Goal: Communication & Community: Answer question/provide support

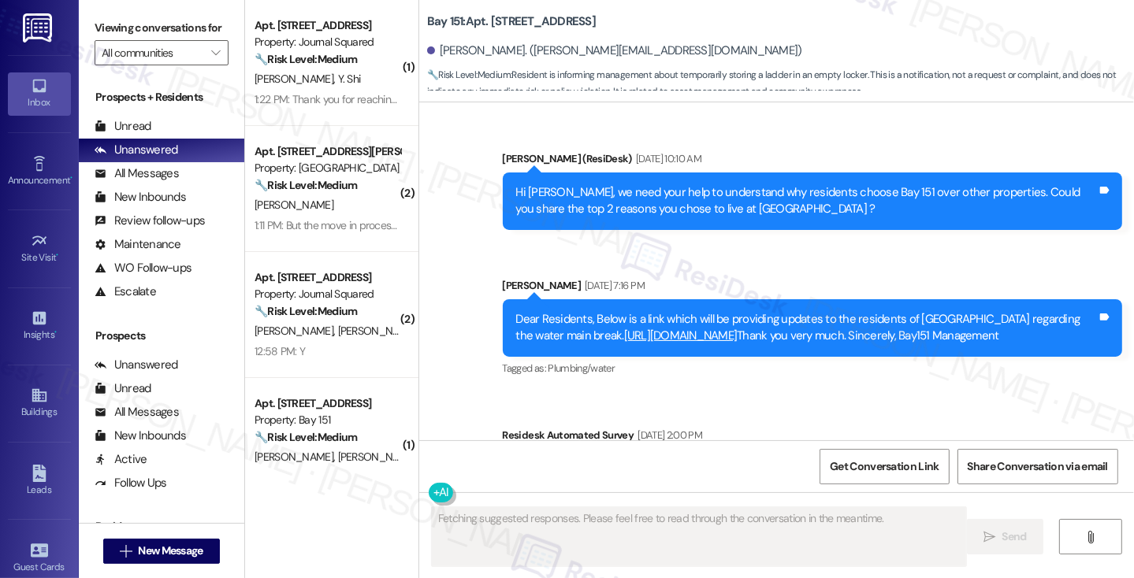
scroll to position [52299, 0]
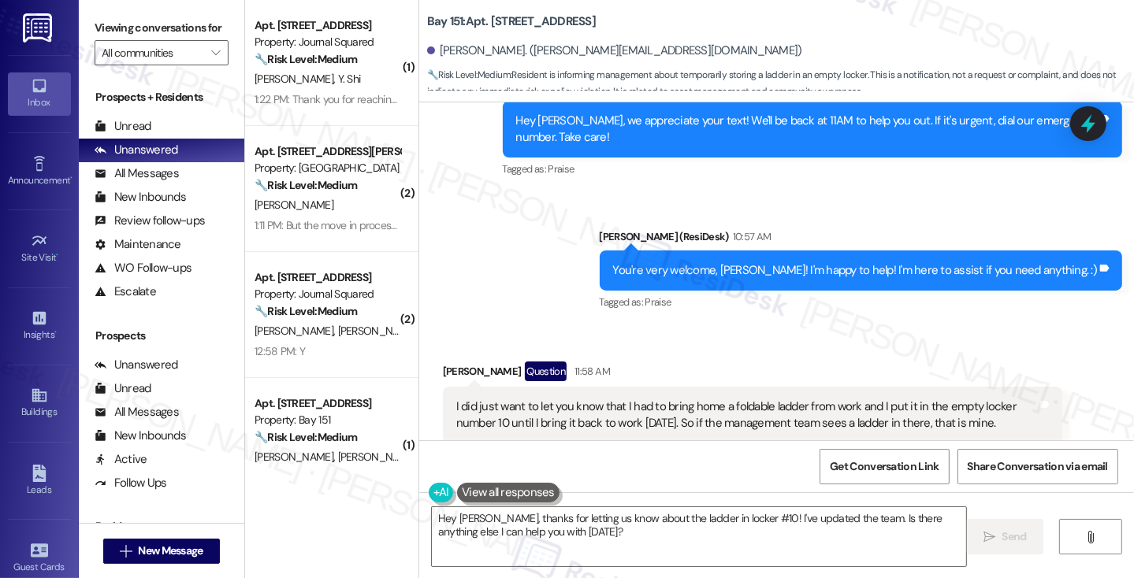
scroll to position [51906, 0]
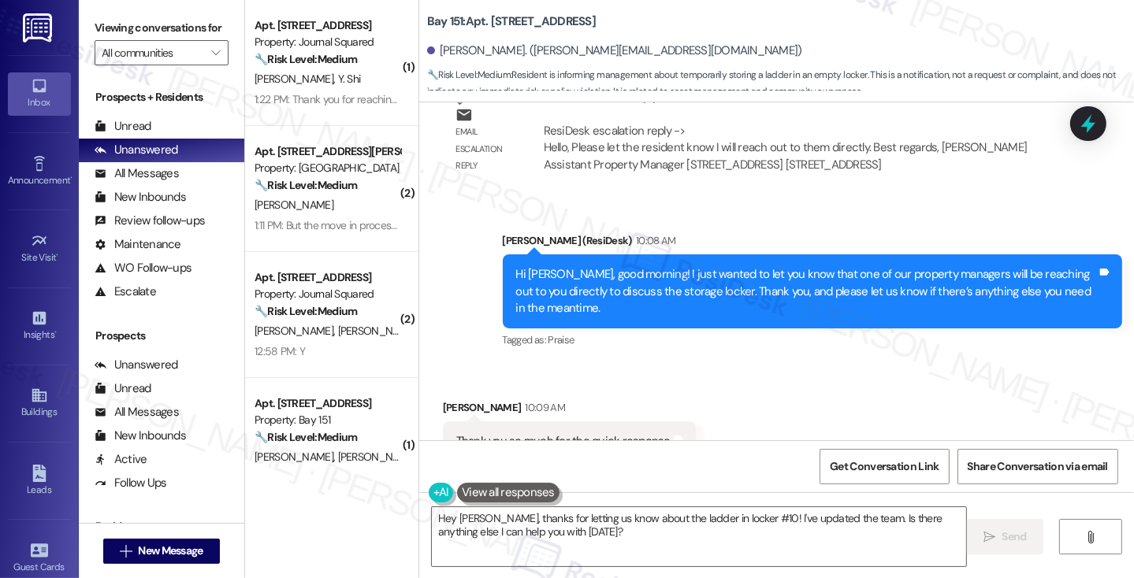
scroll to position [52069, 0]
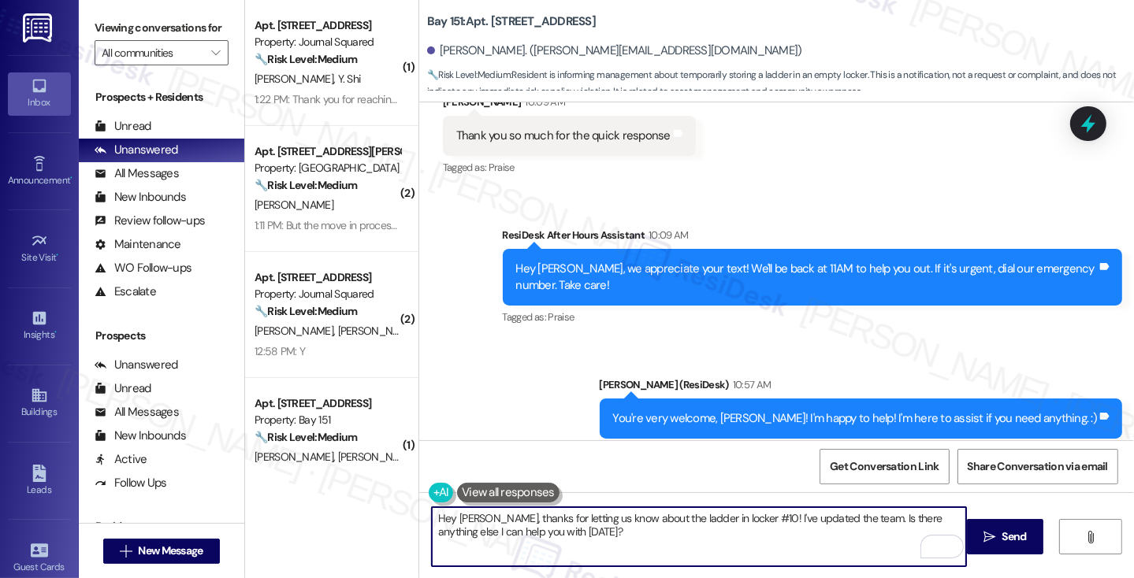
drag, startPoint x: 599, startPoint y: 534, endPoint x: 479, endPoint y: 518, distance: 120.9
click at [479, 518] on textarea "Hey Kevin, thanks for letting us know about the ladder in locker #10! I've upda…" at bounding box center [699, 536] width 534 height 59
click at [480, 518] on textarea "Hey Kevin, one of our property manager will reach out to you as well. Thank you…" at bounding box center [699, 536] width 534 height 59
click at [786, 535] on textarea "Hey Kevin, just a quick update here that one of our property managers will reac…" at bounding box center [699, 536] width 534 height 59
click at [540, 524] on textarea "Hey Kevin, just a quick update here that one of our property managers will reac…" at bounding box center [699, 536] width 534 height 59
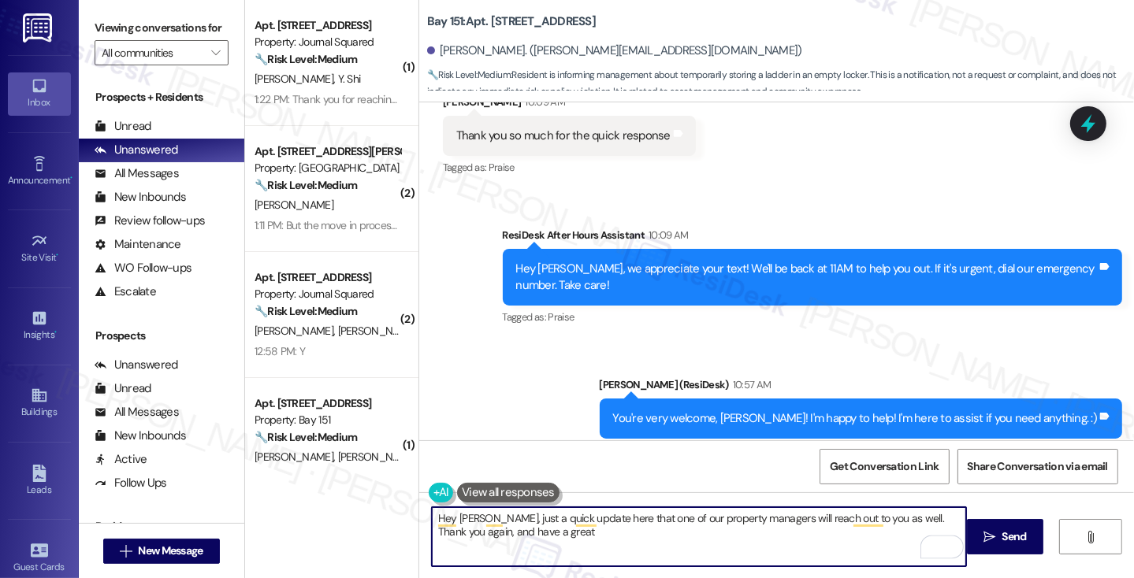
click at [539, 541] on textarea "Hey Kevin, just a quick update here that one of our property managers will reac…" at bounding box center [699, 536] width 534 height 59
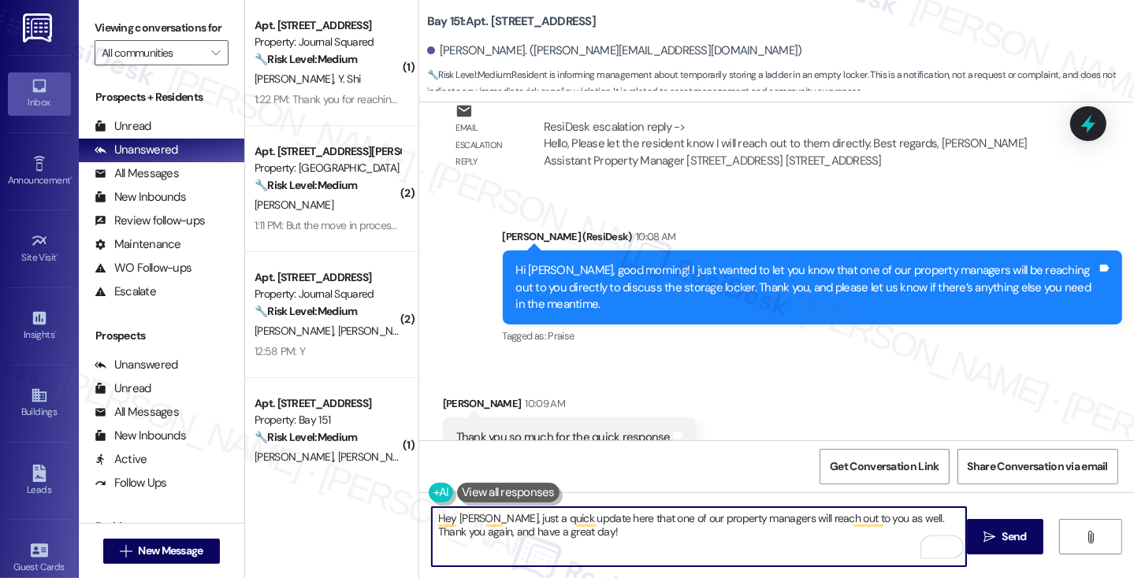
scroll to position [51911, 0]
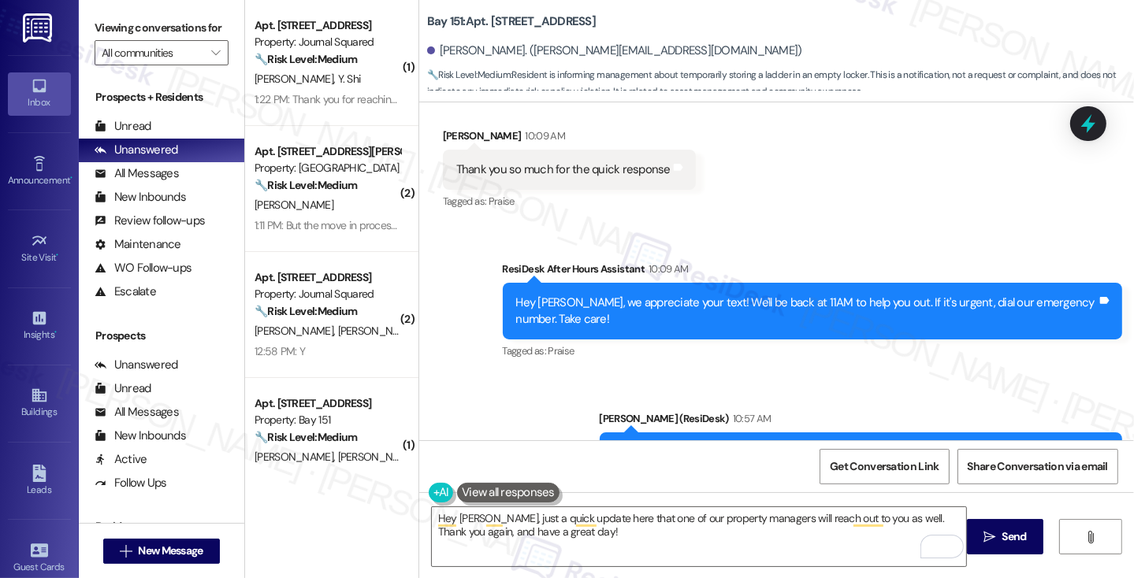
scroll to position [52069, 0]
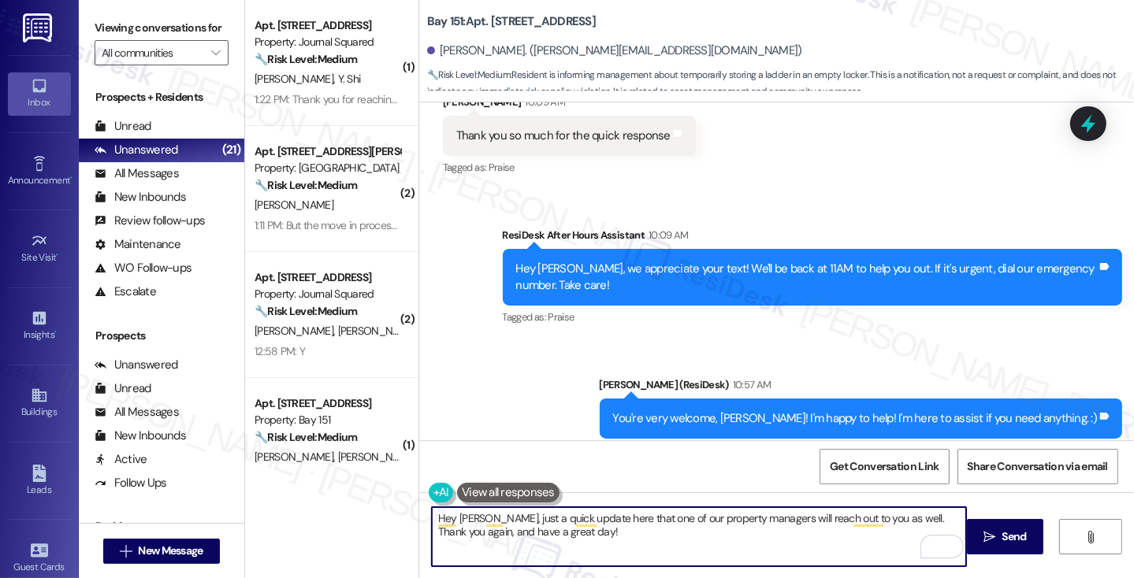
click at [563, 514] on textarea "Hey Kevin, just a quick update here that one of our property managers will reac…" at bounding box center [699, 536] width 534 height 59
click at [570, 529] on textarea "Hey Kevin, just a quick update here that one of our property managers will reac…" at bounding box center [699, 536] width 534 height 59
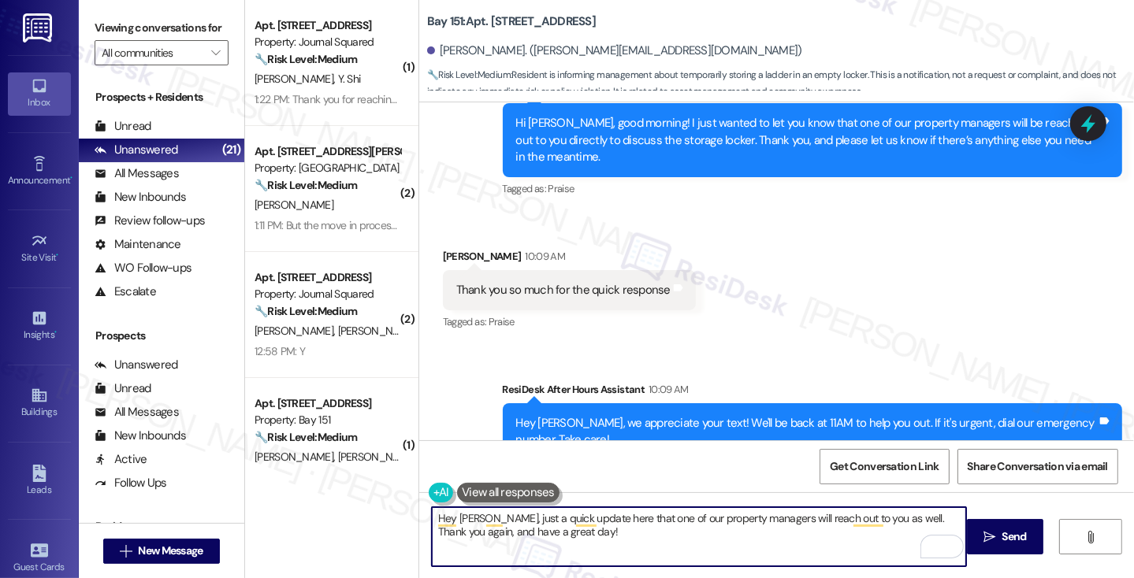
scroll to position [51911, 0]
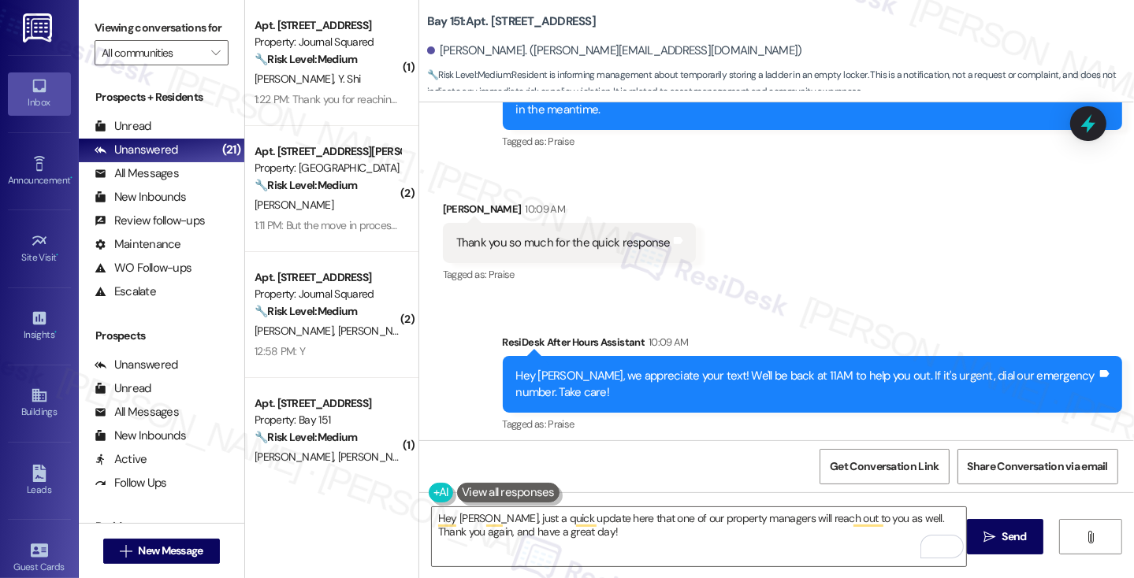
scroll to position [52069, 0]
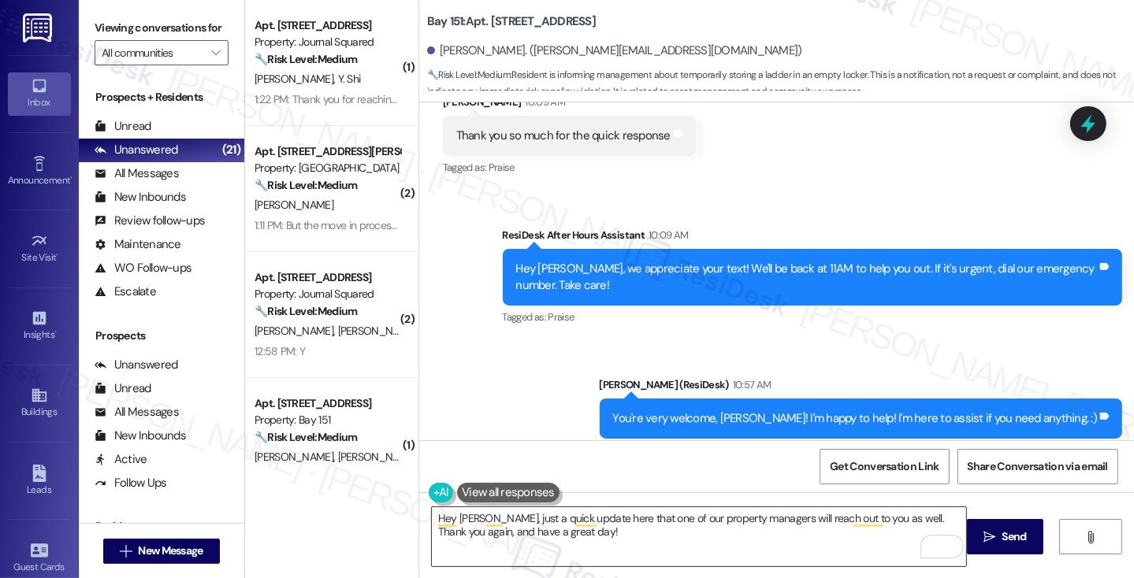
click at [665, 515] on textarea "Hey Kevin, just a quick update here that one of our property managers will reac…" at bounding box center [699, 536] width 534 height 59
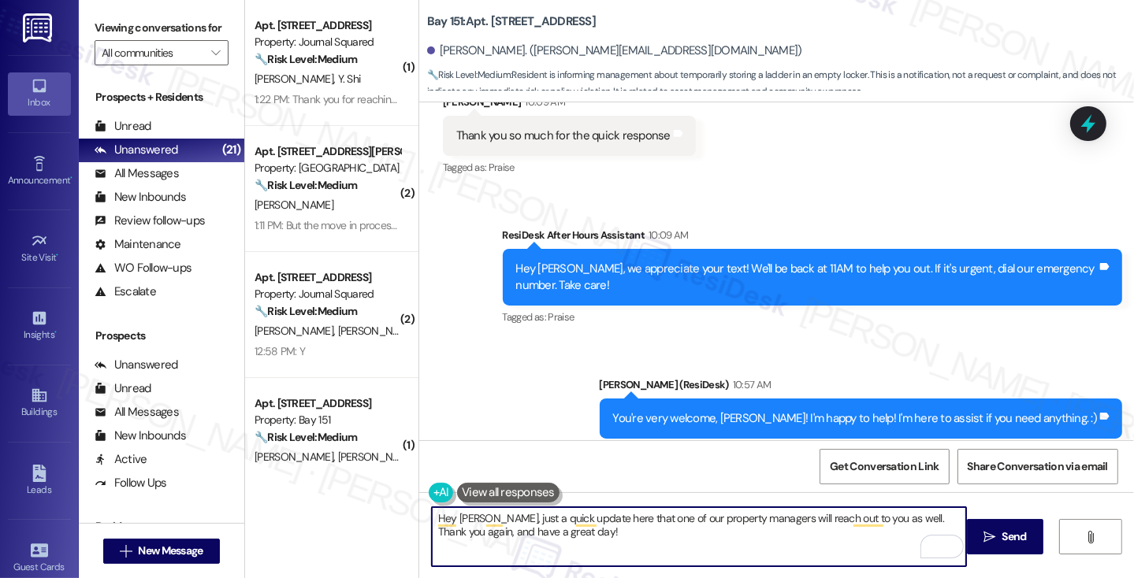
click at [665, 515] on textarea "Hey Kevin, just a quick update here that one of our property managers will reac…" at bounding box center [699, 536] width 534 height 59
click at [665, 533] on textarea "Hey Kevin, just a quick update here that one of our property managers will reac…" at bounding box center [699, 536] width 534 height 59
click at [679, 531] on textarea "Hey Kevin, just a quick update here that one of our property managers will reac…" at bounding box center [699, 536] width 534 height 59
click at [511, 530] on textarea "Hey Kevin, just a quick update here that one of our property managers will reac…" at bounding box center [699, 536] width 534 height 59
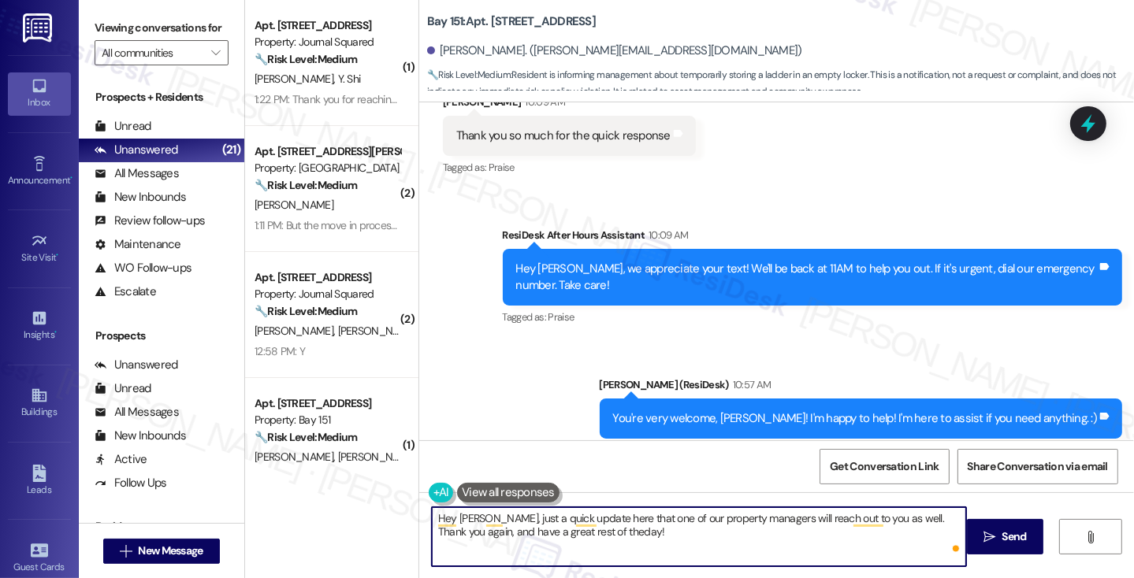
type textarea "Hey Kevin, just a quick update here that one of our property managers will reac…"
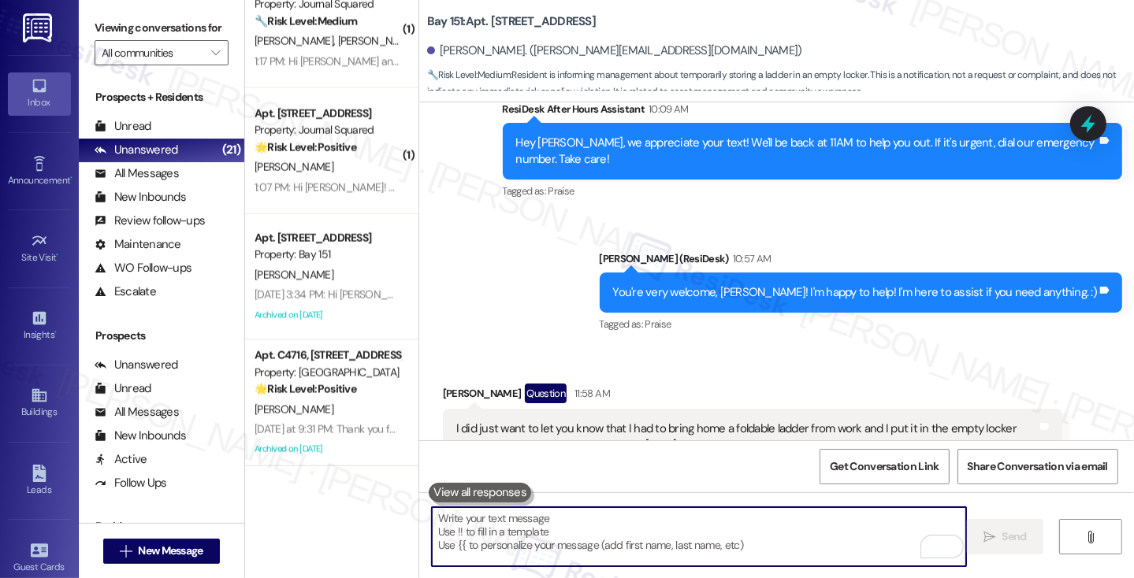
scroll to position [0, 0]
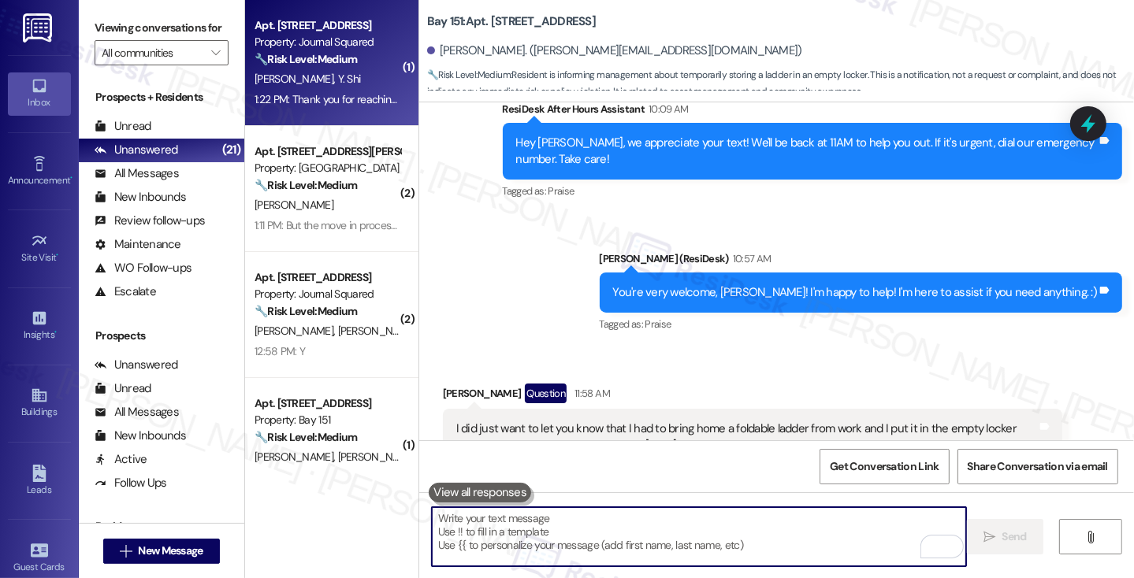
click at [337, 74] on span "Y. Shi" at bounding box center [348, 79] width 23 height 14
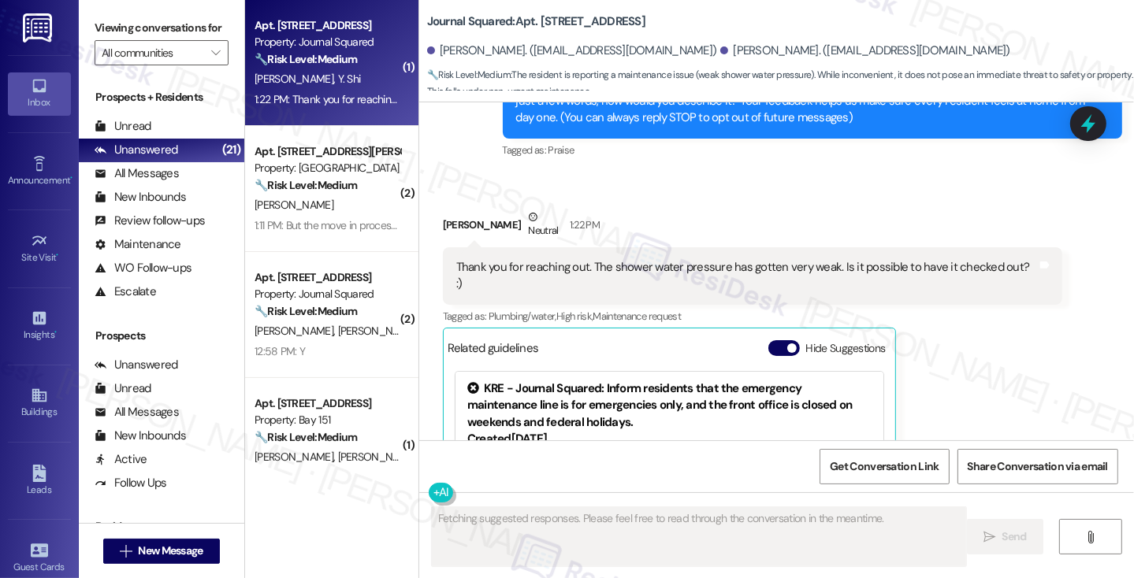
scroll to position [214, 0]
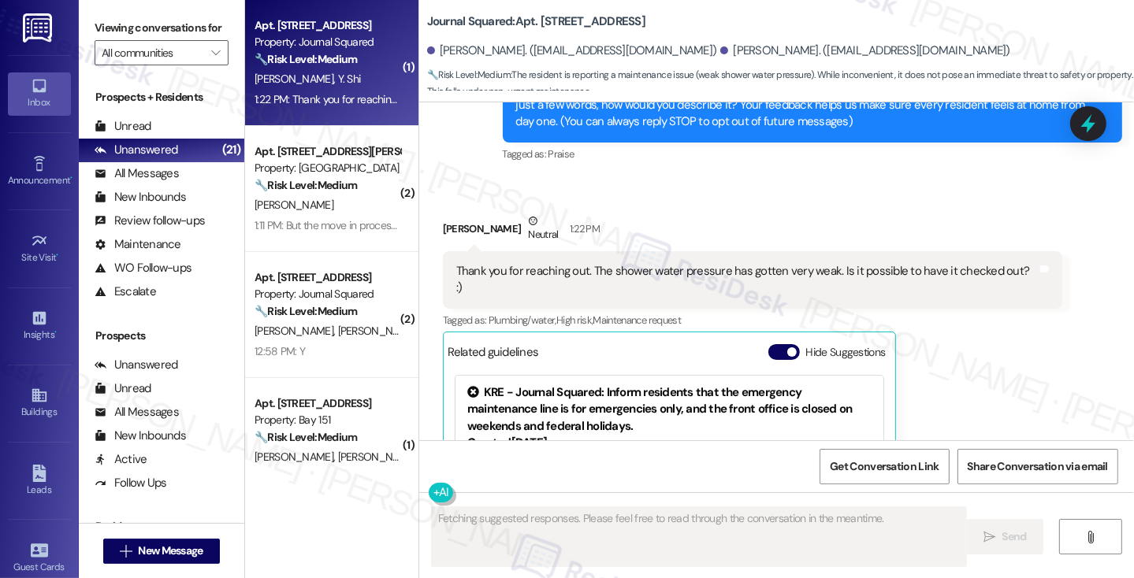
click at [656, 278] on div "Thank you for reaching out. The shower water pressure has gotten very weak. Is …" at bounding box center [746, 280] width 581 height 34
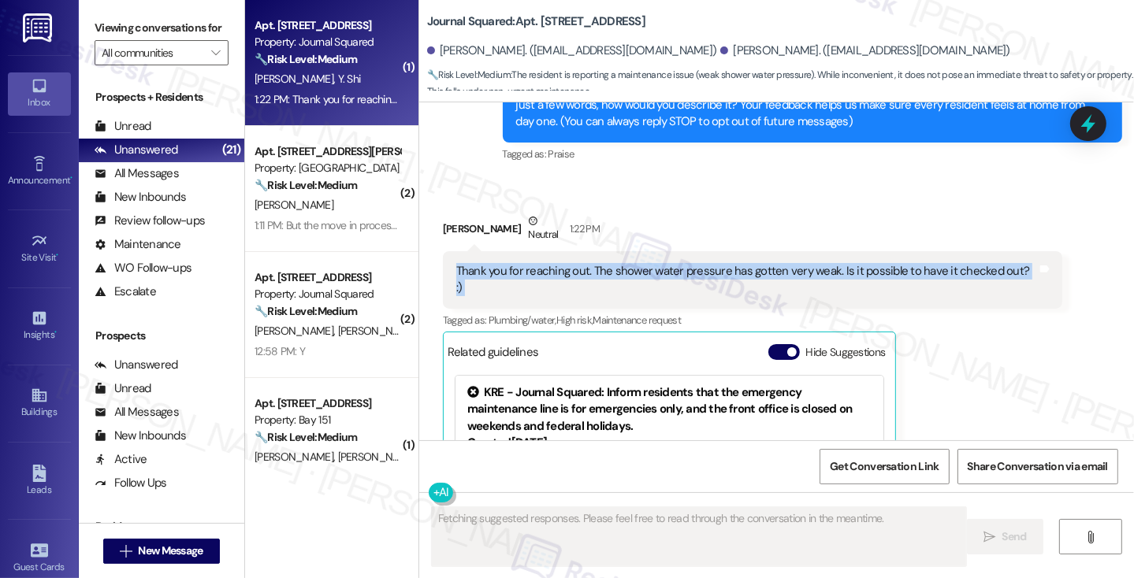
click at [656, 278] on div "Thank you for reaching out. The shower water pressure has gotten very weak. Is …" at bounding box center [746, 280] width 581 height 34
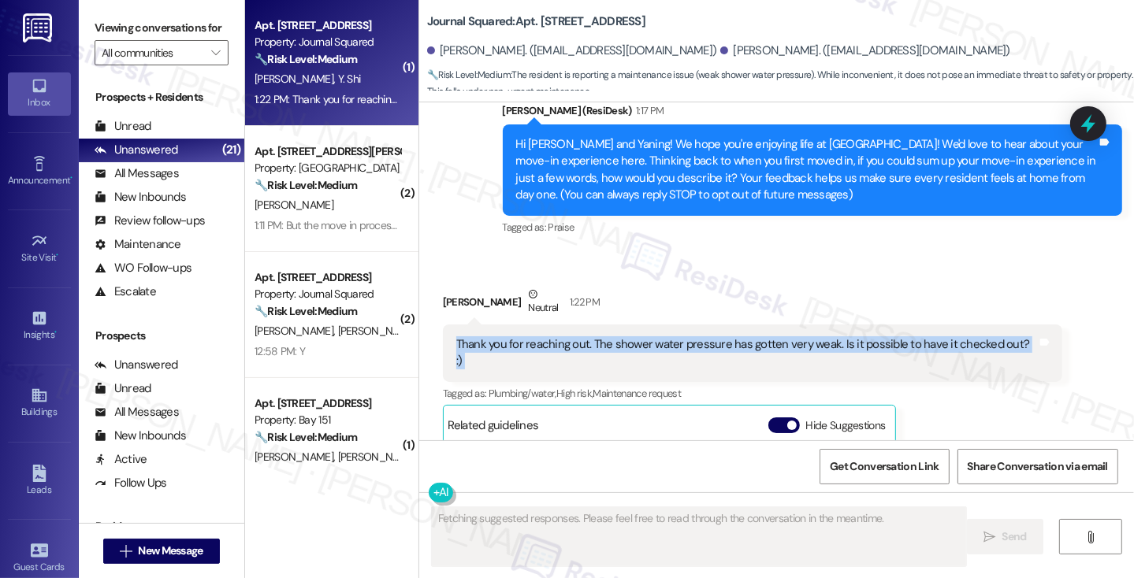
scroll to position [57, 0]
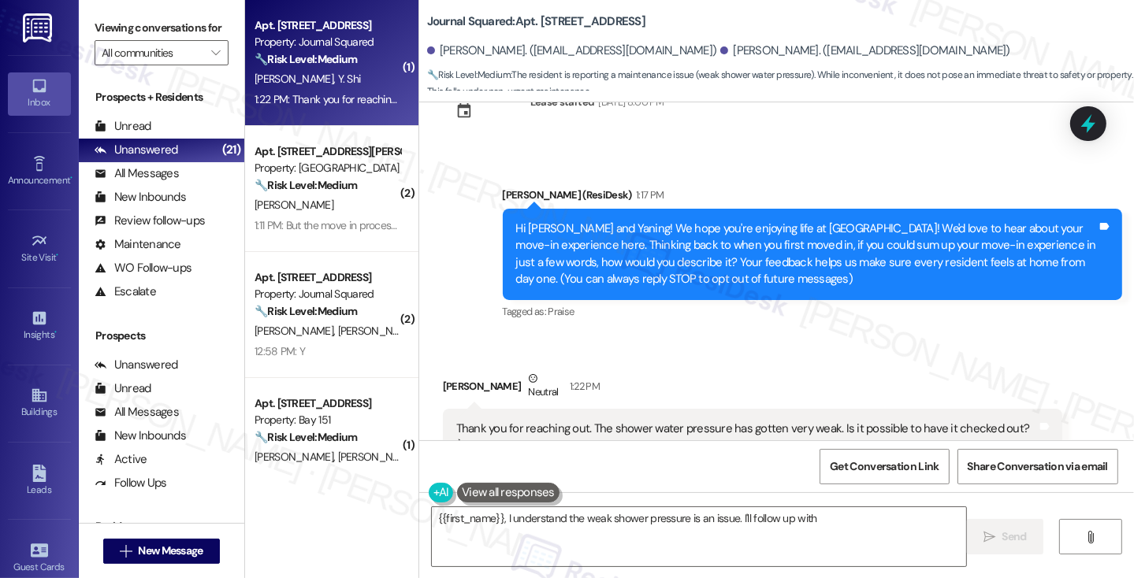
click at [709, 257] on div "Hi Junyi and Yaning! We hope you're enjoying life at Journal Squared! We'd love…" at bounding box center [806, 255] width 581 height 68
click at [709, 255] on div "Hi Junyi and Yaning! We hope you're enjoying life at Journal Squared! We'd love…" at bounding box center [806, 255] width 581 height 68
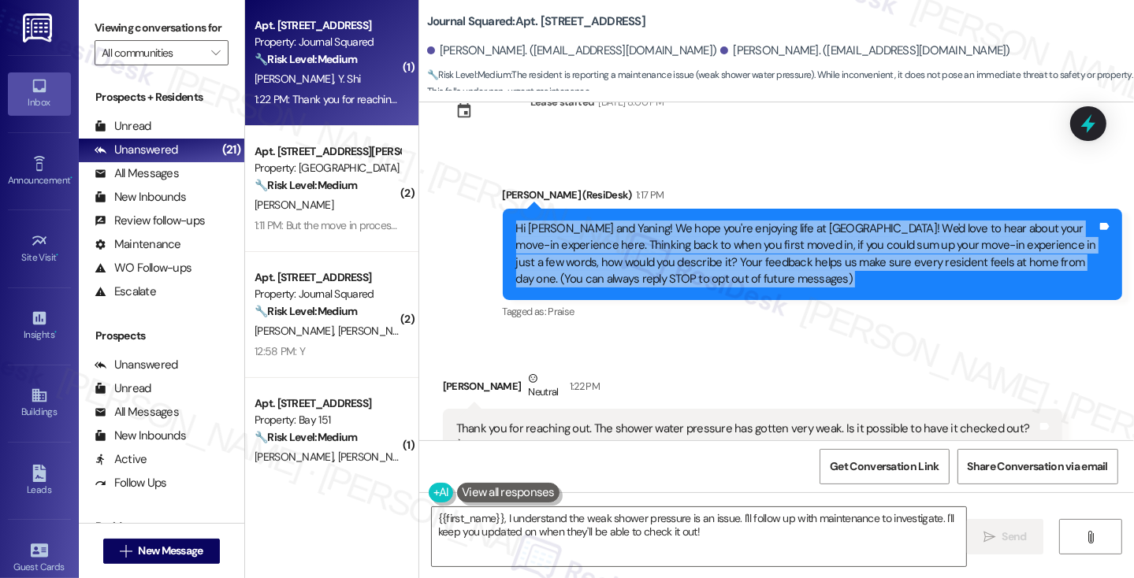
click at [709, 255] on div "Hi Junyi and Yaning! We hope you're enjoying life at Journal Squared! We'd love…" at bounding box center [806, 255] width 581 height 68
click at [889, 236] on div "Hi Junyi and Yaning! We hope you're enjoying life at Journal Squared! We'd love…" at bounding box center [806, 255] width 581 height 68
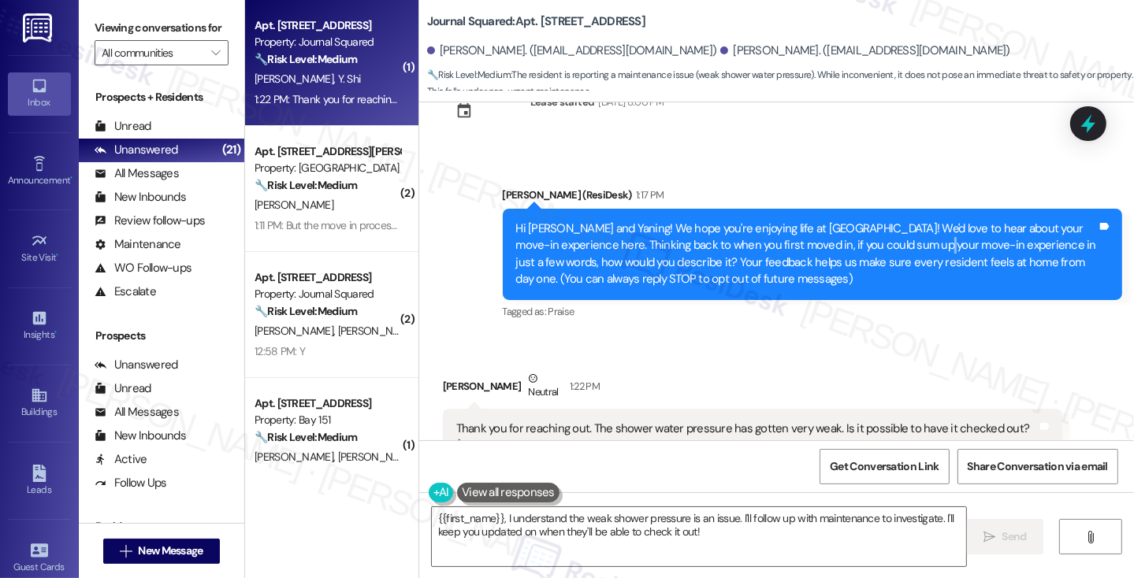
click at [889, 236] on div "Hi Junyi and Yaning! We hope you're enjoying life at Journal Squared! We'd love…" at bounding box center [806, 255] width 581 height 68
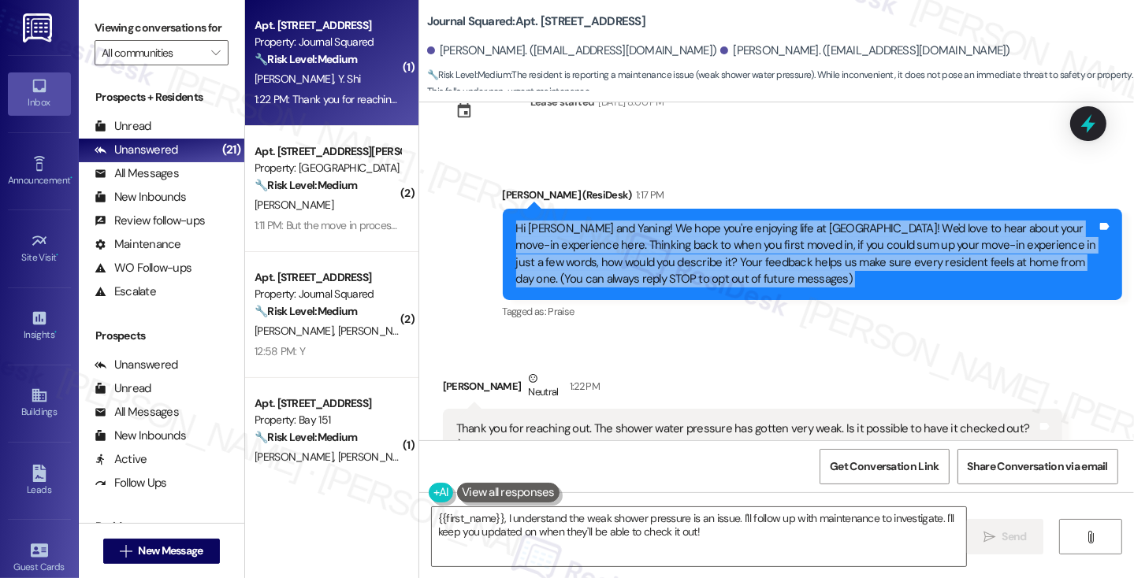
click at [889, 236] on div "Hi Junyi and Yaning! We hope you're enjoying life at Journal Squared! We'd love…" at bounding box center [806, 255] width 581 height 68
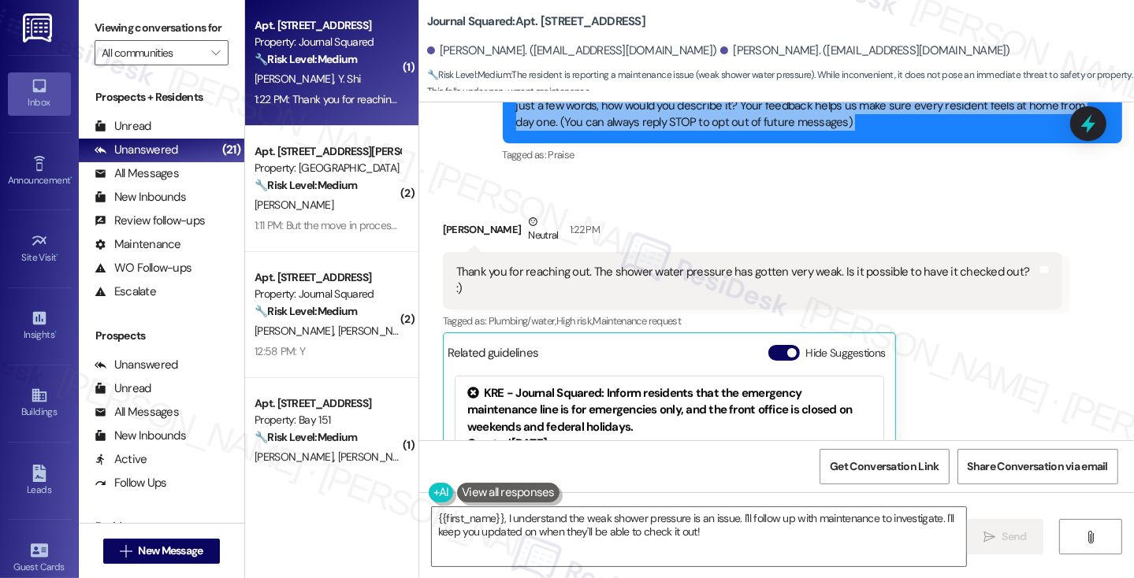
scroll to position [214, 0]
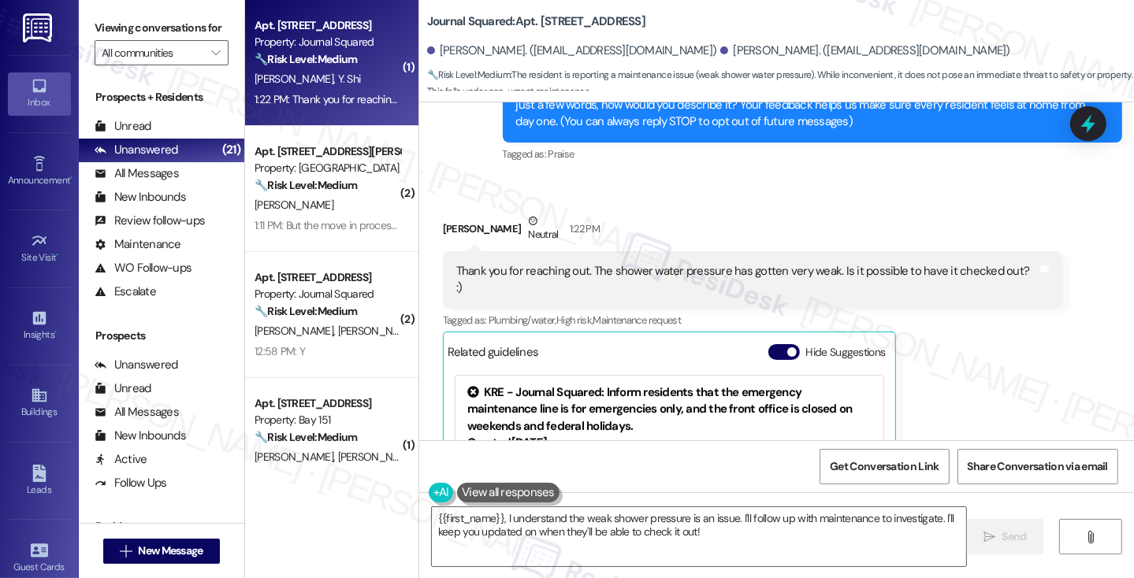
click at [596, 266] on div "Thank you for reaching out. The shower water pressure has gotten very weak. Is …" at bounding box center [746, 280] width 581 height 34
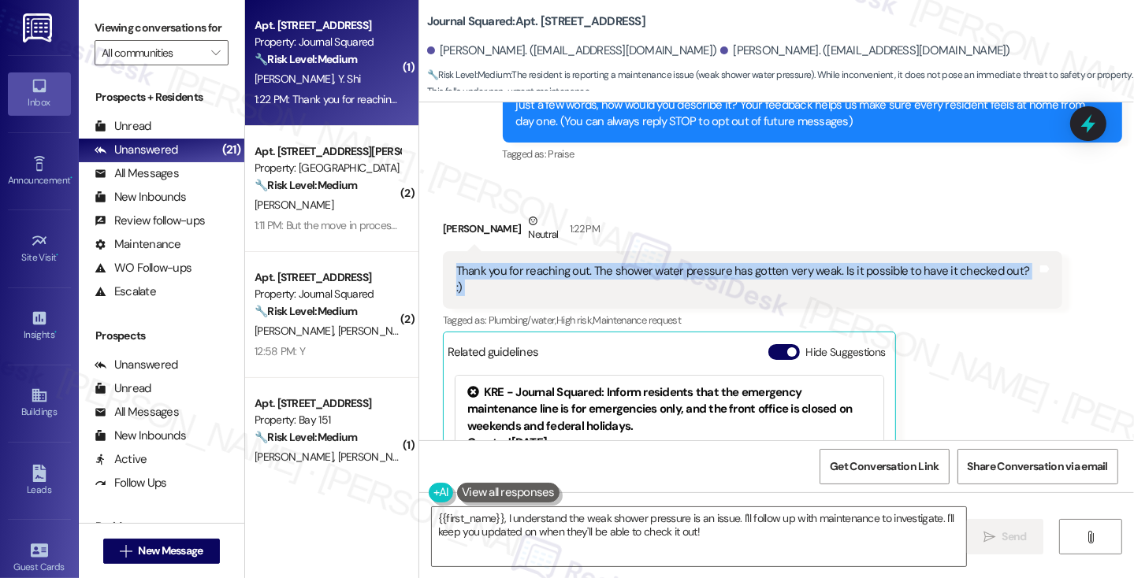
click at [596, 266] on div "Thank you for reaching out. The shower water pressure has gotten very weak. Is …" at bounding box center [746, 280] width 581 height 34
click at [855, 269] on div "Thank you for reaching out. The shower water pressure has gotten very weak. Is …" at bounding box center [746, 280] width 581 height 34
drag, startPoint x: 583, startPoint y: 269, endPoint x: 1003, endPoint y: 269, distance: 419.9
click at [1003, 269] on div "Thank you for reaching out. The shower water pressure has gotten very weak. Is …" at bounding box center [746, 280] width 581 height 34
copy div "The shower water pressure has gotten very weak. Is it possible to have it check…"
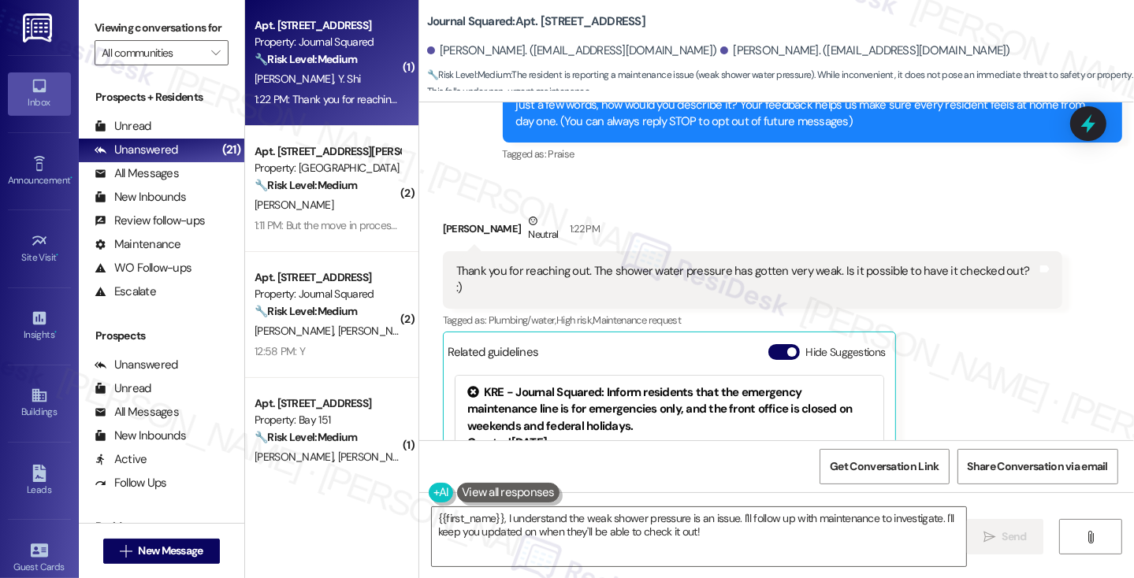
click at [113, 34] on label "Viewing conversations for" at bounding box center [162, 28] width 134 height 24
click at [136, 28] on label "Viewing conversations for" at bounding box center [162, 28] width 134 height 24
click at [734, 533] on textarea "{{first_name}}, I understand the weak shower pressure is an issue. I'll follow …" at bounding box center [699, 536] width 534 height 59
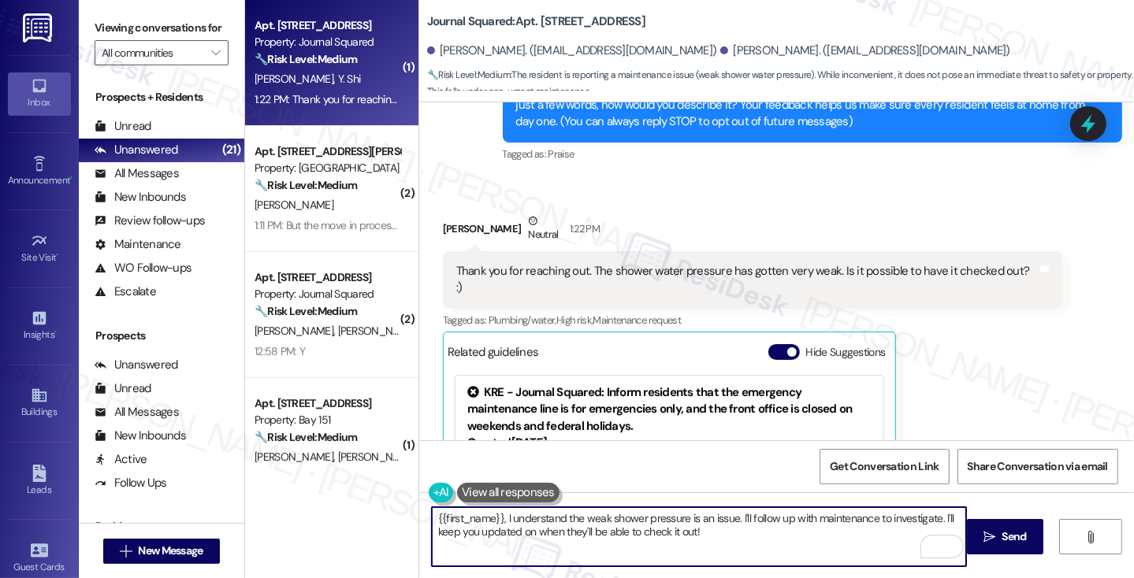
click at [432, 510] on textarea "{{first_name}}, I understand the weak shower pressure is an issue. I'll follow …" at bounding box center [699, 536] width 534 height 59
drag, startPoint x: 545, startPoint y: 514, endPoint x: 481, endPoint y: 515, distance: 64.6
click at [481, 518] on textarea "Hi Yaning! {{first_name}}, I understand the weak shower pressure is an issue. I…" at bounding box center [699, 536] width 534 height 59
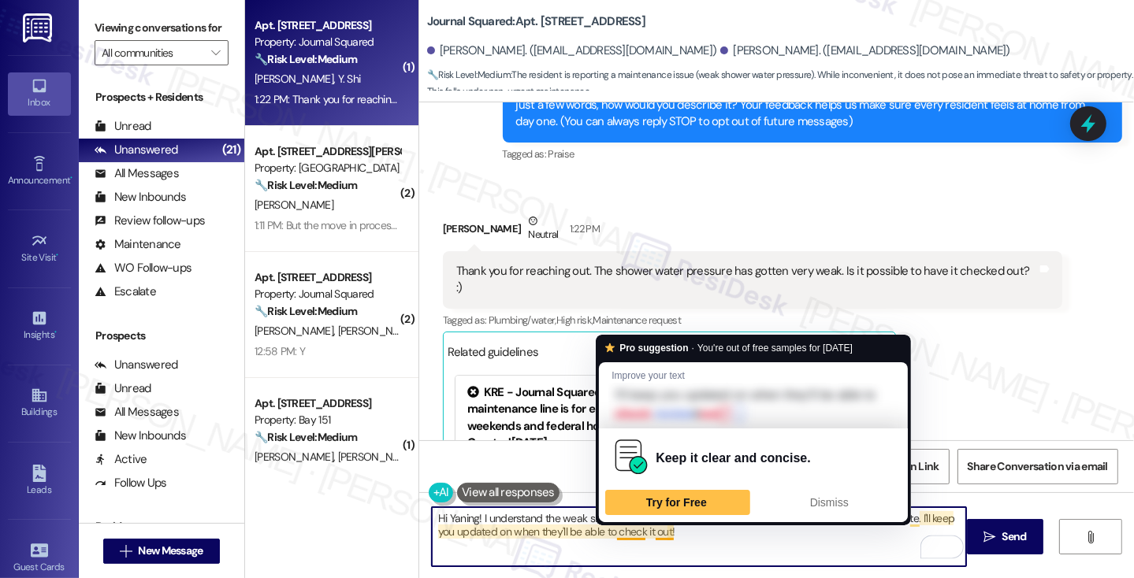
click at [715, 539] on textarea "Hi Yaning! I understand the weak shower pressure is an issue. I'll follow up wi…" at bounding box center [699, 536] width 534 height 59
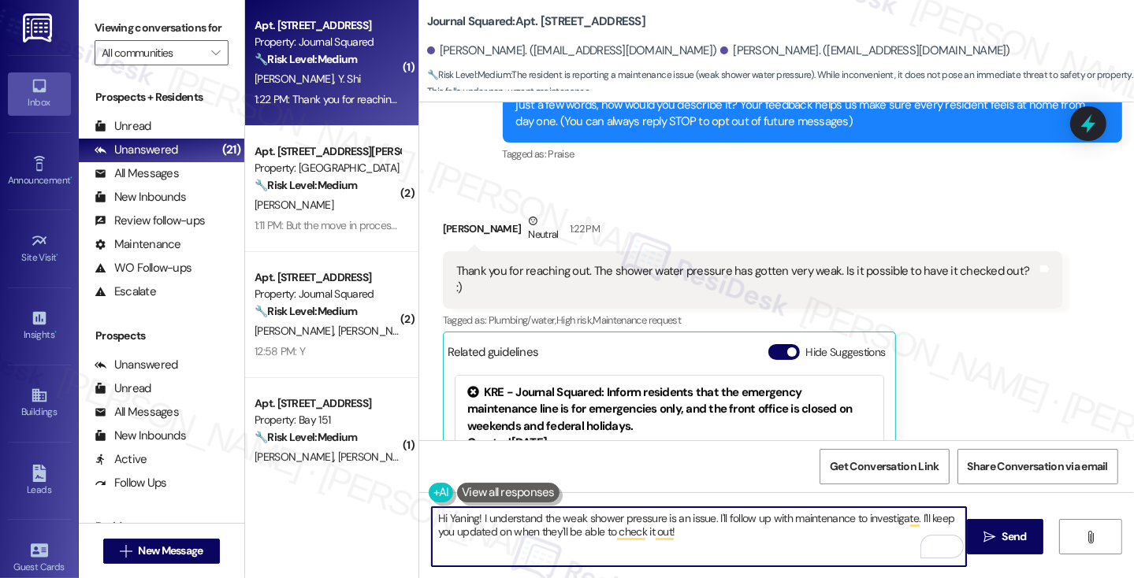
click at [596, 526] on textarea "Hi Yaning! I understand the weak shower pressure is an issue. I'll follow up wi…" at bounding box center [699, 536] width 534 height 59
click at [704, 525] on textarea "Hi Yaning! I understand the weak shower pressure is an issue. I'll follow up wi…" at bounding box center [699, 536] width 534 height 59
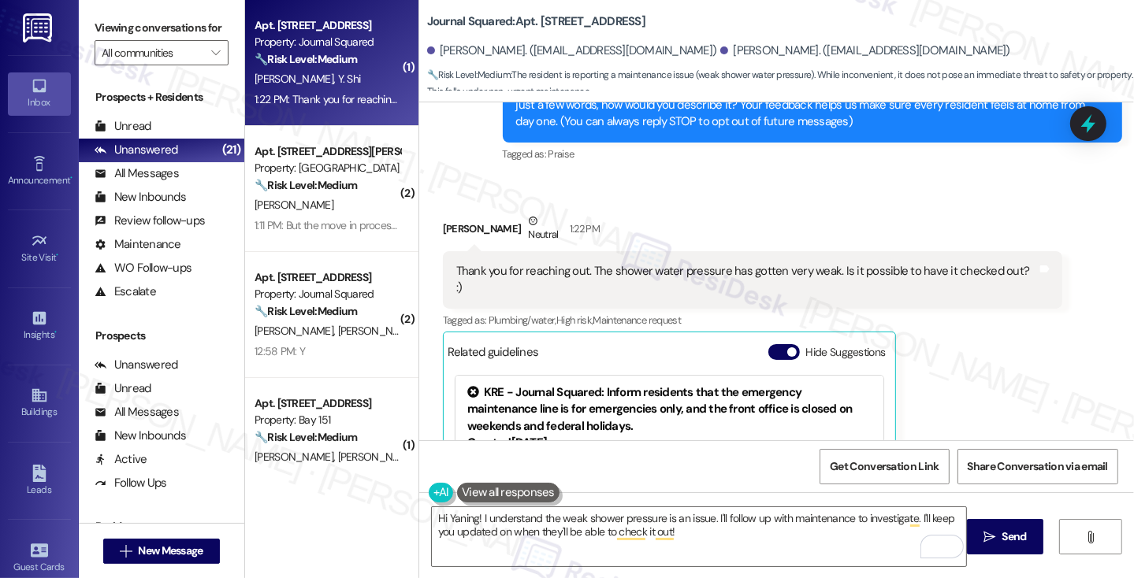
drag, startPoint x: 124, startPoint y: 17, endPoint x: 197, endPoint y: 57, distance: 82.5
click at [124, 17] on label "Viewing conversations for" at bounding box center [162, 28] width 134 height 24
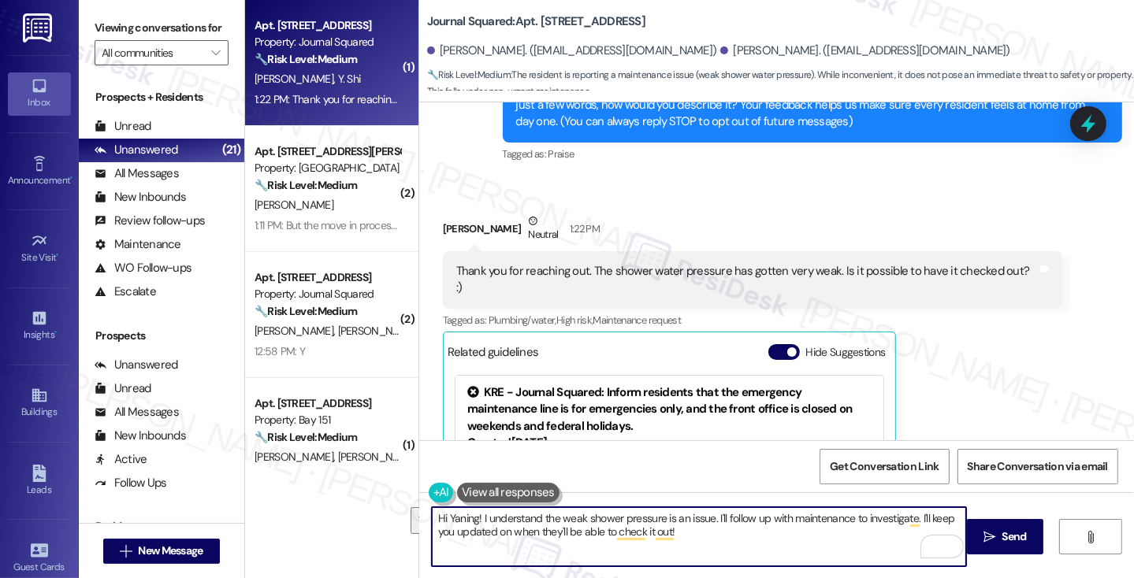
drag, startPoint x: 714, startPoint y: 547, endPoint x: 709, endPoint y: 518, distance: 29.5
click at [709, 518] on textarea "Hi Yaning! I understand the weak shower pressure is an issue. I'll follow up wi…" at bounding box center [699, 536] width 534 height 59
paste textarea "When did you first start noticing the weaker pressure?"
click at [917, 517] on textarea "Hi Yaning! I understand the weak shower pressure is an issue. Just so I can sen…" at bounding box center [699, 536] width 534 height 59
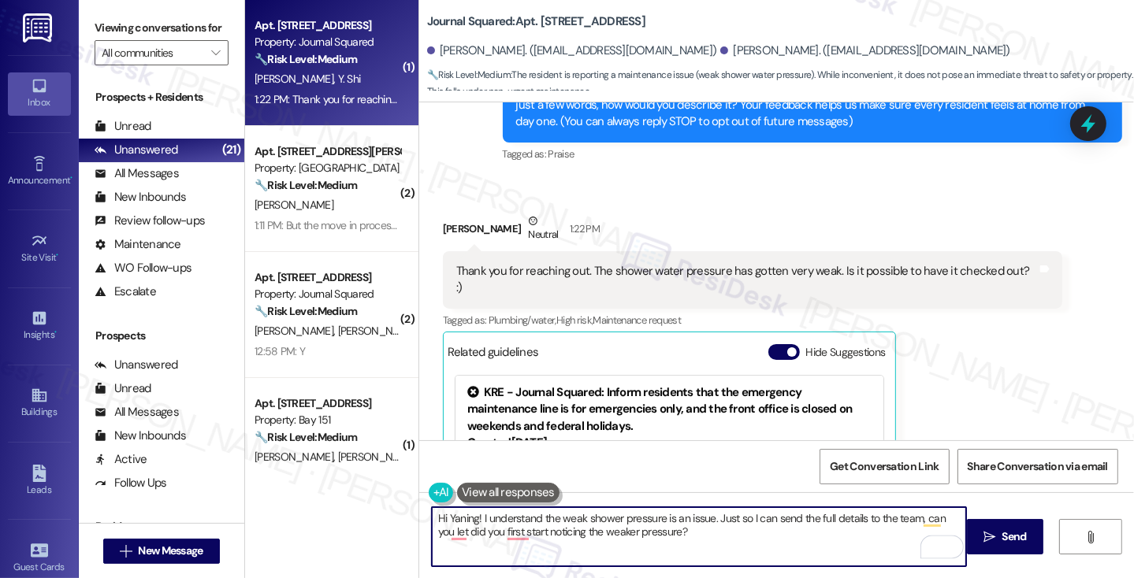
click at [774, 522] on textarea "Hi Yaning! I understand the weak shower pressure is an issue. Just so I can sen…" at bounding box center [699, 536] width 534 height 59
click at [762, 532] on textarea "Hi Yaning! I understand the weak shower pressure is an issue. Just so I can pas…" at bounding box center [699, 536] width 534 height 59
drag, startPoint x: 772, startPoint y: 527, endPoint x: 623, endPoint y: 529, distance: 148.9
click at [621, 529] on textarea "Hi Yaning! I understand the weak shower pressure is an issue. Just so I can pas…" at bounding box center [699, 536] width 534 height 59
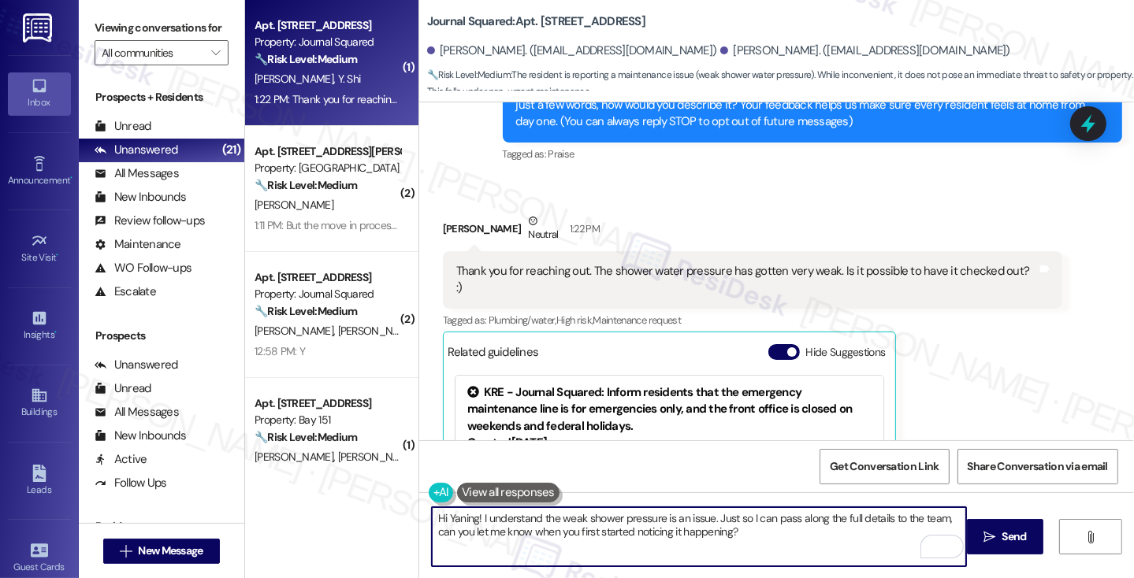
click at [681, 530] on textarea "Hi Yaning! I understand the weak shower pressure is an issue. Just so I can pas…" at bounding box center [699, 536] width 534 height 59
click at [768, 548] on textarea "Hi Yaning! I understand the weak shower pressure is an issue. Just so I can pas…" at bounding box center [699, 536] width 534 height 59
drag, startPoint x: 773, startPoint y: 541, endPoint x: 637, endPoint y: 542, distance: 136.3
click at [637, 542] on textarea "Hi Yaning! I understand the weak shower pressure is an issue. Just so I can pas…" at bounding box center [699, 536] width 534 height 59
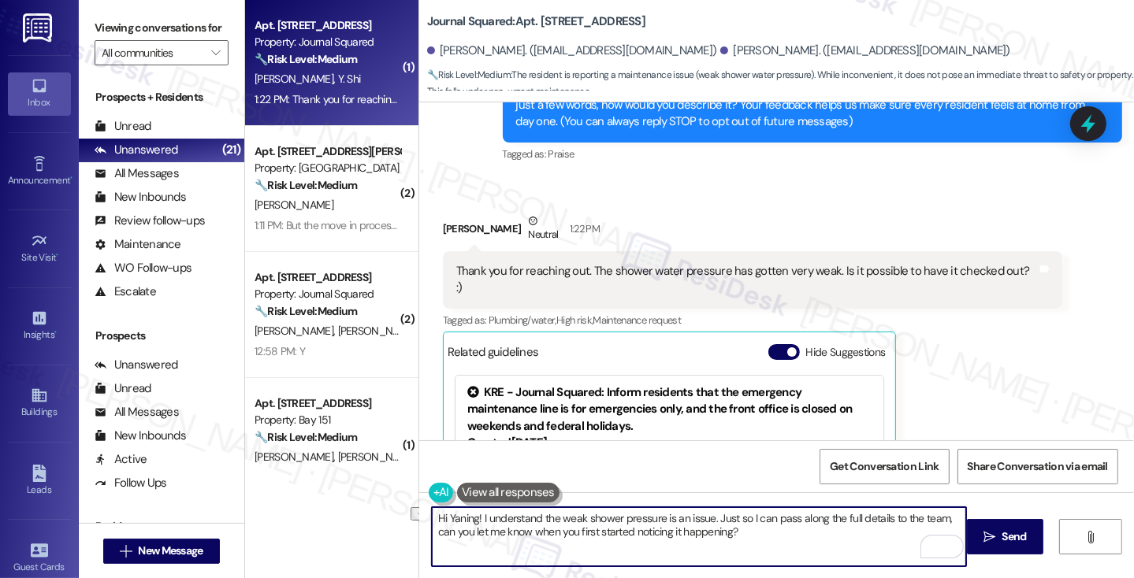
click at [737, 541] on textarea "Hi Yaning! I understand the weak shower pressure is an issue. Just so I can pas…" at bounding box center [699, 536] width 534 height 59
click at [667, 531] on textarea "Hi Yaning! I understand the weak shower pressure is an issue. Just so I can pas…" at bounding box center [699, 536] width 534 height 59
click at [768, 533] on textarea "Hi Yaning! I understand the weak shower pressure is an issue. Just so I can pas…" at bounding box center [699, 536] width 534 height 59
drag, startPoint x: 747, startPoint y: 529, endPoint x: 654, endPoint y: 537, distance: 93.3
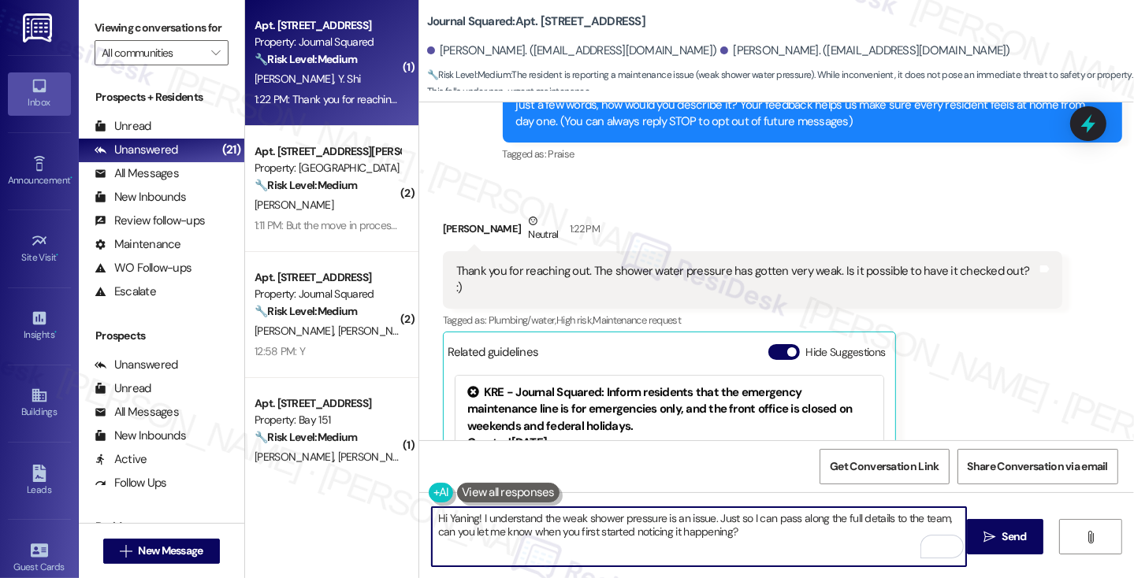
click at [654, 537] on textarea "Hi Yaning! I understand the weak shower pressure is an issue. Just so I can pas…" at bounding box center [699, 536] width 534 height 59
click at [731, 535] on textarea "Hi Yaning! I understand the weak shower pressure is an issue. Just so I can pas…" at bounding box center [699, 536] width 534 height 59
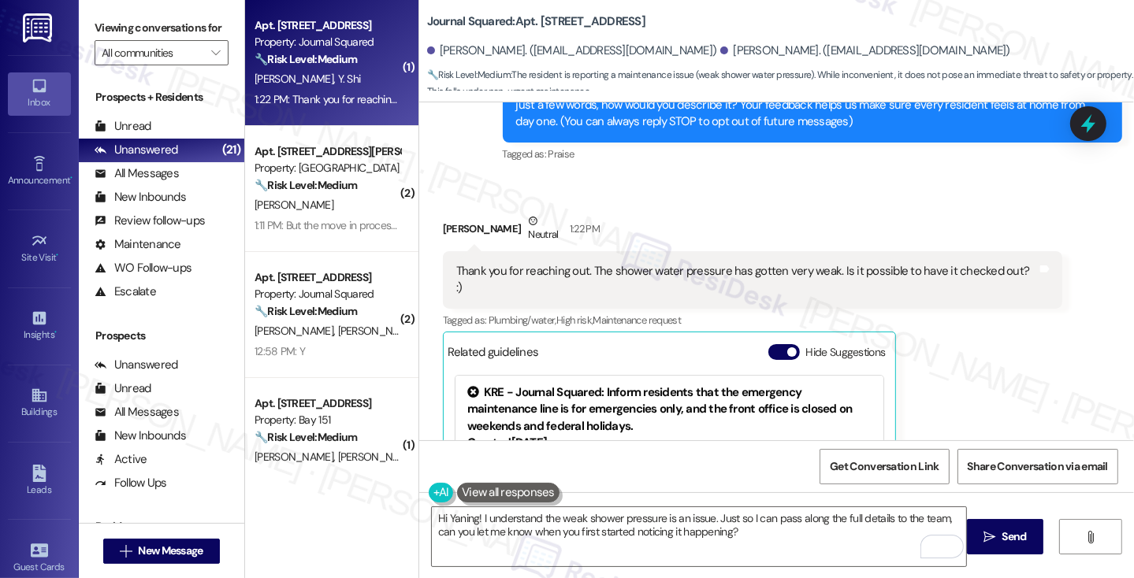
click at [120, 32] on label "Viewing conversations for" at bounding box center [162, 28] width 134 height 24
click at [729, 531] on textarea "Hi Yaning! I understand the weak shower pressure is an issue. Just so I can pas…" at bounding box center [699, 536] width 534 height 59
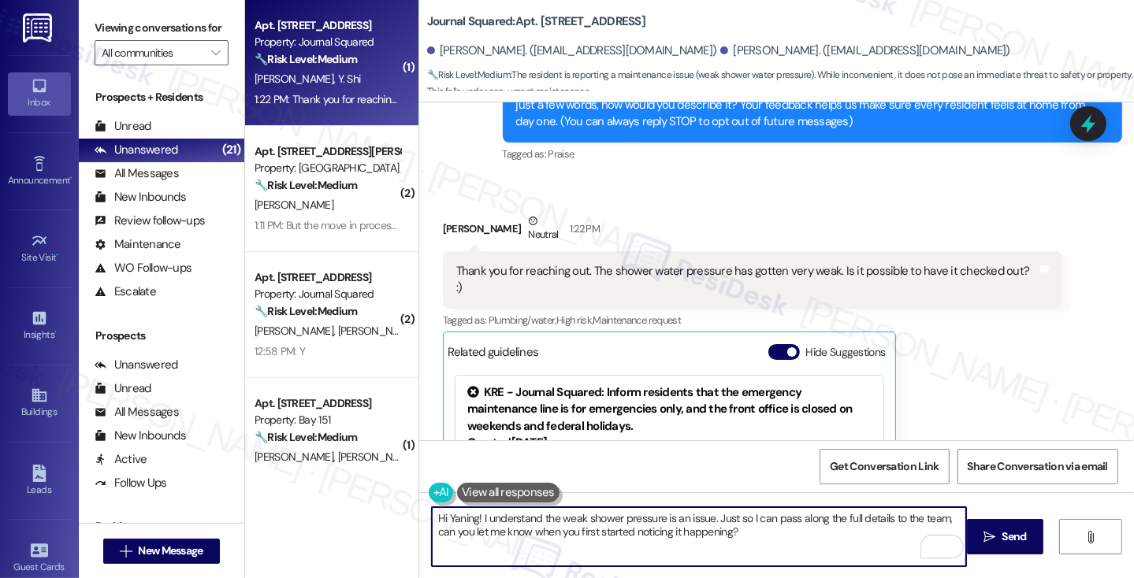
paste textarea "Does it happen with both hot and cold water?"
click at [747, 527] on textarea "Hi Yaning! I understand the weak shower pressure is an issue. Just so I can pas…" at bounding box center [699, 536] width 534 height 59
click at [789, 530] on textarea "Hi Yaning! I understand the weak shower pressure is an issue. Just so I can pas…" at bounding box center [699, 536] width 534 height 59
type textarea "Hi Yaning! I understand the weak shower pressure is an issue. Just so I can pas…"
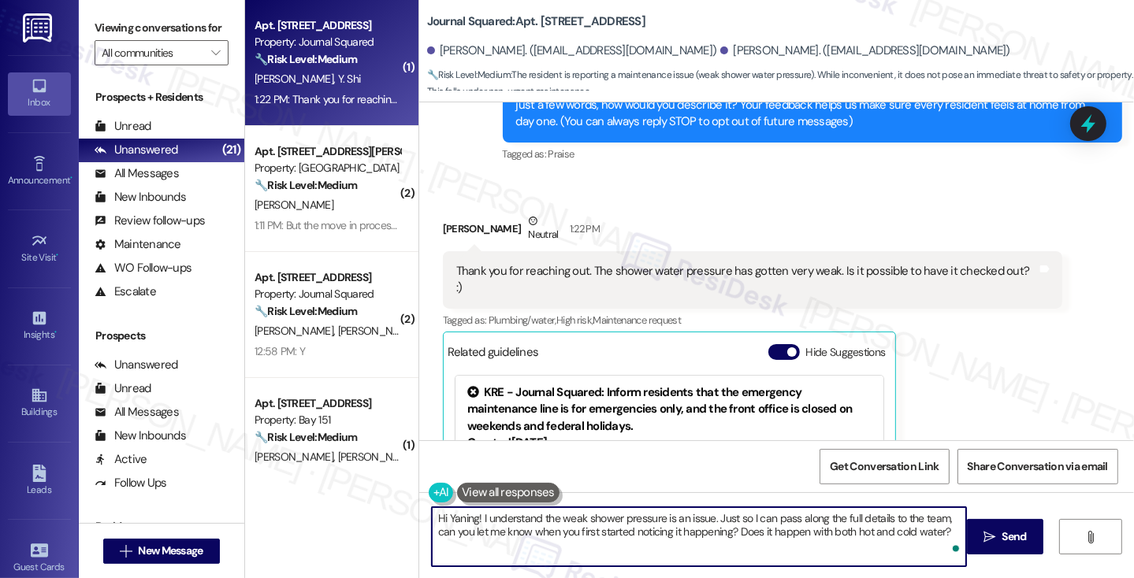
click at [684, 515] on textarea "Hi Yaning! I understand the weak shower pressure is an issue. Just so I can pas…" at bounding box center [699, 536] width 534 height 59
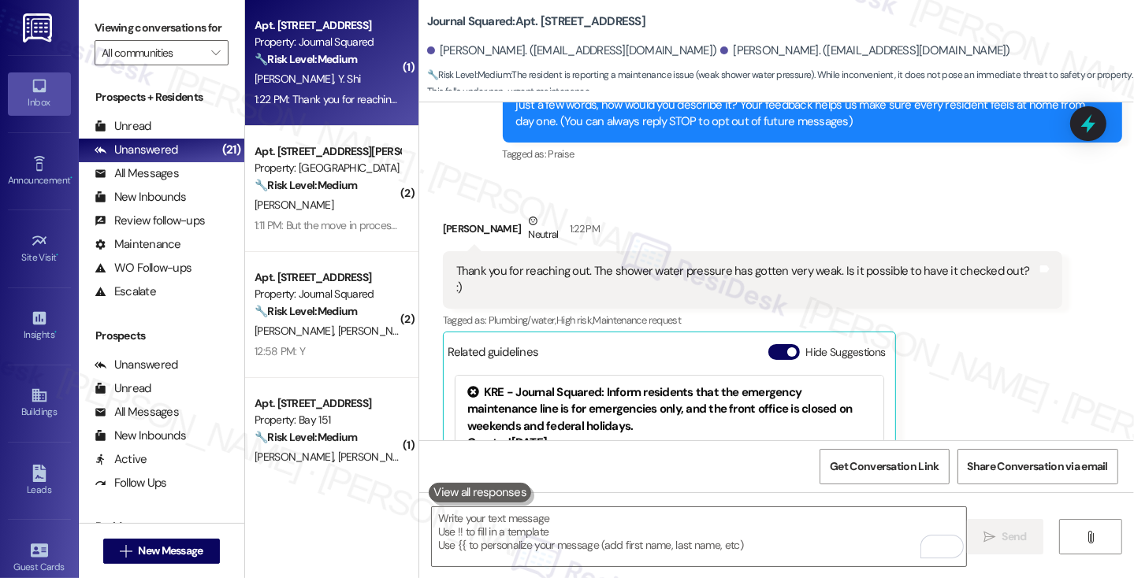
click at [101, 12] on div "Viewing conversations for All communities " at bounding box center [161, 40] width 165 height 81
drag, startPoint x: 92, startPoint y: 28, endPoint x: 110, endPoint y: 37, distance: 20.4
click at [92, 28] on div "Viewing conversations for All communities " at bounding box center [161, 40] width 165 height 81
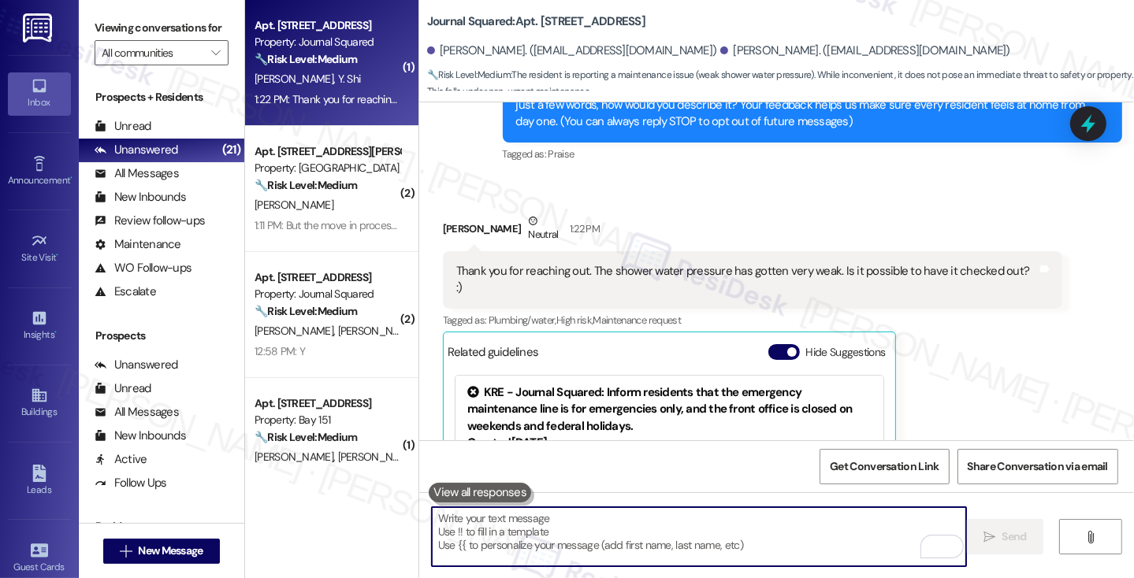
click at [466, 521] on textarea "To enrich screen reader interactions, please activate Accessibility in Grammarl…" at bounding box center [699, 536] width 534 height 59
paste textarea "Hi Yaning! I understand the weak shower pressure has been an issue. To help me …"
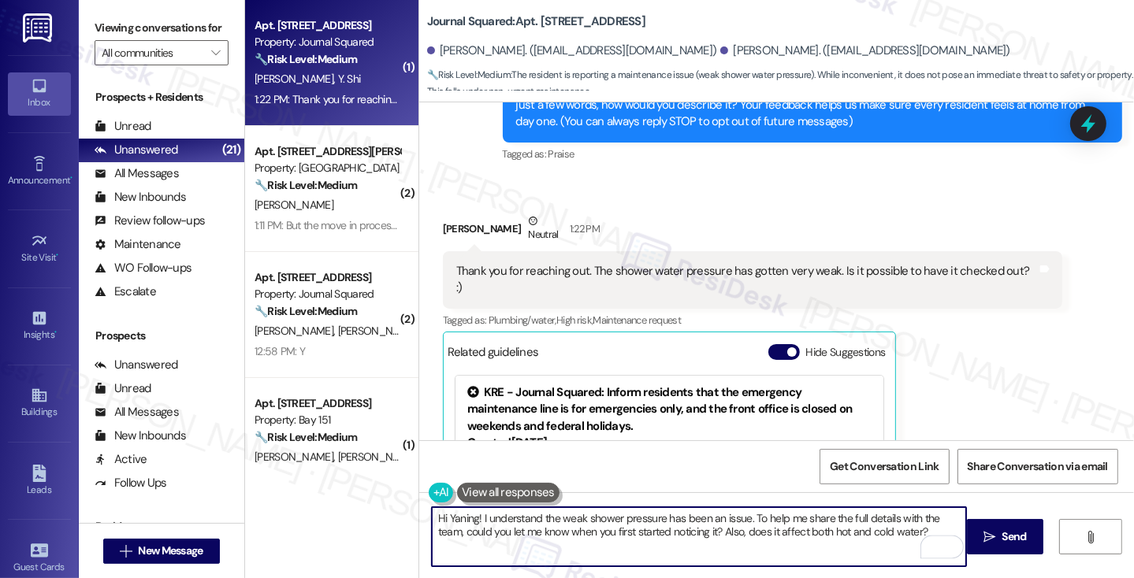
click at [560, 520] on textarea "Hi Yaning! I understand the weak shower pressure has been an issue. To help me …" at bounding box center [699, 536] width 534 height 59
click at [533, 518] on textarea "Hi Yaning! I understand the weak shower pressure has been an issue. To help me …" at bounding box center [699, 536] width 534 height 59
drag, startPoint x: 473, startPoint y: 516, endPoint x: 522, endPoint y: 516, distance: 49.6
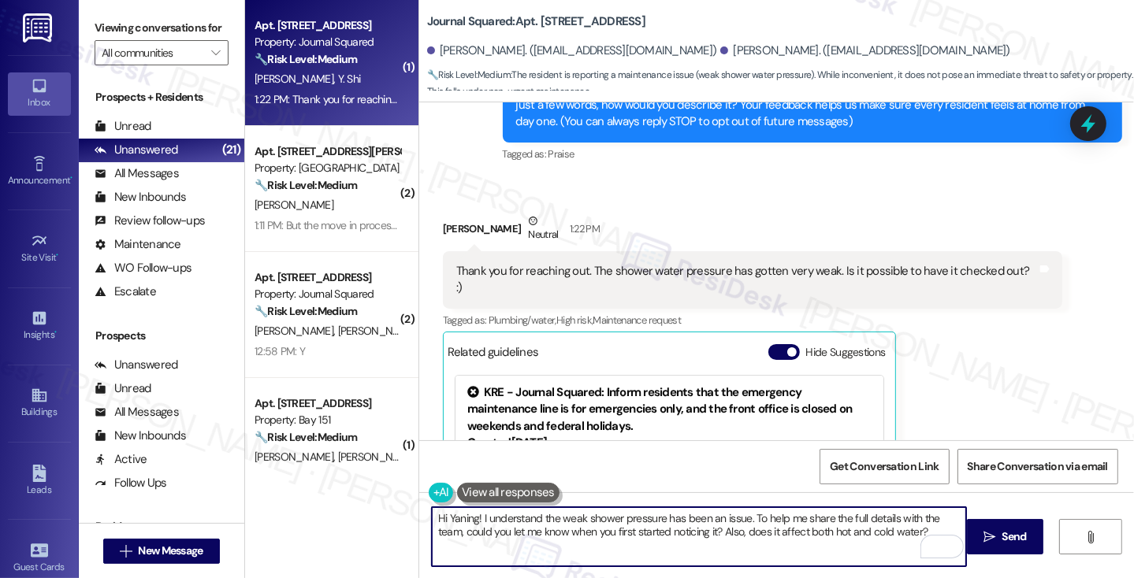
click at [473, 516] on textarea "Hi Yaning! I understand the weak shower pressure has been an issue. To help me …" at bounding box center [699, 536] width 534 height 59
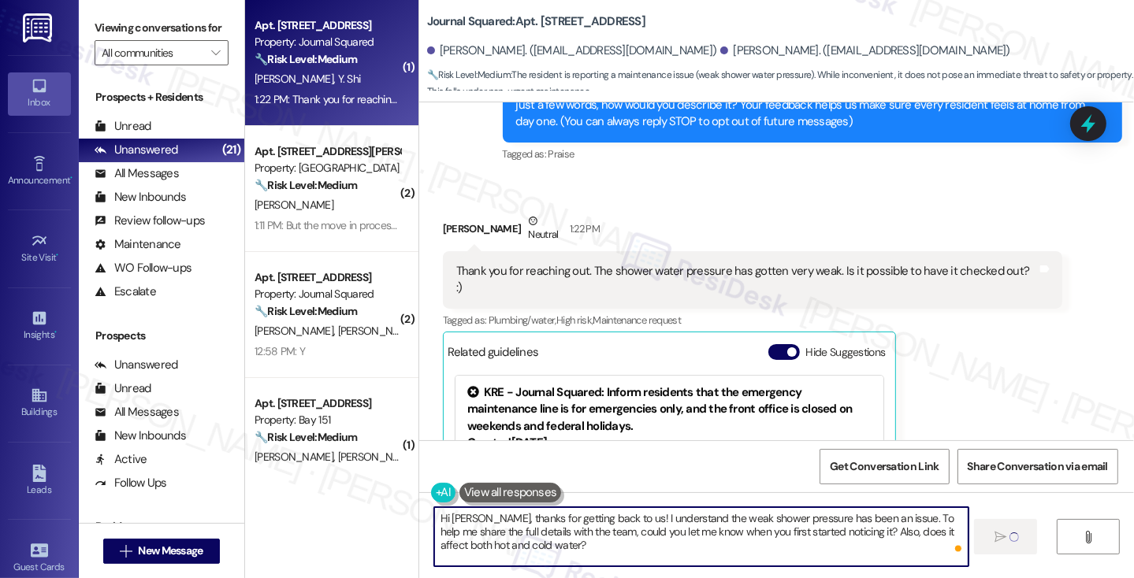
type textarea "Hi Yaning, thanks for getting back to us! I understand the weak shower pressure…"
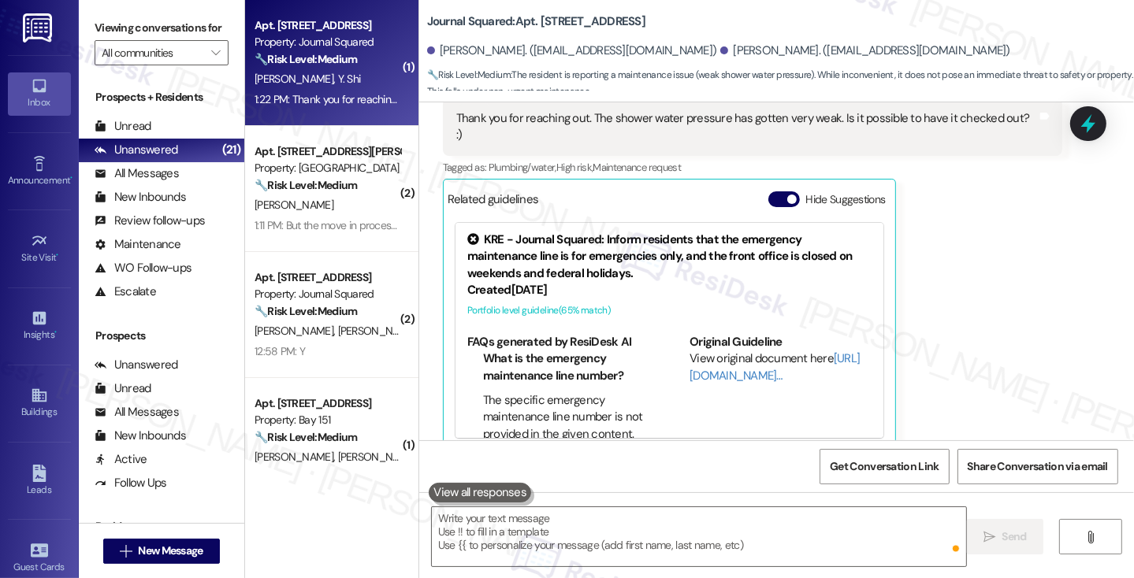
scroll to position [372, 0]
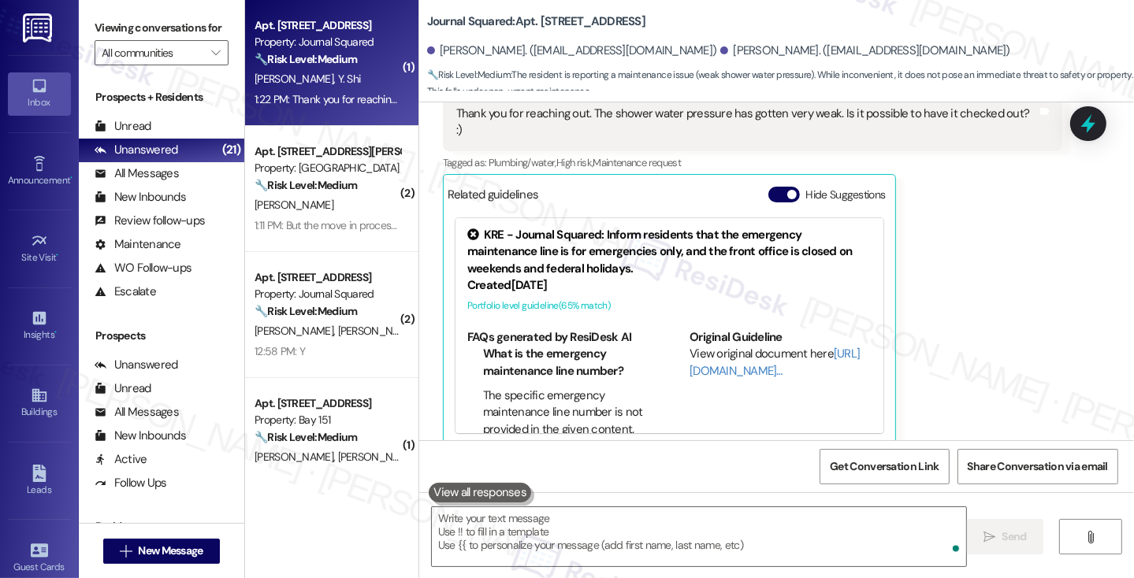
click at [115, 21] on label "Viewing conversations for" at bounding box center [162, 28] width 134 height 24
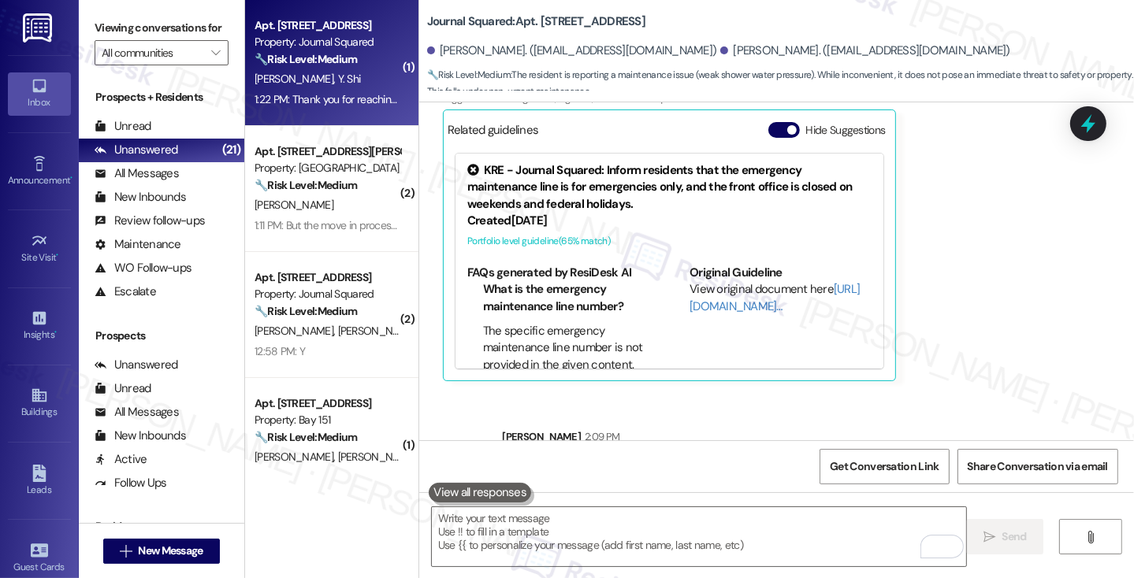
scroll to position [359, 0]
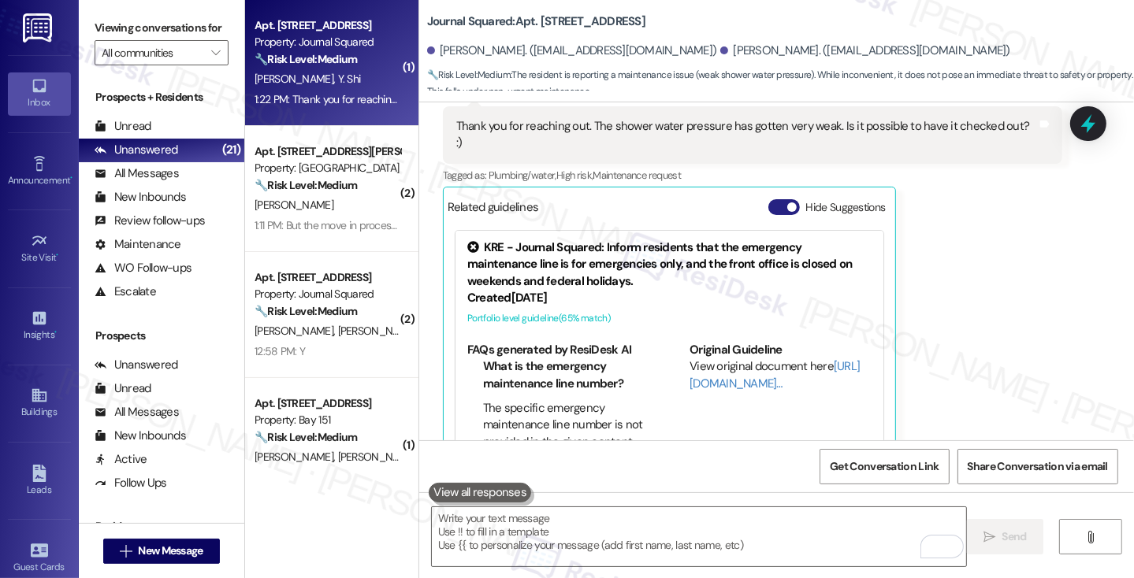
click at [774, 199] on button "Hide Suggestions" at bounding box center [784, 207] width 32 height 16
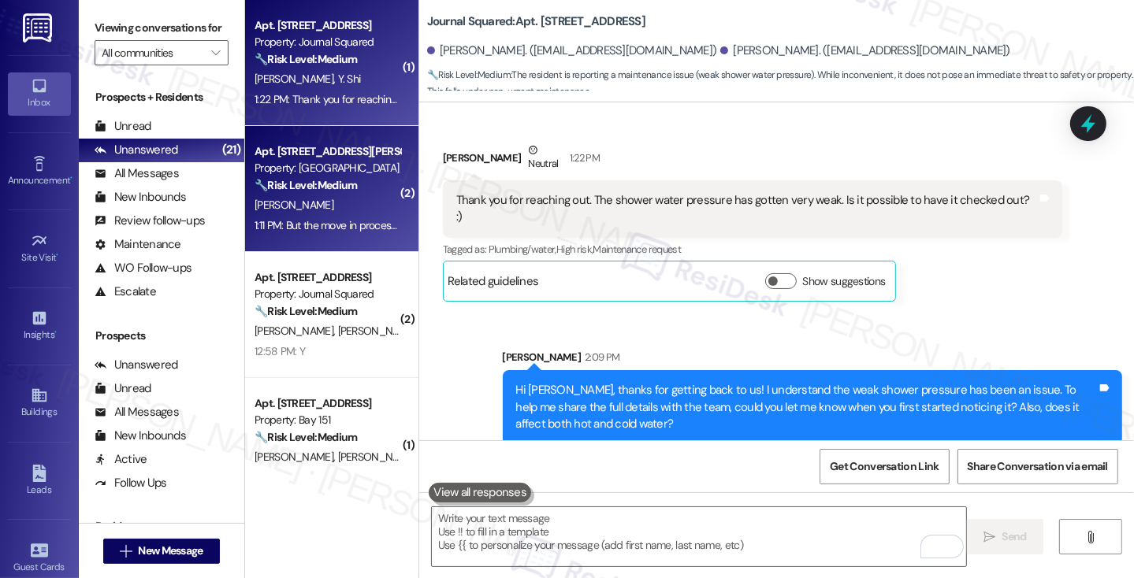
click at [314, 135] on div "Apt. O3217, 4883 Riley Road Property: Madison Farms 🔧 Risk Level: Medium The re…" at bounding box center [331, 189] width 173 height 126
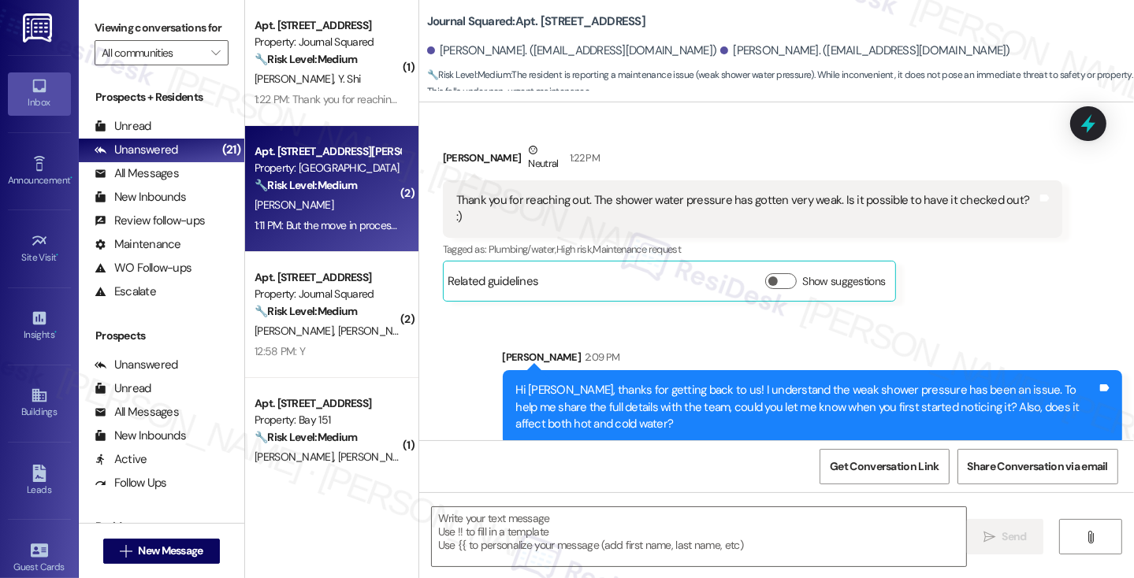
type textarea "Fetching suggested responses. Please feel free to read through the conversation…"
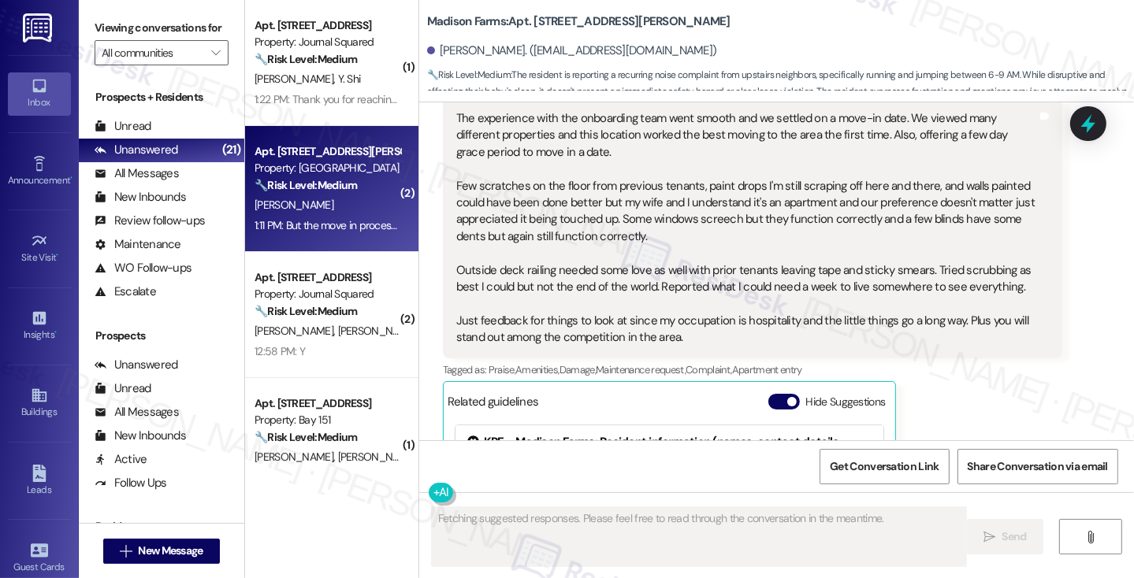
scroll to position [1231, 0]
click at [774, 395] on button "Hide Suggestions" at bounding box center [784, 403] width 32 height 16
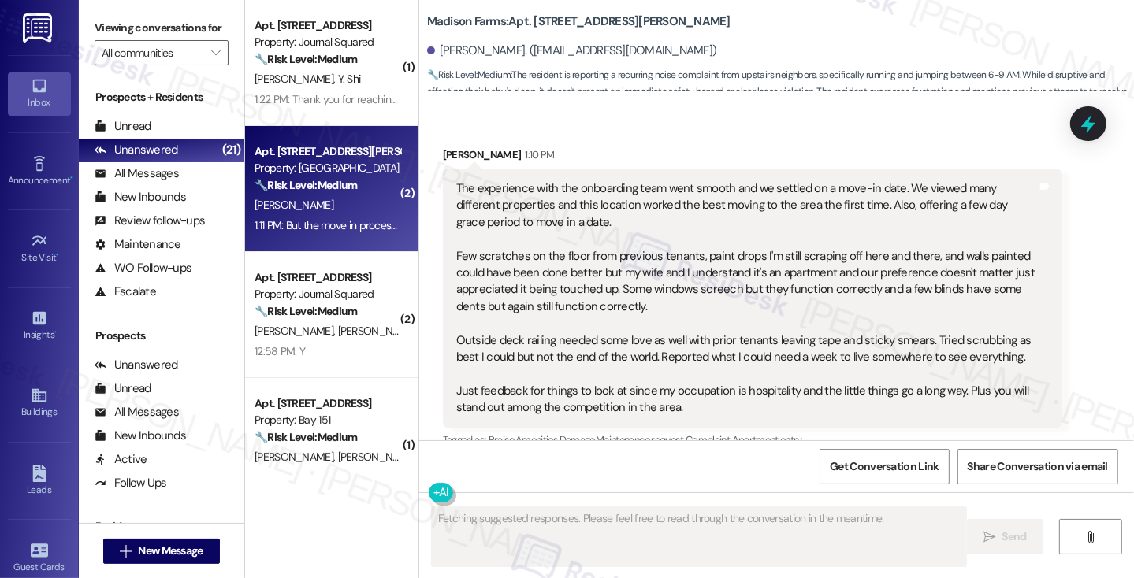
scroll to position [921, 0]
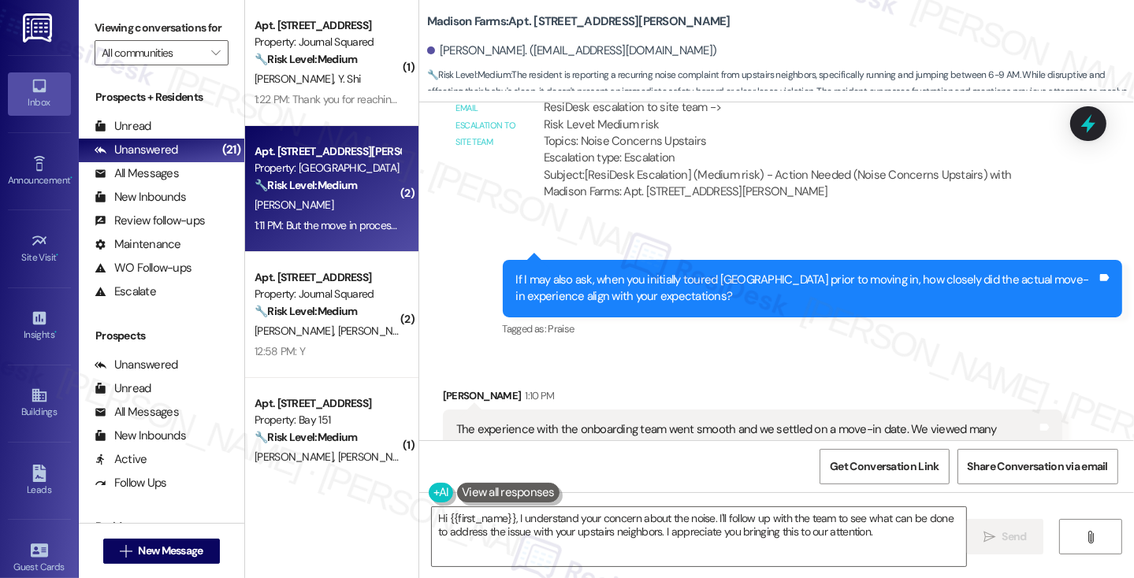
click at [596, 273] on div "If I may also ask, when you initially toured Madison Farms prior to moving in, …" at bounding box center [806, 289] width 581 height 34
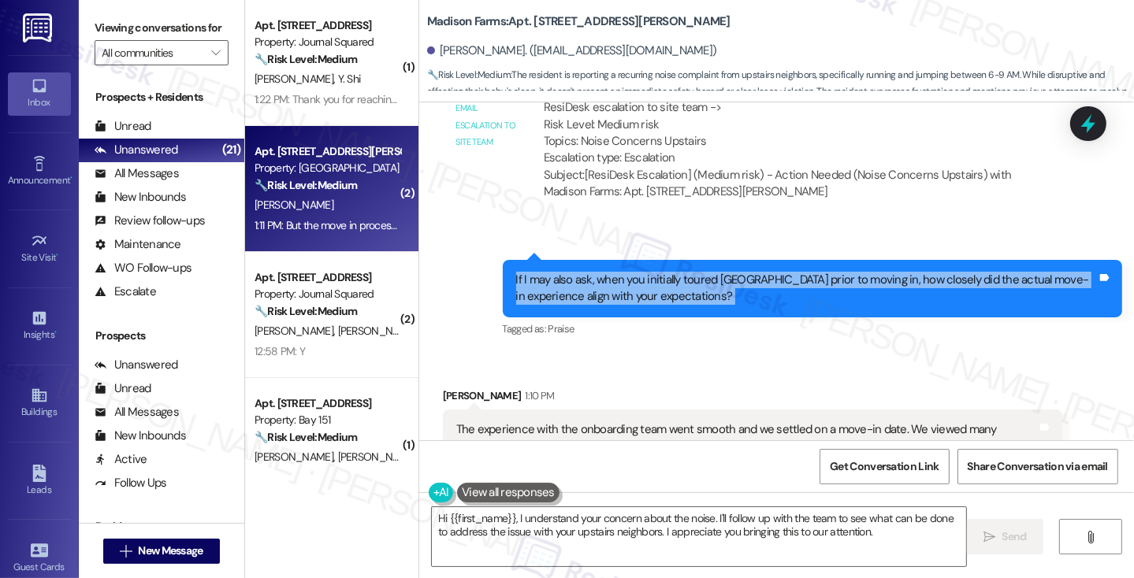
click at [596, 273] on div "If I may also ask, when you initially toured Madison Farms prior to moving in, …" at bounding box center [806, 289] width 581 height 34
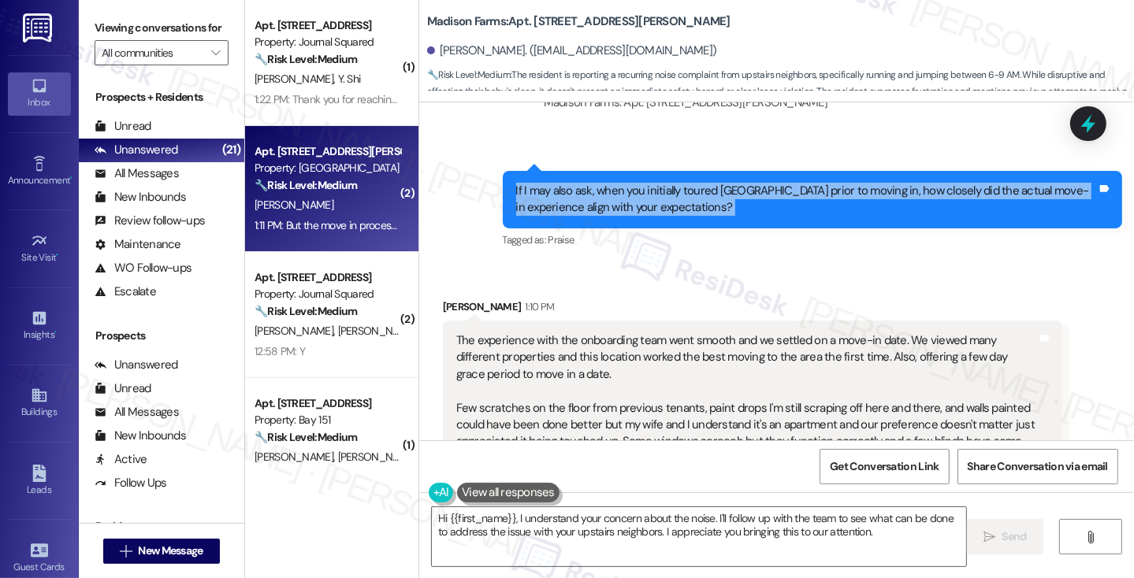
scroll to position [1079, 0]
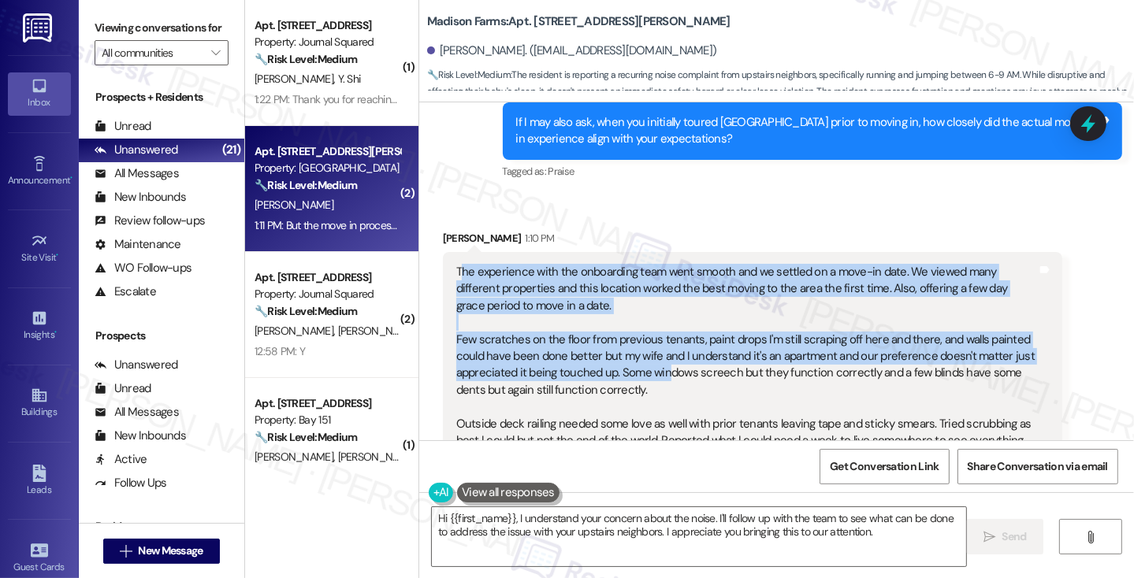
drag, startPoint x: 455, startPoint y: 261, endPoint x: 655, endPoint y: 353, distance: 221.0
click at [655, 353] on div "The experience with the onboarding team went smooth and we settled on a move-in…" at bounding box center [746, 382] width 581 height 236
click at [715, 284] on div "The experience with the onboarding team went smooth and we settled on a move-in…" at bounding box center [746, 382] width 581 height 236
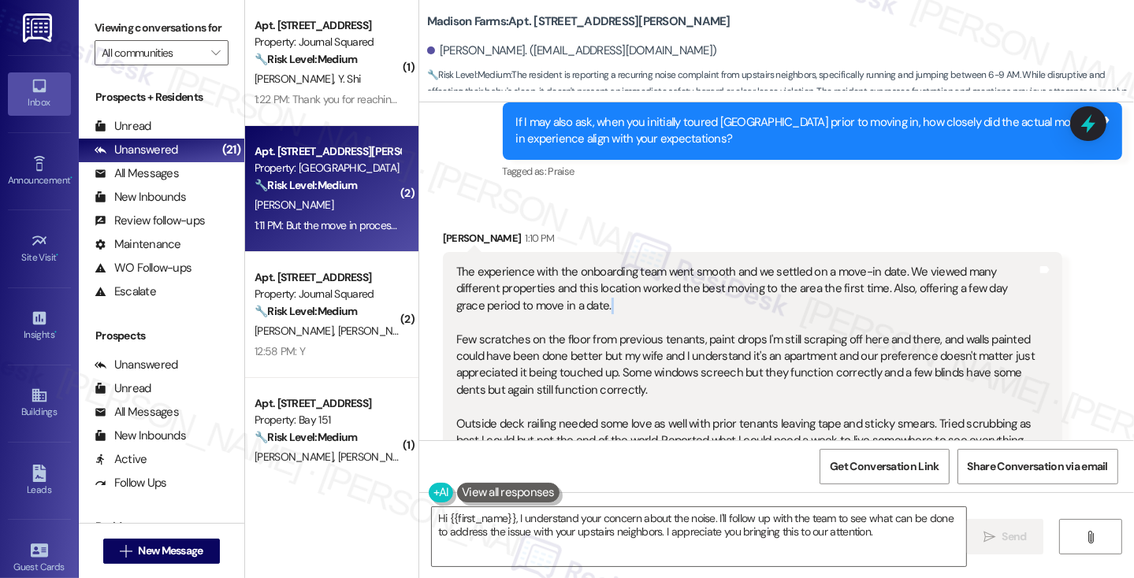
click at [715, 284] on div "The experience with the onboarding team went smooth and we settled on a move-in…" at bounding box center [746, 382] width 581 height 236
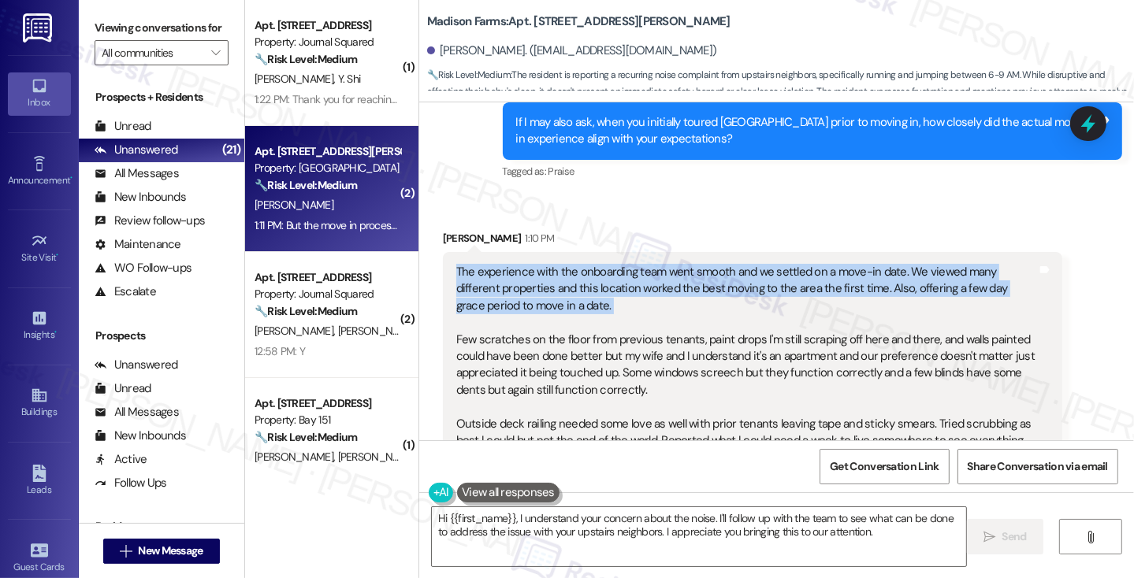
click at [712, 288] on div "The experience with the onboarding team went smooth and we settled on a move-in…" at bounding box center [746, 382] width 581 height 236
click at [514, 264] on div "The experience with the onboarding team went smooth and we settled on a move-in…" at bounding box center [746, 382] width 581 height 236
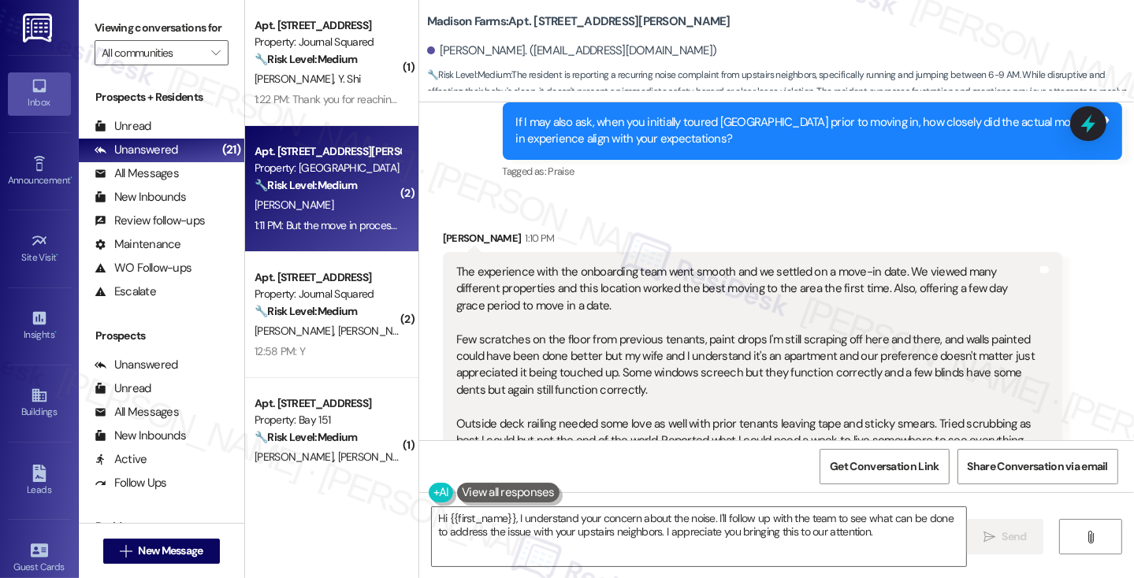
click at [459, 266] on div "The experience with the onboarding team went smooth and we settled on a move-in…" at bounding box center [746, 382] width 581 height 236
click at [525, 269] on div "The experience with the onboarding team went smooth and we settled on a move-in…" at bounding box center [746, 382] width 581 height 236
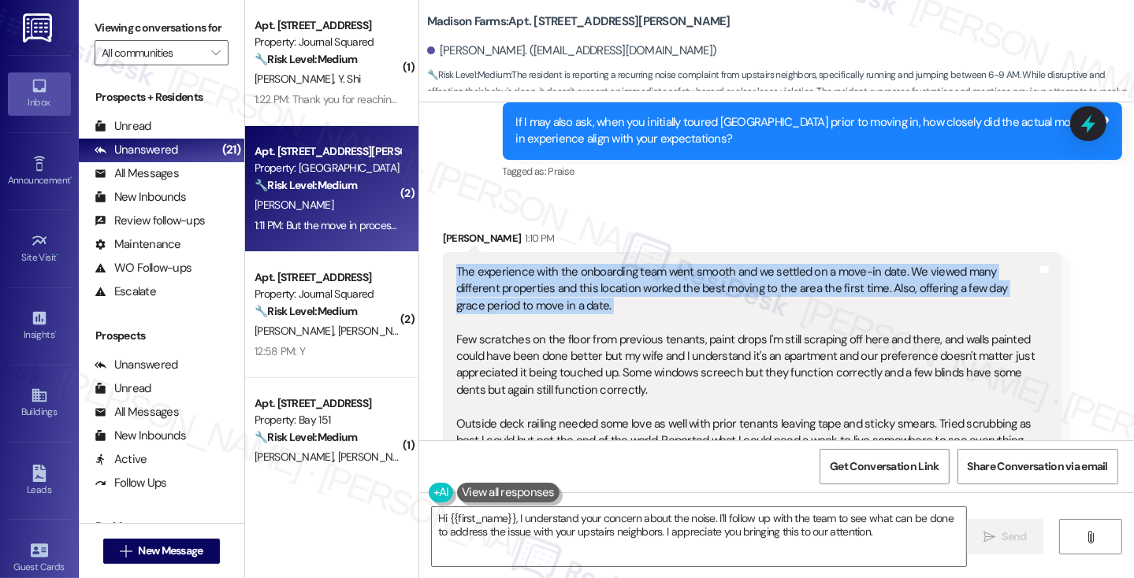
click at [525, 269] on div "The experience with the onboarding team went smooth and we settled on a move-in…" at bounding box center [746, 382] width 581 height 236
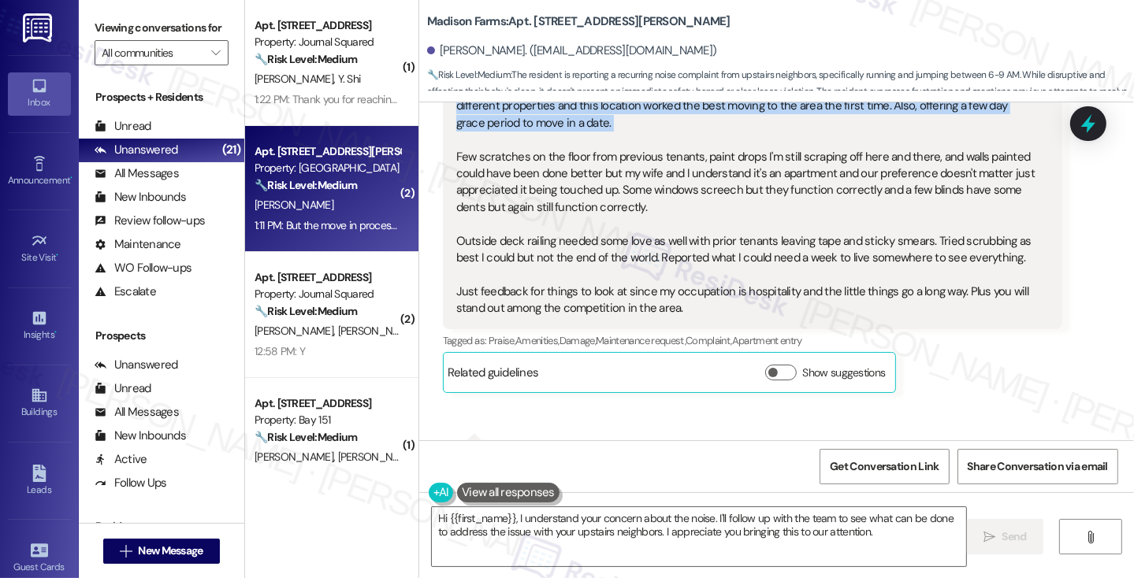
scroll to position [1236, 0]
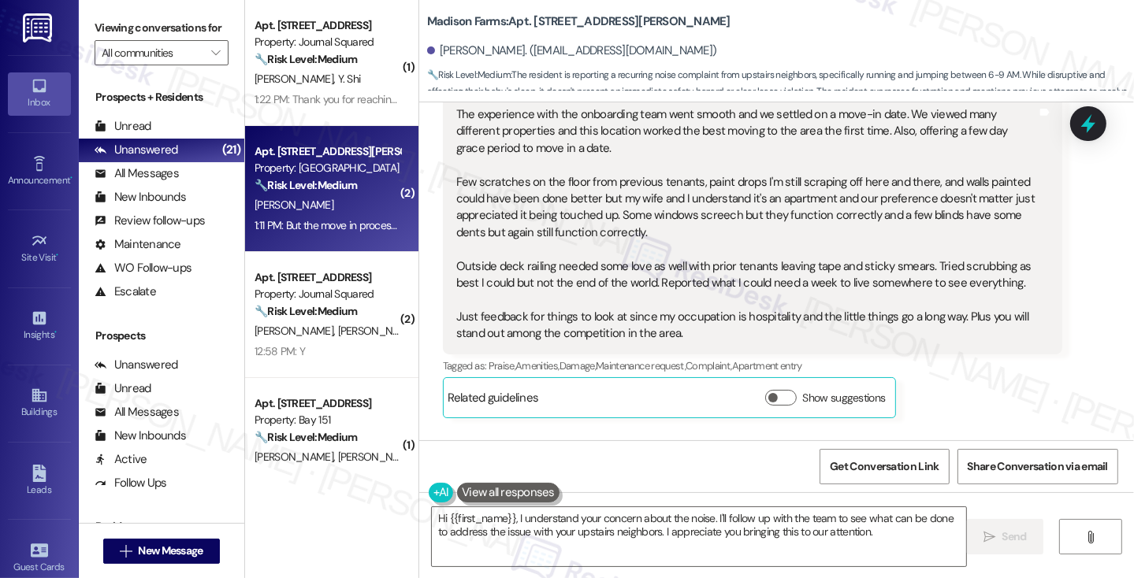
click at [464, 180] on div "The experience with the onboarding team went smooth and we settled on a move-in…" at bounding box center [746, 224] width 581 height 236
click at [464, 179] on div "The experience with the onboarding team went smooth and we settled on a move-in…" at bounding box center [746, 224] width 581 height 236
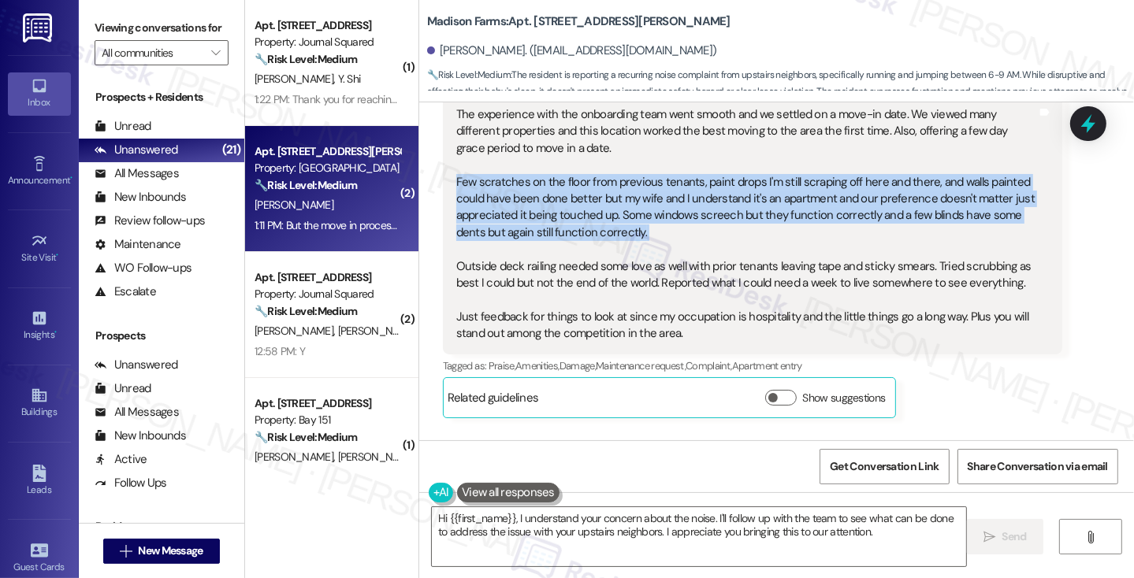
click at [464, 179] on div "The experience with the onboarding team went smooth and we settled on a move-in…" at bounding box center [746, 224] width 581 height 236
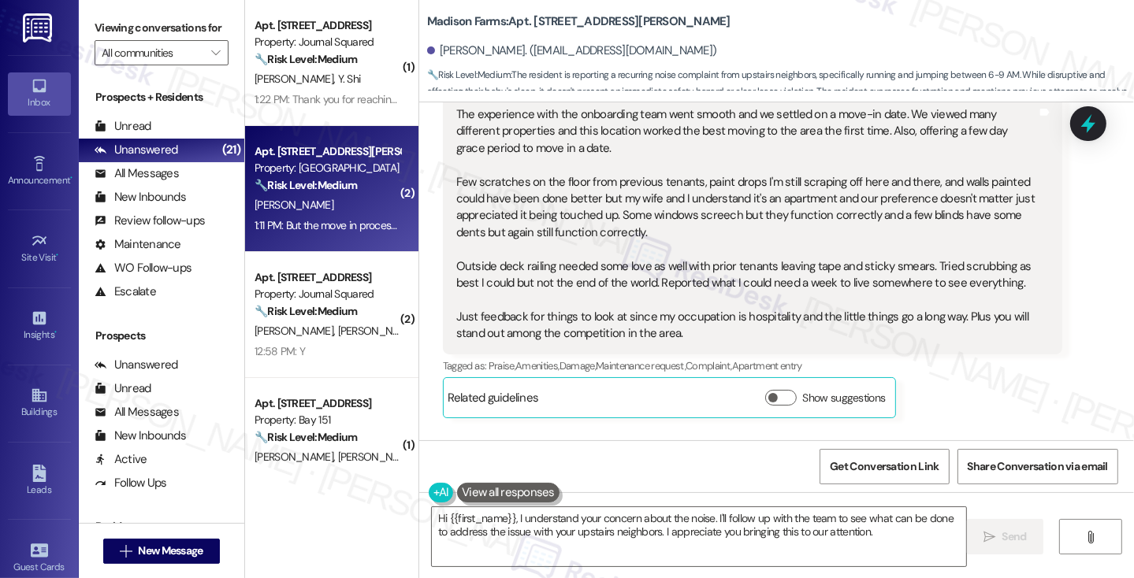
click at [873, 255] on div "The experience with the onboarding team went smooth and we settled on a move-in…" at bounding box center [746, 224] width 581 height 236
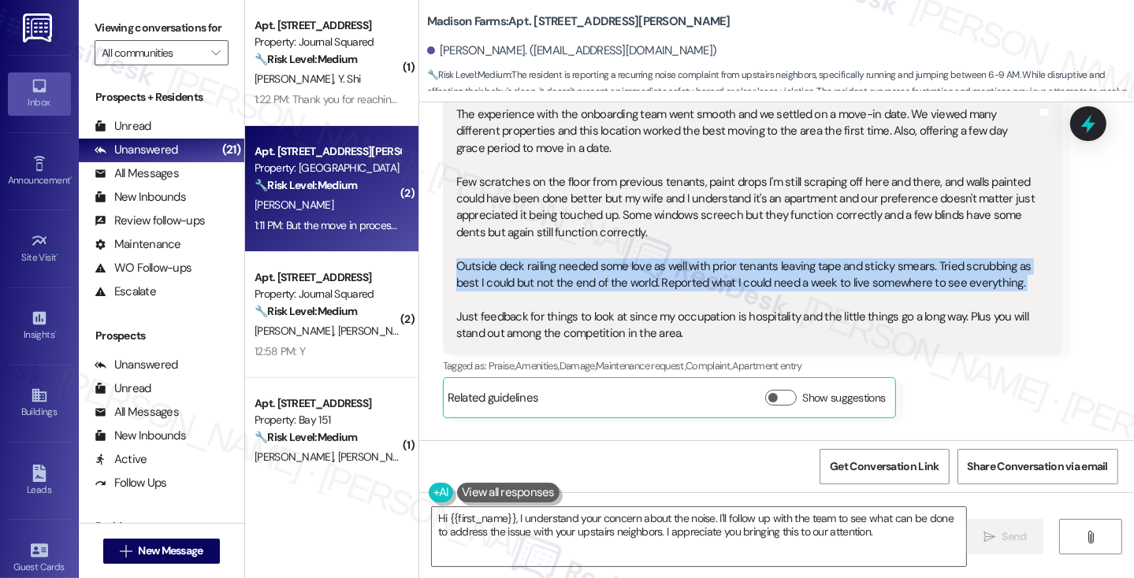
click at [873, 255] on div "The experience with the onboarding team went smooth and we settled on a move-in…" at bounding box center [746, 224] width 581 height 236
click at [740, 262] on div "The experience with the onboarding team went smooth and we settled on a move-in…" at bounding box center [746, 224] width 581 height 236
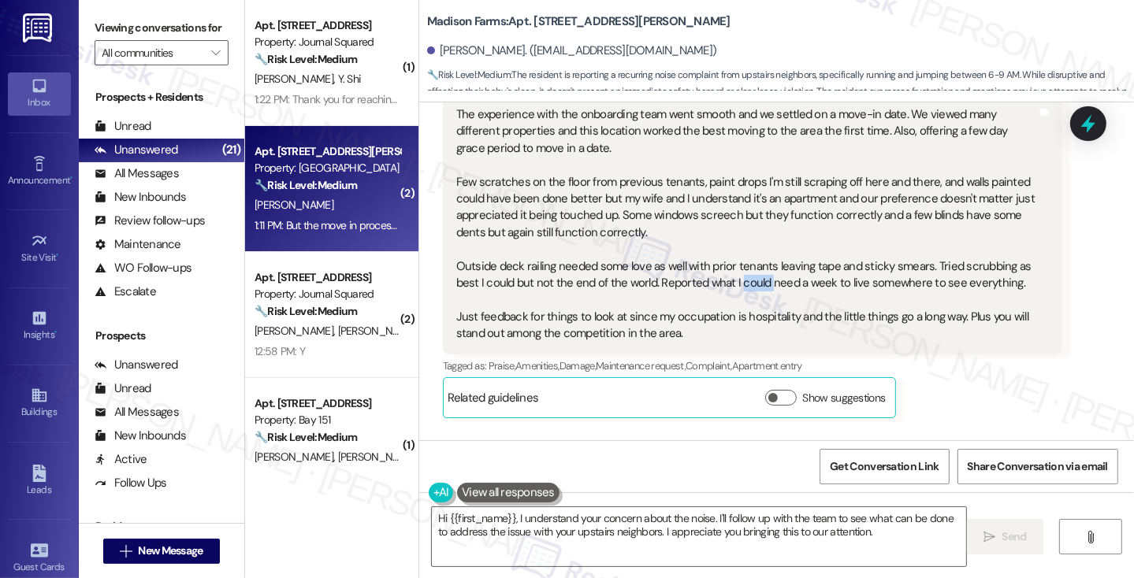
click at [740, 262] on div "The experience with the onboarding team went smooth and we settled on a move-in…" at bounding box center [746, 224] width 581 height 236
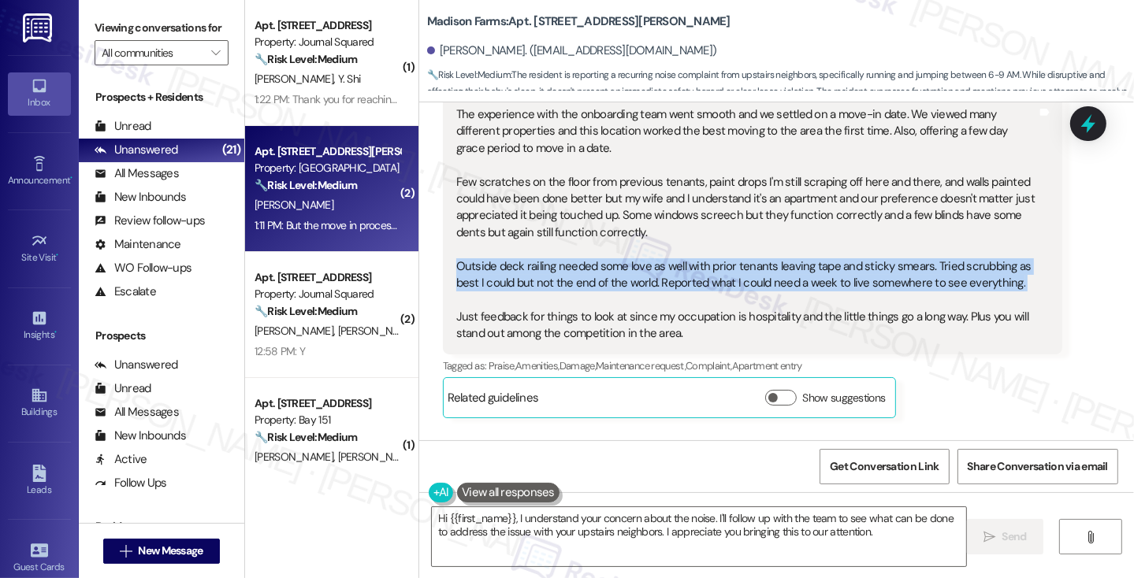
click at [740, 262] on div "The experience with the onboarding team went smooth and we settled on a move-in…" at bounding box center [746, 224] width 581 height 236
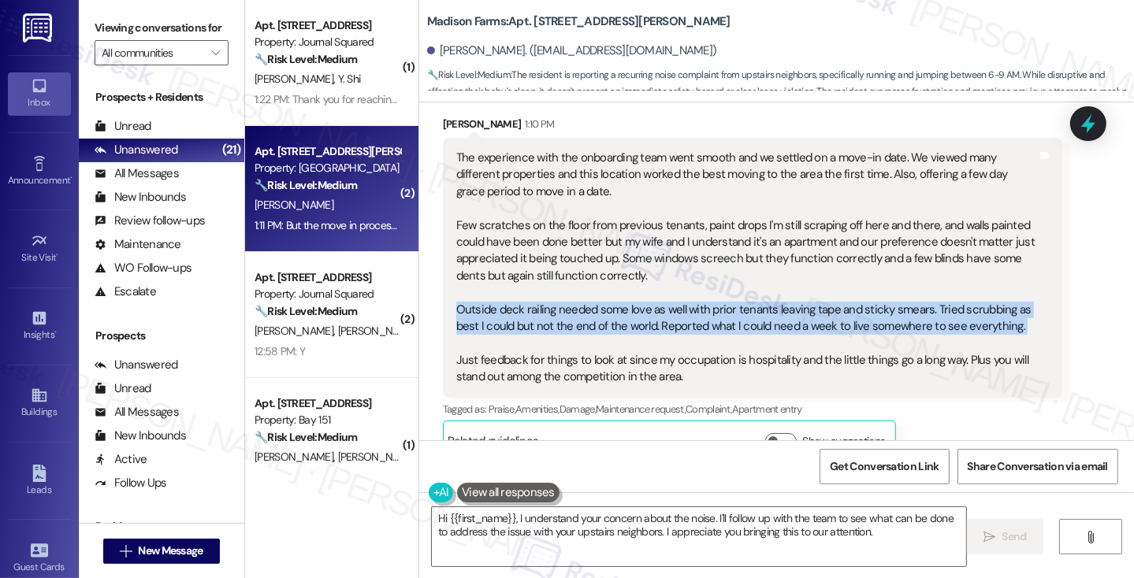
scroll to position [1157, 0]
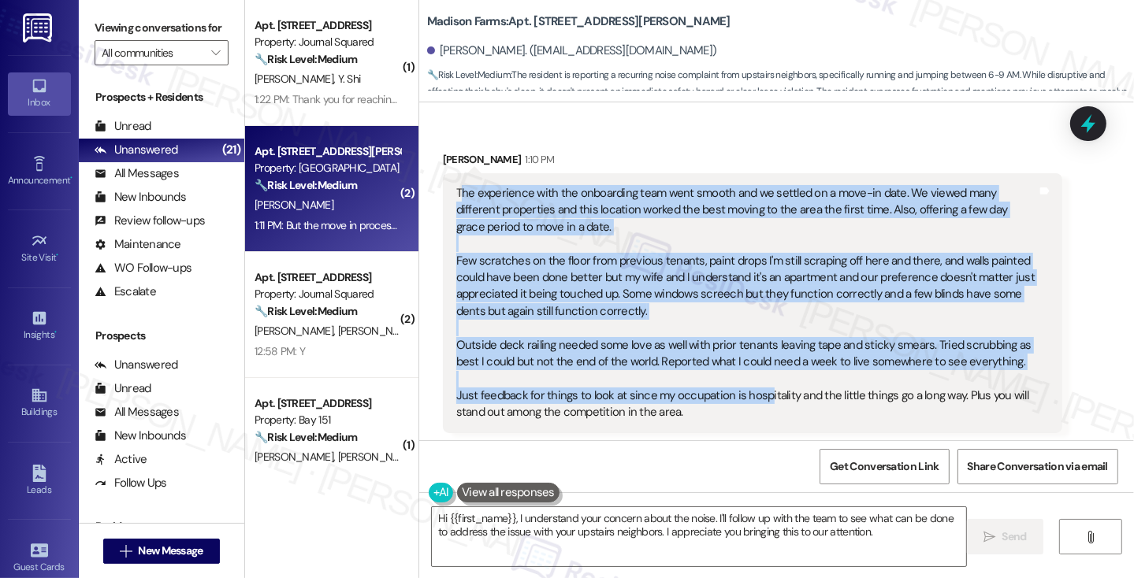
drag, startPoint x: 451, startPoint y: 169, endPoint x: 755, endPoint y: 377, distance: 367.8
click at [756, 377] on div "The experience with the onboarding team went smooth and we settled on a move-in…" at bounding box center [746, 303] width 581 height 236
click at [726, 377] on div "The experience with the onboarding team went smooth and we settled on a move-in…" at bounding box center [746, 303] width 581 height 236
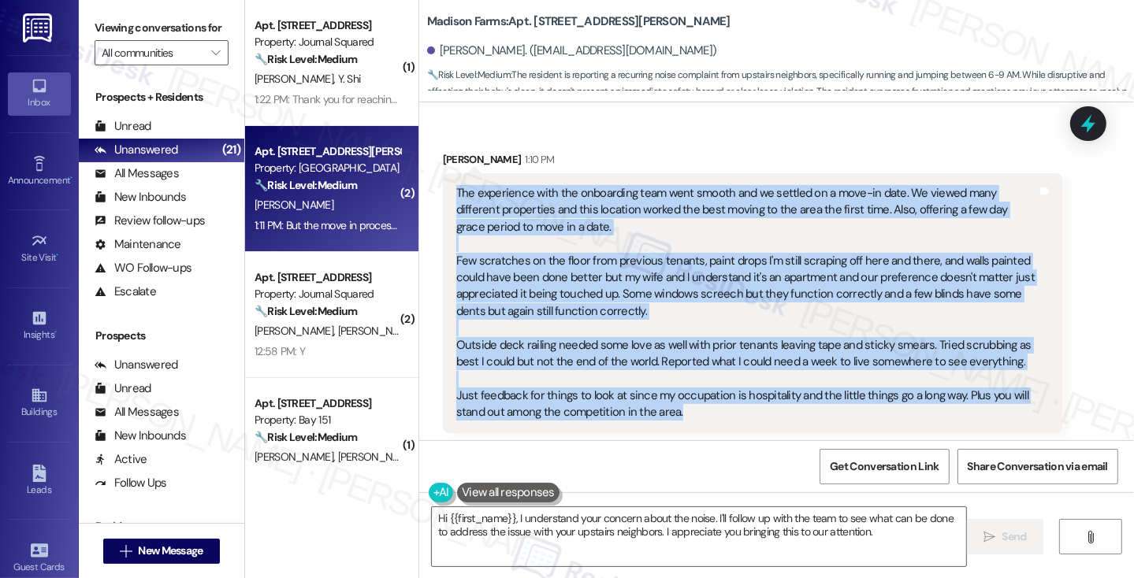
drag, startPoint x: 690, startPoint y: 400, endPoint x: 449, endPoint y: 179, distance: 327.3
click at [456, 185] on div "The experience with the onboarding team went smooth and we settled on a move-in…" at bounding box center [746, 303] width 581 height 236
copy div "The experience with the onboarding team went smooth and we settled on a move-in…"
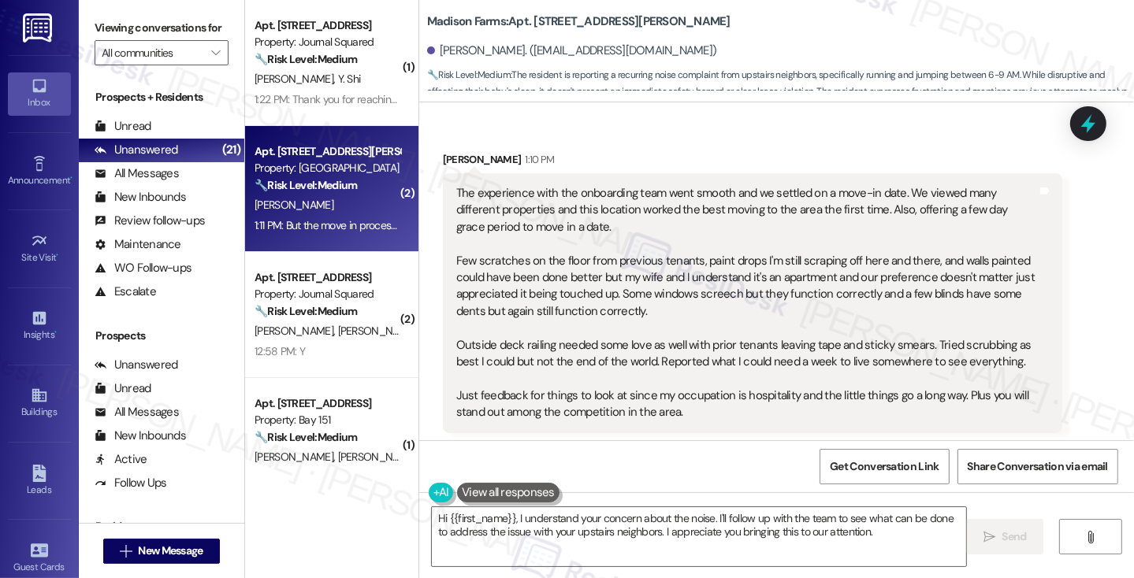
drag, startPoint x: 100, startPoint y: 17, endPoint x: 113, endPoint y: 24, distance: 14.5
click at [100, 17] on label "Viewing conversations for" at bounding box center [162, 28] width 134 height 24
click at [501, 242] on div "The experience with the onboarding team went smooth and we settled on a move-in…" at bounding box center [746, 303] width 581 height 236
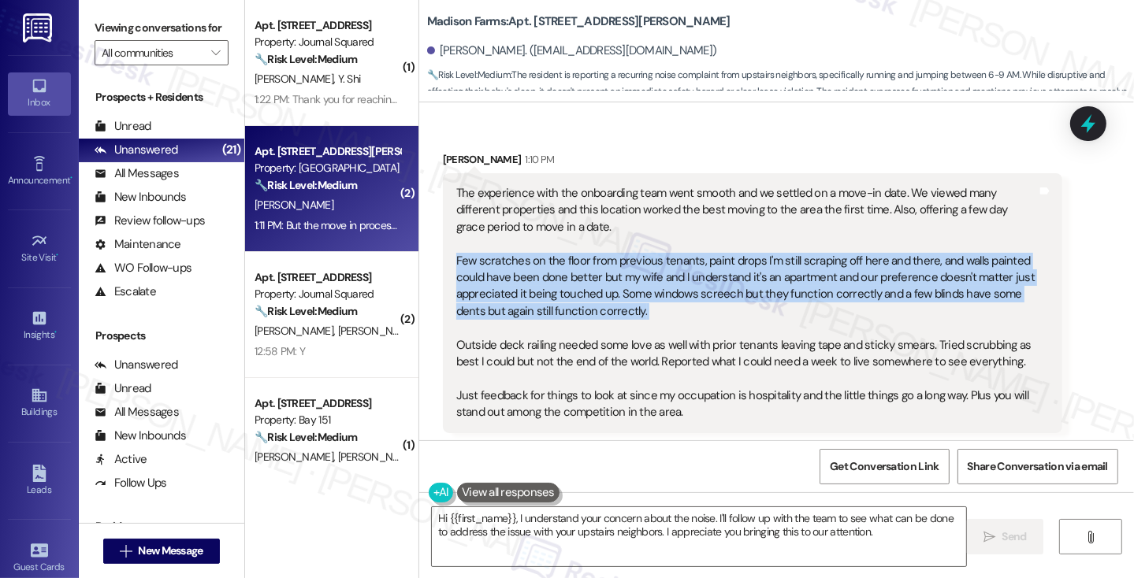
click at [501, 242] on div "The experience with the onboarding team went smooth and we settled on a move-in…" at bounding box center [746, 303] width 581 height 236
click at [926, 245] on div "The experience with the onboarding team went smooth and we settled on a move-in…" at bounding box center [746, 303] width 581 height 236
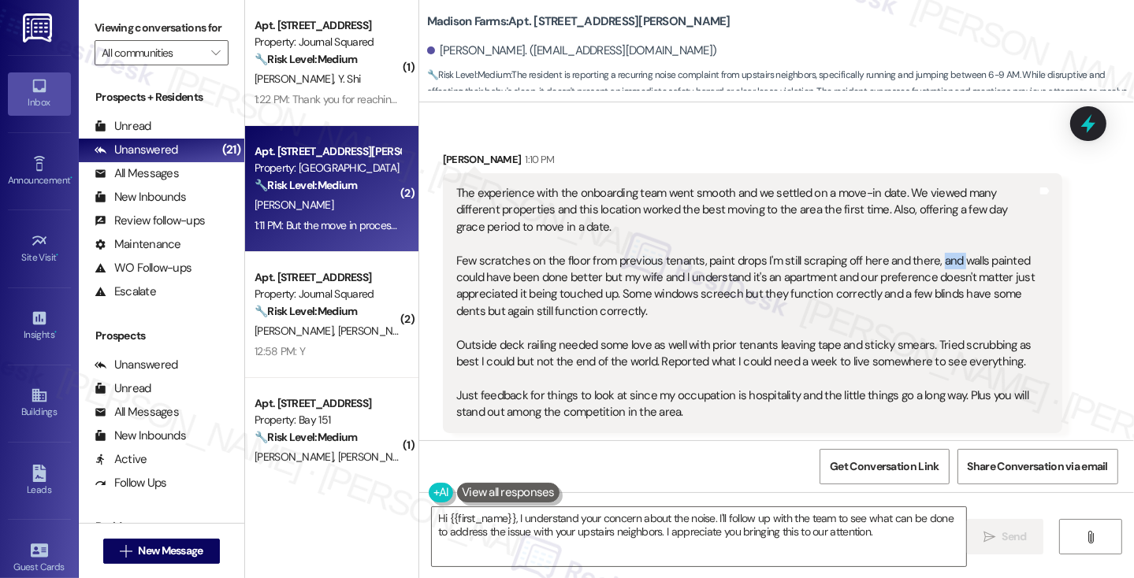
click at [926, 245] on div "The experience with the onboarding team went smooth and we settled on a move-in…" at bounding box center [746, 303] width 581 height 236
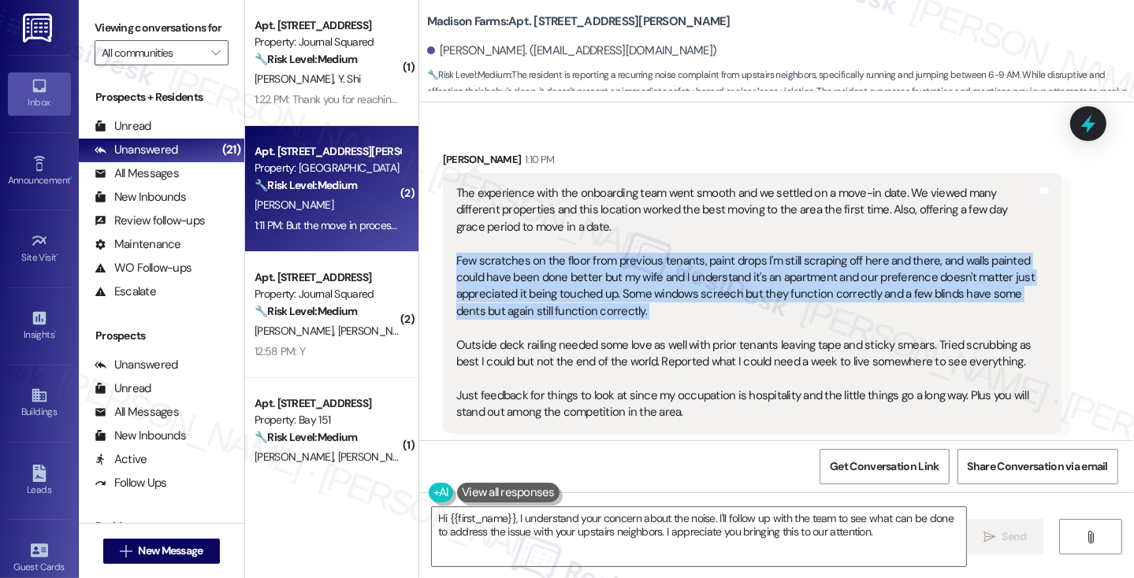
click at [926, 245] on div "The experience with the onboarding team went smooth and we settled on a move-in…" at bounding box center [746, 303] width 581 height 236
click at [918, 248] on div "The experience with the onboarding team went smooth and we settled on a move-in…" at bounding box center [746, 303] width 581 height 236
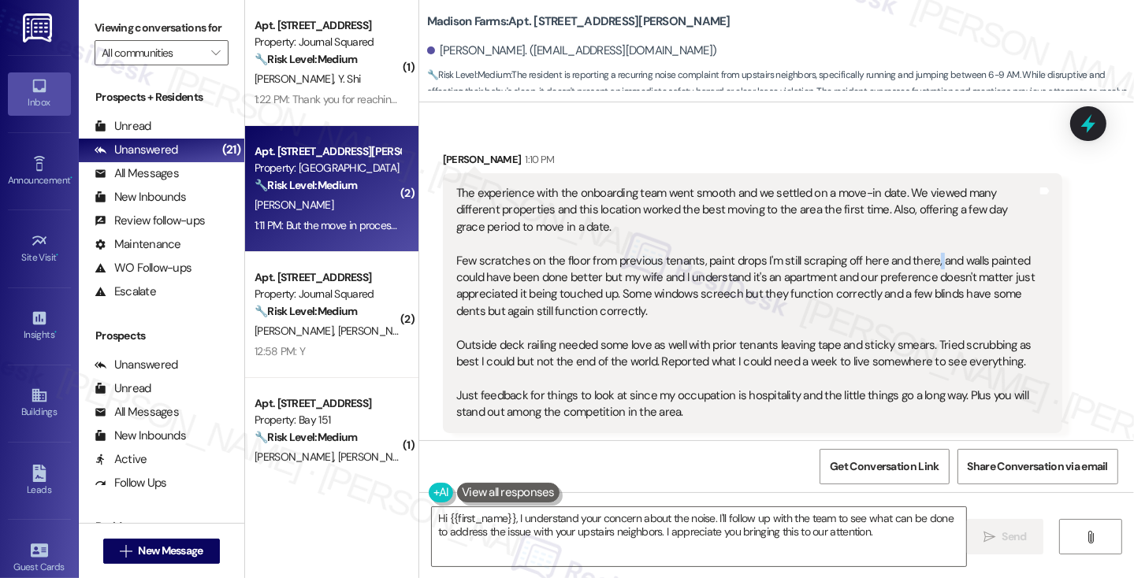
click at [918, 248] on div "The experience with the onboarding team went smooth and we settled on a move-in…" at bounding box center [746, 303] width 581 height 236
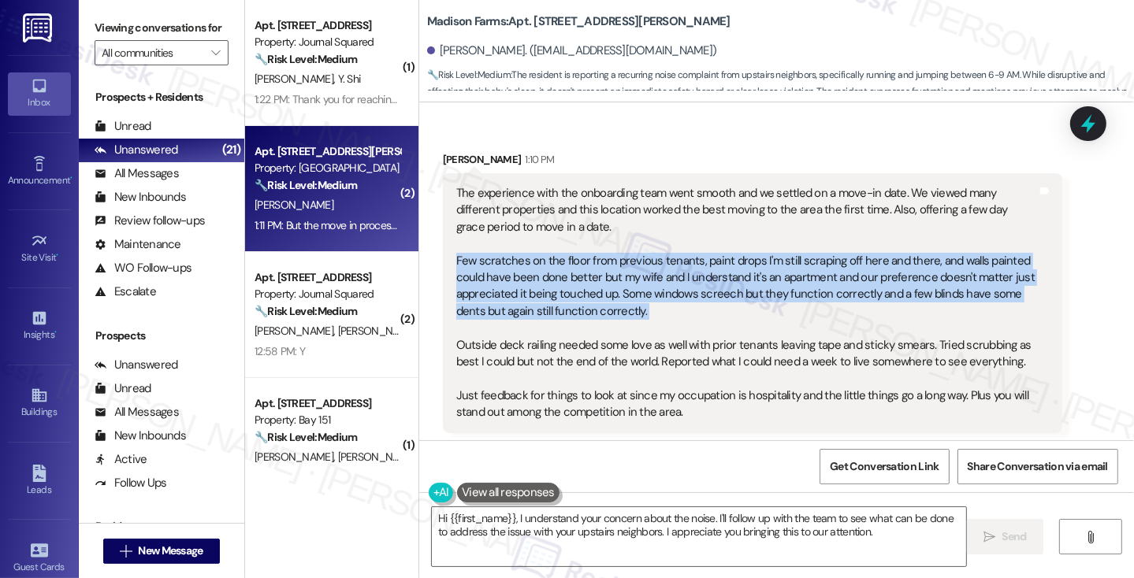
click at [918, 248] on div "The experience with the onboarding team went smooth and we settled on a move-in…" at bounding box center [746, 303] width 581 height 236
click at [734, 258] on div "The experience with the onboarding team went smooth and we settled on a move-in…" at bounding box center [746, 303] width 581 height 236
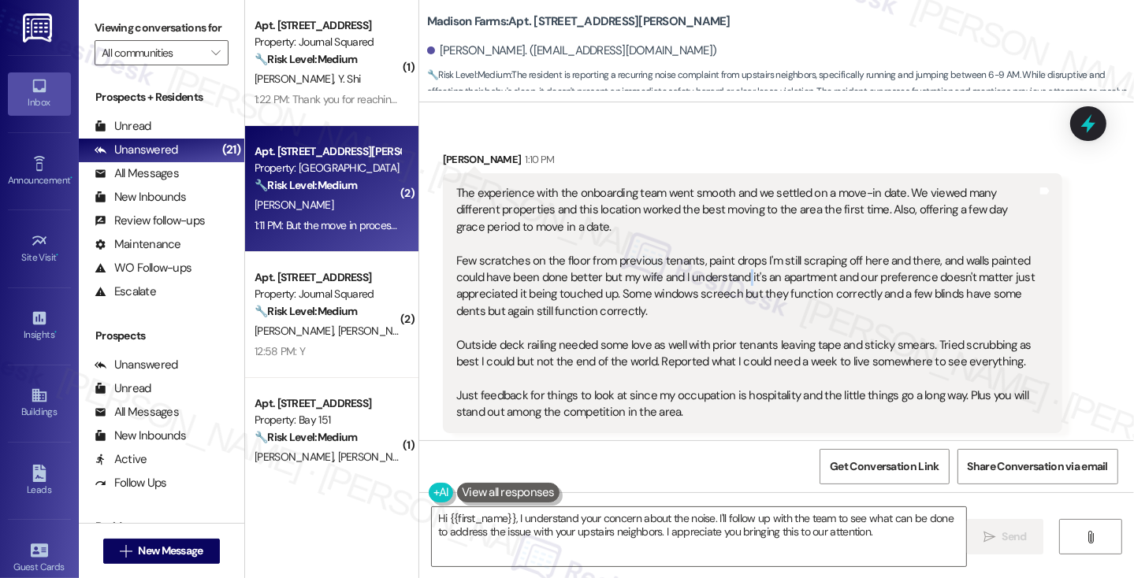
click at [734, 258] on div "The experience with the onboarding team went smooth and we settled on a move-in…" at bounding box center [746, 303] width 581 height 236
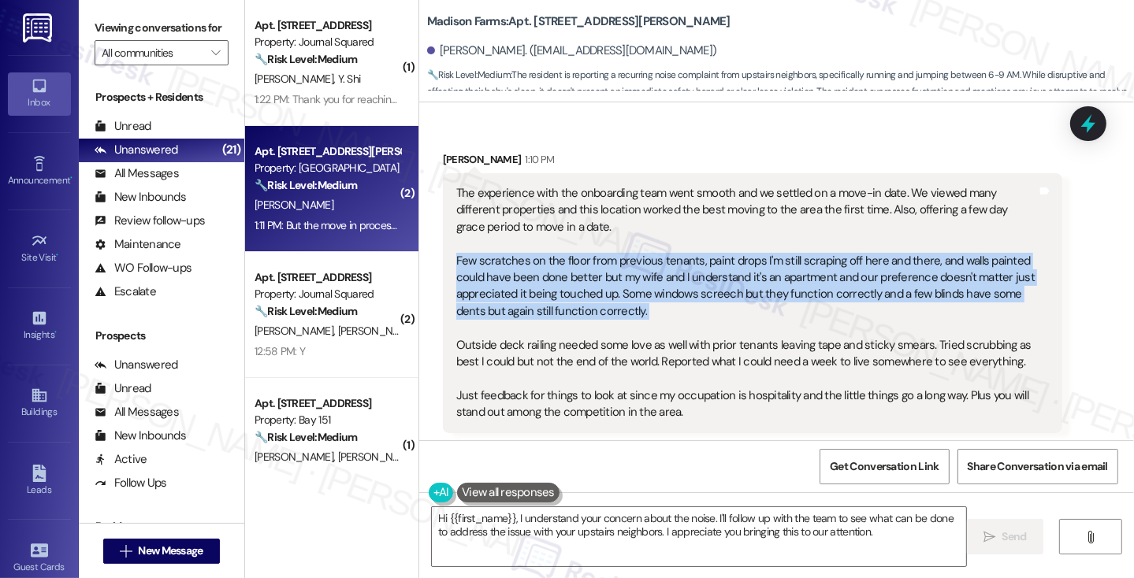
click at [734, 258] on div "The experience with the onboarding team went smooth and we settled on a move-in…" at bounding box center [746, 303] width 581 height 236
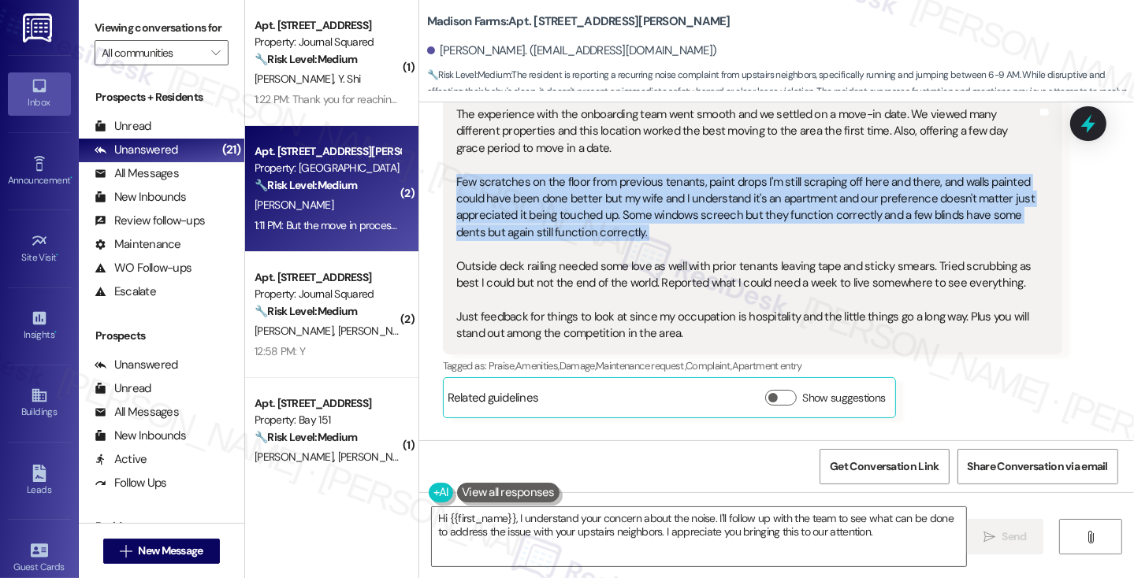
click at [835, 177] on div "The experience with the onboarding team went smooth and we settled on a move-in…" at bounding box center [746, 224] width 581 height 236
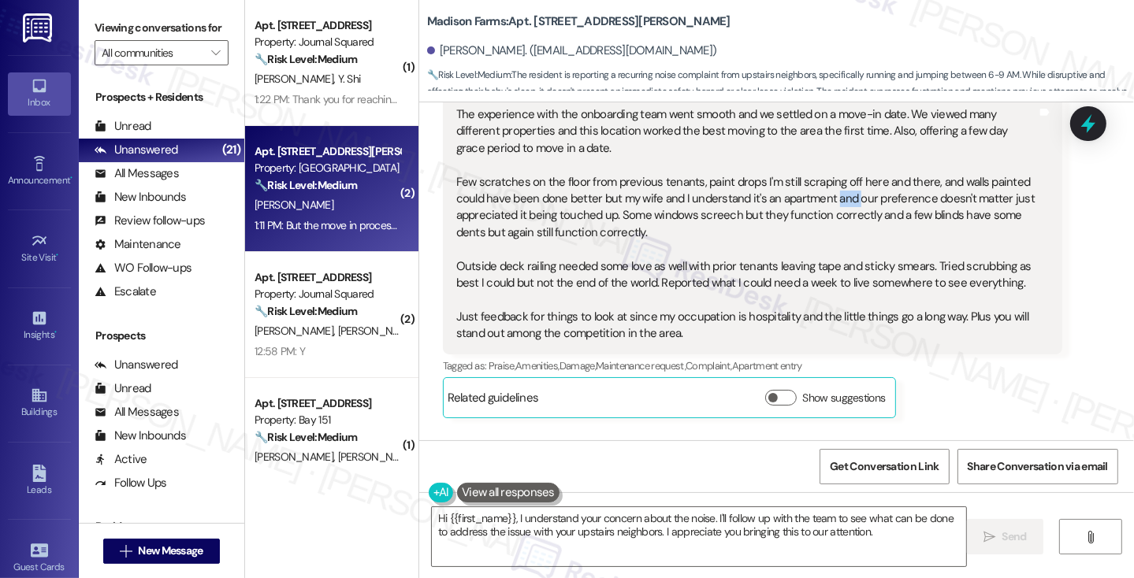
click at [835, 177] on div "The experience with the onboarding team went smooth and we settled on a move-in…" at bounding box center [746, 224] width 581 height 236
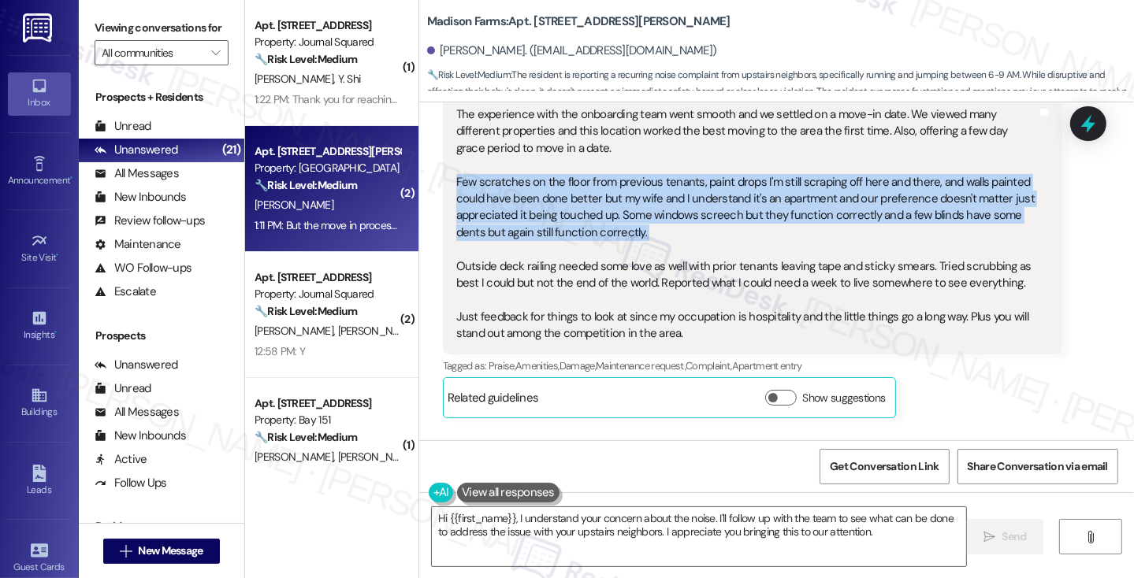
click at [835, 177] on div "The experience with the onboarding team went smooth and we settled on a move-in…" at bounding box center [746, 224] width 581 height 236
click at [665, 203] on div "The experience with the onboarding team went smooth and we settled on a move-in…" at bounding box center [746, 224] width 581 height 236
drag, startPoint x: 860, startPoint y: 219, endPoint x: 611, endPoint y: 168, distance: 254.9
click at [611, 168] on div "The experience with the onboarding team went smooth and we settled on a move-in…" at bounding box center [746, 224] width 581 height 236
click at [608, 178] on div "The experience with the onboarding team went smooth and we settled on a move-in…" at bounding box center [746, 224] width 581 height 236
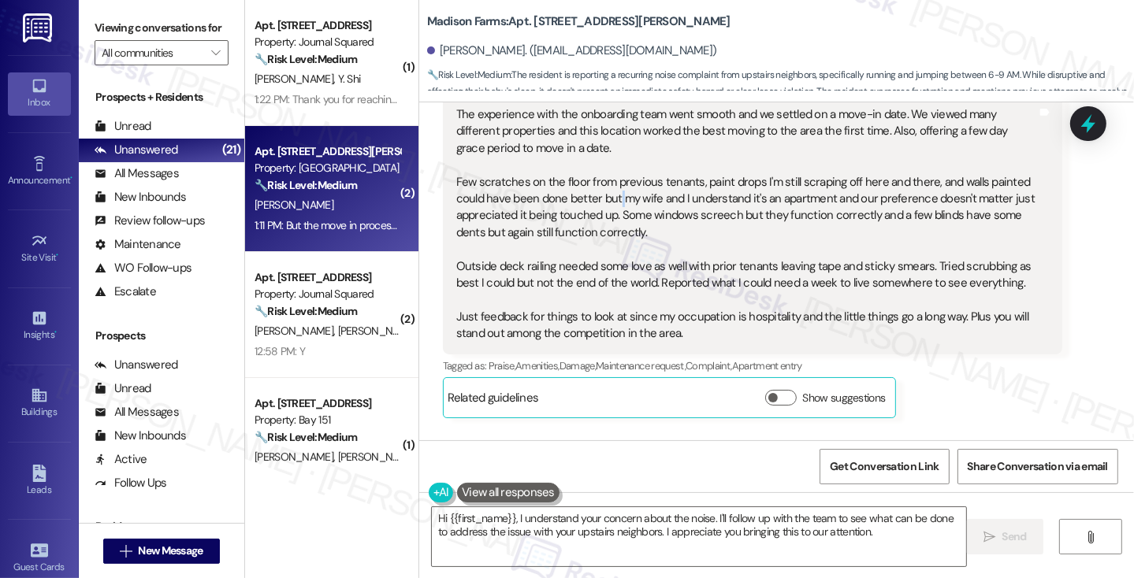
click at [608, 178] on div "The experience with the onboarding team went smooth and we settled on a move-in…" at bounding box center [746, 224] width 581 height 236
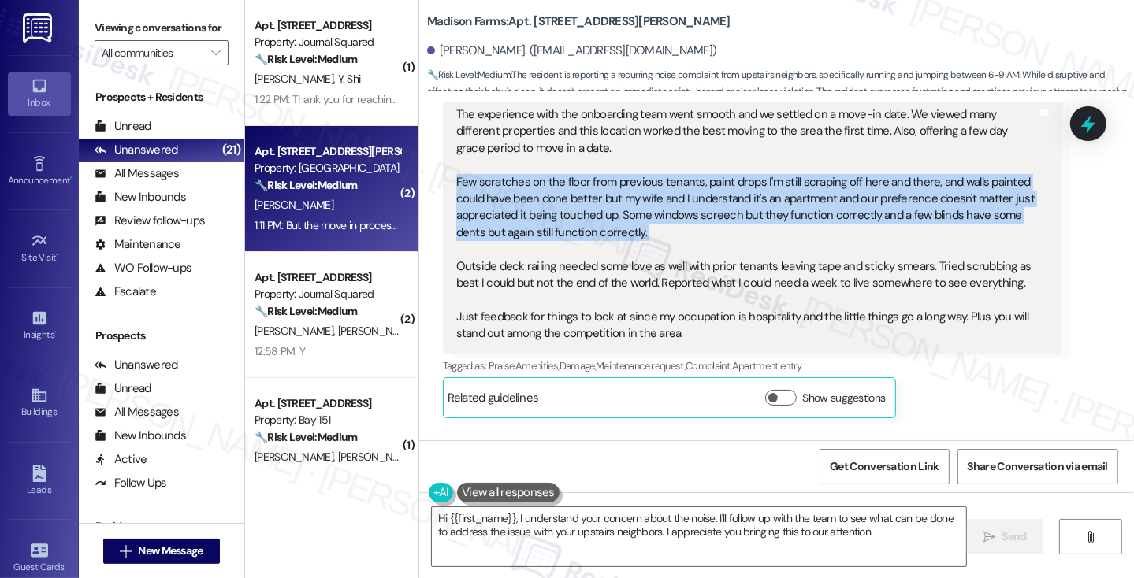
click at [608, 178] on div "The experience with the onboarding team went smooth and we settled on a move-in…" at bounding box center [746, 224] width 581 height 236
click at [504, 199] on div "The experience with the onboarding team went smooth and we settled on a move-in…" at bounding box center [746, 224] width 581 height 236
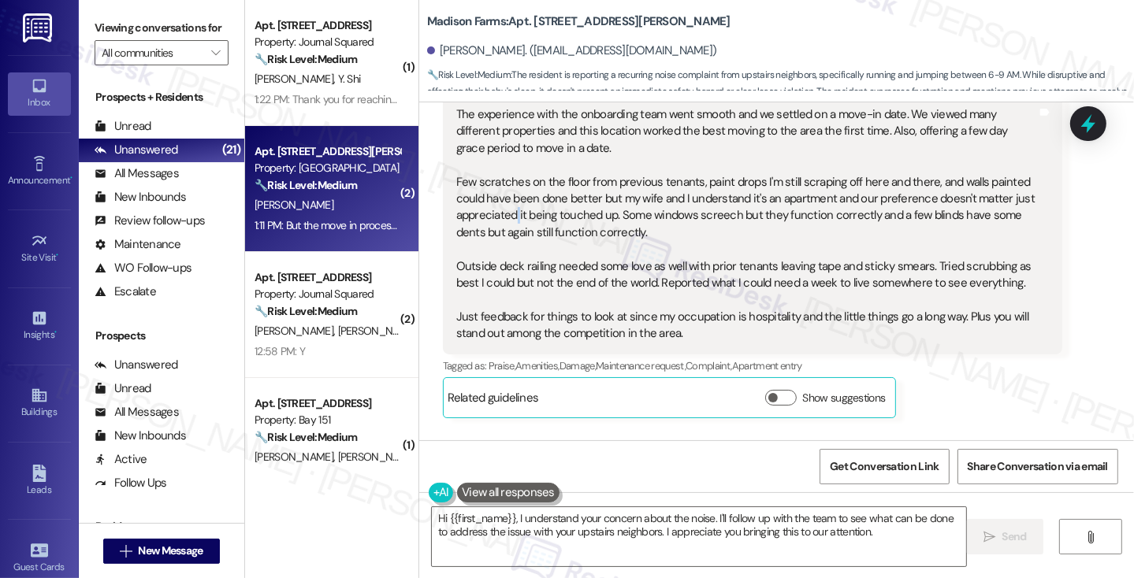
click at [504, 199] on div "The experience with the onboarding team went smooth and we settled on a move-in…" at bounding box center [746, 224] width 581 height 236
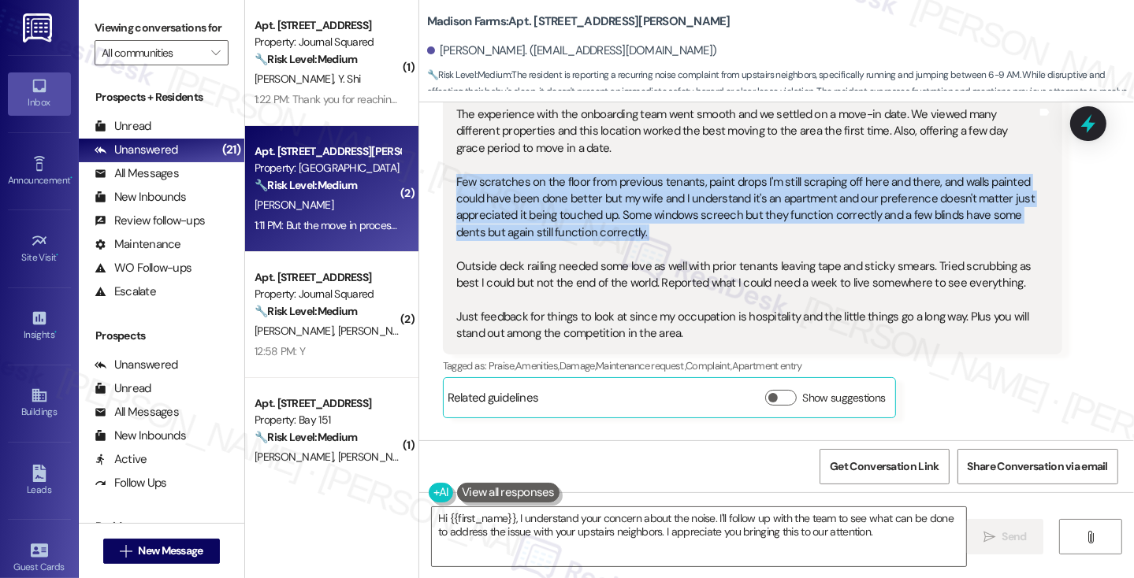
click at [504, 199] on div "The experience with the onboarding team went smooth and we settled on a move-in…" at bounding box center [746, 224] width 581 height 236
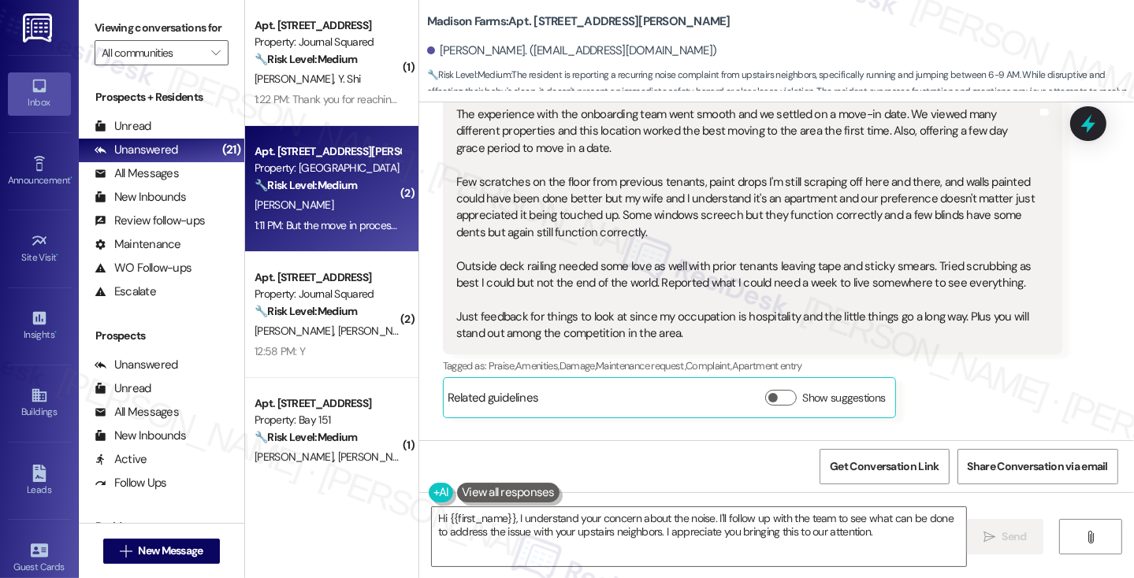
click at [476, 256] on div "The experience with the onboarding team went smooth and we settled on a move-in…" at bounding box center [746, 224] width 581 height 236
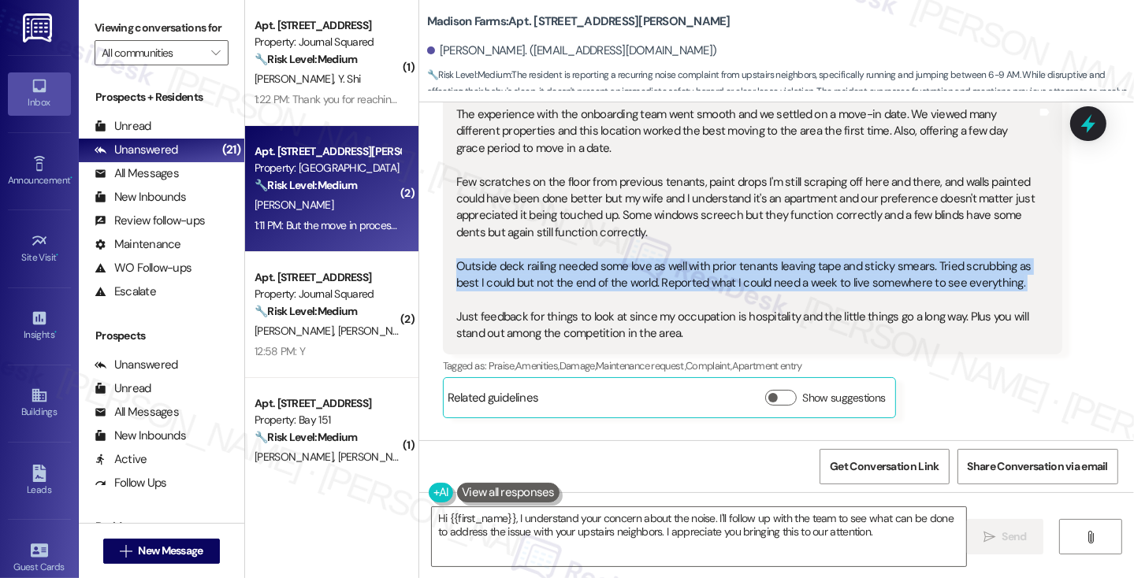
click at [476, 256] on div "The experience with the onboarding team went smooth and we settled on a move-in…" at bounding box center [746, 224] width 581 height 236
click at [697, 255] on div "The experience with the onboarding team went smooth and we settled on a move-in…" at bounding box center [746, 224] width 581 height 236
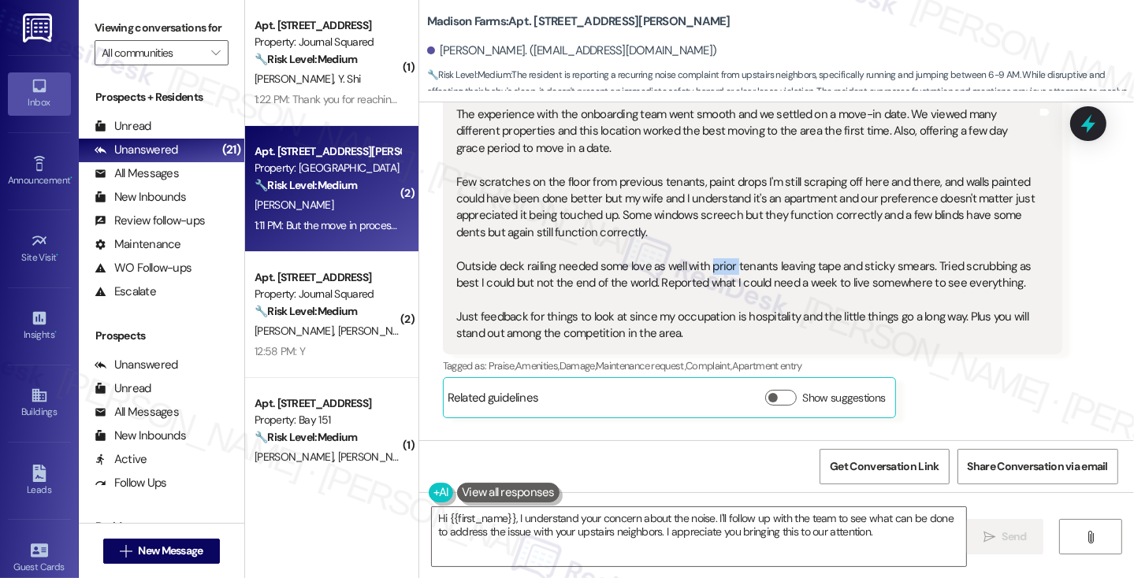
click at [697, 255] on div "The experience with the onboarding team went smooth and we settled on a move-in…" at bounding box center [746, 224] width 581 height 236
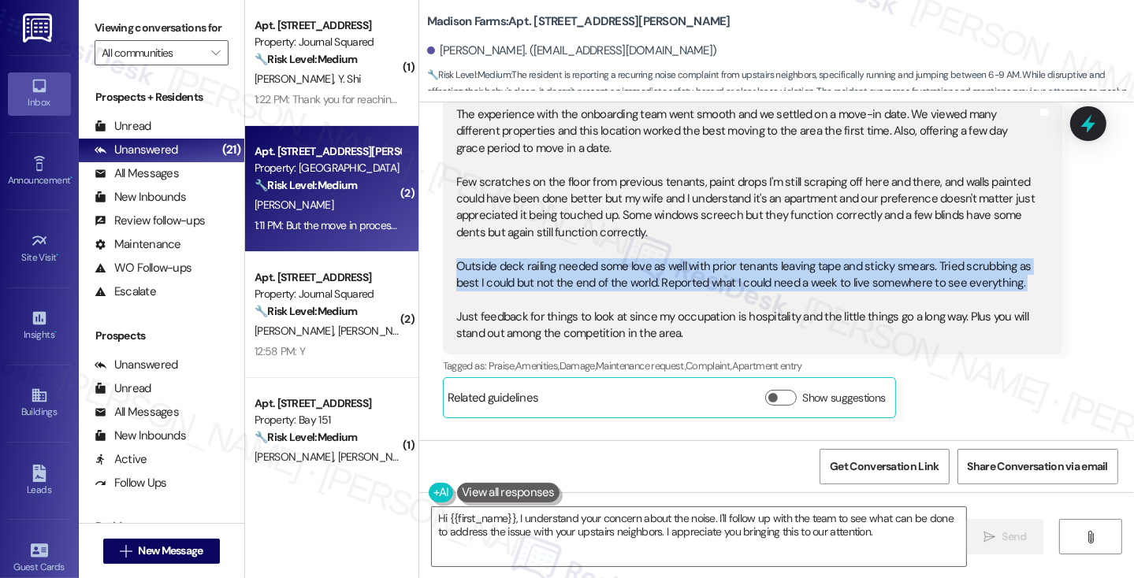
click at [697, 255] on div "The experience with the onboarding team went smooth and we settled on a move-in…" at bounding box center [746, 224] width 581 height 236
click at [594, 262] on div "The experience with the onboarding team went smooth and we settled on a move-in…" at bounding box center [746, 224] width 581 height 236
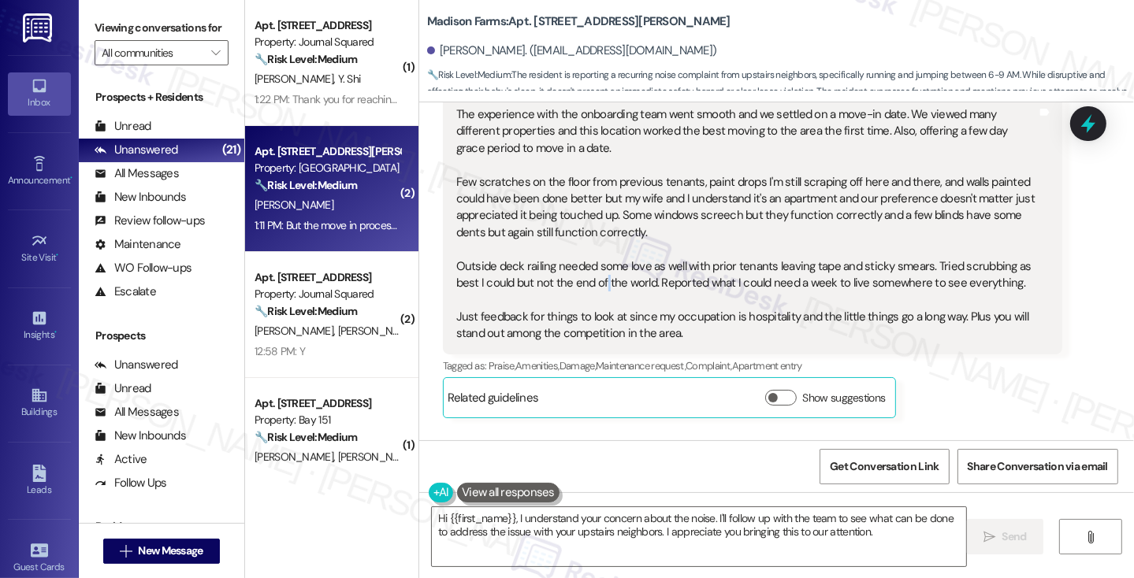
click at [594, 262] on div "The experience with the onboarding team went smooth and we settled on a move-in…" at bounding box center [746, 224] width 581 height 236
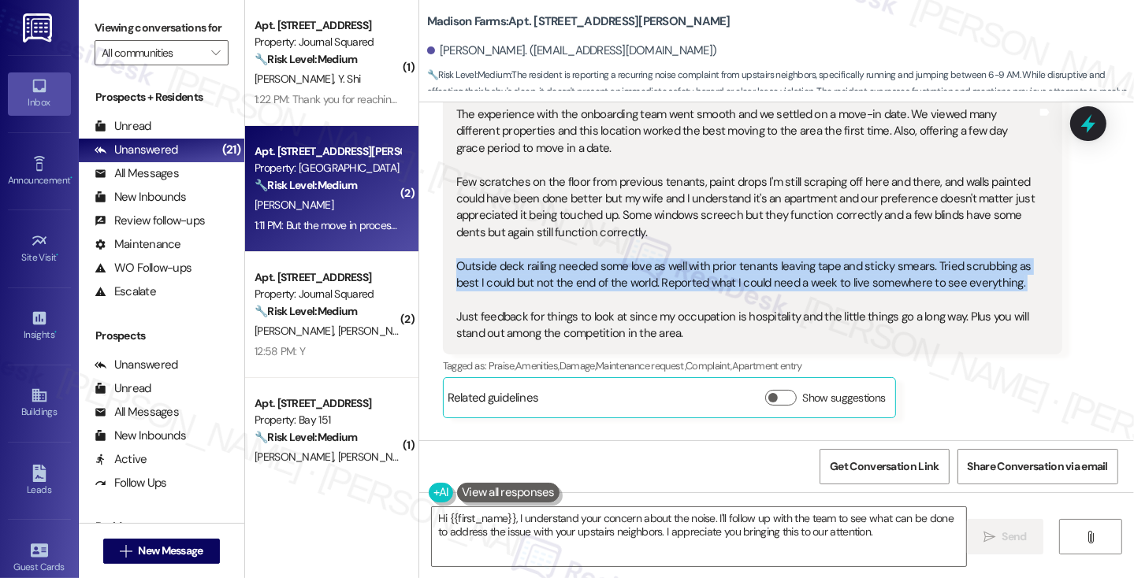
click at [594, 262] on div "The experience with the onboarding team went smooth and we settled on a move-in…" at bounding box center [746, 224] width 581 height 236
click at [908, 263] on div "The experience with the onboarding team went smooth and we settled on a move-in…" at bounding box center [746, 224] width 581 height 236
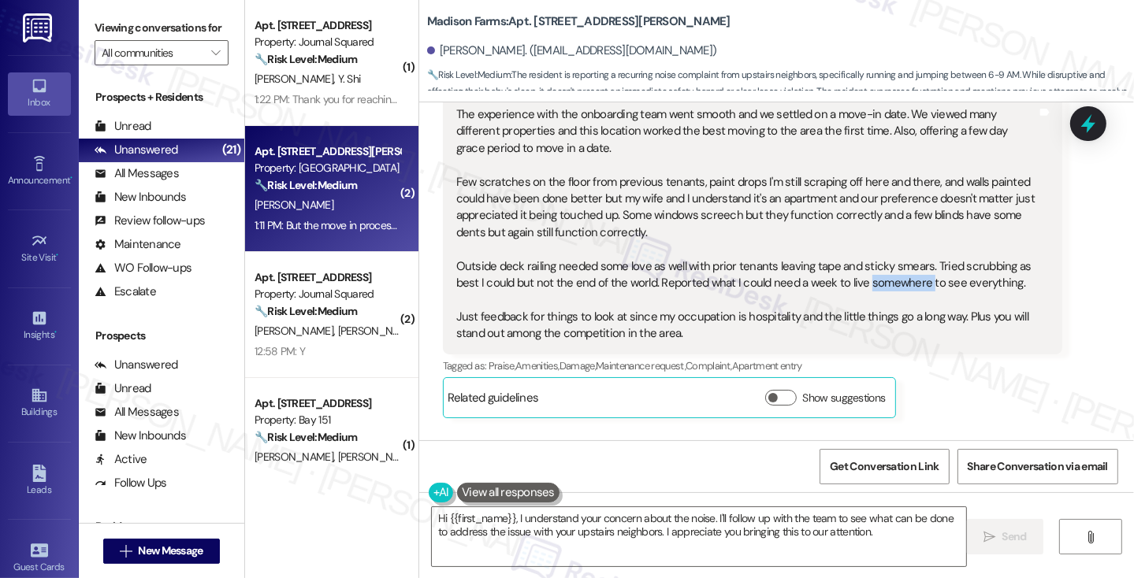
click at [908, 263] on div "The experience with the onboarding team went smooth and we settled on a move-in…" at bounding box center [746, 224] width 581 height 236
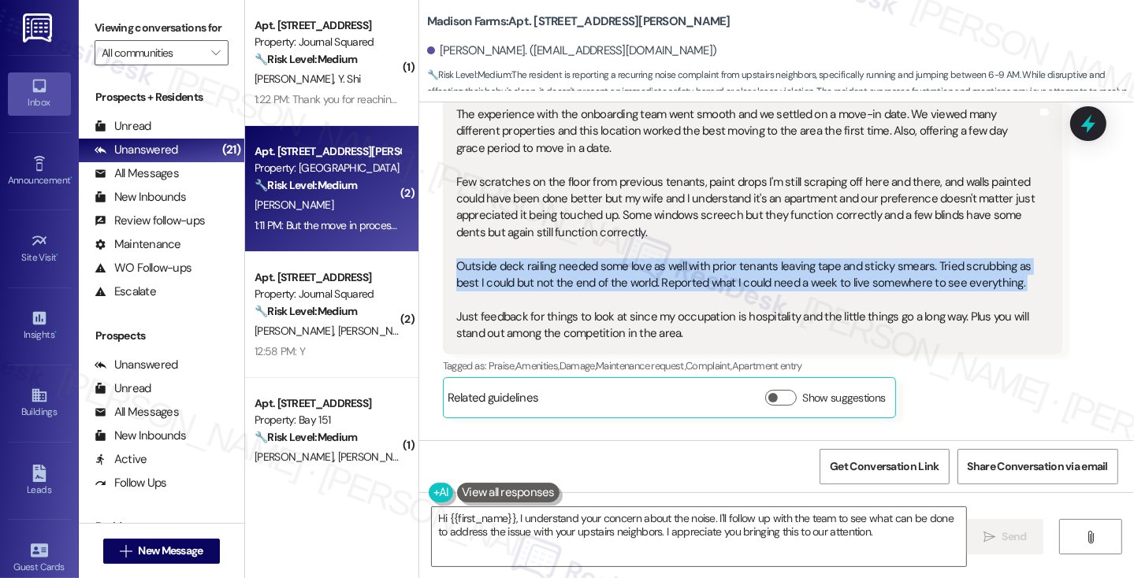
click at [908, 263] on div "The experience with the onboarding team went smooth and we settled on a move-in…" at bounding box center [746, 224] width 581 height 236
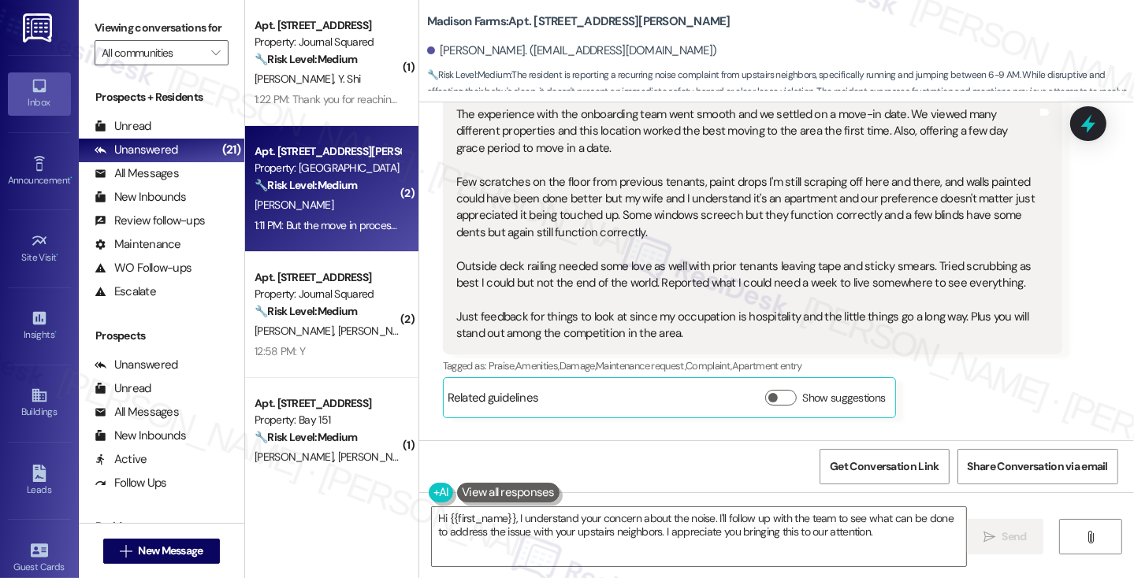
click at [629, 310] on div "The experience with the onboarding team went smooth and we settled on a move-in…" at bounding box center [746, 224] width 581 height 236
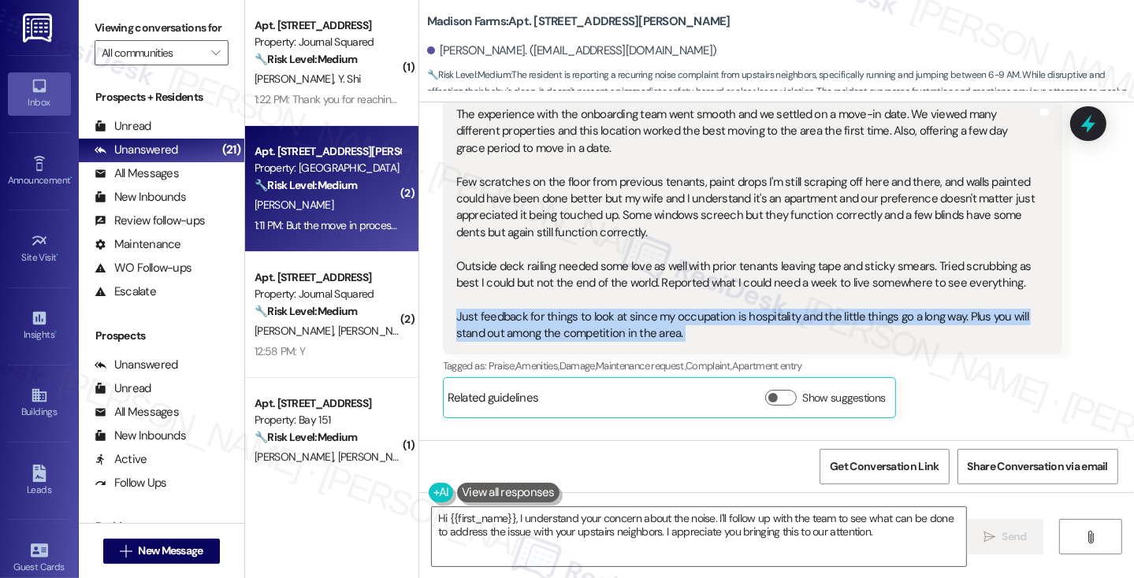
click at [629, 310] on div "The experience with the onboarding team went smooth and we settled on a move-in…" at bounding box center [746, 224] width 581 height 236
click at [549, 308] on div "The experience with the onboarding team went smooth and we settled on a move-in…" at bounding box center [746, 224] width 581 height 236
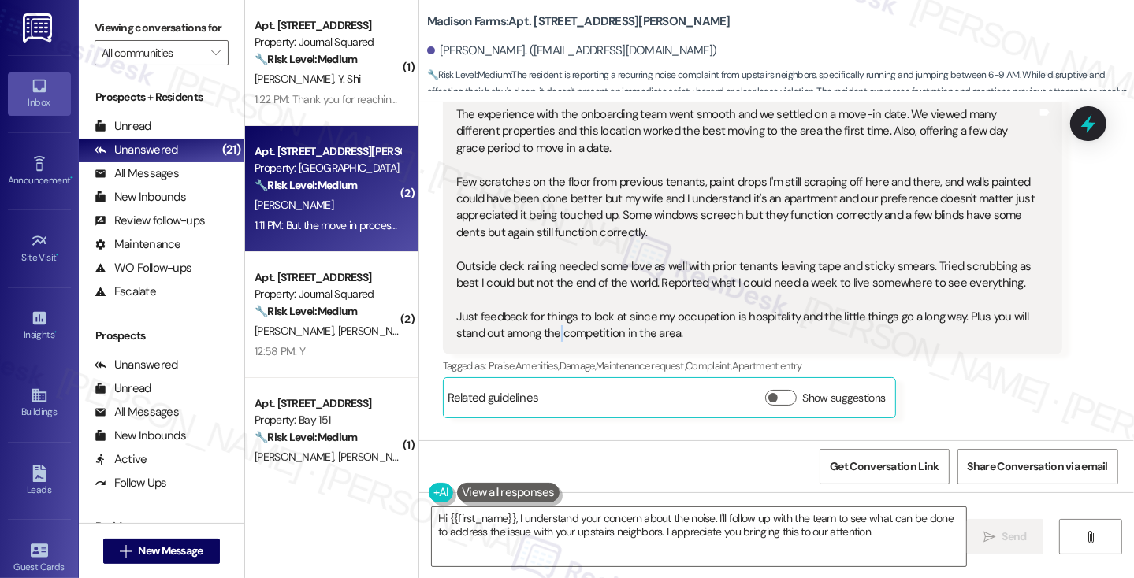
click at [549, 308] on div "The experience with the onboarding team went smooth and we settled on a move-in…" at bounding box center [746, 224] width 581 height 236
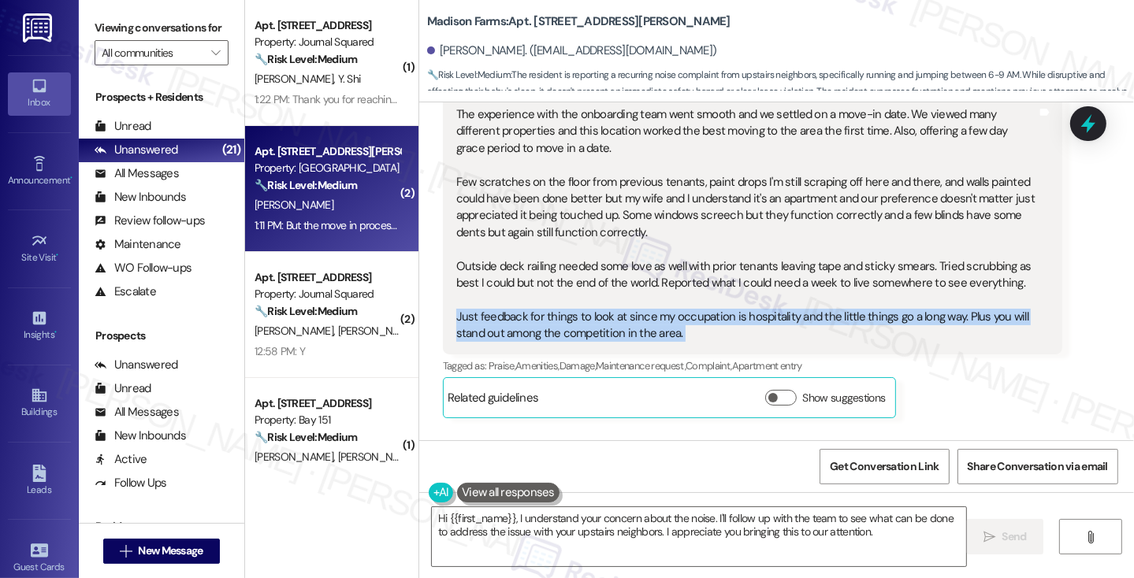
click at [549, 308] on div "The experience with the onboarding team went smooth and we settled on a move-in…" at bounding box center [746, 224] width 581 height 236
click at [663, 298] on div "The experience with the onboarding team went smooth and we settled on a move-in…" at bounding box center [746, 224] width 581 height 236
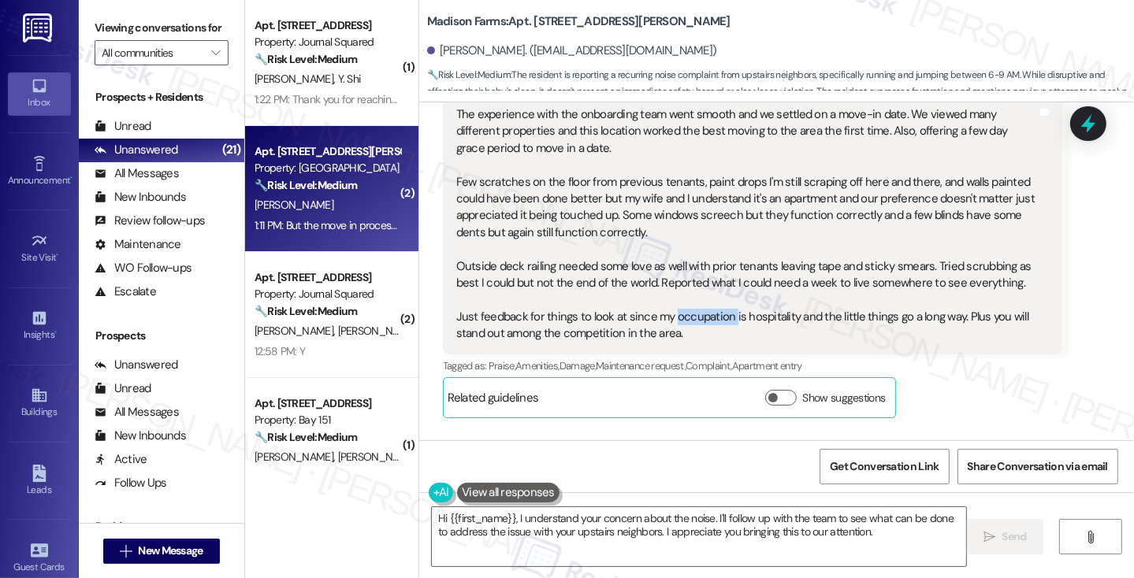
click at [663, 298] on div "The experience with the onboarding team went smooth and we settled on a move-in…" at bounding box center [746, 224] width 581 height 236
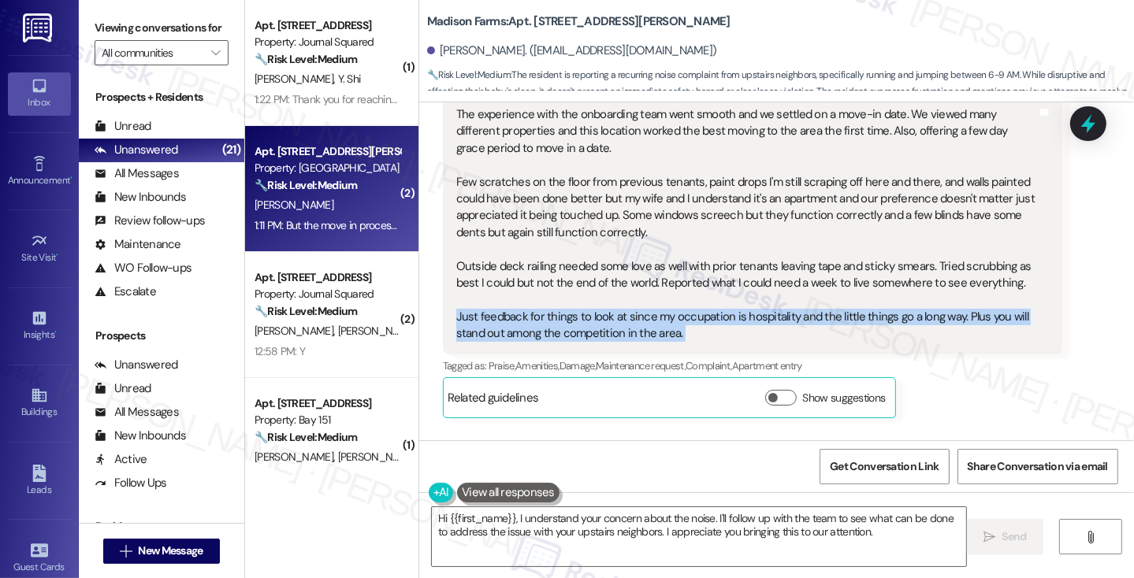
click at [663, 298] on div "The experience with the onboarding team went smooth and we settled on a move-in…" at bounding box center [746, 224] width 581 height 236
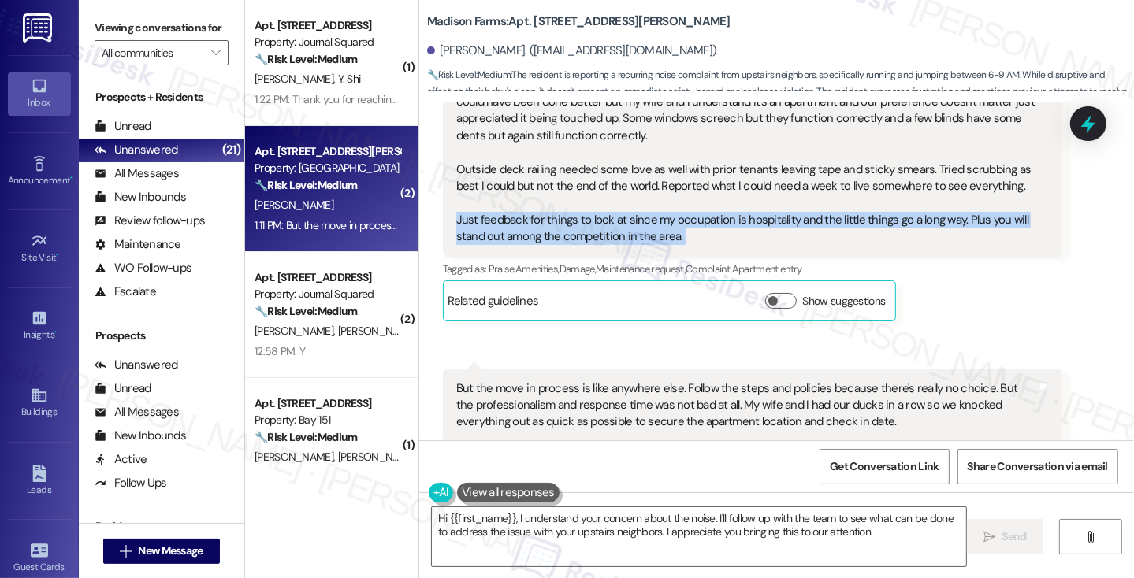
scroll to position [1394, 0]
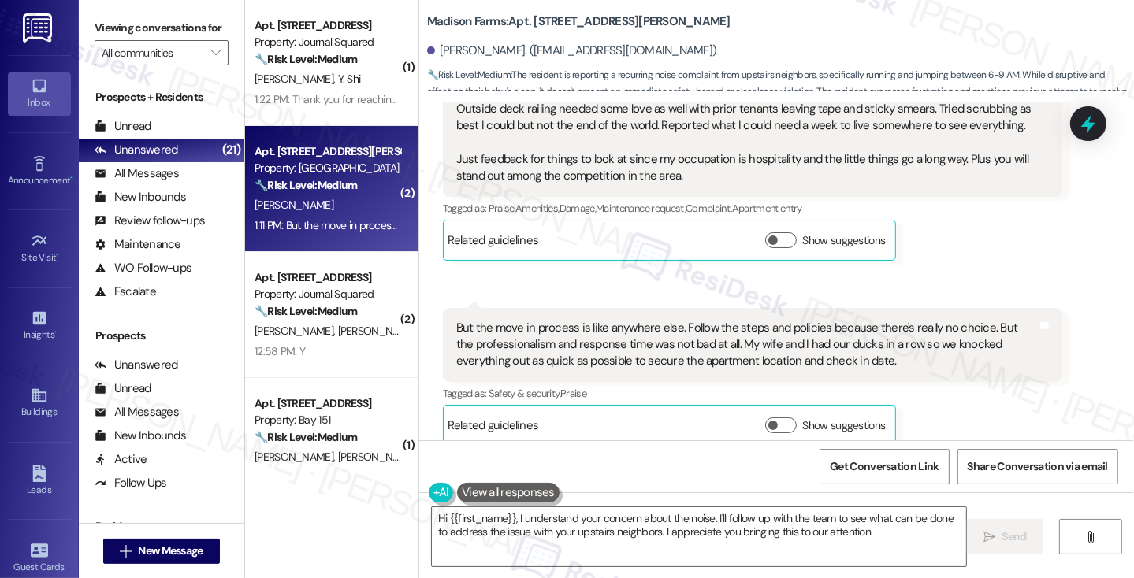
click at [473, 320] on div "But the move in process is like anywhere else. Follow the steps and policies be…" at bounding box center [746, 345] width 581 height 50
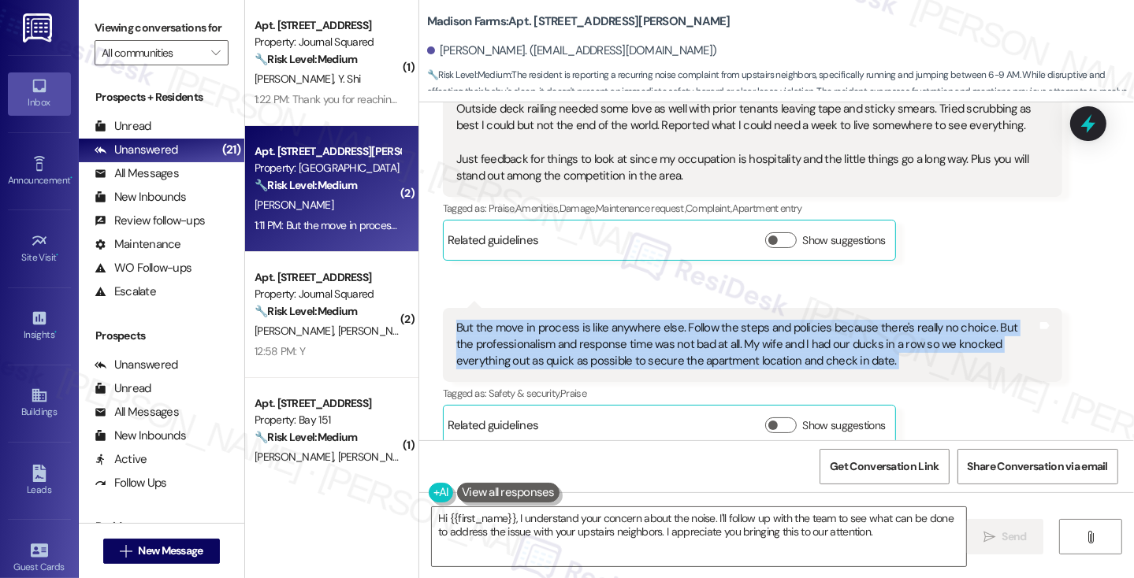
click at [473, 320] on div "But the move in process is like anywhere else. Follow the steps and policies be…" at bounding box center [746, 345] width 581 height 50
click at [696, 320] on div "But the move in process is like anywhere else. Follow the steps and policies be…" at bounding box center [746, 345] width 581 height 50
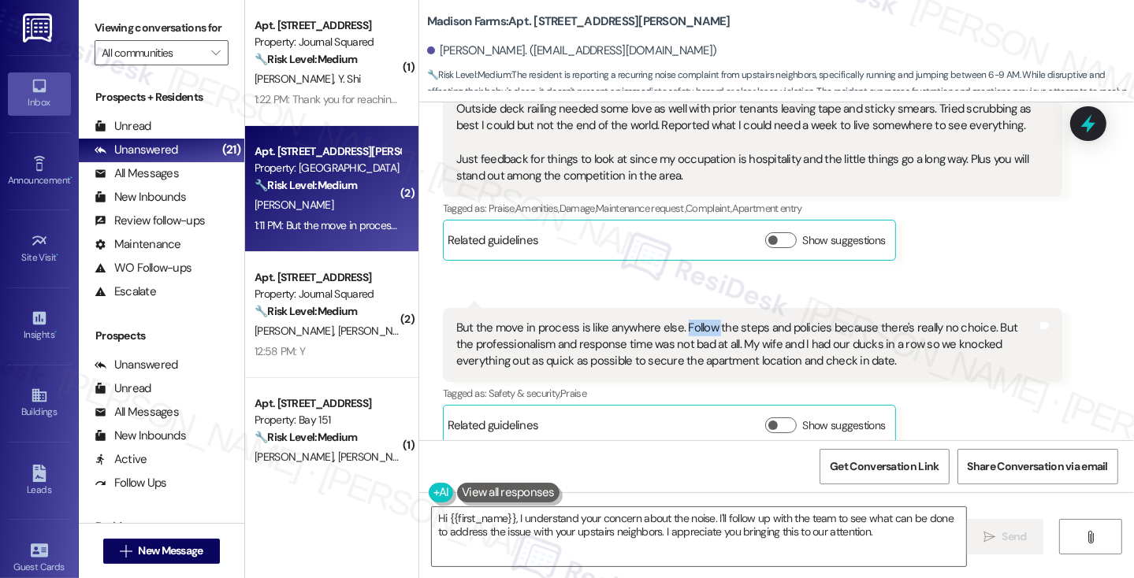
click at [696, 320] on div "But the move in process is like anywhere else. Follow the steps and policies be…" at bounding box center [746, 345] width 581 height 50
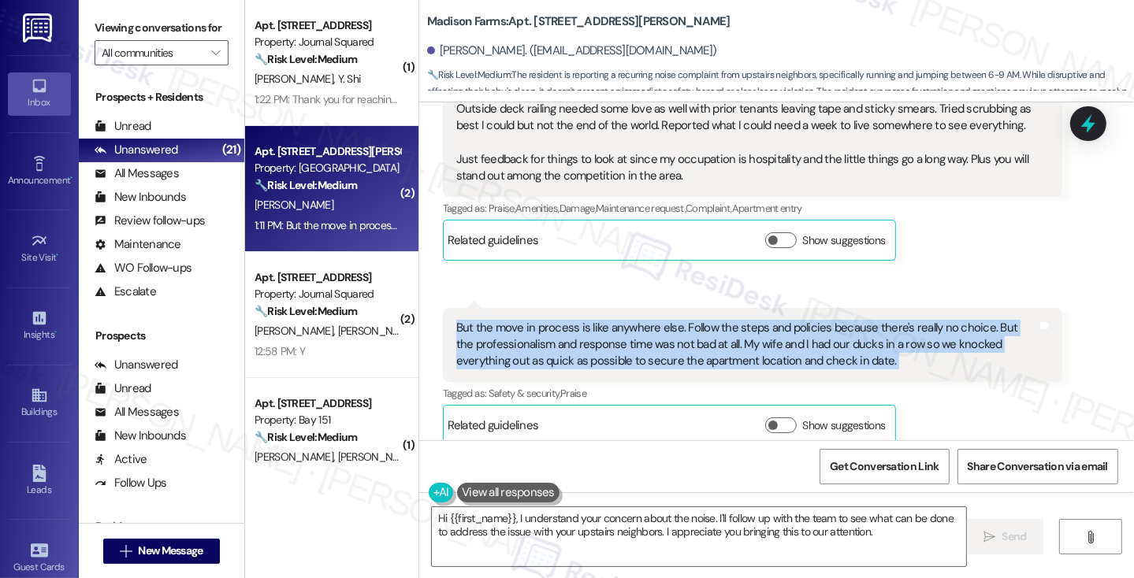
click at [696, 320] on div "But the move in process is like anywhere else. Follow the steps and policies be…" at bounding box center [746, 345] width 581 height 50
click at [517, 321] on div "But the move in process is like anywhere else. Follow the steps and policies be…" at bounding box center [746, 345] width 581 height 50
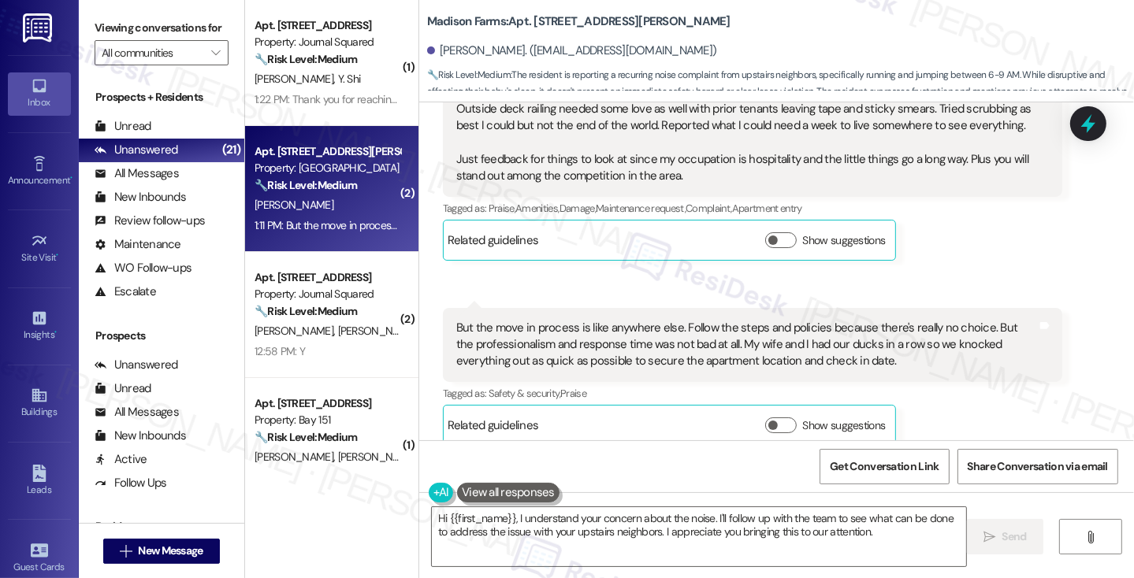
click at [660, 322] on div "But the move in process is like anywhere else. Follow the steps and policies be…" at bounding box center [746, 345] width 581 height 50
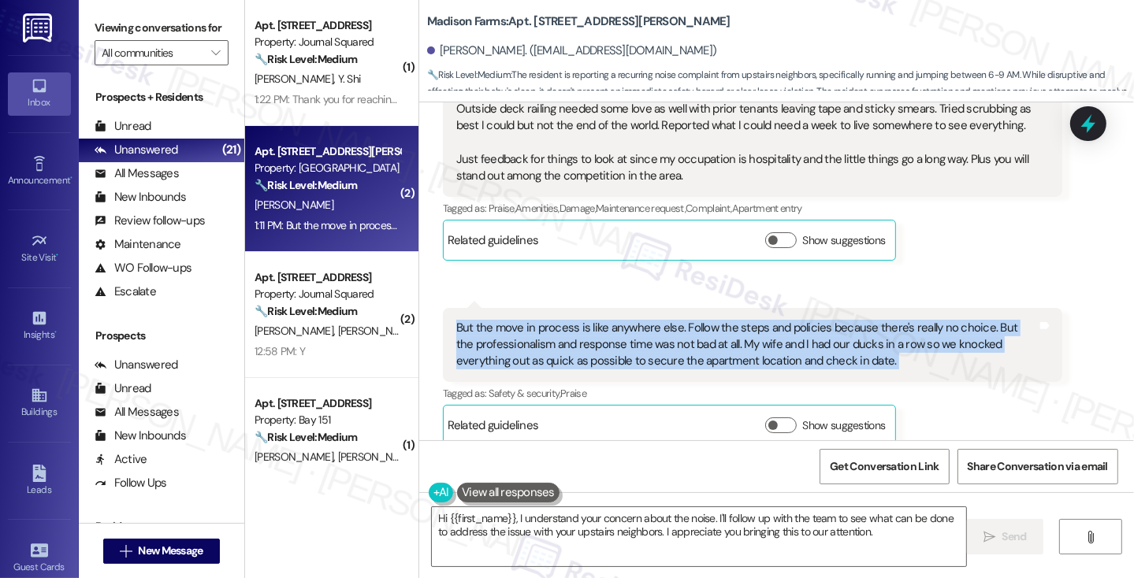
click at [660, 322] on div "But the move in process is like anywhere else. Follow the steps and policies be…" at bounding box center [746, 345] width 581 height 50
click at [809, 324] on div "But the move in process is like anywhere else. Follow the steps and policies be…" at bounding box center [746, 345] width 581 height 50
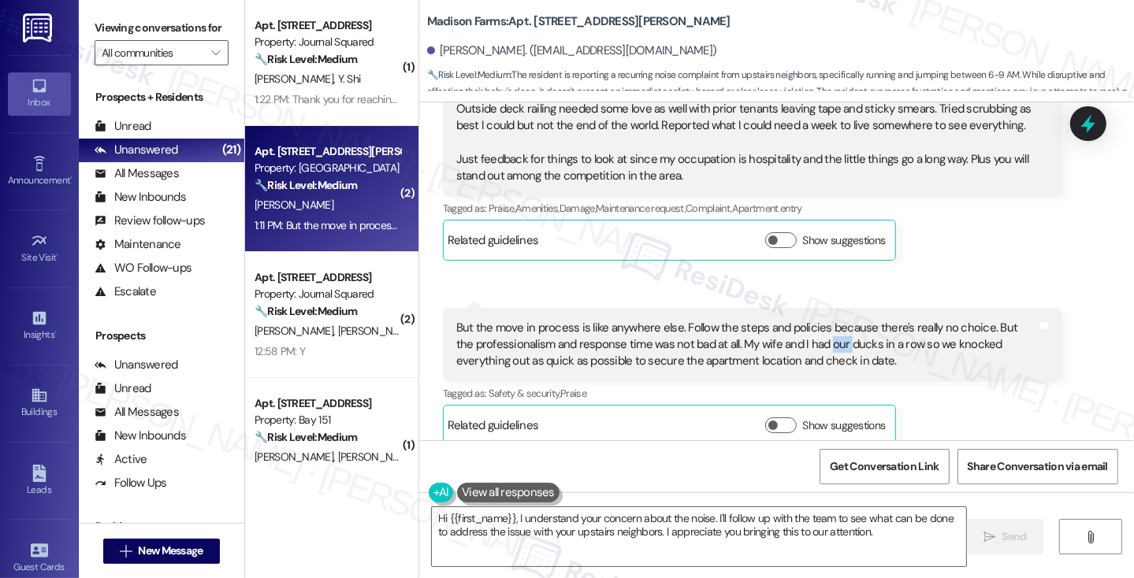
click at [809, 324] on div "But the move in process is like anywhere else. Follow the steps and policies be…" at bounding box center [746, 345] width 581 height 50
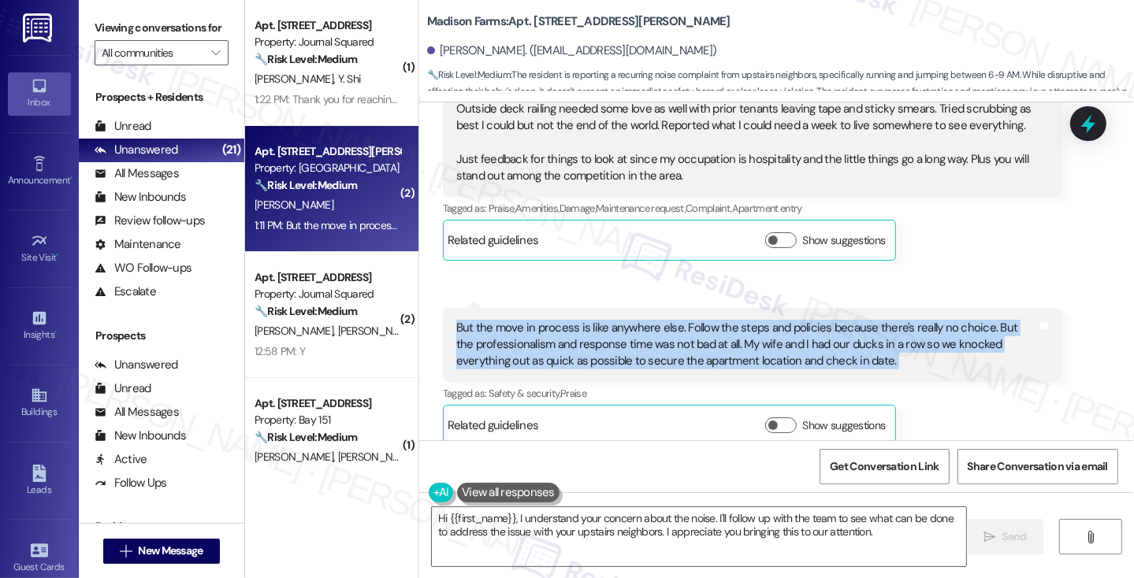
click at [809, 324] on div "But the move in process is like anywhere else. Follow the steps and policies be…" at bounding box center [746, 345] width 581 height 50
click at [561, 332] on div "But the move in process is like anywhere else. Follow the steps and policies be…" at bounding box center [746, 345] width 581 height 50
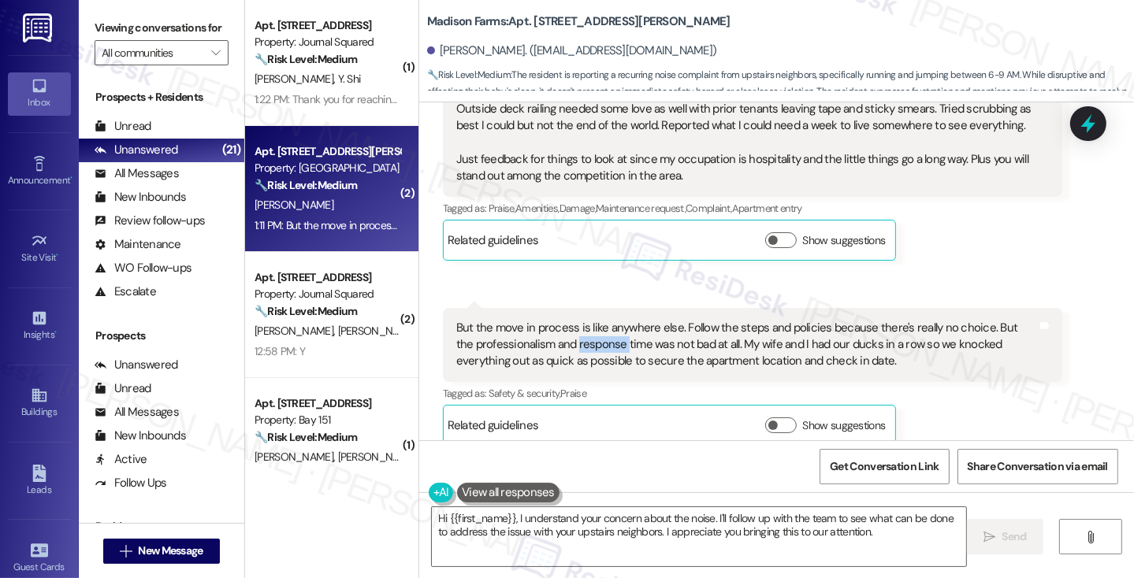
click at [561, 332] on div "But the move in process is like anywhere else. Follow the steps and policies be…" at bounding box center [746, 345] width 581 height 50
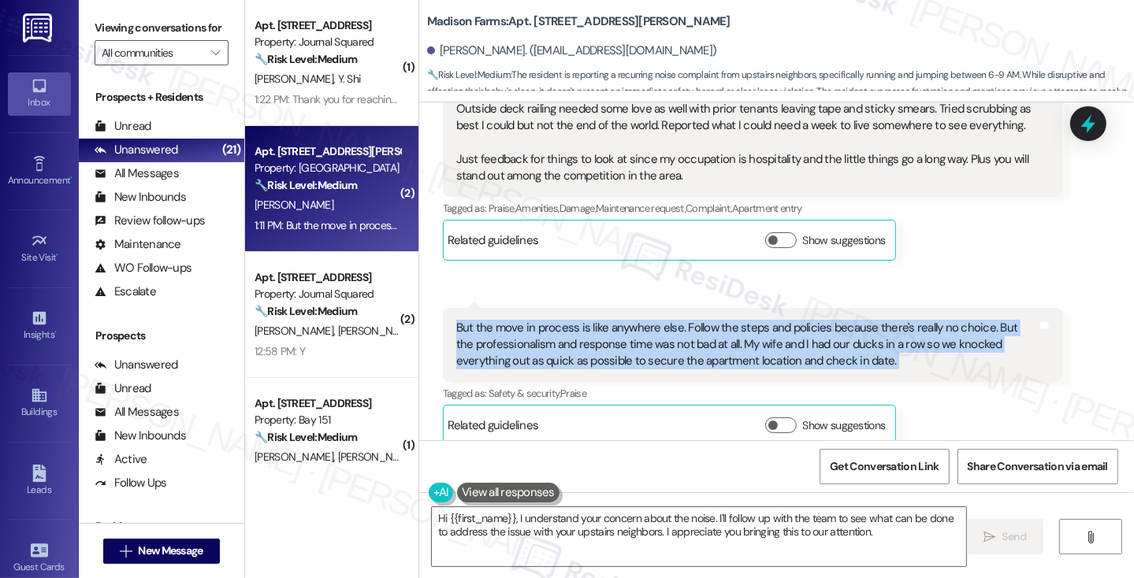
click at [561, 332] on div "But the move in process is like anywhere else. Follow the steps and policies be…" at bounding box center [746, 345] width 581 height 50
click at [577, 321] on div "But the move in process is like anywhere else. Follow the steps and policies be…" at bounding box center [746, 345] width 581 height 50
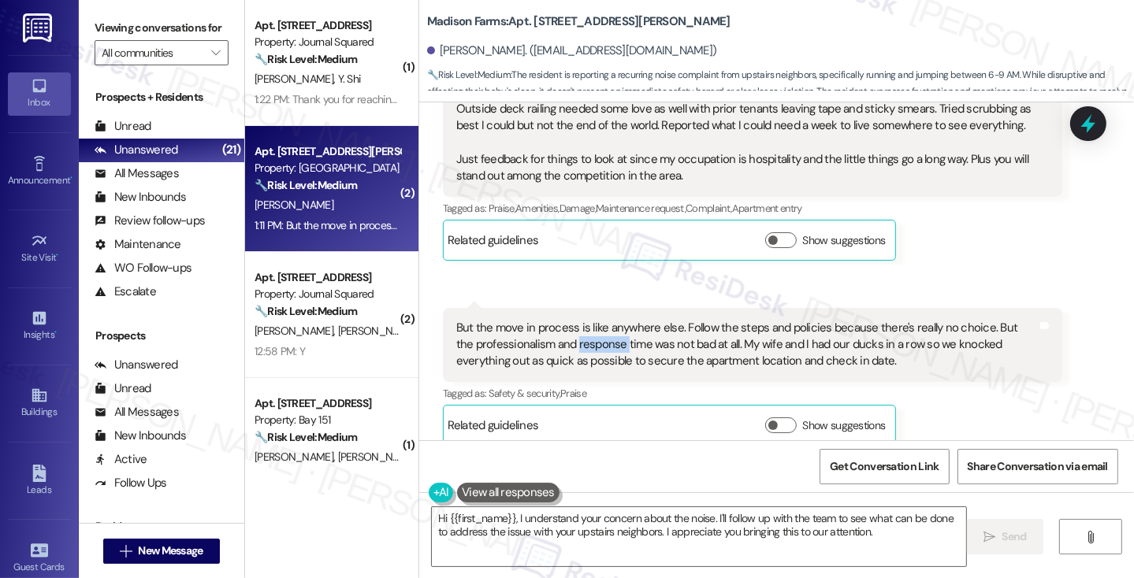
click at [577, 321] on div "But the move in process is like anywhere else. Follow the steps and policies be…" at bounding box center [746, 345] width 581 height 50
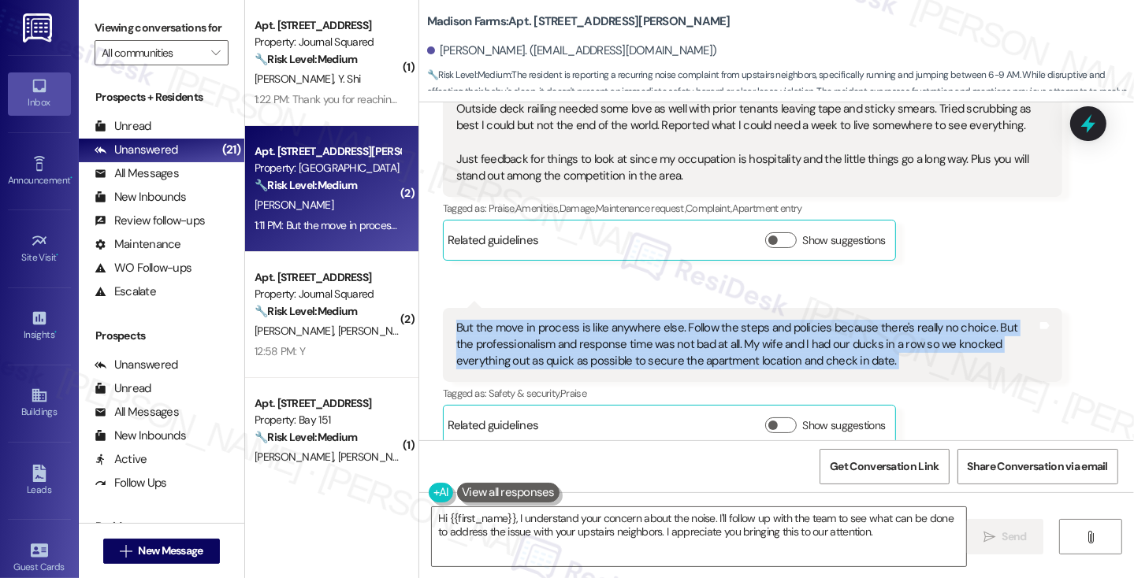
click at [577, 321] on div "But the move in process is like anywhere else. Follow the steps and policies be…" at bounding box center [746, 345] width 581 height 50
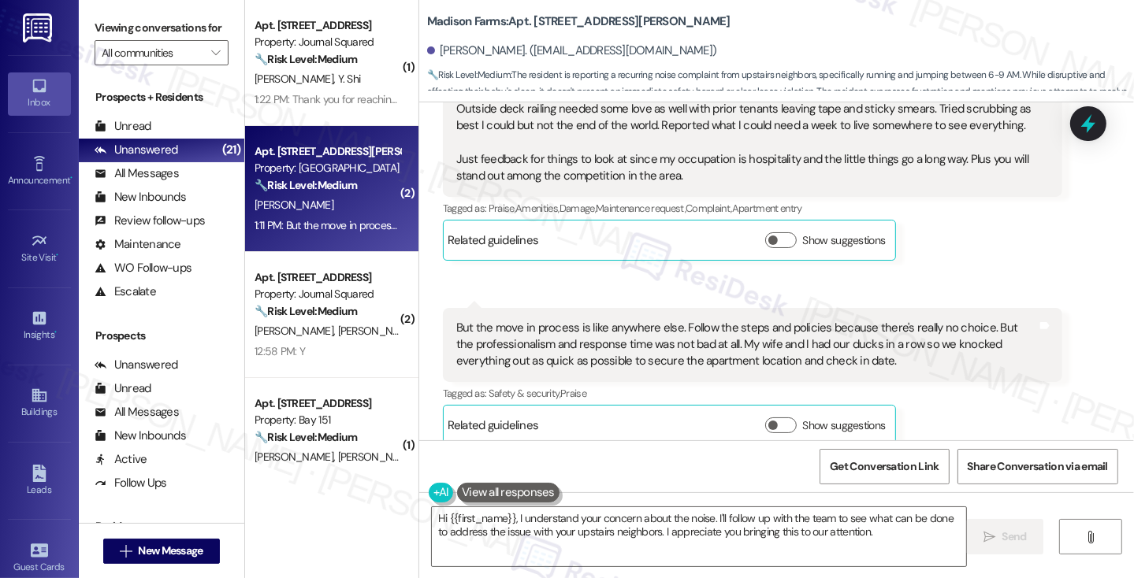
click at [104, 26] on label "Viewing conversations for" at bounding box center [162, 28] width 134 height 24
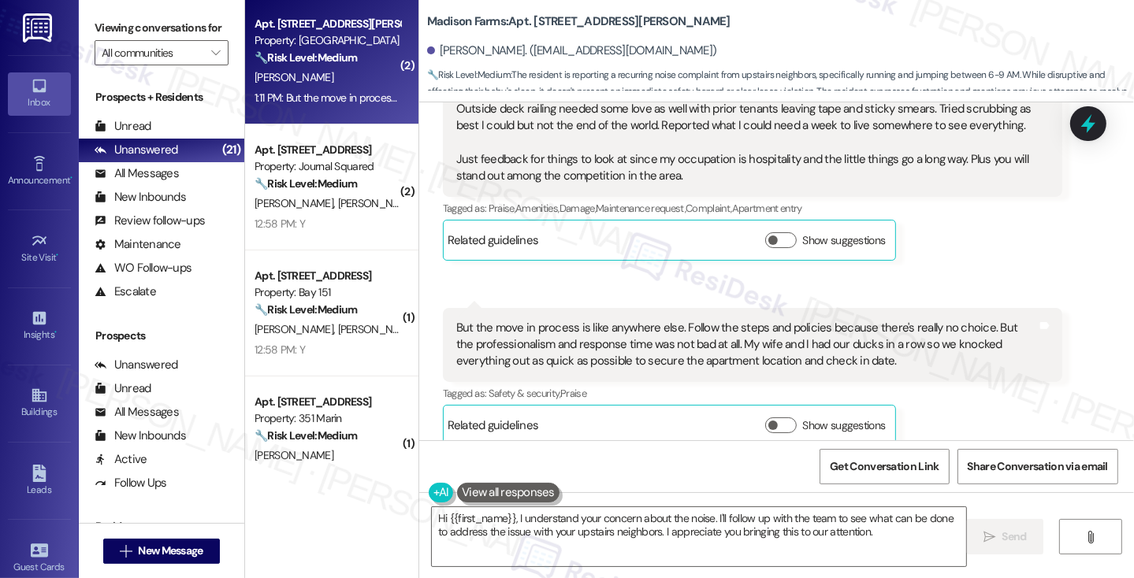
scroll to position [79, 0]
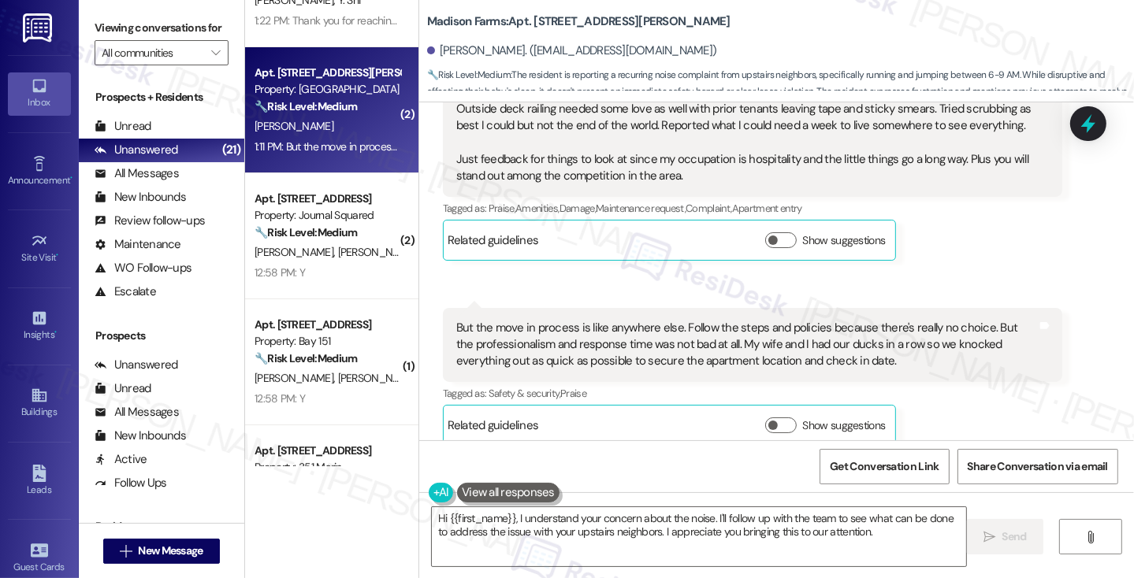
click at [127, 37] on label "Viewing conversations for" at bounding box center [162, 28] width 134 height 24
drag, startPoint x: 132, startPoint y: 40, endPoint x: 147, endPoint y: 44, distance: 14.7
click at [132, 40] on label "Viewing conversations for" at bounding box center [162, 28] width 134 height 24
click at [646, 525] on textarea "Hi {{first_name}}, I understand your concern about the noise. I'll follow up wi…" at bounding box center [699, 536] width 534 height 59
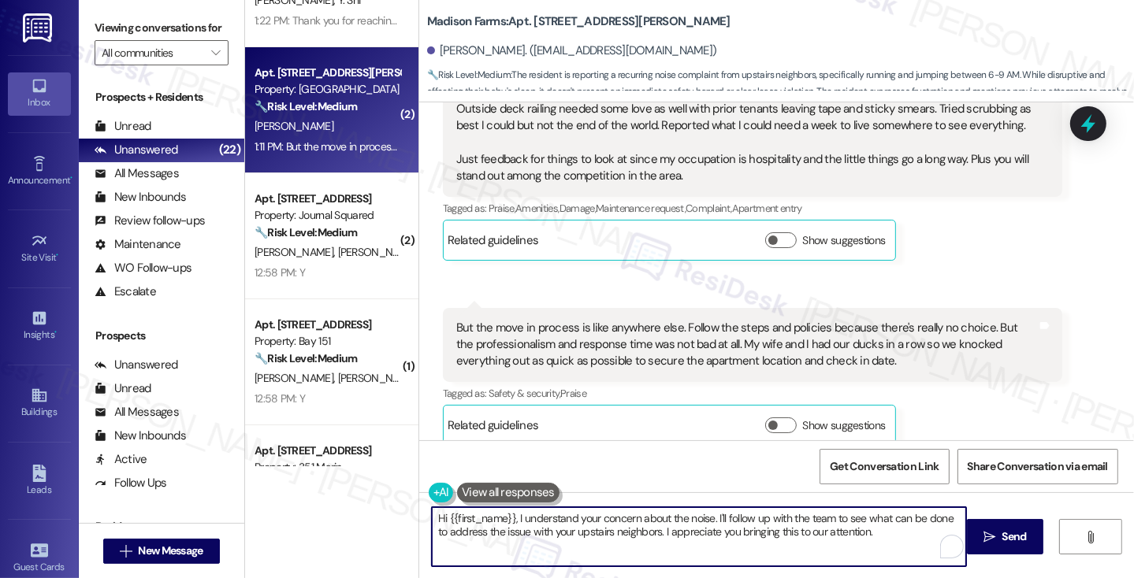
paste textarea "Thank you so much for taking the time to share such thoughtful feedback. I’m gl…"
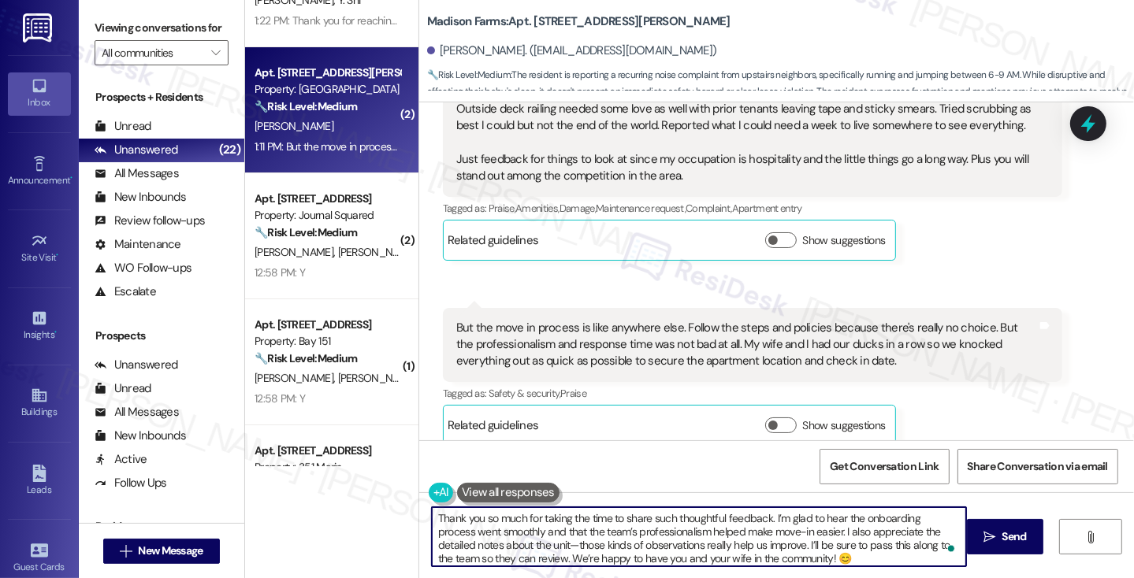
type textarea "Thank you so much for taking the time to share such thoughtful feedback. I’m gl…"
click at [524, 488] on button at bounding box center [508, 493] width 102 height 20
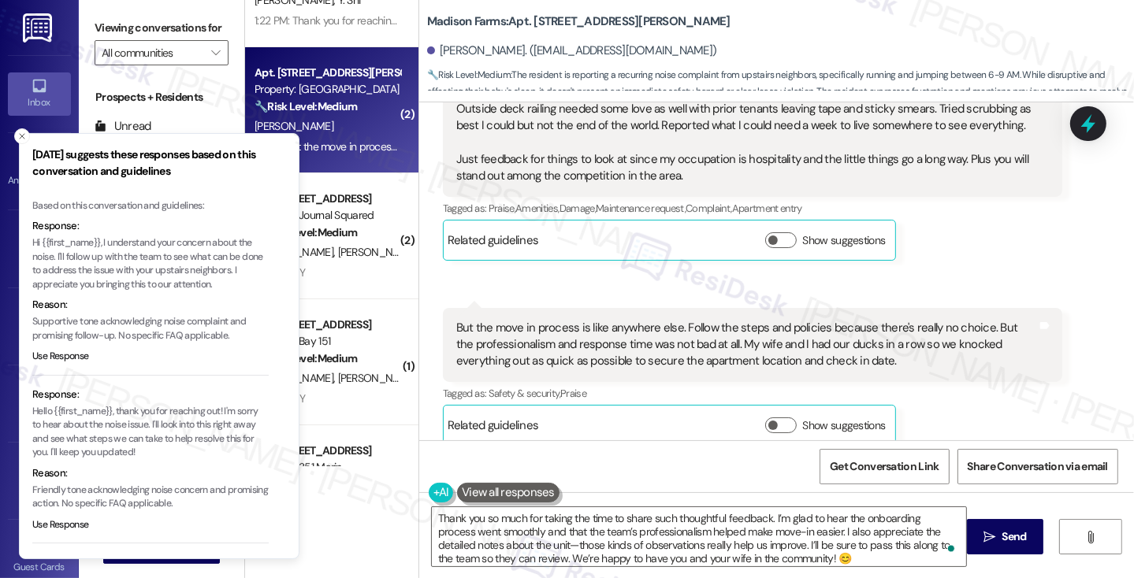
click at [181, 259] on p "Hi {{first_name}}, I understand your concern about the noise. I'll follow up wi…" at bounding box center [150, 263] width 236 height 55
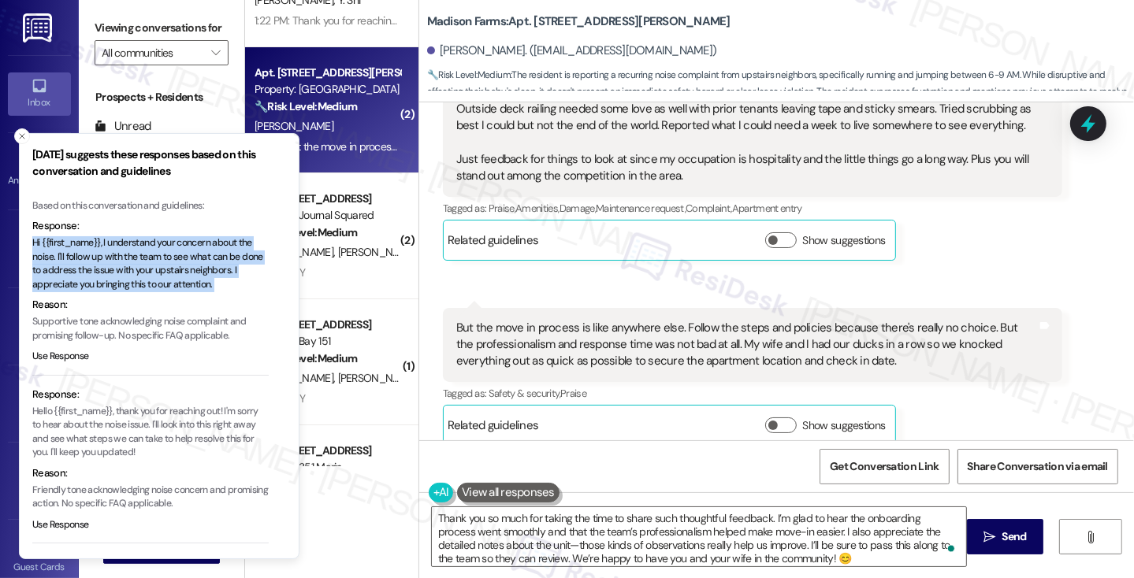
click at [181, 259] on p "Hi {{first_name}}, I understand your concern about the noise. I'll follow up wi…" at bounding box center [150, 263] width 236 height 55
click at [627, 514] on textarea "Thank you so much for taking the time to share such thoughtful feedback. I’m gl…" at bounding box center [699, 536] width 534 height 59
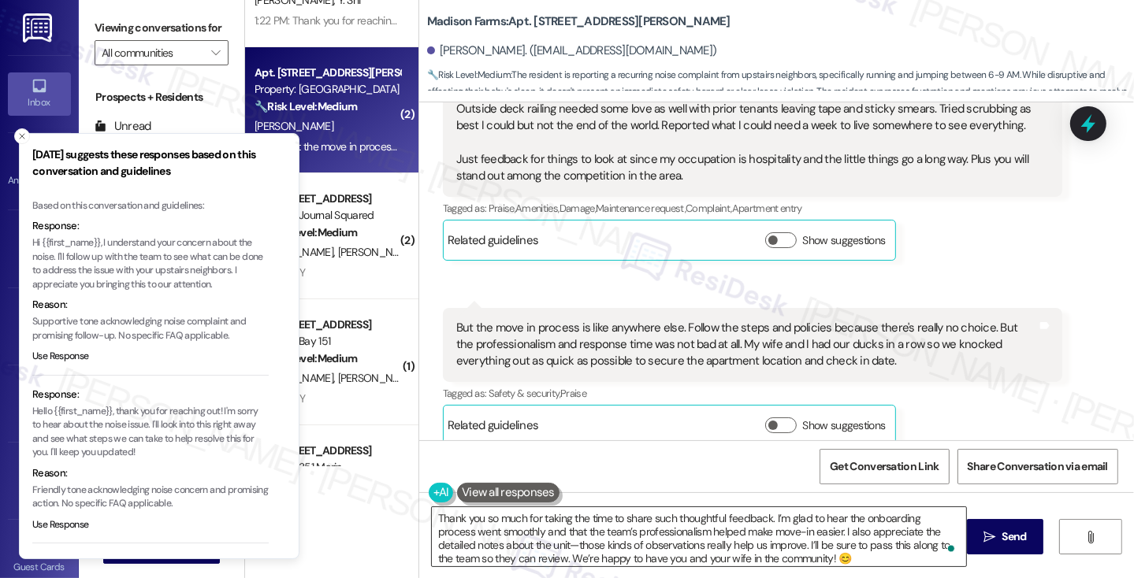
click at [649, 518] on textarea "Thank you so much for taking the time to share such thoughtful feedback. I’m gl…" at bounding box center [699, 536] width 534 height 59
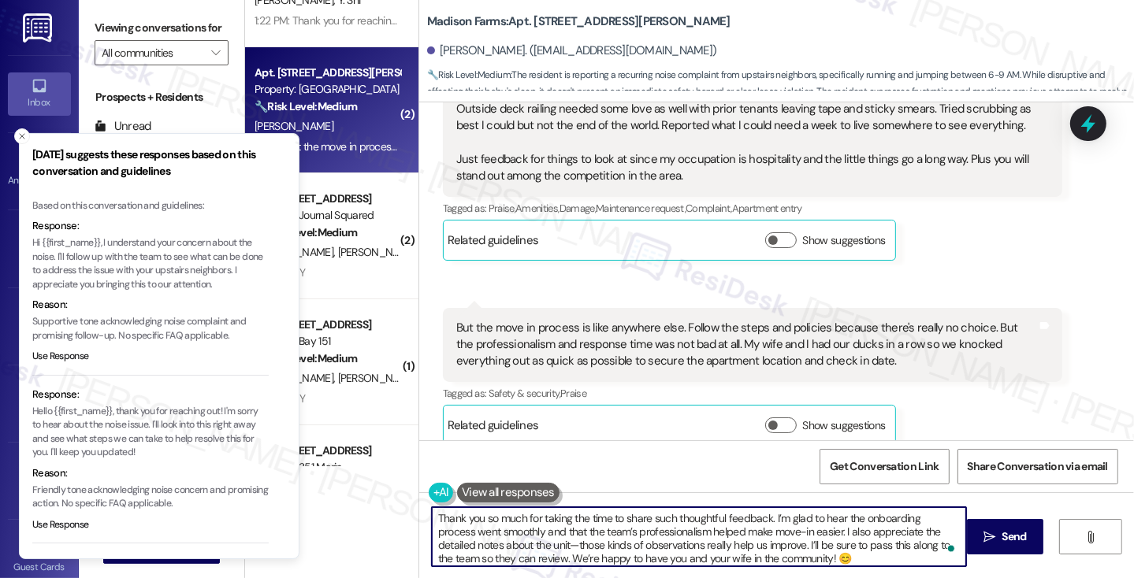
click at [574, 535] on textarea "Thank you so much for taking the time to share such thoughtful feedback. I’m gl…" at bounding box center [699, 536] width 534 height 59
click at [718, 537] on textarea "Thank you so much for taking the time to share such thoughtful feedback. I’m gl…" at bounding box center [699, 536] width 534 height 59
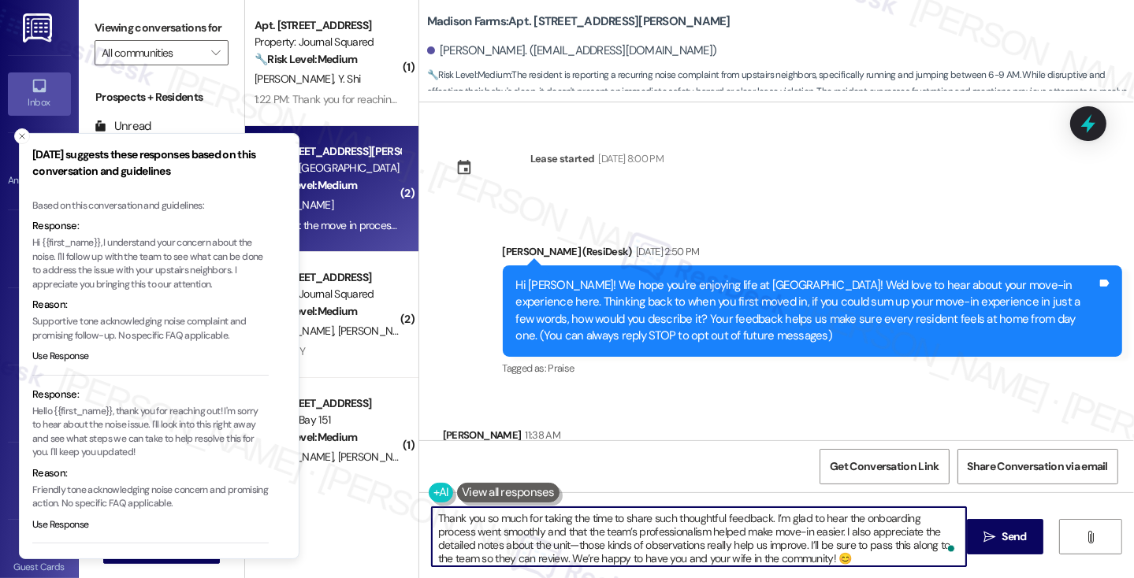
scroll to position [1394, 0]
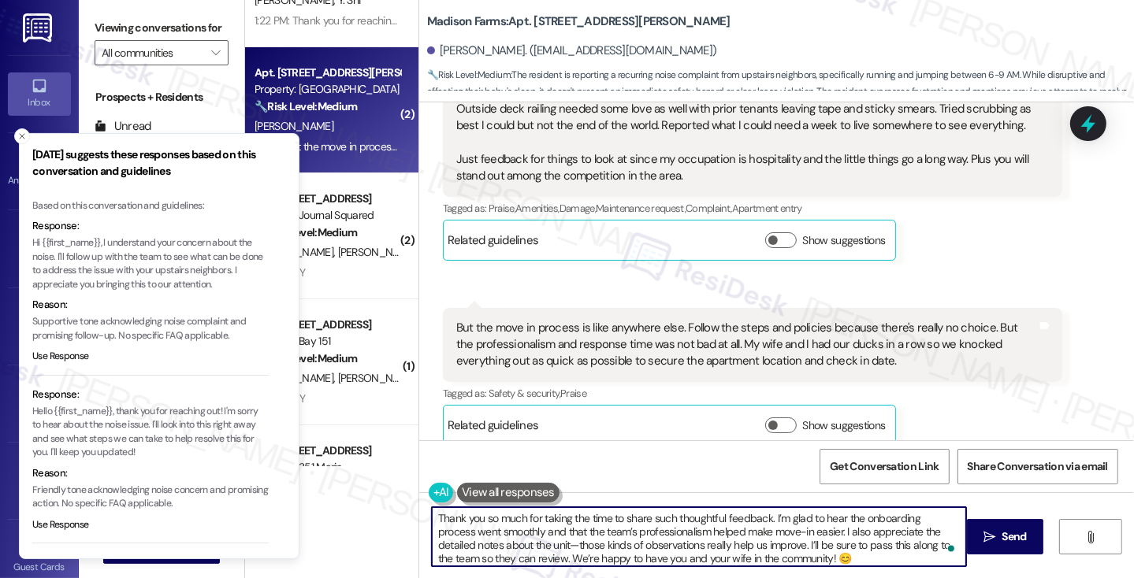
click at [443, 544] on textarea "Thank you so much for taking the time to share such thoughtful feedback. I’m gl…" at bounding box center [699, 536] width 534 height 59
click at [525, 544] on textarea "Thank you so much for taking the time to share such thoughtful feedback. I’m gl…" at bounding box center [699, 536] width 534 height 59
drag, startPoint x: 756, startPoint y: 543, endPoint x: 547, endPoint y: 543, distance: 208.8
click at [547, 543] on textarea "Thank you so much for taking the time to share such thoughtful feedback. I’m gl…" at bounding box center [699, 536] width 534 height 59
drag, startPoint x: 658, startPoint y: 556, endPoint x: 722, endPoint y: 540, distance: 65.9
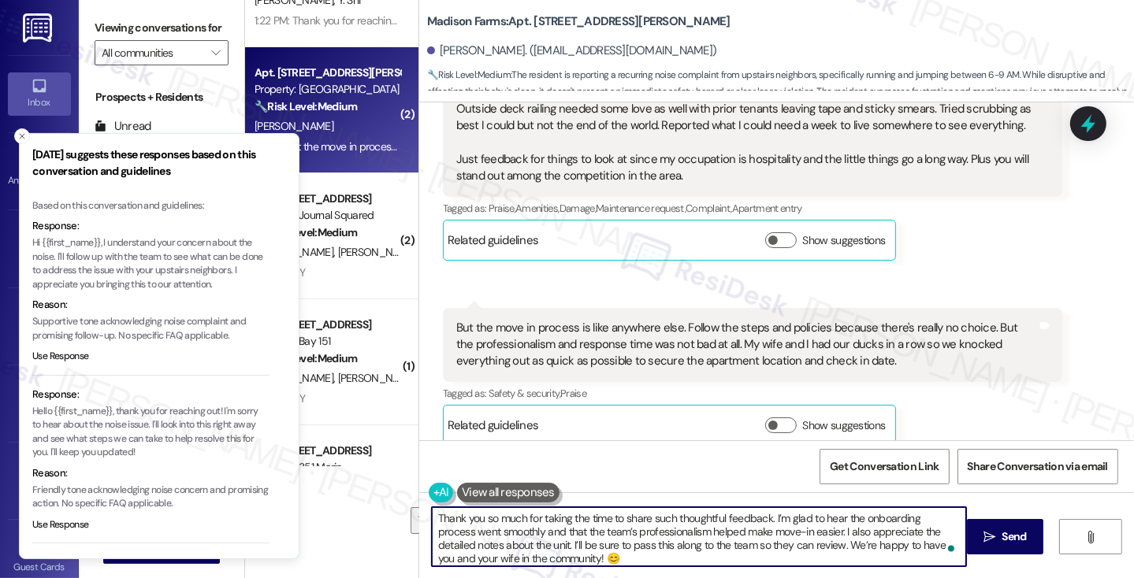
click at [722, 540] on textarea "Thank you so much for taking the time to share such thoughtful feedback. I’m gl…" at bounding box center [699, 536] width 534 height 59
click at [713, 548] on textarea "Thank you so much for taking the time to share such thoughtful feedback. I’m gl…" at bounding box center [699, 536] width 534 height 59
drag, startPoint x: 709, startPoint y: 544, endPoint x: 804, endPoint y: 559, distance: 95.6
click at [804, 559] on textarea "Thank you so much for taking the time to share such thoughtful feedback. I’m gl…" at bounding box center [699, 536] width 534 height 59
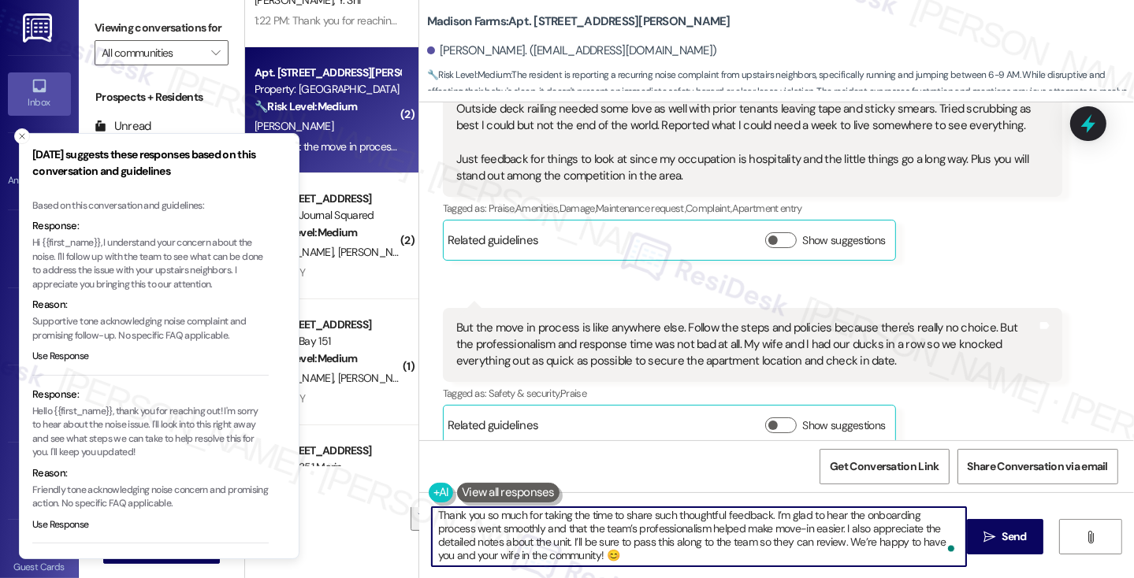
click at [803, 555] on textarea "Thank you so much for taking the time to share such thoughtful feedback. I’m gl…" at bounding box center [699, 536] width 534 height 59
drag, startPoint x: 809, startPoint y: 540, endPoint x: 713, endPoint y: 548, distance: 96.4
click at [710, 544] on textarea "Thank you so much for taking the time to share such thoughtful feedback. I’m gl…" at bounding box center [699, 536] width 534 height 59
click at [701, 560] on textarea "Thank you so much for taking the time to share such thoughtful feedback. I’m gl…" at bounding box center [699, 536] width 534 height 59
click at [571, 558] on textarea "Thank you so much for taking the time to share such thoughtful feedback. I’m gl…" at bounding box center [699, 536] width 534 height 59
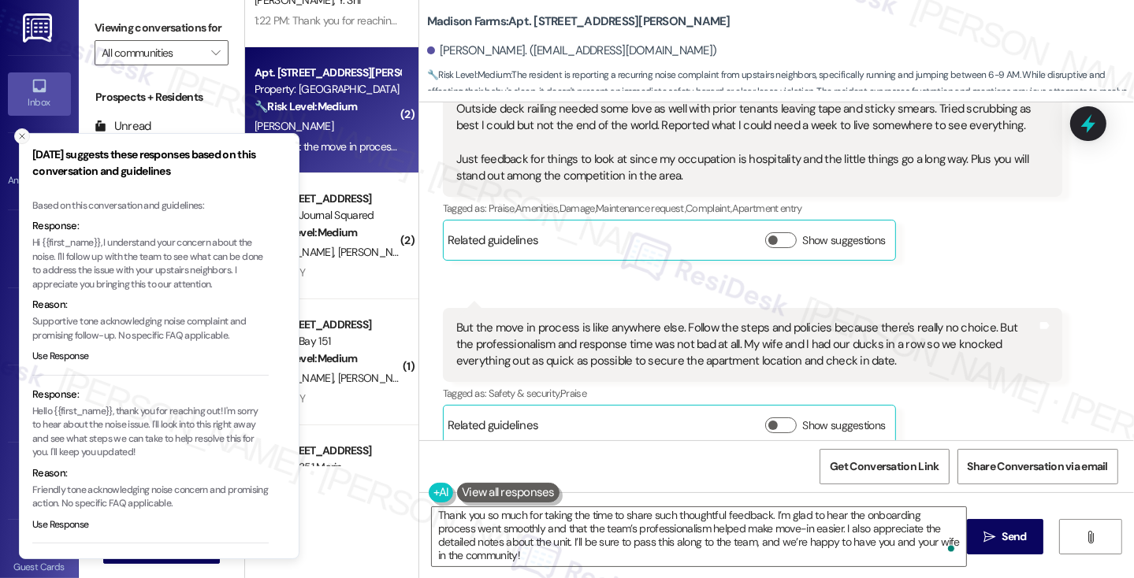
click at [22, 134] on icon "Close toast" at bounding box center [21, 136] width 9 height 9
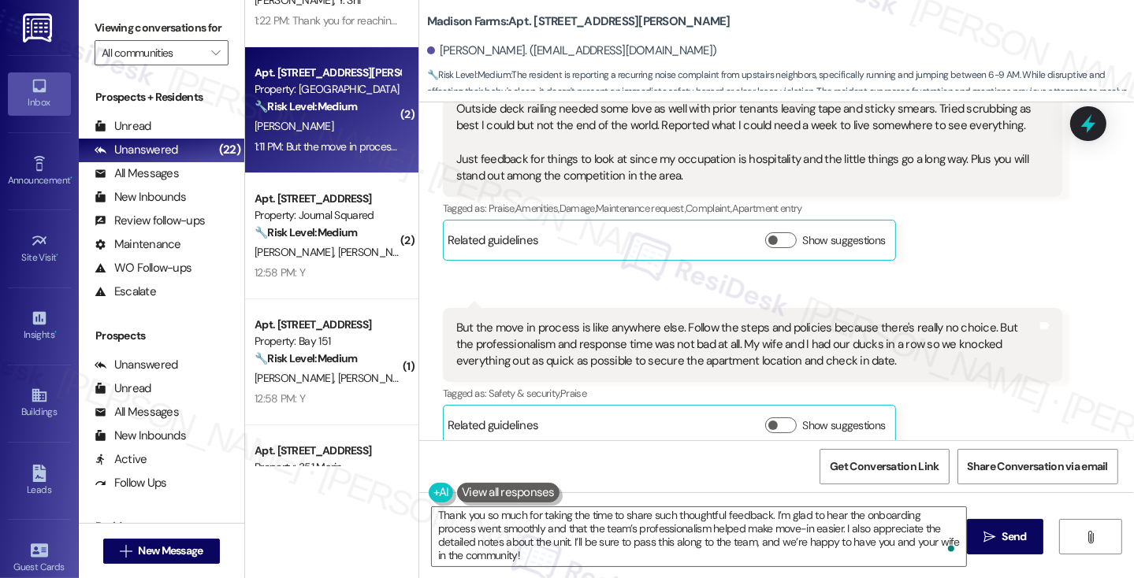
click at [120, 27] on label "Viewing conversations for" at bounding box center [162, 28] width 134 height 24
click at [126, 27] on label "Viewing conversations for" at bounding box center [162, 28] width 134 height 24
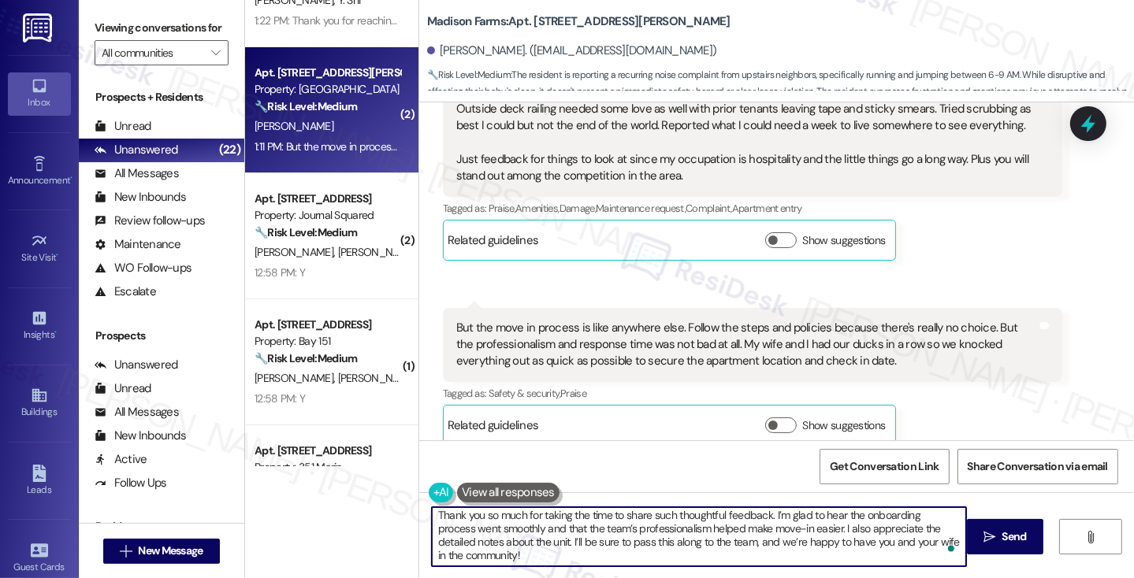
click at [680, 535] on textarea "Thank you so much for taking the time to share such thoughtful feedback. I’m gl…" at bounding box center [699, 536] width 534 height 59
click at [860, 320] on div "But the move in process is like anywhere else. Follow the steps and policies be…" at bounding box center [746, 345] width 581 height 50
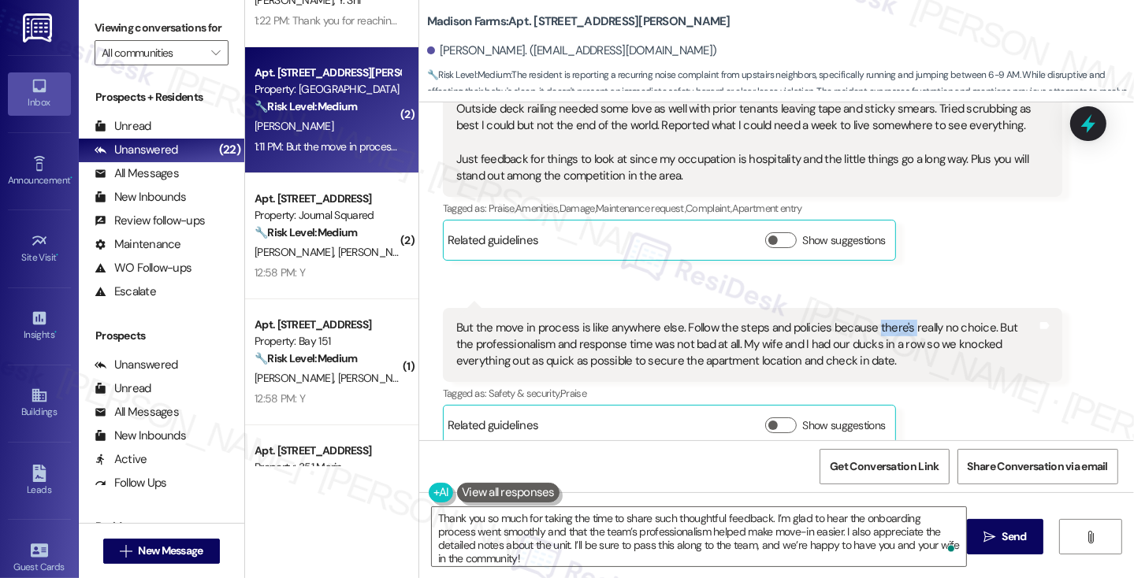
click at [860, 320] on div "But the move in process is like anywhere else. Follow the steps and policies be…" at bounding box center [746, 345] width 581 height 50
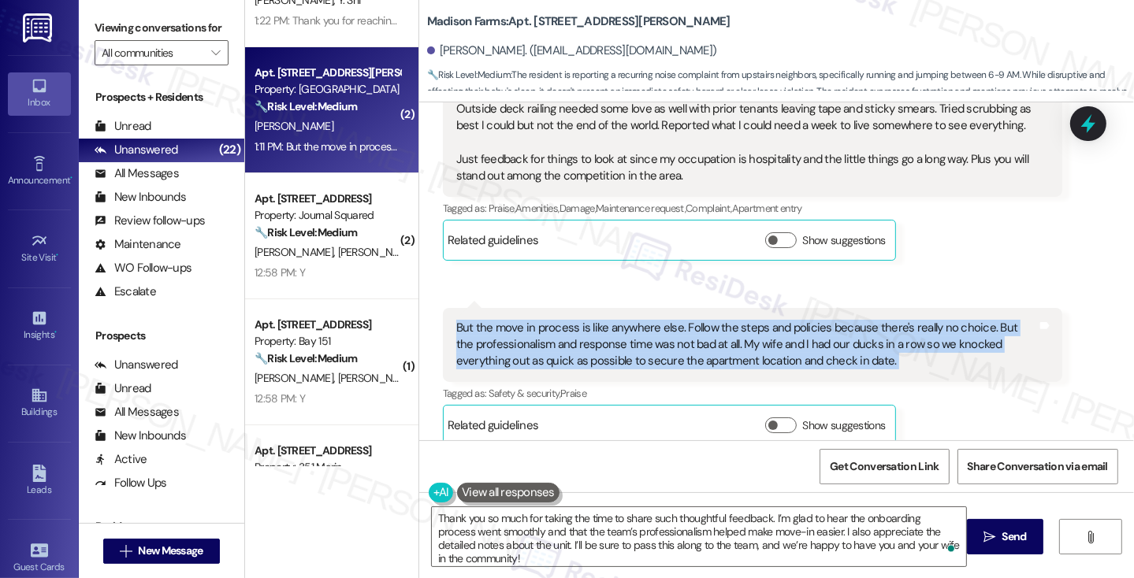
click at [860, 320] on div "But the move in process is like anywhere else. Follow the steps and policies be…" at bounding box center [746, 345] width 581 height 50
click at [539, 320] on div "But the move in process is like anywhere else. Follow the steps and policies be…" at bounding box center [746, 345] width 581 height 50
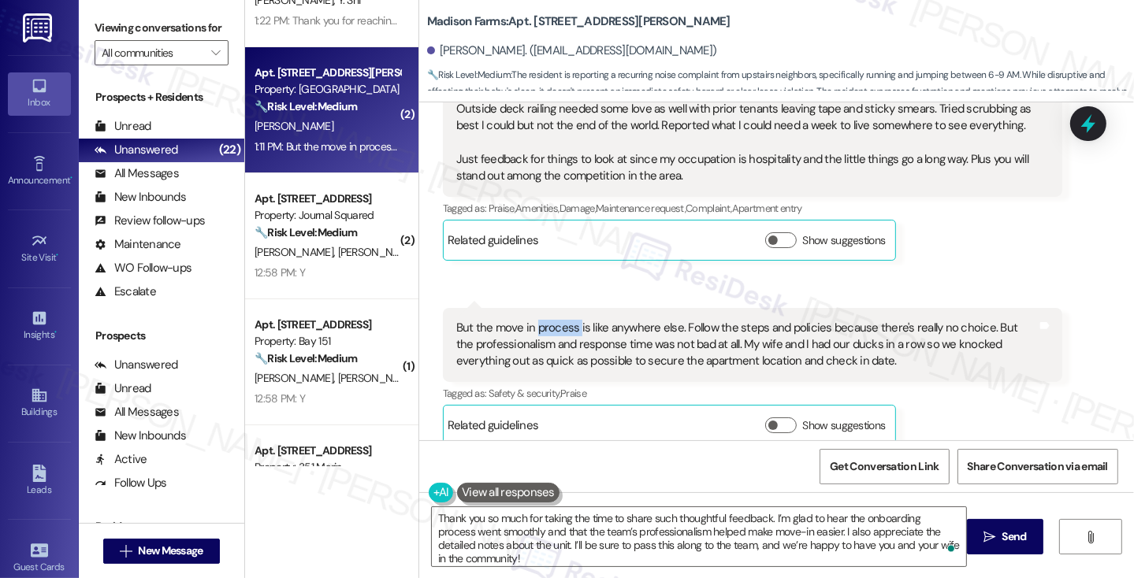
click at [539, 320] on div "But the move in process is like anywhere else. Follow the steps and policies be…" at bounding box center [746, 345] width 581 height 50
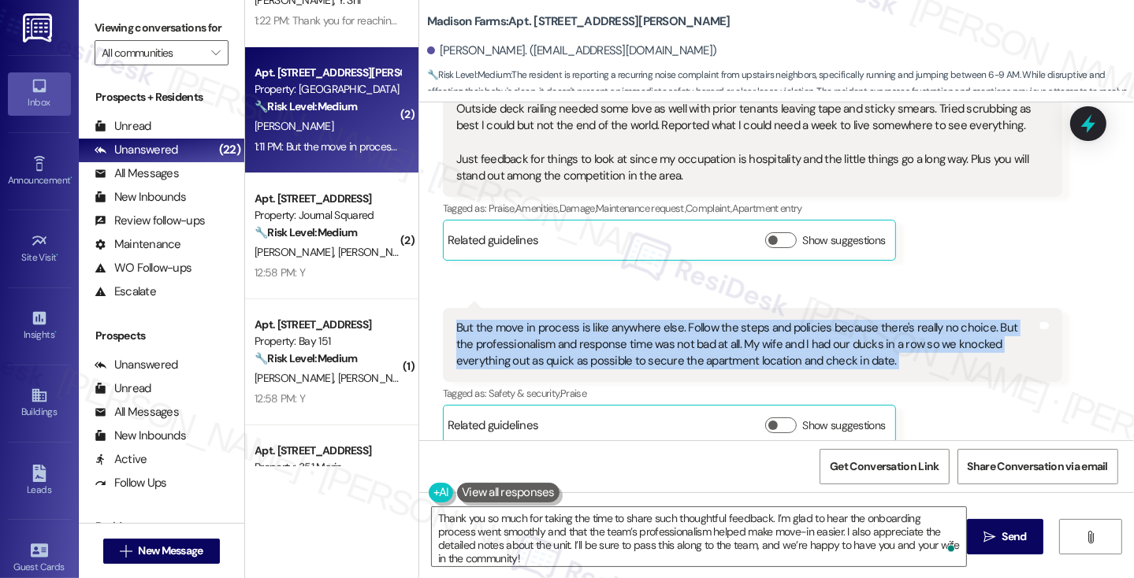
click at [539, 320] on div "But the move in process is like anywhere else. Follow the steps and policies be…" at bounding box center [746, 345] width 581 height 50
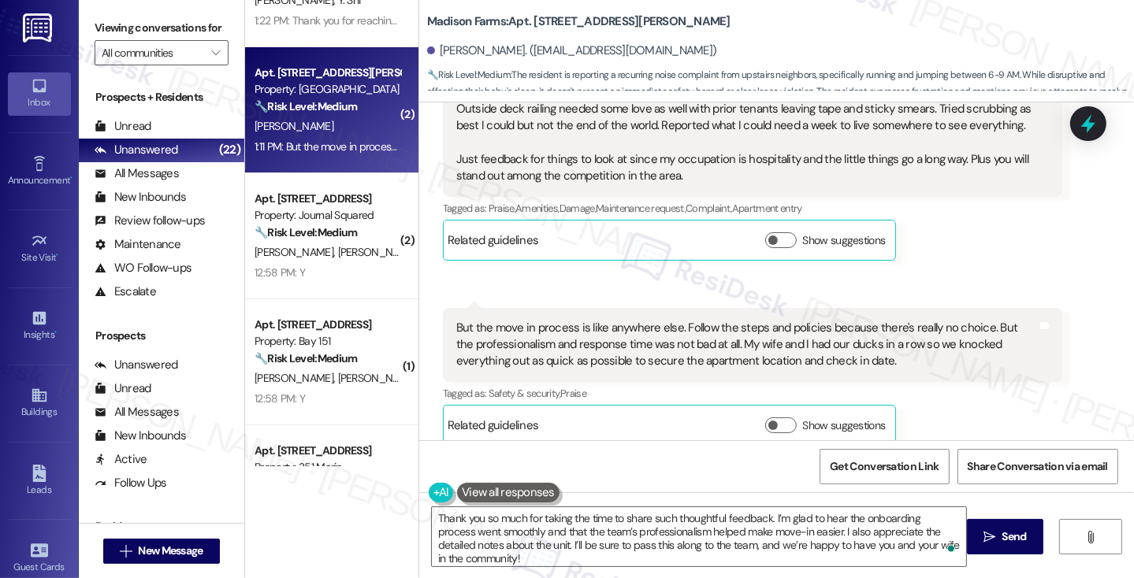
click at [548, 143] on div "The experience with the onboarding team went smooth and we settled on a move-in…" at bounding box center [746, 67] width 581 height 236
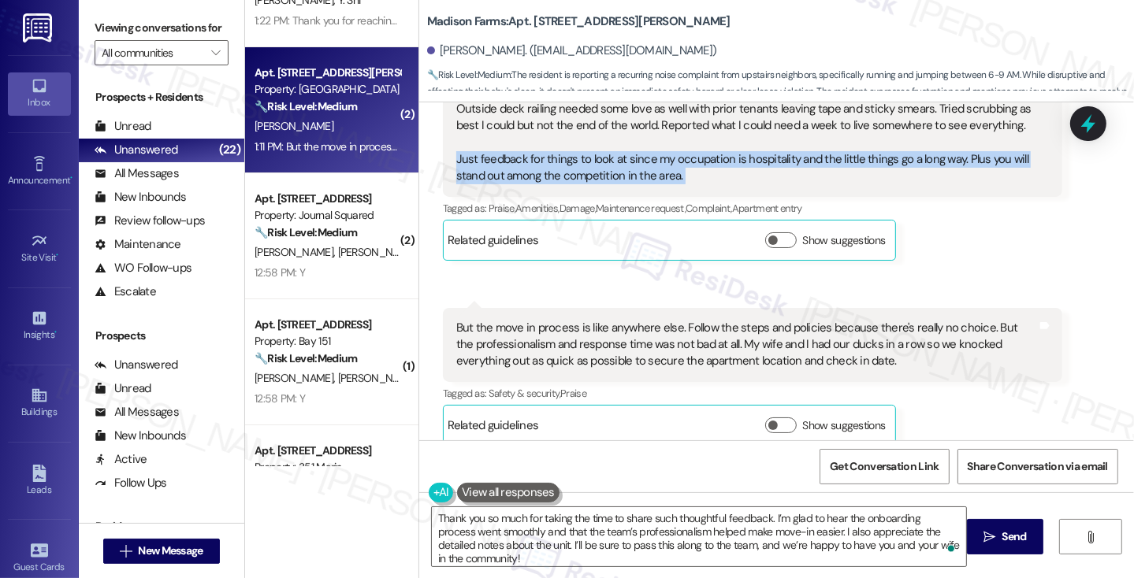
click at [550, 139] on div "The experience with the onboarding team went smooth and we settled on a move-in…" at bounding box center [746, 67] width 581 height 236
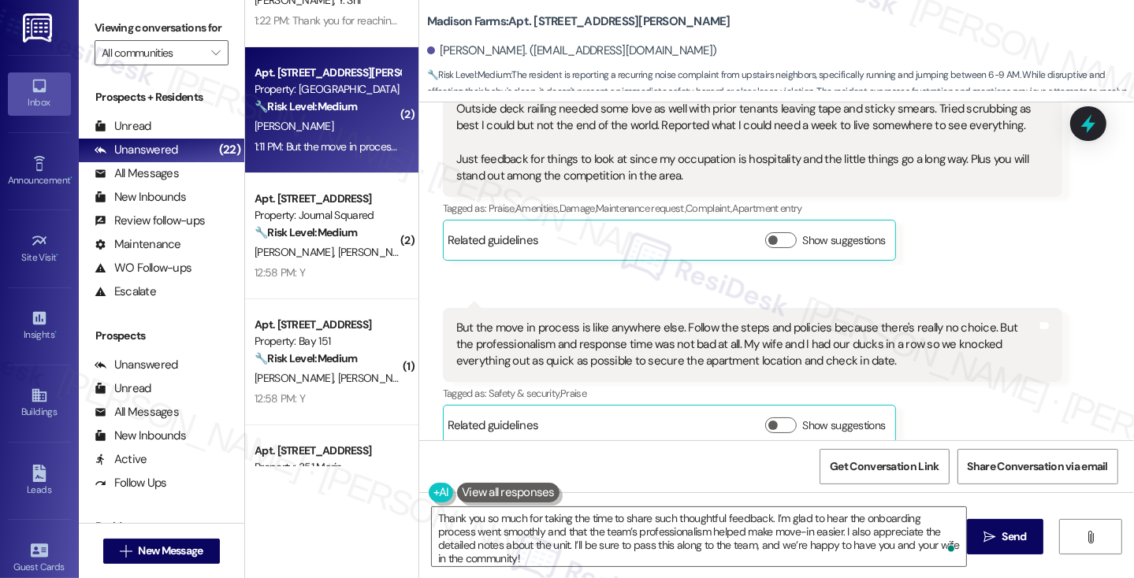
click at [744, 343] on div "But the move in process is like anywhere else. Follow the steps and policies be…" at bounding box center [746, 345] width 581 height 50
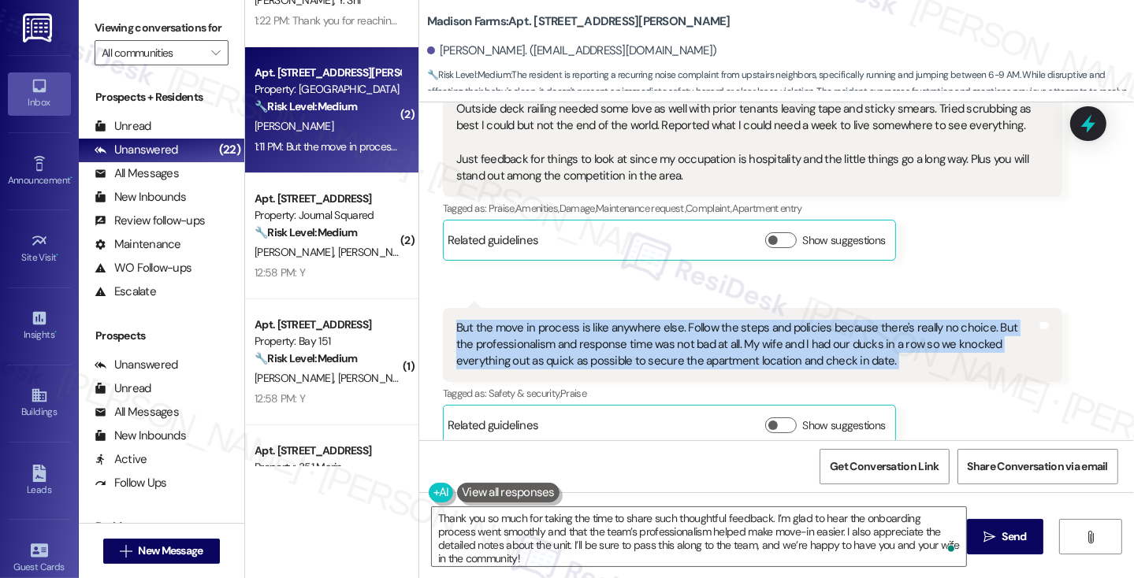
click at [744, 343] on div "But the move in process is like anywhere else. Follow the steps and policies be…" at bounding box center [746, 345] width 581 height 50
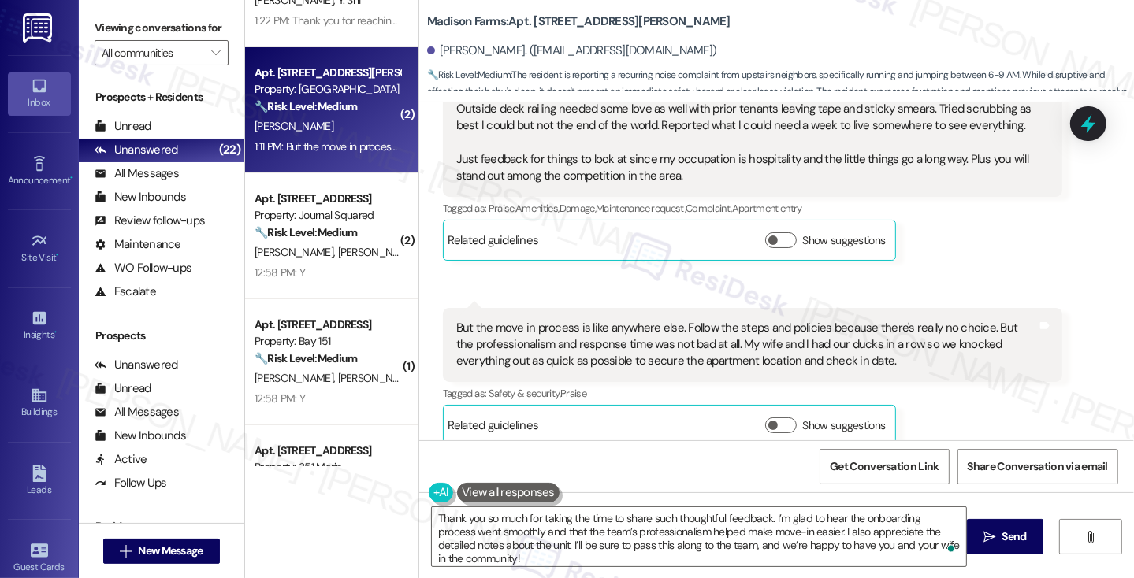
click at [127, 28] on label "Viewing conversations for" at bounding box center [162, 28] width 134 height 24
click at [128, 28] on label "Viewing conversations for" at bounding box center [162, 28] width 134 height 24
drag, startPoint x: 116, startPoint y: 31, endPoint x: 124, endPoint y: 28, distance: 9.2
click at [116, 31] on label "Viewing conversations for" at bounding box center [162, 28] width 134 height 24
click at [107, 28] on label "Viewing conversations for" at bounding box center [162, 28] width 134 height 24
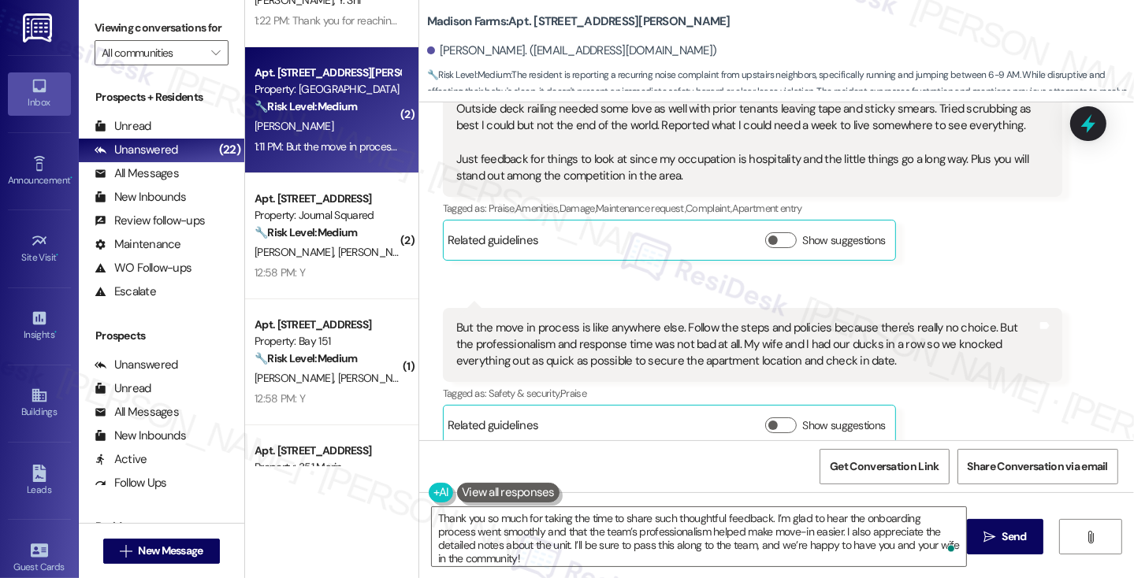
click at [106, 40] on label "Viewing conversations for" at bounding box center [162, 28] width 134 height 24
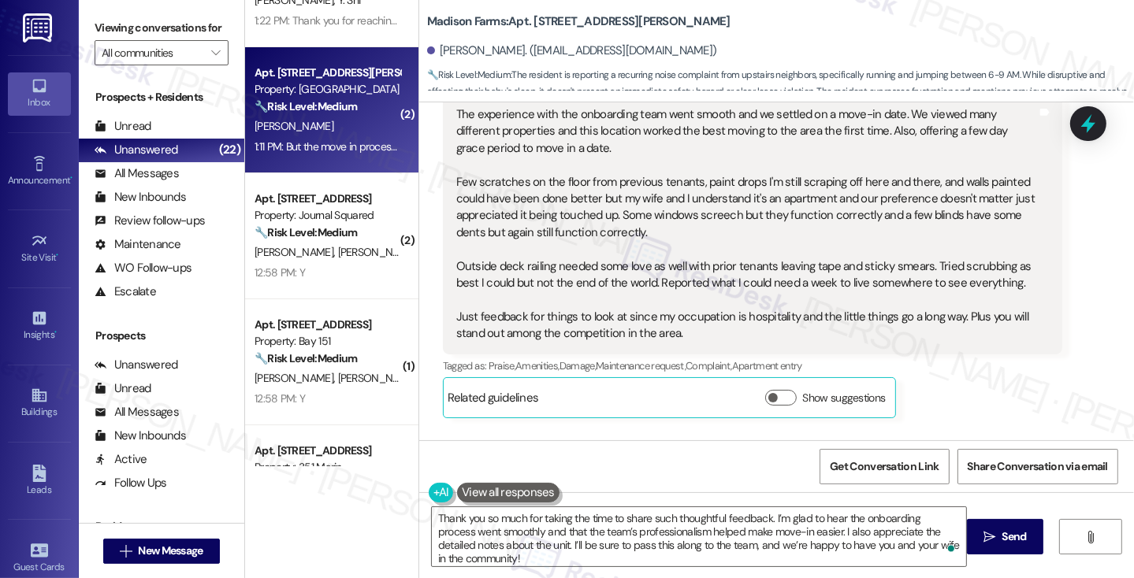
scroll to position [1157, 0]
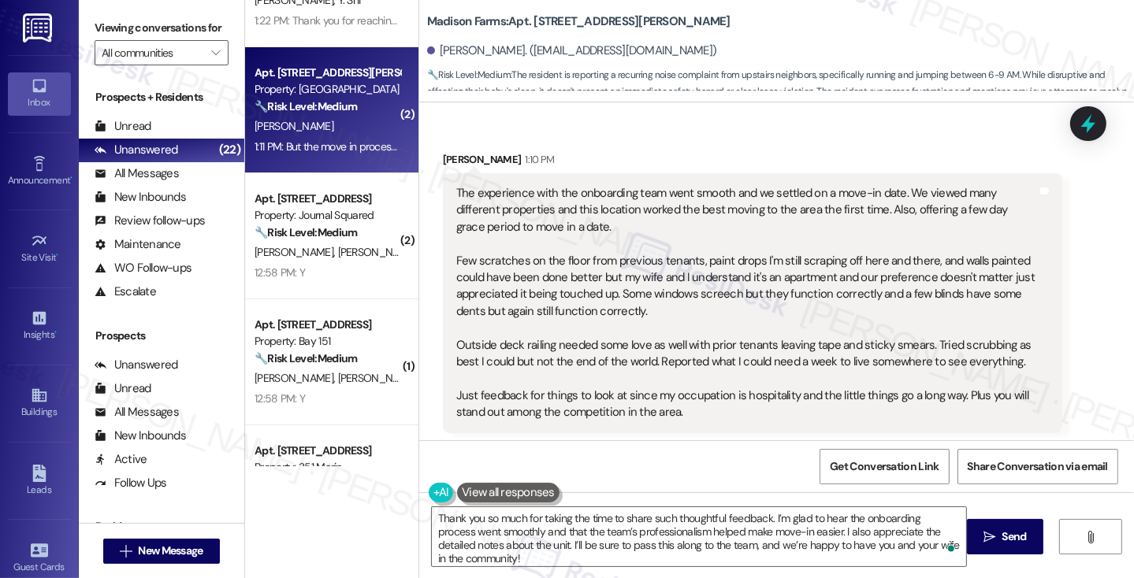
click at [125, 31] on label "Viewing conversations for" at bounding box center [162, 28] width 134 height 24
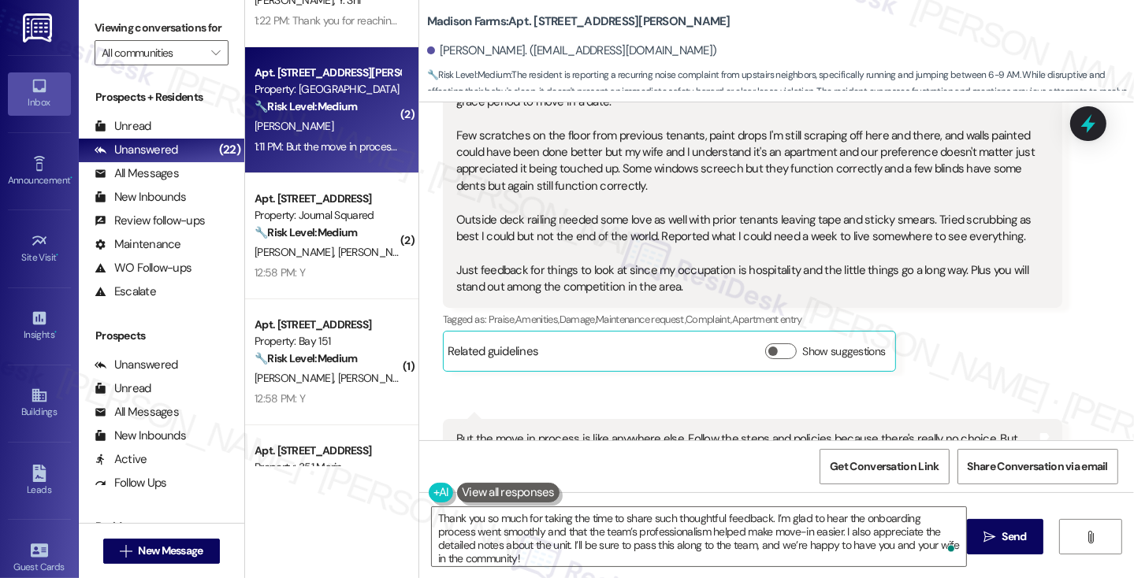
scroll to position [1394, 0]
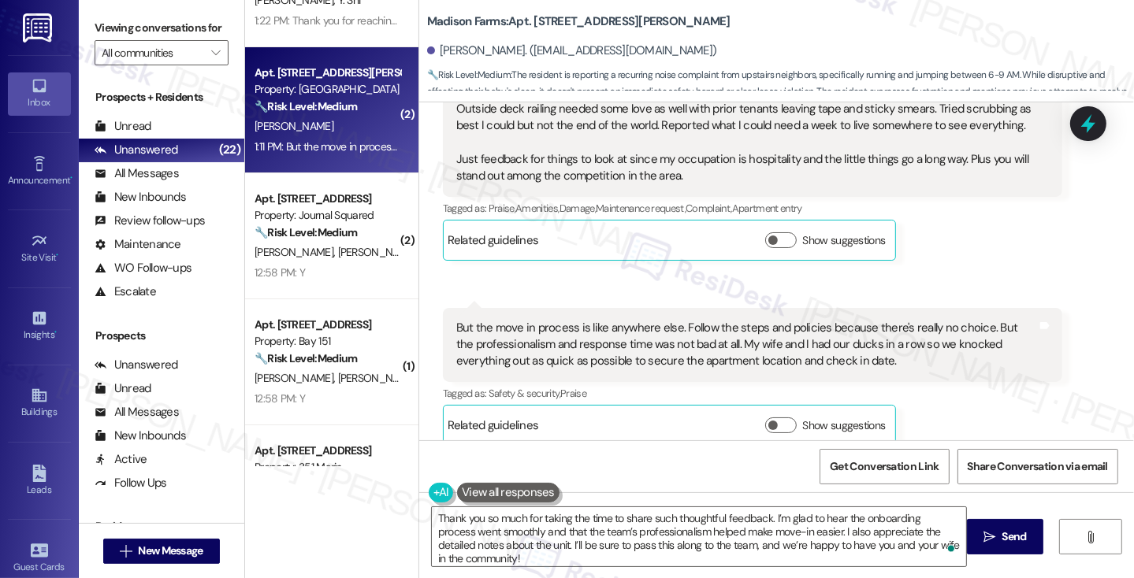
click at [498, 139] on div "The experience with the onboarding team went smooth and we settled on a move-in…" at bounding box center [746, 67] width 581 height 236
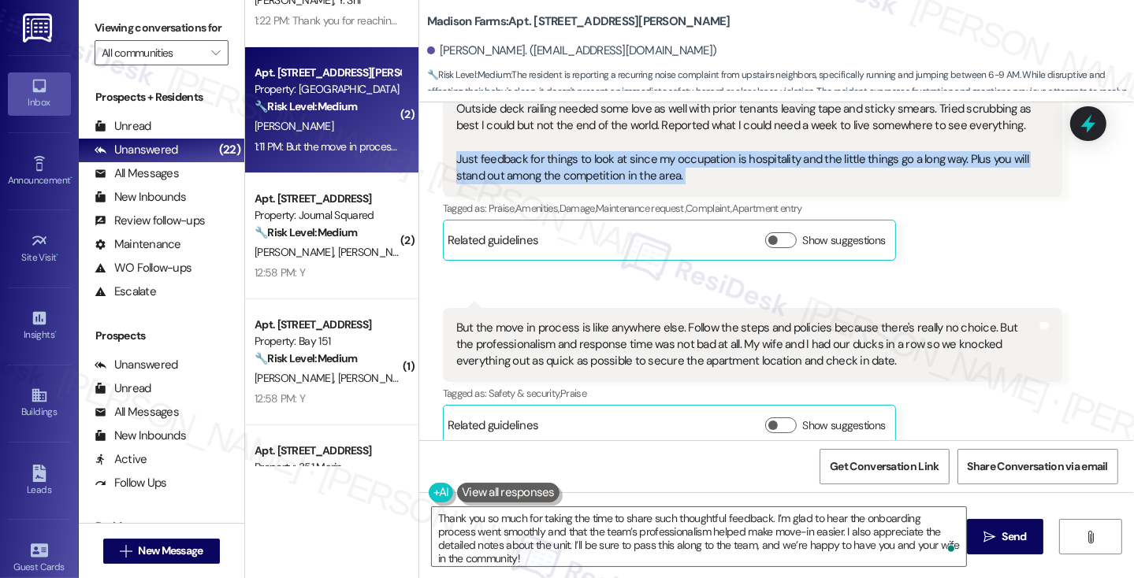
click at [498, 139] on div "The experience with the onboarding team went smooth and we settled on a move-in…" at bounding box center [746, 67] width 581 height 236
click at [590, 154] on div "The experience with the onboarding team went smooth and we settled on a move-in…" at bounding box center [746, 67] width 581 height 236
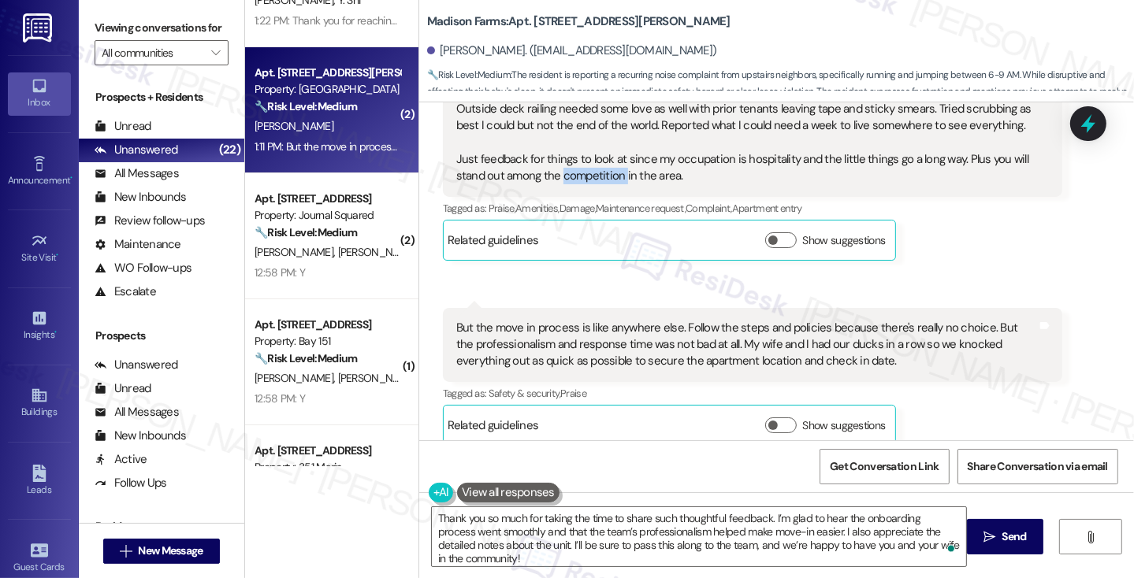
click at [590, 154] on div "The experience with the onboarding team went smooth and we settled on a move-in…" at bounding box center [746, 67] width 581 height 236
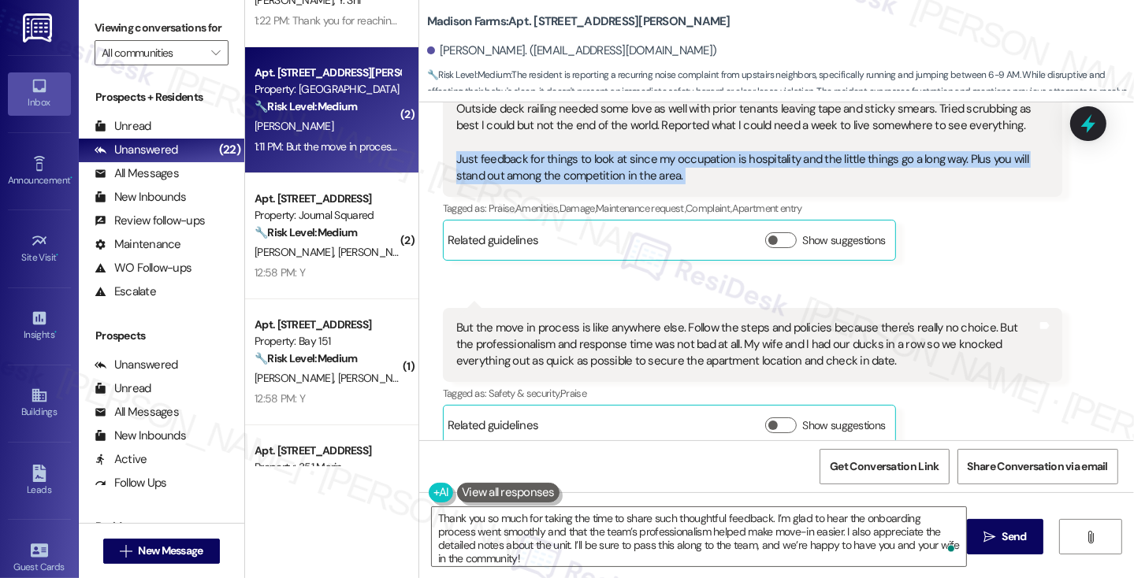
click at [590, 154] on div "The experience with the onboarding team went smooth and we settled on a move-in…" at bounding box center [746, 67] width 581 height 236
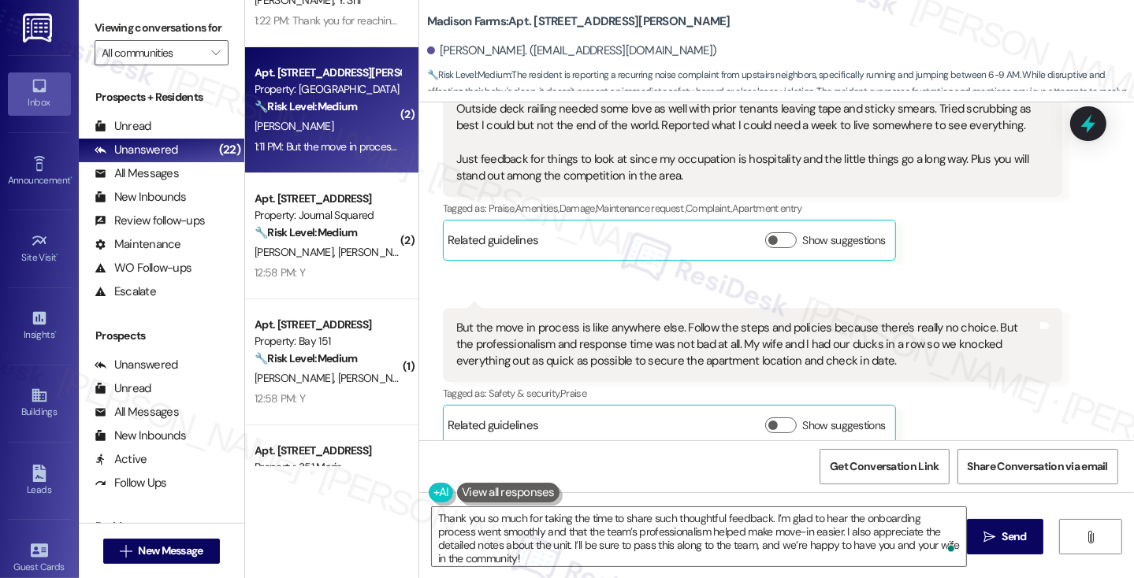
click at [529, 321] on div "But the move in process is like anywhere else. Follow the steps and policies be…" at bounding box center [746, 345] width 581 height 50
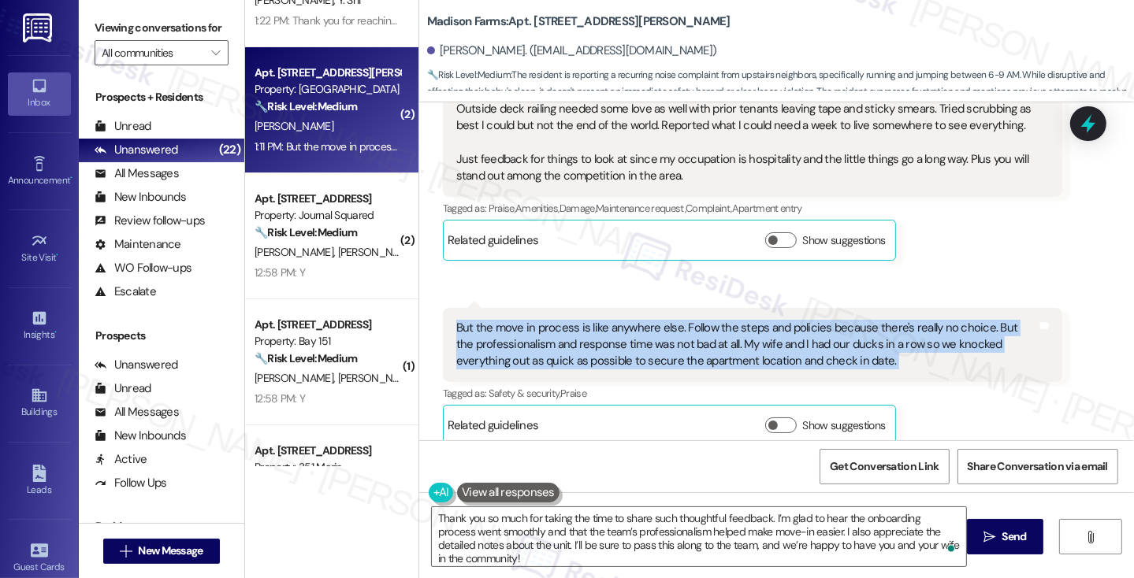
click at [529, 321] on div "But the move in process is like anywhere else. Follow the steps and policies be…" at bounding box center [746, 345] width 581 height 50
click at [561, 327] on div "But the move in process is like anywhere else. Follow the steps and policies be…" at bounding box center [746, 345] width 581 height 50
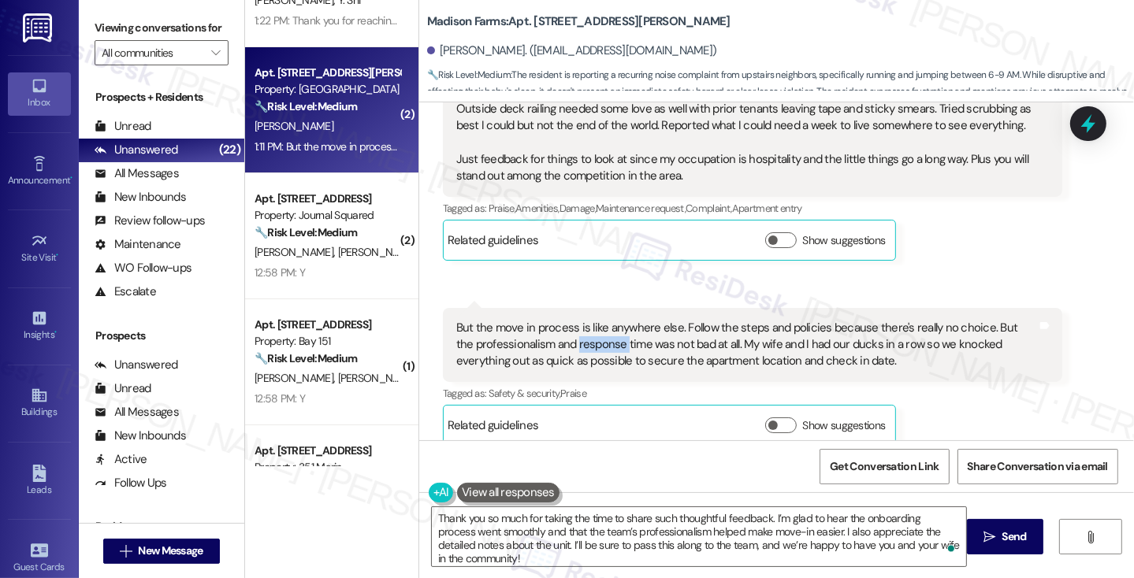
click at [561, 327] on div "But the move in process is like anywhere else. Follow the steps and policies be…" at bounding box center [746, 345] width 581 height 50
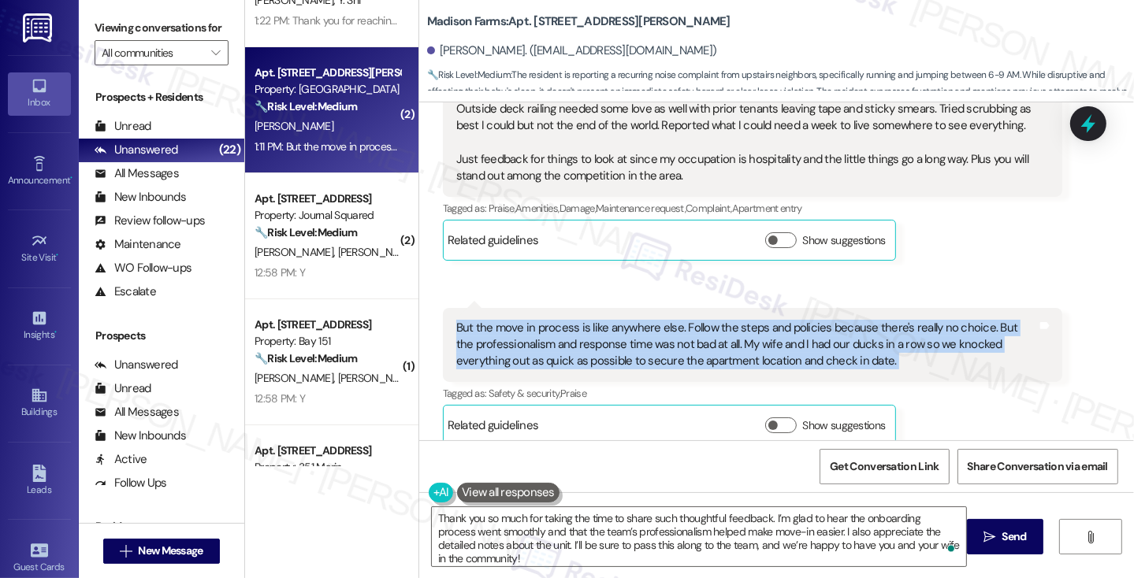
click at [561, 327] on div "But the move in process is like anywhere else. Follow the steps and policies be…" at bounding box center [746, 345] width 581 height 50
click at [731, 308] on div "But the move in process is like anywhere else. Follow the steps and policies be…" at bounding box center [752, 345] width 619 height 74
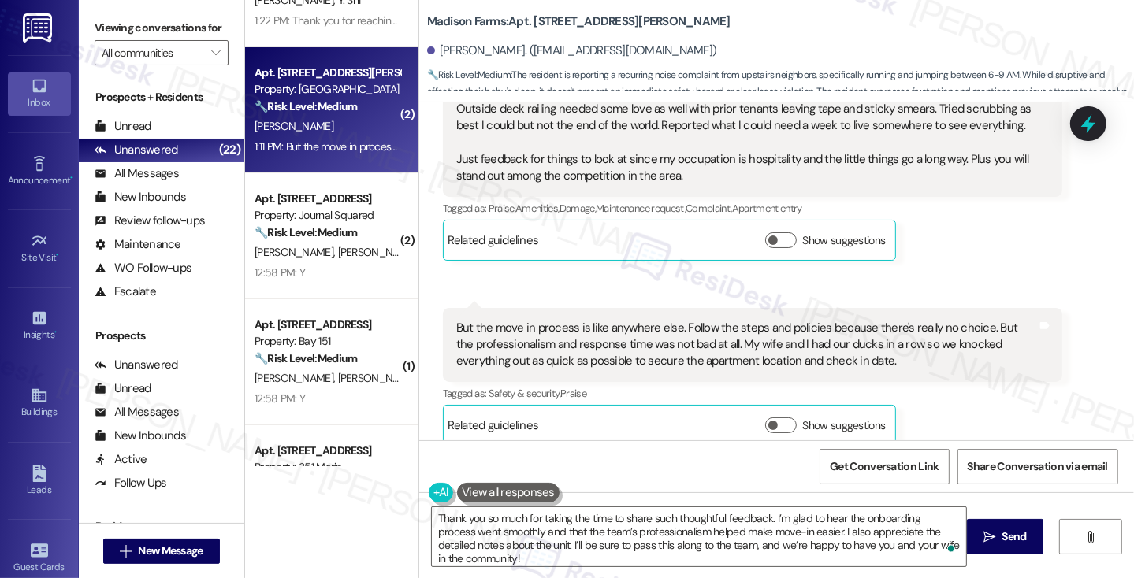
click at [728, 320] on div "But the move in process is like anywhere else. Follow the steps and policies be…" at bounding box center [746, 345] width 581 height 50
drag, startPoint x: 128, startPoint y: 26, endPoint x: 180, endPoint y: 56, distance: 60.0
click at [128, 26] on label "Viewing conversations for" at bounding box center [162, 28] width 134 height 24
click at [800, 563] on textarea "Thank you so much for taking the time to share such thoughtful feedback. I’m gl…" at bounding box center [699, 536] width 534 height 59
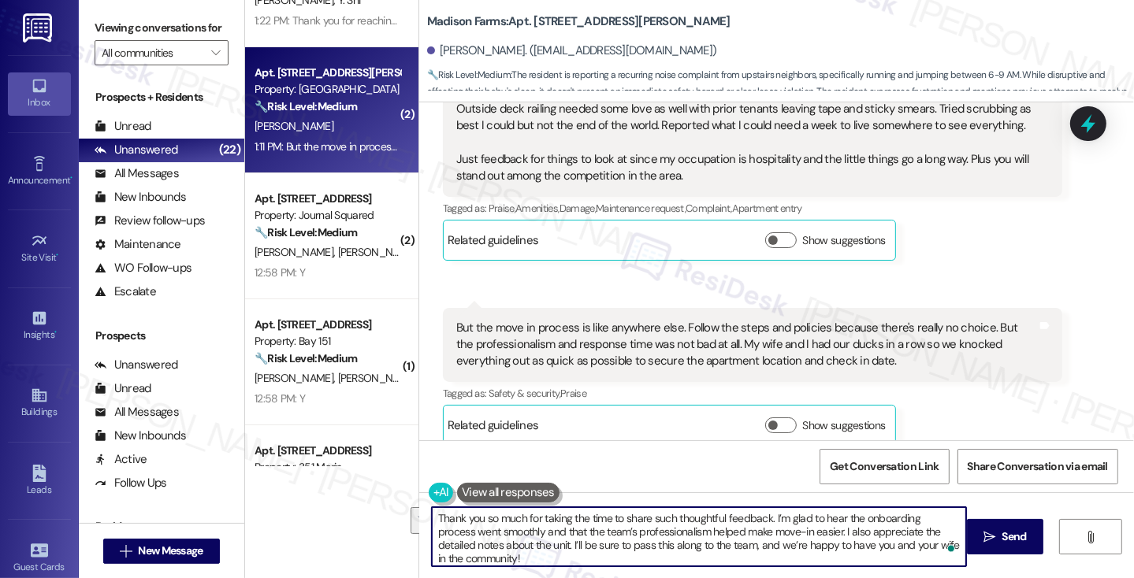
scroll to position [3, 0]
drag, startPoint x: 657, startPoint y: 557, endPoint x: 711, endPoint y: 540, distance: 56.3
click at [711, 540] on textarea "Thank you so much for taking the time to share such thoughtful feedback. I’m gl…" at bounding box center [699, 536] width 534 height 59
click at [718, 540] on textarea "Thank you so much for taking the time to share such thoughtful feedback. I’m gl…" at bounding box center [699, 536] width 534 height 59
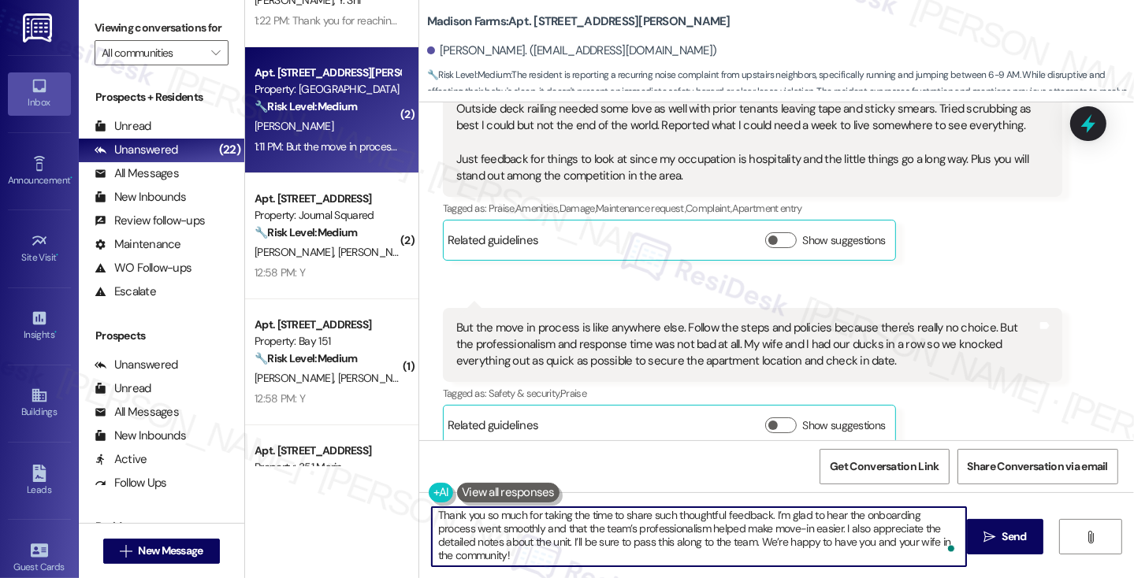
click at [592, 554] on textarea "Thank you so much for taking the time to share such thoughtful feedback. I’m gl…" at bounding box center [699, 536] width 534 height 59
paste textarea "What factors made you feel the most comfortable as you moved into our building?"
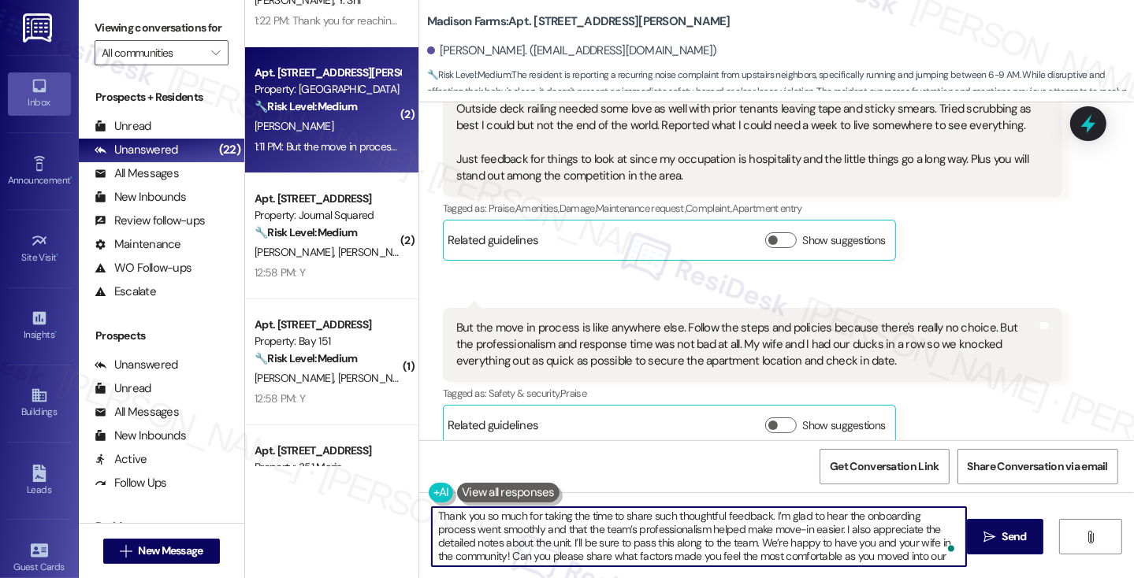
scroll to position [0, 0]
click at [537, 529] on textarea "Thank you so much for taking the time to share such thoughtful feedback. I’m gl…" at bounding box center [699, 536] width 534 height 59
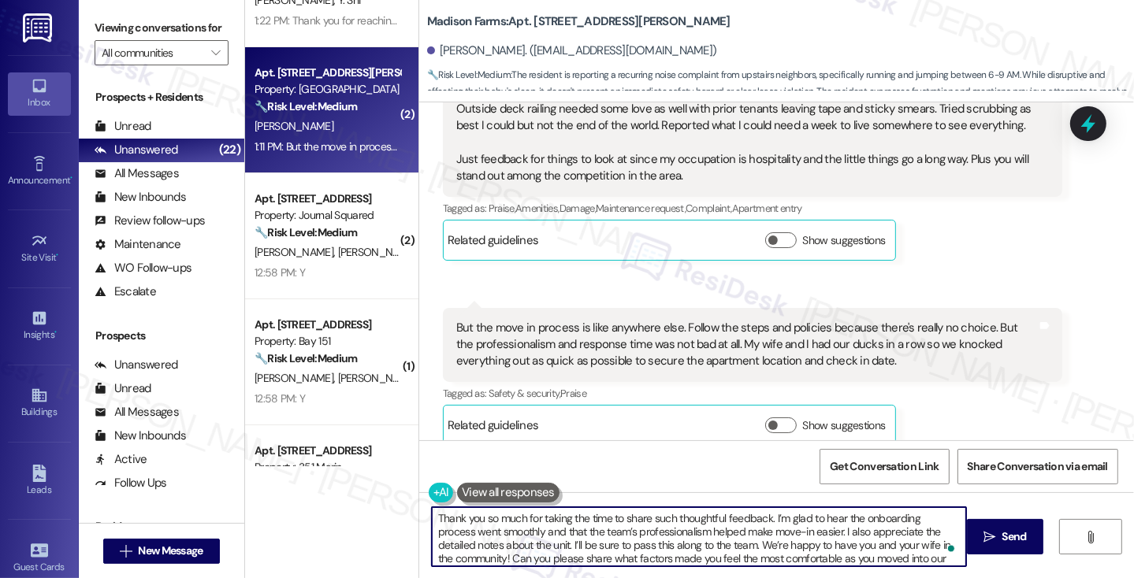
scroll to position [17, 0]
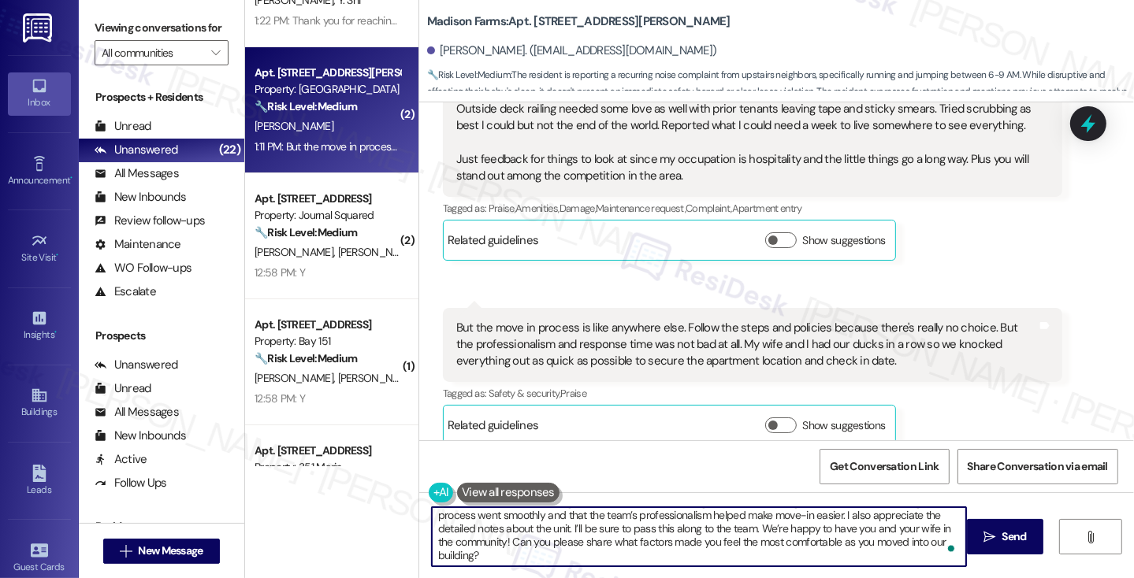
click at [558, 340] on div "But the move in process is like anywhere else. Follow the steps and policies be…" at bounding box center [746, 345] width 581 height 50
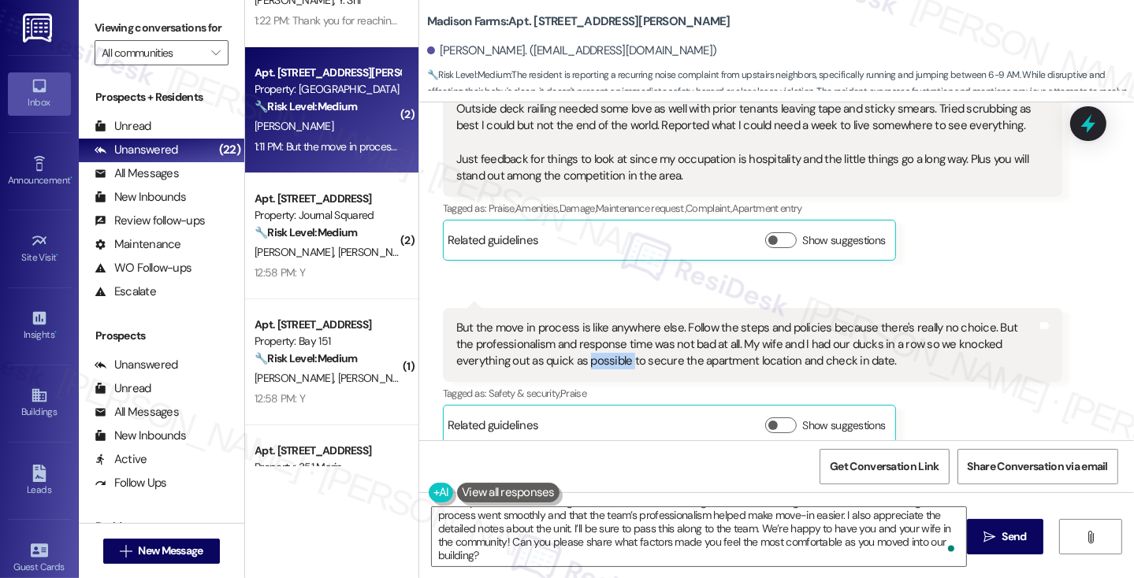
click at [558, 340] on div "But the move in process is like anywhere else. Follow the steps and policies be…" at bounding box center [746, 345] width 581 height 50
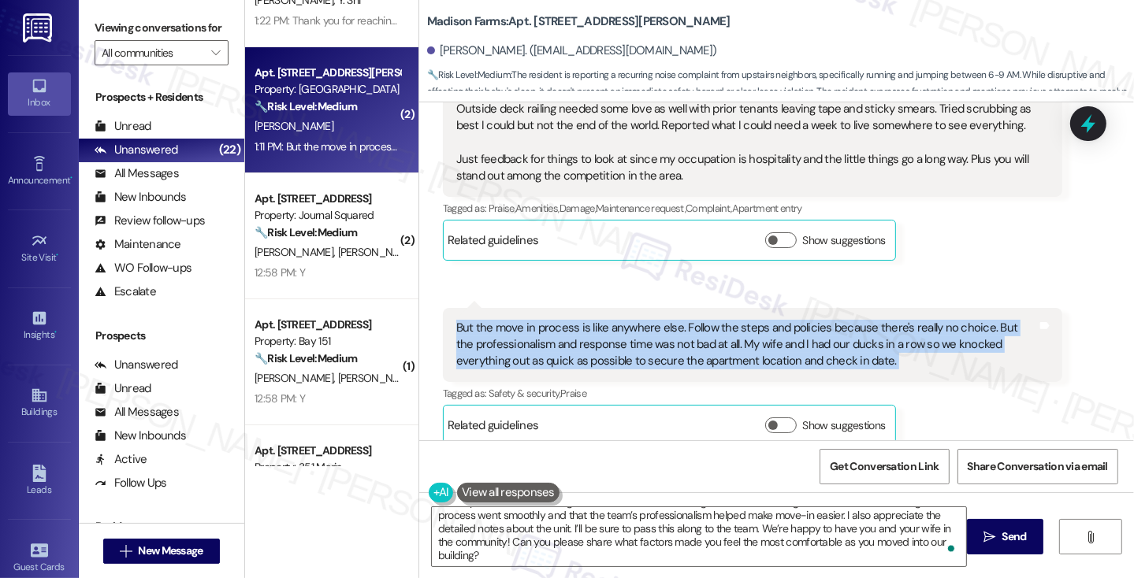
click at [558, 340] on div "But the move in process is like anywhere else. Follow the steps and policies be…" at bounding box center [746, 345] width 581 height 50
click at [640, 320] on div "But the move in process is like anywhere else. Follow the steps and policies be…" at bounding box center [746, 345] width 581 height 50
drag, startPoint x: 474, startPoint y: 317, endPoint x: 701, endPoint y: 351, distance: 229.4
click at [701, 351] on div "But the move in process is like anywhere else. Follow the steps and policies be…" at bounding box center [746, 345] width 581 height 50
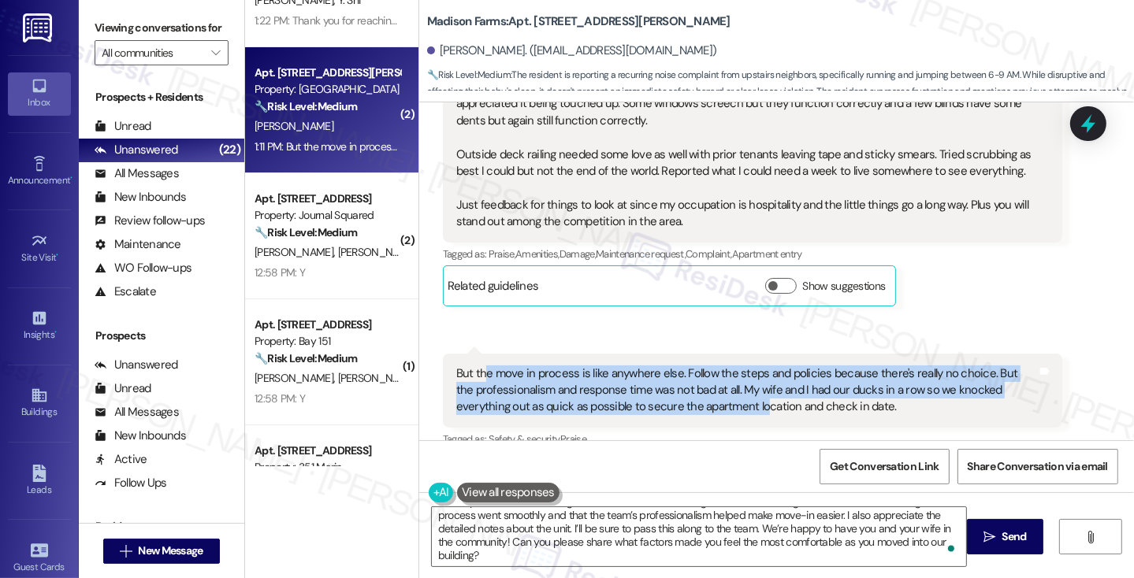
scroll to position [1394, 0]
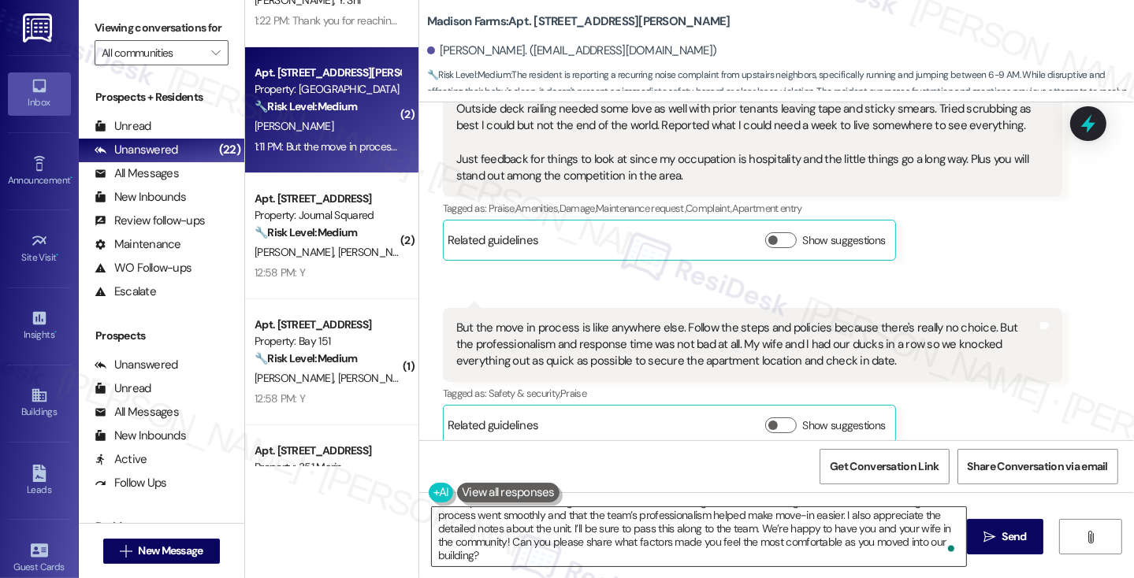
click at [533, 540] on textarea "Thank you so much for taking the time to share such thoughtful feedback. I’m gl…" at bounding box center [699, 536] width 534 height 59
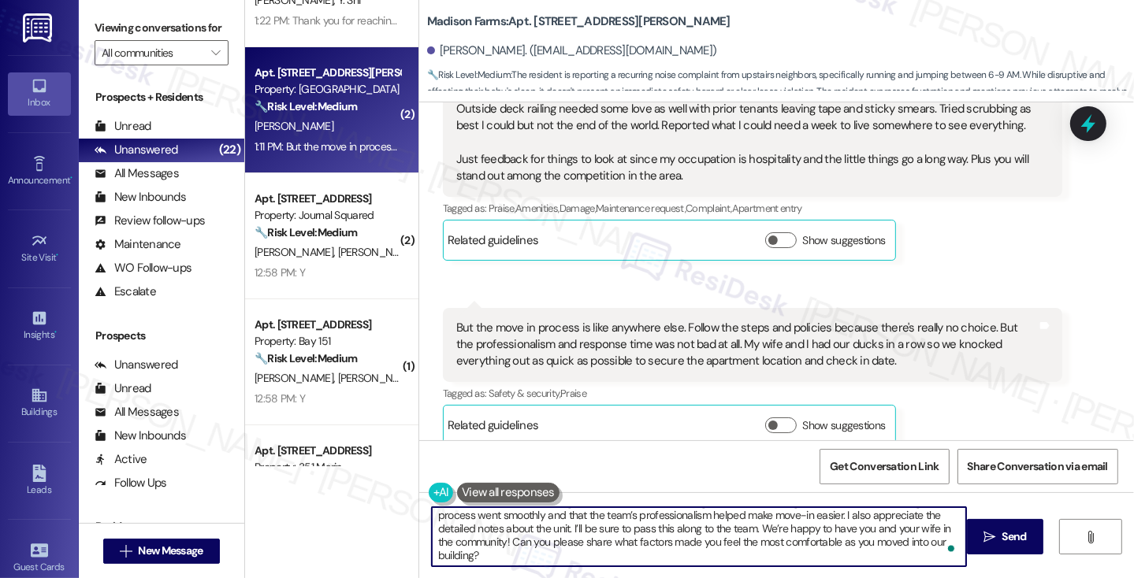
click at [533, 540] on textarea "Thank you so much for taking the time to share such thoughtful feedback. I’m gl…" at bounding box center [699, 536] width 534 height 59
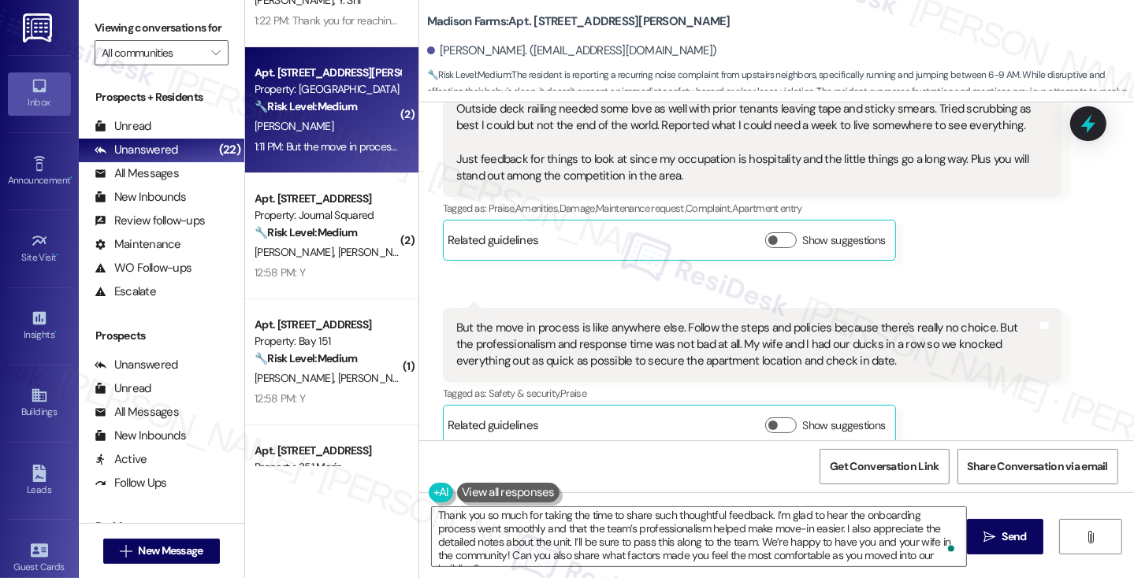
click at [115, 40] on label "Viewing conversations for" at bounding box center [162, 28] width 134 height 24
click at [132, 40] on label "Viewing conversations for" at bounding box center [162, 28] width 134 height 24
click at [574, 553] on textarea "Thank you so much for taking the time to share such thoughtful feedback. I’m gl…" at bounding box center [699, 536] width 534 height 59
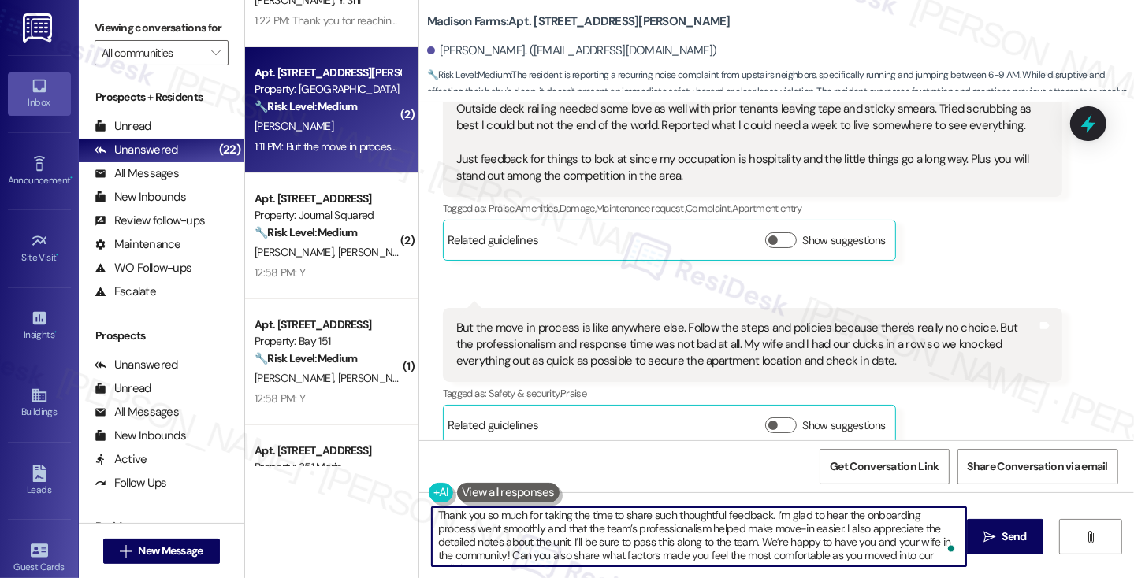
click at [574, 553] on textarea "Thank you so much for taking the time to share such thoughtful feedback. I’m gl…" at bounding box center [699, 536] width 534 height 59
click at [534, 553] on textarea "Thank you so much for taking the time to share such thoughtful feedback. I’m gl…" at bounding box center [699, 536] width 534 height 59
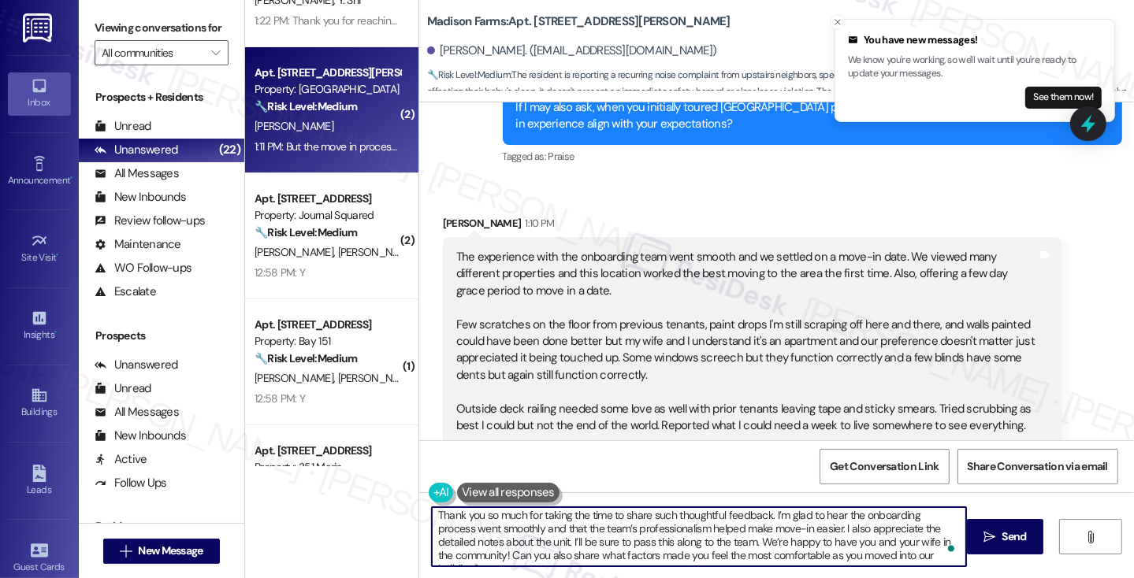
scroll to position [1079, 0]
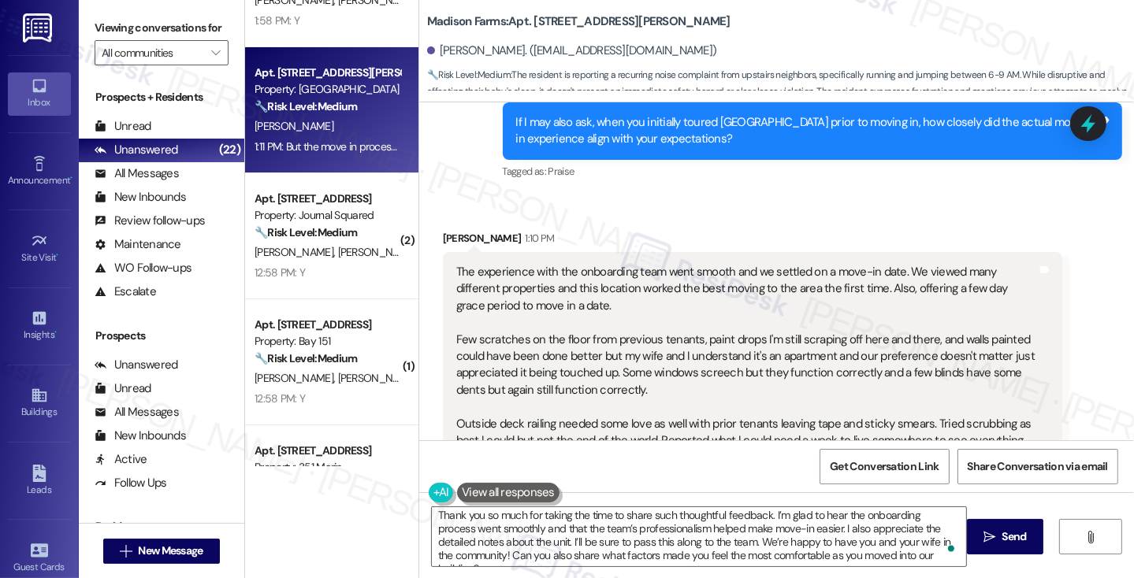
click at [121, 40] on label "Viewing conversations for" at bounding box center [162, 28] width 134 height 24
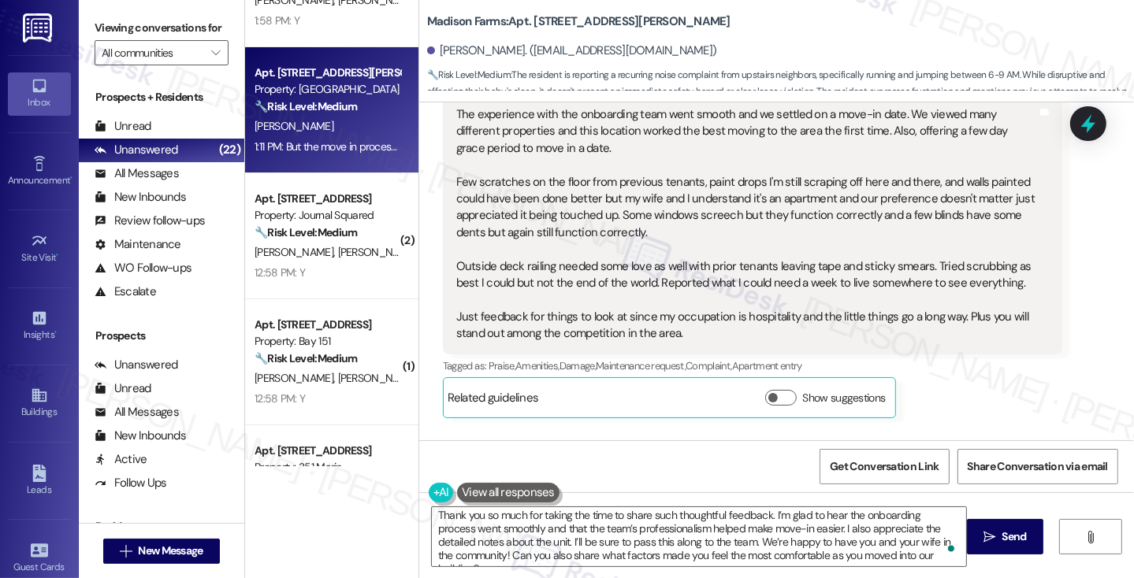
click at [128, 40] on label "Viewing conversations for" at bounding box center [162, 28] width 134 height 24
click at [1090, 196] on div "Received via SMS Thomas Dolan 1:10 PM The experience with the onboarding team w…" at bounding box center [776, 326] width 715 height 578
click at [126, 28] on label "Viewing conversations for" at bounding box center [162, 28] width 134 height 24
click at [728, 184] on div "The experience with the onboarding team went smooth and we settled on a move-in…" at bounding box center [746, 224] width 581 height 236
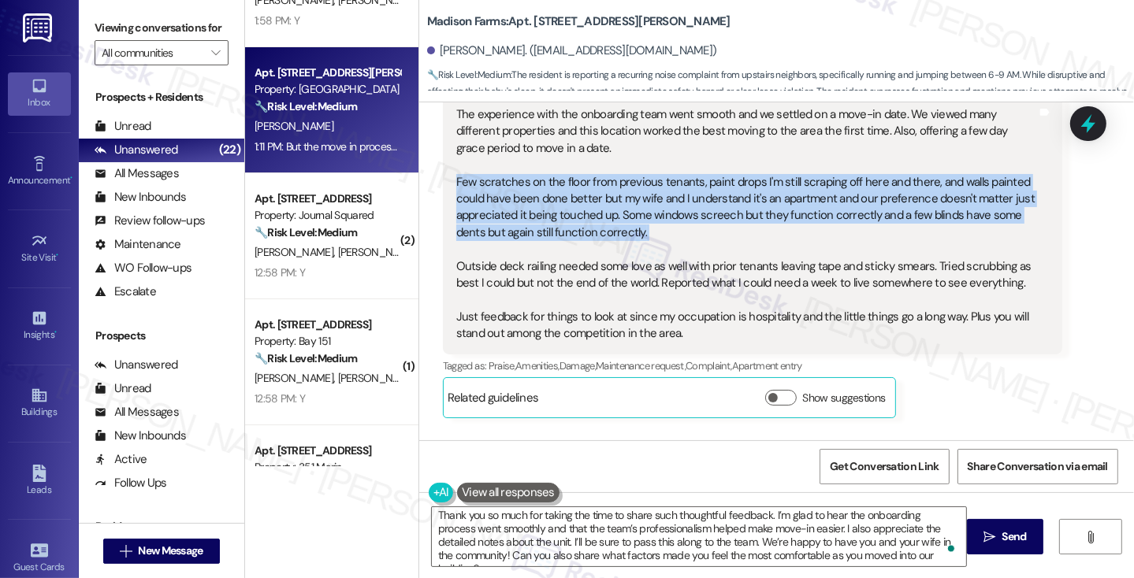
click at [728, 184] on div "The experience with the onboarding team went smooth and we settled on a move-in…" at bounding box center [746, 224] width 581 height 236
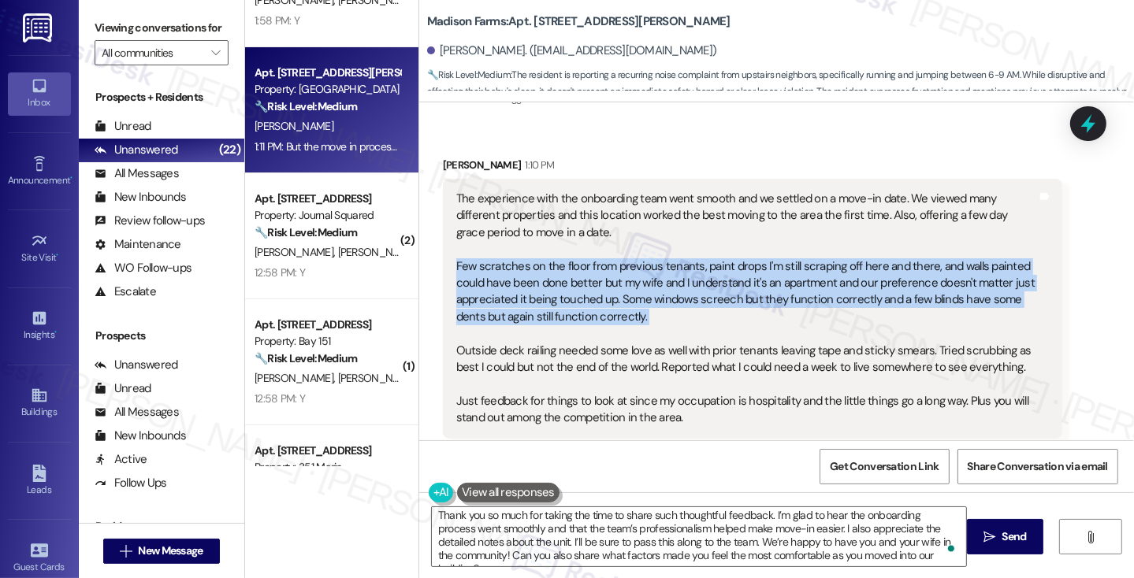
scroll to position [1079, 0]
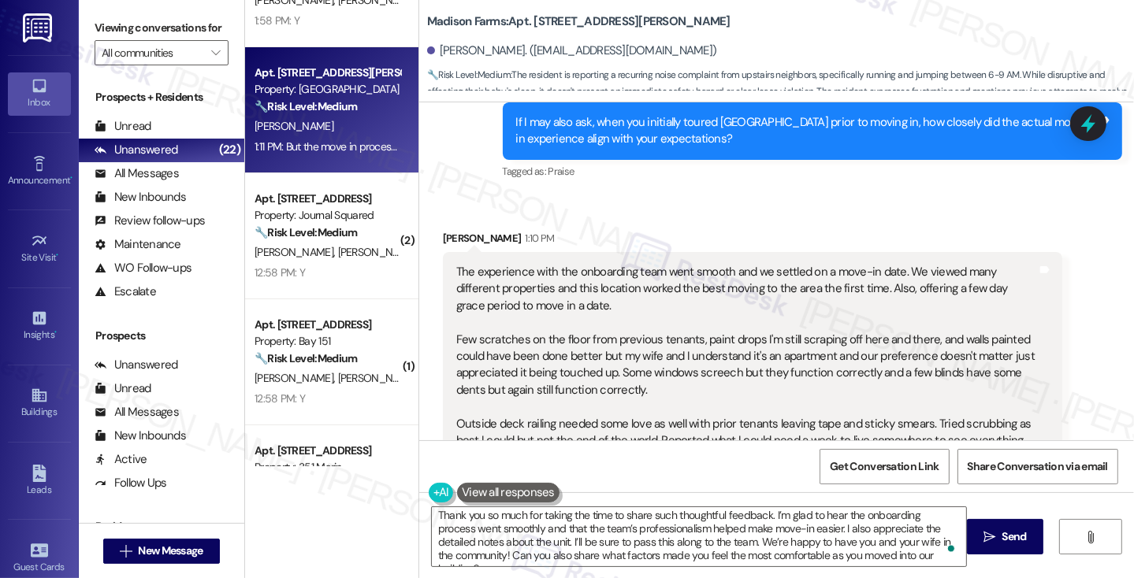
click at [548, 264] on div "The experience with the onboarding team went smooth and we settled on a move-in…" at bounding box center [746, 382] width 581 height 236
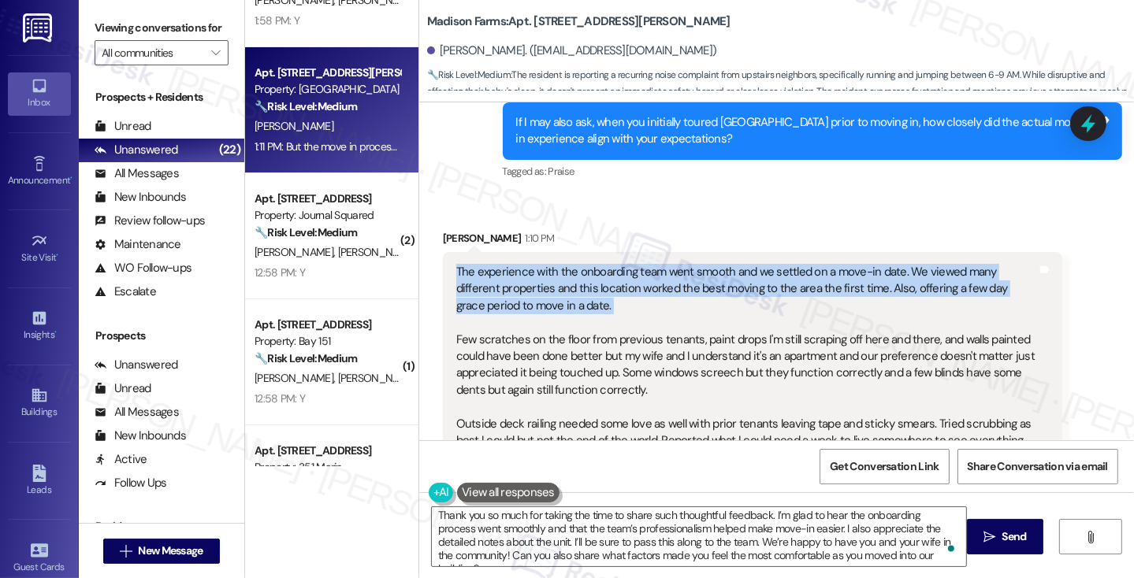
click at [548, 264] on div "The experience with the onboarding team went smooth and we settled on a move-in…" at bounding box center [746, 382] width 581 height 236
click at [581, 264] on div "The experience with the onboarding team went smooth and we settled on a move-in…" at bounding box center [746, 382] width 581 height 236
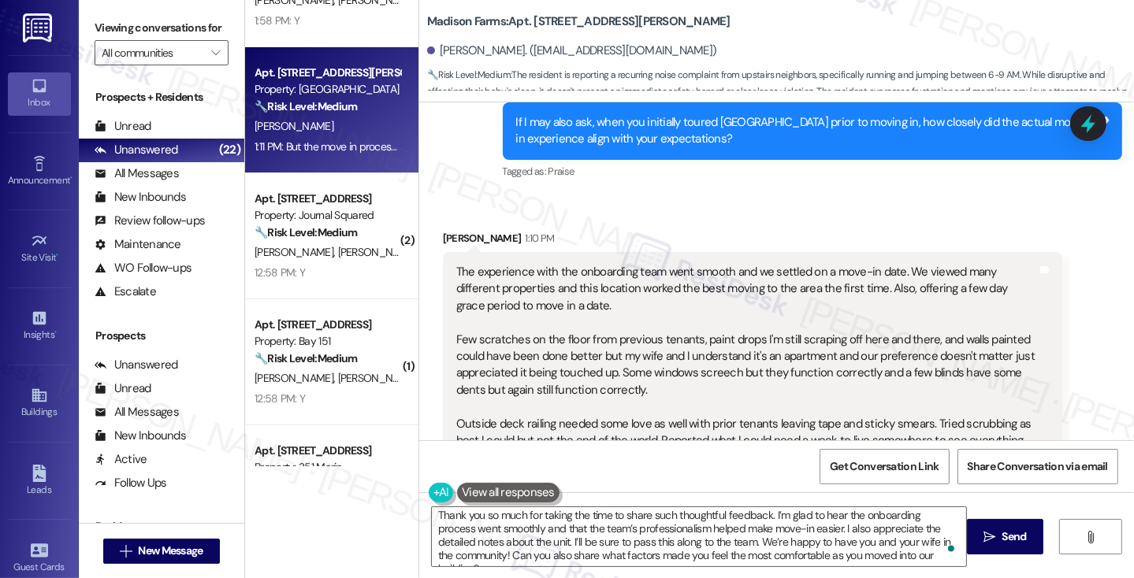
drag, startPoint x: 117, startPoint y: 25, endPoint x: 127, endPoint y: 31, distance: 10.9
click at [117, 25] on label "Viewing conversations for" at bounding box center [162, 28] width 134 height 24
click at [485, 557] on textarea "Thank you so much for taking the time to share such thoughtful feedback. I’m gl…" at bounding box center [699, 536] width 534 height 59
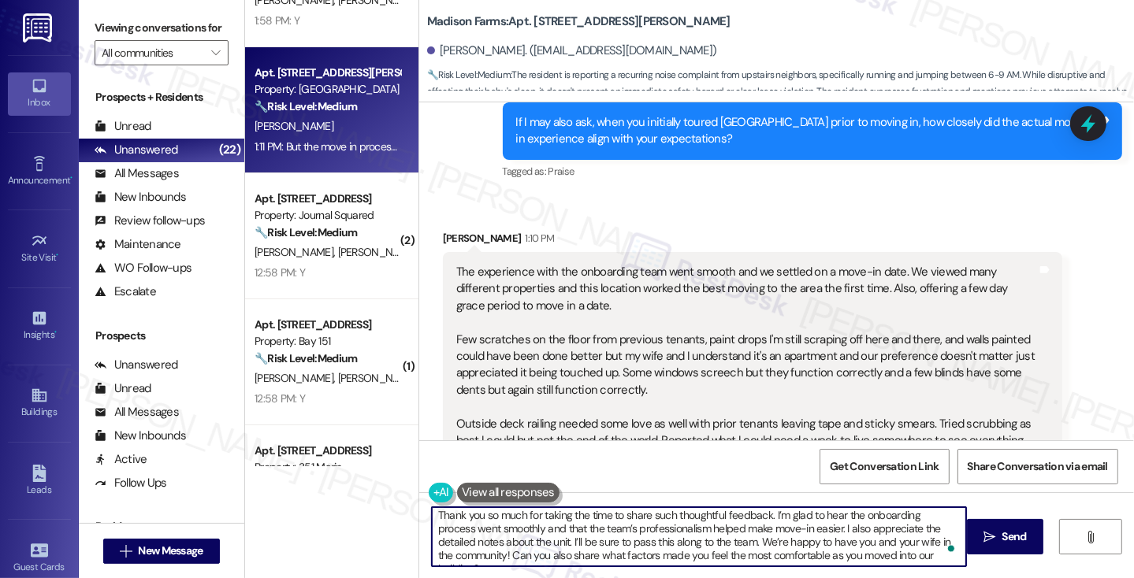
drag, startPoint x: 487, startPoint y: 556, endPoint x: 503, endPoint y: 556, distance: 15.8
click at [503, 556] on textarea "Thank you so much for taking the time to share such thoughtful feedback. I’m gl…" at bounding box center [699, 536] width 534 height 59
drag, startPoint x: 526, startPoint y: 553, endPoint x: 943, endPoint y: 555, distance: 416.8
click at [943, 555] on div "Thank you so much for taking the time to share such thoughtful feedback. I’m gl…" at bounding box center [699, 537] width 536 height 61
paste textarea "specific aspects of the move-in process stood out as exceptional"
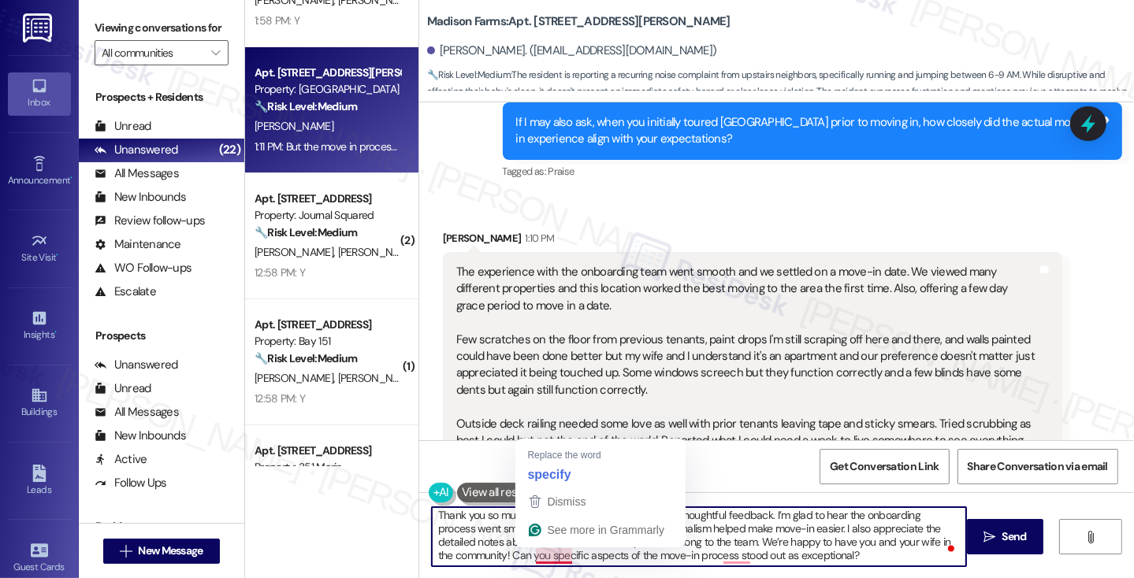
click at [524, 555] on textarea "Thank you so much for taking the time to share such thoughtful feedback. I’m gl…" at bounding box center [699, 536] width 534 height 59
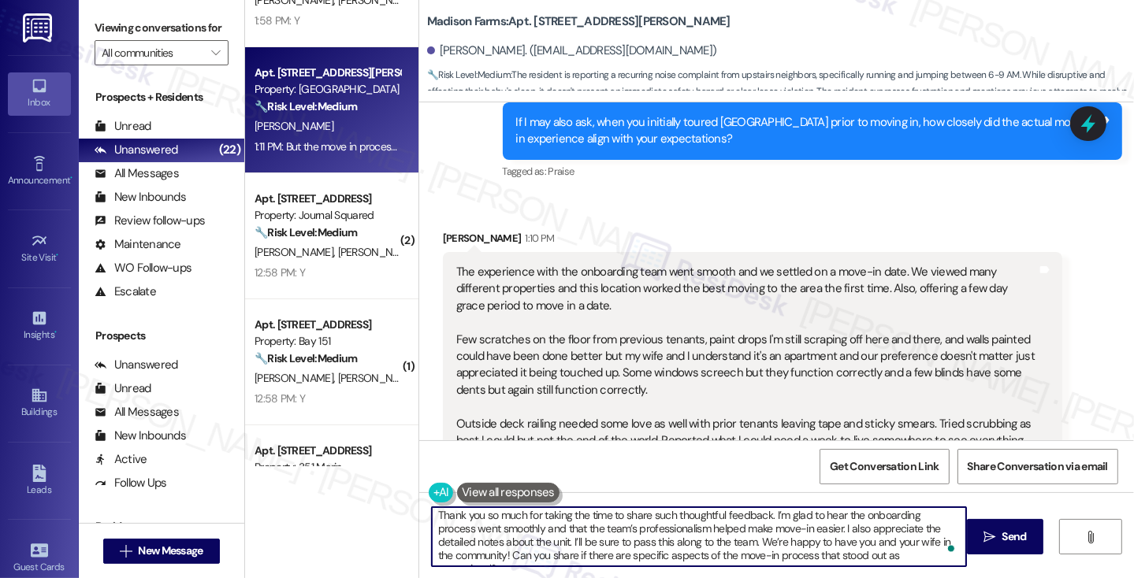
click at [929, 552] on textarea "Thank you so much for taking the time to share such thoughtful feedback. I’m gl…" at bounding box center [699, 536] width 534 height 59
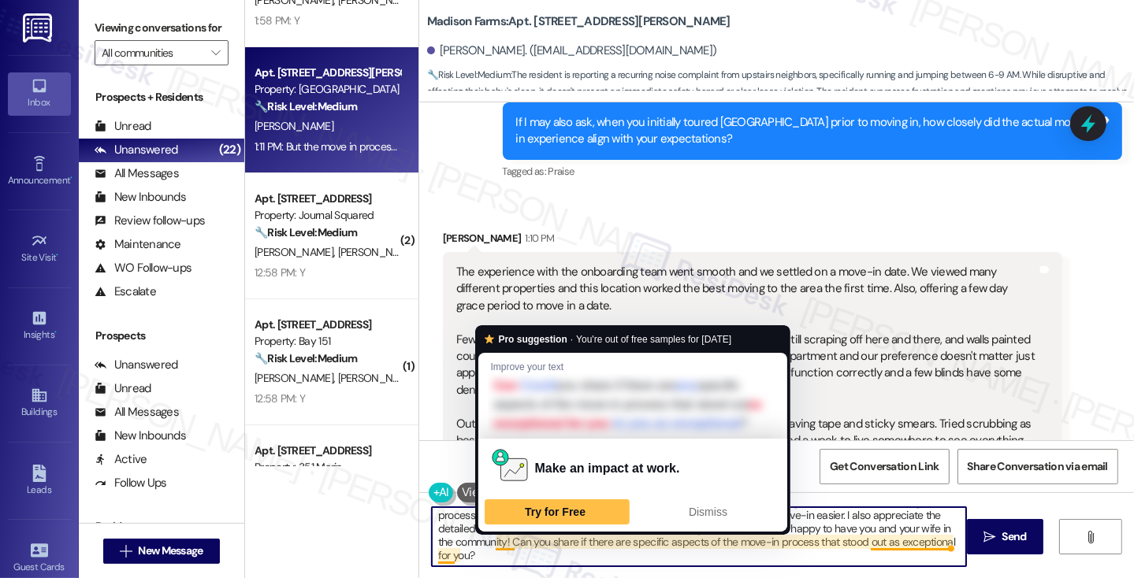
click at [521, 553] on textarea "Thank you so much for taking the time to share such thoughtful feedback. I’m gl…" at bounding box center [699, 536] width 534 height 59
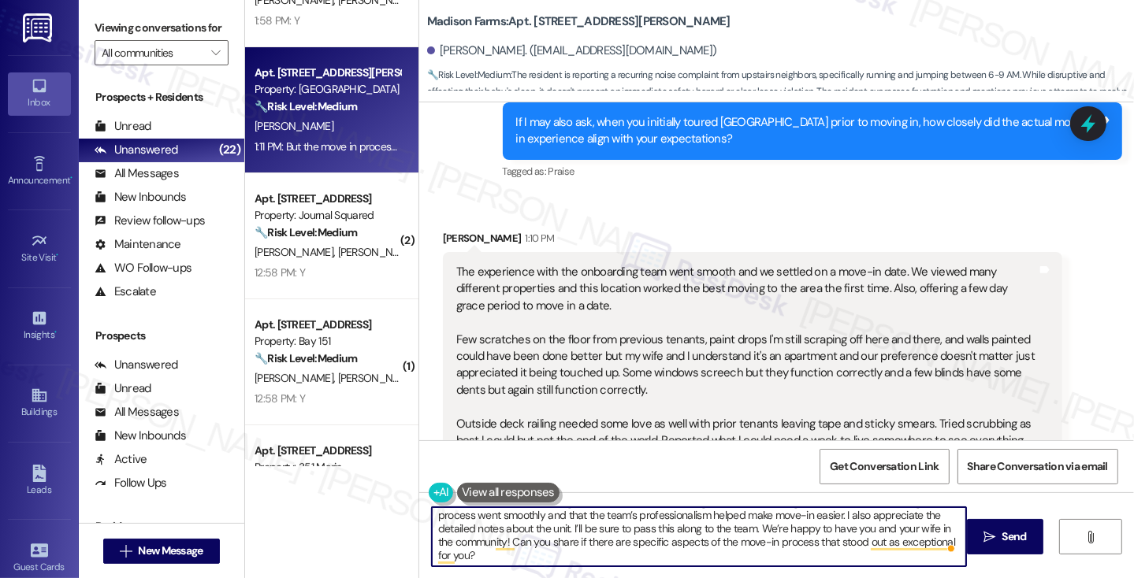
click at [551, 541] on textarea "Thank you so much for taking the time to share such thoughtful feedback. I’m gl…" at bounding box center [699, 536] width 534 height 59
click at [590, 545] on textarea "Thank you so much for taking the time to share such thoughtful feedback. I’m gl…" at bounding box center [699, 536] width 534 height 59
drag, startPoint x: 576, startPoint y: 557, endPoint x: 586, endPoint y: 559, distance: 10.5
click at [576, 557] on textarea "Thank you so much for taking the time to share such thoughtful feedback. I’m gl…" at bounding box center [699, 536] width 534 height 59
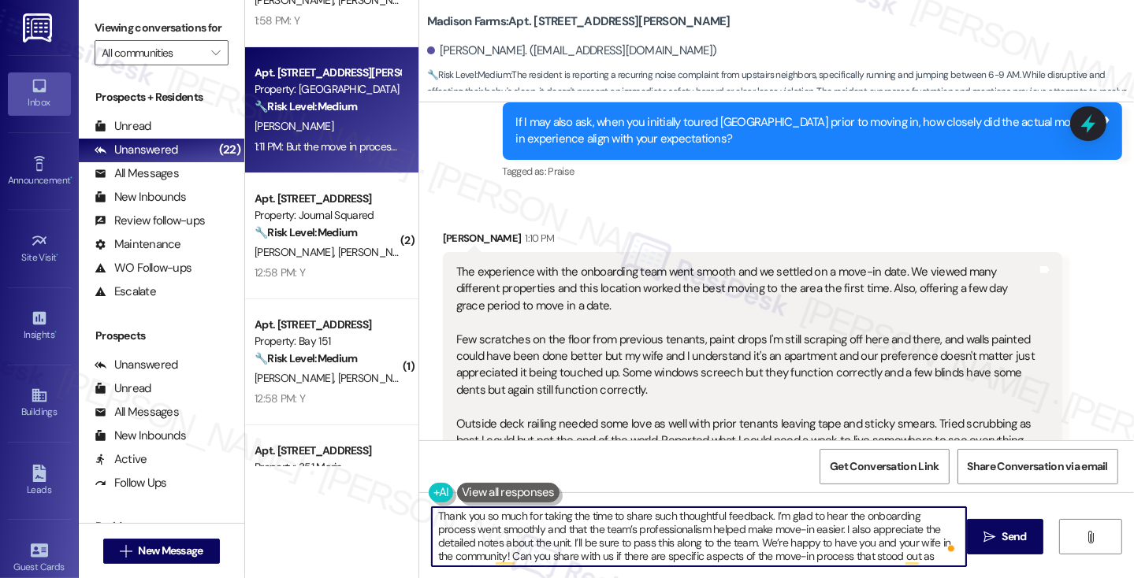
scroll to position [0, 0]
click at [565, 525] on textarea "Thank you so much for taking the time to share such thoughtful feedback. I’m gl…" at bounding box center [699, 536] width 534 height 59
type textarea "Thank you so much for taking the time to share such thoughtful feedback. I’m gl…"
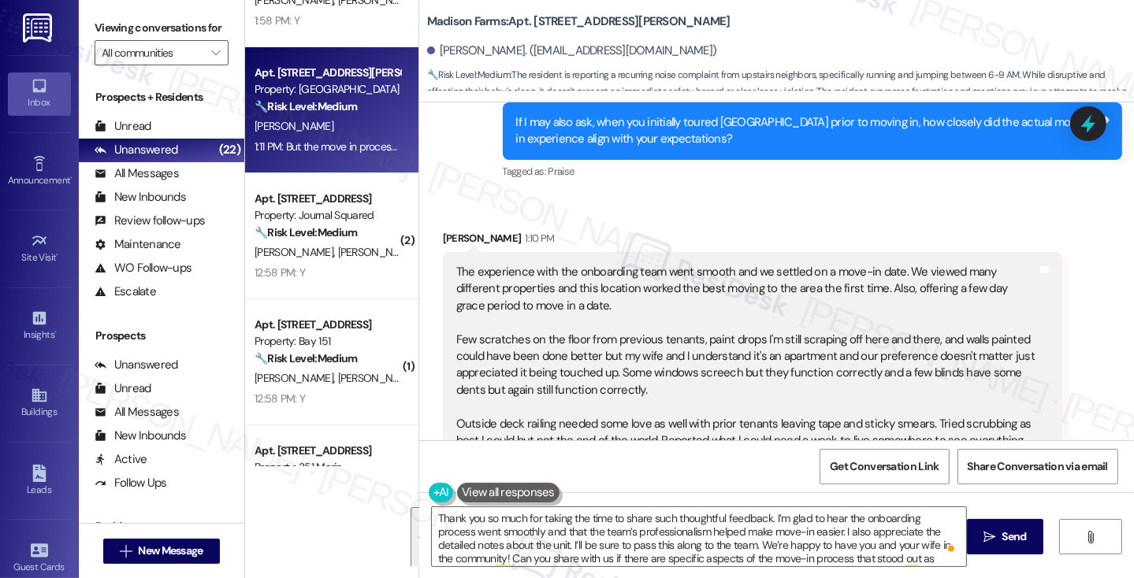
click at [774, 384] on div "The experience with the onboarding team went smooth and we settled on a move-in…" at bounding box center [746, 382] width 581 height 236
click at [514, 533] on textarea "Thank you so much for taking the time to share such thoughtful feedback. I’m gl…" at bounding box center [699, 536] width 534 height 59
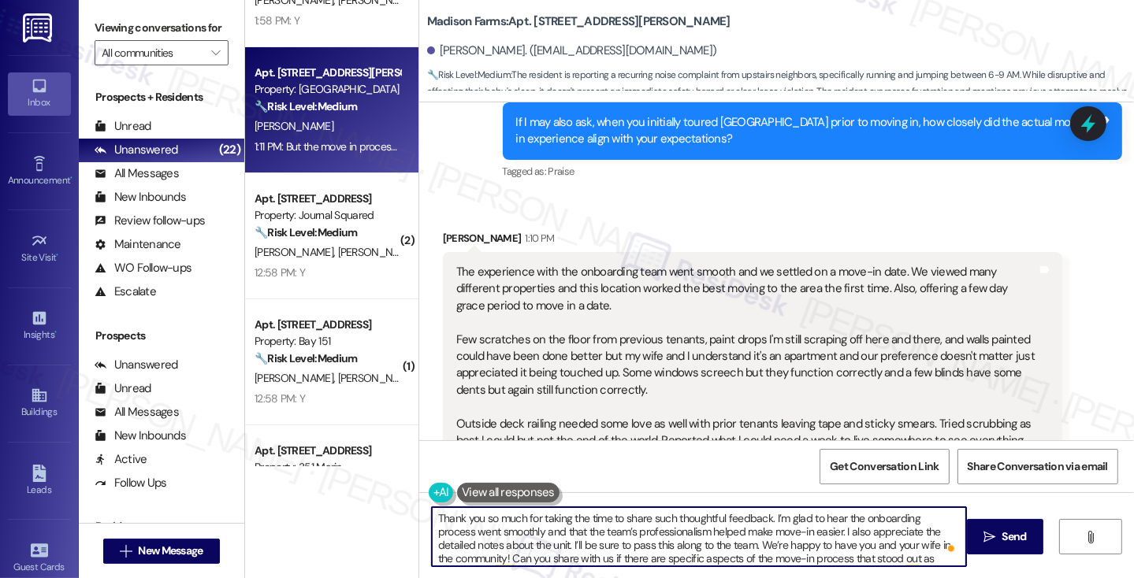
click at [514, 533] on textarea "Thank you so much for taking the time to share such thoughtful feedback. I’m gl…" at bounding box center [699, 536] width 534 height 59
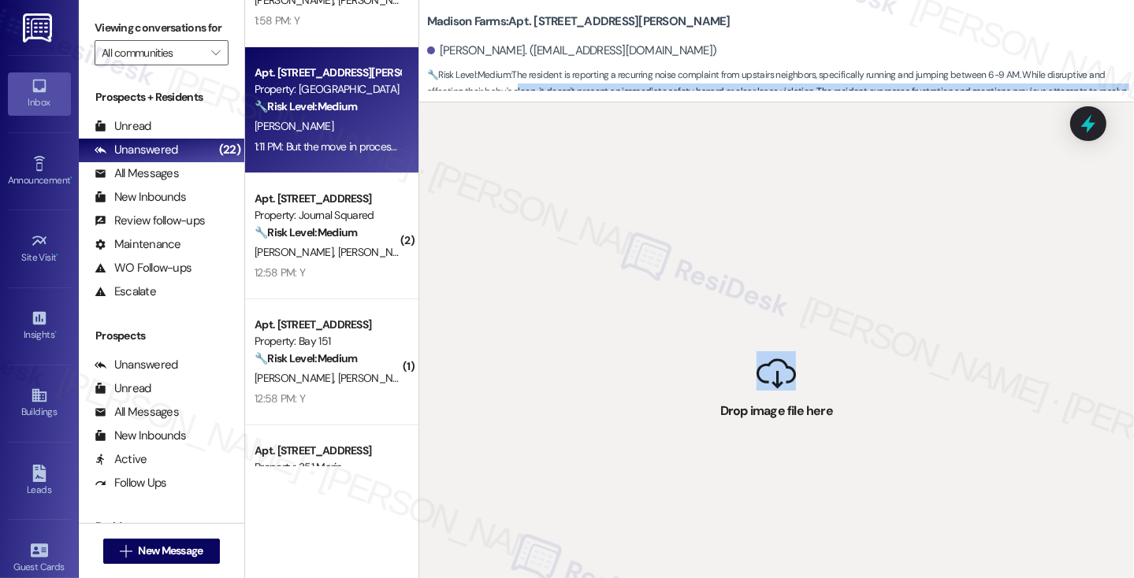
drag, startPoint x: 781, startPoint y: 400, endPoint x: 492, endPoint y: 85, distance: 427.1
click at [478, 84] on div "Madison Farms: Apt. O3217, 4883 Riley Road Thomas Dolan. (thomasfdolan@gmail.co…" at bounding box center [775, 289] width 715 height 578
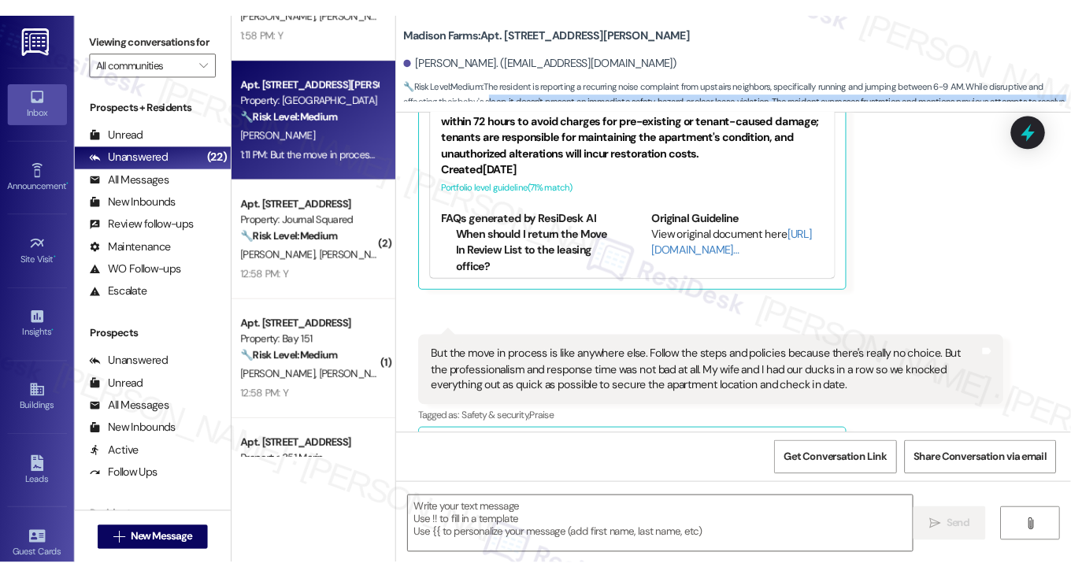
scroll to position [1624, 0]
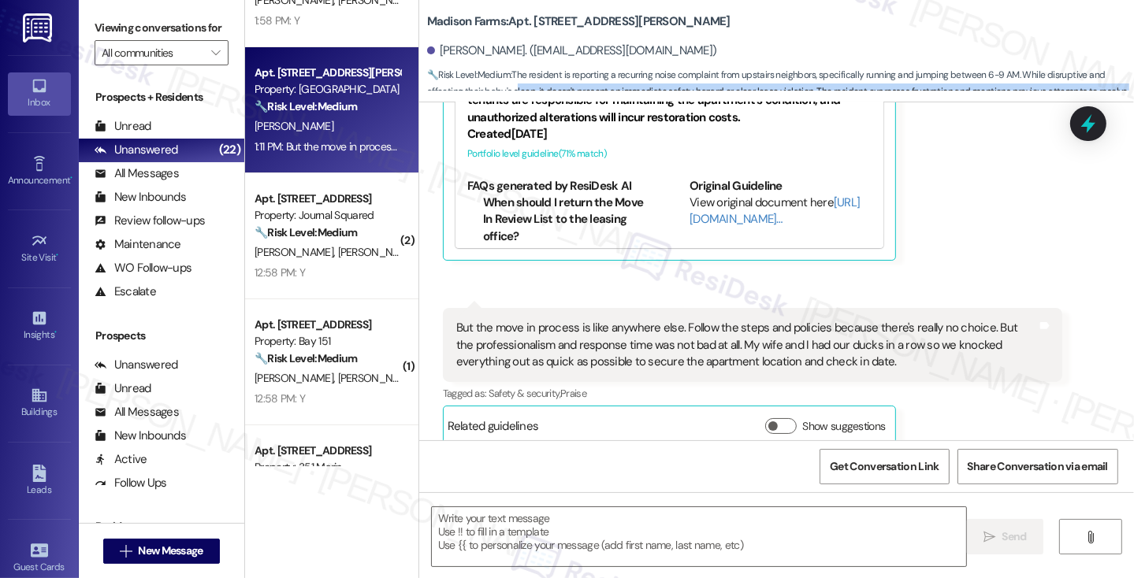
type textarea "Fetching suggested responses. Please feel free to read through the conversation…"
click at [95, 13] on div "Viewing conversations for All communities " at bounding box center [161, 40] width 165 height 81
click at [553, 544] on textarea at bounding box center [699, 536] width 534 height 59
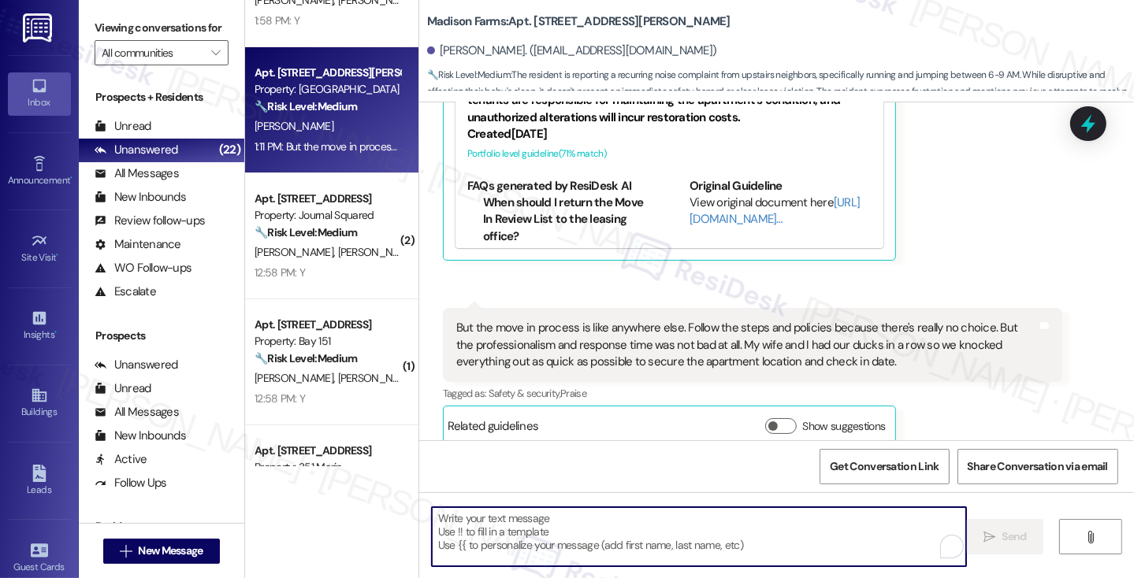
paste textarea "Thank you so much for taking the time to share such thoughtful feedback. I’m gl…"
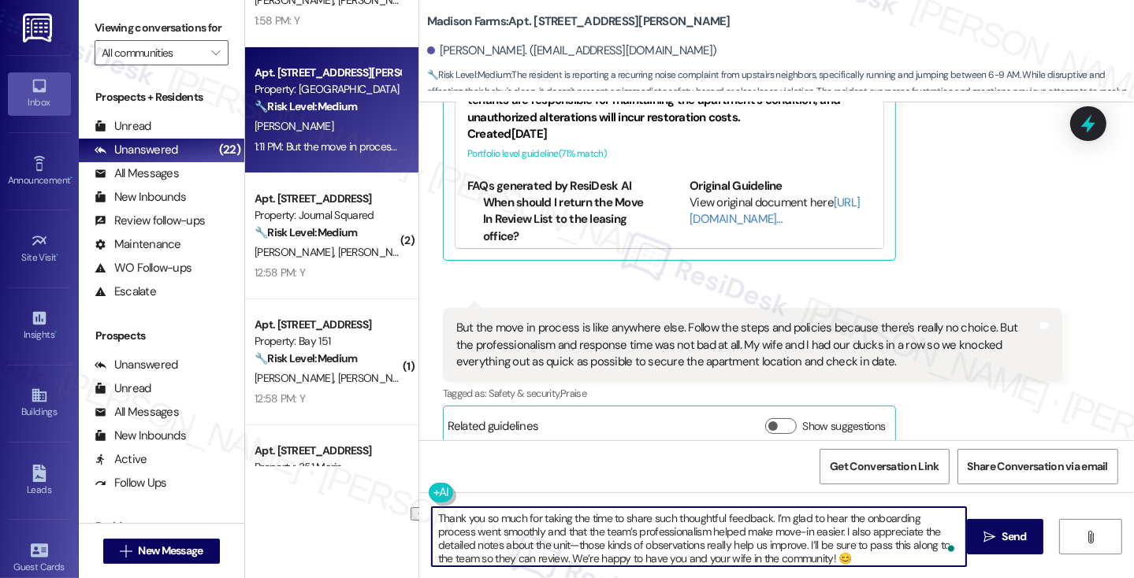
drag, startPoint x: 522, startPoint y: 544, endPoint x: 763, endPoint y: 541, distance: 240.3
click at [763, 541] on textarea "Thank you so much for taking the time to share such thoughtful feedback. I’m gl…" at bounding box center [699, 536] width 534 height 59
drag, startPoint x: 795, startPoint y: 543, endPoint x: 709, endPoint y: 547, distance: 86.0
click at [709, 547] on textarea "Thank you so much for taking the time to share such thoughtful feedback. I’m gl…" at bounding box center [699, 536] width 534 height 59
click at [715, 545] on textarea "Thank you so much for taking the time to share such thoughtful feedback. I’m gl…" at bounding box center [699, 536] width 534 height 59
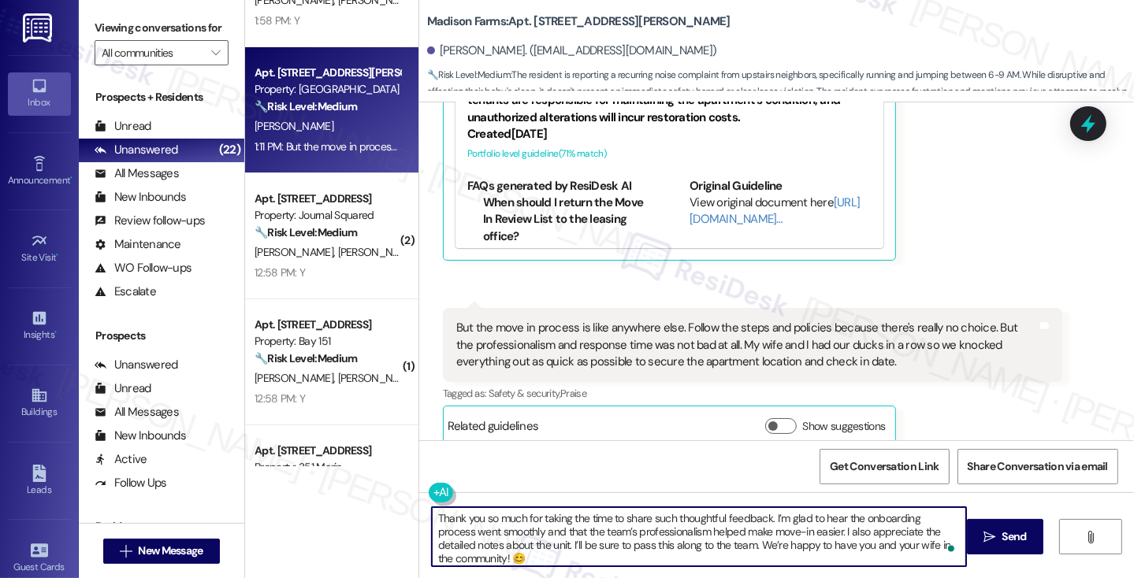
click at [713, 544] on textarea "Thank you so much for taking the time to share such thoughtful feedback. I’m gl…" at bounding box center [699, 536] width 534 height 59
click at [621, 561] on textarea "Thank you so much for taking the time to share such thoughtful feedback. I’m gl…" at bounding box center [699, 536] width 534 height 59
drag, startPoint x: 602, startPoint y: 566, endPoint x: 713, endPoint y: 544, distance: 113.4
click at [713, 544] on div "Thank you so much for taking the time to share such thoughtful feedback. I’m gl…" at bounding box center [699, 537] width 536 height 61
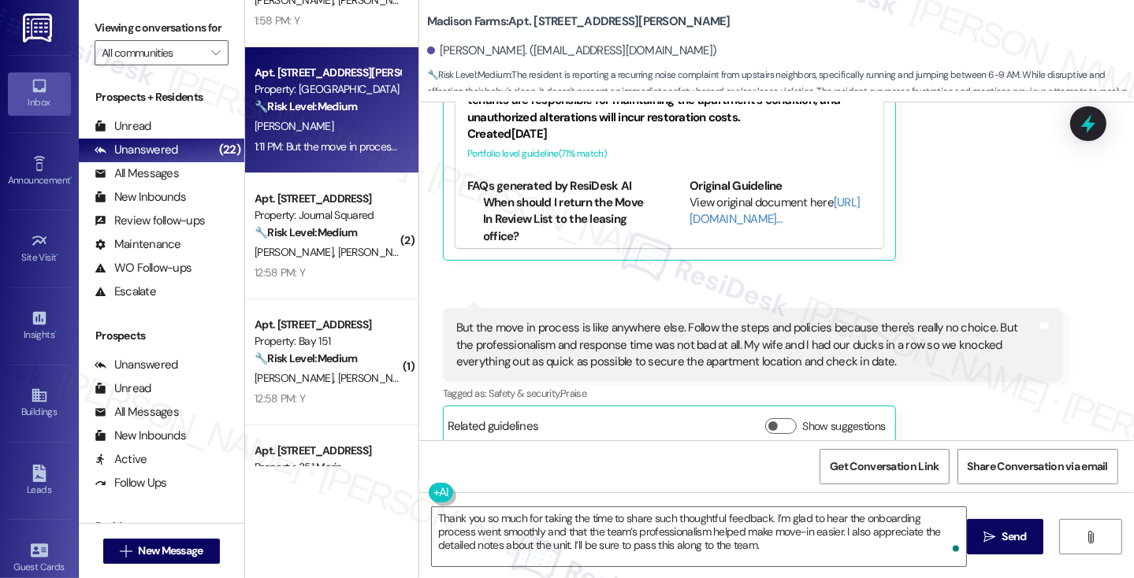
click at [132, 35] on label "Viewing conversations for" at bounding box center [162, 28] width 134 height 24
click at [727, 548] on textarea "Thank you so much for taking the time to share such thoughtful feedback. I’m gl…" at bounding box center [699, 536] width 534 height 59
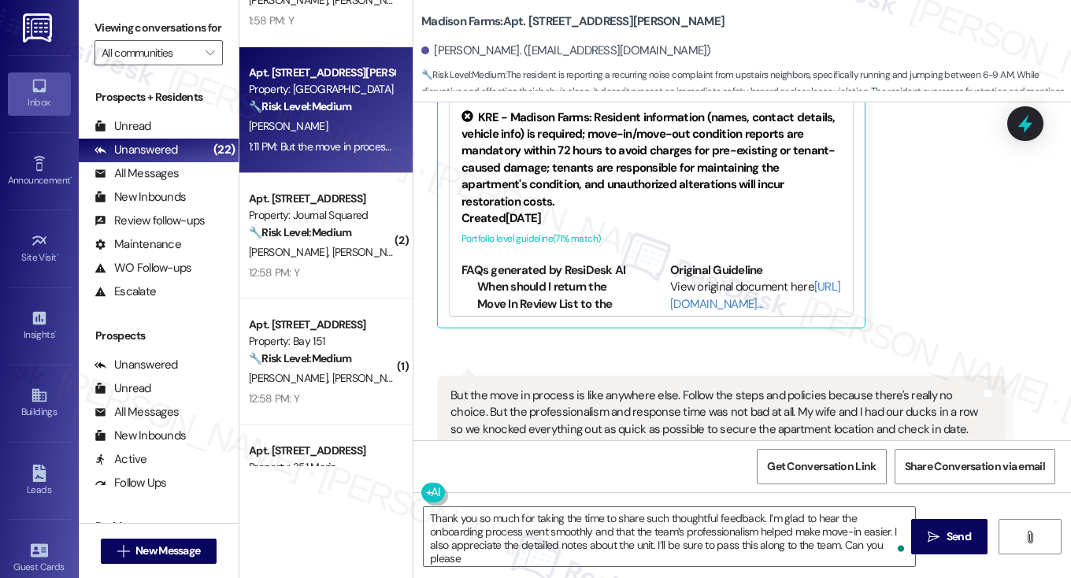
click at [124, 33] on label "Viewing conversations for" at bounding box center [159, 28] width 128 height 24
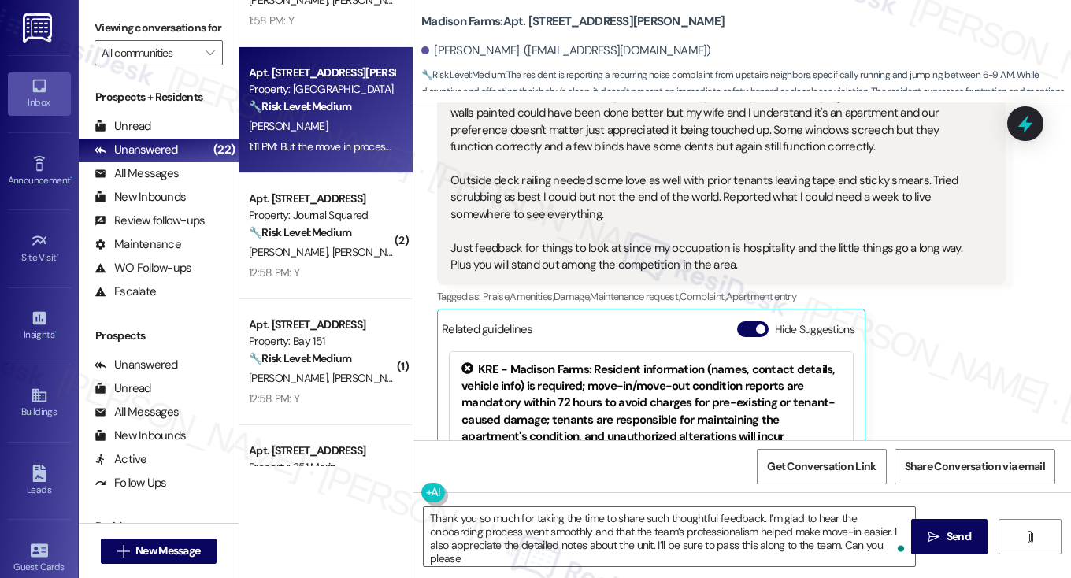
scroll to position [1231, 0]
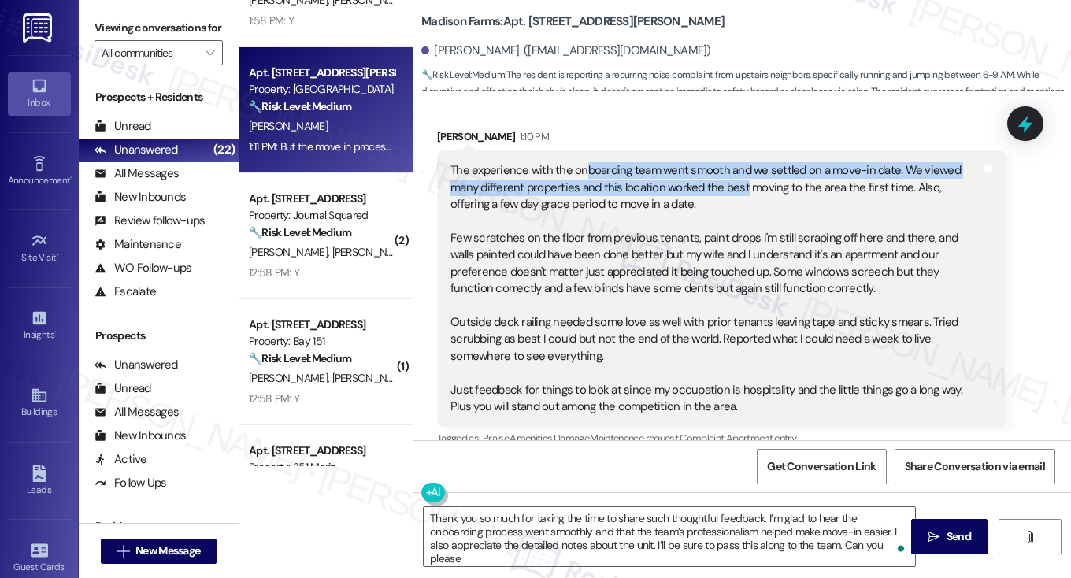
drag, startPoint x: 581, startPoint y: 160, endPoint x: 738, endPoint y: 173, distance: 157.3
click at [738, 173] on div "The experience with the onboarding team went smooth and we settled on a move-in…" at bounding box center [716, 288] width 530 height 253
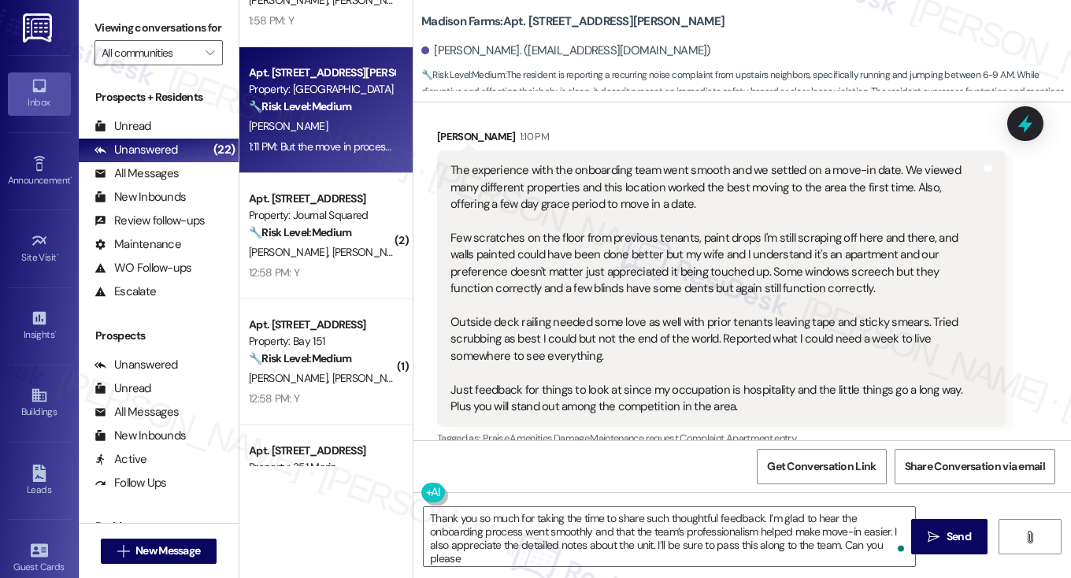
click at [744, 173] on div "The experience with the onboarding team went smooth and we settled on a move-in…" at bounding box center [716, 288] width 530 height 253
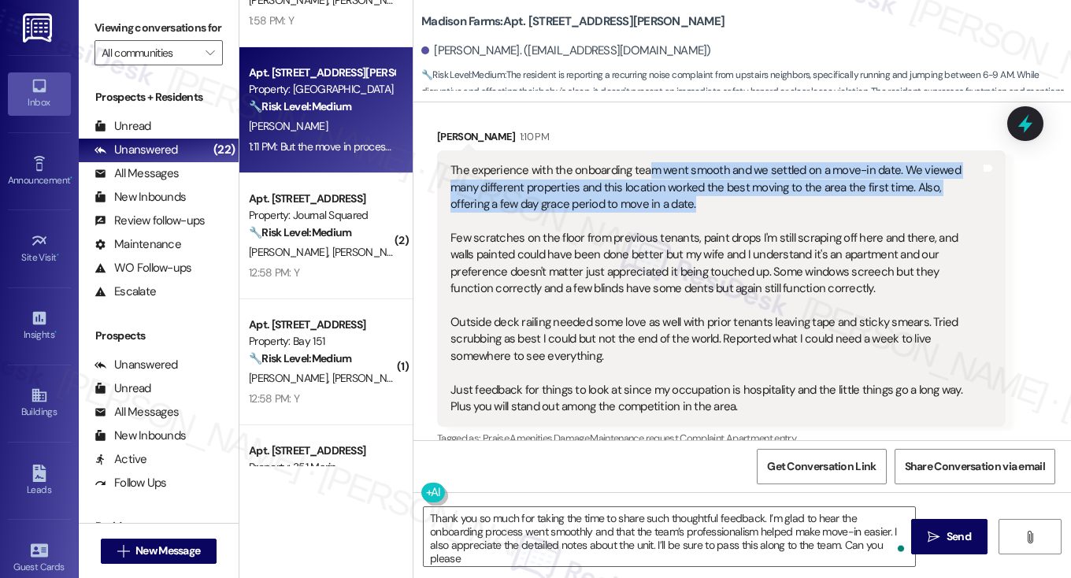
drag, startPoint x: 700, startPoint y: 191, endPoint x: 646, endPoint y: 159, distance: 62.6
click at [646, 162] on div "The experience with the onboarding team went smooth and we settled on a move-in…" at bounding box center [716, 288] width 530 height 253
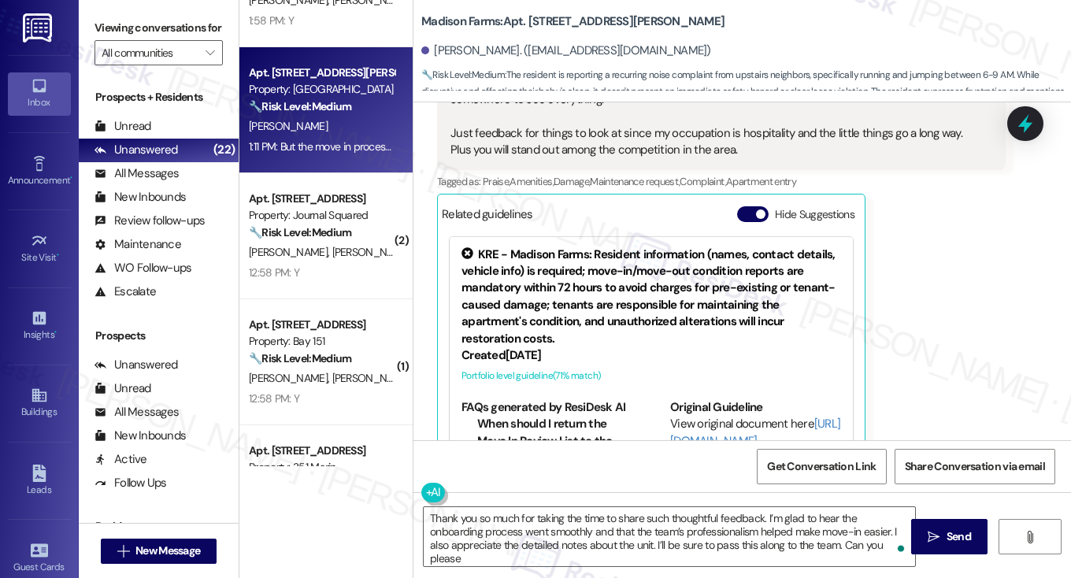
scroll to position [1388, 0]
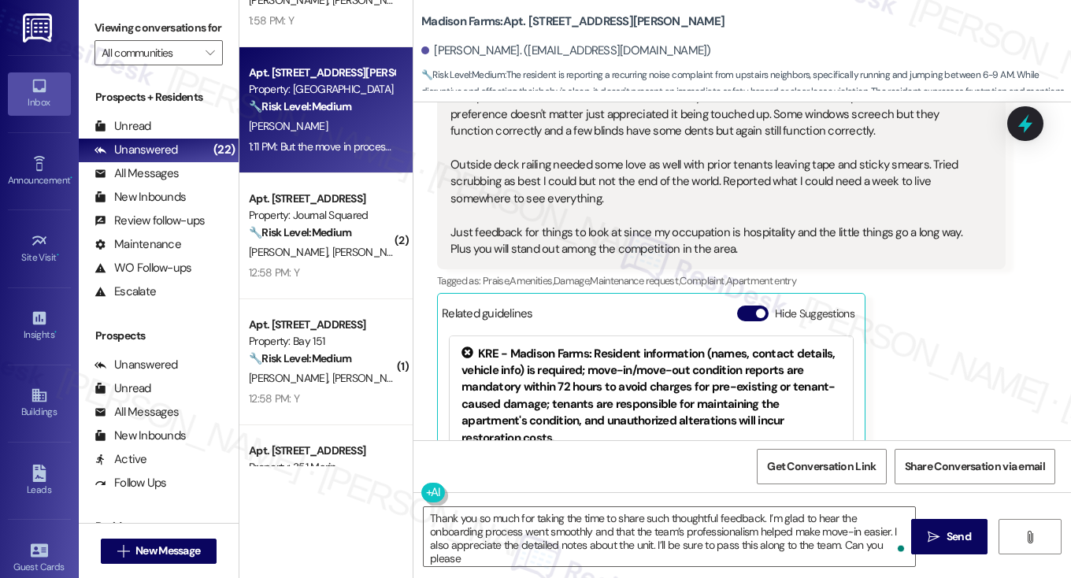
click at [748, 306] on button "Hide Suggestions" at bounding box center [753, 314] width 32 height 16
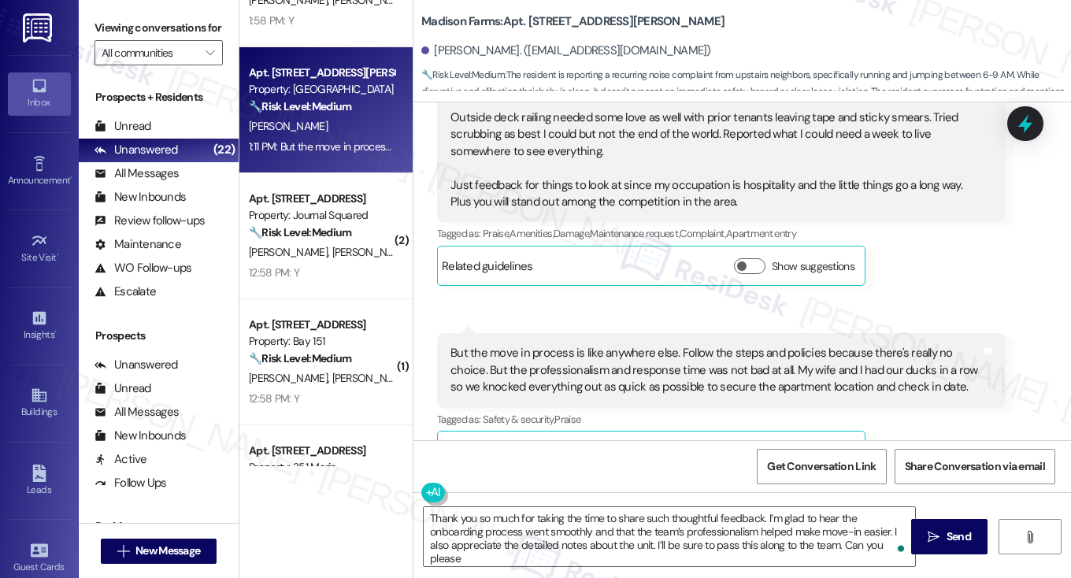
scroll to position [1461, 0]
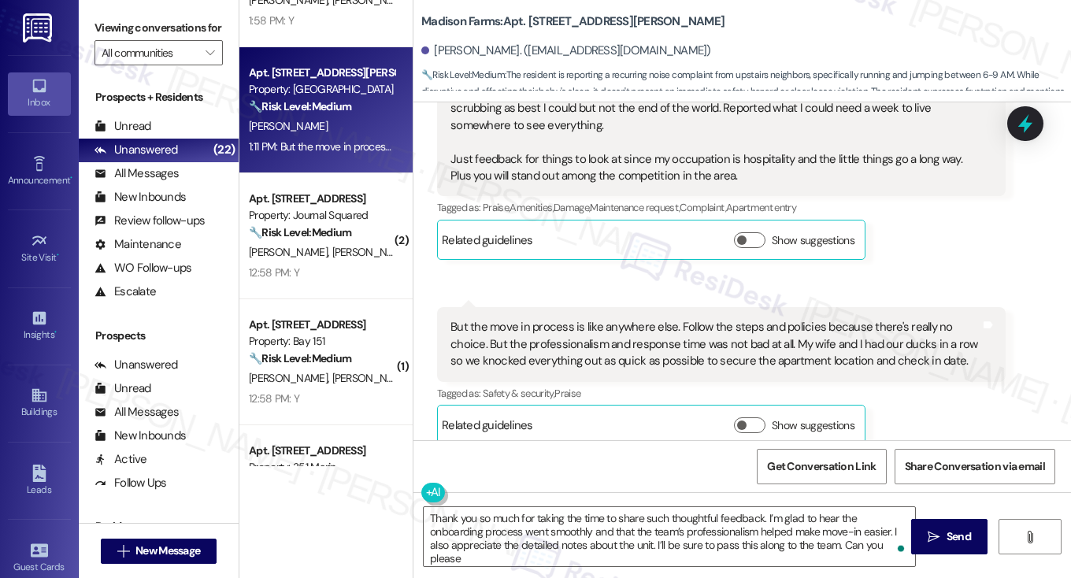
click at [725, 319] on div "But the move in process is like anywhere else. Follow the steps and policies be…" at bounding box center [716, 344] width 530 height 50
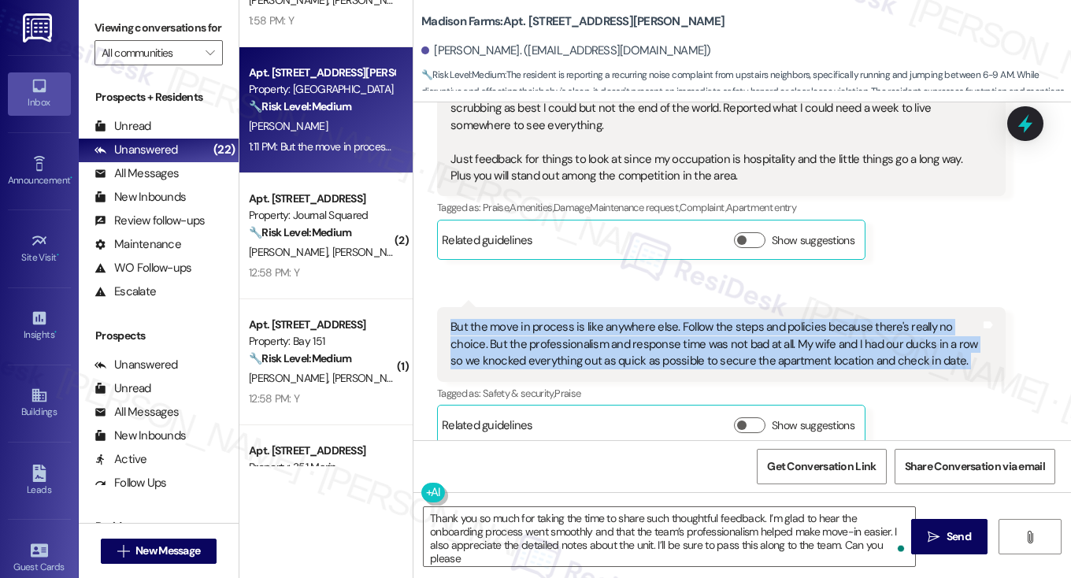
click at [725, 319] on div "But the move in process is like anywhere else. Follow the steps and policies be…" at bounding box center [716, 344] width 530 height 50
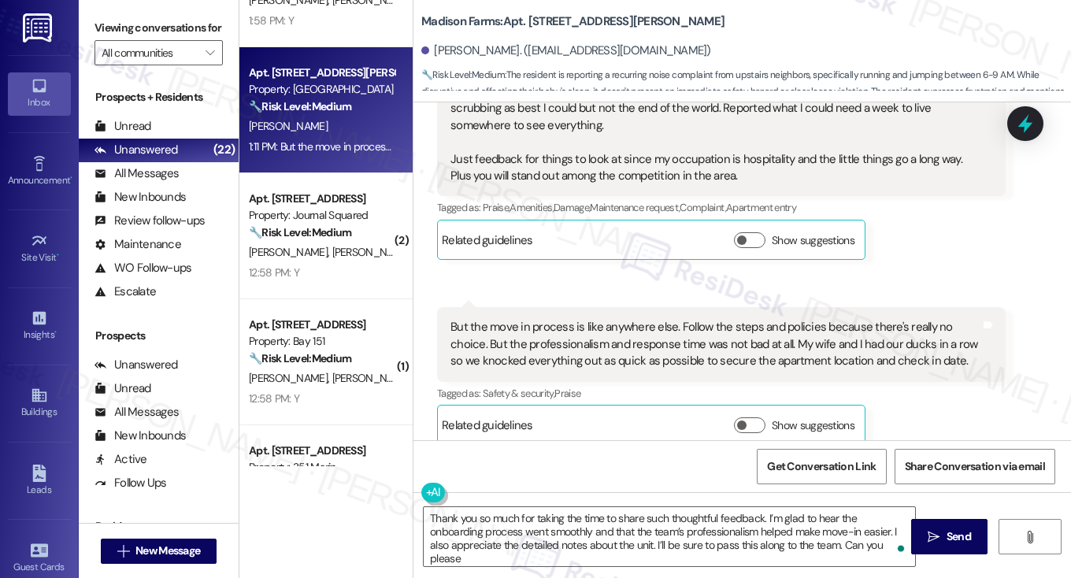
click at [115, 26] on label "Viewing conversations for" at bounding box center [159, 28] width 128 height 24
click at [875, 543] on textarea "Thank you so much for taking the time to share such thoughtful feedback. I’m gl…" at bounding box center [670, 536] width 492 height 59
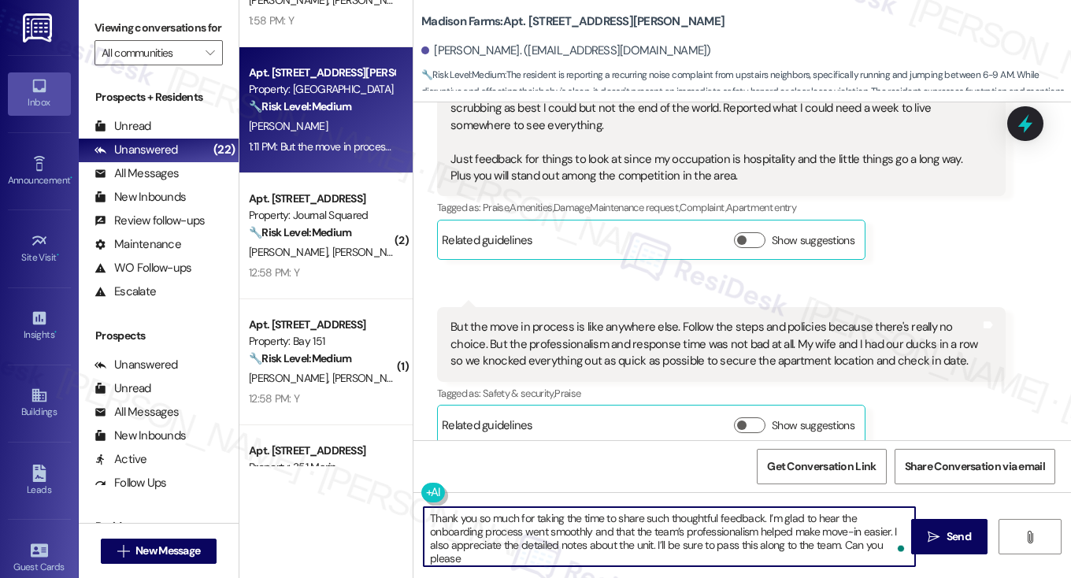
click at [875, 543] on textarea "Thank you so much for taking the time to share such thoughtful feedback. I’m gl…" at bounding box center [670, 536] width 492 height 59
paste textarea "factors made you feel the most comfortable as you moved into our building?"
click at [583, 516] on textarea "Thank you so much for taking the time to share such thoughtful feedback. I’m gl…" at bounding box center [670, 536] width 492 height 59
click at [765, 530] on textarea "Thank you so much for taking the time to share such thoughtful feedback. I’m gl…" at bounding box center [670, 536] width 492 height 59
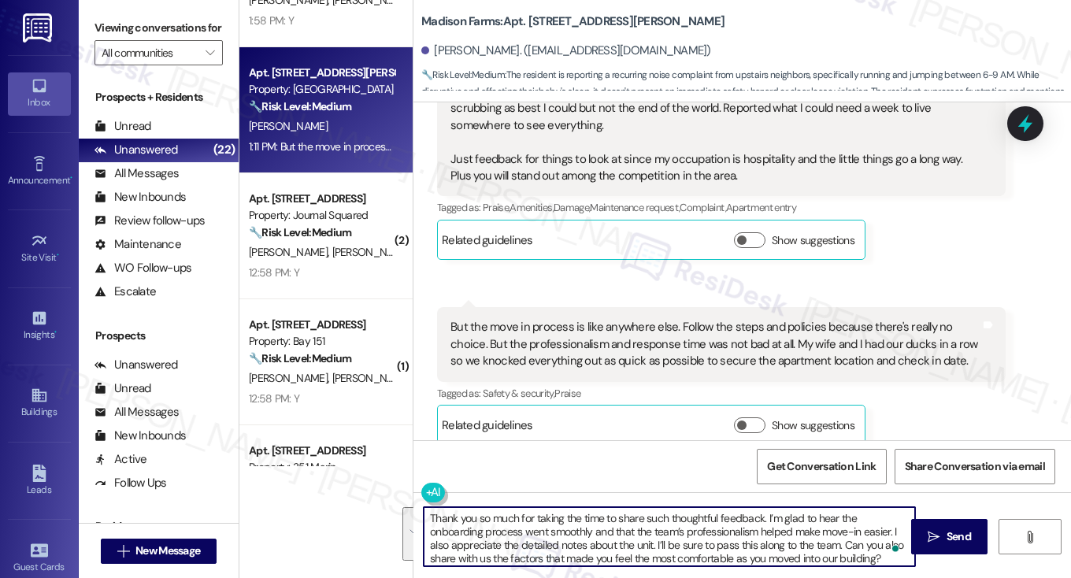
click at [670, 560] on textarea "Thank you so much for taking the time to share such thoughtful feedback. I’m gl…" at bounding box center [670, 536] width 492 height 59
drag, startPoint x: 652, startPoint y: 544, endPoint x: 835, endPoint y: 544, distance: 182.8
click at [835, 544] on textarea "Thank you so much for taking the time to share such thoughtful feedback. I’m gl…" at bounding box center [670, 536] width 492 height 59
type textarea "Thank you so much for taking the time to share such thoughtful feedback. I’m gl…"
click at [763, 551] on textarea "Thank you so much for taking the time to share such thoughtful feedback. I’m gl…" at bounding box center [670, 536] width 492 height 59
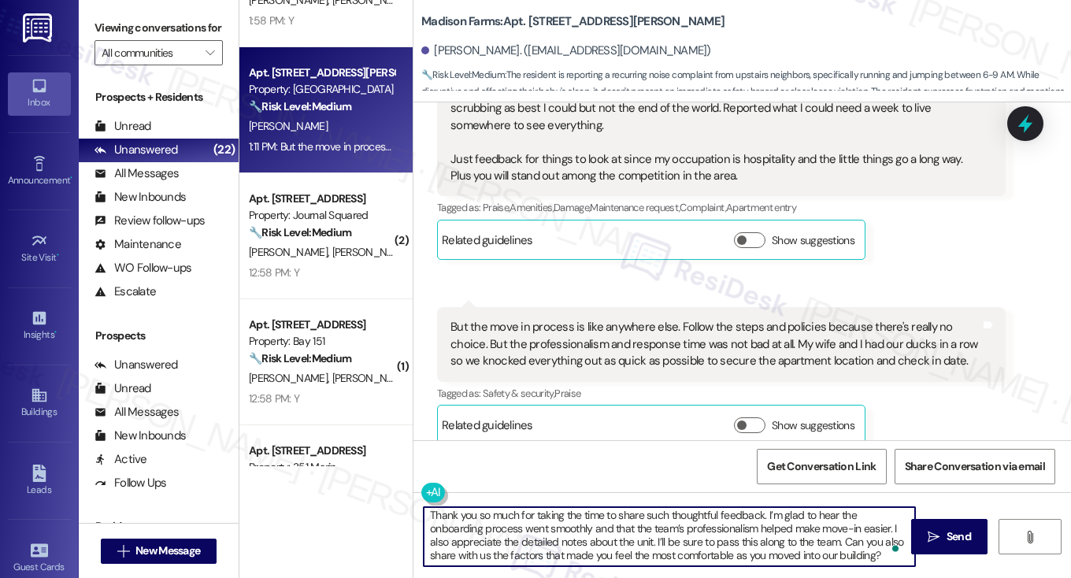
scroll to position [3, 0]
click at [615, 555] on textarea "Thank you so much for taking the time to share such thoughtful feedback. I’m gl…" at bounding box center [670, 536] width 492 height 59
click at [619, 554] on textarea "Thank you so much for taking the time to share such thoughtful feedback. I’m gl…" at bounding box center [670, 536] width 492 height 59
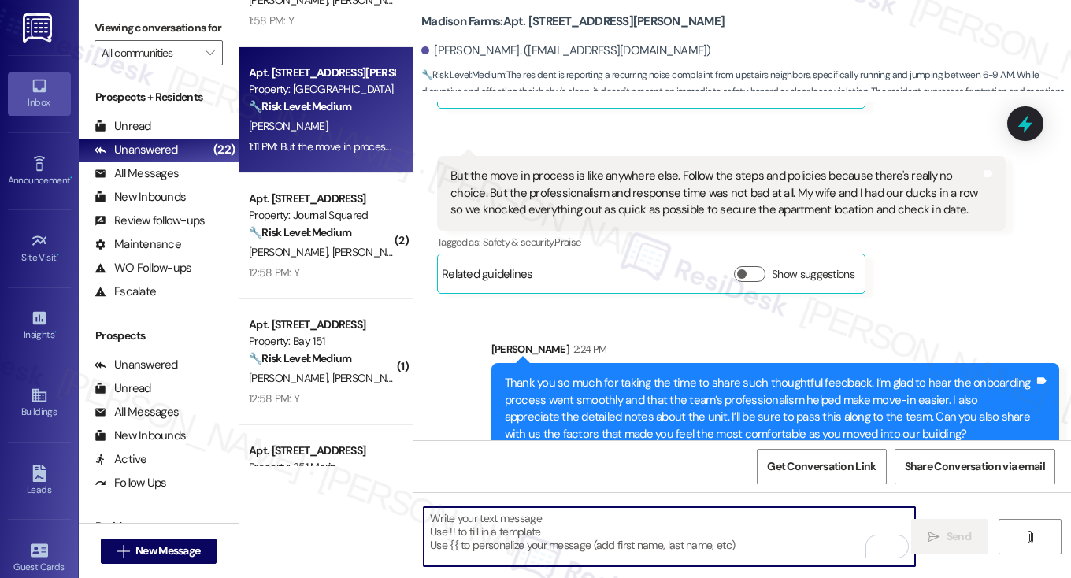
scroll to position [1622, 0]
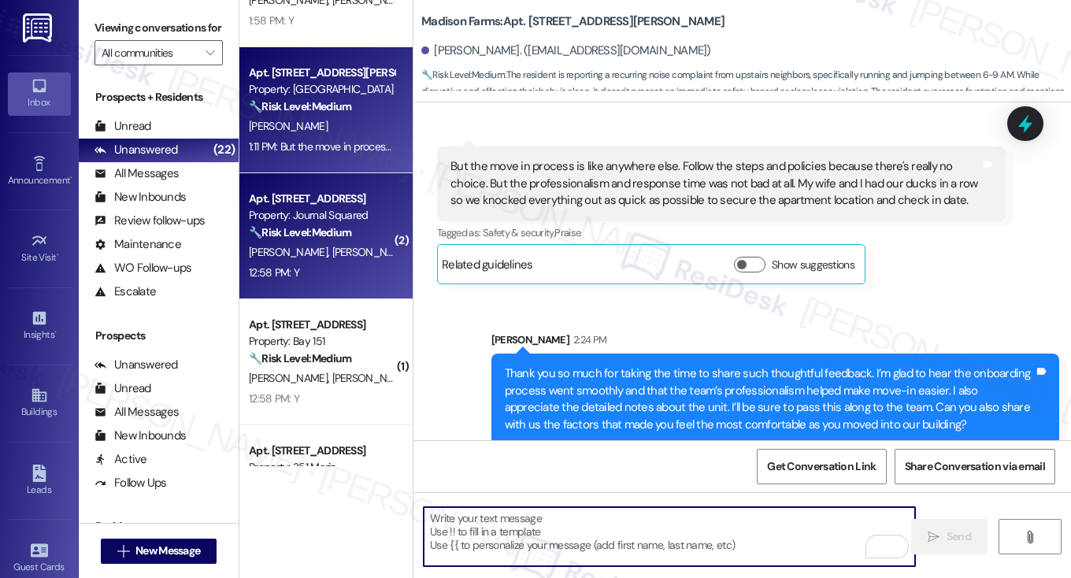
click at [339, 256] on div "S. Appikonda I. Patel" at bounding box center [321, 253] width 149 height 20
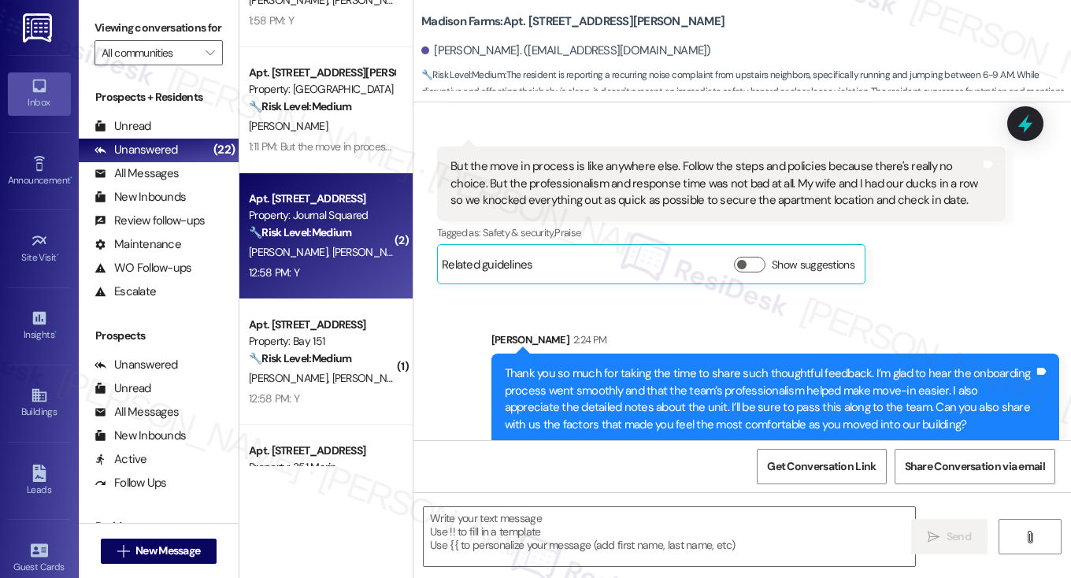
type textarea "Fetching suggested responses. Please feel free to read through the conversation…"
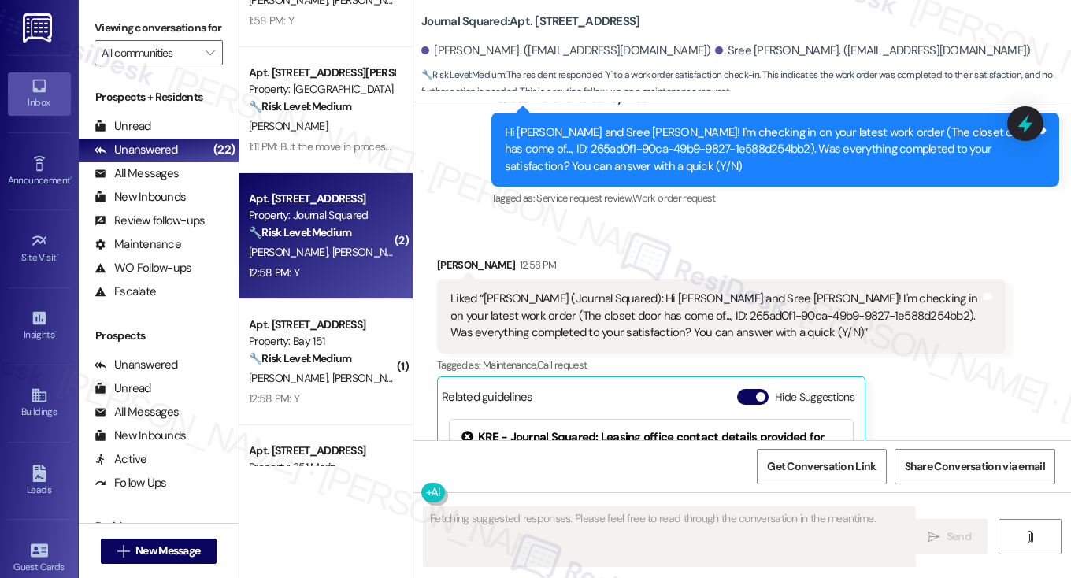
scroll to position [462, 0]
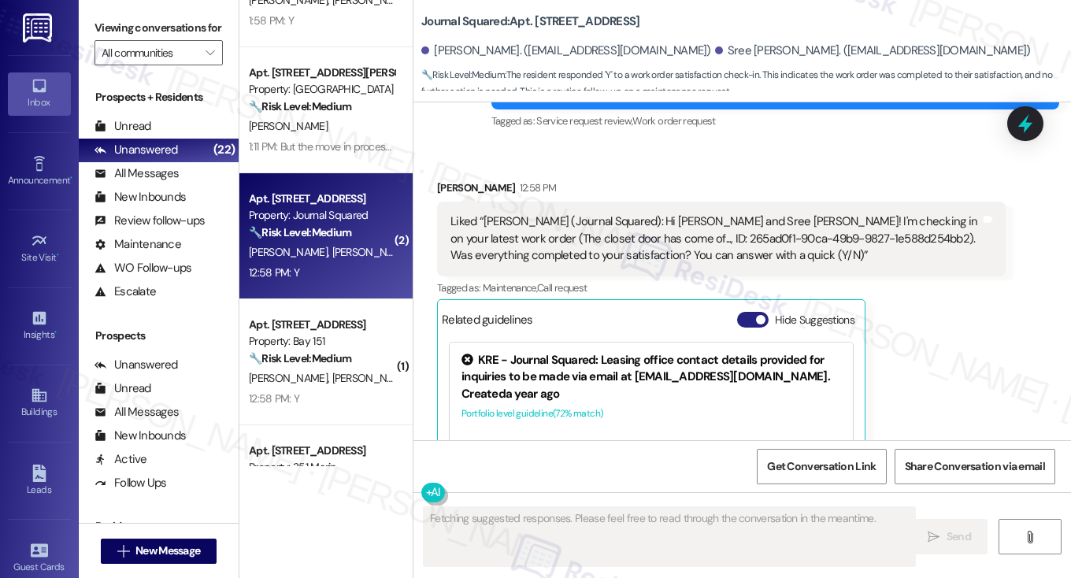
click at [759, 312] on button "Hide Suggestions" at bounding box center [753, 320] width 32 height 16
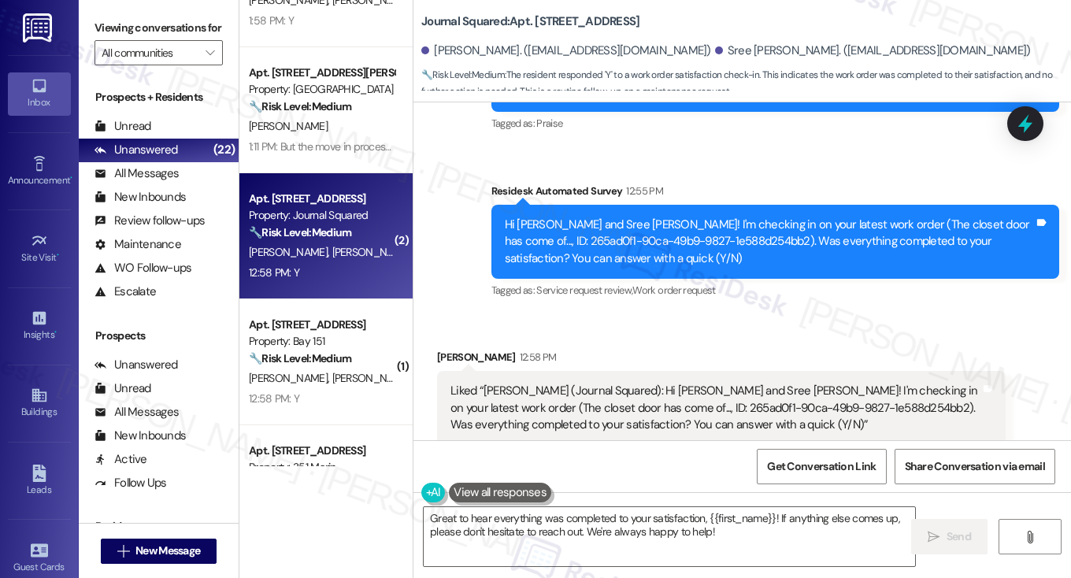
scroll to position [304, 0]
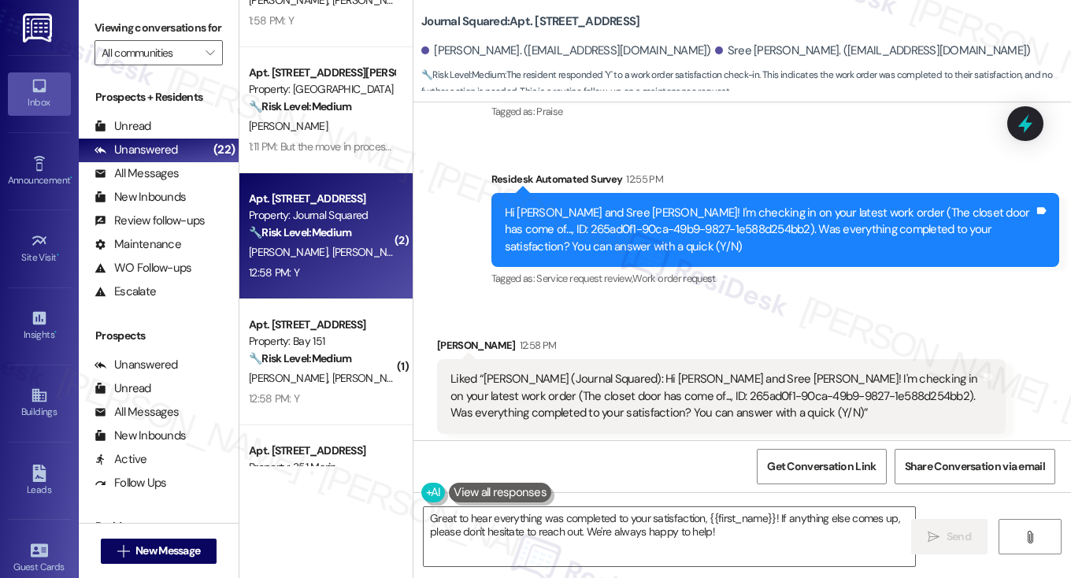
drag, startPoint x: 111, startPoint y: 18, endPoint x: 127, endPoint y: 35, distance: 22.8
click at [110, 17] on label "Viewing conversations for" at bounding box center [159, 28] width 128 height 24
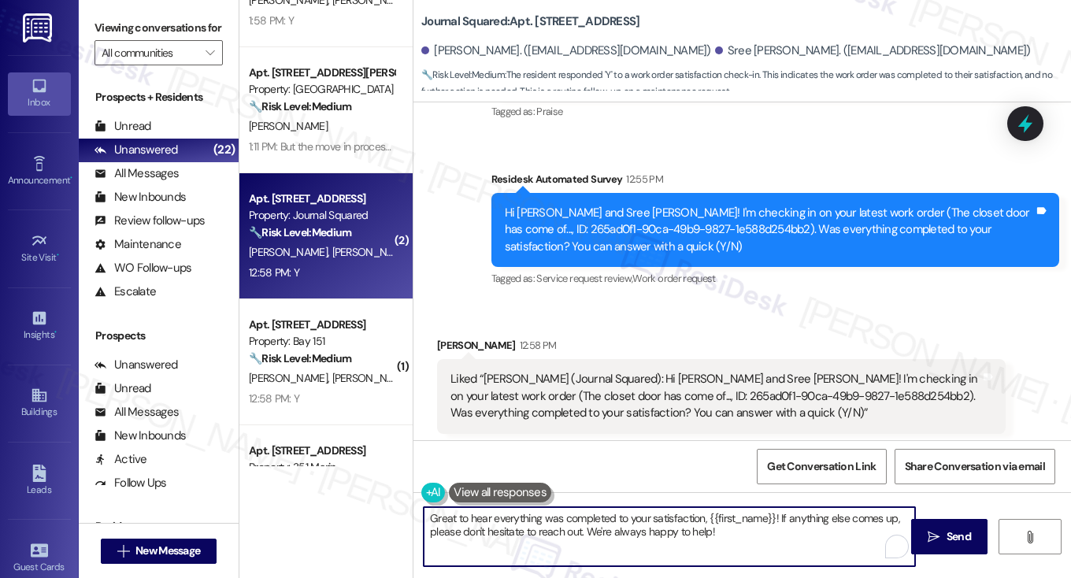
click at [518, 543] on textarea "Great to hear everything was completed to your satisfaction, {{first_name}}! If…" at bounding box center [670, 536] width 492 height 59
click at [808, 541] on textarea "Great to hear everything was completed to your satisfaction, {{first_name}}! If…" at bounding box center [670, 536] width 492 height 59
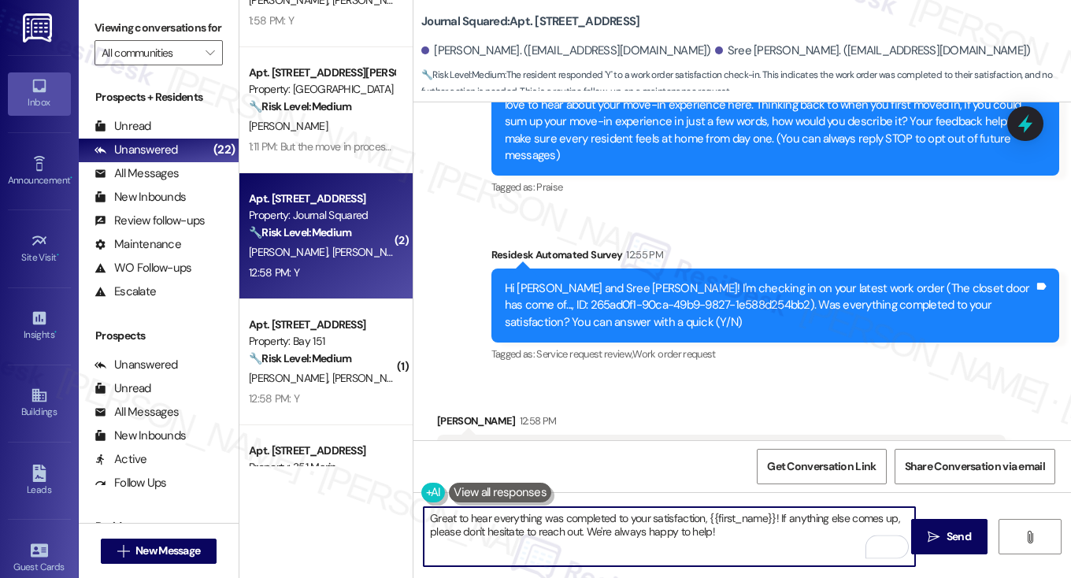
scroll to position [467, 0]
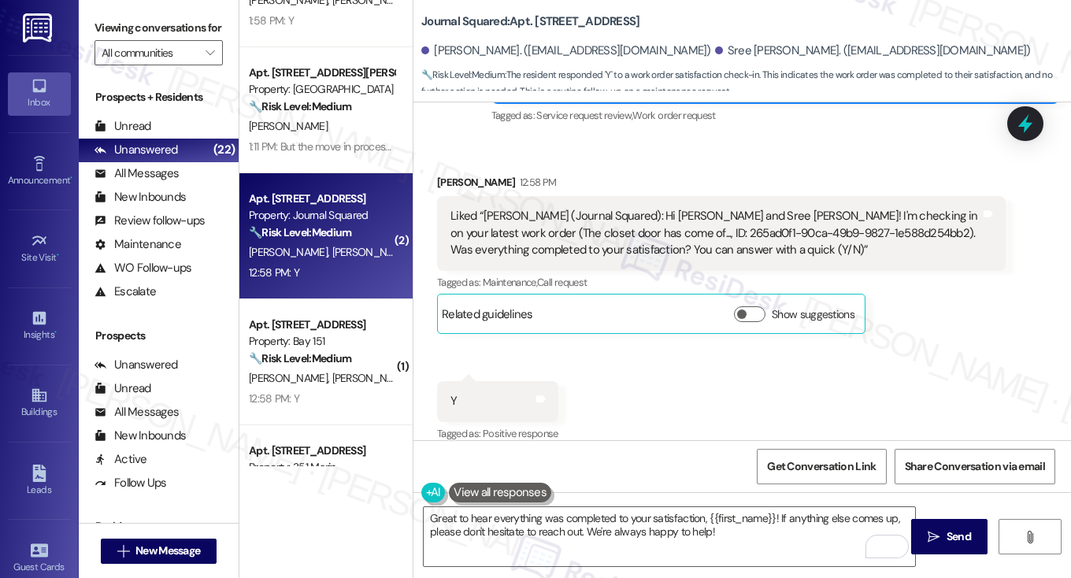
drag, startPoint x: 117, startPoint y: 12, endPoint x: 154, endPoint y: 46, distance: 50.7
click at [117, 12] on div "Viewing conversations for All communities " at bounding box center [159, 40] width 160 height 81
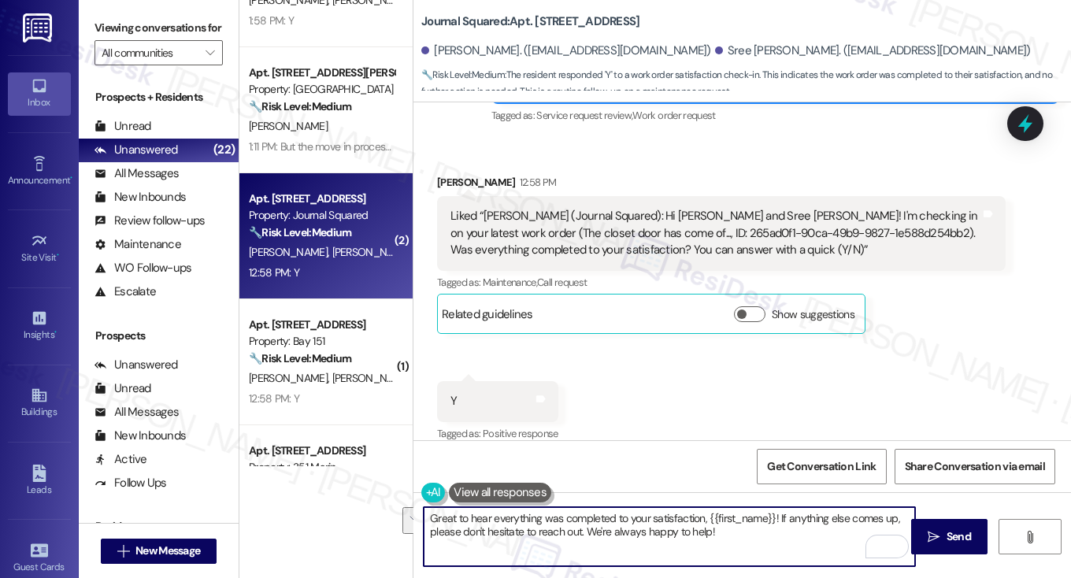
drag, startPoint x: 797, startPoint y: 551, endPoint x: 776, endPoint y: 512, distance: 44.1
click at [776, 512] on textarea "Great to hear everything was completed to your satisfaction, {{first_name}}! If…" at bounding box center [670, 536] width 492 height 59
paste textarea "I may also ask....has {{property}} been living up to your expectations so far?"
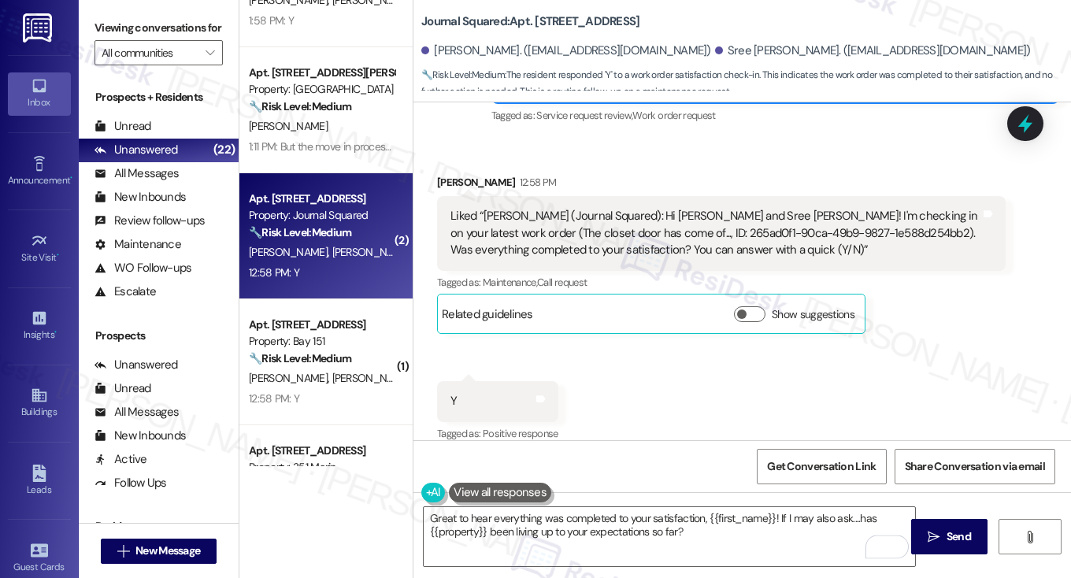
click at [447, 174] on div "Isha Patel 12:58 PM" at bounding box center [721, 185] width 569 height 22
copy div "Isha"
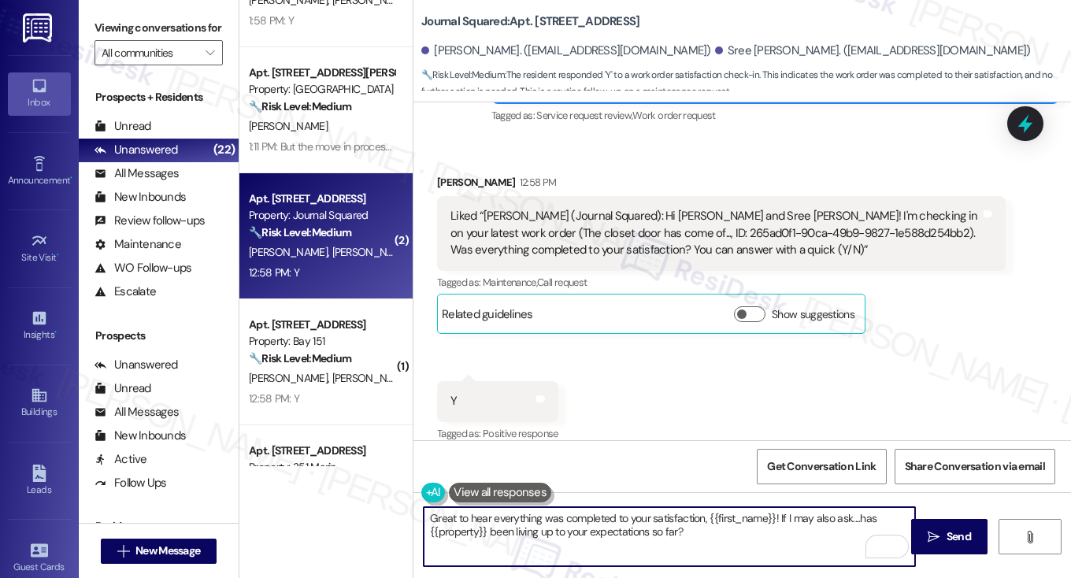
drag, startPoint x: 705, startPoint y: 517, endPoint x: 772, endPoint y: 514, distance: 67.0
click at [772, 514] on textarea "Great to hear everything was completed to your satisfaction, {{first_name}}! If…" at bounding box center [670, 536] width 492 height 59
paste textarea "Isha"
type textarea "Great to hear everything was completed to your satisfaction, Isha! If I may als…"
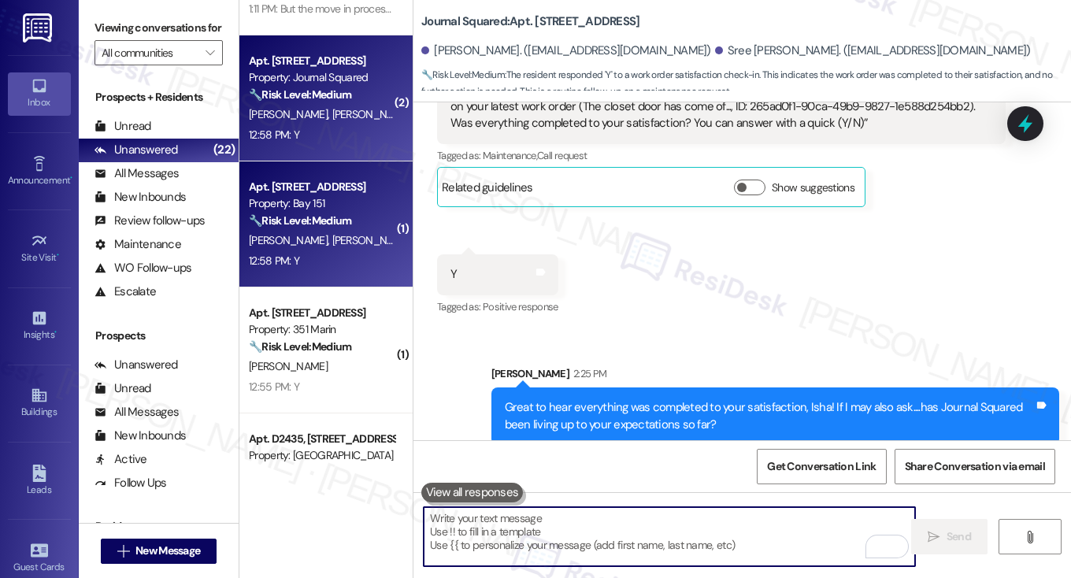
scroll to position [315, 0]
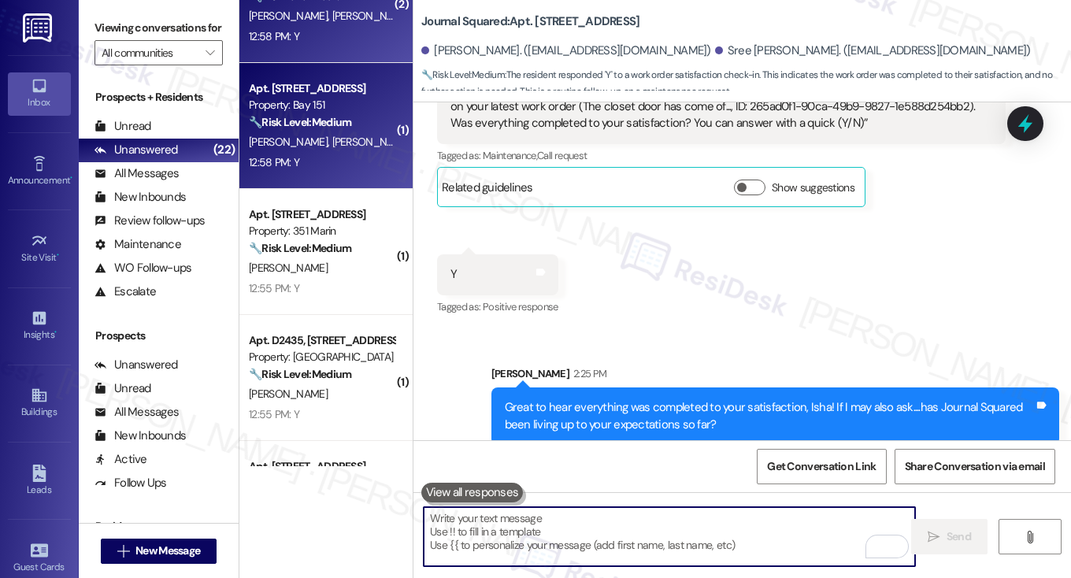
click at [340, 158] on div "12:58 PM: Y 12:58 PM: Y" at bounding box center [321, 163] width 149 height 20
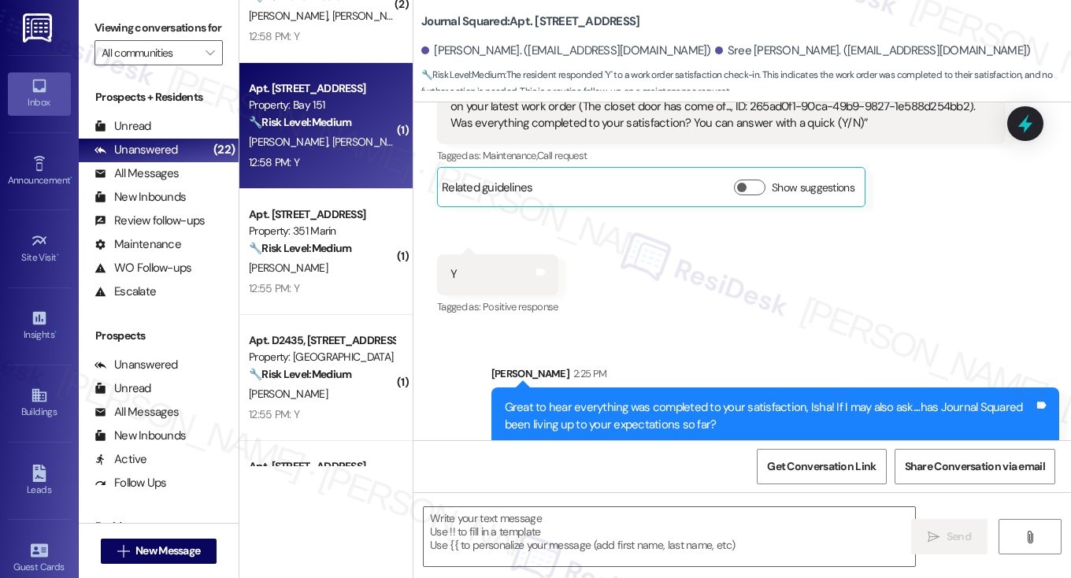
type textarea "Fetching suggested responses. Please feel free to read through the conversation…"
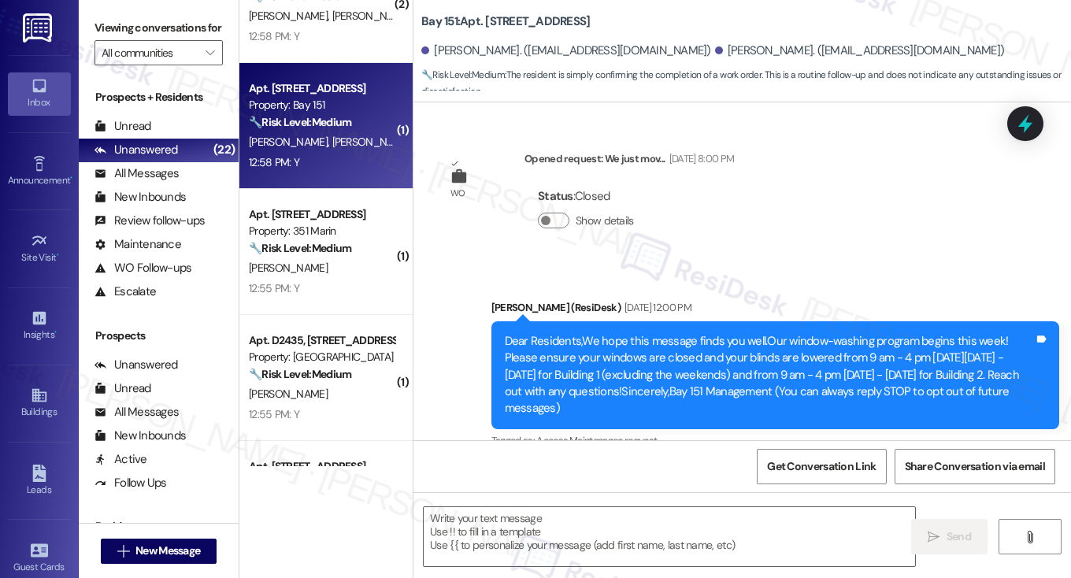
type textarea "Fetching suggested responses. Please feel free to read through the conversation…"
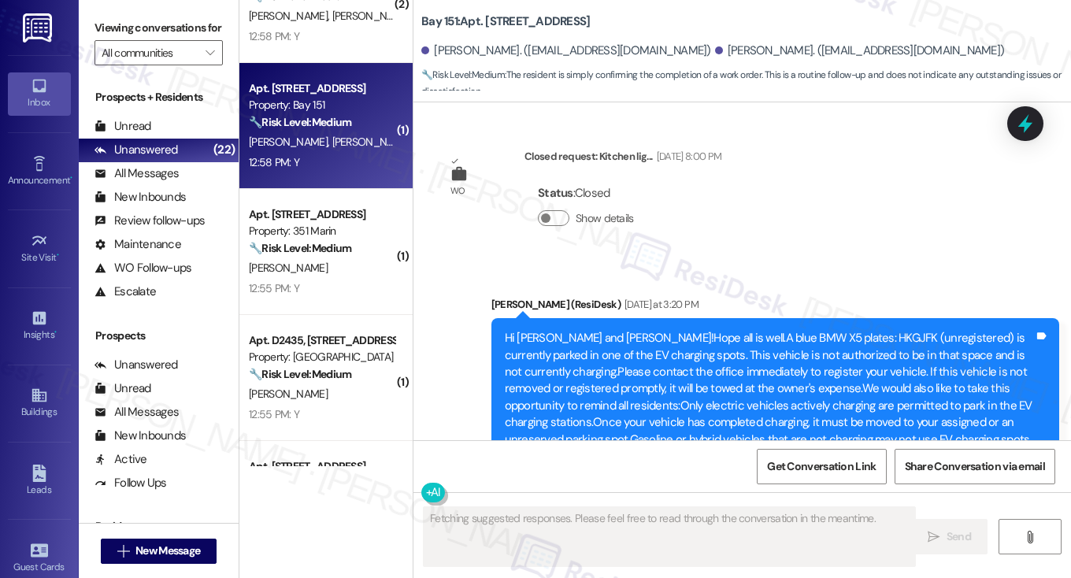
scroll to position [31176, 0]
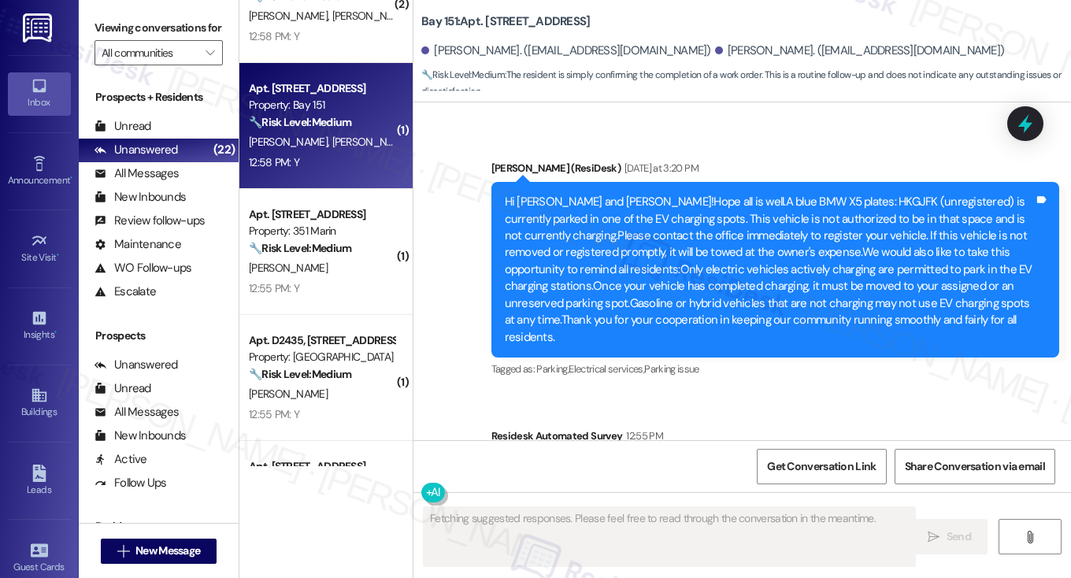
click at [118, 26] on label "Viewing conversations for" at bounding box center [159, 28] width 128 height 24
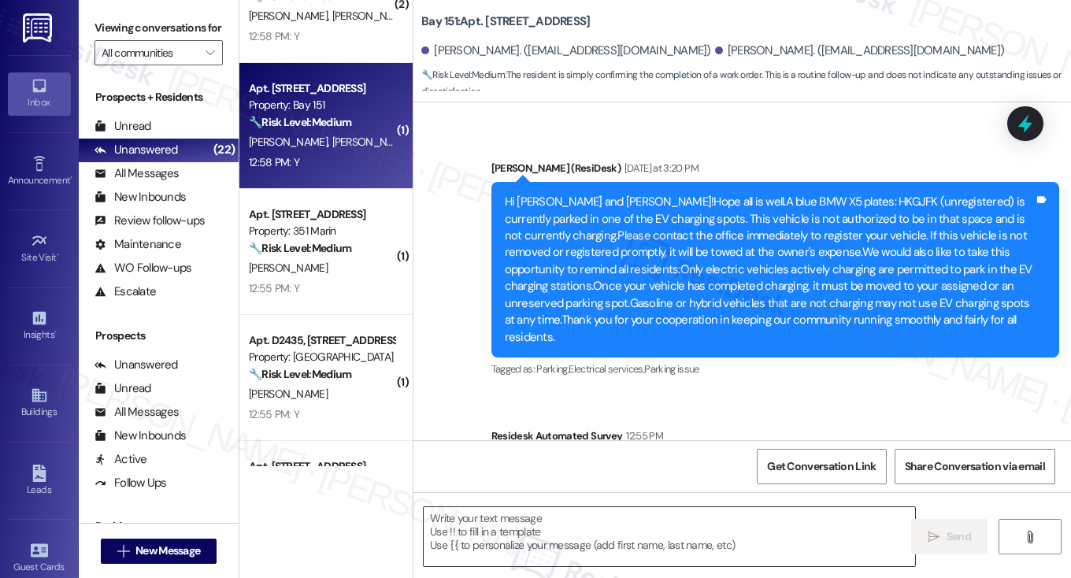
click at [537, 525] on textarea at bounding box center [670, 536] width 492 height 59
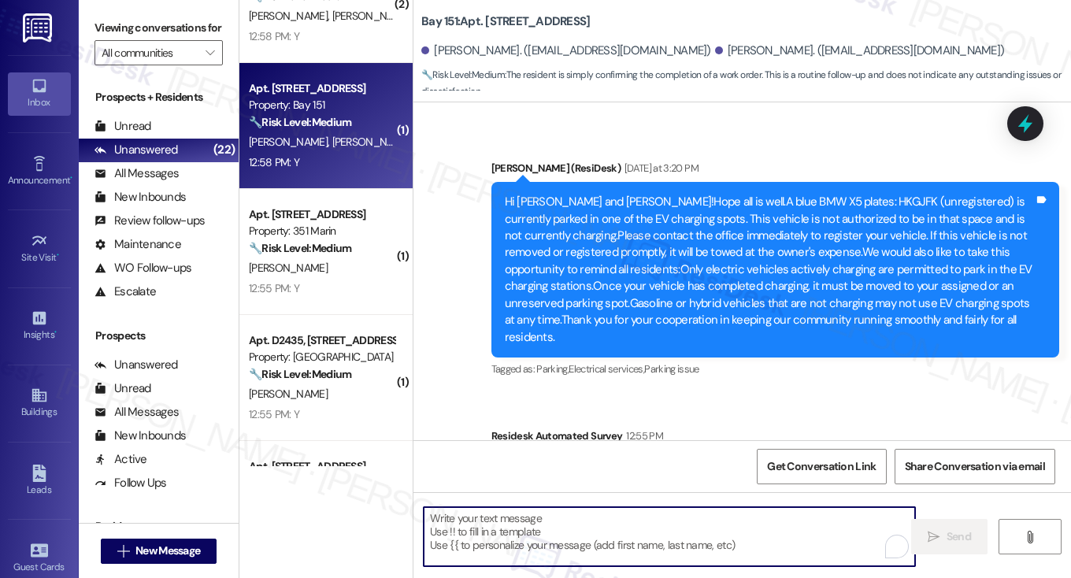
paste textarea "Hi {{first_name}}! I'm glad to hear that the latest work order was completed to…"
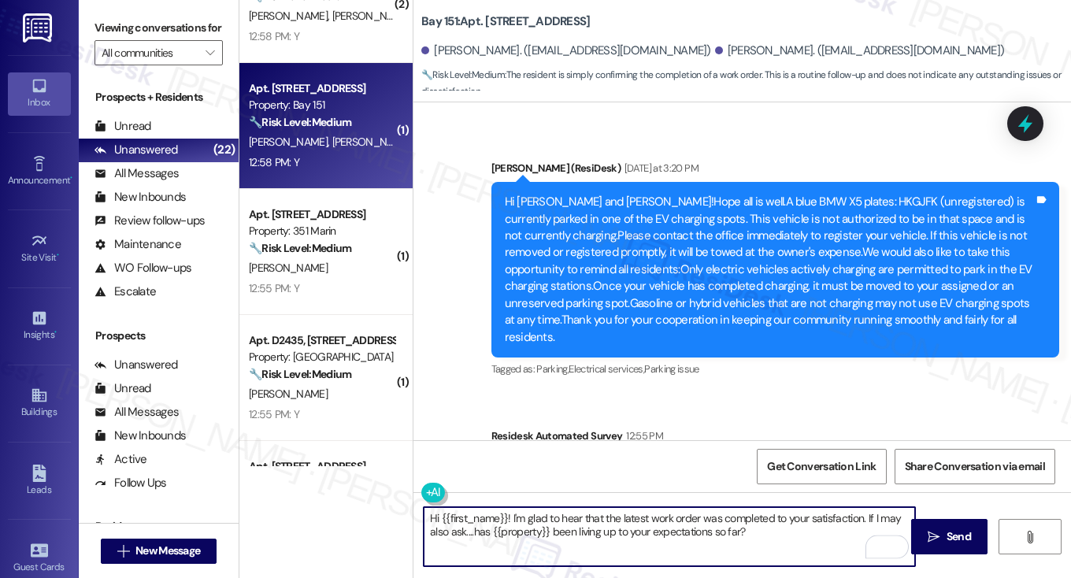
drag, startPoint x: 502, startPoint y: 516, endPoint x: 439, endPoint y: 513, distance: 63.1
click at [439, 513] on textarea "Hi {{first_name}}! I'm glad to hear that the latest work order was completed to…" at bounding box center [670, 536] width 492 height 59
click at [585, 516] on textarea "Hi Erinn! I'm glad to hear that the latest work order was completed to your sat…" at bounding box center [670, 536] width 492 height 59
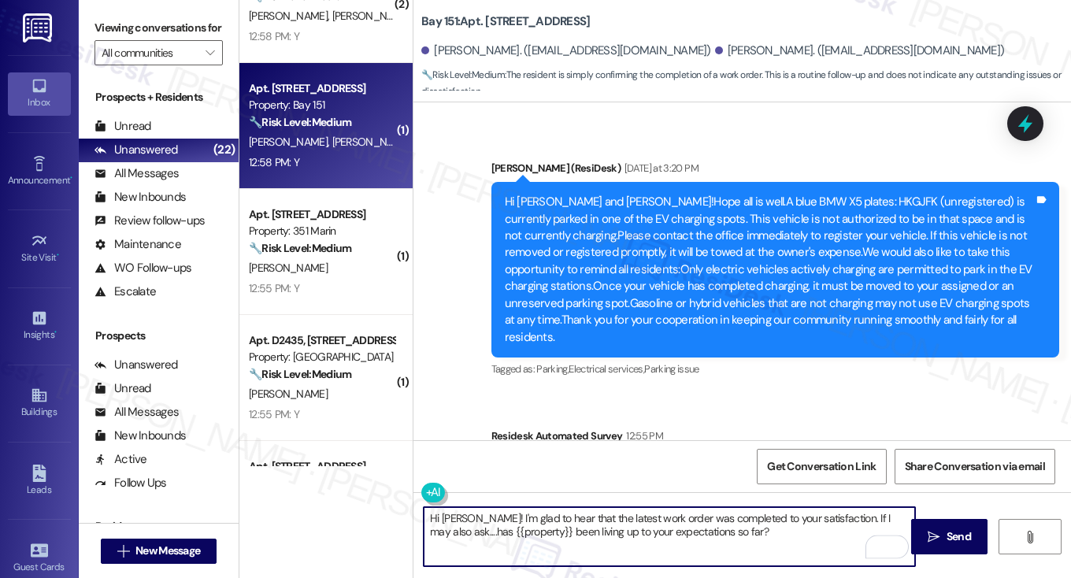
click at [585, 516] on textarea "Hi Erinn! I'm glad to hear that the latest work order was completed to your sat…" at bounding box center [670, 536] width 492 height 59
click at [607, 515] on textarea "Hi Erinn! I'm glad to hear that the kitchen lights work order was completed to …" at bounding box center [670, 536] width 492 height 59
type textarea "Hi Erinn! I'm glad to hear that the kitchen lights work order was completed to …"
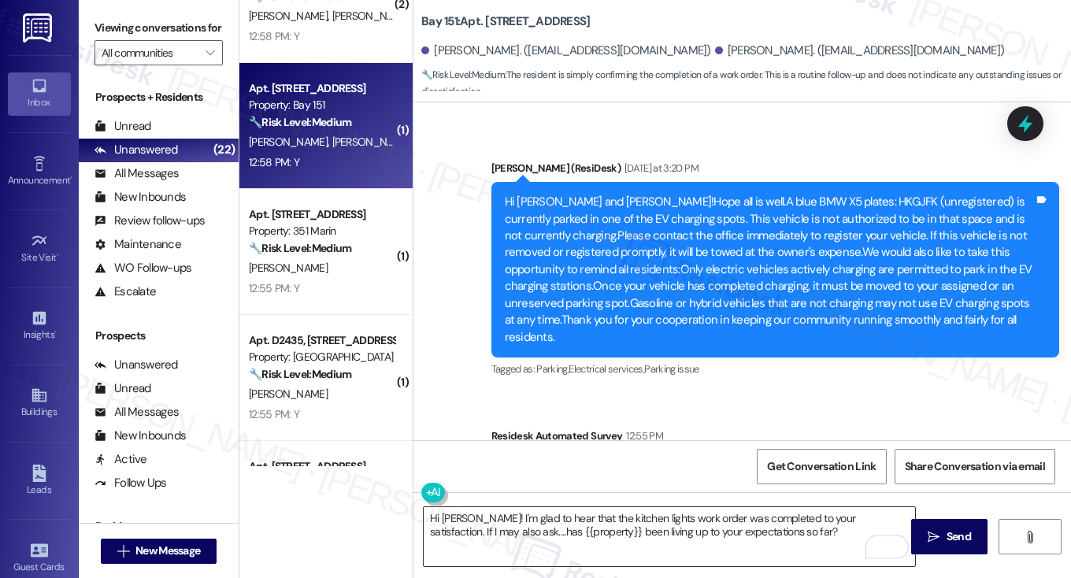
click at [761, 531] on textarea "Hi Erinn! I'm glad to hear that the kitchen lights work order was completed to …" at bounding box center [670, 536] width 492 height 59
drag, startPoint x: 936, startPoint y: 535, endPoint x: 927, endPoint y: 532, distance: 9.2
click at [936, 535] on icon "" at bounding box center [934, 537] width 12 height 13
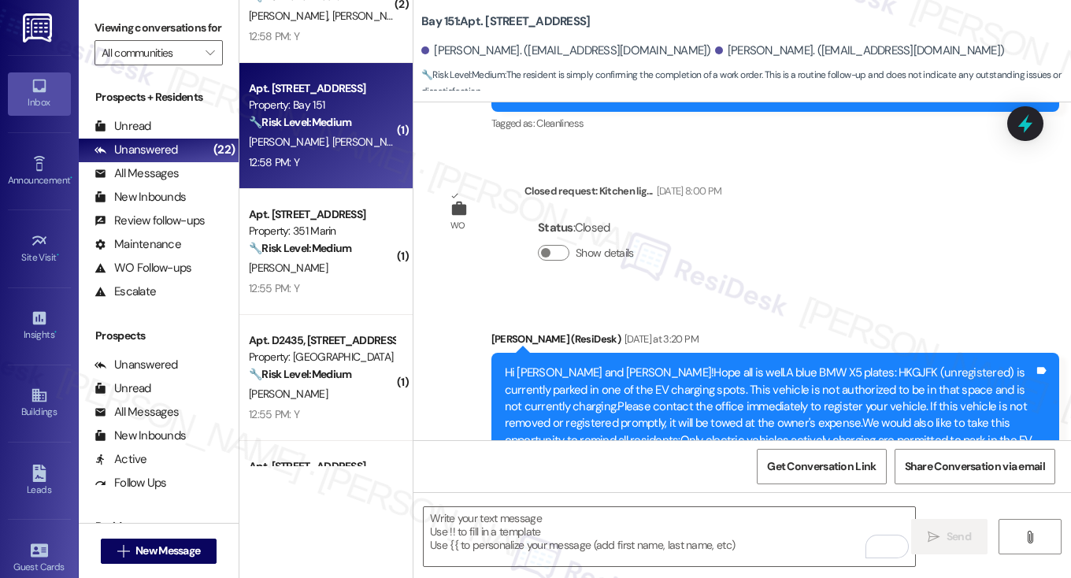
scroll to position [31177, 0]
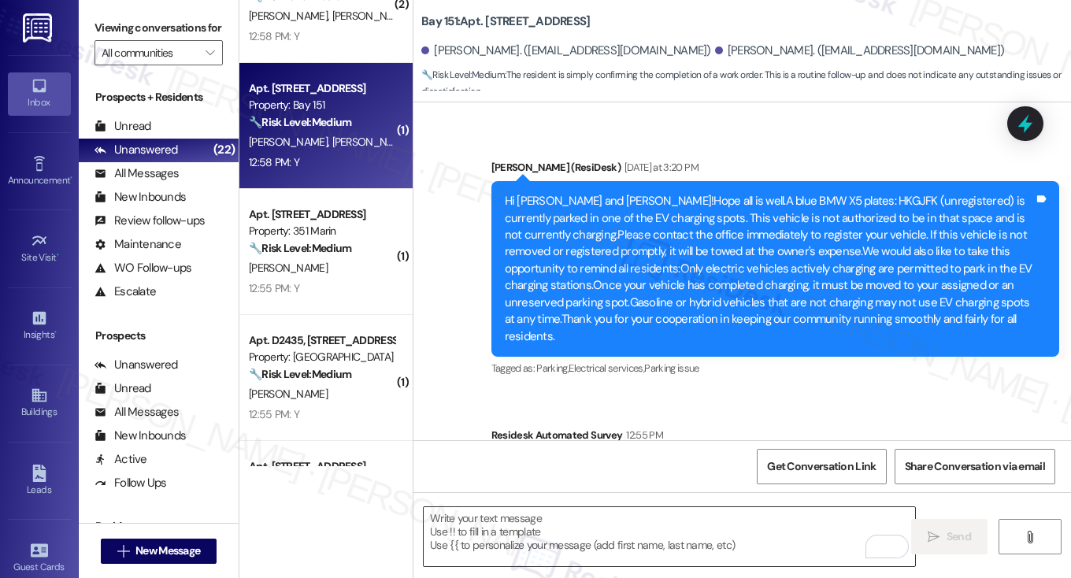
click at [590, 529] on textarea "To enrich screen reader interactions, please activate Accessibility in Grammarl…" at bounding box center [670, 536] width 492 height 59
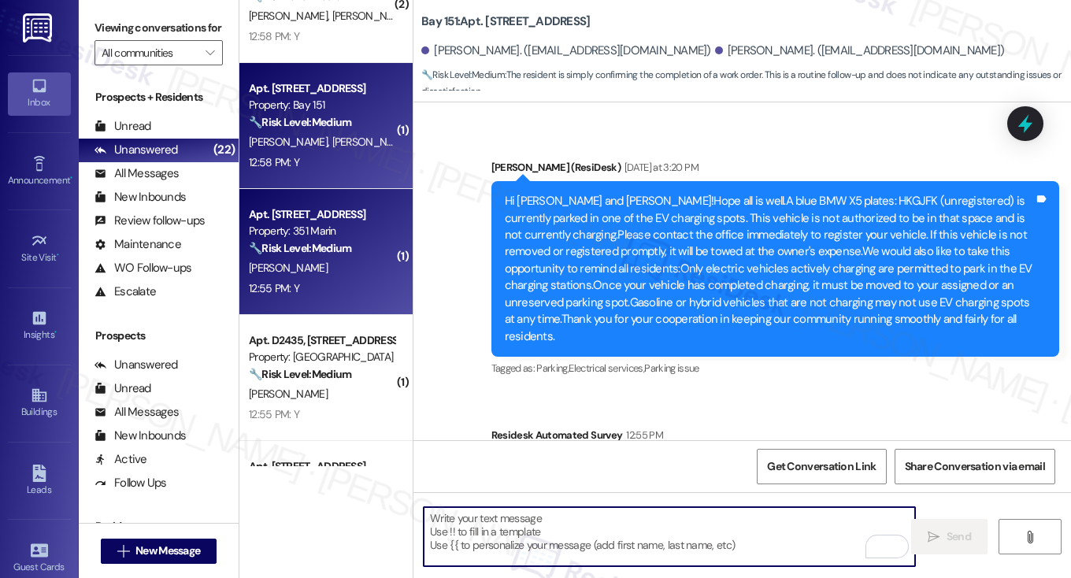
click at [351, 269] on div "A. Kim" at bounding box center [321, 268] width 149 height 20
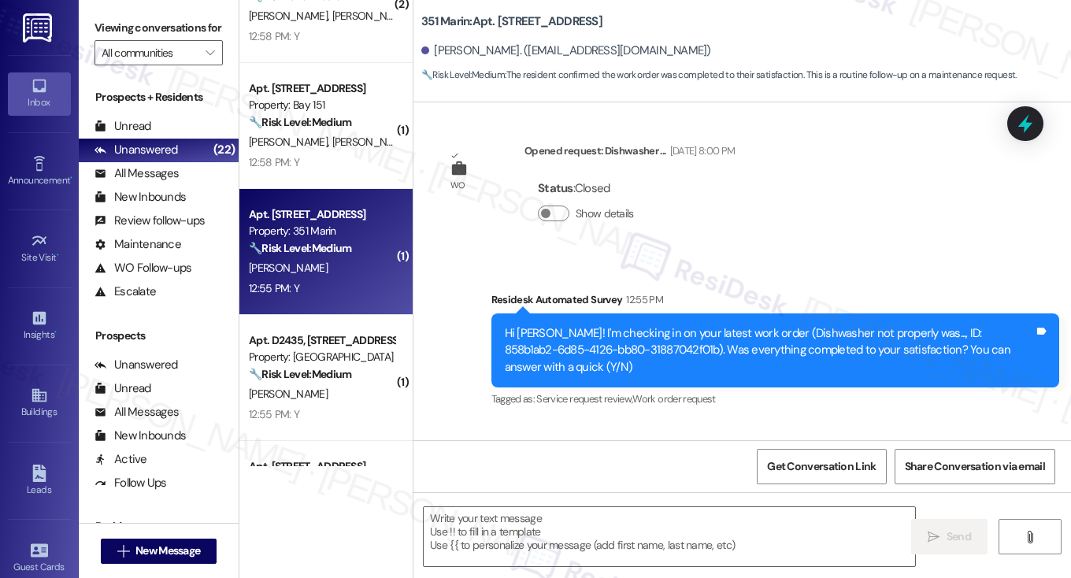
type textarea "Fetching suggested responses. Please feel free to read through the conversation…"
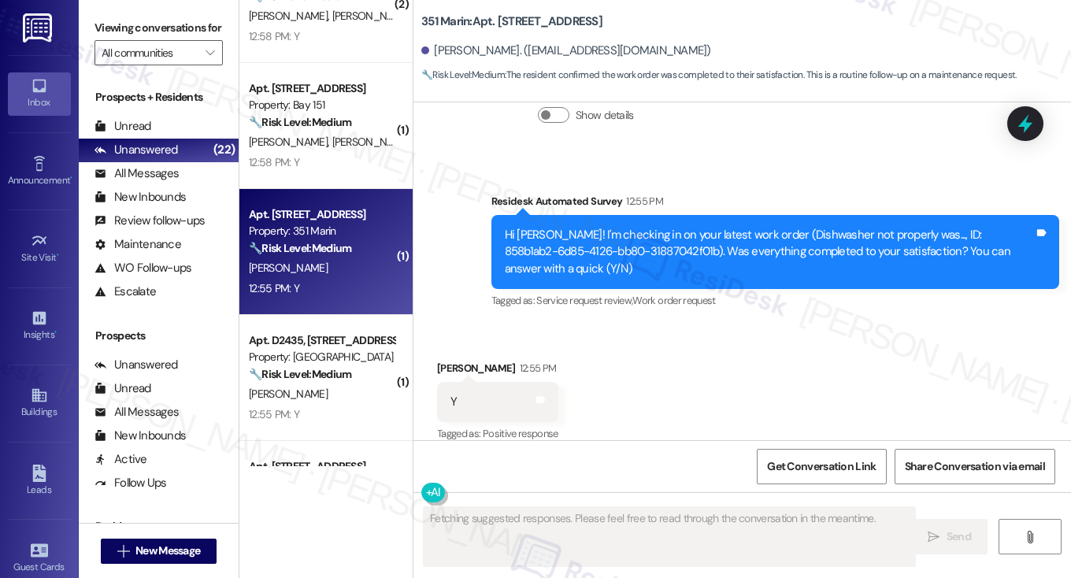
scroll to position [414, 0]
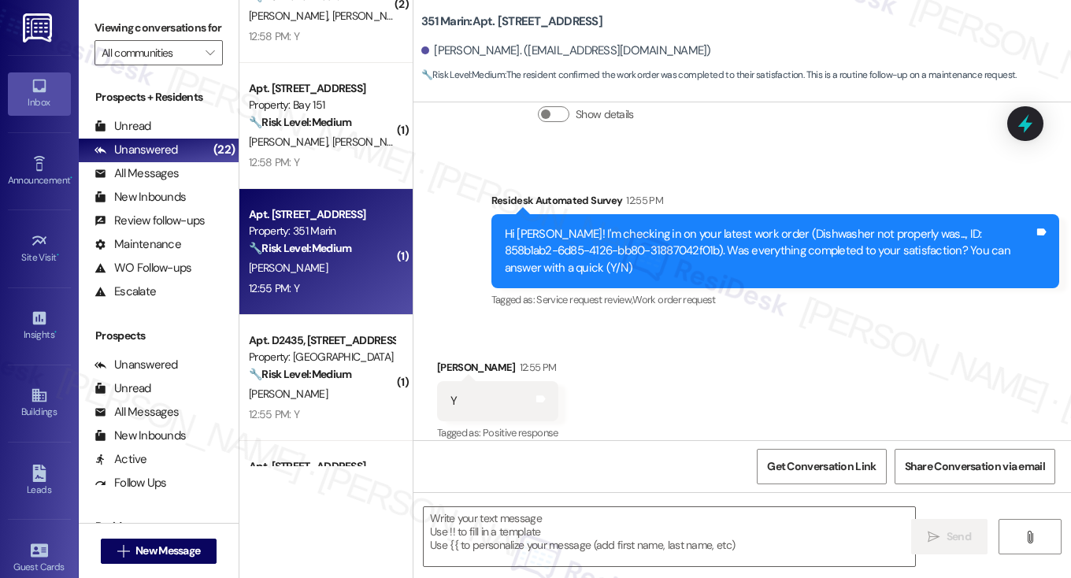
drag, startPoint x: 121, startPoint y: 24, endPoint x: 129, endPoint y: 34, distance: 13.4
click at [121, 24] on label "Viewing conversations for" at bounding box center [159, 28] width 128 height 24
click at [512, 514] on textarea at bounding box center [670, 536] width 492 height 59
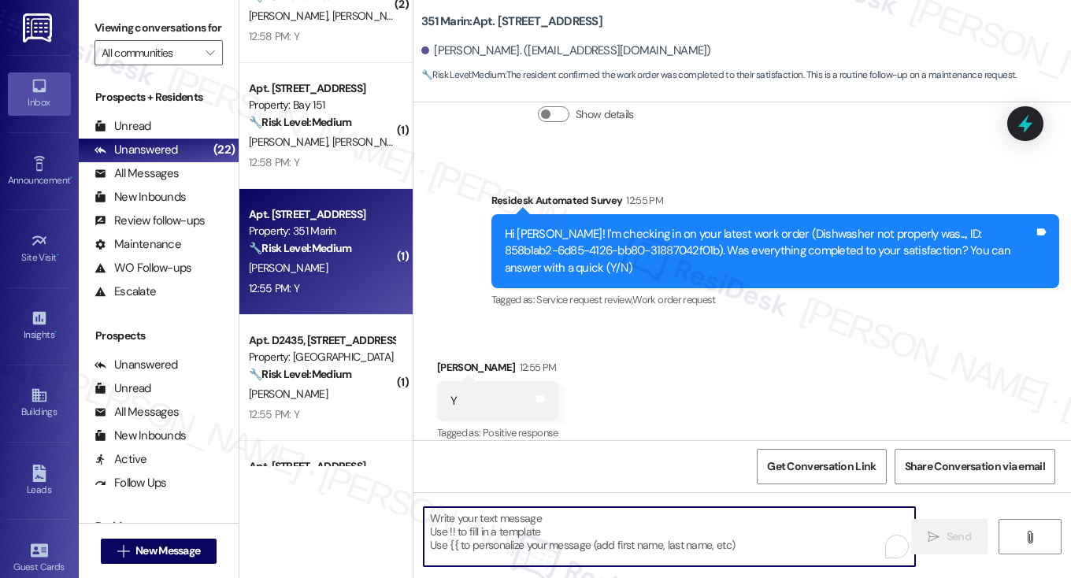
paste textarea "Hi {{first_name}}! I'm glad to hear that the latest work order was completed to…"
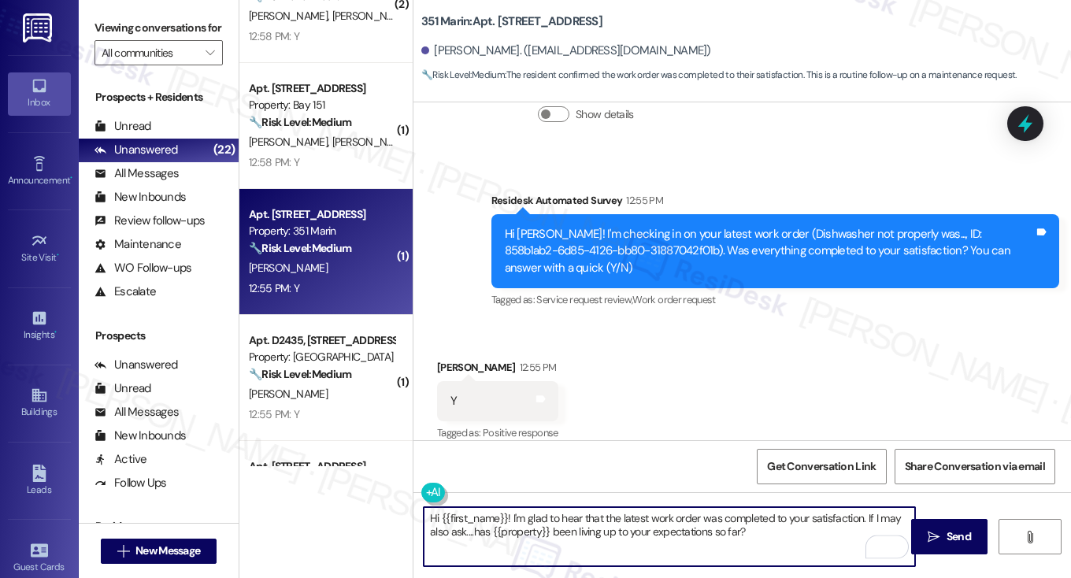
click at [595, 518] on textarea "Hi {{first_name}}! I'm glad to hear that the latest work order was completed to…" at bounding box center [670, 536] width 492 height 59
click at [803, 540] on textarea "Hi {{first_name}}! I'm glad to hear that the latest work order was completed to…" at bounding box center [670, 536] width 492 height 59
type textarea "Hi {{first_name}}! I'm glad to hear that the latest work order was completed to…"
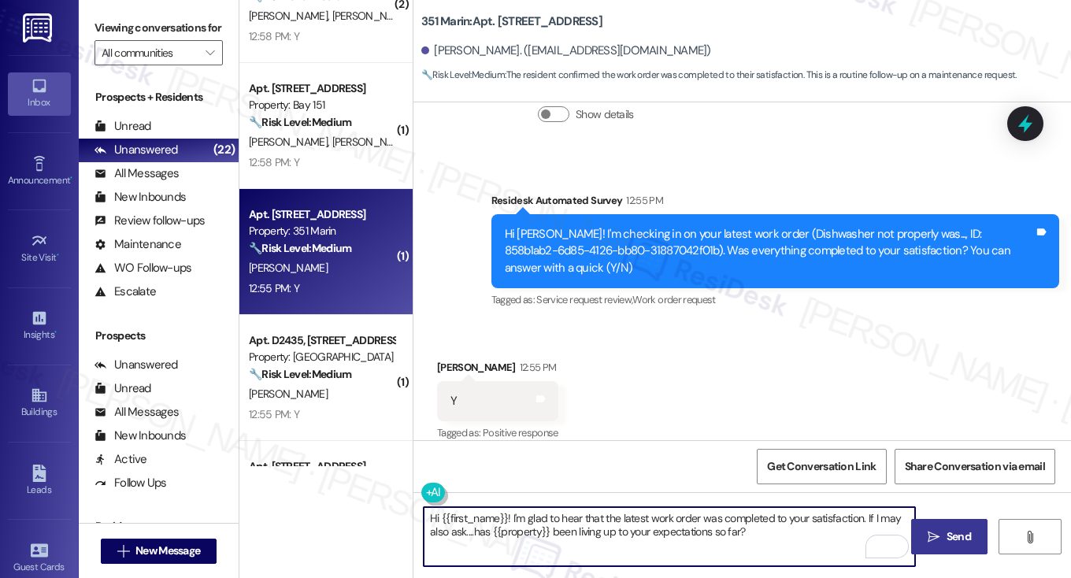
click at [974, 542] on button " Send" at bounding box center [950, 536] width 76 height 35
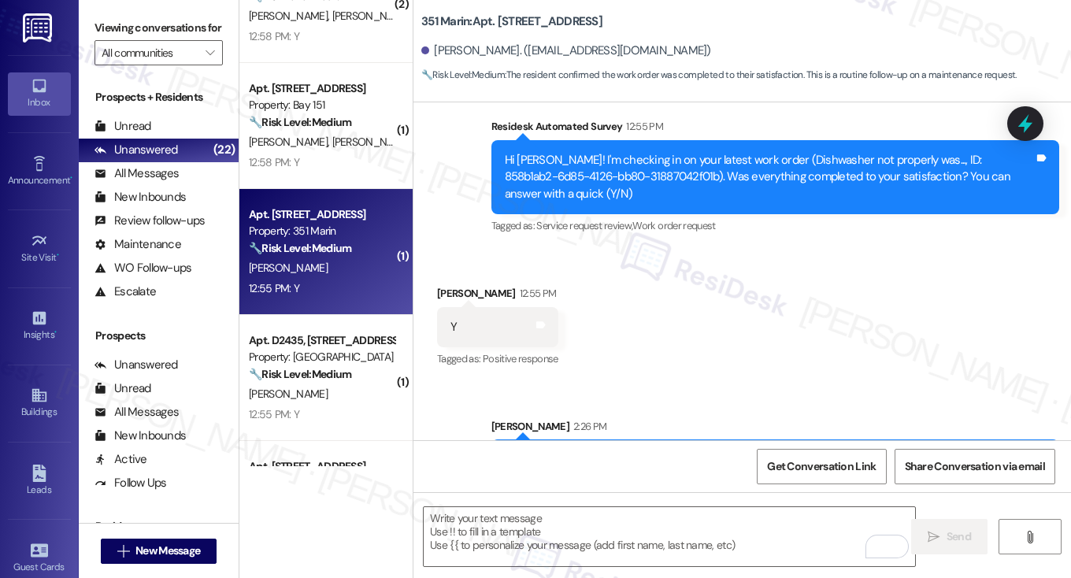
scroll to position [541, 0]
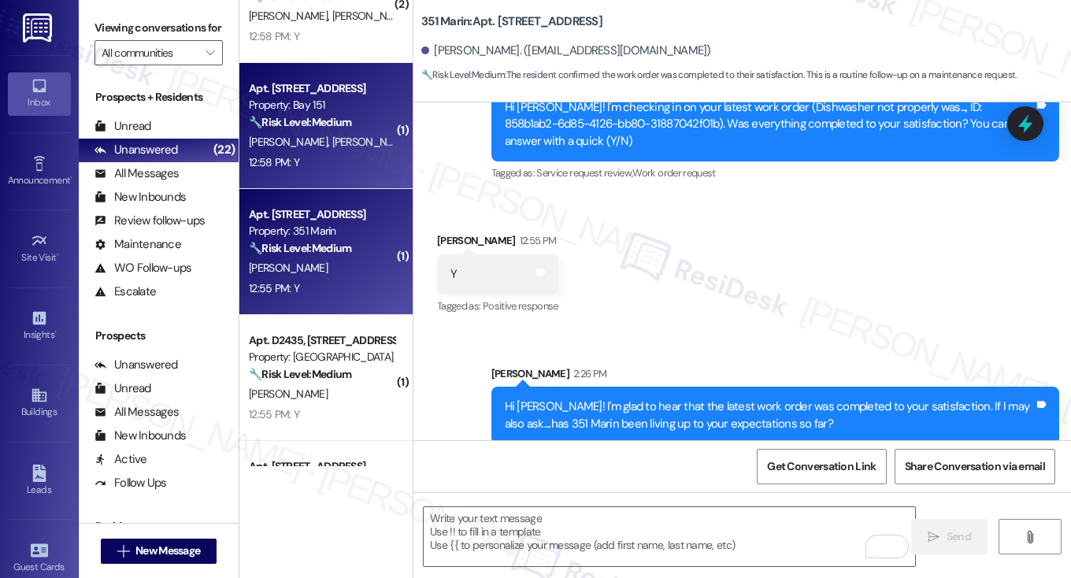
click at [285, 147] on span "E. Fontno" at bounding box center [291, 142] width 84 height 14
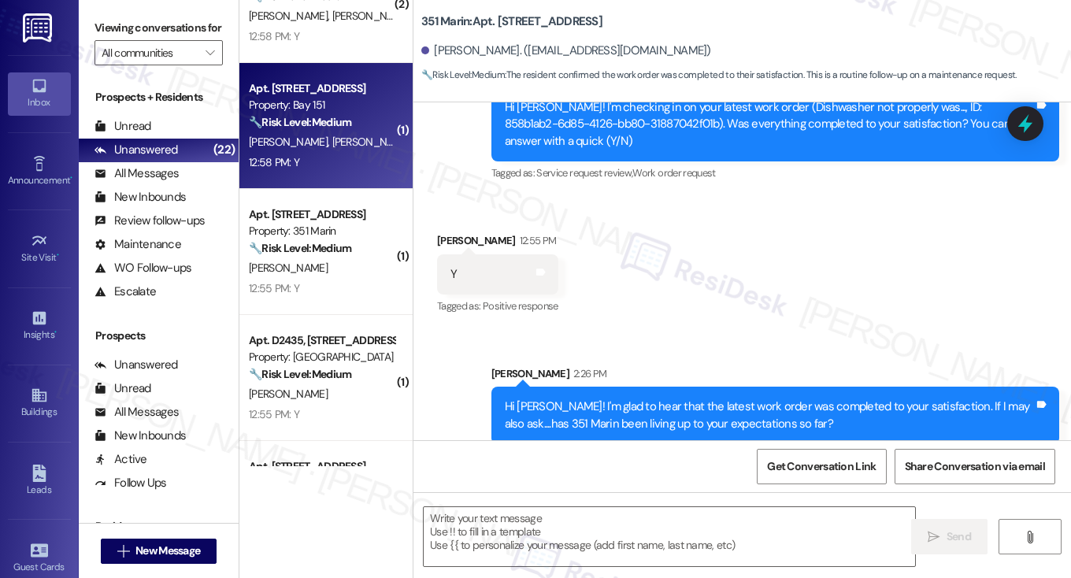
type textarea "Fetching suggested responses. Please feel free to read through the conversation…"
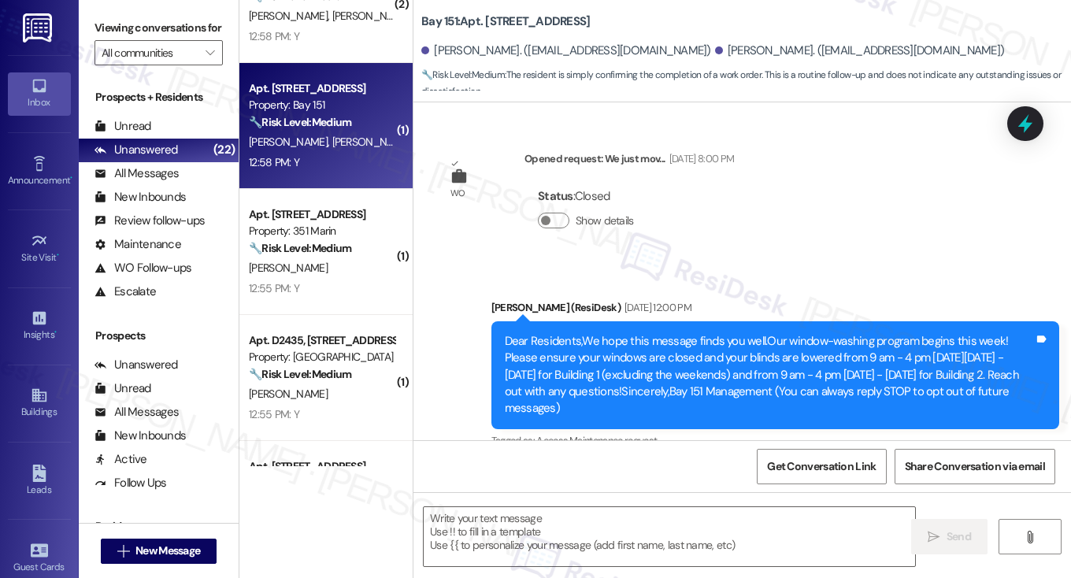
type textarea "Fetching suggested responses. Please feel free to read through the conversation…"
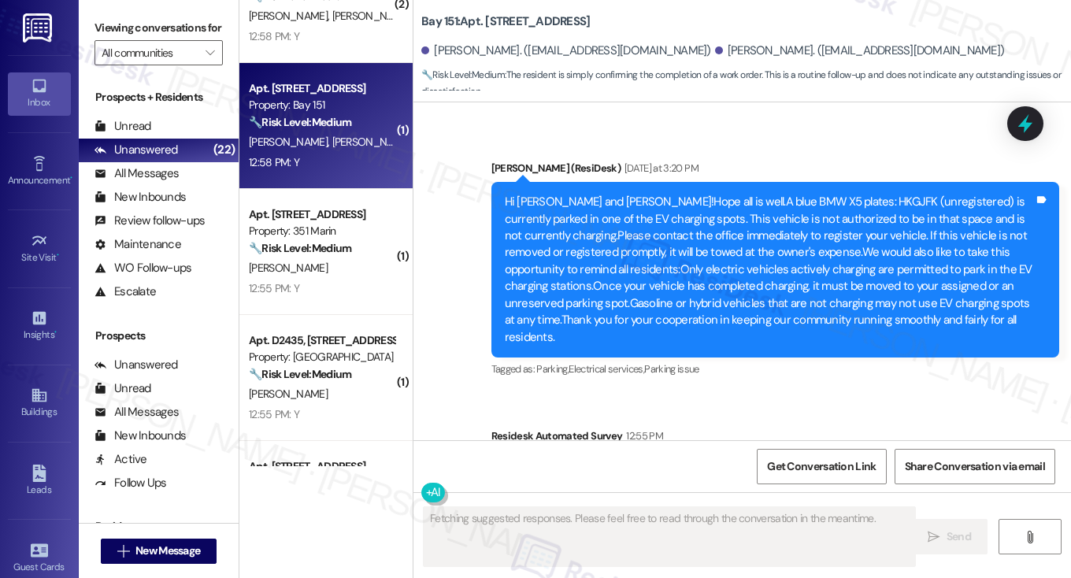
scroll to position [31304, 0]
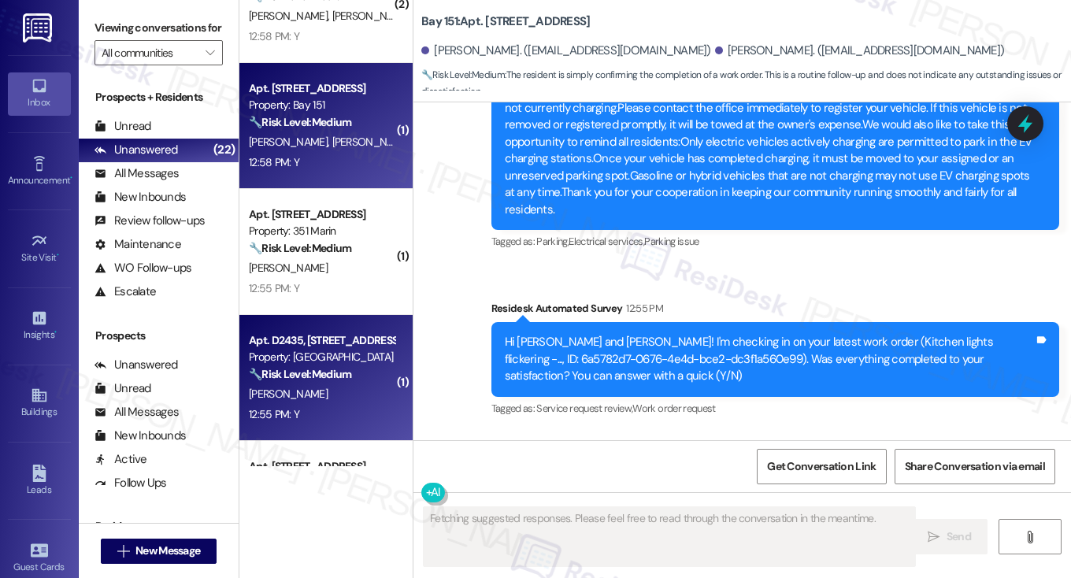
click at [362, 393] on div "[PERSON_NAME]" at bounding box center [321, 394] width 149 height 20
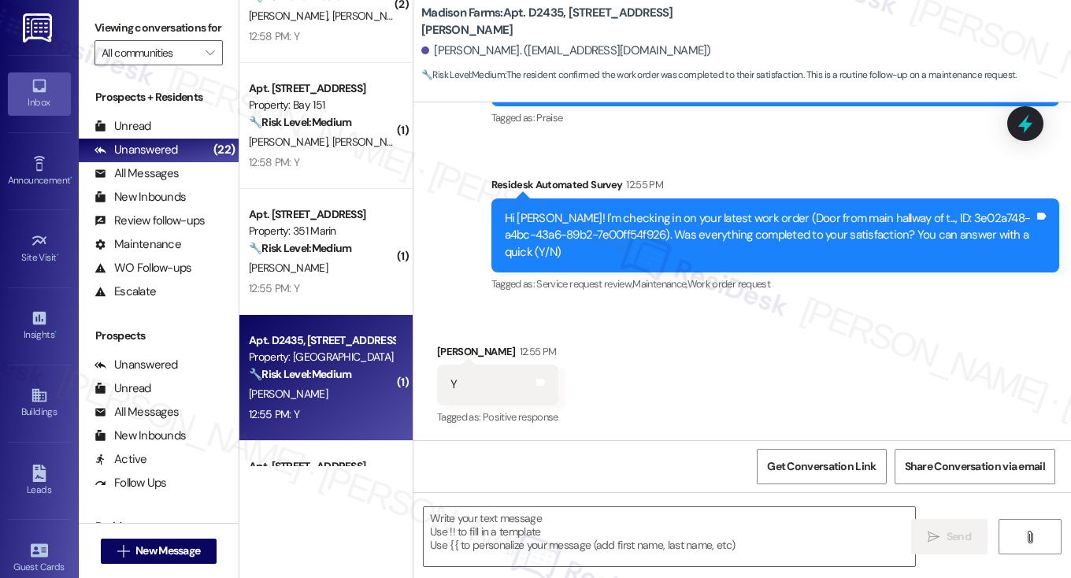
scroll to position [251, 0]
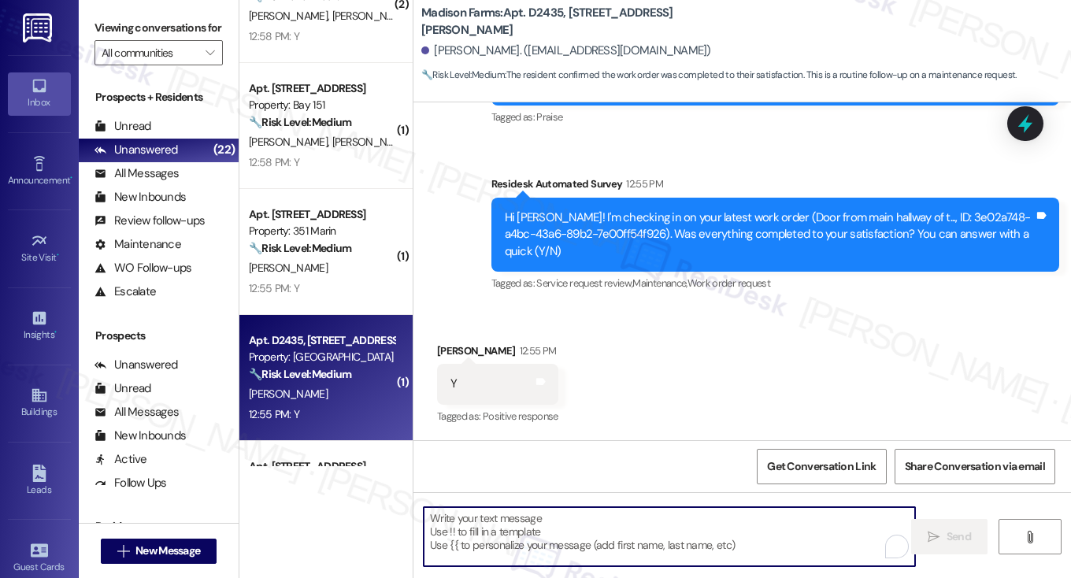
click at [488, 541] on textarea "To enrich screen reader interactions, please activate Accessibility in Grammarl…" at bounding box center [670, 536] width 492 height 59
click at [637, 512] on textarea "To enrich screen reader interactions, please activate Accessibility in Grammarl…" at bounding box center [670, 536] width 492 height 59
paste textarea "Hi {{first_name}}! I'm glad to hear that the latest work order was completed to…"
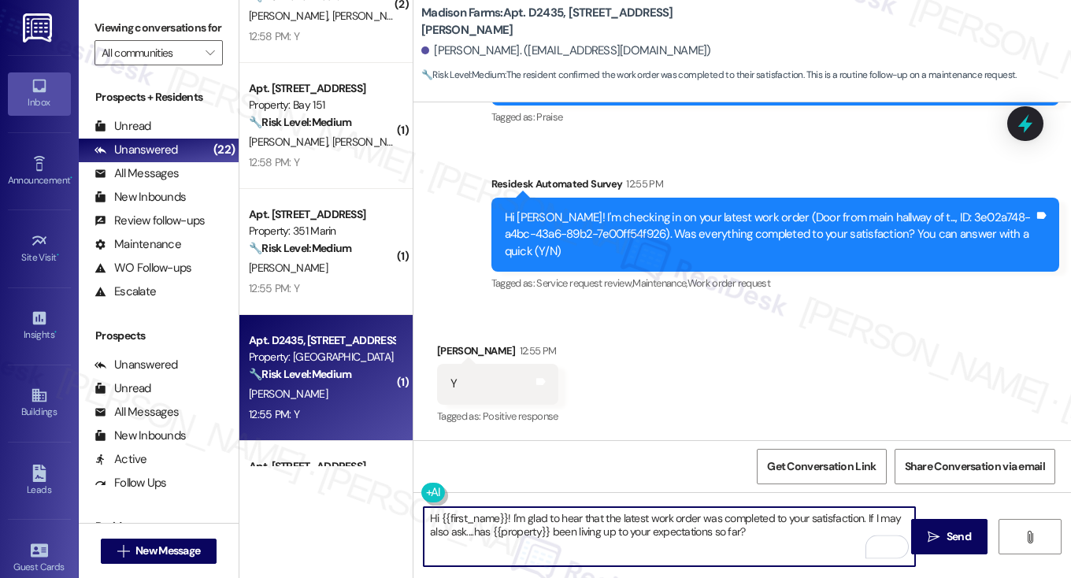
type textarea "Hi {{first_name}}! I'm glad to hear that the latest work order was completed to…"
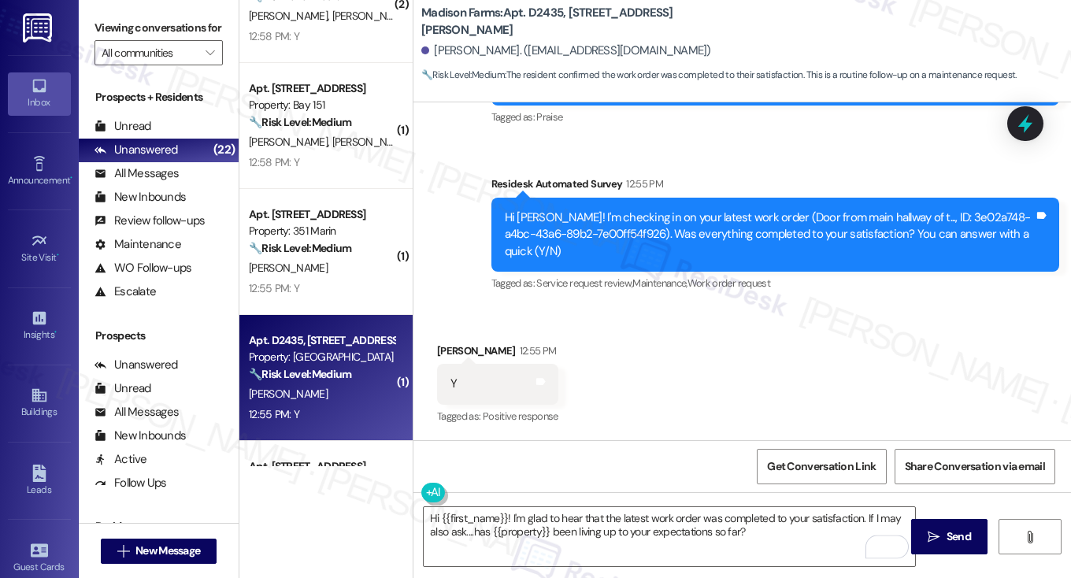
click at [436, 339] on div "Received via SMS Andrew De Fazio 12:55 PM Y Tags and notes Tagged as: Positive …" at bounding box center [497, 386] width 145 height 110
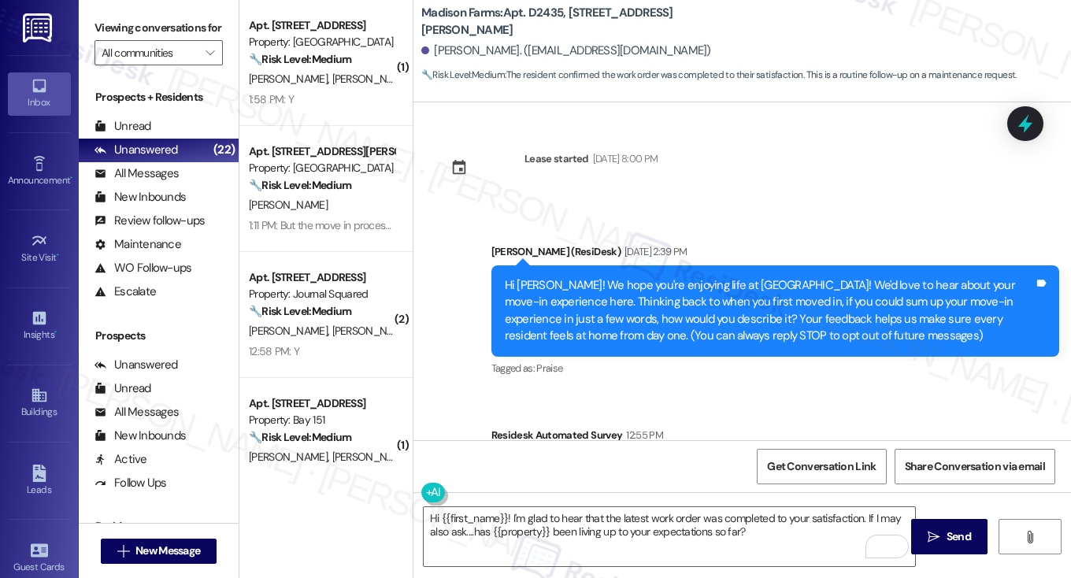
scroll to position [251, 0]
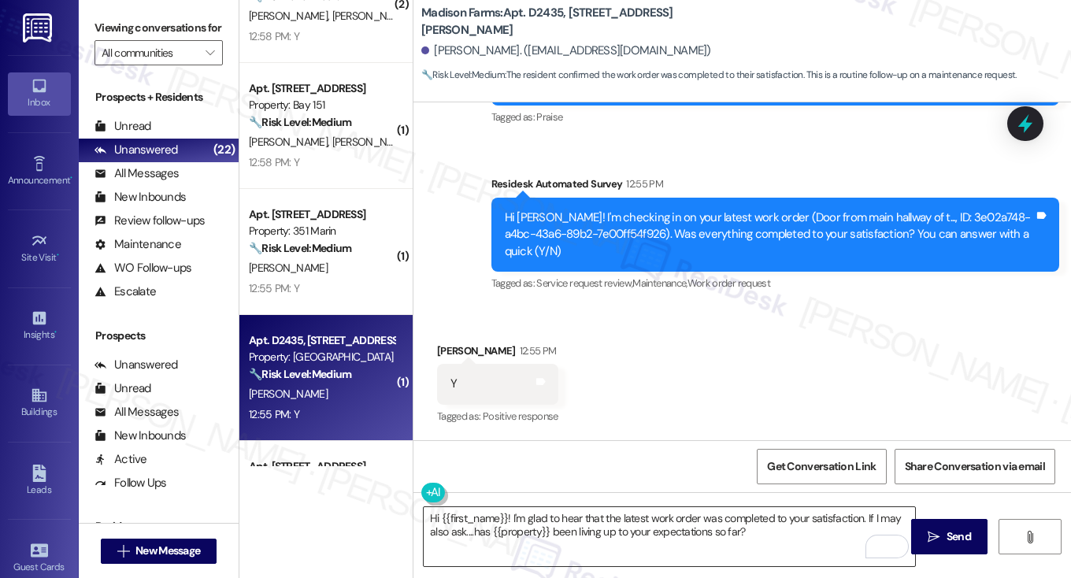
click at [564, 518] on textarea "Hi {{first_name}}! I'm glad to hear that the latest work order was completed to…" at bounding box center [670, 536] width 492 height 59
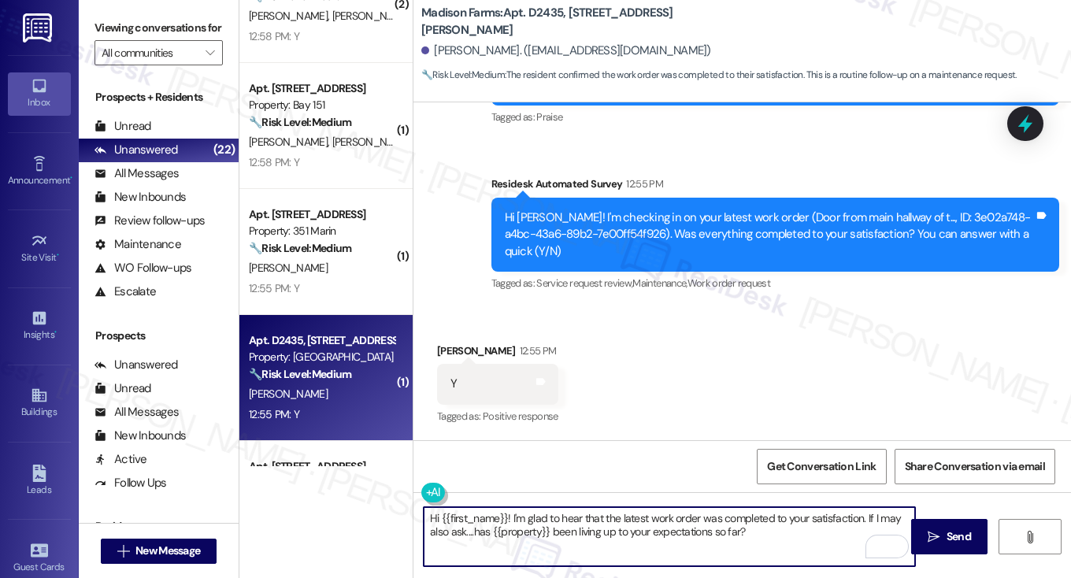
click at [564, 518] on textarea "Hi {{first_name}}! I'm glad to hear that the latest work order was completed to…" at bounding box center [670, 536] width 492 height 59
click at [756, 516] on textarea "Hi {{first_name}}! I'm glad to hear that the latest work order was completed to…" at bounding box center [670, 536] width 492 height 59
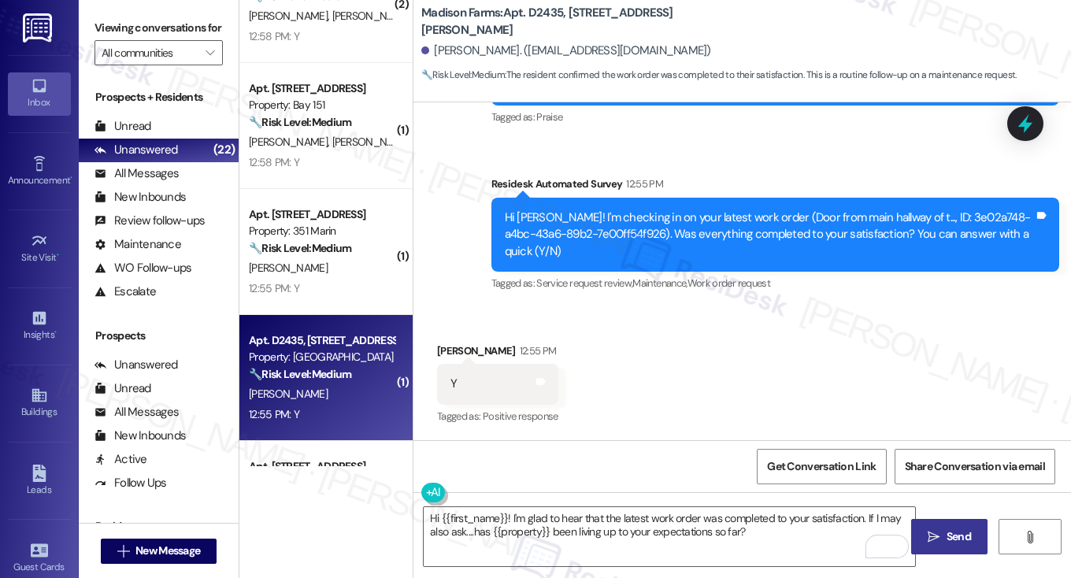
click at [930, 529] on span " Send" at bounding box center [950, 537] width 50 height 17
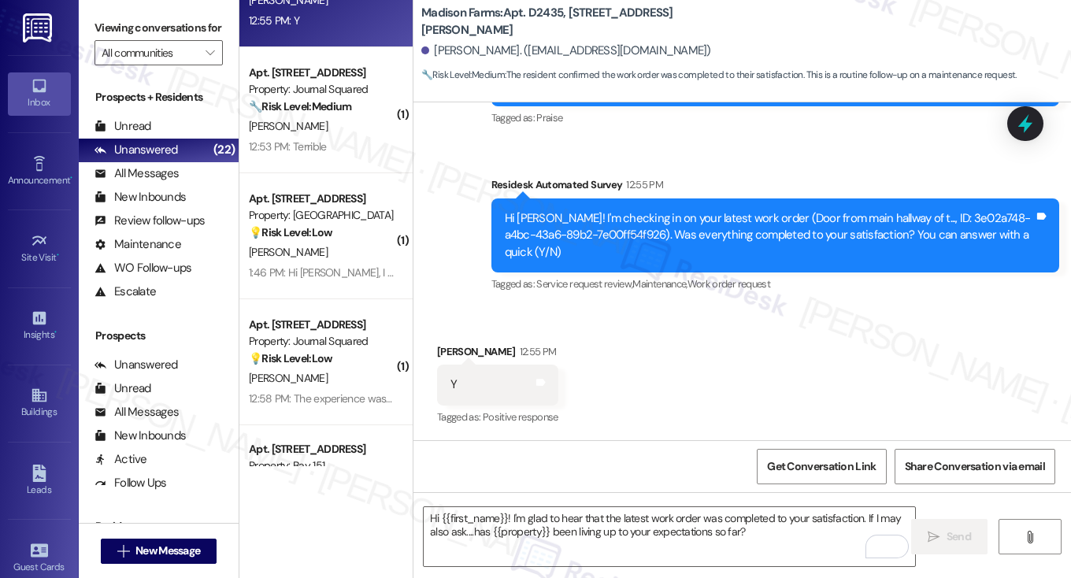
scroll to position [378, 0]
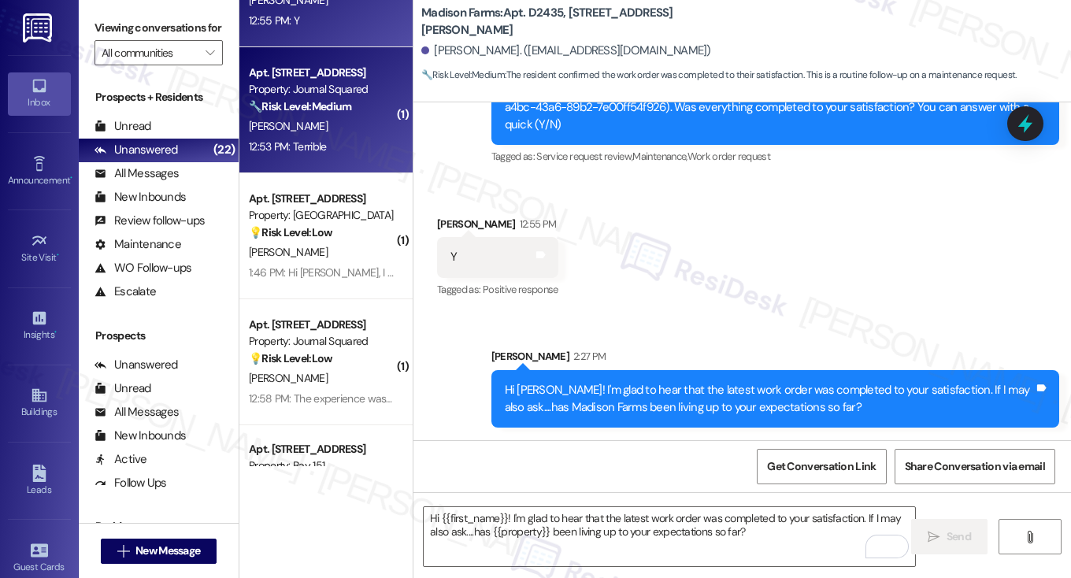
click at [316, 141] on div "12:53 PM: Terrible 12:53 PM: Terrible" at bounding box center [287, 146] width 77 height 14
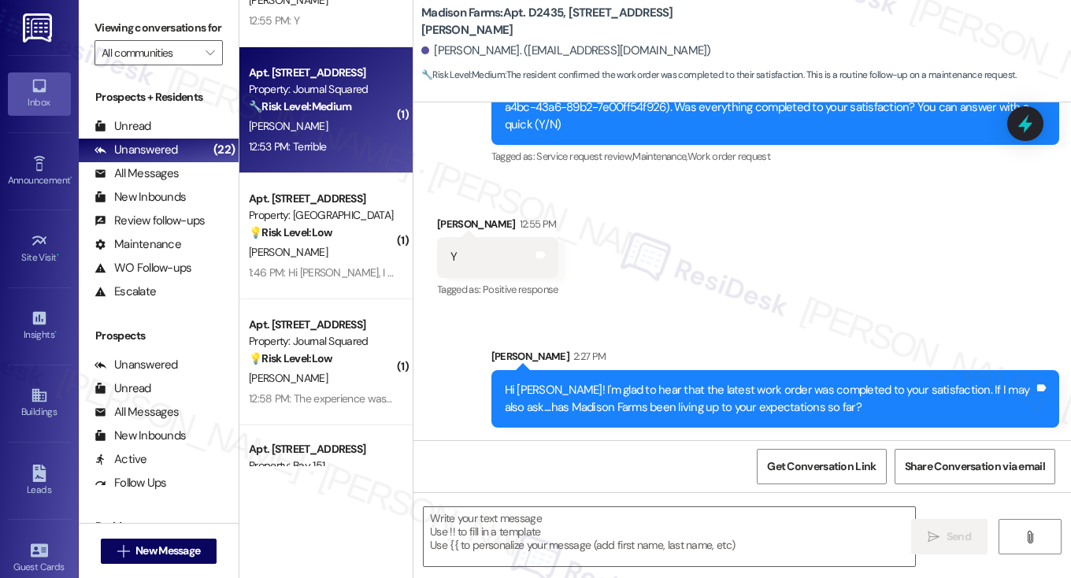
type textarea "Fetching suggested responses. Please feel free to read through the conversation…"
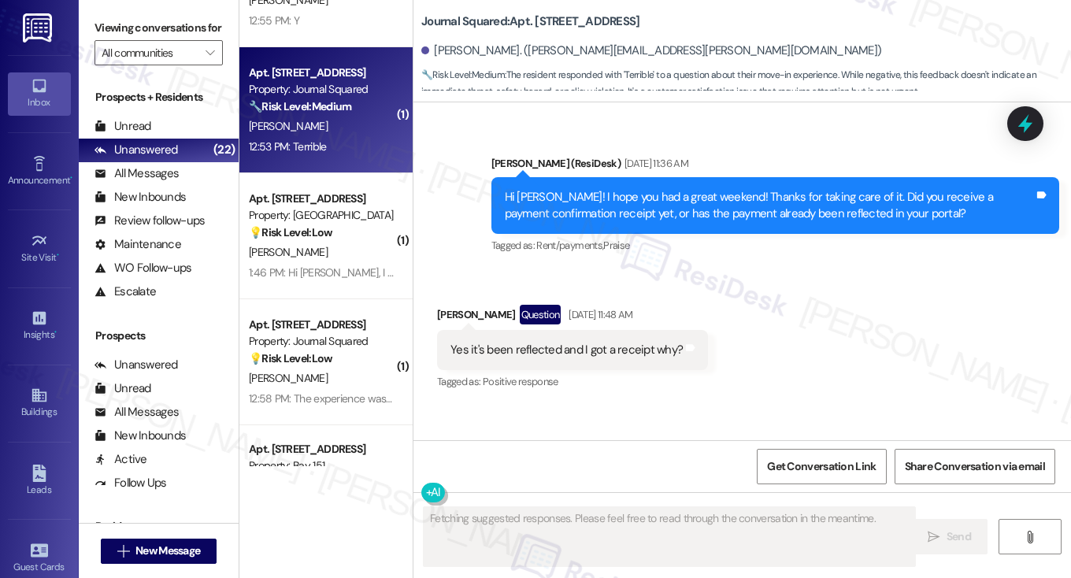
scroll to position [9955, 0]
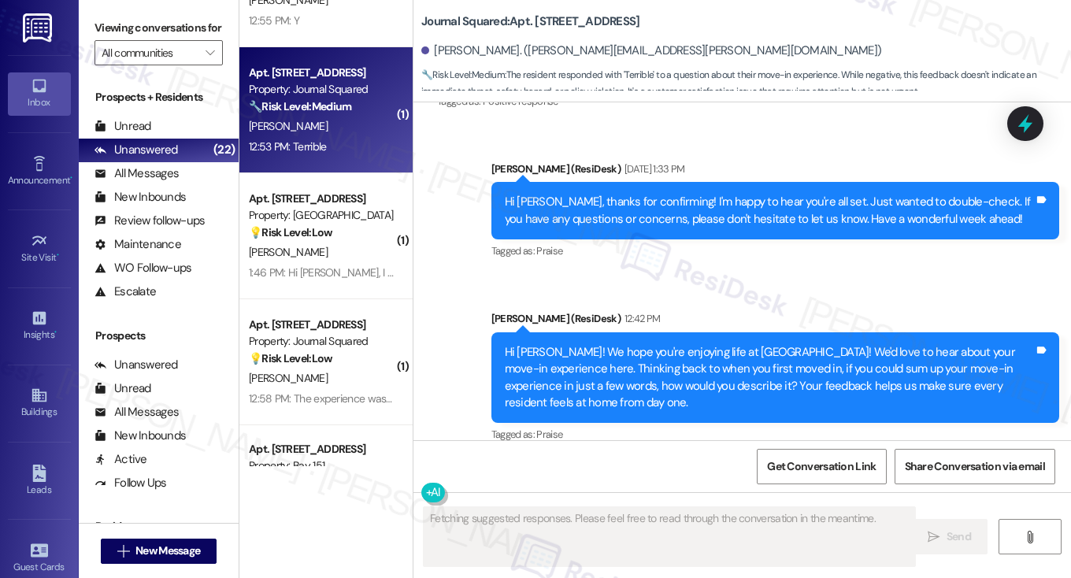
click at [643, 344] on div "Hi Andre! We hope you're enjoying life at Journal Squared! We'd love to hear ab…" at bounding box center [770, 378] width 530 height 68
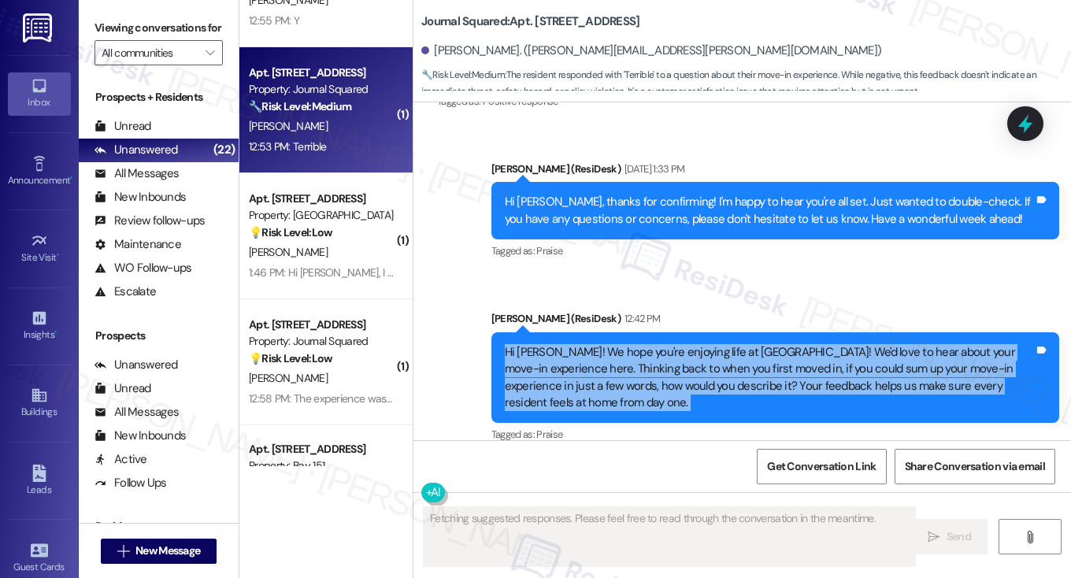
click at [643, 344] on div "Hi Andre! We hope you're enjoying life at Journal Squared! We'd love to hear ab…" at bounding box center [770, 378] width 530 height 68
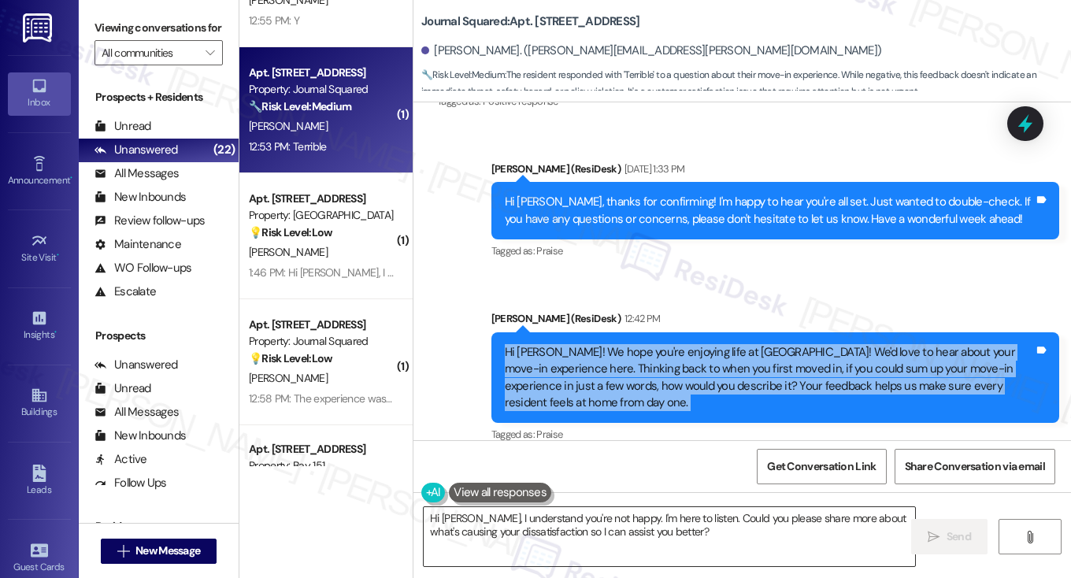
click at [563, 511] on textarea "Hi Alice, I understand you're not happy. I'm here to listen. Could you please s…" at bounding box center [670, 536] width 492 height 59
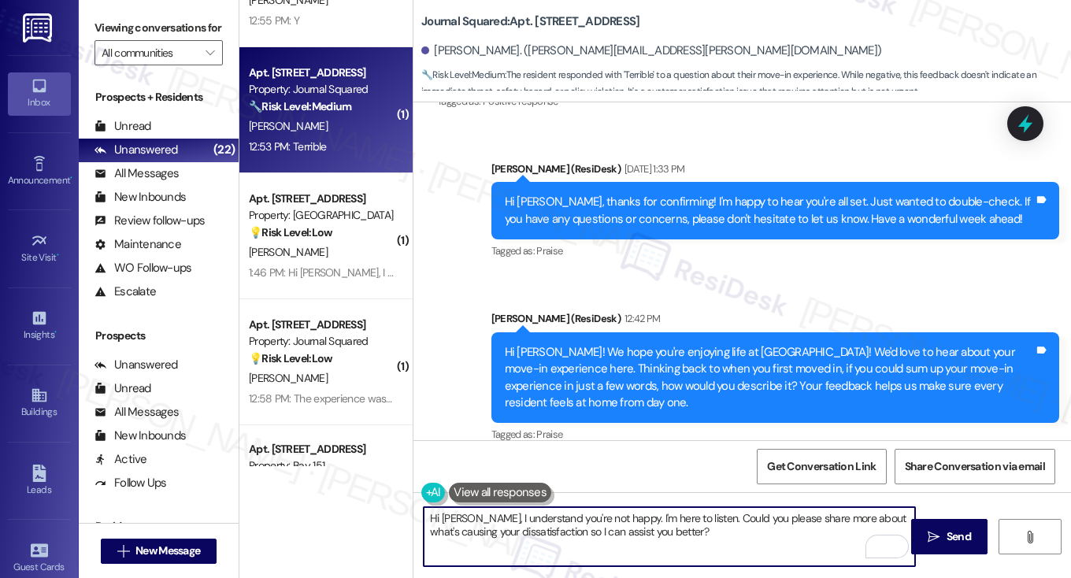
click at [459, 494] on div "Andre Delore Some Concerns 12:53 PM" at bounding box center [538, 513] width 202 height 39
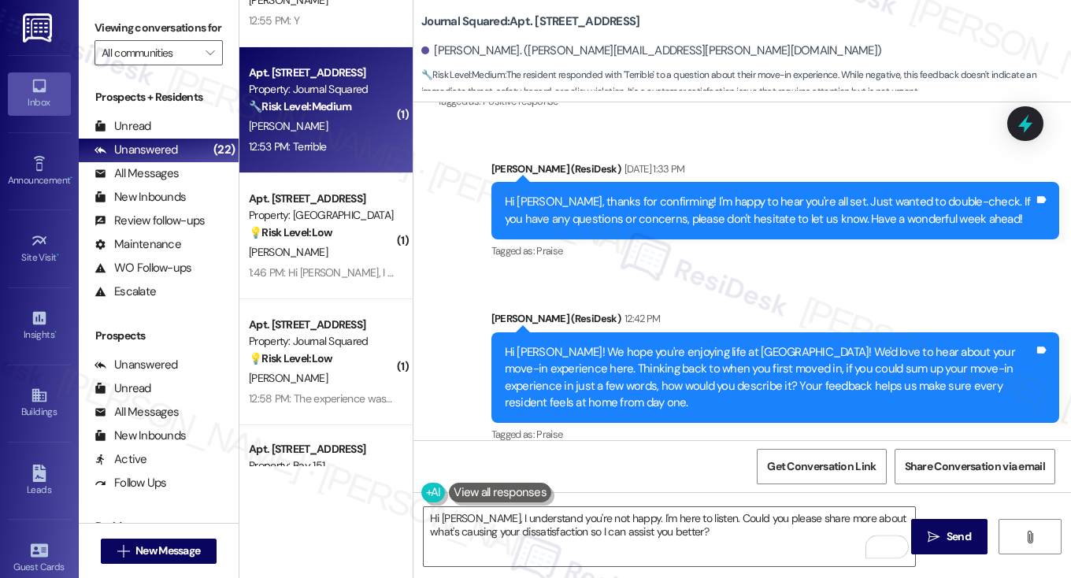
click at [459, 494] on div "Andre Delore Some Concerns 12:53 PM" at bounding box center [538, 513] width 202 height 39
click at [442, 511] on textarea "Hi Alice, I understand you're not happy. I'm here to listen. Could you please s…" at bounding box center [670, 536] width 492 height 59
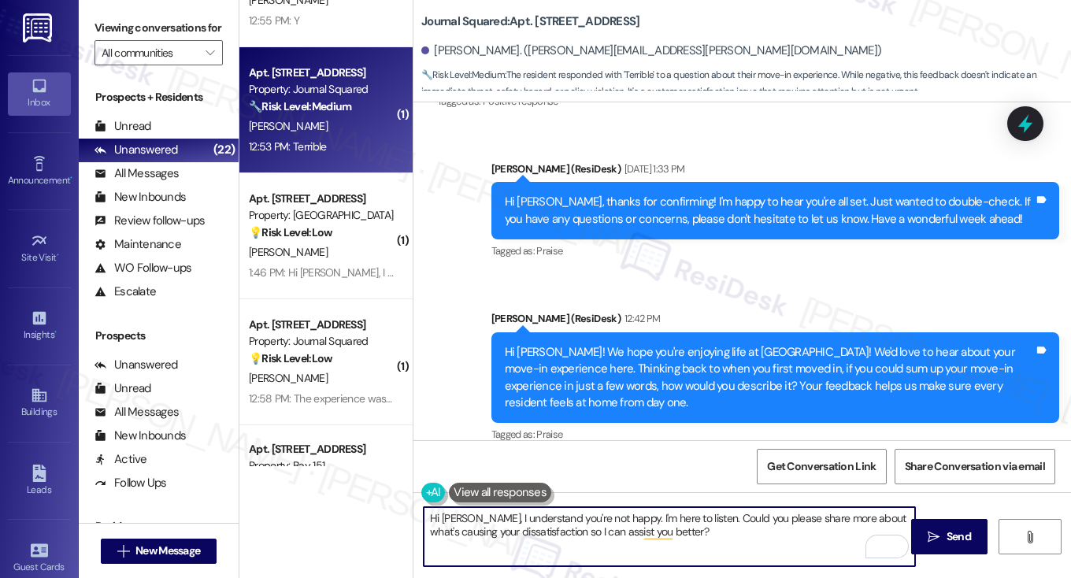
click at [443, 511] on textarea "Hi Alice, I understand you're not happy. I'm here to listen. Could you please s…" at bounding box center [670, 536] width 492 height 59
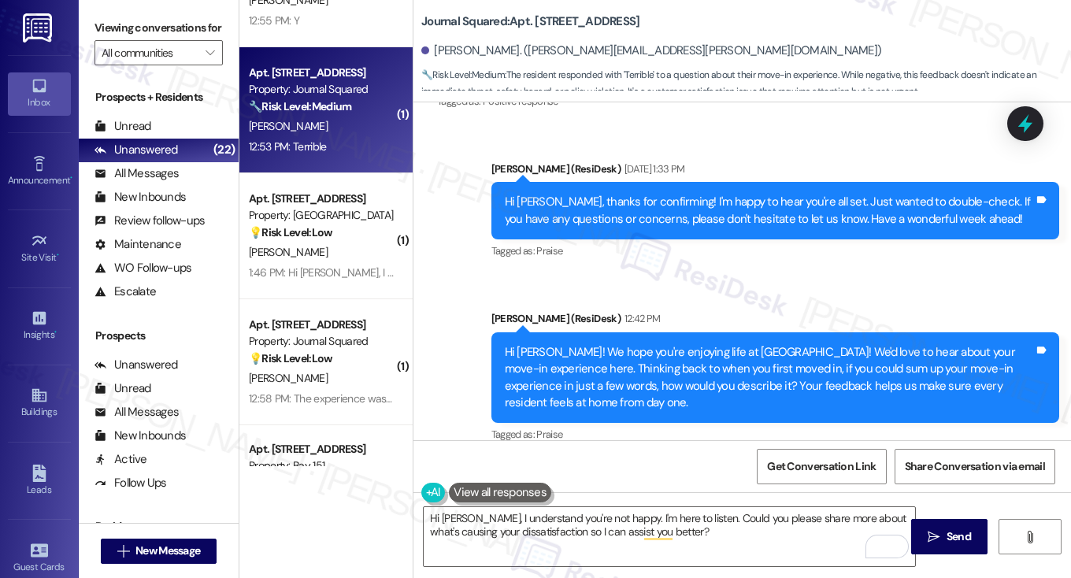
click at [132, 32] on label "Viewing conversations for" at bounding box center [159, 28] width 128 height 24
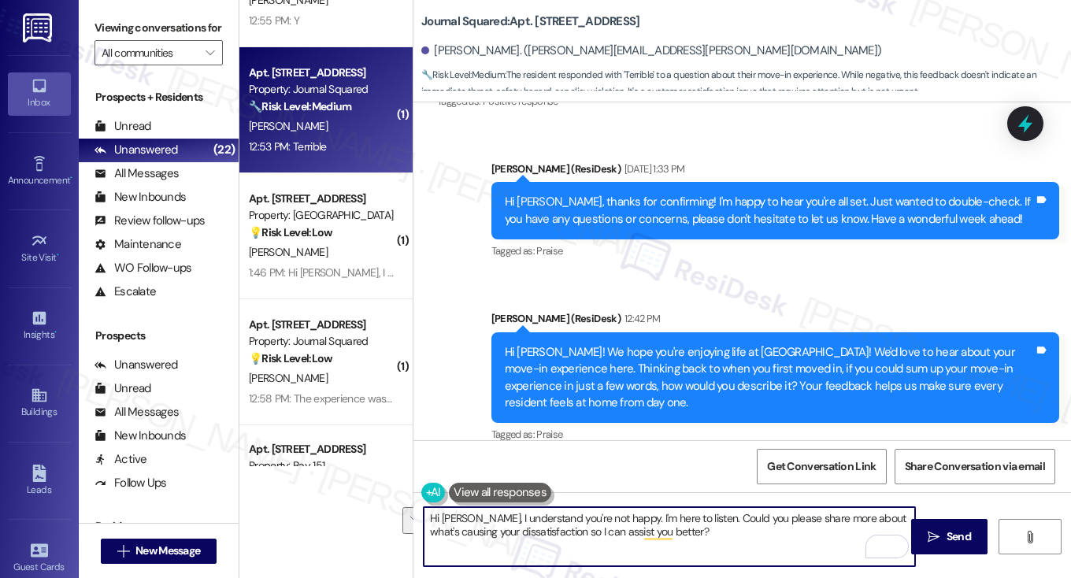
drag, startPoint x: 696, startPoint y: 532, endPoint x: 470, endPoint y: 515, distance: 227.5
click at [470, 515] on textarea "Hi Andre, I understand you're not happy. I'm here to listen. Could you please s…" at bounding box center [670, 536] width 492 height 59
paste textarea "'m sorry the move-in didn't go as smoothly as we'd hoped. Could you help us und…"
click at [640, 531] on textarea "Hi Andre, I'm sorry the move-in didn't go as smoothly as we'd hoped. Could you …" at bounding box center [670, 536] width 492 height 59
type textarea "Hi Andre, I'm sorry the move-in didn't go as smoothly as we'd hoped. Could you …"
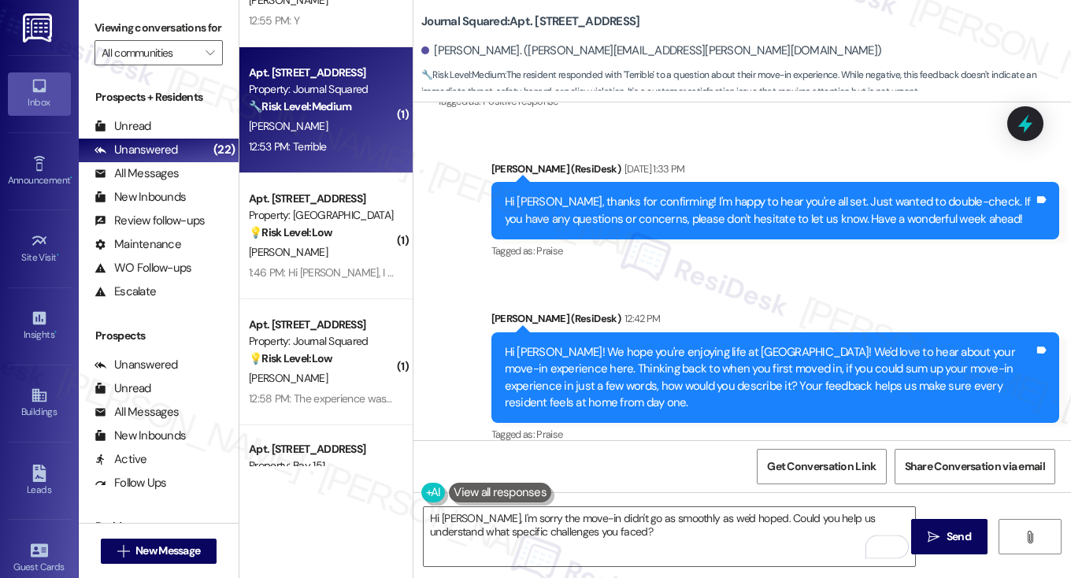
click at [117, 40] on label "Viewing conversations for" at bounding box center [159, 28] width 128 height 24
click at [936, 535] on icon "" at bounding box center [934, 537] width 12 height 13
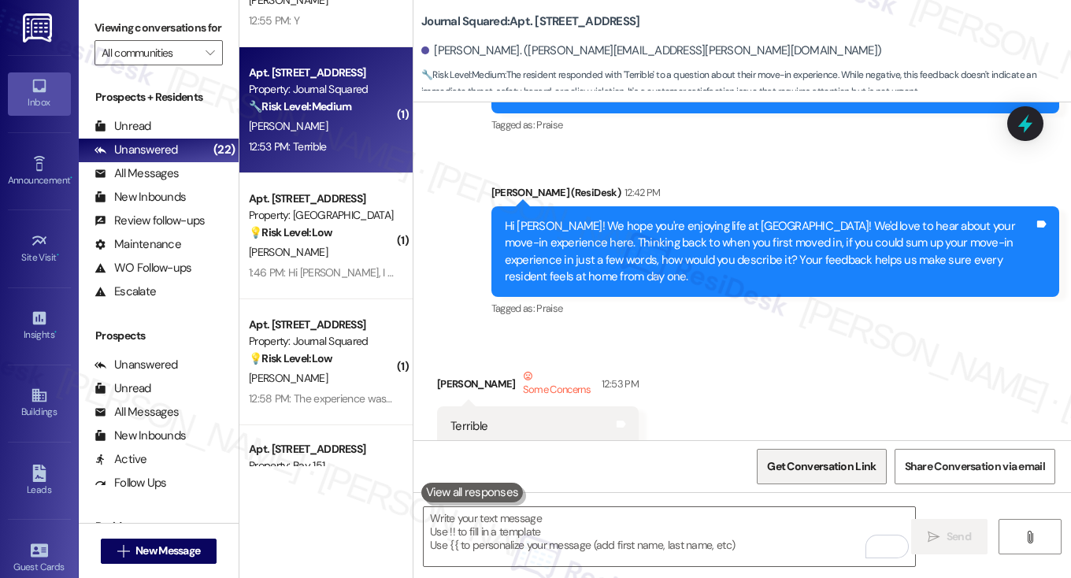
scroll to position [10082, 0]
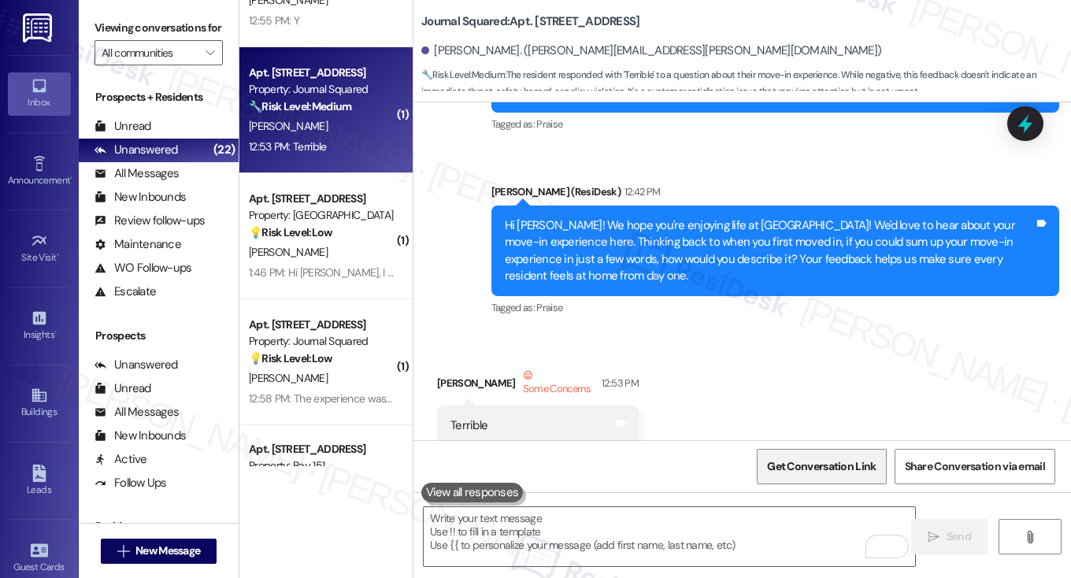
click at [845, 475] on span "Get Conversation Link" at bounding box center [821, 467] width 115 height 34
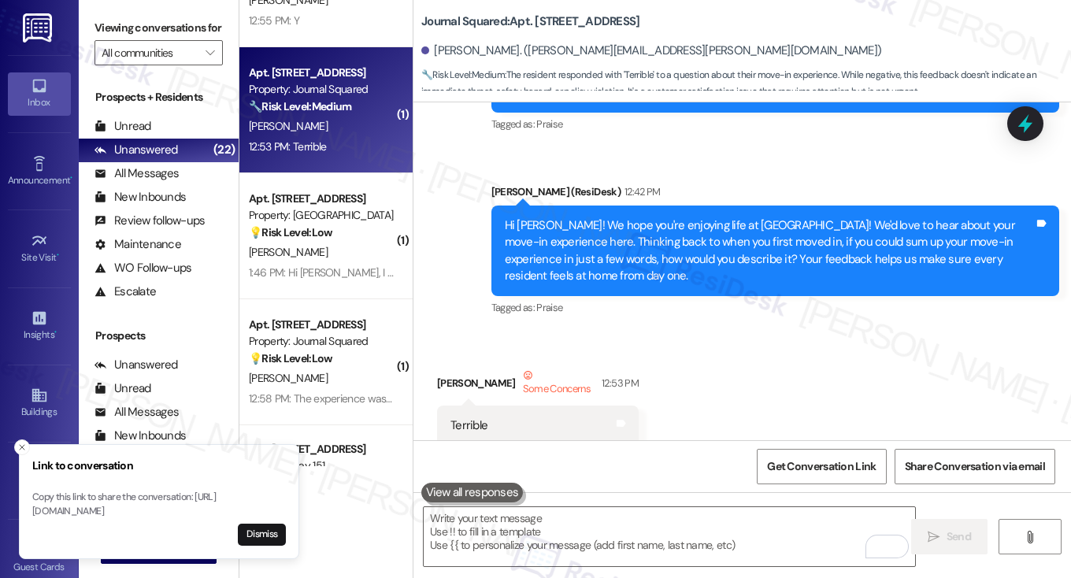
drag, startPoint x: 122, startPoint y: 19, endPoint x: 287, endPoint y: 120, distance: 193.1
click at [122, 19] on label "Viewing conversations for" at bounding box center [159, 28] width 128 height 24
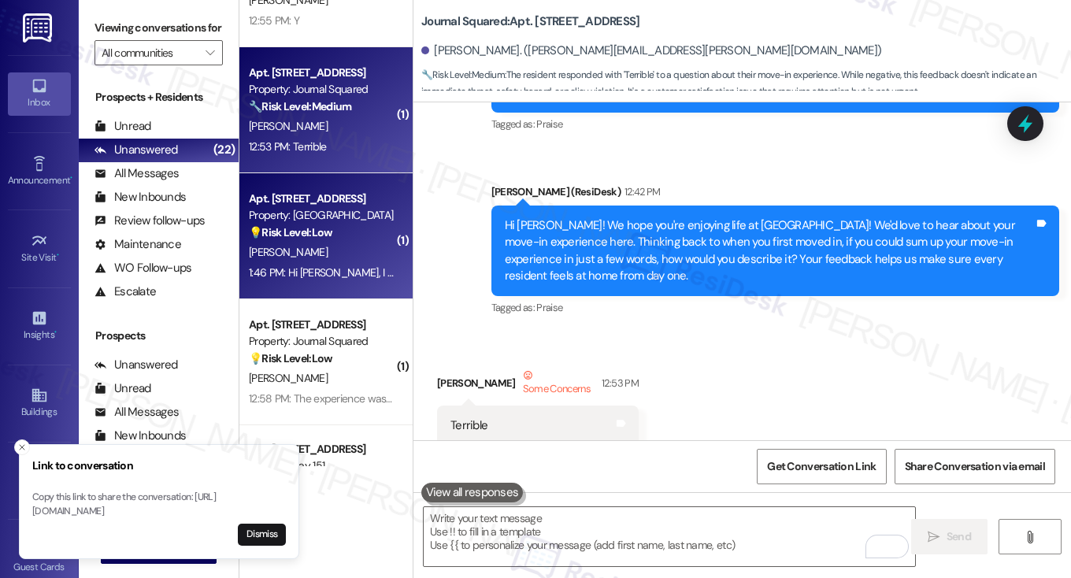
click at [337, 273] on div "1:46 PM: Hi Jane, I have emailed for the elevator reservation. Is there a phone…" at bounding box center [599, 272] width 700 height 14
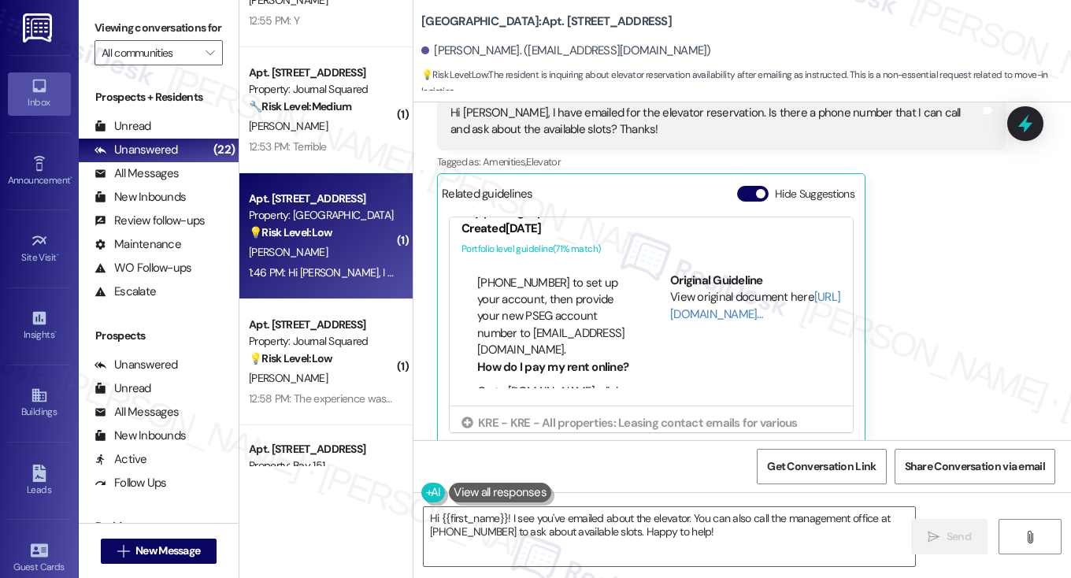
scroll to position [315, 0]
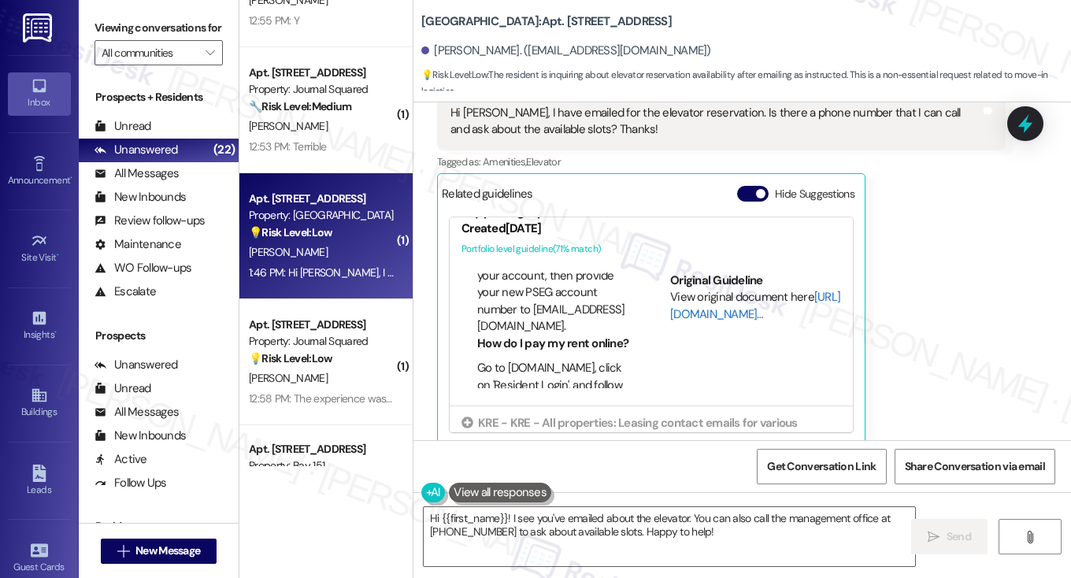
click at [702, 302] on link "[URL][DOMAIN_NAME]…" at bounding box center [755, 305] width 170 height 32
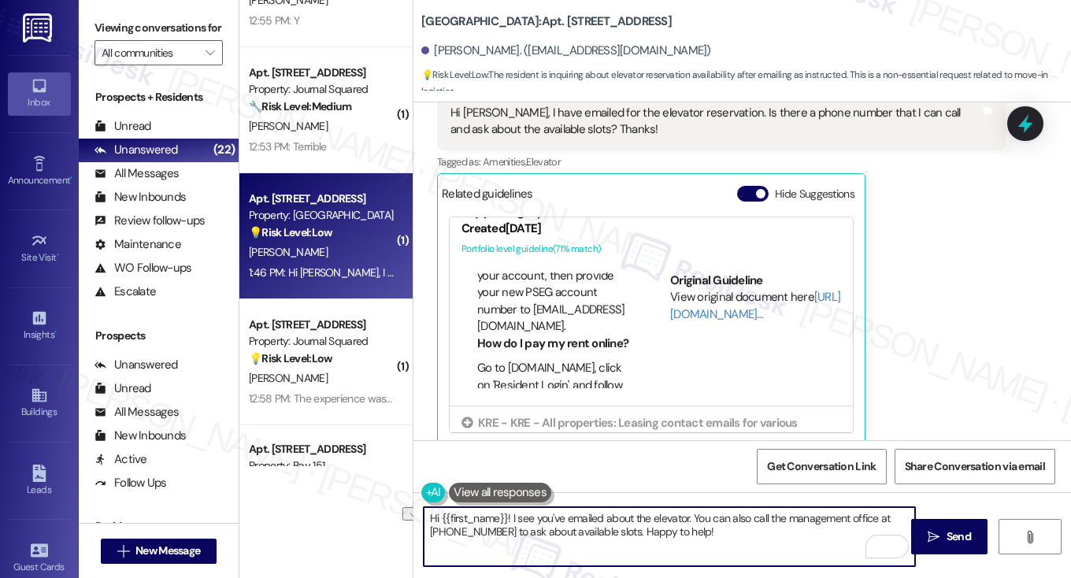
drag, startPoint x: 509, startPoint y: 516, endPoint x: 767, endPoint y: 523, distance: 258.5
click at [767, 523] on textarea "Hi {{first_name}}! I see you've emailed about the elevator. You can also call t…" at bounding box center [670, 536] width 492 height 59
click at [704, 530] on textarea "Hi {{first_name}}! I see you've emailed about the elevator. You can also call t…" at bounding box center [670, 536] width 492 height 59
drag, startPoint x: 686, startPoint y: 514, endPoint x: 511, endPoint y: 522, distance: 175.0
click at [511, 522] on textarea "Hi {{first_name}}! I see you've emailed about the elevator. You can also call t…" at bounding box center [670, 536] width 492 height 59
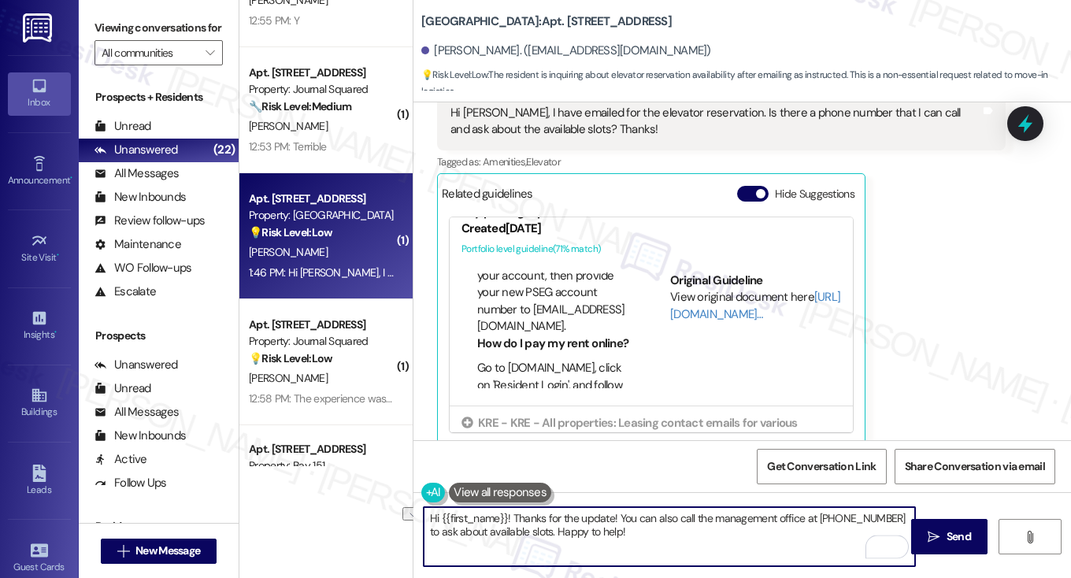
drag, startPoint x: 672, startPoint y: 518, endPoint x: 635, endPoint y: 516, distance: 37.1
click at [635, 516] on textarea "Hi {{first_name}}! Thanks for the update! You can also call the management offi…" at bounding box center [670, 536] width 492 height 59
click at [518, 526] on textarea "Hi {{first_name}}! Thanks for the update! You may call the management office at…" at bounding box center [670, 536] width 492 height 59
click at [717, 532] on textarea "Hi {{first_name}}! Thanks for the update! You may call the management office at…" at bounding box center [670, 536] width 492 height 59
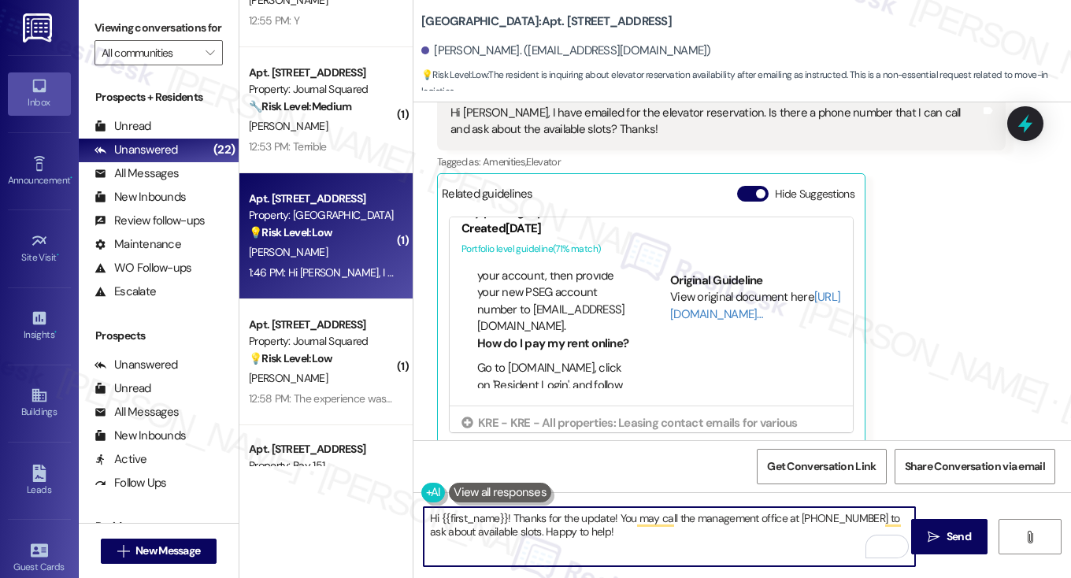
click at [793, 516] on textarea "Hi {{first_name}}! Thanks for the update! You may call the management office at…" at bounding box center [670, 536] width 492 height 59
click at [731, 514] on textarea "Hi {{first_name}}! Thanks for the update! You may call the management office at…" at bounding box center [670, 536] width 492 height 59
click at [722, 517] on textarea "Hi {{first_name}}! Thanks for the update! You may call the office at (201) 333-…" at bounding box center [670, 536] width 492 height 59
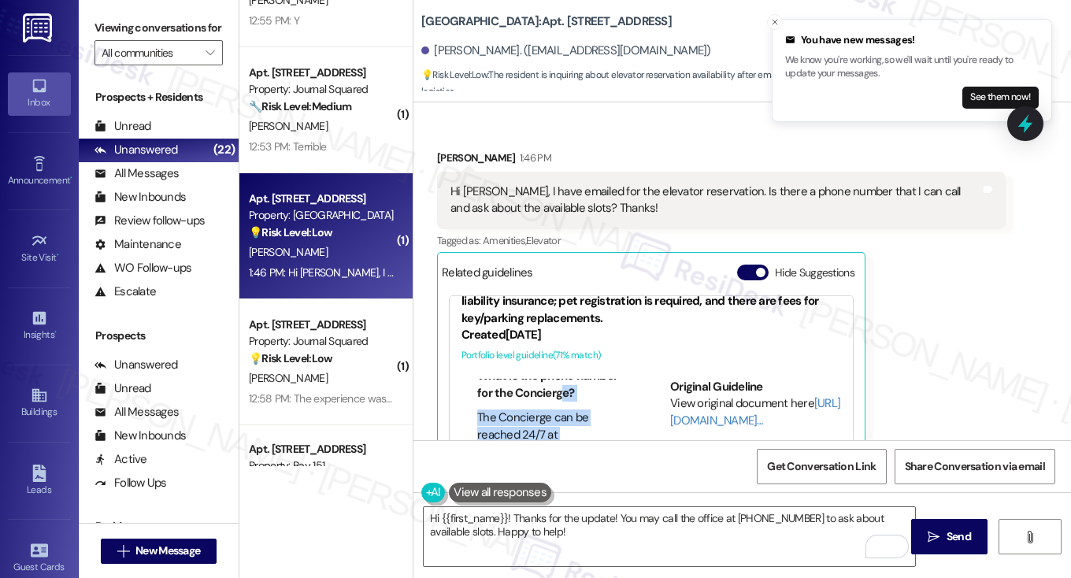
scroll to position [22, 0]
drag, startPoint x: 533, startPoint y: 380, endPoint x: 559, endPoint y: 412, distance: 41.5
click at [559, 415] on li "The Concierge can be reached 24/7 at (201) 433-4337." at bounding box center [554, 440] width 155 height 50
click at [744, 184] on div "Hi Jane, I have emailed for the elevator reservation. Is there a phone number t…" at bounding box center [716, 201] width 530 height 34
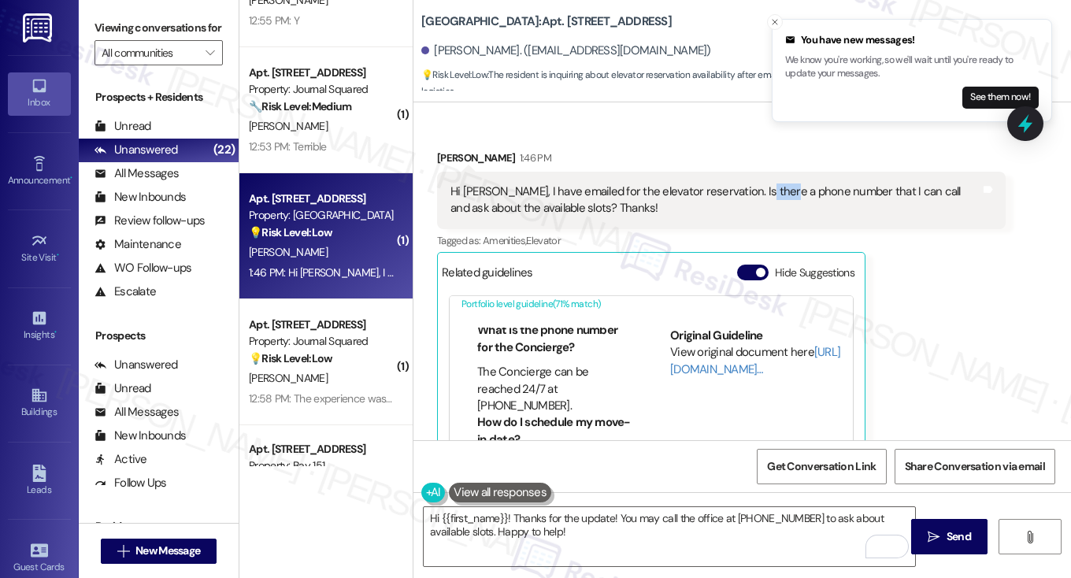
scroll to position [158, 0]
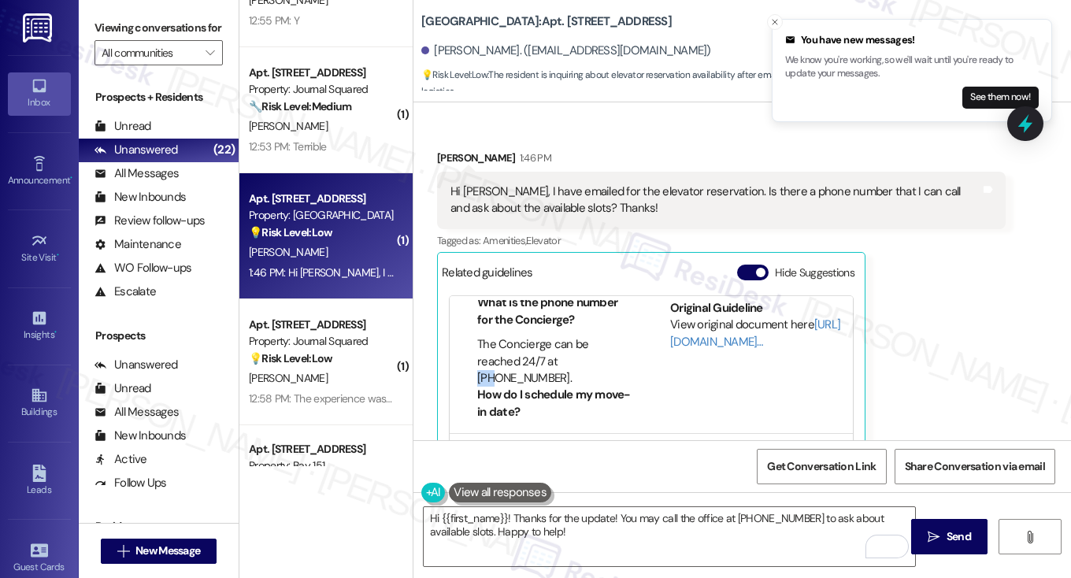
drag, startPoint x: 553, startPoint y: 343, endPoint x: 569, endPoint y: 342, distance: 15.8
click at [569, 342] on li "The Concierge can be reached 24/7 at (201) 433-4337." at bounding box center [554, 361] width 155 height 50
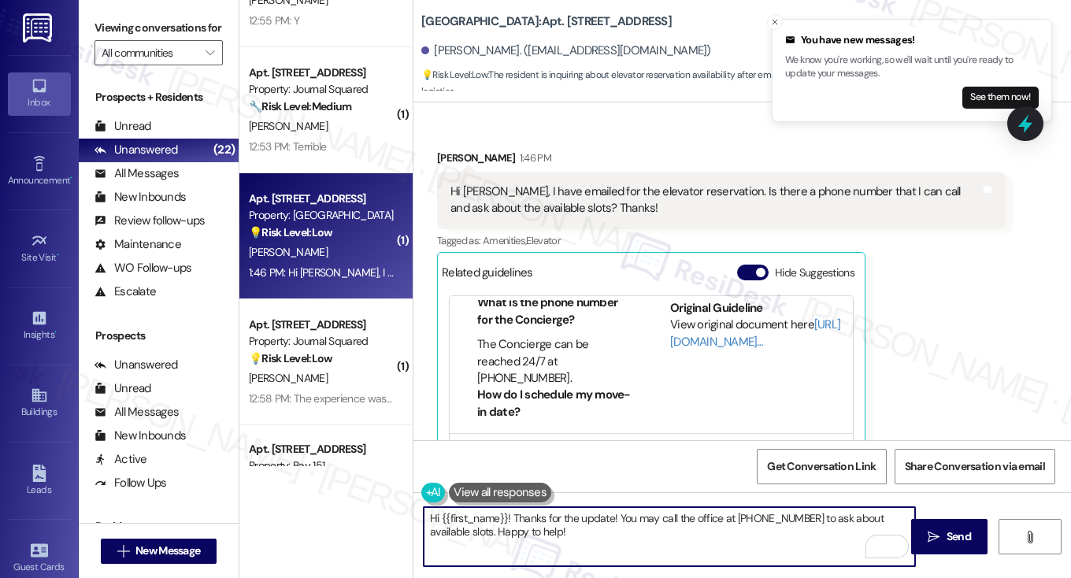
click at [741, 525] on textarea "Hi {{first_name}}! Thanks for the update! You may call the office at (201) 333-…" at bounding box center [670, 536] width 492 height 59
click at [731, 523] on textarea "Hi {{first_name}}! Thanks for the update! You may call the office at (201) 333-…" at bounding box center [670, 536] width 492 height 59
drag, startPoint x: 555, startPoint y: 524, endPoint x: 565, endPoint y: 519, distance: 10.6
click at [555, 524] on textarea "Hi {{first_name}}! Thanks for the update! You may call the office at (201) 333-…" at bounding box center [670, 536] width 492 height 59
click at [797, 522] on textarea "Hi {{first_name}}! Thanks for the update! You may call the office at (201) 333-…" at bounding box center [670, 536] width 492 height 59
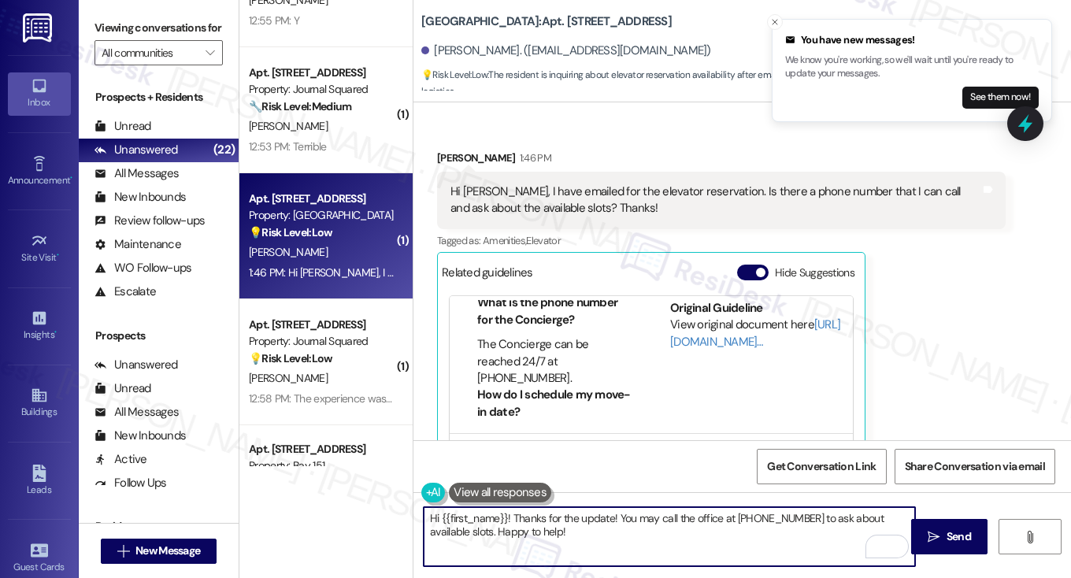
click at [797, 522] on textarea "Hi {{first_name}}! Thanks for the update! You may call the office at (201) 333-…" at bounding box center [670, 536] width 492 height 59
click at [618, 548] on textarea "Hi {{first_name}}! Thanks for the update! You may call the office at (201) 333-…" at bounding box center [670, 536] width 492 height 59
drag, startPoint x: 548, startPoint y: 531, endPoint x: 455, endPoint y: 538, distance: 94.0
click at [453, 538] on textarea "Hi {{first_name}}! Thanks for the update! You may call the office at (201) 333-…" at bounding box center [670, 536] width 492 height 59
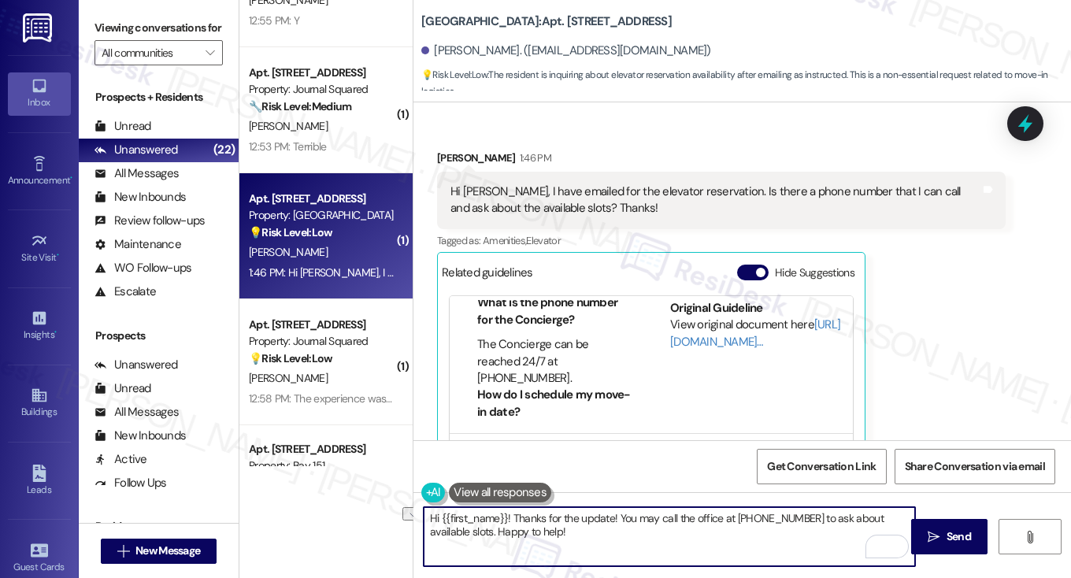
drag, startPoint x: 731, startPoint y: 518, endPoint x: 810, endPoint y: 518, distance: 78.8
click at [810, 518] on textarea "Hi {{first_name}}! Thanks for the update! You may call the office at (201) 333-…" at bounding box center [670, 536] width 492 height 59
click at [646, 535] on textarea "Hi {{first_name}}! Thanks for the update! You may call the office at (201) 333-…" at bounding box center [670, 536] width 492 height 59
drag, startPoint x: 569, startPoint y: 535, endPoint x: 808, endPoint y: 516, distance: 239.5
click at [808, 516] on textarea "Hi {{first_name}}! Thanks for the update! You may call the office at (201) 333-…" at bounding box center [670, 536] width 492 height 59
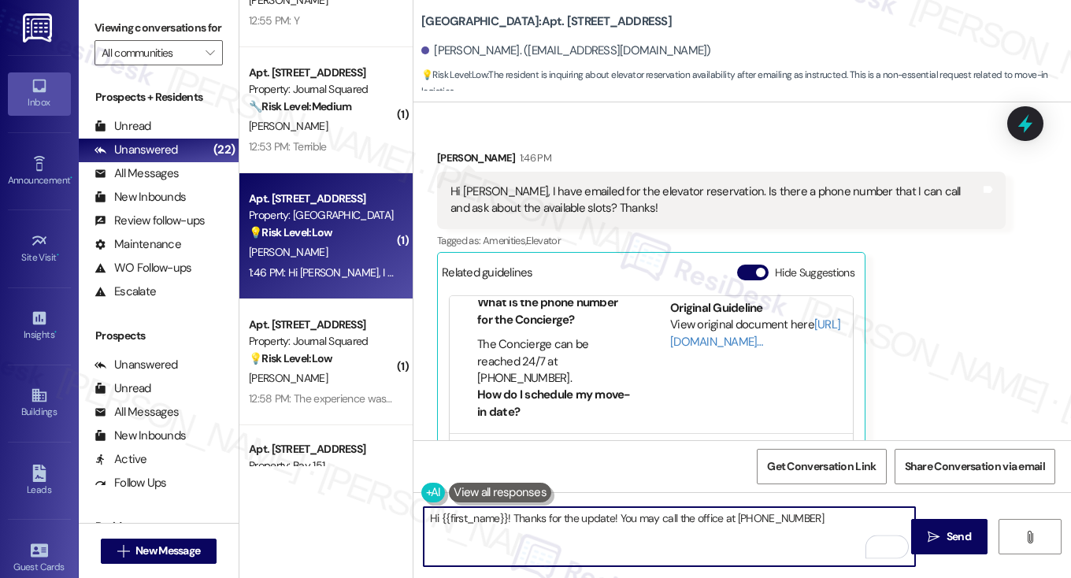
click at [724, 518] on textarea "Hi {{first_name}}! Thanks for the update! You may call the office at (201) 333-…" at bounding box center [670, 536] width 492 height 59
click at [889, 516] on textarea "Hi {{first_name}}! Thanks for the update! You may call the office with this num…" at bounding box center [670, 536] width 492 height 59
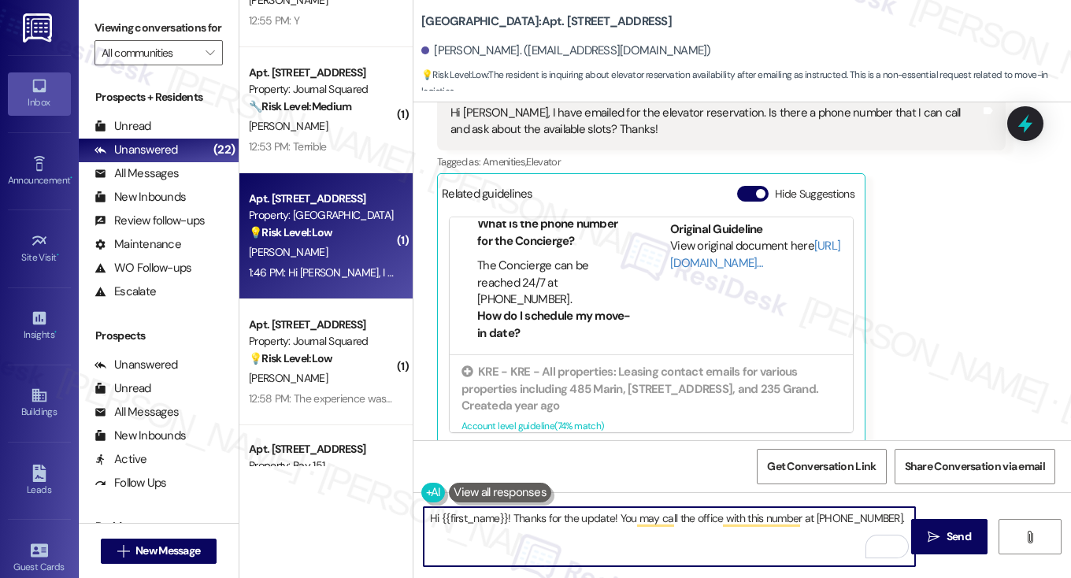
scroll to position [410, 0]
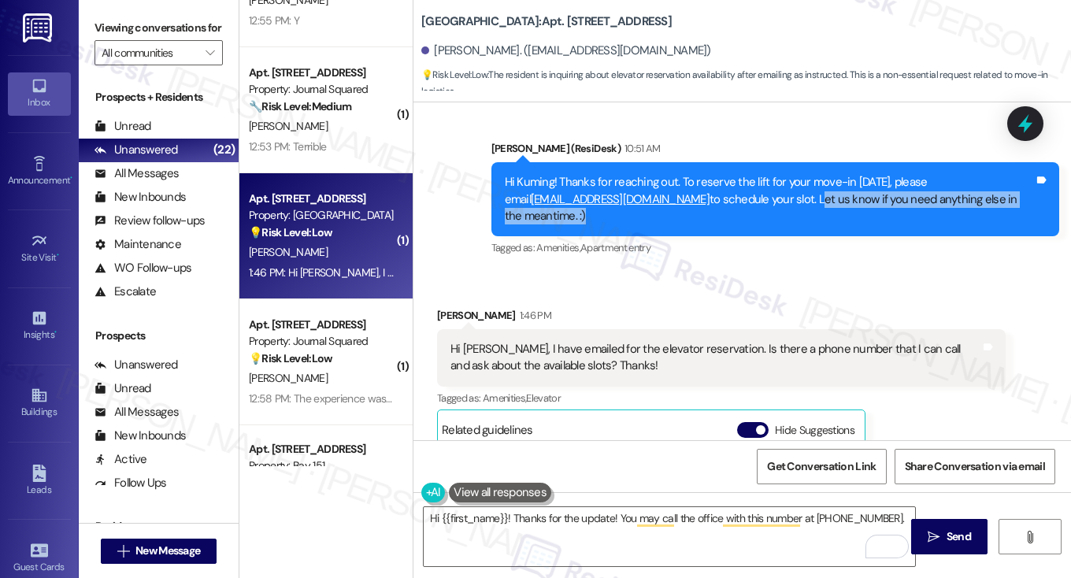
drag, startPoint x: 735, startPoint y: 200, endPoint x: 1005, endPoint y: 195, distance: 270.3
click at [1005, 195] on div "Hi Kuming! Thanks for reaching out. To reserve the lift for your move-in this S…" at bounding box center [770, 199] width 530 height 50
copy div "Let us know if you need anything else in the meantime. :"
drag, startPoint x: 113, startPoint y: 2, endPoint x: 181, endPoint y: 72, distance: 97.5
click at [113, 2] on div "Viewing conversations for All communities " at bounding box center [159, 40] width 160 height 81
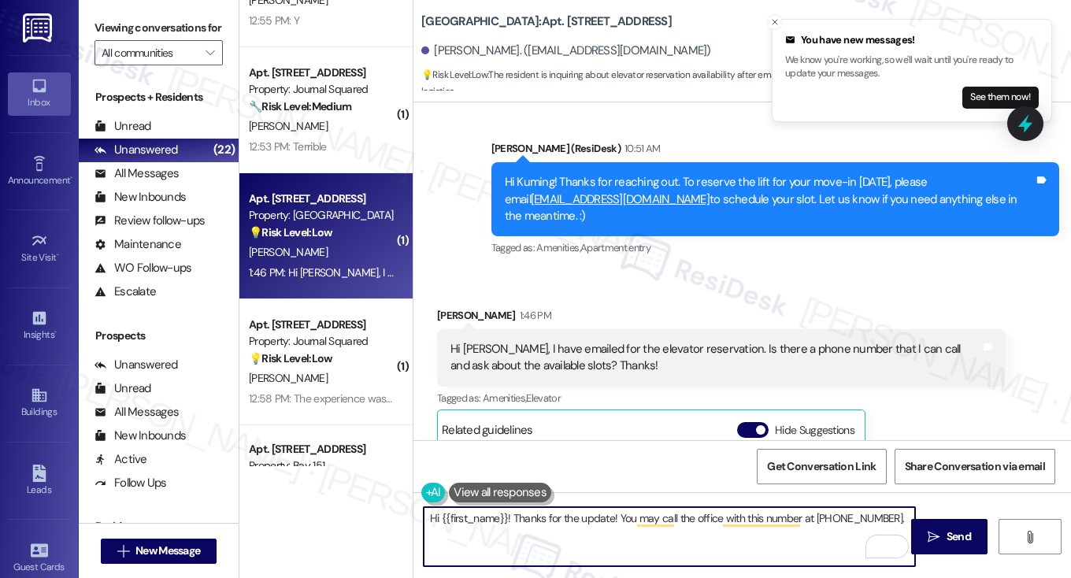
click at [892, 514] on textarea "Hi {{first_name}}! Thanks for the update! You may call the office with this num…" at bounding box center [670, 536] width 492 height 59
click at [562, 533] on textarea "Hi {{first_name}}! Thanks for the update! You may call the office with this num…" at bounding box center [670, 536] width 492 height 59
click at [822, 538] on textarea "Hi {{first_name}}! Thanks for the update! You may call the office with this num…" at bounding box center [670, 536] width 492 height 59
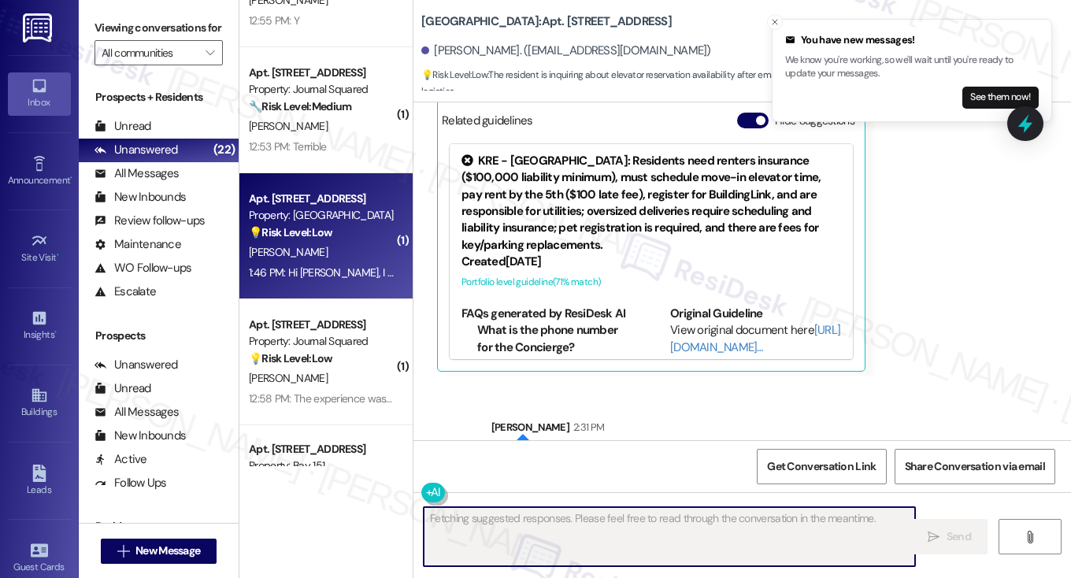
scroll to position [774, 0]
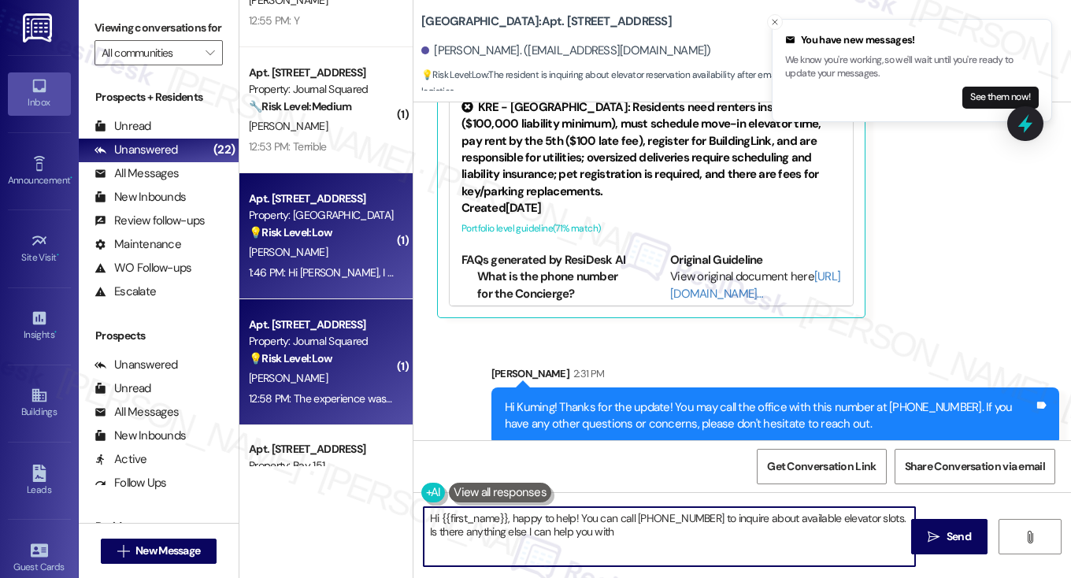
type textarea "Hi {{first_name}}, happy to help! You can call (201) 333-7800 to inquire about …"
click at [338, 374] on div "[PERSON_NAME]" at bounding box center [321, 379] width 149 height 20
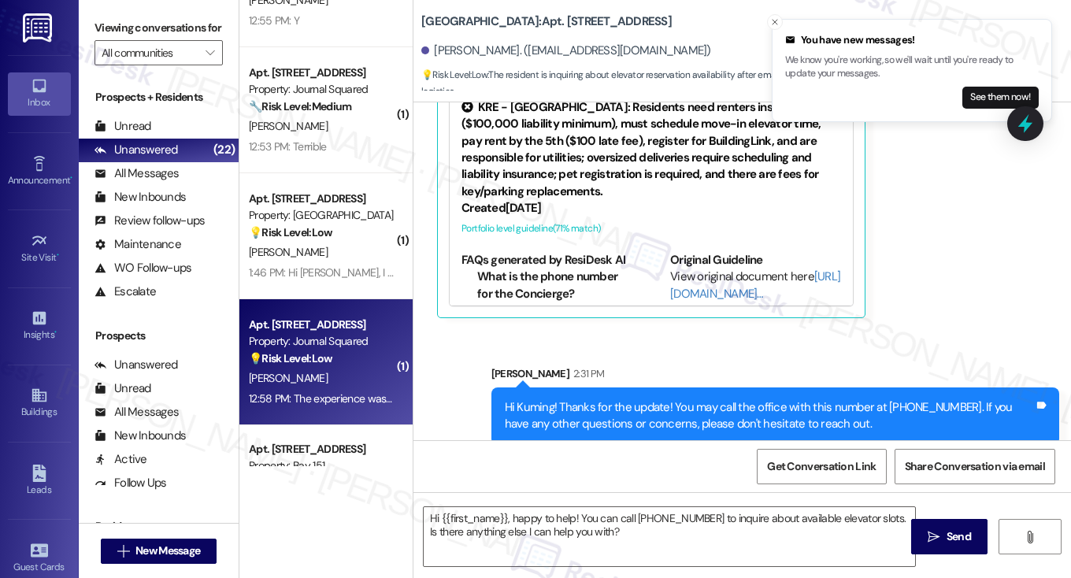
type textarea "Fetching suggested responses. Please feel free to read through the conversation…"
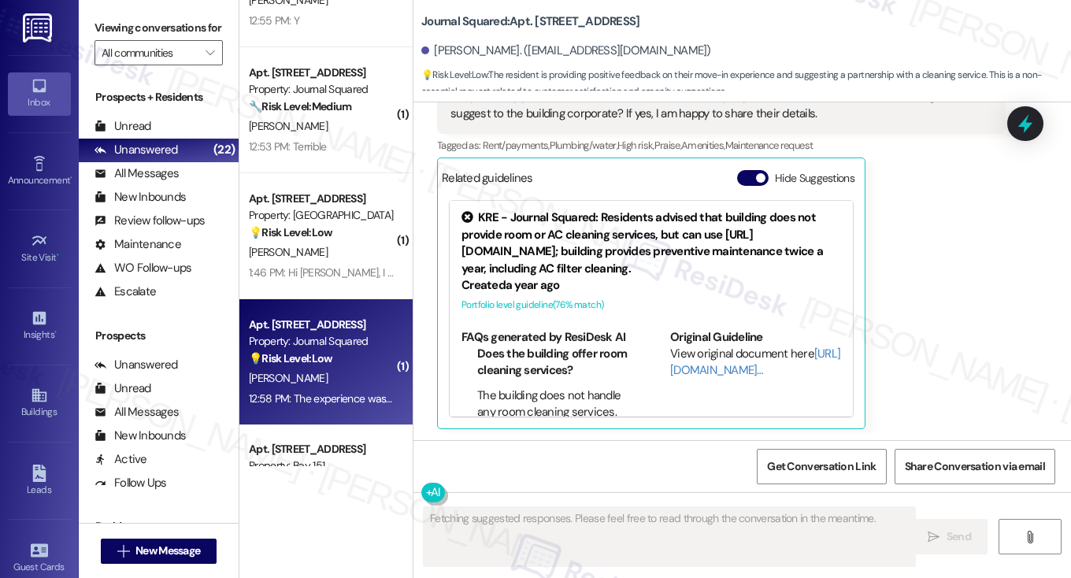
scroll to position [641, 0]
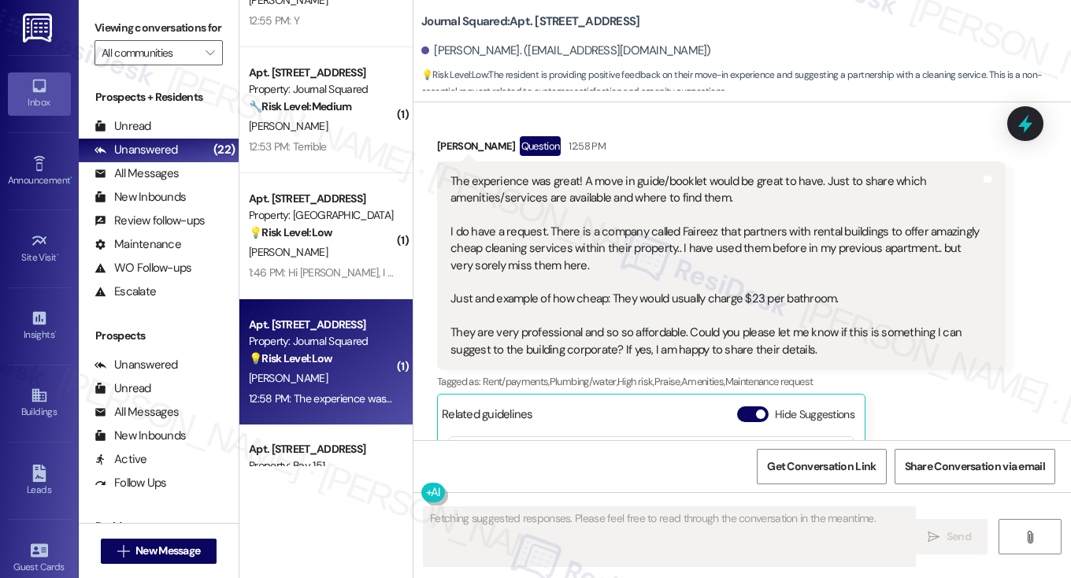
click at [507, 185] on div "The experience was great! A move in guide/booklet would be great to have. Just …" at bounding box center [716, 266] width 530 height 186
click at [510, 188] on div "The experience was great! A move in guide/booklet would be great to have. Just …" at bounding box center [716, 266] width 530 height 186
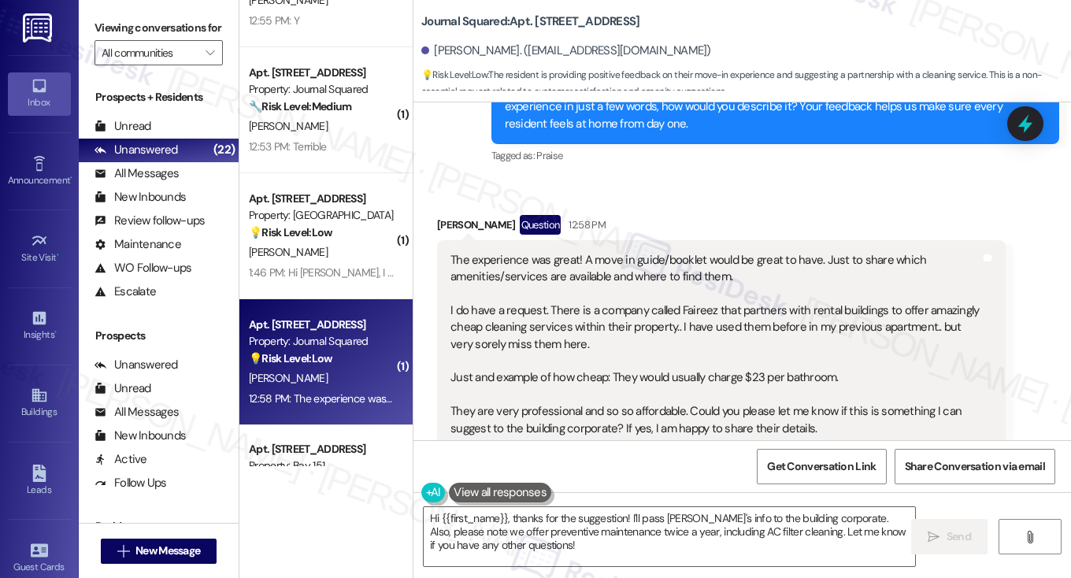
scroll to position [405, 0]
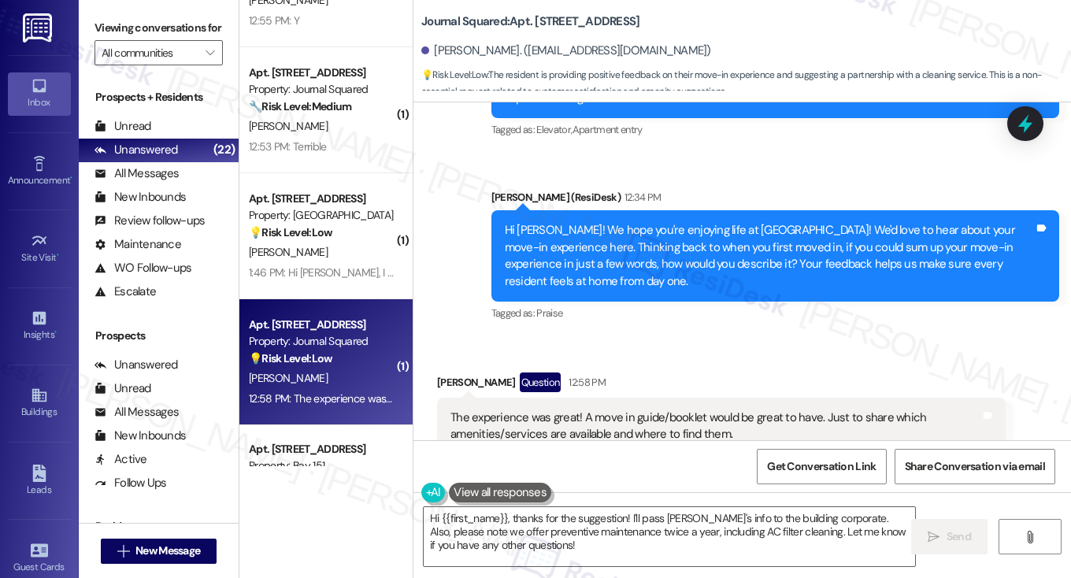
click at [750, 268] on div "Hi Shraddha! We hope you're enjoying life at Journal Squared! We'd love to hear…" at bounding box center [770, 256] width 530 height 68
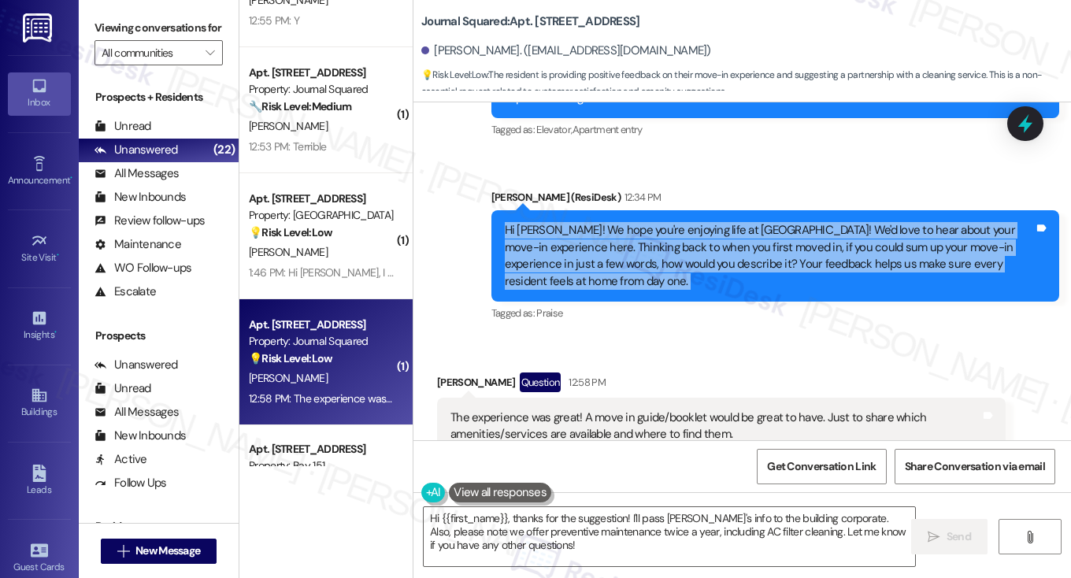
drag, startPoint x: 750, startPoint y: 268, endPoint x: 753, endPoint y: 279, distance: 11.5
click at [750, 277] on div "Hi Shraddha! We hope you're enjoying life at Journal Squared! We'd love to hear…" at bounding box center [770, 256] width 530 height 68
click at [836, 468] on span "Get Conversation Link" at bounding box center [821, 467] width 109 height 17
click at [778, 228] on div "Hi Shraddha! We hope you're enjoying life at Journal Squared! We'd love to hear…" at bounding box center [770, 256] width 530 height 68
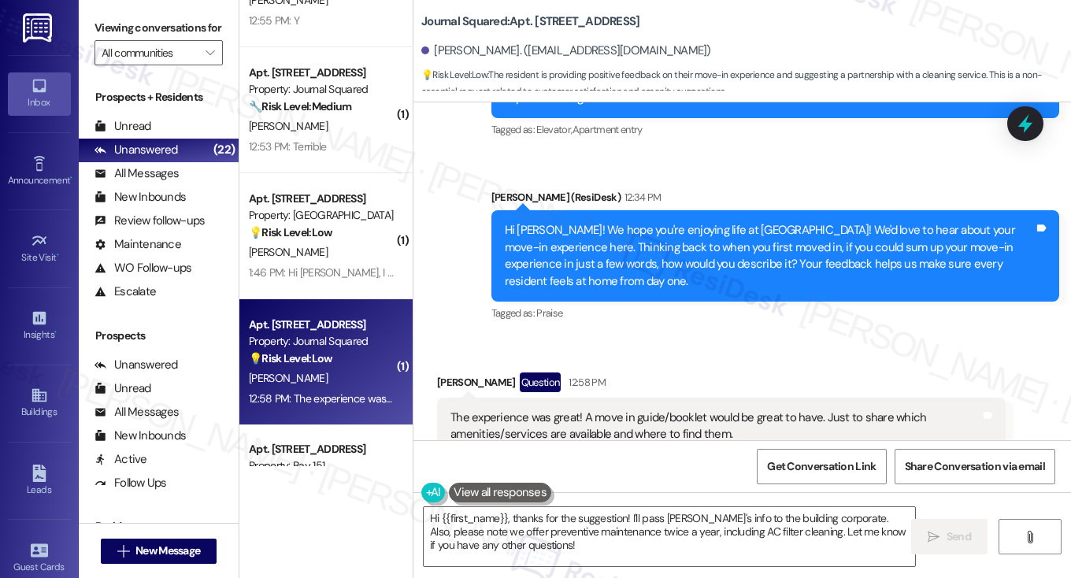
click at [771, 230] on div "Hi Shraddha! We hope you're enjoying life at Journal Squared! We'd love to hear…" at bounding box center [770, 256] width 530 height 68
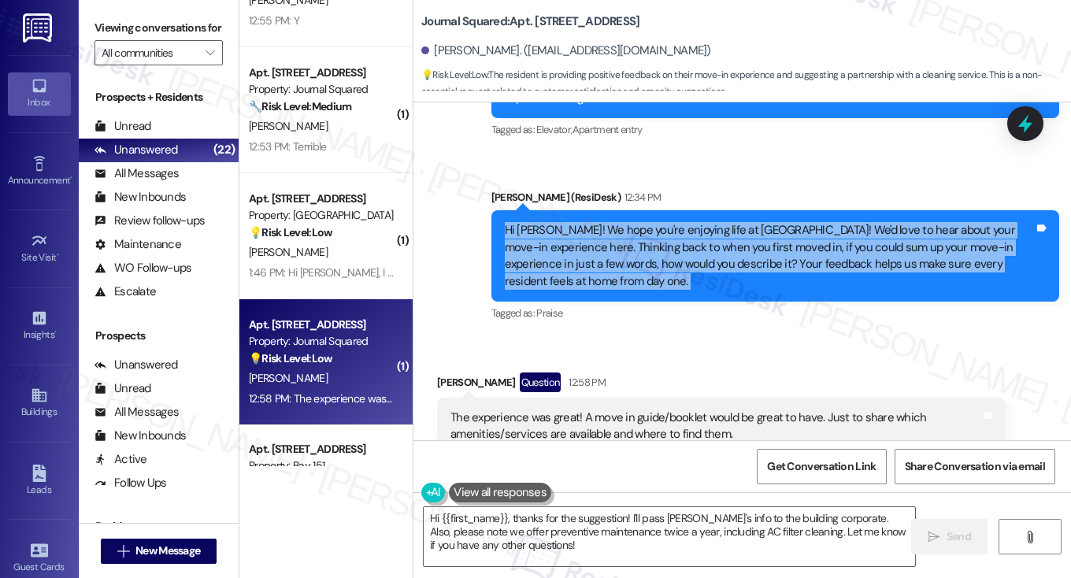
click at [771, 230] on div "Hi Shraddha! We hope you're enjoying life at Journal Squared! We'd love to hear…" at bounding box center [770, 256] width 530 height 68
click at [689, 242] on div "Hi Shraddha! We hope you're enjoying life at Journal Squared! We'd love to hear…" at bounding box center [770, 256] width 530 height 68
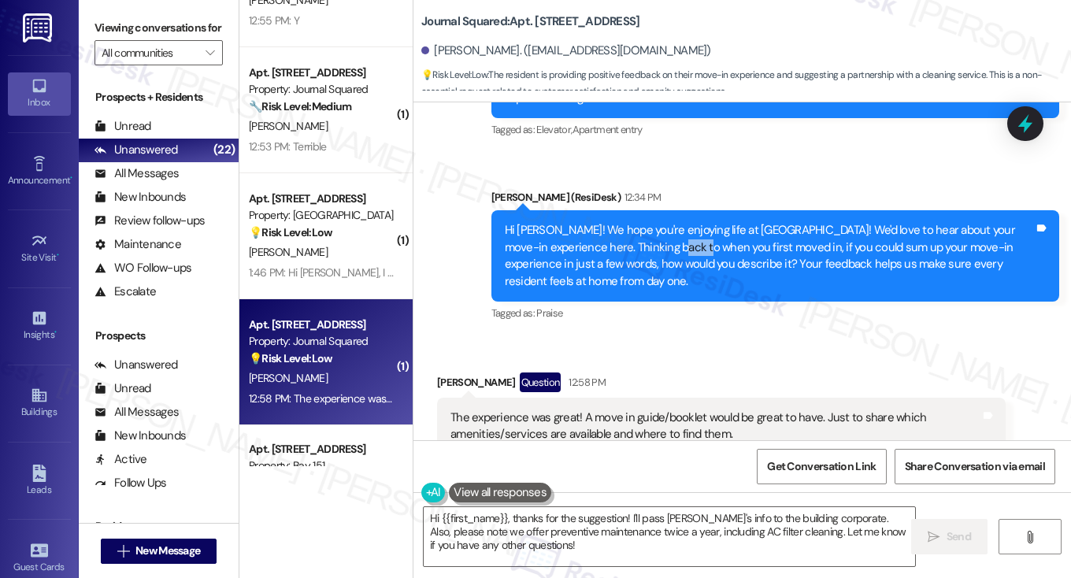
click at [689, 242] on div "Hi Shraddha! We hope you're enjoying life at Journal Squared! We'd love to hear…" at bounding box center [770, 256] width 530 height 68
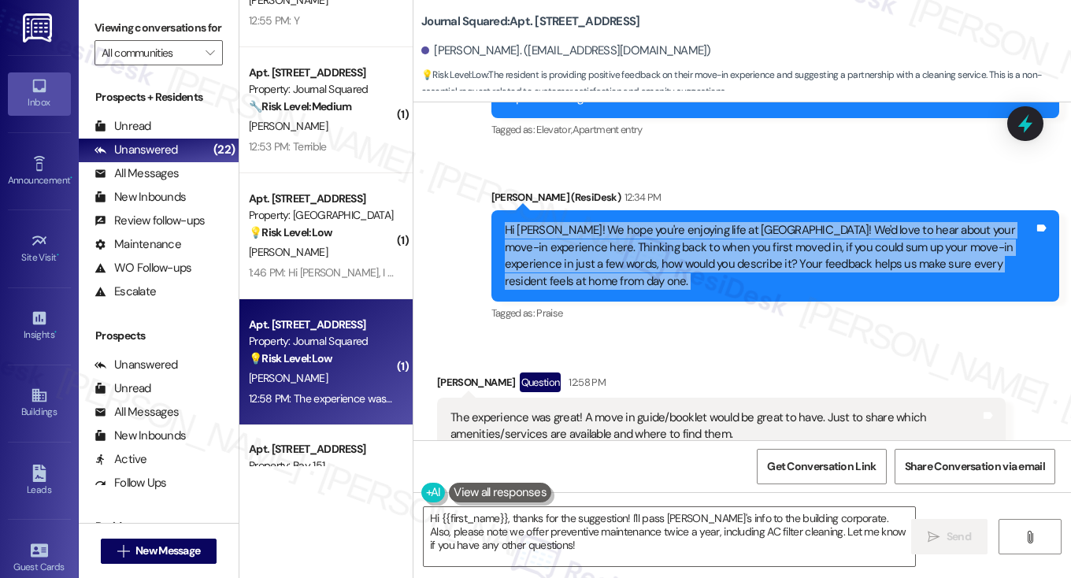
click at [689, 242] on div "Hi Shraddha! We hope you're enjoying life at Journal Squared! We'd love to hear…" at bounding box center [770, 256] width 530 height 68
click at [689, 250] on div "Hi Shraddha! We hope you're enjoying life at Journal Squared! We'd love to hear…" at bounding box center [770, 256] width 530 height 68
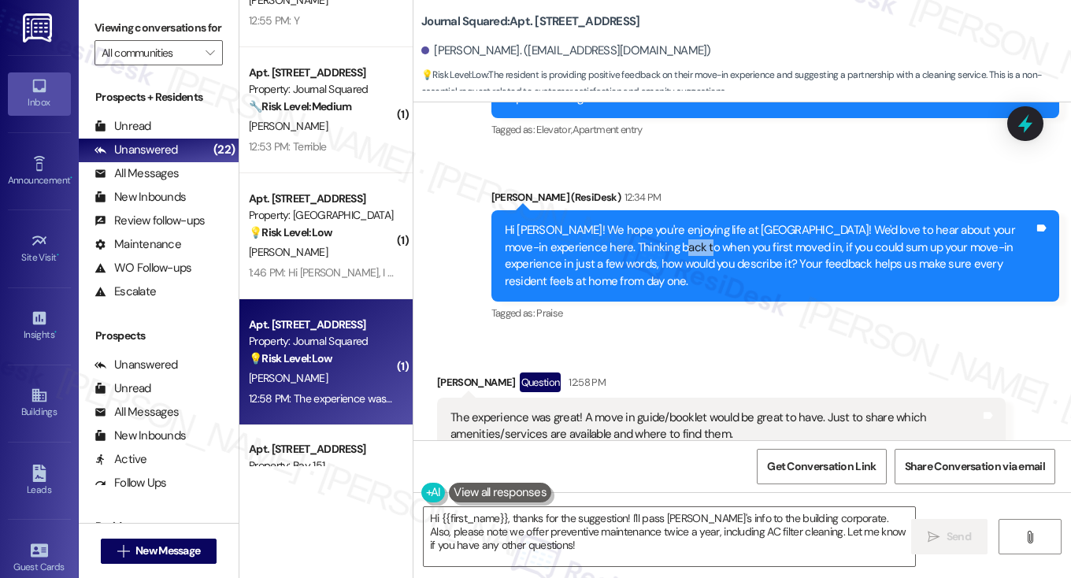
click at [689, 250] on div "Hi Shraddha! We hope you're enjoying life at Journal Squared! We'd love to hear…" at bounding box center [770, 256] width 530 height 68
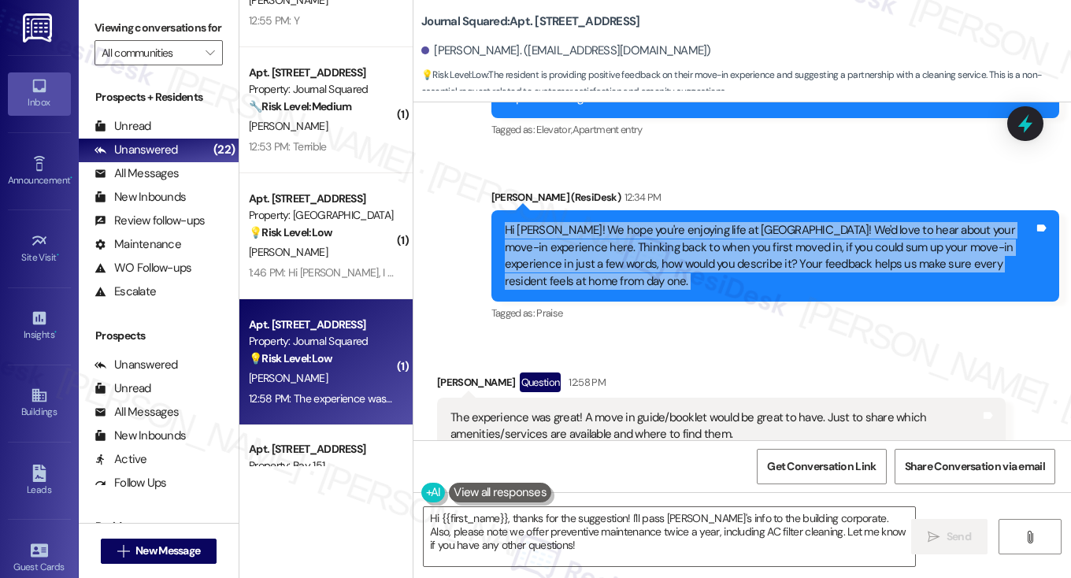
click at [689, 250] on div "Hi Shraddha! We hope you're enjoying life at Journal Squared! We'd love to hear…" at bounding box center [770, 256] width 530 height 68
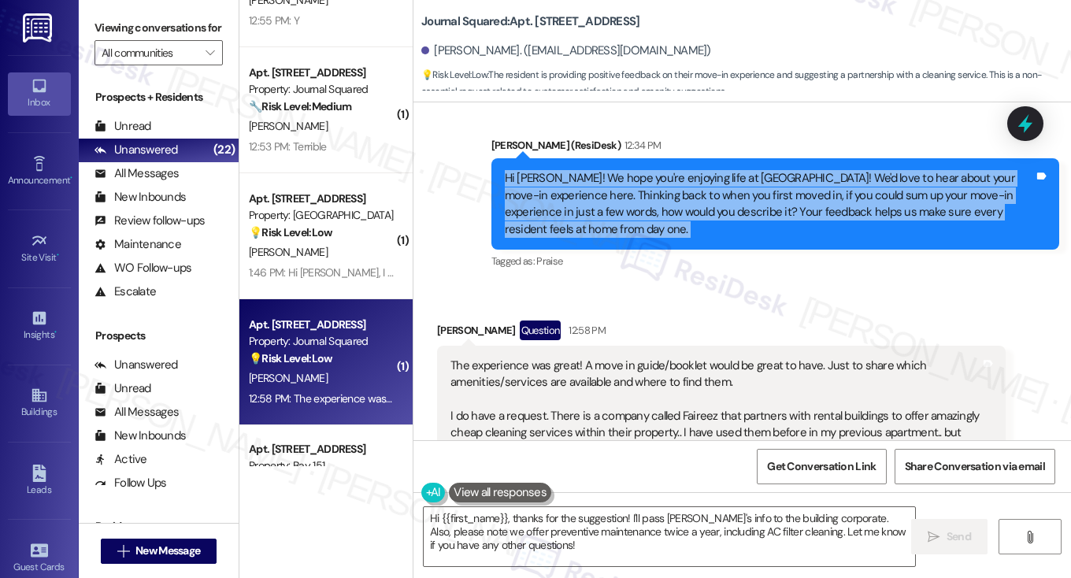
scroll to position [484, 0]
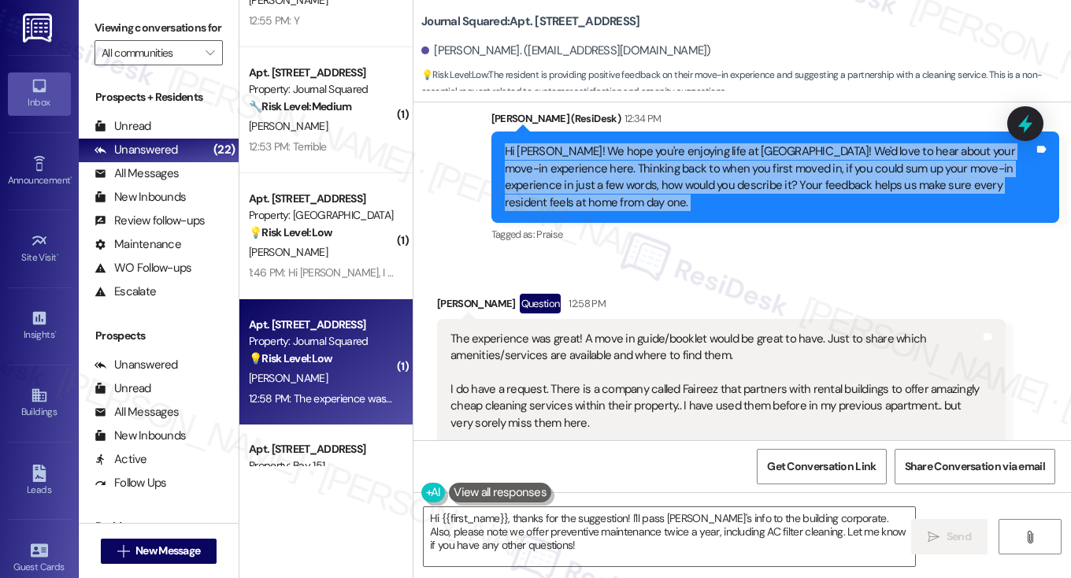
click at [681, 165] on div "Hi Shraddha! We hope you're enjoying life at Journal Squared! We'd love to hear…" at bounding box center [770, 177] width 530 height 68
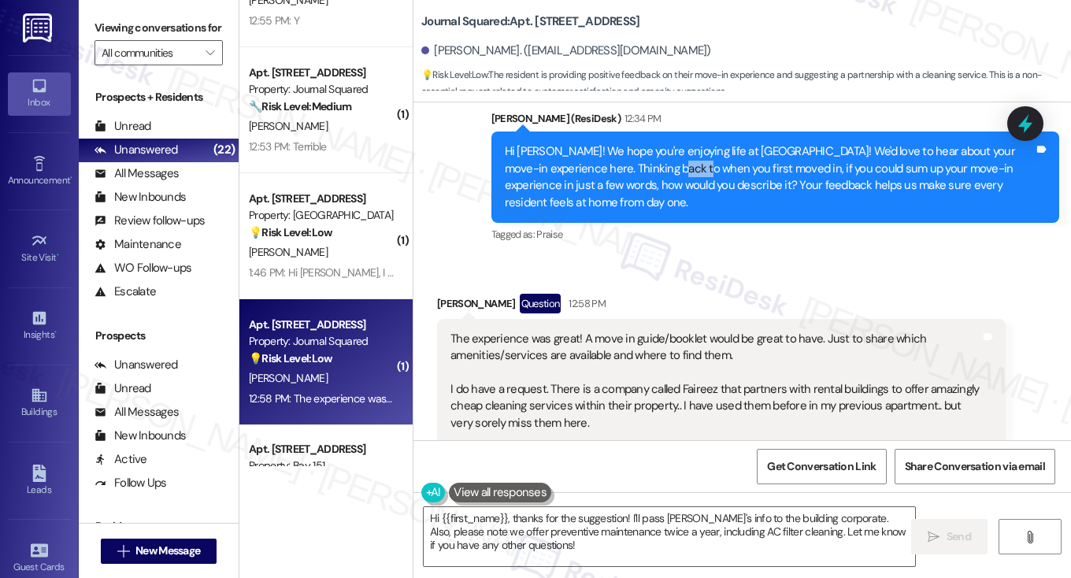
click at [681, 165] on div "Hi Shraddha! We hope you're enjoying life at Journal Squared! We'd love to hear…" at bounding box center [770, 177] width 530 height 68
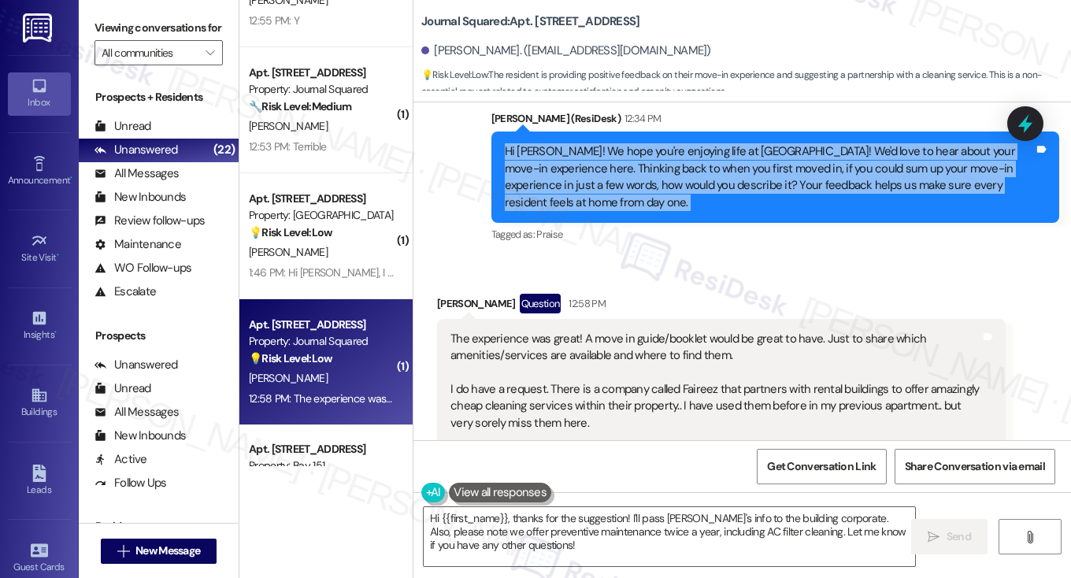
click at [681, 165] on div "Hi Shraddha! We hope you're enjoying life at Journal Squared! We'd love to hear…" at bounding box center [770, 177] width 530 height 68
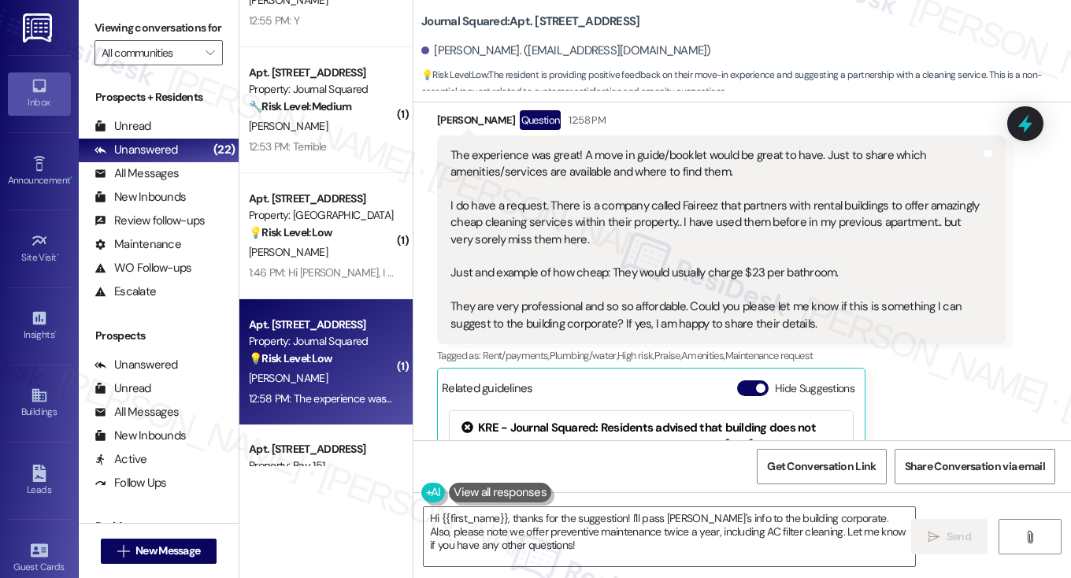
scroll to position [641, 0]
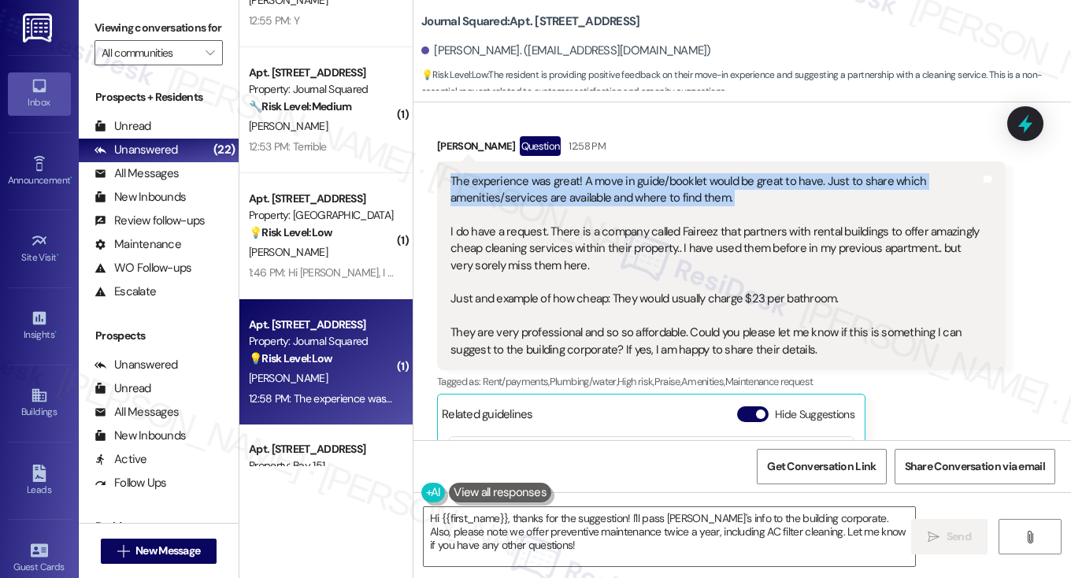
drag, startPoint x: 451, startPoint y: 179, endPoint x: 733, endPoint y: 220, distance: 285.8
click at [733, 220] on div "The experience was great! A move in guide/booklet would be great to have. Just …" at bounding box center [716, 266] width 530 height 186
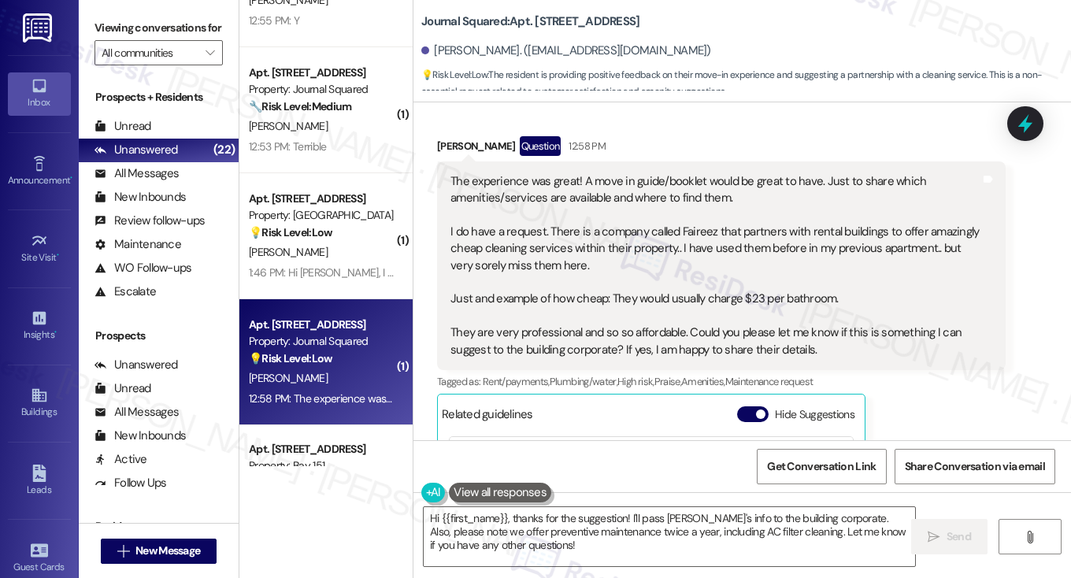
click at [684, 237] on div "The experience was great! A move in guide/booklet would be great to have. Just …" at bounding box center [716, 266] width 530 height 186
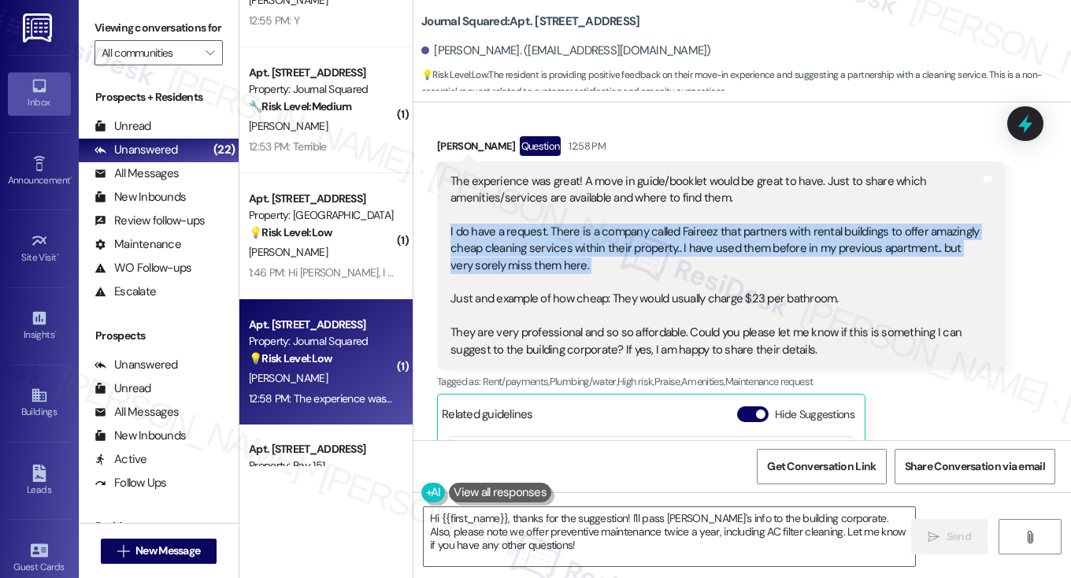
click at [684, 237] on div "The experience was great! A move in guide/booklet would be great to have. Just …" at bounding box center [716, 266] width 530 height 186
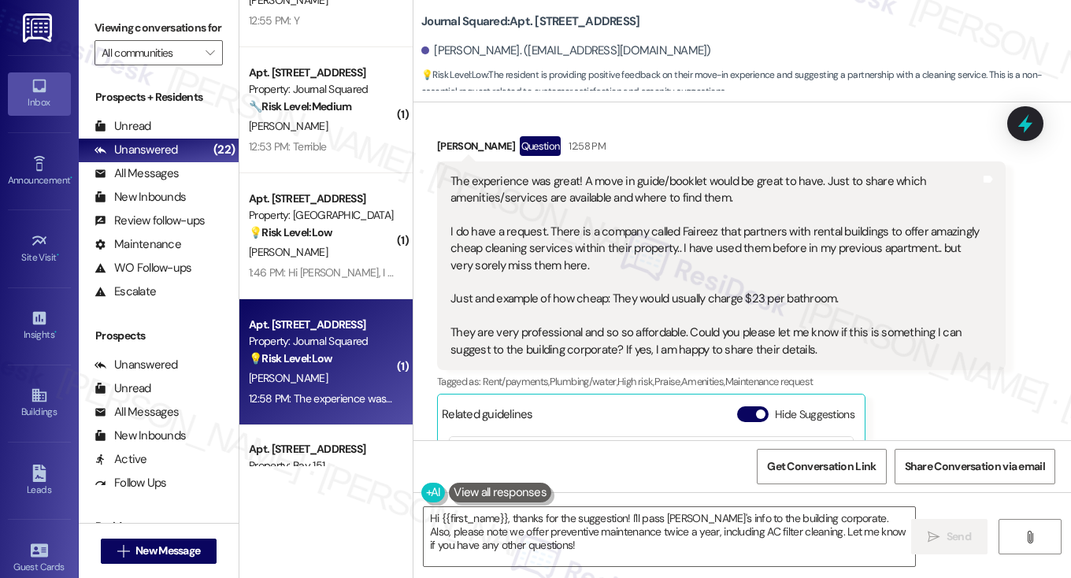
click at [601, 206] on div "The experience was great! A move in guide/booklet would be great to have. Just …" at bounding box center [716, 266] width 530 height 186
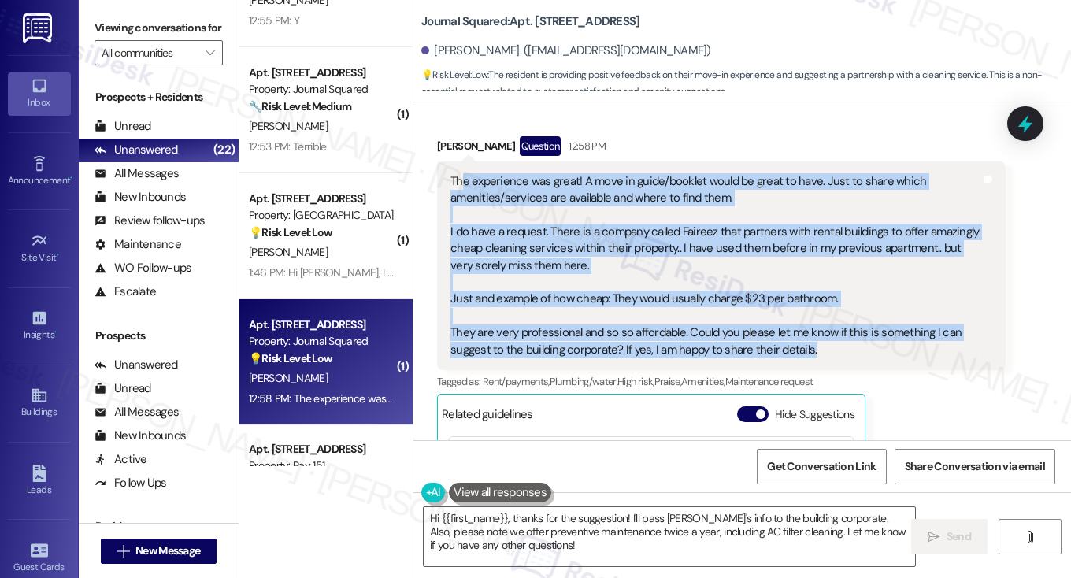
drag, startPoint x: 457, startPoint y: 185, endPoint x: 838, endPoint y: 347, distance: 414.4
click at [838, 347] on div "The experience was great! A move in guide/booklet would be great to have. Just …" at bounding box center [716, 266] width 530 height 186
copy div "e experience was great! A move in guide/booklet would be great to have. Just to…"
click at [744, 260] on div "The experience was great! A move in guide/booklet would be great to have. Just …" at bounding box center [716, 266] width 530 height 186
drag, startPoint x: 444, startPoint y: 182, endPoint x: 825, endPoint y: 350, distance: 415.9
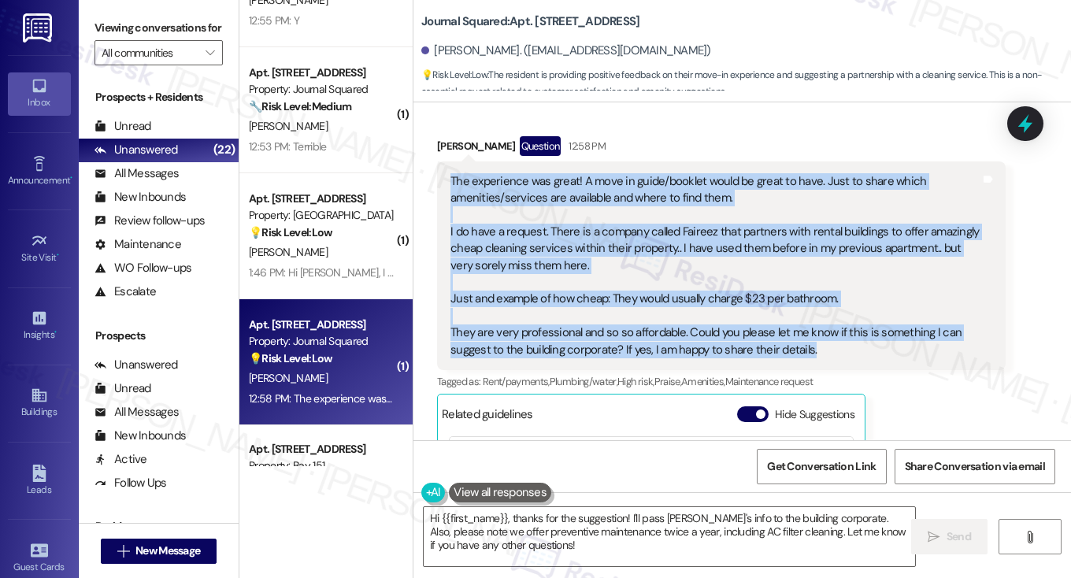
click at [825, 350] on div "The experience was great! A move in guide/booklet would be great to have. Just …" at bounding box center [721, 267] width 569 height 210
copy div "The experience was great! A move in guide/booklet would be great to have. Just …"
click at [731, 239] on div "The experience was great! A move in guide/booklet would be great to have. Just …" at bounding box center [716, 266] width 530 height 186
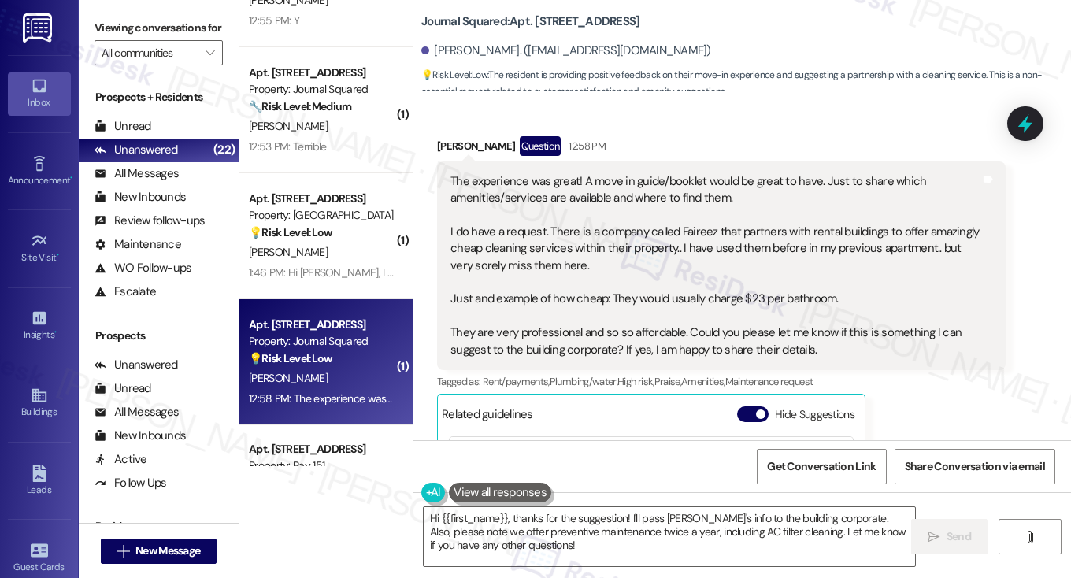
click at [112, 21] on label "Viewing conversations for" at bounding box center [159, 28] width 128 height 24
click at [616, 533] on textarea "Hi {{first_name}}, thanks for the suggestion! I'll pass Faireez's info to the b…" at bounding box center [670, 536] width 492 height 59
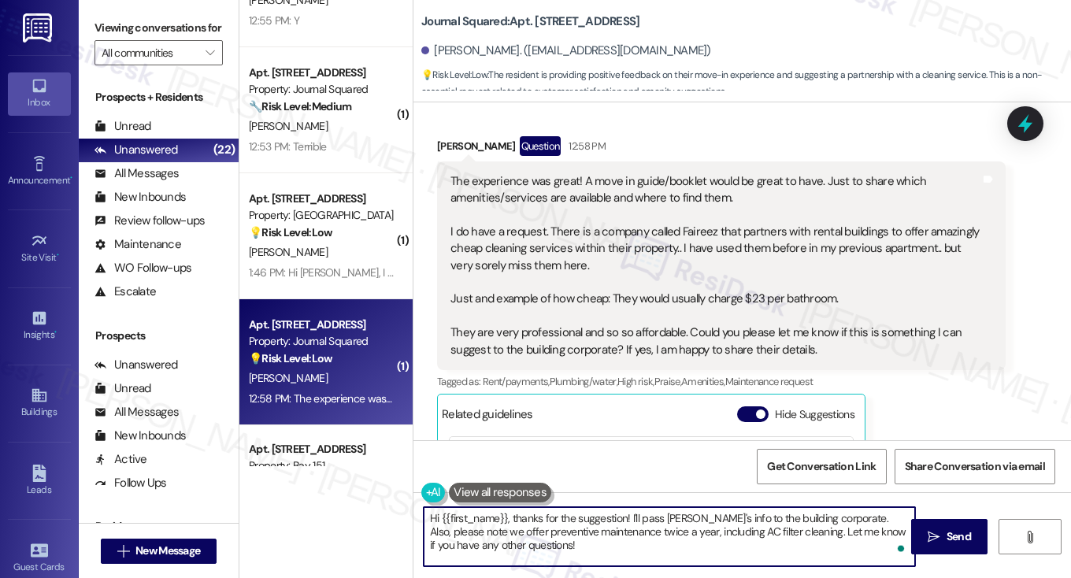
click at [627, 525] on textarea "Hi {{first_name}}, thanks for the suggestion! I'll pass Faireez's info to the b…" at bounding box center [670, 536] width 492 height 59
click at [458, 143] on div "Shraddha Savlani Question 12:58 PM" at bounding box center [721, 148] width 569 height 25
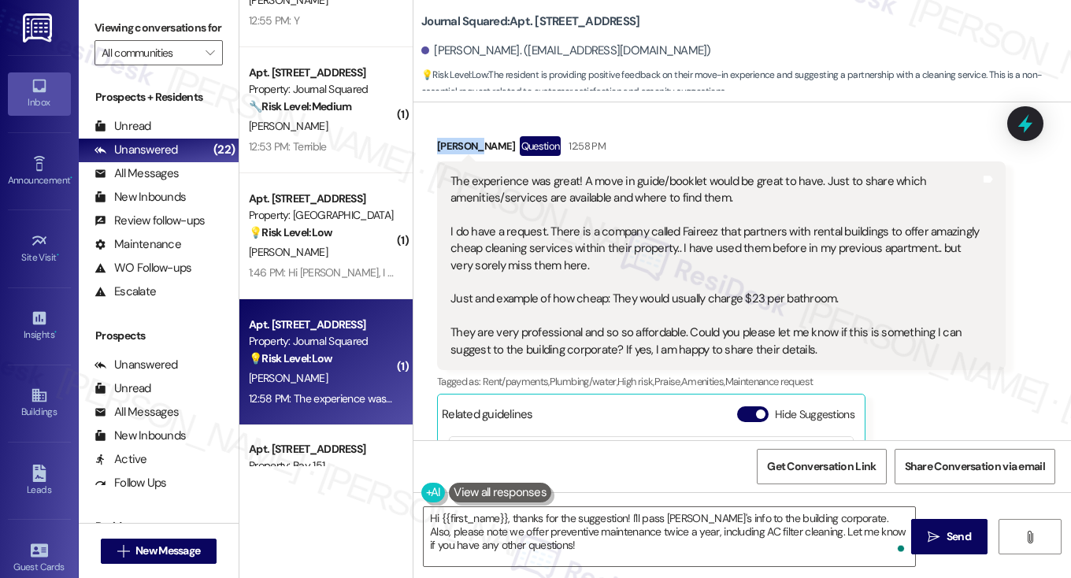
click at [458, 143] on div "Shraddha Savlani Question 12:58 PM" at bounding box center [721, 148] width 569 height 25
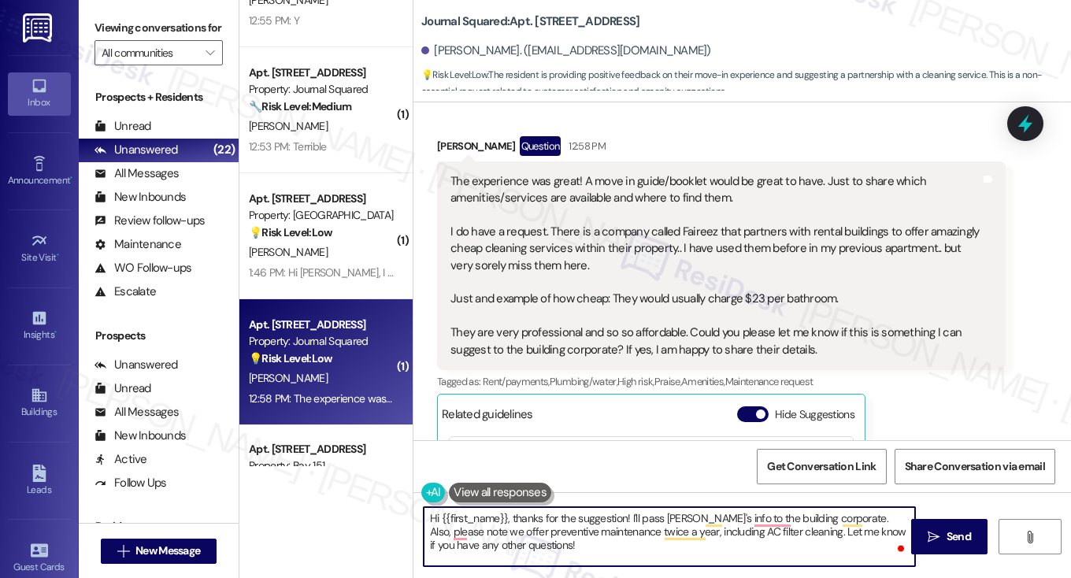
click at [676, 522] on textarea "Hi {{first_name}}, thanks for the suggestion! I'll pass Faireez's info to the b…" at bounding box center [670, 536] width 492 height 59
click at [737, 522] on textarea "Hi {{first_name}}, thanks for the suggestion! I'll pass Faireez's info to the b…" at bounding box center [670, 536] width 492 height 59
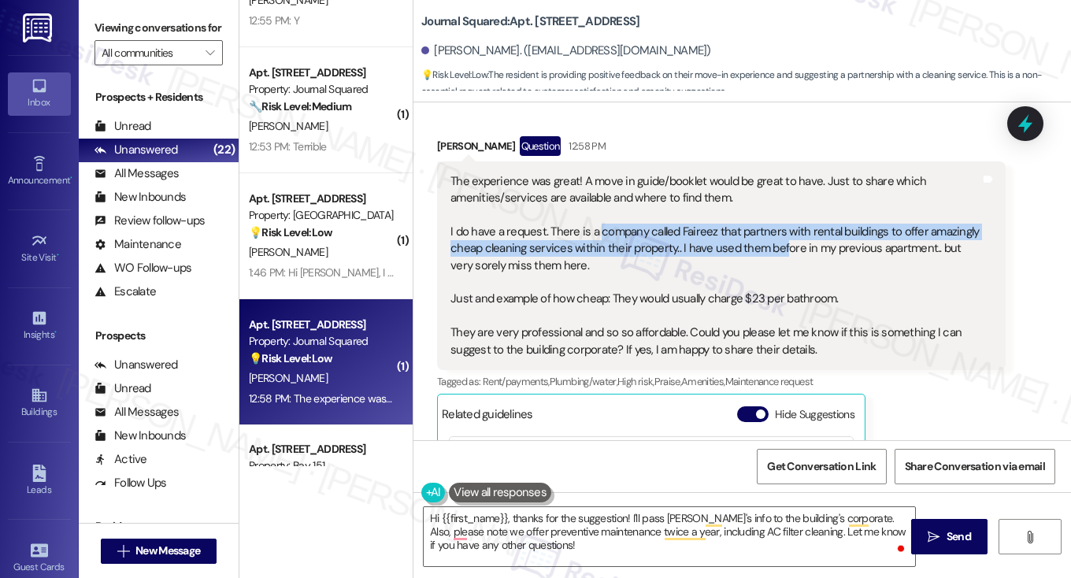
drag, startPoint x: 592, startPoint y: 236, endPoint x: 774, endPoint y: 245, distance: 182.2
click at [774, 245] on div "The experience was great! A move in guide/booklet would be great to have. Just …" at bounding box center [716, 266] width 530 height 186
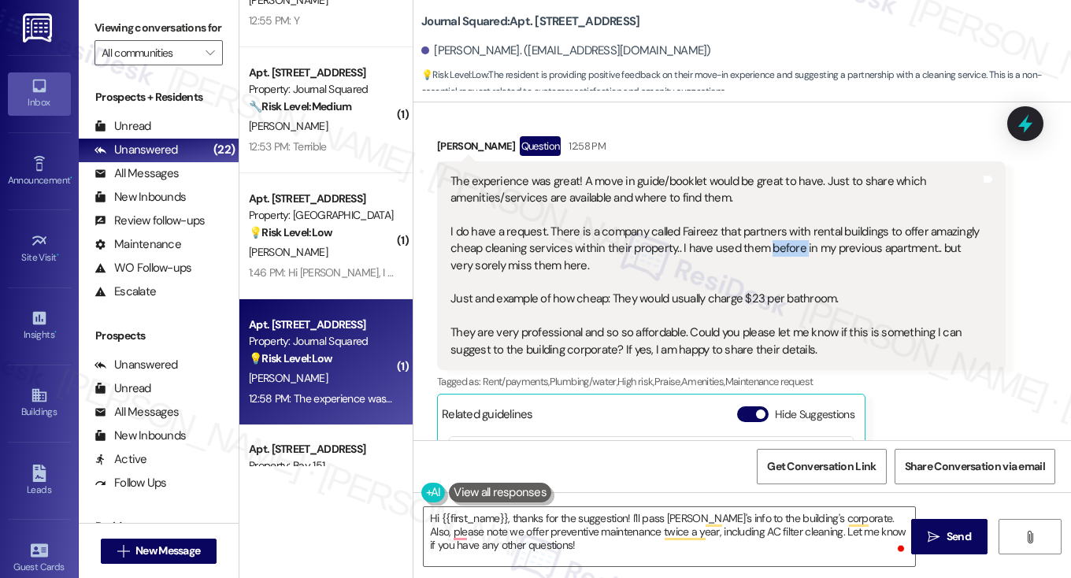
click at [774, 245] on div "The experience was great! A move in guide/booklet would be great to have. Just …" at bounding box center [716, 266] width 530 height 186
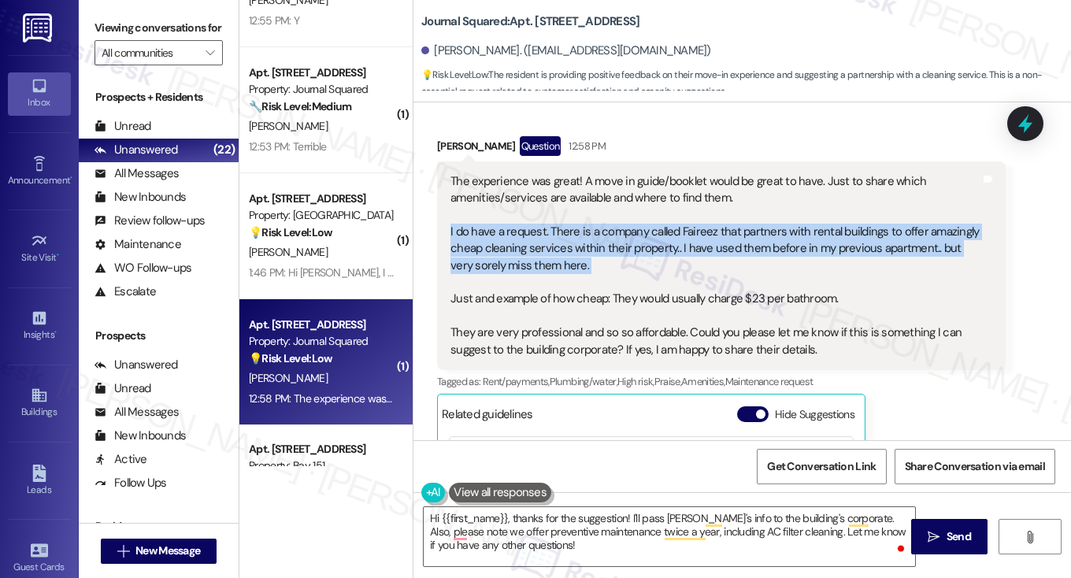
click at [774, 245] on div "The experience was great! A move in guide/booklet would be great to have. Just …" at bounding box center [716, 266] width 530 height 186
click at [828, 238] on div "The experience was great! A move in guide/booklet would be great to have. Just …" at bounding box center [716, 266] width 530 height 186
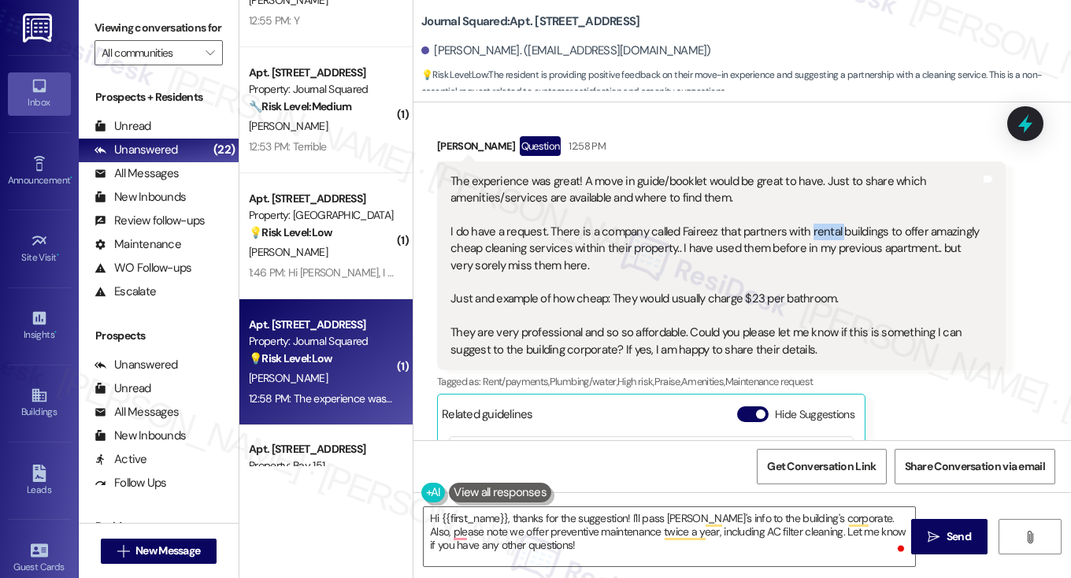
click at [828, 238] on div "The experience was great! A move in guide/booklet would be great to have. Just …" at bounding box center [716, 266] width 530 height 186
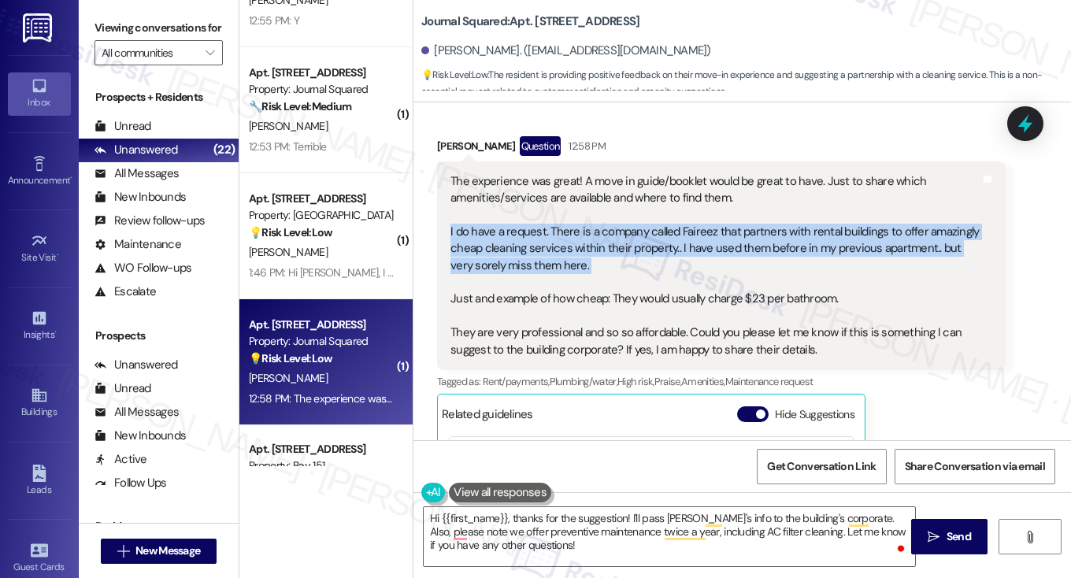
click at [828, 238] on div "The experience was great! A move in guide/booklet would be great to have. Just …" at bounding box center [716, 266] width 530 height 186
click at [550, 251] on div "The experience was great! A move in guide/booklet would be great to have. Just …" at bounding box center [716, 266] width 530 height 186
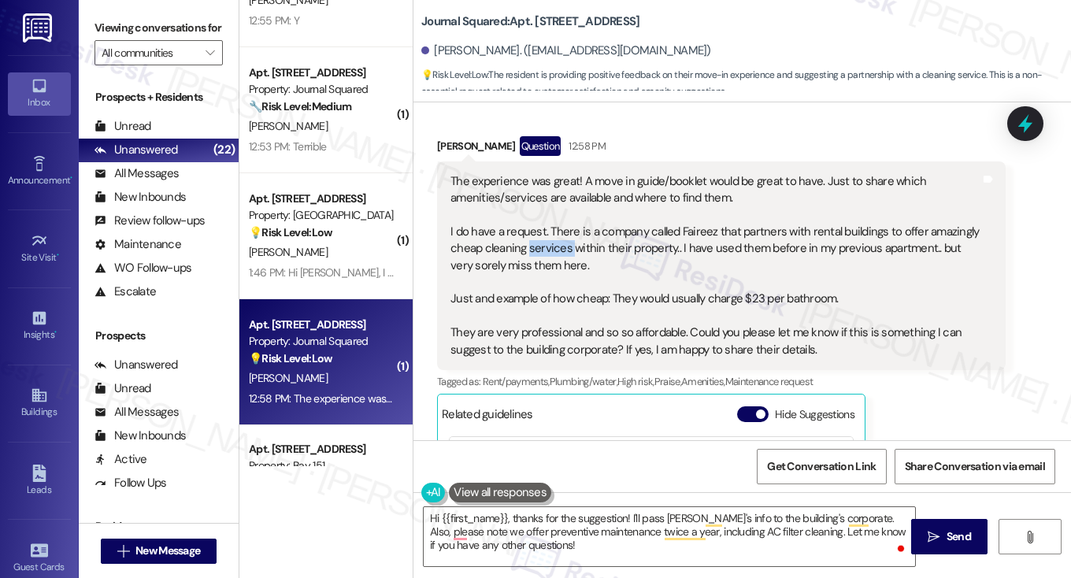
click at [550, 251] on div "The experience was great! A move in guide/booklet would be great to have. Just …" at bounding box center [716, 266] width 530 height 186
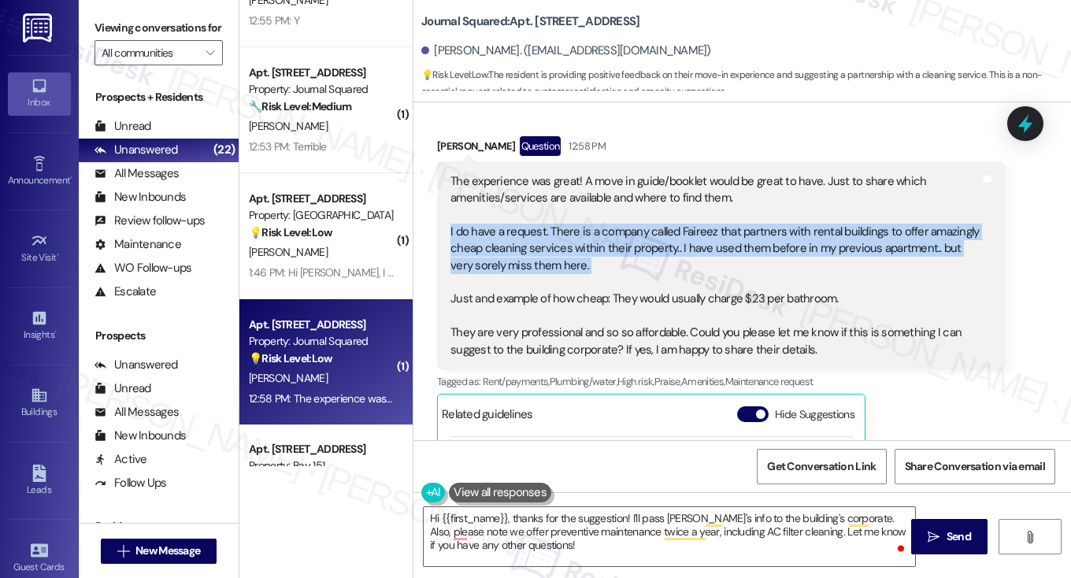
click at [550, 251] on div "The experience was great! A move in guide/booklet would be great to have. Just …" at bounding box center [716, 266] width 530 height 186
click at [691, 249] on div "The experience was great! A move in guide/booklet would be great to have. Just …" at bounding box center [716, 266] width 530 height 186
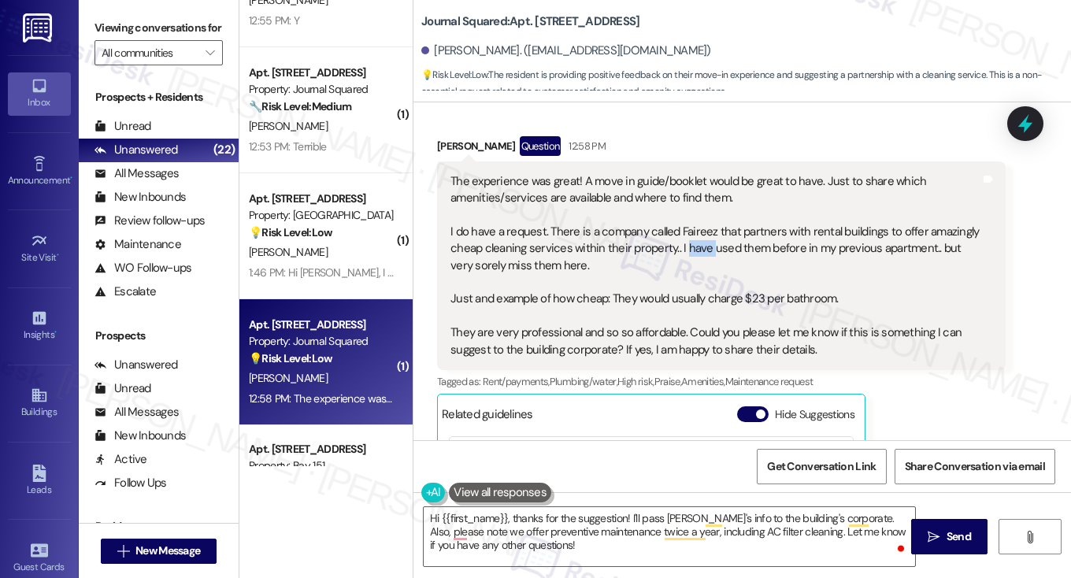
click at [691, 249] on div "The experience was great! A move in guide/booklet would be great to have. Just …" at bounding box center [716, 266] width 530 height 186
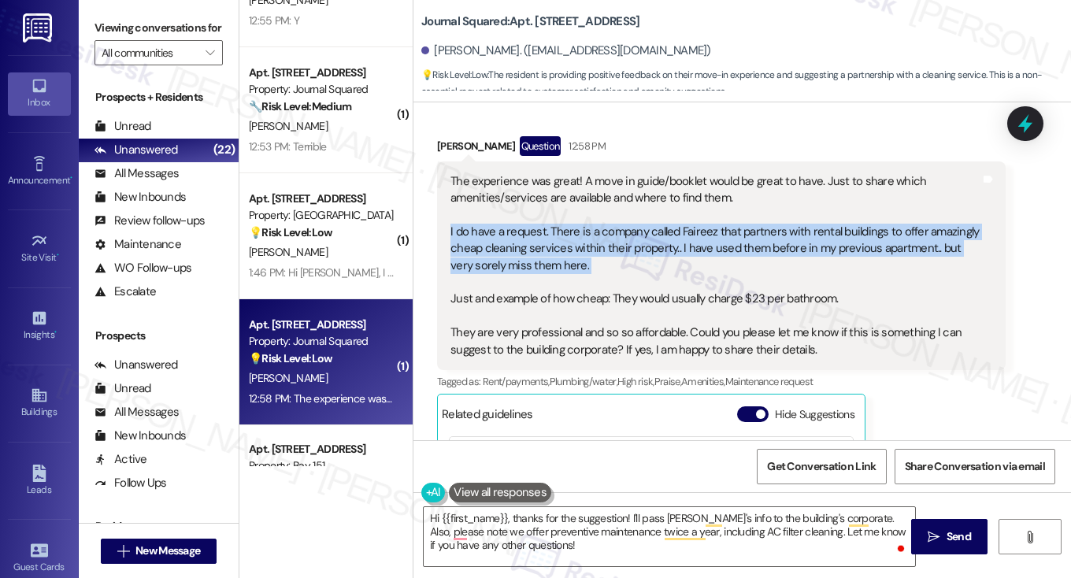
click at [691, 249] on div "The experience was great! A move in guide/booklet would be great to have. Just …" at bounding box center [716, 266] width 530 height 186
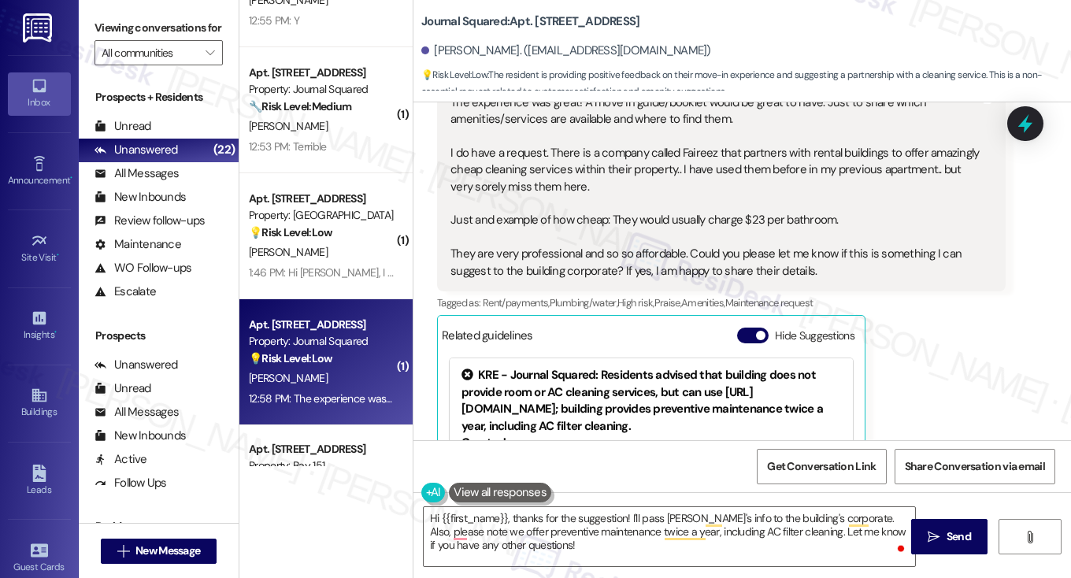
click at [546, 212] on div "The experience was great! A move in guide/booklet would be great to have. Just …" at bounding box center [716, 188] width 530 height 186
click at [703, 230] on div "The experience was great! A move in guide/booklet would be great to have. Just …" at bounding box center [716, 188] width 530 height 186
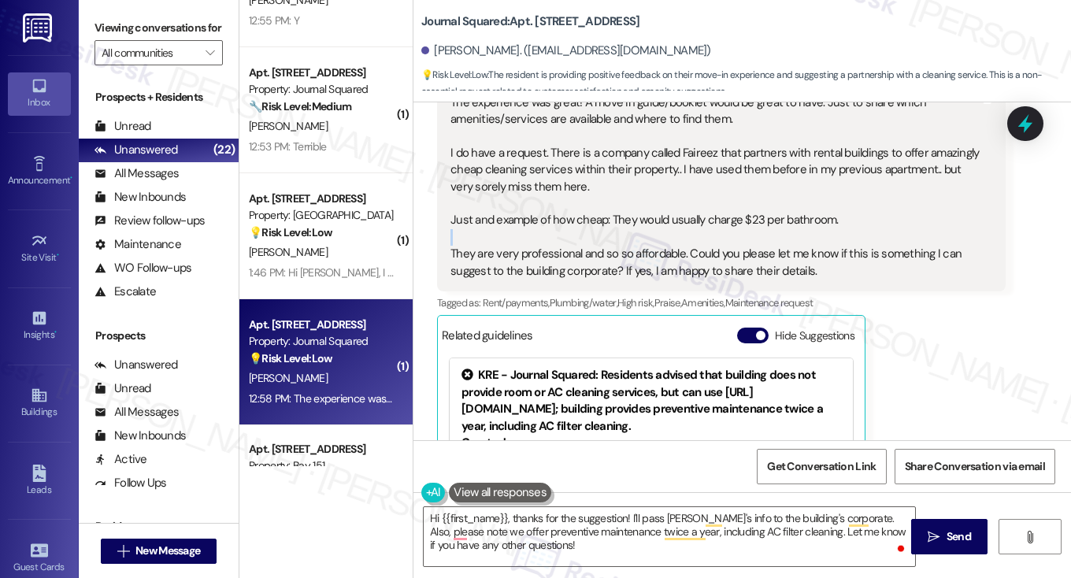
click at [703, 230] on div "The experience was great! A move in guide/booklet would be great to have. Just …" at bounding box center [716, 188] width 530 height 186
click at [734, 217] on div "The experience was great! A move in guide/booklet would be great to have. Just …" at bounding box center [716, 188] width 530 height 186
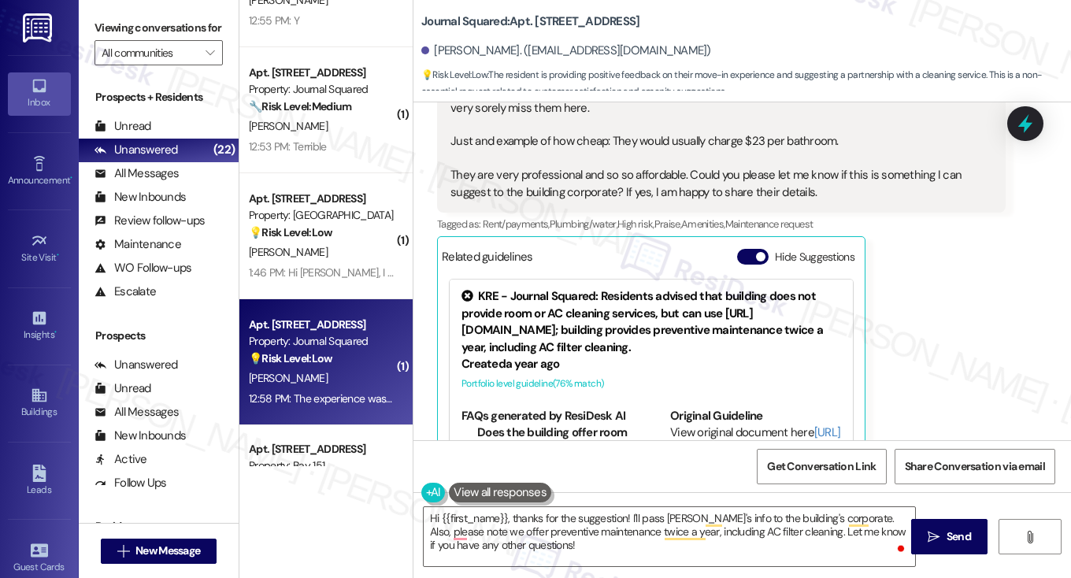
click at [676, 180] on div "The experience was great! A move in guide/booklet would be great to have. Just …" at bounding box center [716, 109] width 530 height 186
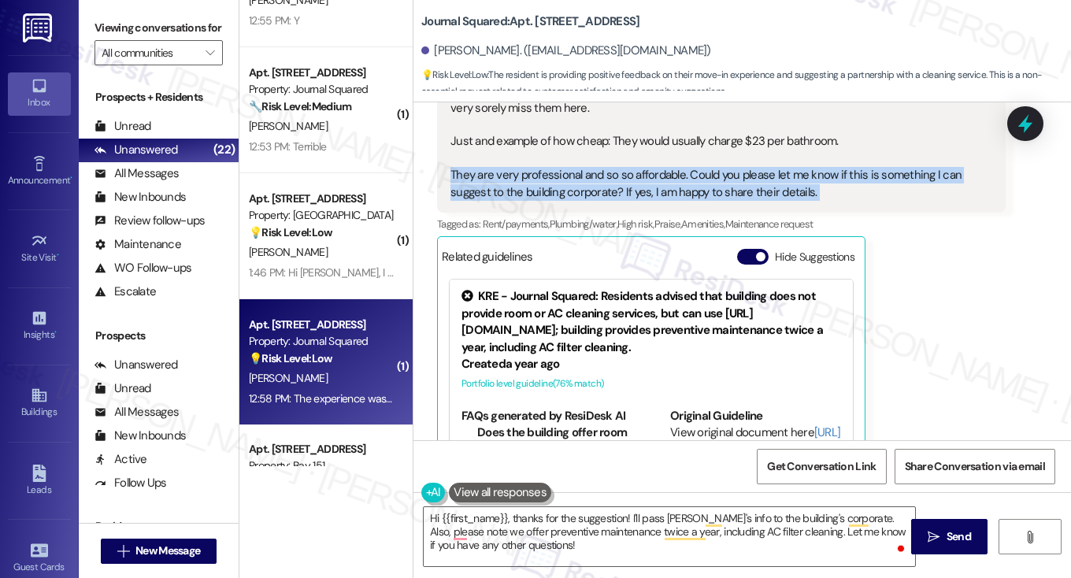
click at [676, 180] on div "The experience was great! A move in guide/booklet would be great to have. Just …" at bounding box center [716, 109] width 530 height 186
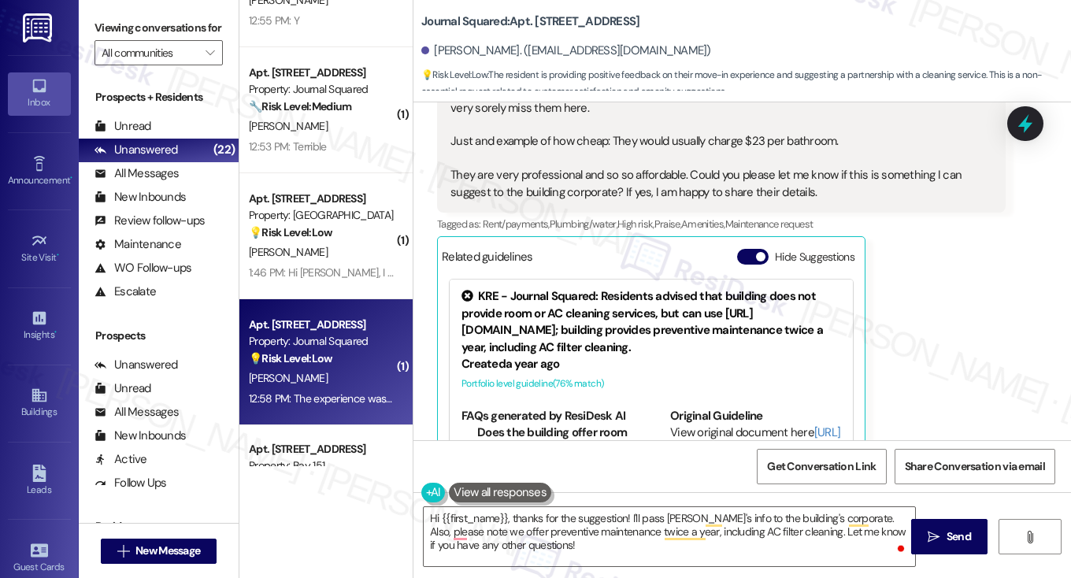
click at [734, 165] on div "The experience was great! A move in guide/booklet would be great to have. Just …" at bounding box center [716, 109] width 530 height 186
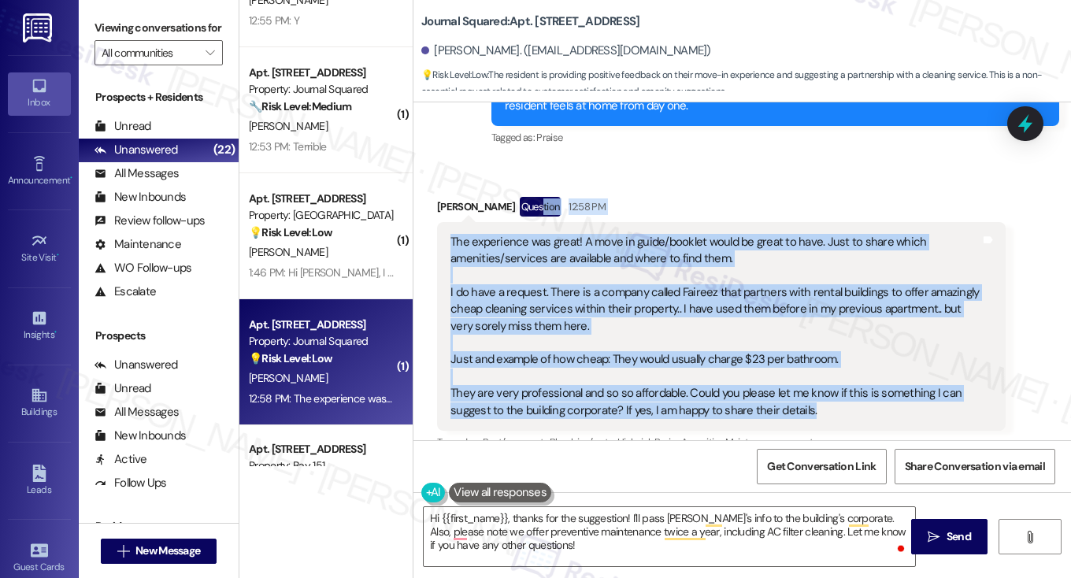
scroll to position [563, 0]
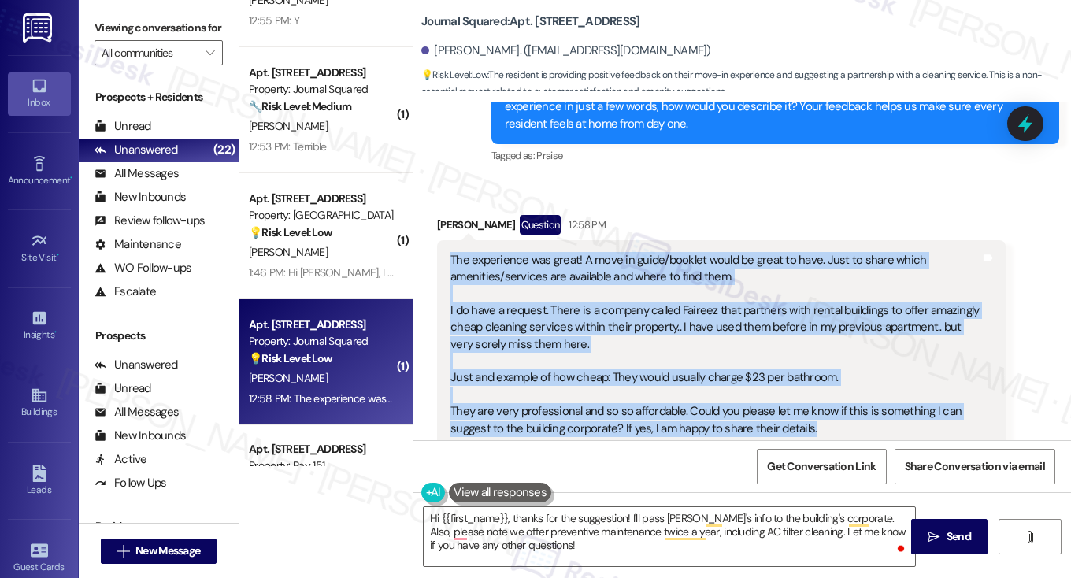
drag, startPoint x: 832, startPoint y: 191, endPoint x: 447, endPoint y: 258, distance: 390.9
click at [451, 258] on div "The experience was great! A move in guide/booklet would be great to have. Just …" at bounding box center [716, 345] width 530 height 186
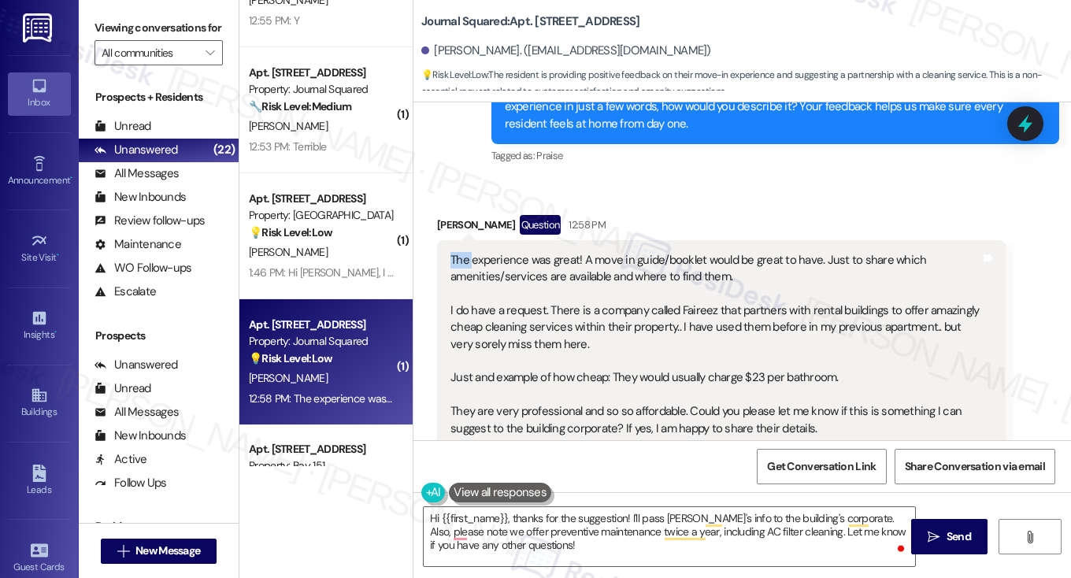
click at [451, 258] on div "The experience was great! A move in guide/booklet would be great to have. Just …" at bounding box center [716, 345] width 530 height 186
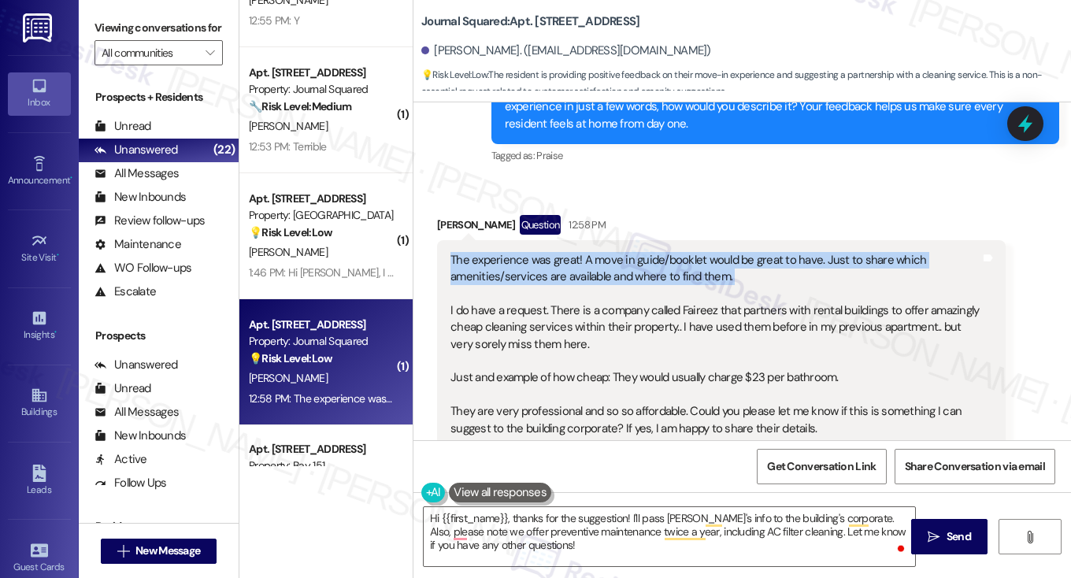
click at [451, 258] on div "The experience was great! A move in guide/booklet would be great to have. Just …" at bounding box center [716, 345] width 530 height 186
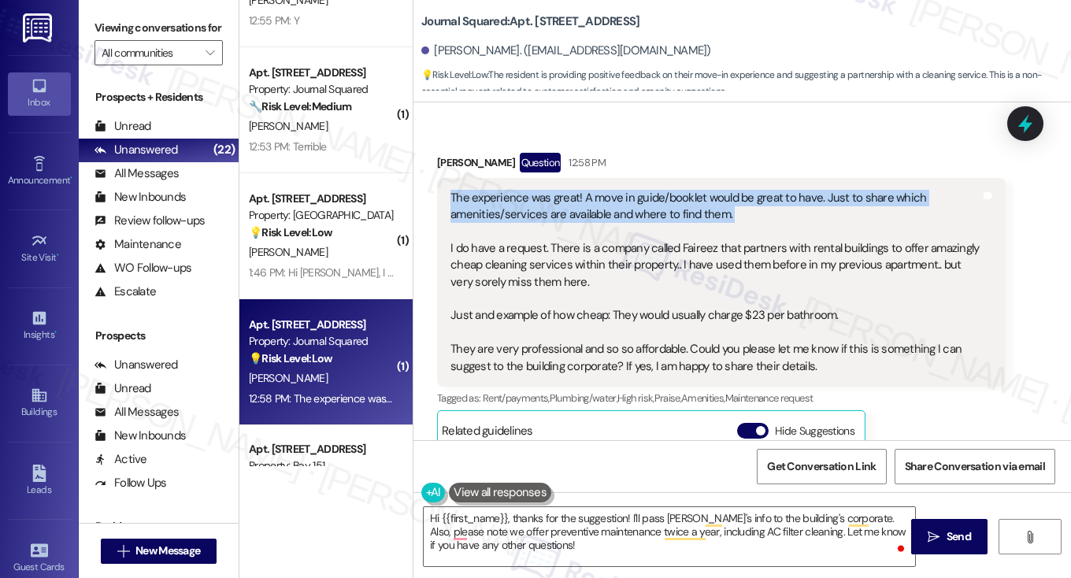
scroll to position [720, 0]
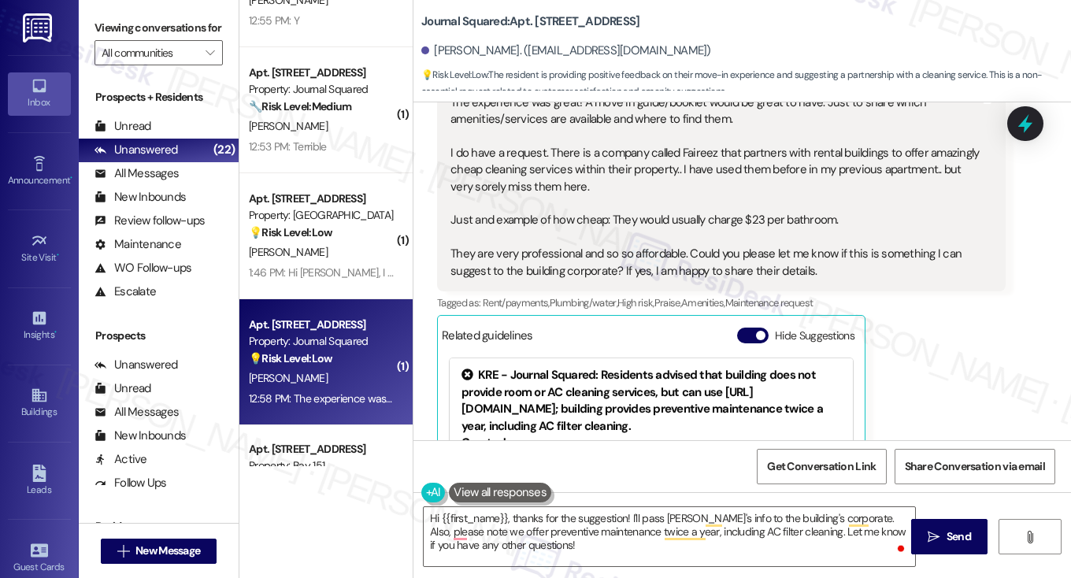
click at [477, 201] on div "The experience was great! A move in guide/booklet would be great to have. Just …" at bounding box center [716, 188] width 530 height 186
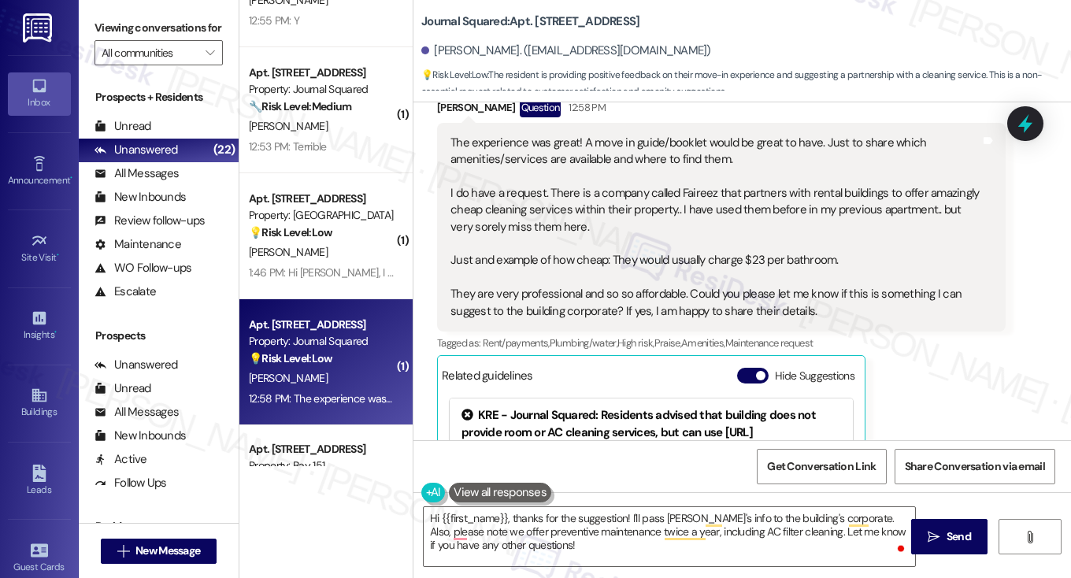
scroll to position [641, 0]
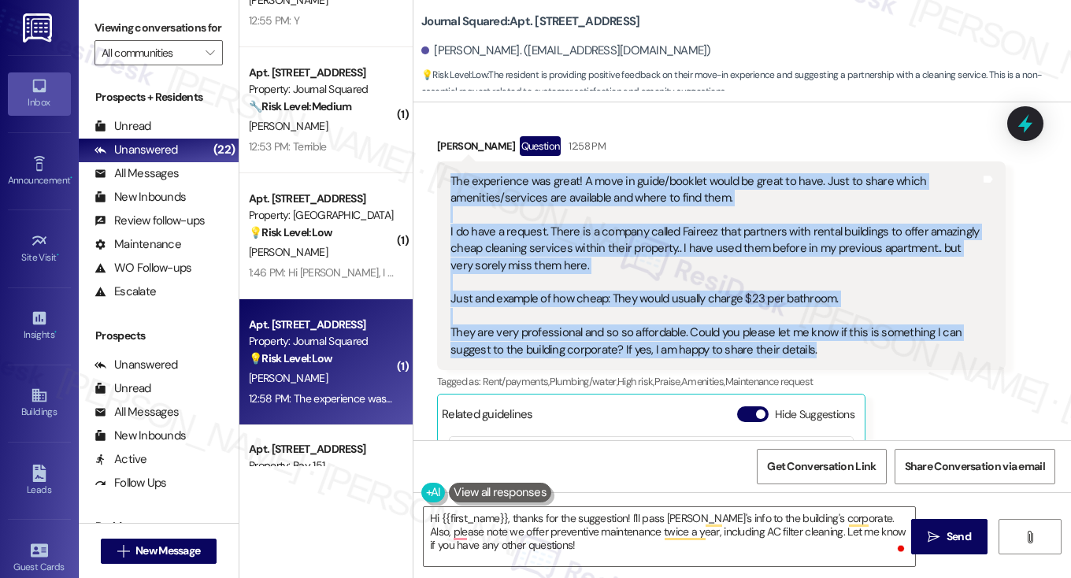
drag, startPoint x: 447, startPoint y: 179, endPoint x: 832, endPoint y: 355, distance: 422.7
click at [832, 355] on div "The experience was great! A move in guide/booklet would be great to have. Just …" at bounding box center [716, 266] width 530 height 186
click at [832, 349] on div "The experience was great! A move in guide/booklet would be great to have. Just …" at bounding box center [716, 266] width 530 height 186
drag, startPoint x: 837, startPoint y: 348, endPoint x: 447, endPoint y: 179, distance: 425.9
click at [451, 179] on div "The experience was great! A move in guide/booklet would be great to have. Just …" at bounding box center [716, 266] width 530 height 186
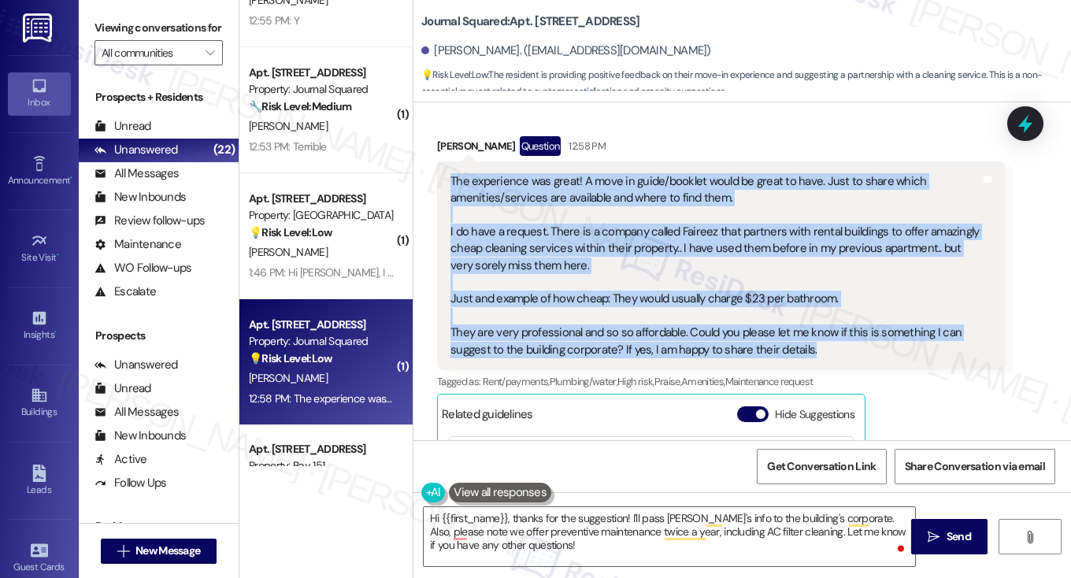
click at [451, 179] on div "The experience was great! A move in guide/booklet would be great to have. Just …" at bounding box center [716, 266] width 530 height 186
drag, startPoint x: 447, startPoint y: 175, endPoint x: 819, endPoint y: 347, distance: 409.6
click at [819, 347] on div "The experience was great! A move in guide/booklet would be great to have. Just …" at bounding box center [716, 266] width 530 height 186
click at [818, 347] on div "The experience was great! A move in guide/booklet would be great to have. Just …" at bounding box center [716, 266] width 530 height 186
drag, startPoint x: 825, startPoint y: 347, endPoint x: 449, endPoint y: 177, distance: 412.5
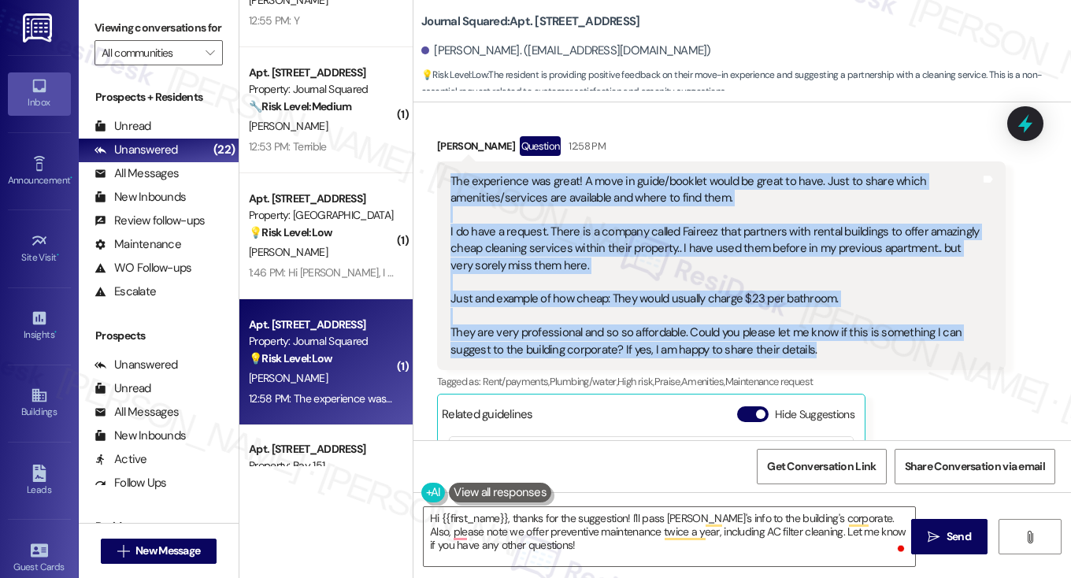
click at [451, 177] on div "The experience was great! A move in guide/booklet would be great to have. Just …" at bounding box center [716, 266] width 530 height 186
drag, startPoint x: 449, startPoint y: 177, endPoint x: 819, endPoint y: 355, distance: 410.5
click at [819, 355] on div "The experience was great! A move in guide/booklet would be great to have. Just …" at bounding box center [716, 266] width 530 height 186
click at [826, 351] on div "The experience was great! A move in guide/booklet would be great to have. Just …" at bounding box center [716, 266] width 530 height 186
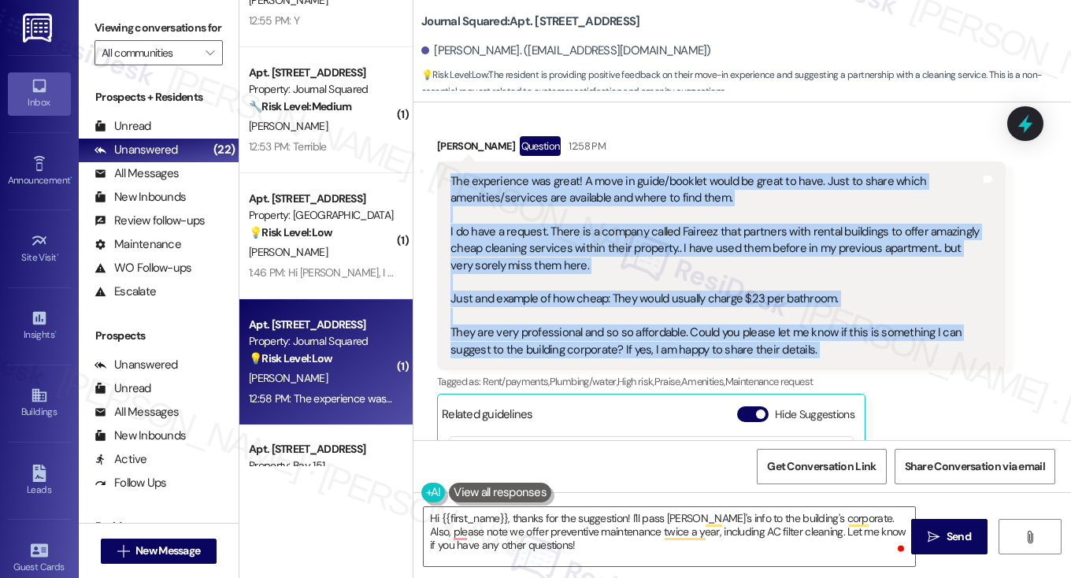
drag, startPoint x: 827, startPoint y: 351, endPoint x: 451, endPoint y: 182, distance: 412.9
click at [451, 182] on div "The experience was great! A move in guide/booklet would be great to have. Just …" at bounding box center [716, 266] width 530 height 186
drag, startPoint x: 447, startPoint y: 179, endPoint x: 838, endPoint y: 355, distance: 428.8
click at [838, 355] on div "The experience was great! A move in guide/booklet would be great to have. Just …" at bounding box center [716, 266] width 530 height 186
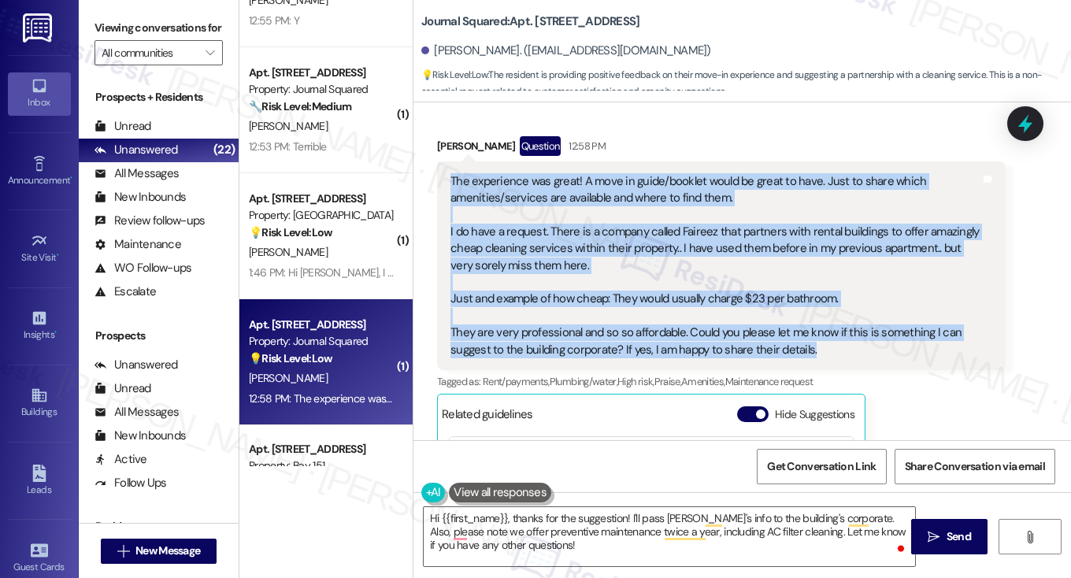
click at [838, 355] on div "The experience was great! A move in guide/booklet would be great to have. Just …" at bounding box center [716, 266] width 530 height 186
drag, startPoint x: 838, startPoint y: 355, endPoint x: 447, endPoint y: 183, distance: 427.2
click at [451, 183] on div "The experience was great! A move in guide/booklet would be great to have. Just …" at bounding box center [716, 266] width 530 height 186
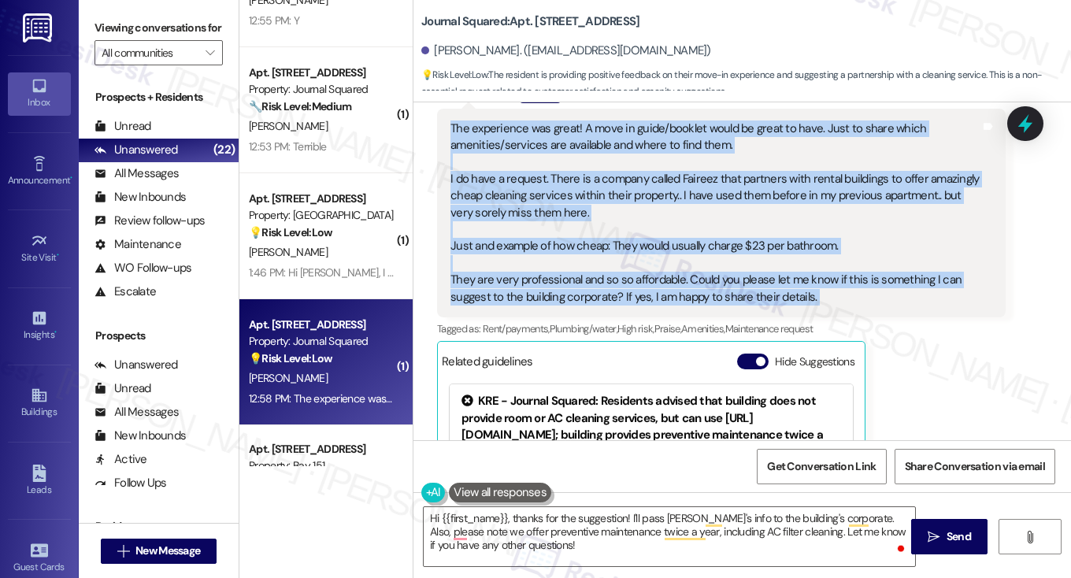
scroll to position [799, 0]
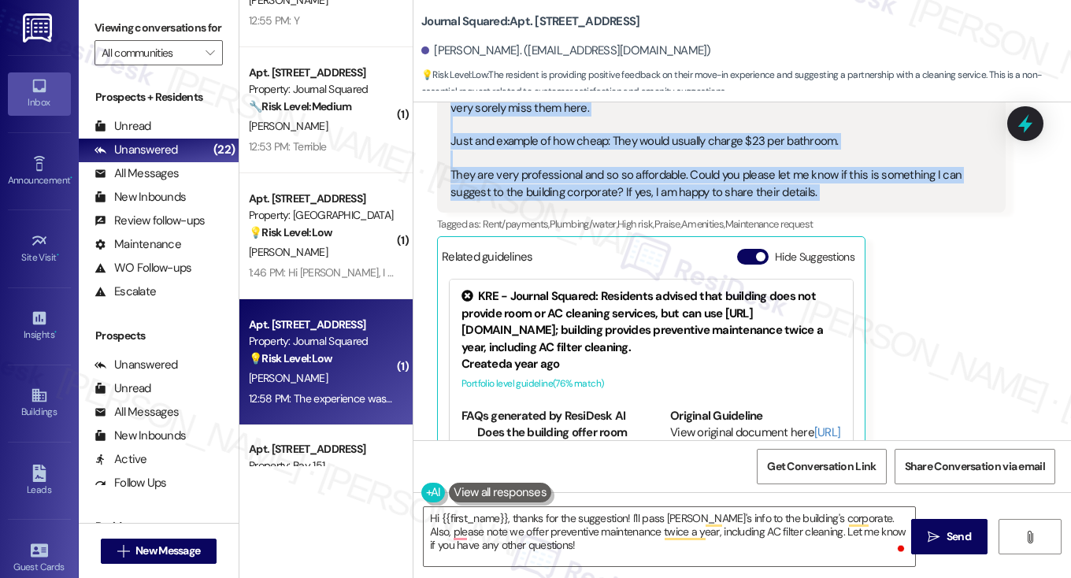
click at [629, 134] on div "The experience was great! A move in guide/booklet would be great to have. Just …" at bounding box center [716, 109] width 530 height 186
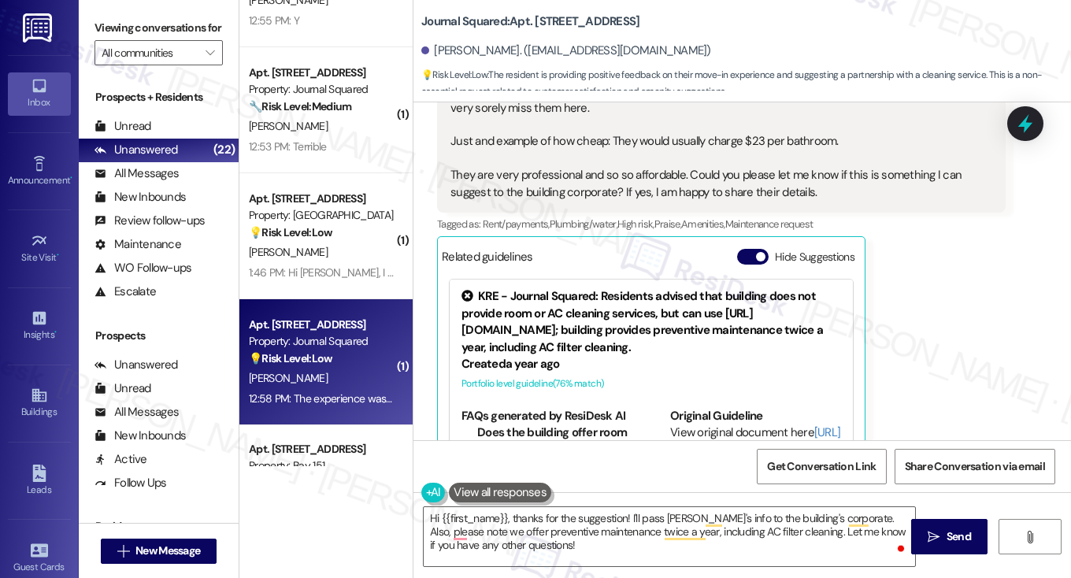
click at [631, 167] on div "The experience was great! A move in guide/booklet would be great to have. Just …" at bounding box center [716, 109] width 530 height 186
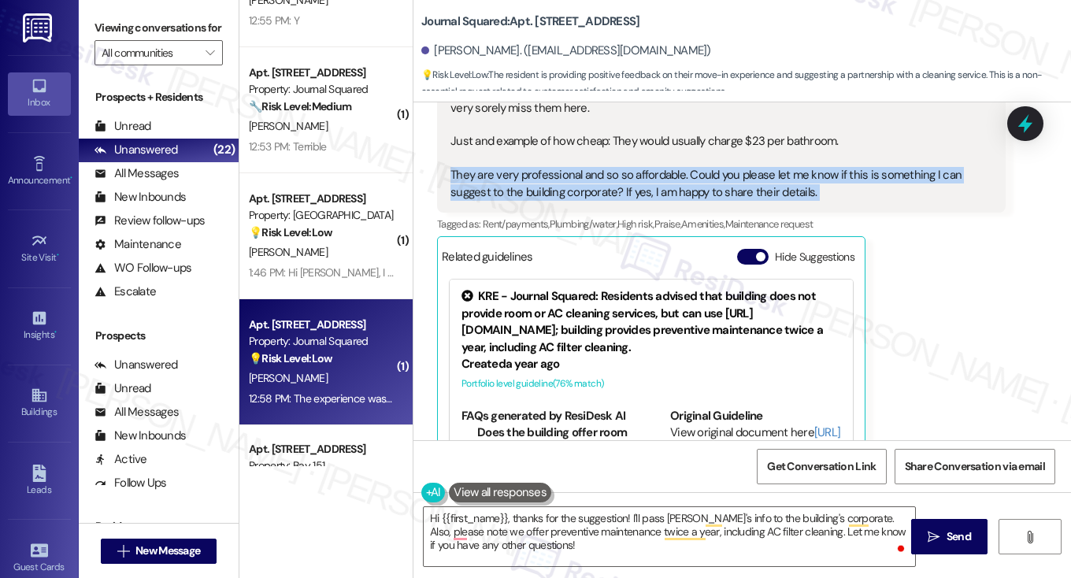
click at [631, 167] on div "The experience was great! A move in guide/booklet would be great to have. Just …" at bounding box center [716, 109] width 530 height 186
click at [747, 195] on div "The experience was great! A move in guide/booklet would be great to have. Just …" at bounding box center [716, 109] width 530 height 186
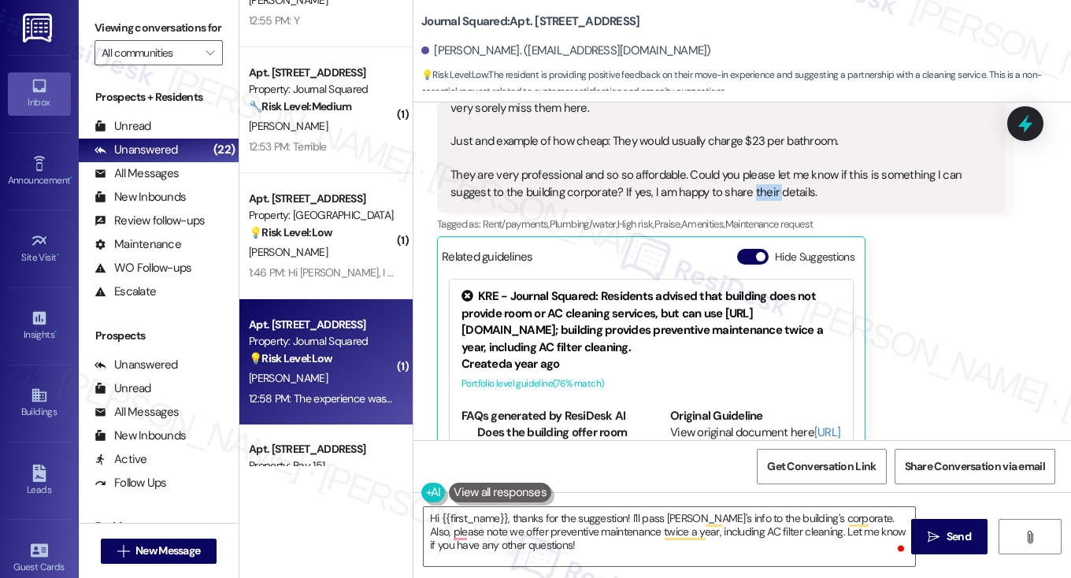
click at [747, 195] on div "The experience was great! A move in guide/booklet would be great to have. Just …" at bounding box center [716, 109] width 530 height 186
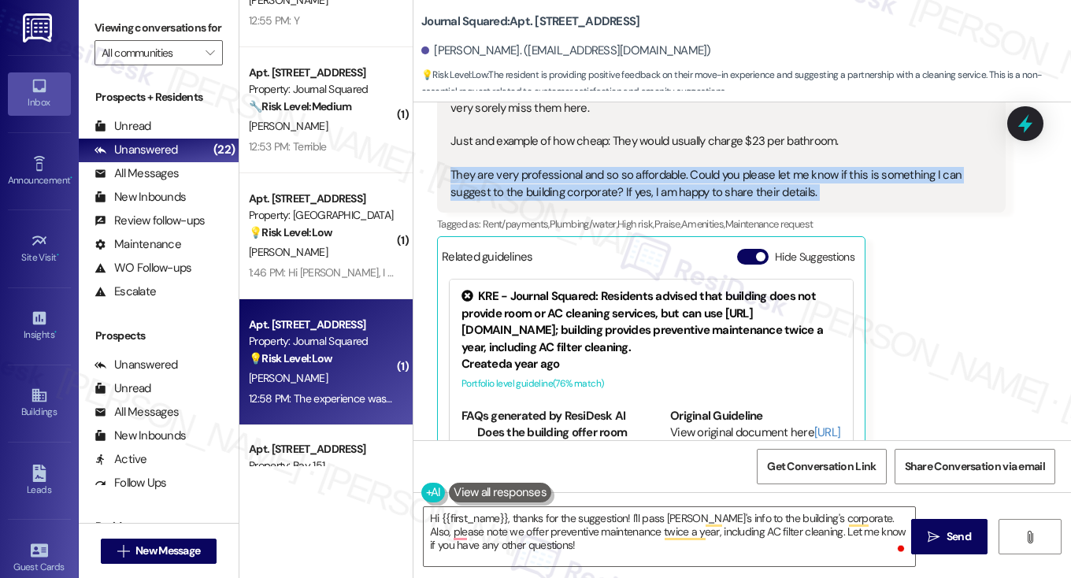
click at [747, 195] on div "The experience was great! A move in guide/booklet would be great to have. Just …" at bounding box center [716, 109] width 530 height 186
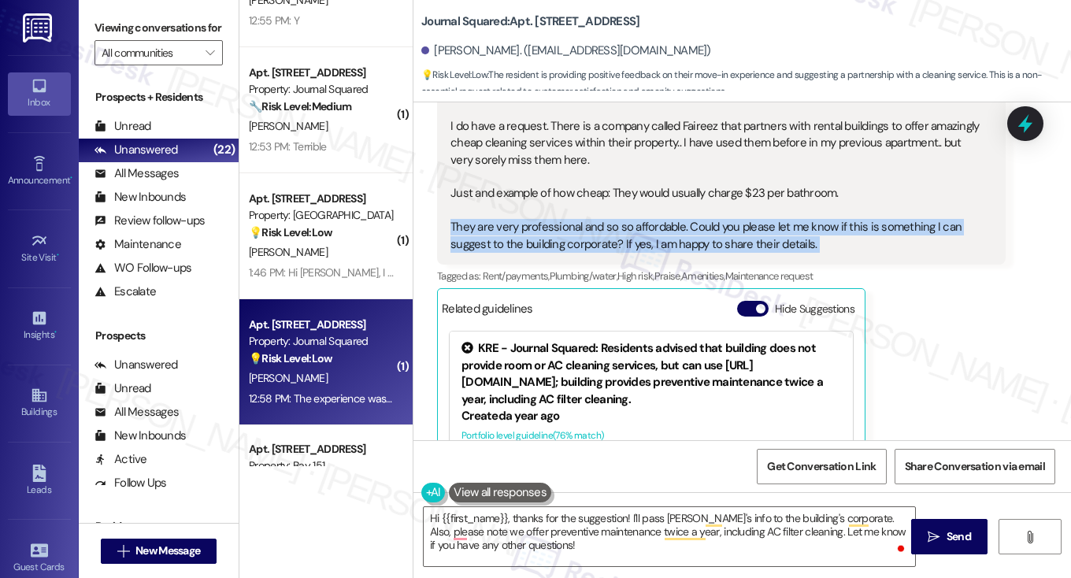
scroll to position [720, 0]
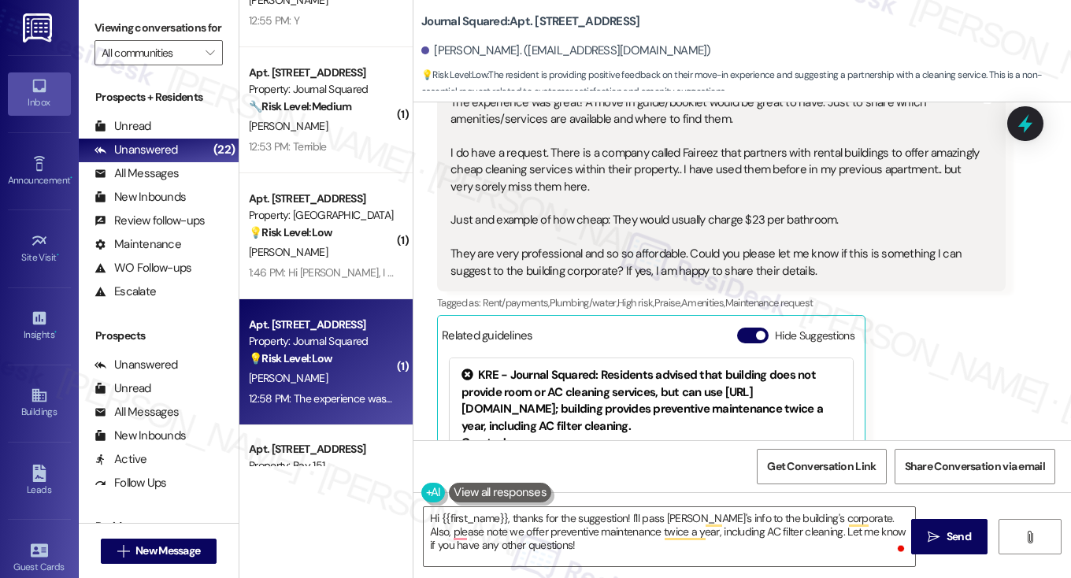
click at [796, 224] on div "The experience was great! A move in guide/booklet would be great to have. Just …" at bounding box center [716, 188] width 530 height 186
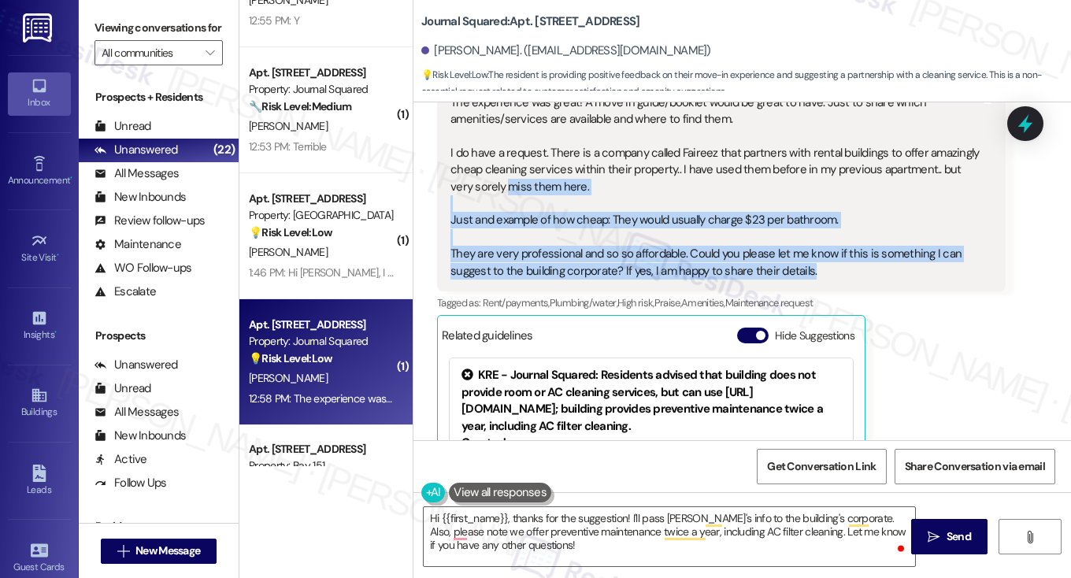
scroll to position [641, 0]
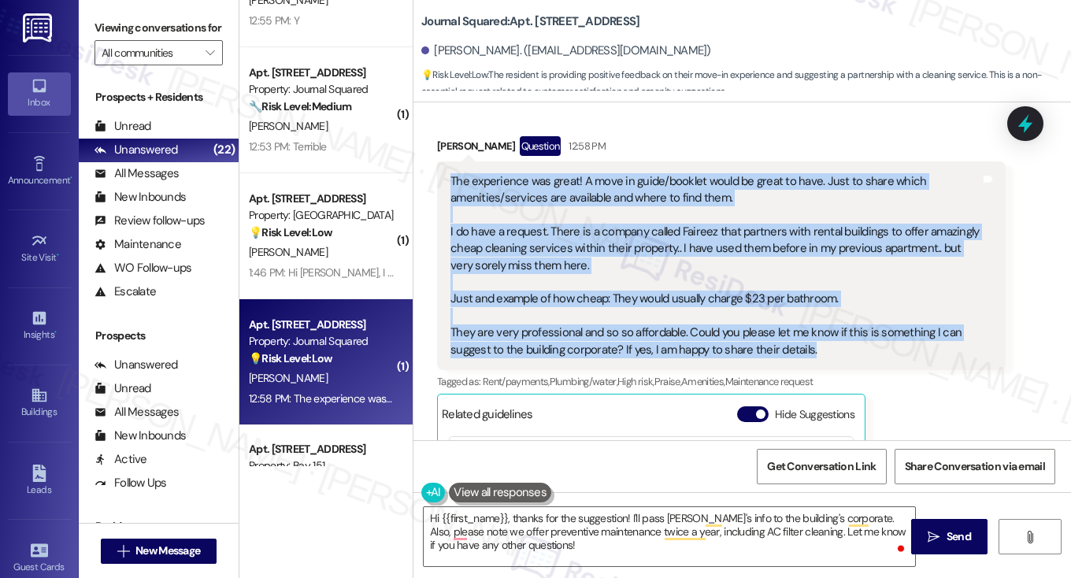
drag, startPoint x: 832, startPoint y: 264, endPoint x: 448, endPoint y: 180, distance: 392.8
click at [451, 180] on div "The experience was great! A move in guide/booklet would be great to have. Just …" at bounding box center [716, 266] width 530 height 186
drag, startPoint x: 448, startPoint y: 180, endPoint x: 832, endPoint y: 350, distance: 419.7
click at [835, 367] on div "The experience was great! A move in guide/booklet would be great to have. Just …" at bounding box center [721, 267] width 569 height 210
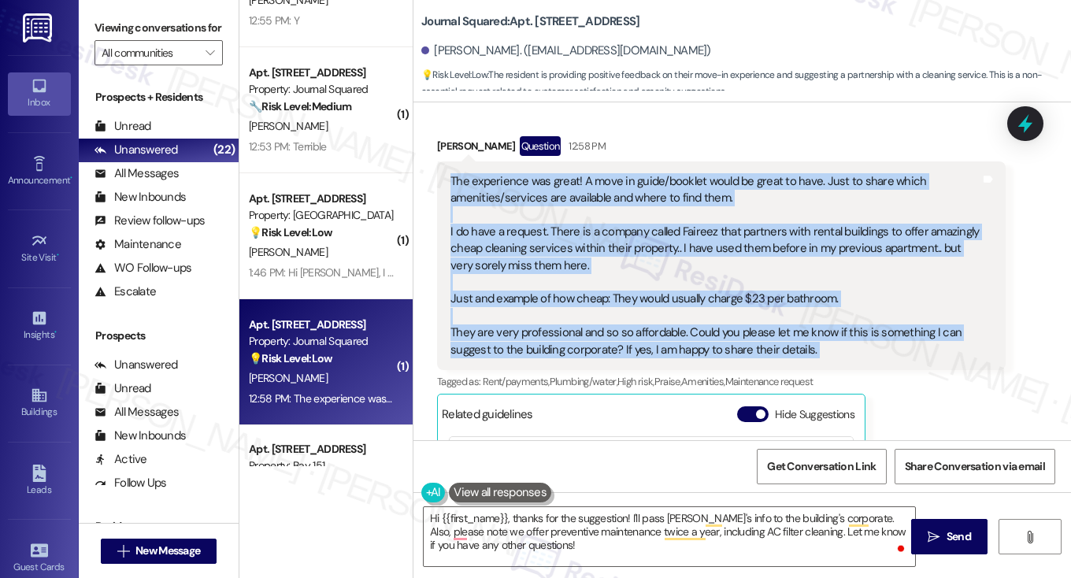
click at [830, 345] on div "The experience was great! A move in guide/booklet would be great to have. Just …" at bounding box center [716, 266] width 530 height 186
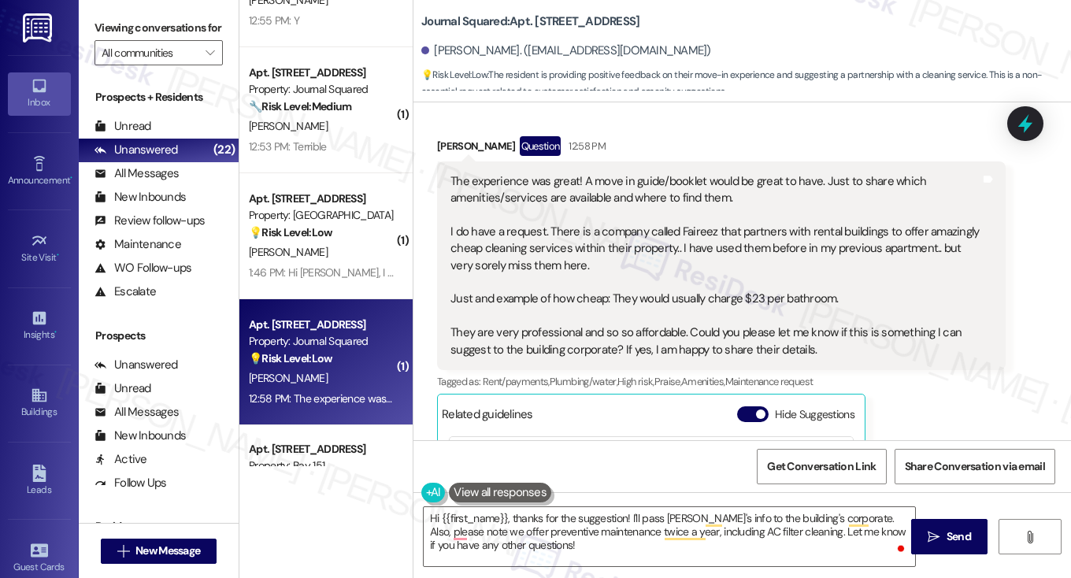
click at [830, 345] on div "The experience was great! A move in guide/booklet would be great to have. Just …" at bounding box center [716, 266] width 530 height 186
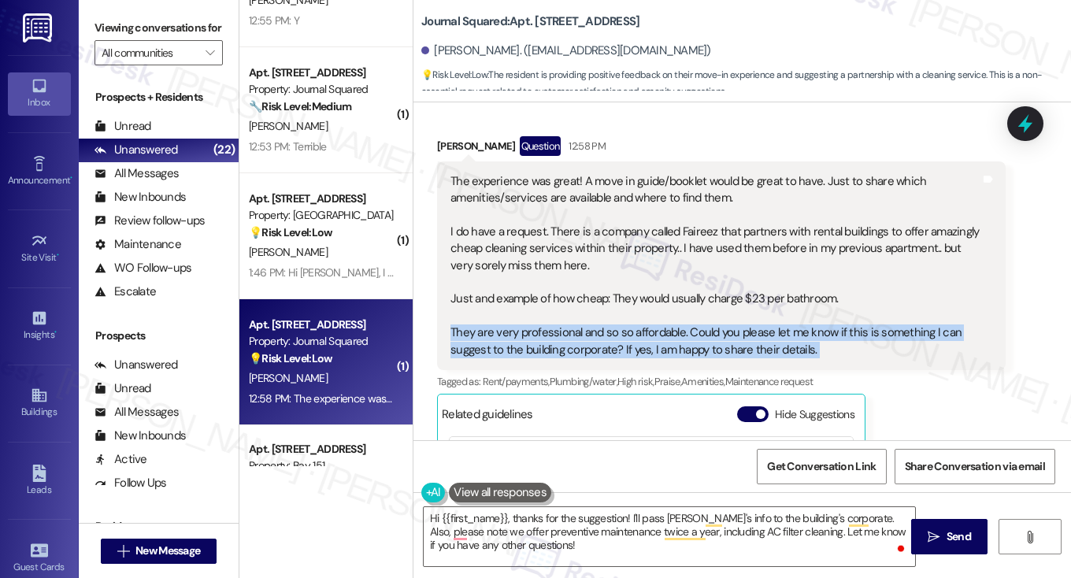
click at [830, 345] on div "The experience was great! A move in guide/booklet would be great to have. Just …" at bounding box center [716, 266] width 530 height 186
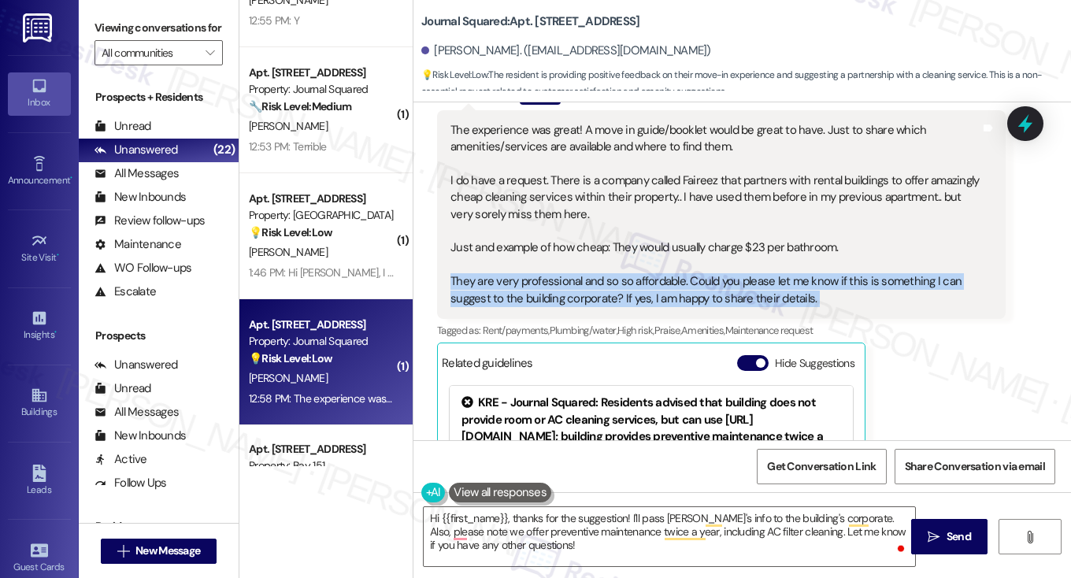
scroll to position [720, 0]
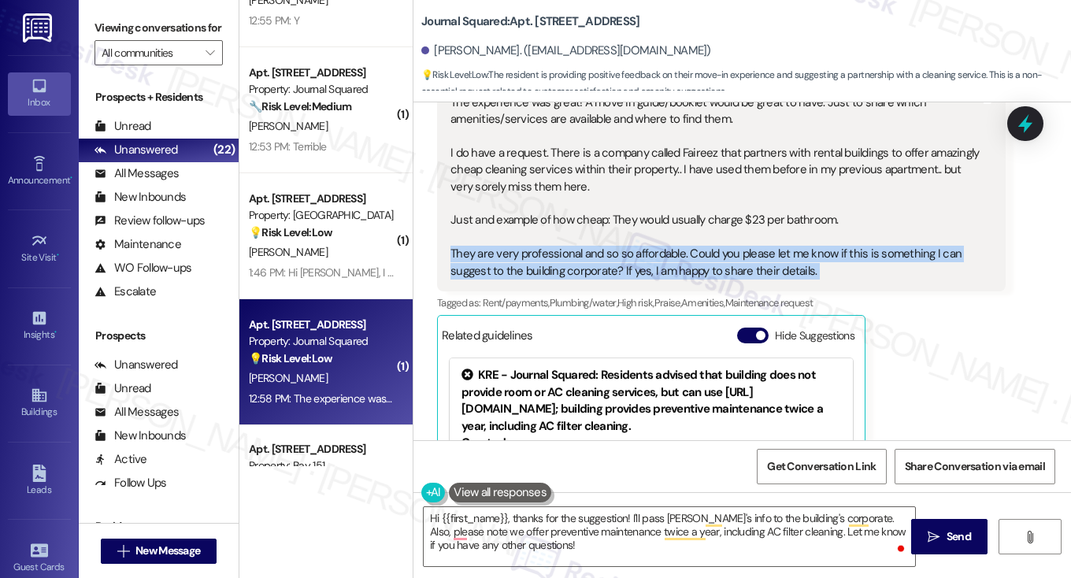
click at [678, 252] on div "The experience was great! A move in guide/booklet would be great to have. Just …" at bounding box center [716, 188] width 530 height 186
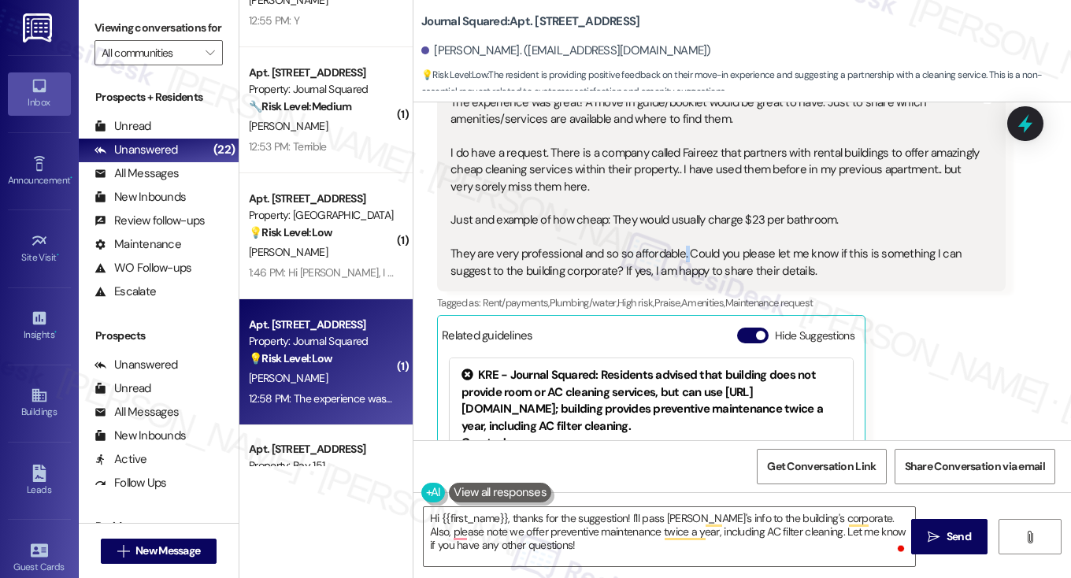
click at [678, 252] on div "The experience was great! A move in guide/booklet would be great to have. Just …" at bounding box center [716, 188] width 530 height 186
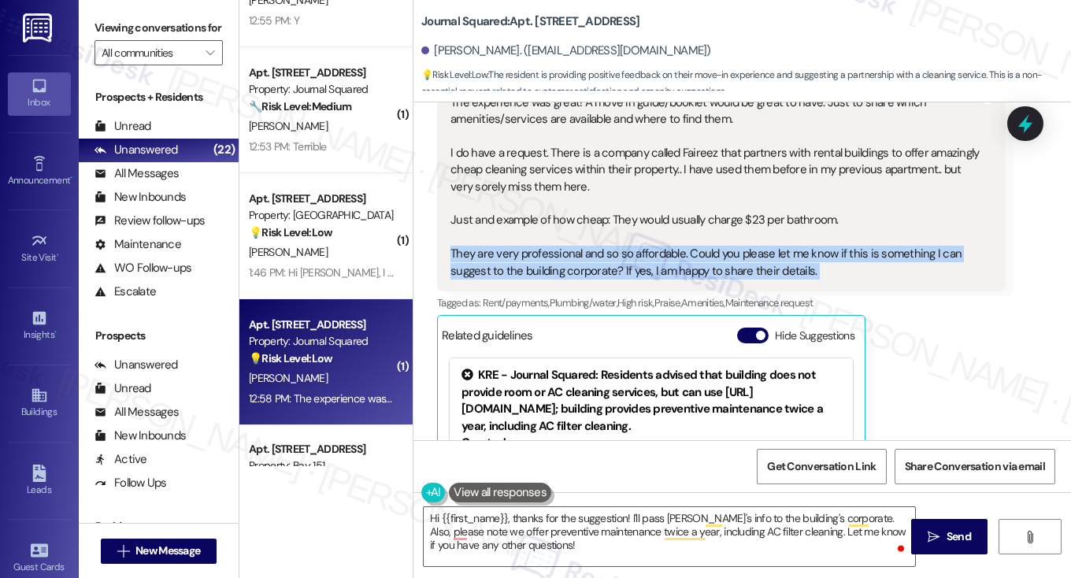
click at [678, 252] on div "The experience was great! A move in guide/booklet would be great to have. Just …" at bounding box center [716, 188] width 530 height 186
click at [693, 267] on div "The experience was great! A move in guide/booklet would be great to have. Just …" at bounding box center [716, 188] width 530 height 186
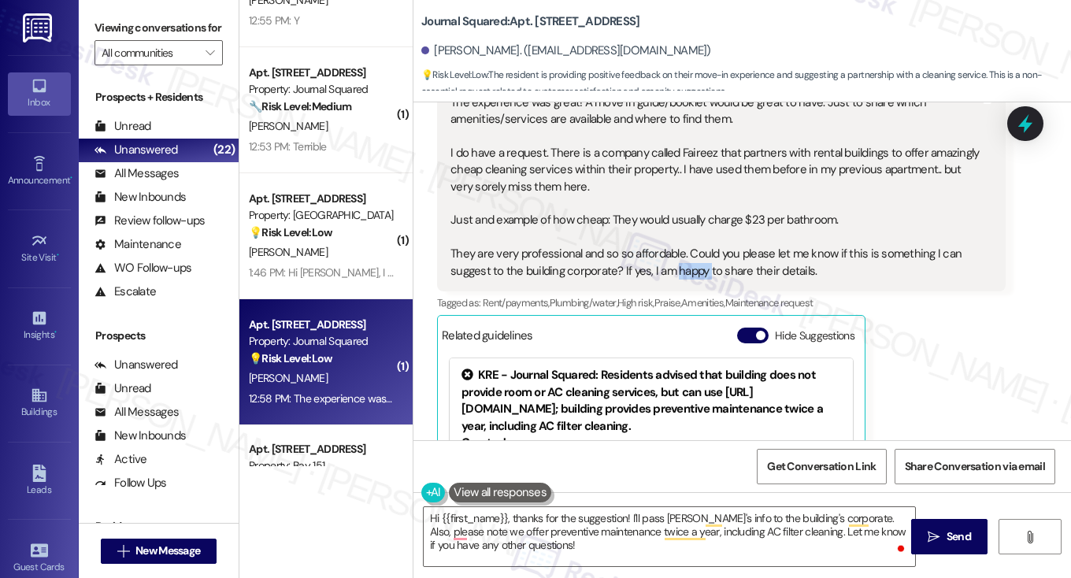
click at [693, 267] on div "The experience was great! A move in guide/booklet would be great to have. Just …" at bounding box center [716, 188] width 530 height 186
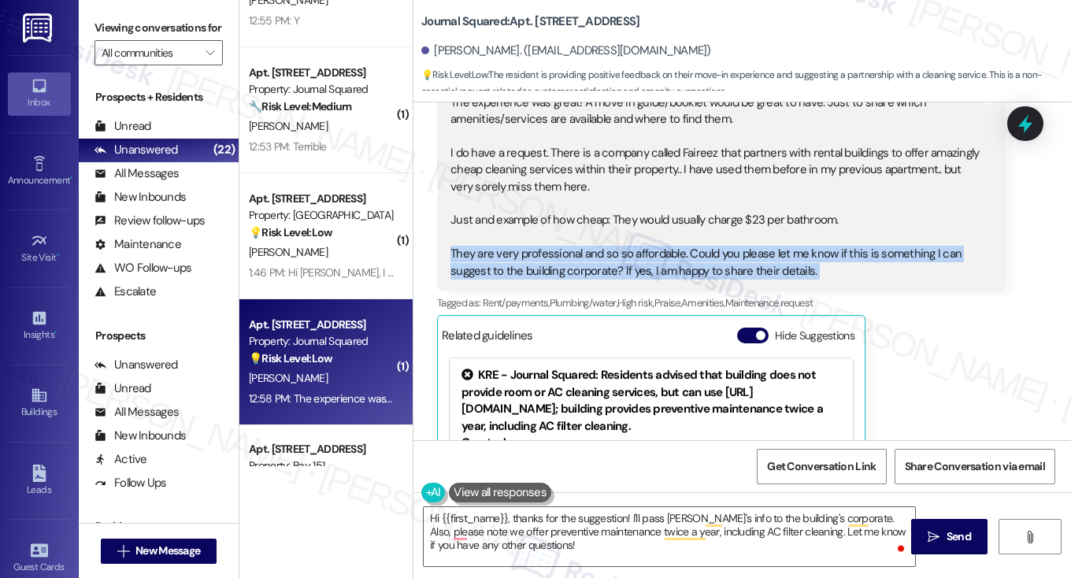
click at [693, 267] on div "The experience was great! A move in guide/booklet would be great to have. Just …" at bounding box center [716, 188] width 530 height 186
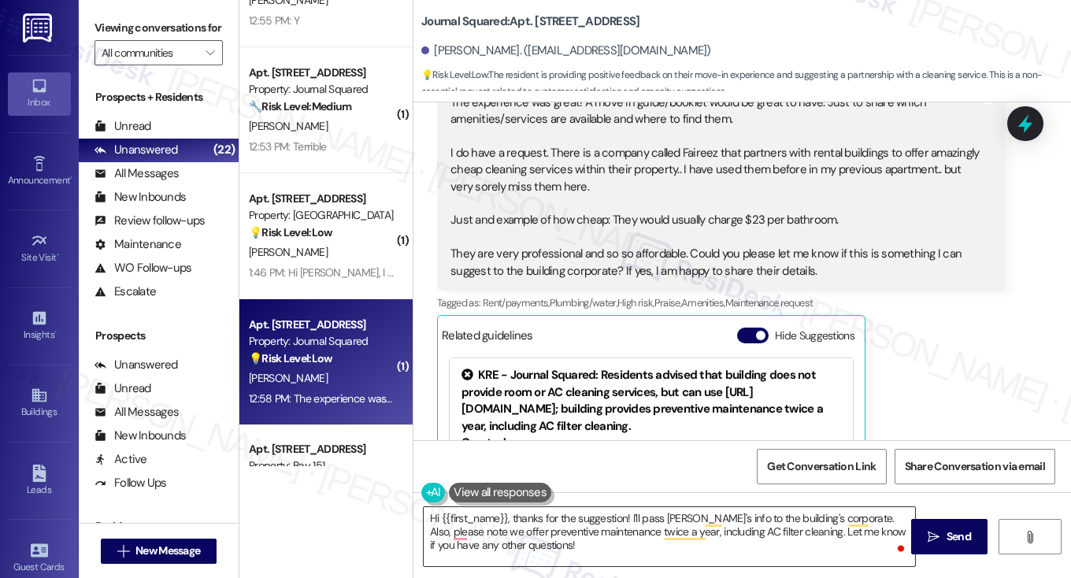
click at [563, 518] on textarea "Hi {{first_name}}, thanks for the suggestion! I'll pass Faireez's info to the b…" at bounding box center [670, 536] width 492 height 59
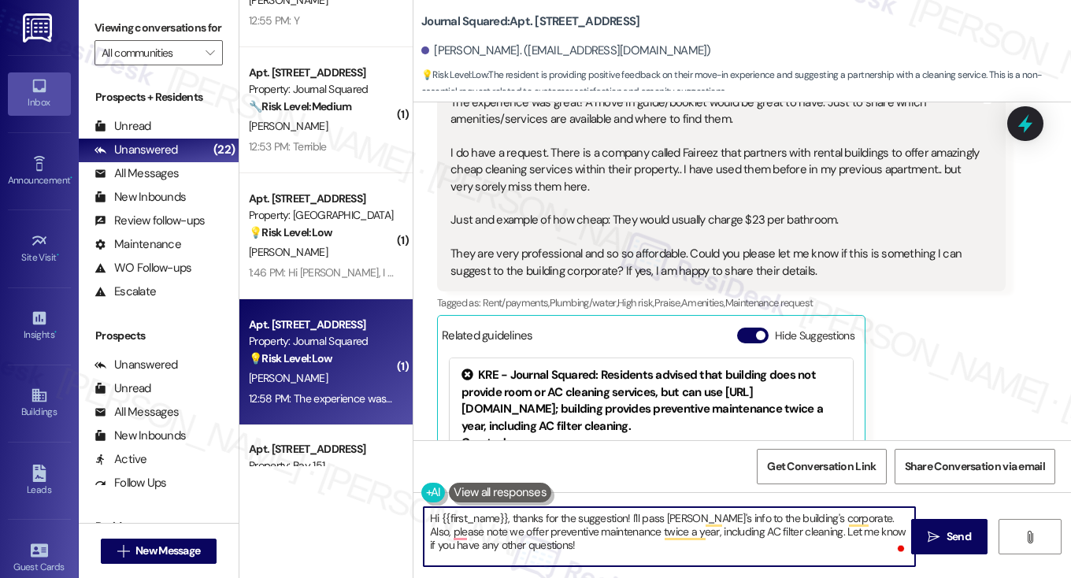
click at [563, 518] on textarea "Hi {{first_name}}, thanks for the suggestion! I'll pass Faireez's info to the b…" at bounding box center [670, 536] width 492 height 59
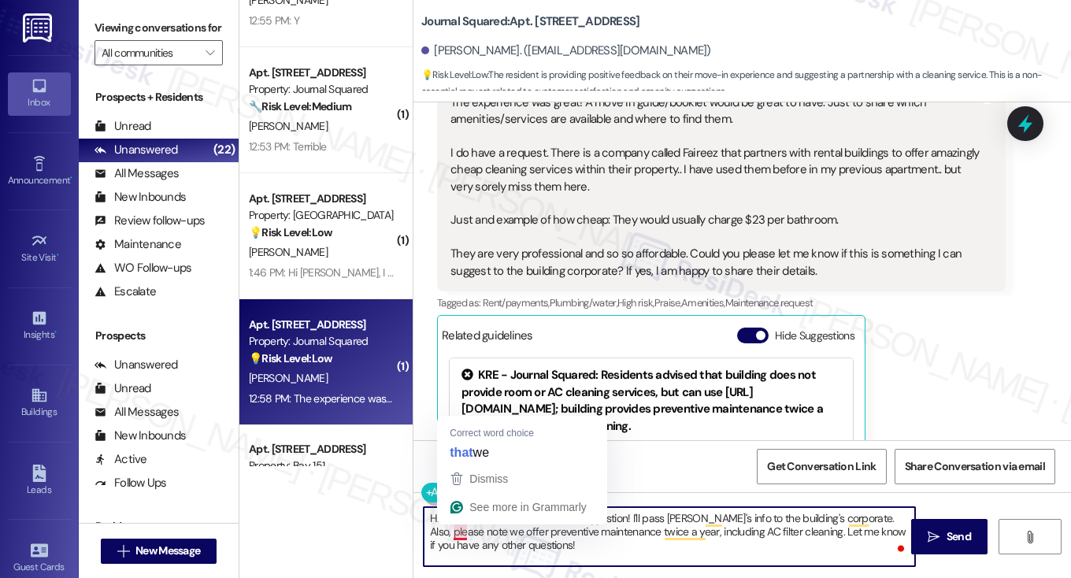
click at [587, 538] on textarea "Hi {{first_name}}, thanks for the suggestion! I'll pass Faireez's info to the b…" at bounding box center [670, 536] width 492 height 59
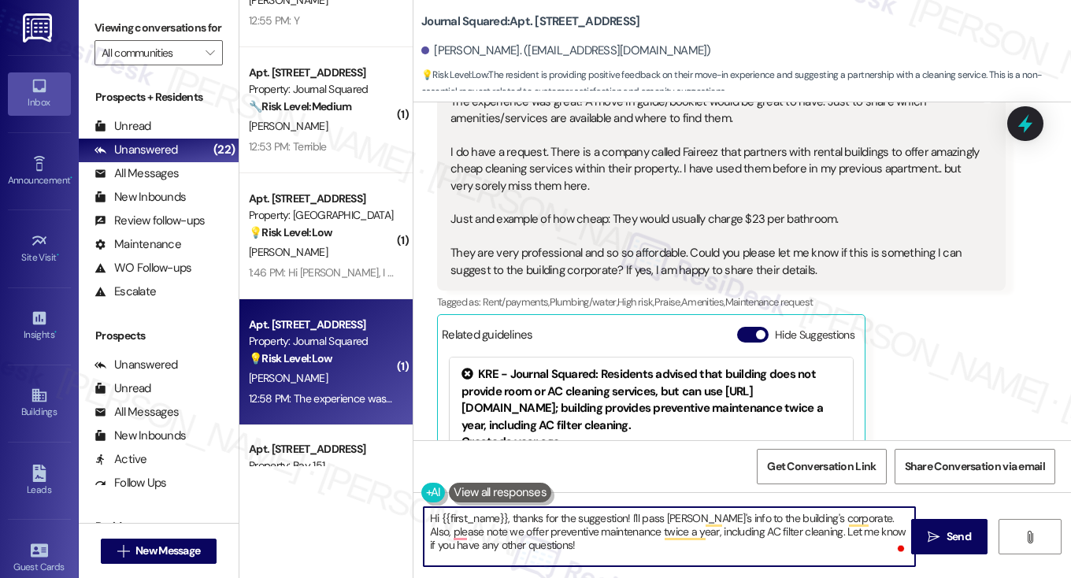
scroll to position [642, 0]
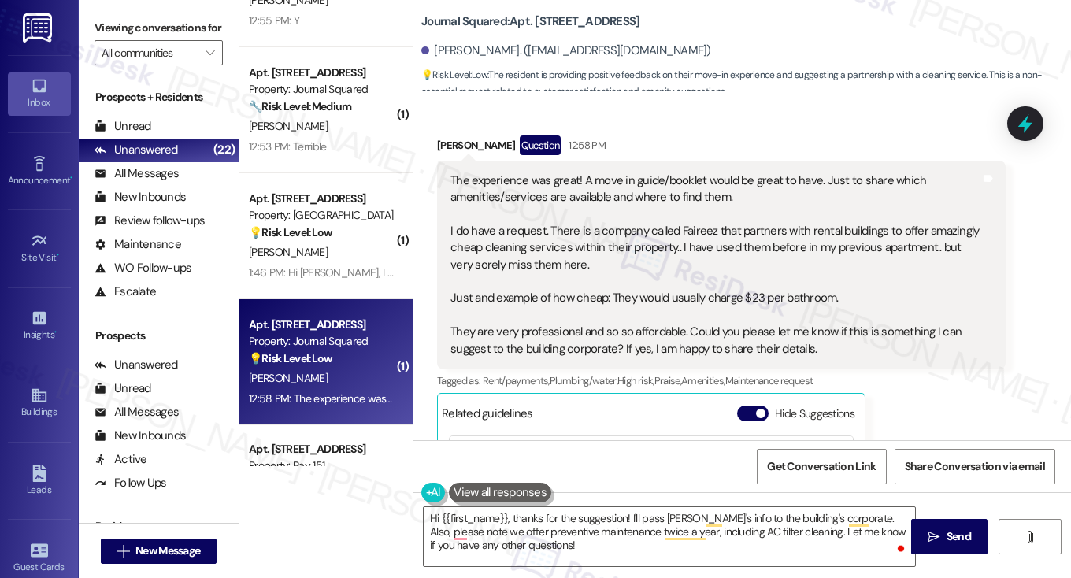
click at [670, 206] on div "The experience was great! A move in guide/booklet would be great to have. Just …" at bounding box center [716, 266] width 530 height 186
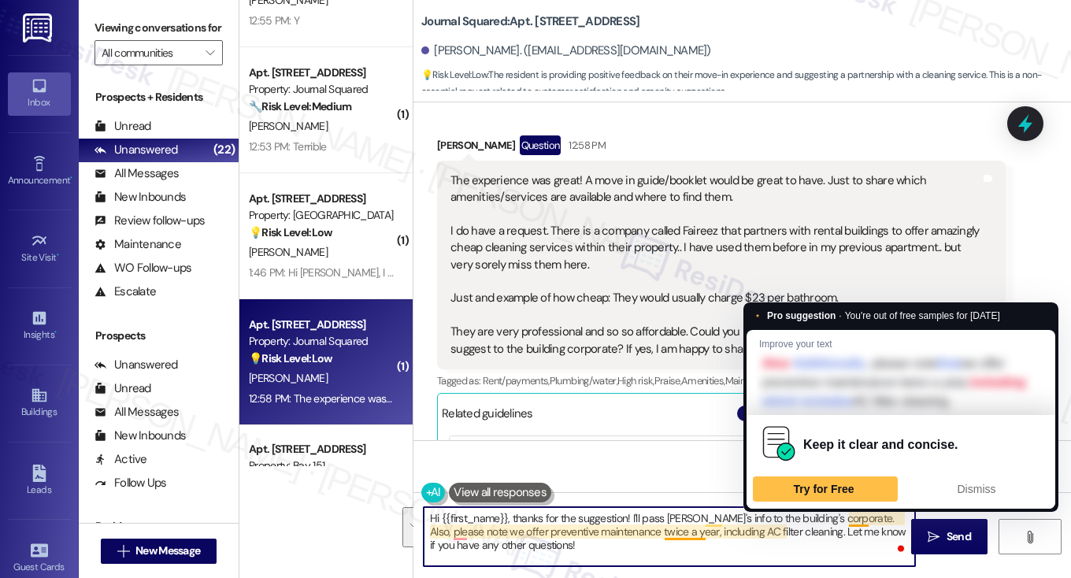
drag, startPoint x: 613, startPoint y: 556, endPoint x: 846, endPoint y: 522, distance: 235.6
click at [848, 522] on textarea "Hi {{first_name}}, thanks for the suggestion! I'll pass Faireez's info to the b…" at bounding box center [670, 536] width 492 height 59
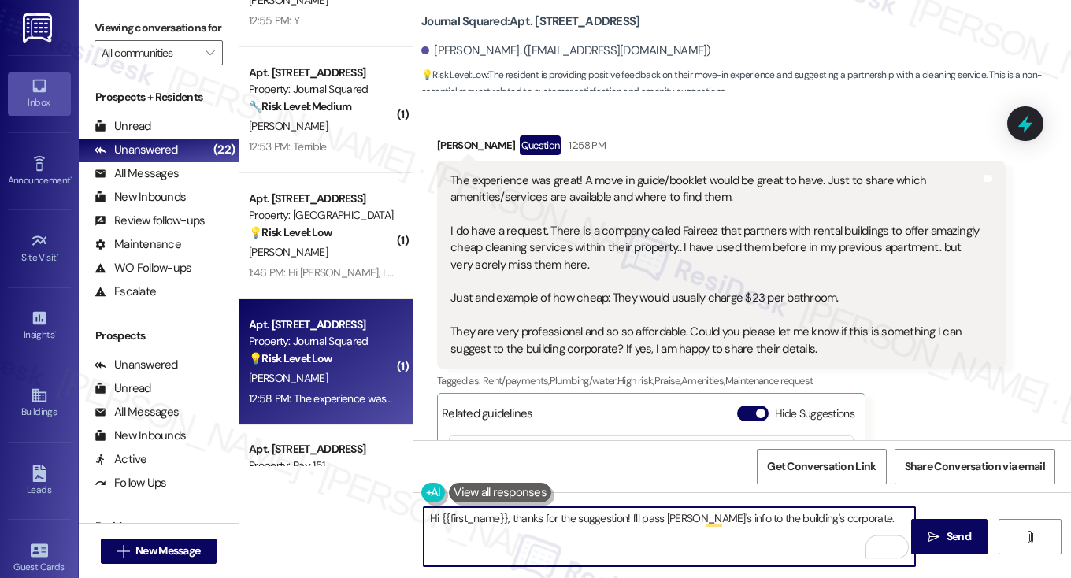
click at [850, 511] on textarea "Hi {{first_name}}, thanks for the suggestion! I'll pass Faireez's info to the b…" at bounding box center [670, 536] width 492 height 59
drag, startPoint x: 863, startPoint y: 522, endPoint x: 744, endPoint y: 523, distance: 118.2
click at [744, 523] on textarea "Hi {{first_name}}, thanks for the suggestion! I'll pass Faireez's info to the b…" at bounding box center [670, 536] width 492 height 59
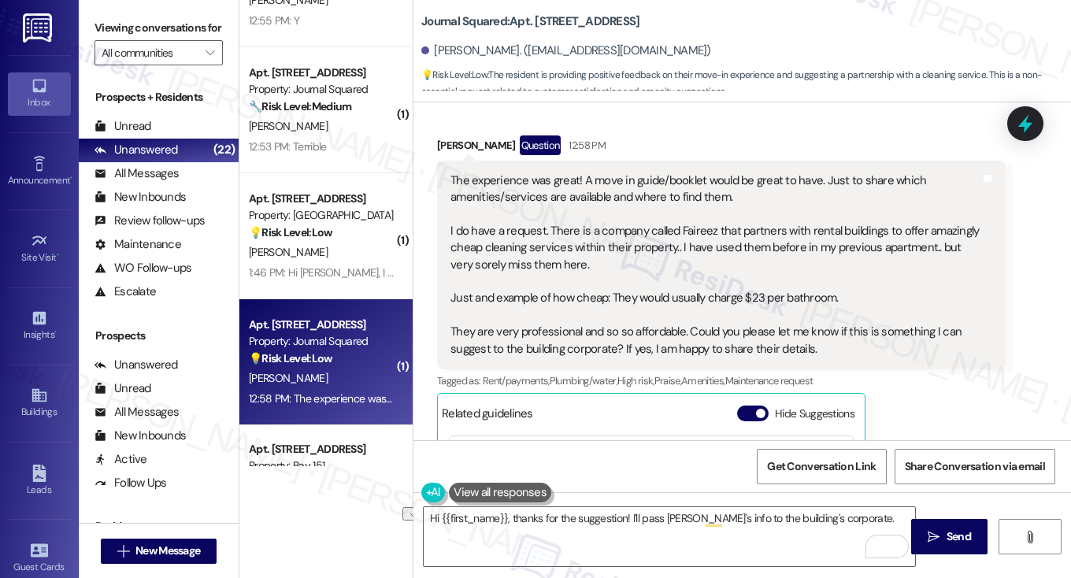
drag, startPoint x: 120, startPoint y: 23, endPoint x: 221, endPoint y: 128, distance: 146.0
click at [120, 23] on label "Viewing conversations for" at bounding box center [159, 28] width 128 height 24
click at [580, 522] on textarea "Hi {{first_name}}, thanks for the suggestion! I'll pass Faireez's info to the b…" at bounding box center [670, 536] width 492 height 59
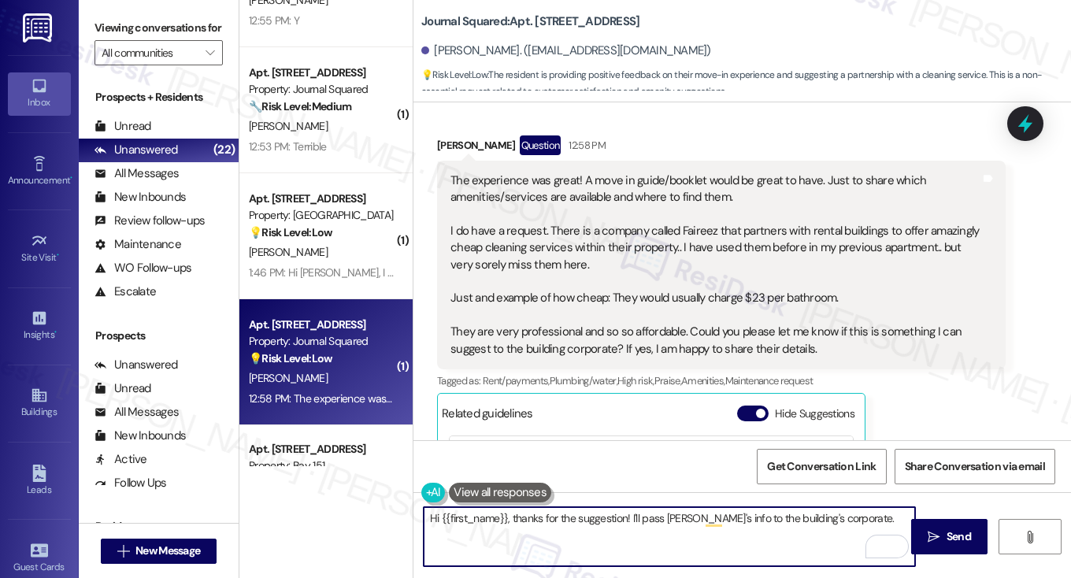
paste textarea "Thanks so much for your thoughtful feedback! I love your idea about a move-in g…"
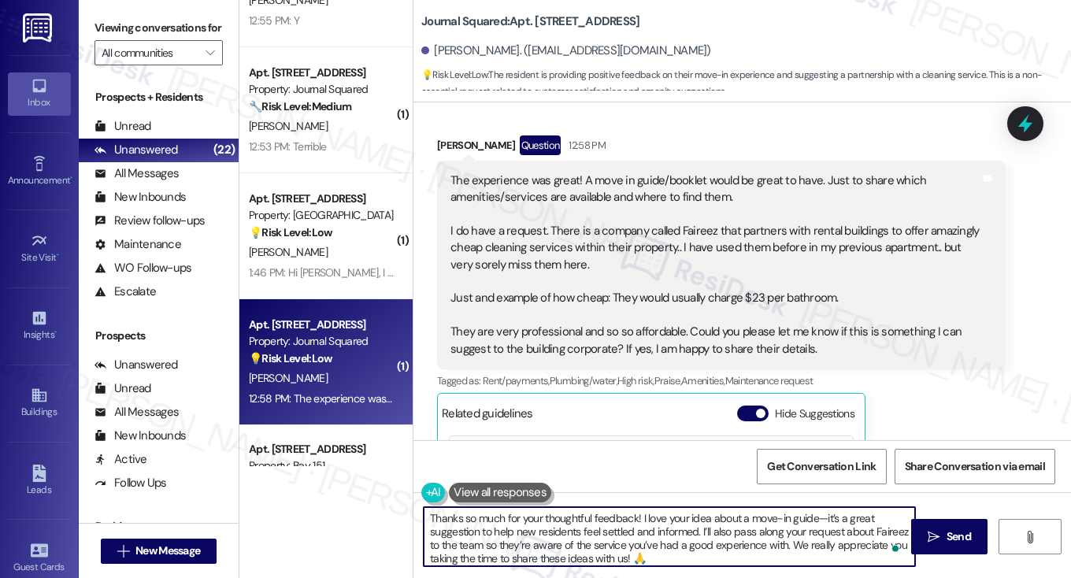
click at [460, 147] on div "Shraddha Savlani Question 12:58 PM" at bounding box center [721, 148] width 569 height 25
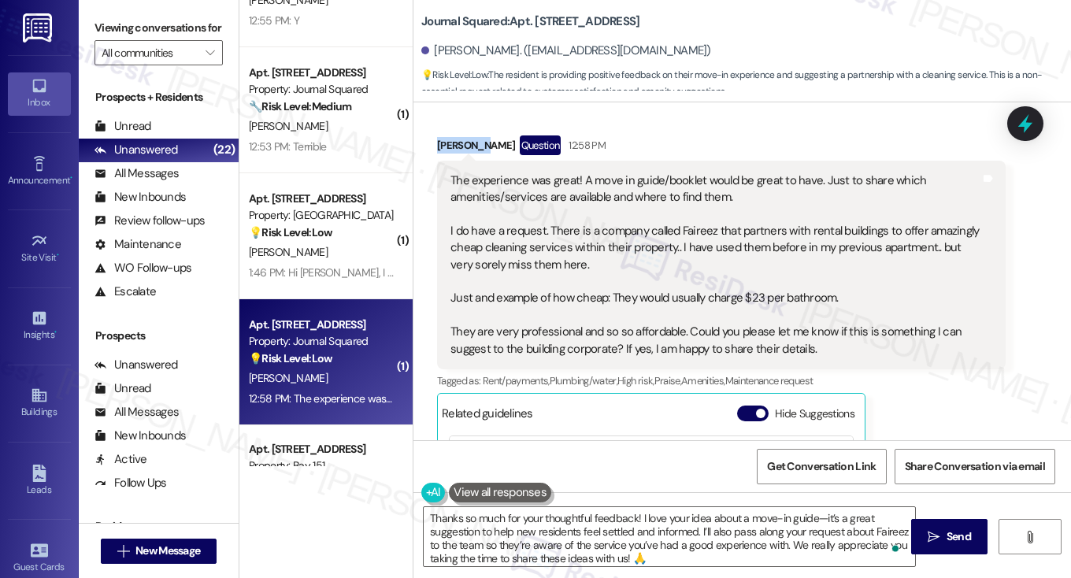
click at [460, 147] on div "Shraddha Savlani Question 12:58 PM" at bounding box center [721, 148] width 569 height 25
copy div "Shraddha"
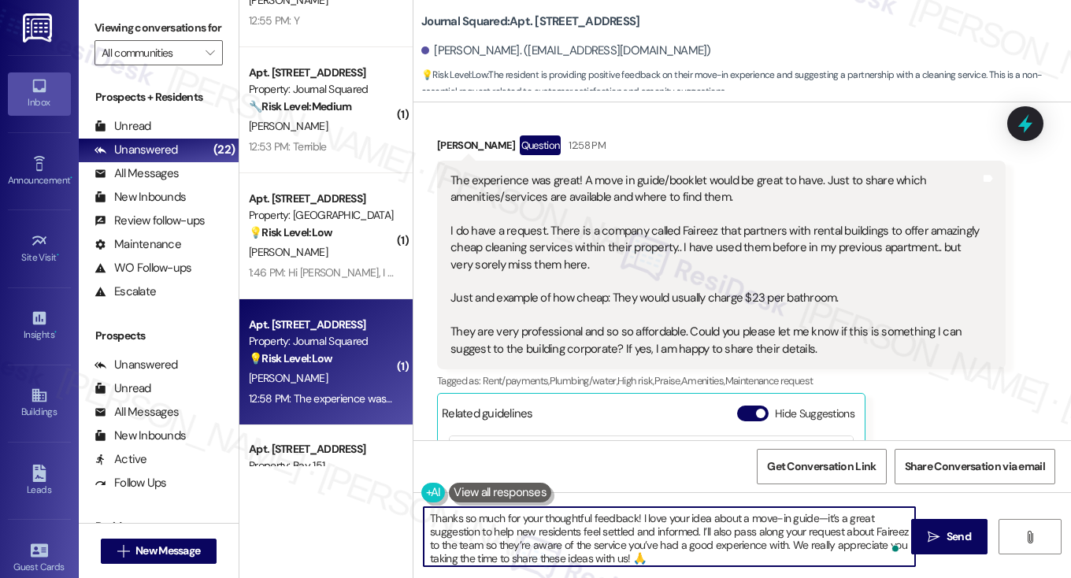
click at [632, 518] on textarea "Thanks so much for your thoughtful feedback! I love your idea about a move-in g…" at bounding box center [670, 536] width 492 height 59
paste textarea "Shraddha"
drag, startPoint x: 868, startPoint y: 516, endPoint x: 860, endPoint y: 517, distance: 7.9
click at [860, 517] on textarea "Thanks so much for your thoughtful feedback, Shraddha! I love your idea about a…" at bounding box center [670, 536] width 492 height 59
click at [657, 518] on textarea "Thanks so much for your thoughtful feedback, Shraddha! I love your idea about a…" at bounding box center [670, 536] width 492 height 59
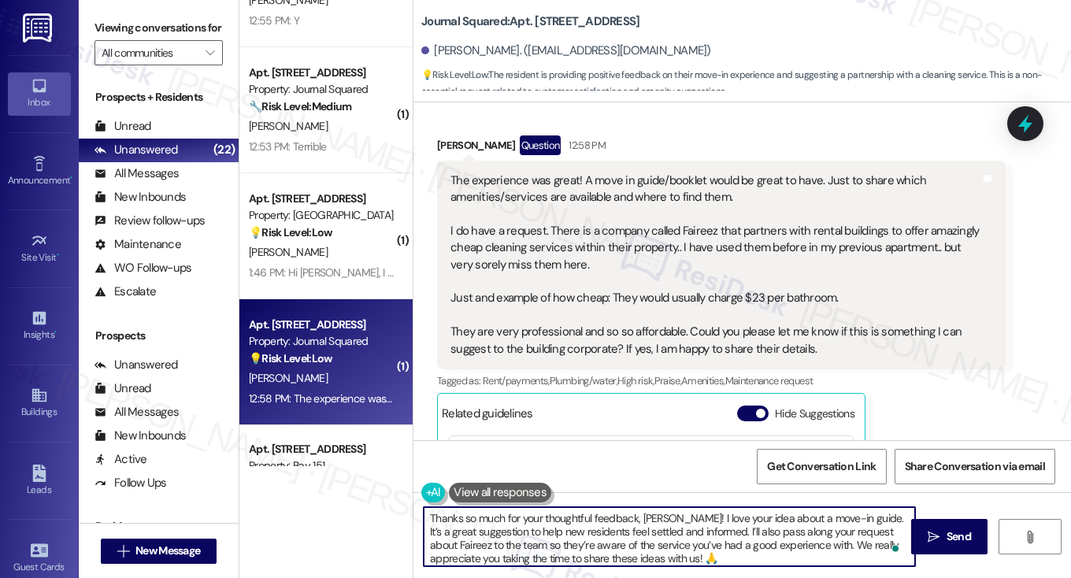
click at [657, 518] on textarea "Thanks so much for your thoughtful feedback, Shraddha! I love your idea about a…" at bounding box center [670, 536] width 492 height 59
click at [706, 522] on textarea "Thanks so much for your thoughtful feedback, Shraddha! I love your idea about a…" at bounding box center [670, 536] width 492 height 59
drag, startPoint x: 715, startPoint y: 532, endPoint x: 865, endPoint y: 499, distance: 153.1
click at [865, 499] on div "Thanks so much for your thoughtful feedback, Shraddha! I love your idea about a…" at bounding box center [743, 551] width 658 height 118
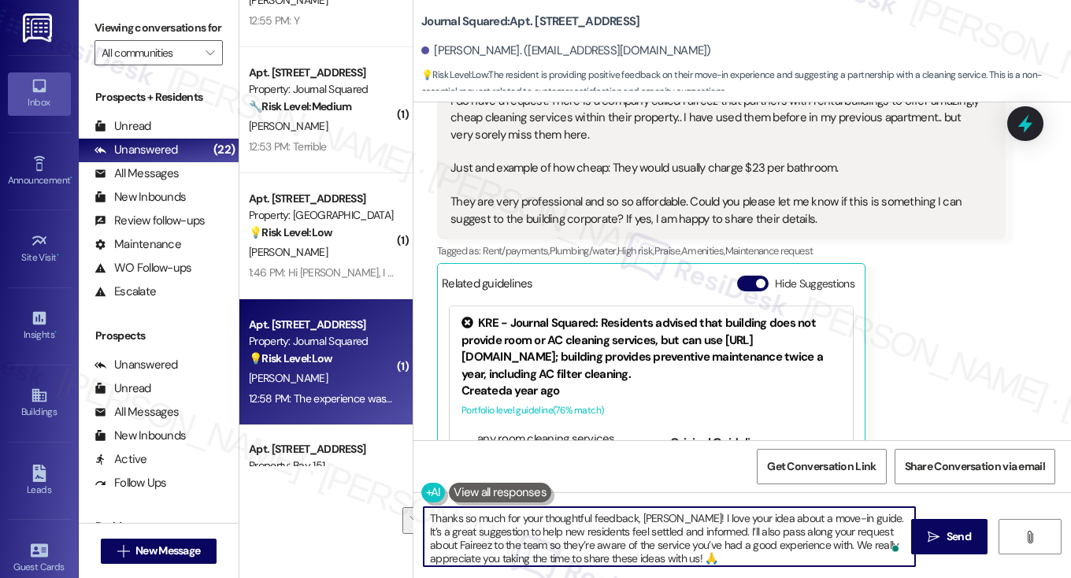
scroll to position [878, 0]
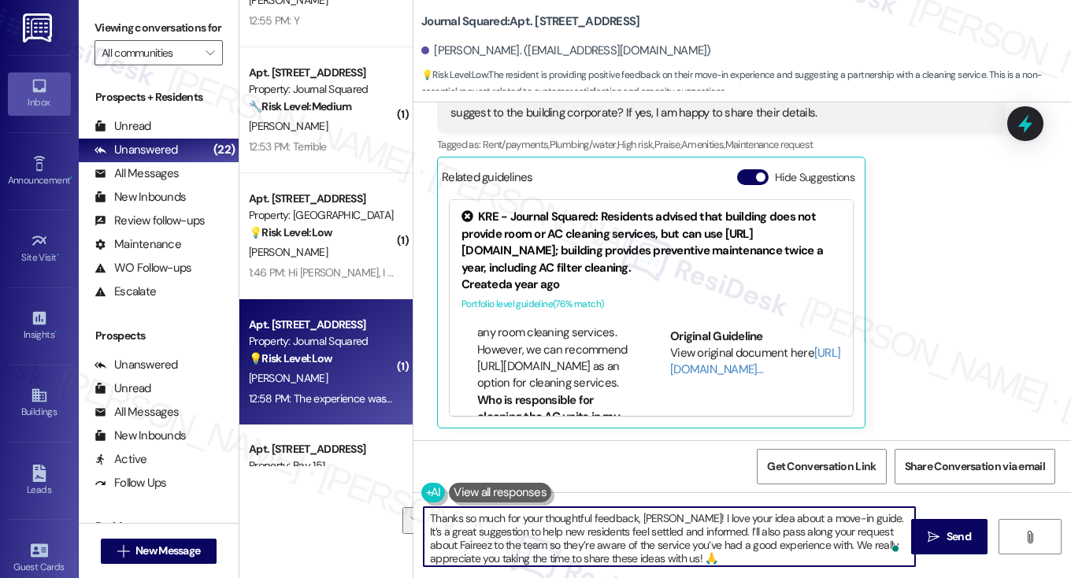
click at [617, 544] on textarea "Thanks so much for your thoughtful feedback, Shraddha! I love your idea about a…" at bounding box center [670, 536] width 492 height 59
drag, startPoint x: 725, startPoint y: 531, endPoint x: 863, endPoint y: 504, distance: 141.2
click at [863, 504] on div "Thanks so much for your thoughtful feedback, Shraddha! I love your idea about a…" at bounding box center [743, 551] width 658 height 118
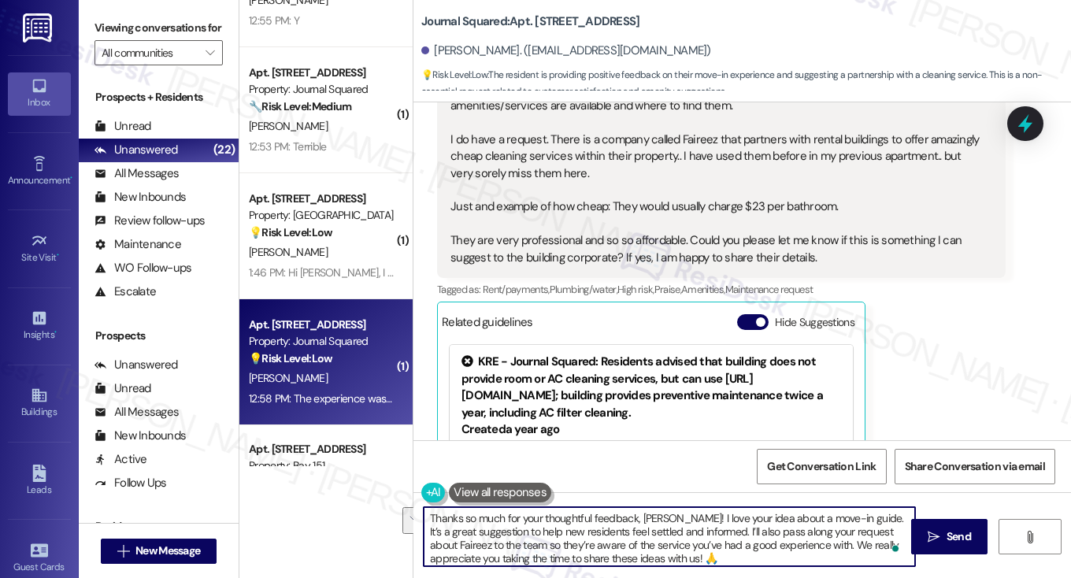
scroll to position [642, 0]
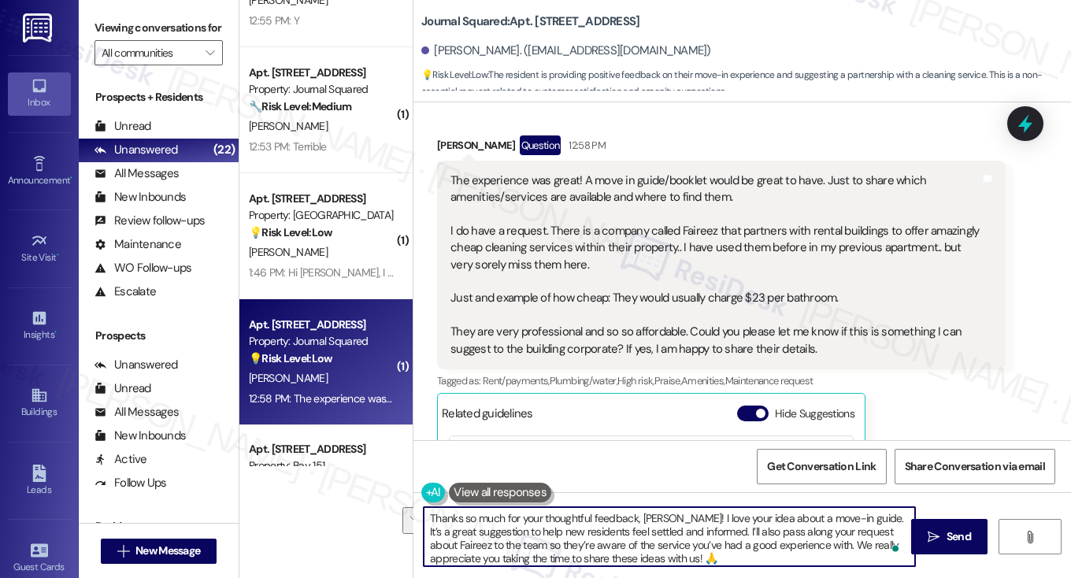
click at [766, 549] on textarea "Thanks so much for your thoughtful feedback, Shraddha! I love your idea about a…" at bounding box center [670, 536] width 492 height 59
drag, startPoint x: 722, startPoint y: 529, endPoint x: 700, endPoint y: 530, distance: 22.1
click at [689, 529] on textarea "Thanks so much for your thoughtful feedback, Shraddha! I love your idea about a…" at bounding box center [670, 536] width 492 height 59
click at [756, 530] on textarea "Thanks so much for your thoughtful feedback, Shraddha! I love your idea about a…" at bounding box center [670, 536] width 492 height 59
click at [756, 535] on textarea "Thanks so much for your thoughtful feedback, Shraddha! I love your idea about a…" at bounding box center [670, 536] width 492 height 59
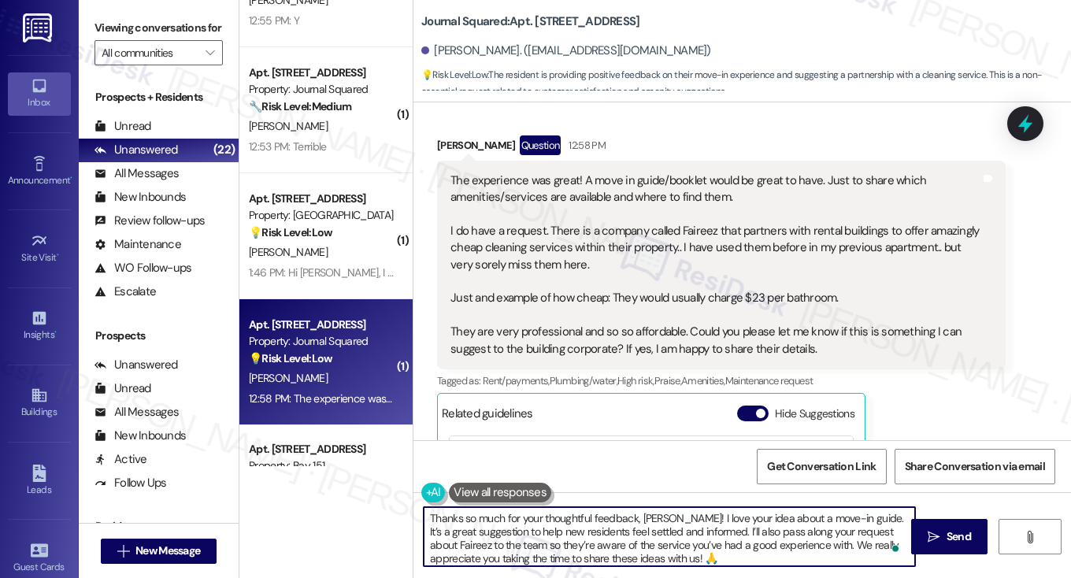
click at [756, 535] on textarea "Thanks so much for your thoughtful feedback, Shraddha! I love your idea about a…" at bounding box center [670, 536] width 492 height 59
click at [565, 544] on textarea "Thanks so much for your thoughtful feedback, Shraddha! I love your idea about a…" at bounding box center [670, 536] width 492 height 59
drag, startPoint x: 514, startPoint y: 546, endPoint x: 709, endPoint y: 539, distance: 194.7
click at [709, 539] on textarea "Thanks so much for your thoughtful feedback, Shraddha! I love your idea about a…" at bounding box center [670, 536] width 492 height 59
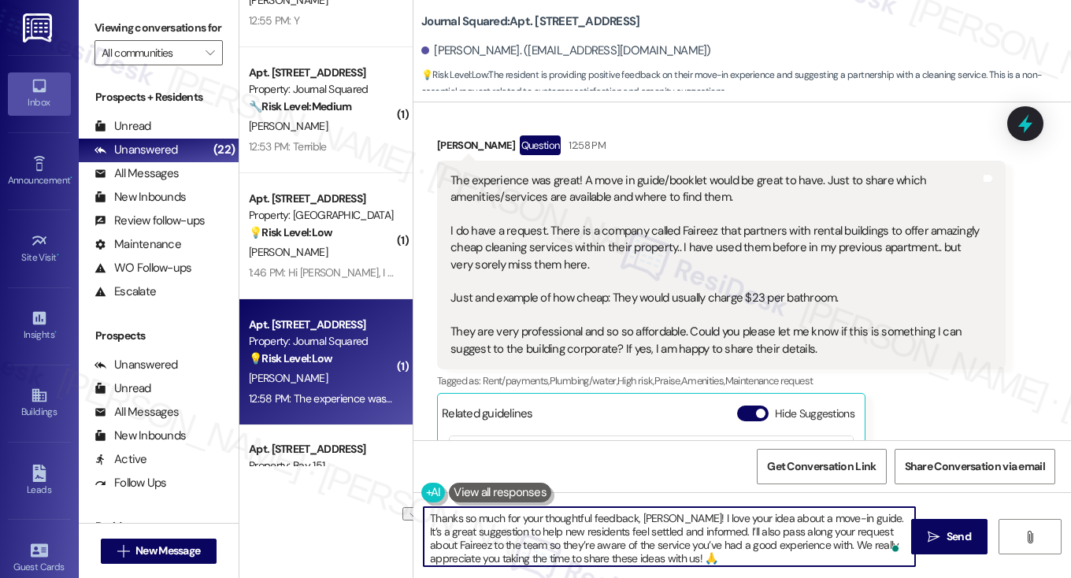
click at [709, 539] on textarea "Thanks so much for your thoughtful feedback, Shraddha! I love your idea about a…" at bounding box center [670, 536] width 492 height 59
drag, startPoint x: 808, startPoint y: 563, endPoint x: 822, endPoint y: 546, distance: 21.8
click at [822, 546] on textarea "Thanks so much for your thoughtful feedback, Shraddha! I love your idea about a…" at bounding box center [670, 536] width 492 height 59
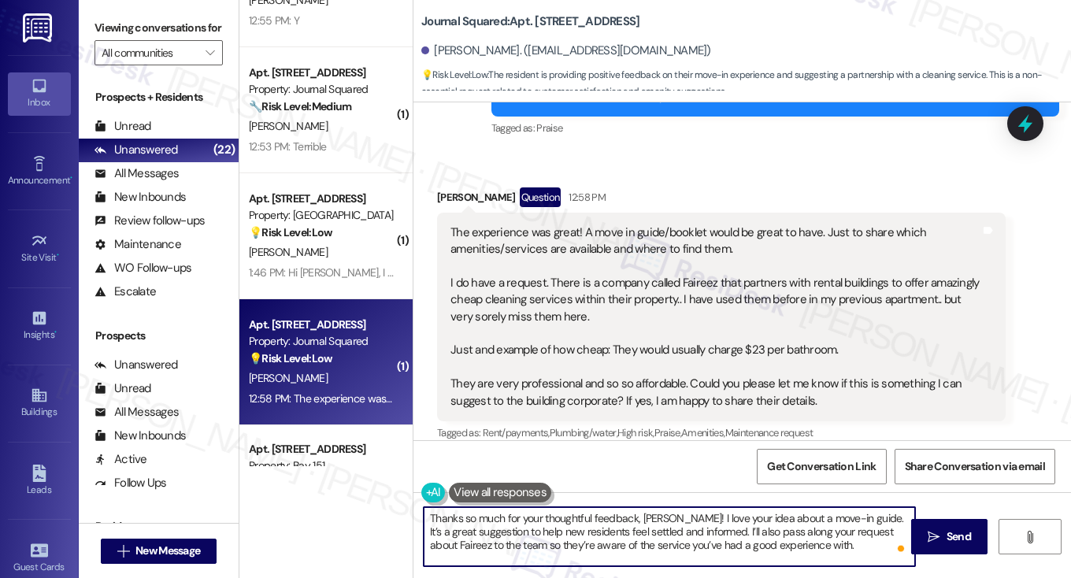
scroll to position [563, 0]
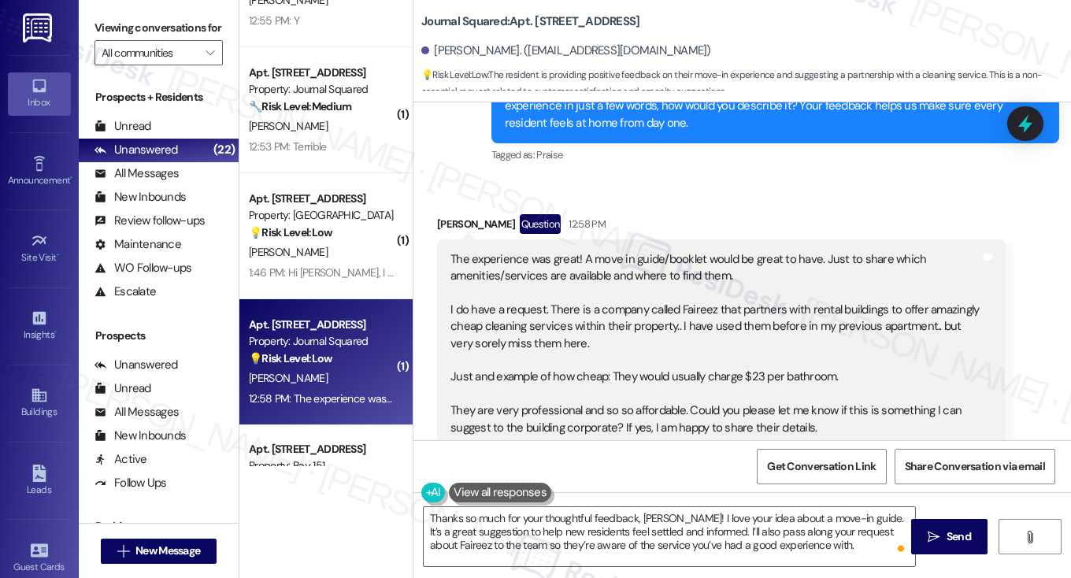
click at [117, 31] on label "Viewing conversations for" at bounding box center [159, 28] width 128 height 24
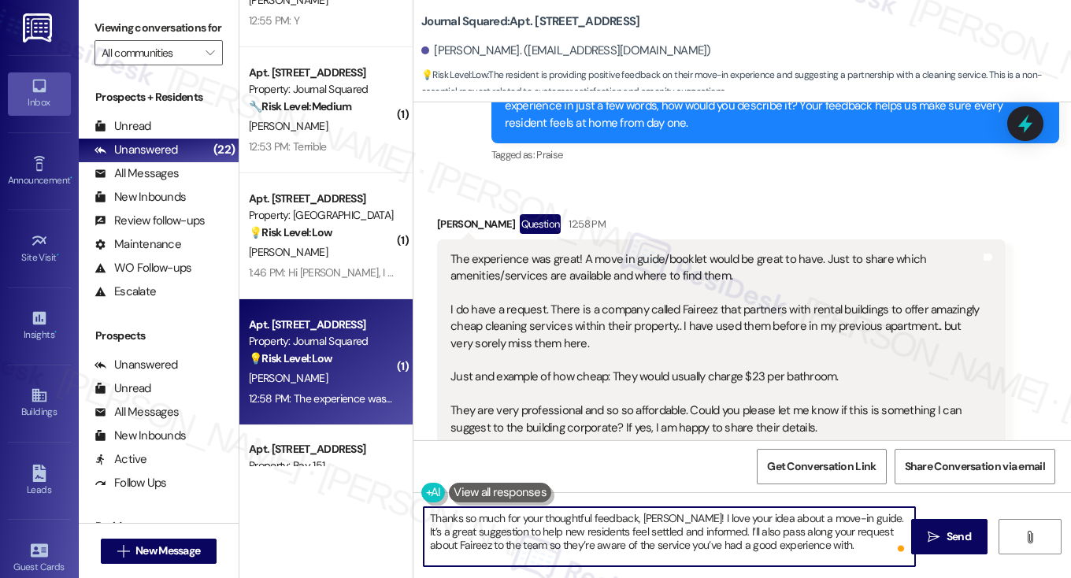
click at [849, 541] on textarea "Thanks so much for your thoughtful feedback, Shraddha! I love your idea about a…" at bounding box center [670, 536] width 492 height 59
paste textarea "When you initially toured {{property}} prior to moving in, how closely did the …"
click at [826, 529] on textarea "Thanks so much for your thoughtful feedback, Shraddha! I love your idea about a…" at bounding box center [670, 536] width 492 height 59
click at [822, 532] on textarea "Thanks so much for your thoughtful feedback, Shraddha! I love your idea about a…" at bounding box center [670, 536] width 492 height 59
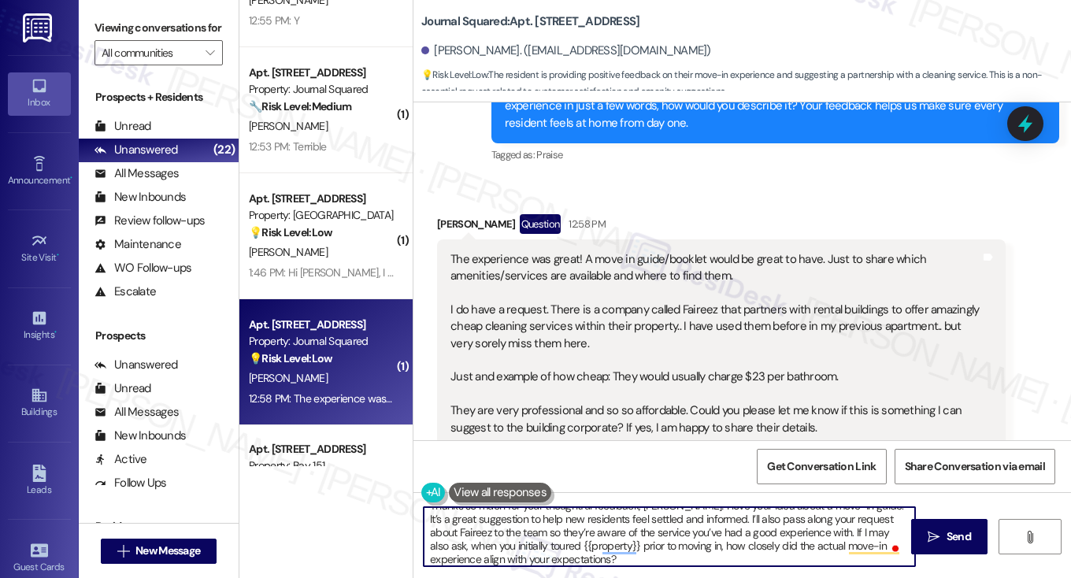
click at [533, 551] on textarea "Thanks so much for your thoughtful feedback, Shraddha! I love your idea about a…" at bounding box center [670, 536] width 492 height 59
click at [668, 548] on textarea "Thanks so much for your thoughtful feedback, Shraddha! I love your idea about a…" at bounding box center [670, 536] width 492 height 59
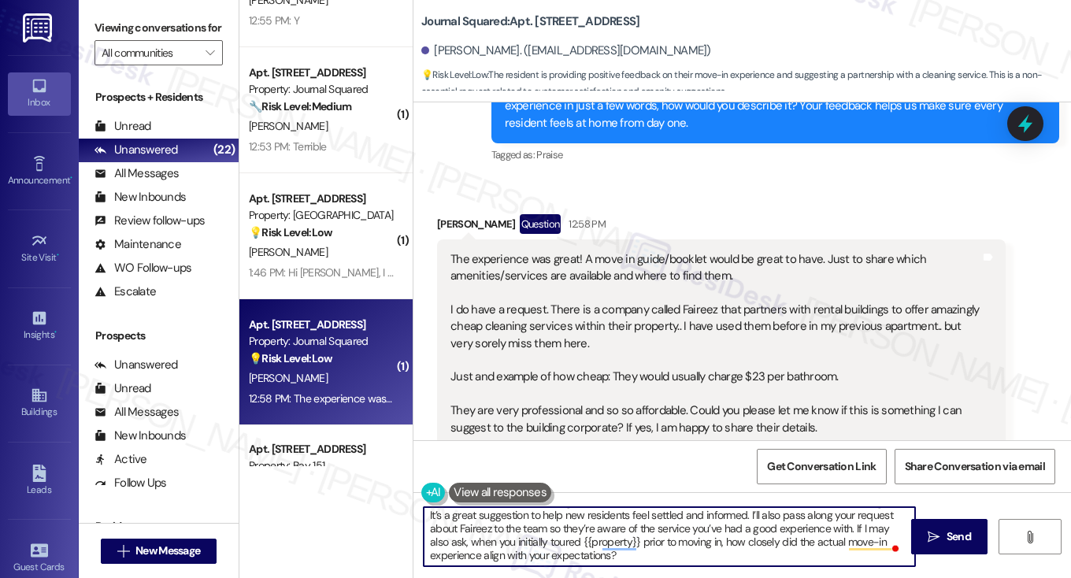
click at [820, 522] on textarea "Thanks so much for your thoughtful feedback, Shraddha! I love your idea about a…" at bounding box center [670, 536] width 492 height 59
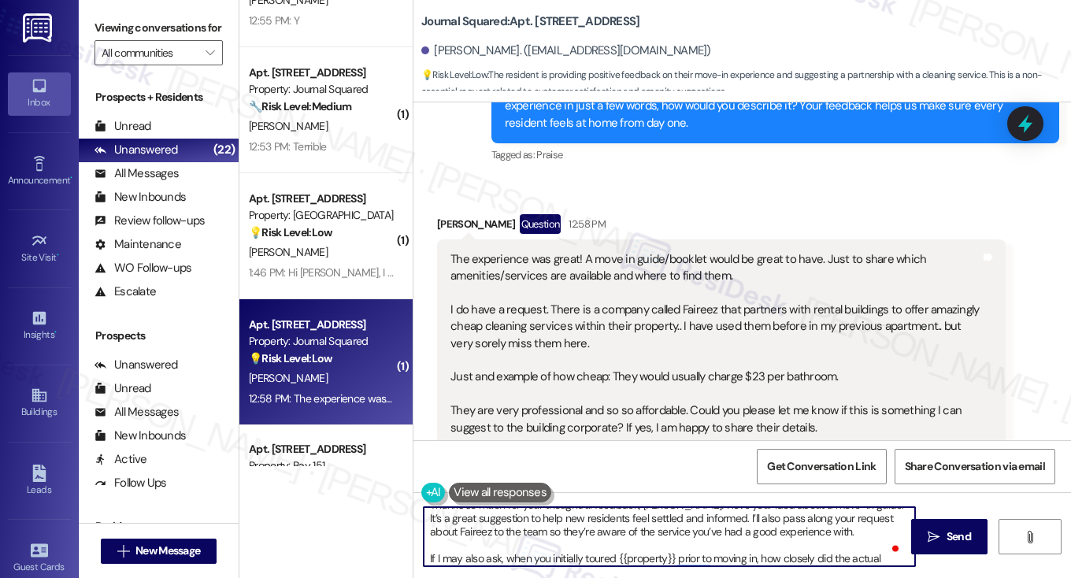
scroll to position [0, 0]
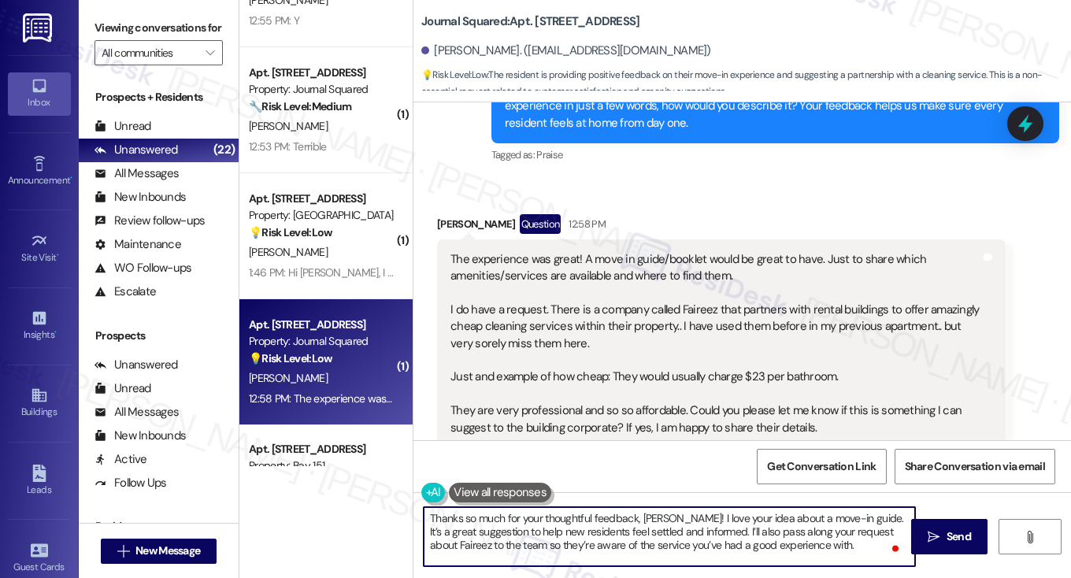
click at [677, 524] on textarea "Thanks so much for your thoughtful feedback, Shraddha! I love your idea about a…" at bounding box center [670, 536] width 492 height 59
click at [740, 507] on textarea "Thanks so much for your thoughtful feedback, Shraddha! I love your idea about a…" at bounding box center [670, 536] width 492 height 59
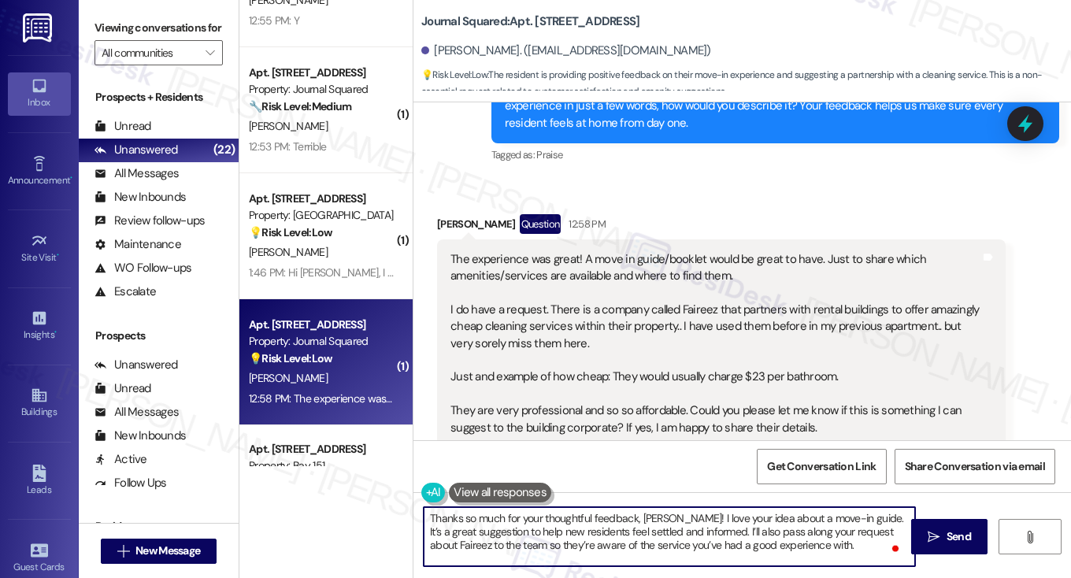
click at [663, 533] on textarea "Thanks so much for your thoughtful feedback, Shraddha! I love your idea about a…" at bounding box center [670, 536] width 492 height 59
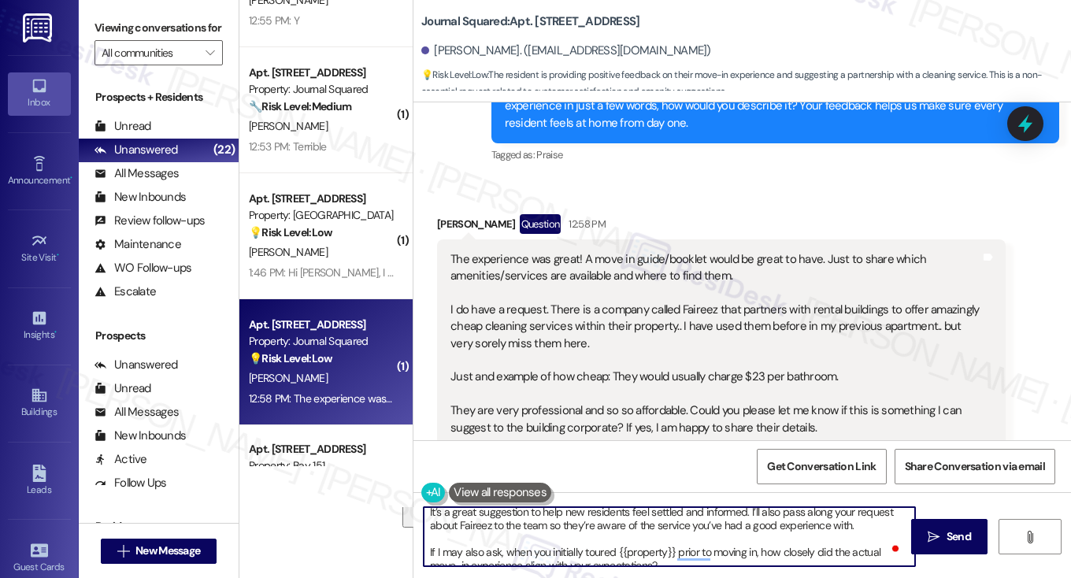
scroll to position [31, 0]
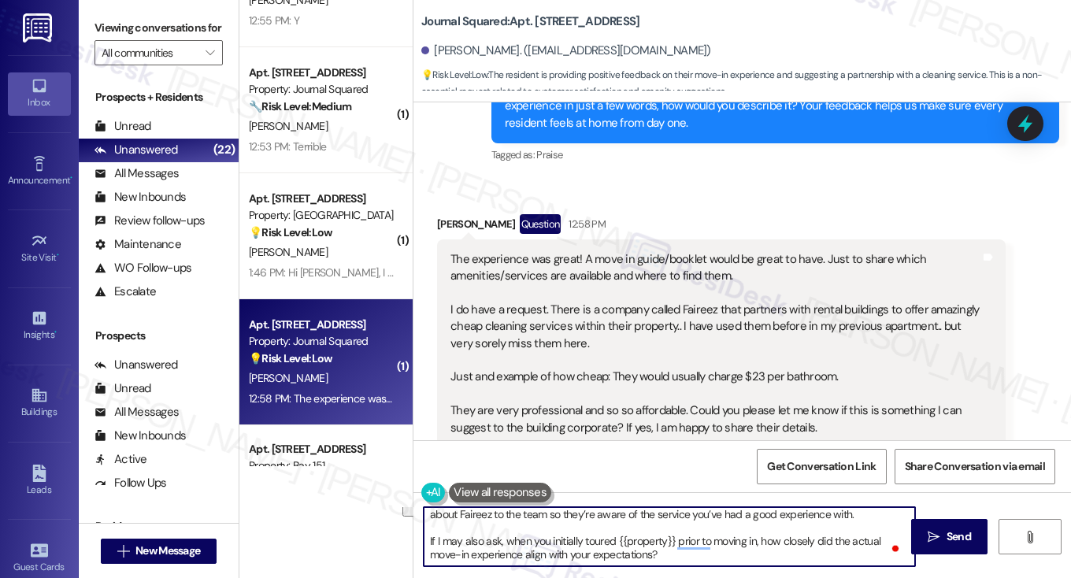
click at [491, 551] on textarea "Thanks so much for your thoughtful feedback, Shraddha! I love your idea about a…" at bounding box center [670, 536] width 492 height 59
click at [664, 524] on textarea "Thanks so much for your thoughtful feedback, Shraddha! I love your idea about a…" at bounding box center [670, 536] width 492 height 59
click at [751, 547] on textarea "Thanks so much for your thoughtful feedback, Shraddha! I love your idea about a…" at bounding box center [670, 536] width 492 height 59
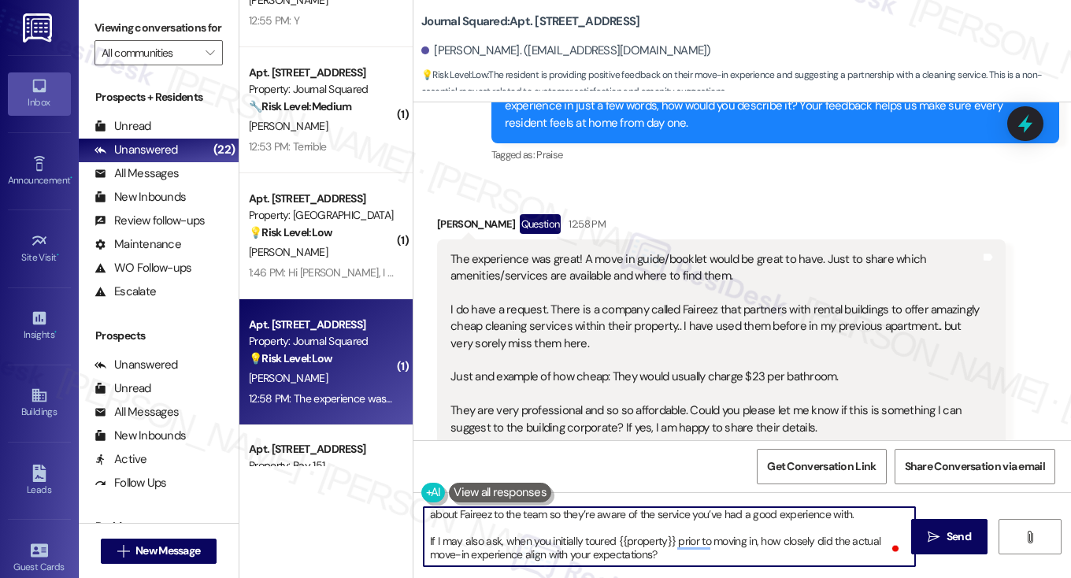
click at [751, 547] on textarea "Thanks so much for your thoughtful feedback, Shraddha! I love your idea about a…" at bounding box center [670, 536] width 492 height 59
type textarea "Thanks so much for your thoughtful feedback, Shraddha! I love your idea about a…"
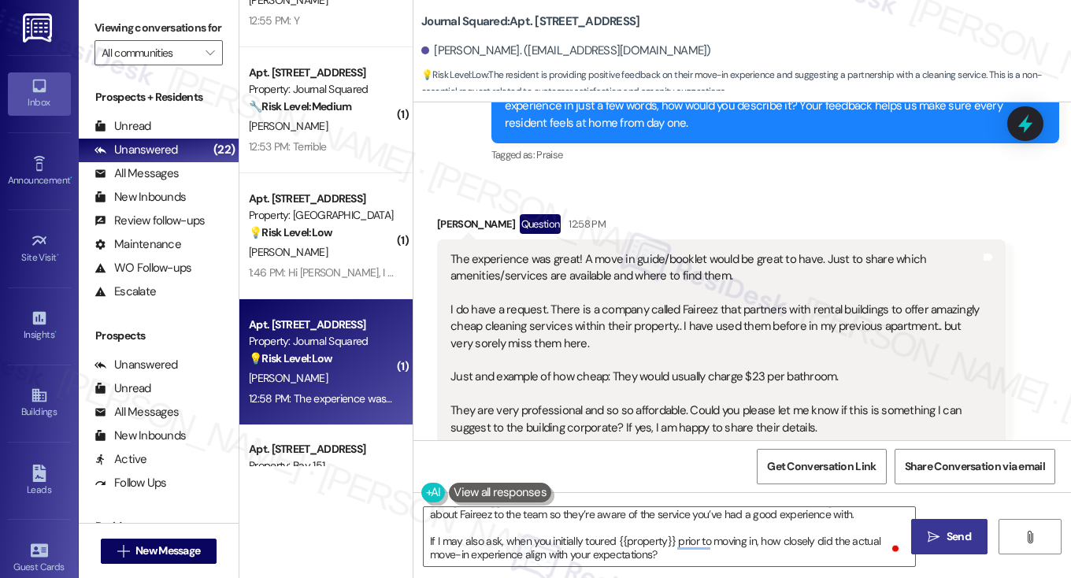
click at [944, 540] on span "Send" at bounding box center [959, 537] width 31 height 17
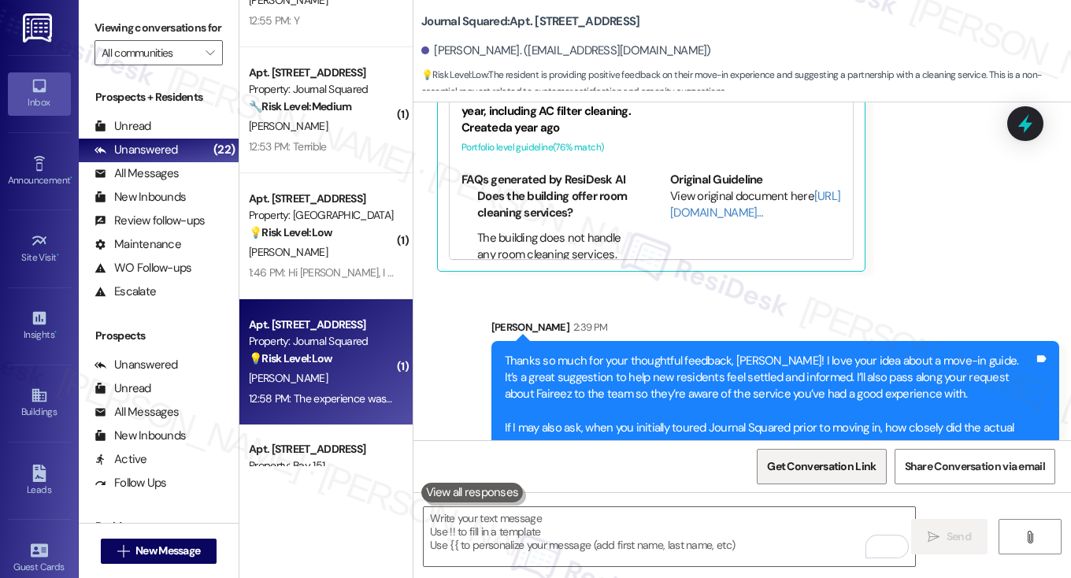
click at [808, 470] on span "Get Conversation Link" at bounding box center [821, 467] width 109 height 17
click at [118, 28] on label "Viewing conversations for" at bounding box center [159, 28] width 128 height 24
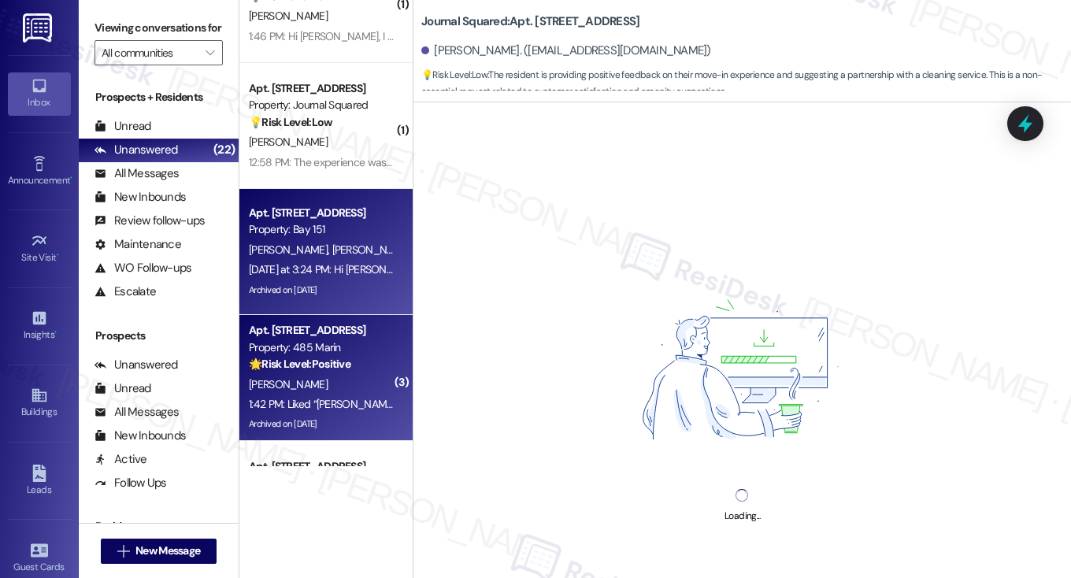
click at [362, 363] on div "🌟 Risk Level: Positive The resident is providing overwhelmingly positive feedba…" at bounding box center [322, 364] width 146 height 17
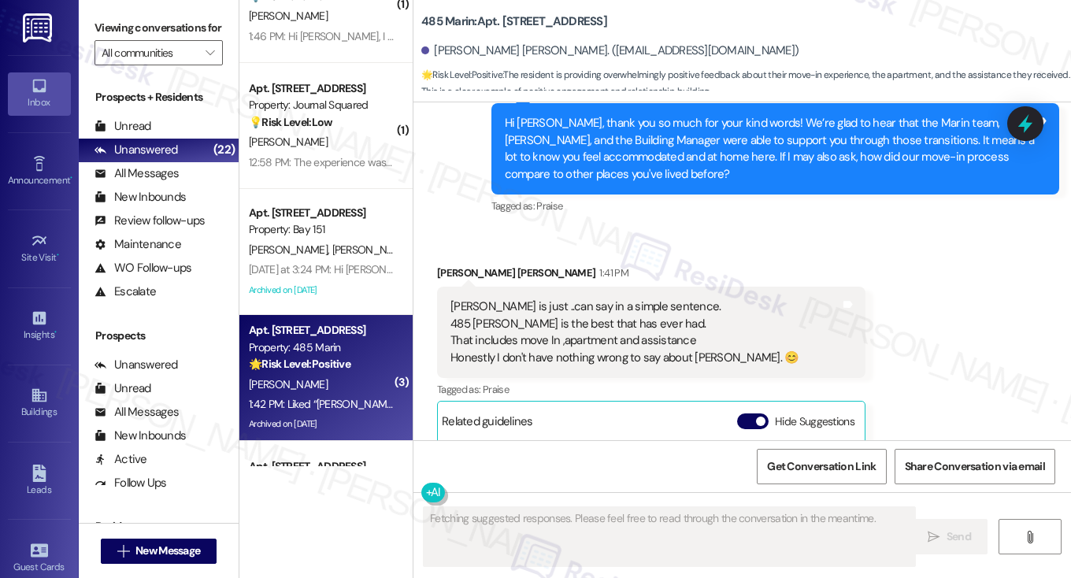
click at [534, 299] on div "Jane is just ..can say in a simple sentence. 485 Marin is the best that has eve…" at bounding box center [625, 333] width 348 height 68
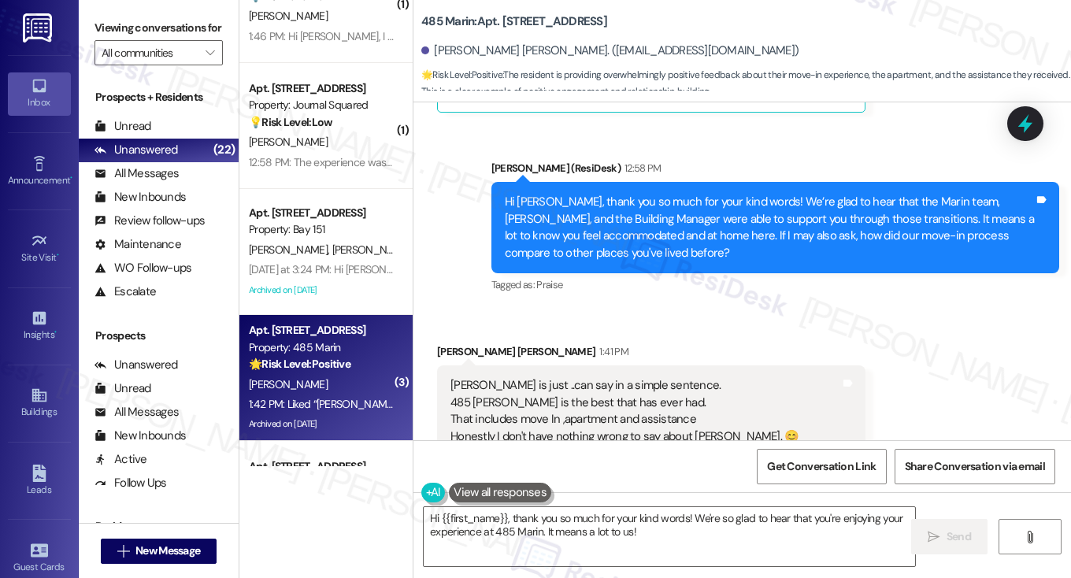
click at [541, 384] on div "Jane is just ..can say in a simple sentence. 485 Marin is the best that has eve…" at bounding box center [625, 411] width 348 height 68
click at [630, 197] on div "Hi Luz Marina, thank you so much for your kind words! We’re glad to hear that t…" at bounding box center [770, 228] width 530 height 68
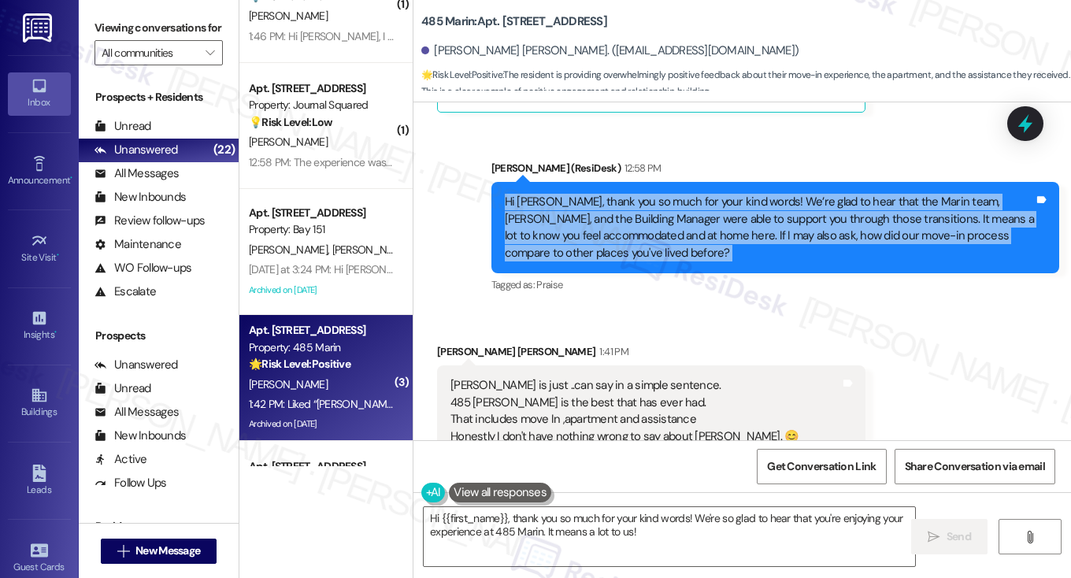
click at [630, 197] on div "Hi Luz Marina, thank you so much for your kind words! We’re glad to hear that t…" at bounding box center [770, 228] width 530 height 68
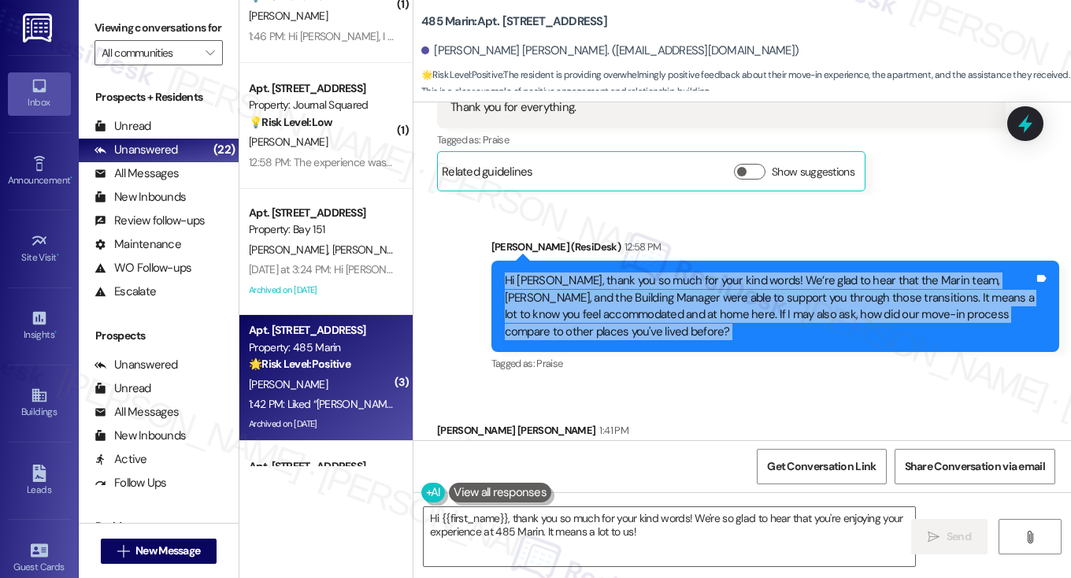
click at [747, 302] on div "Hi Luz Marina, thank you so much for your kind words! We’re glad to hear that t…" at bounding box center [770, 307] width 530 height 68
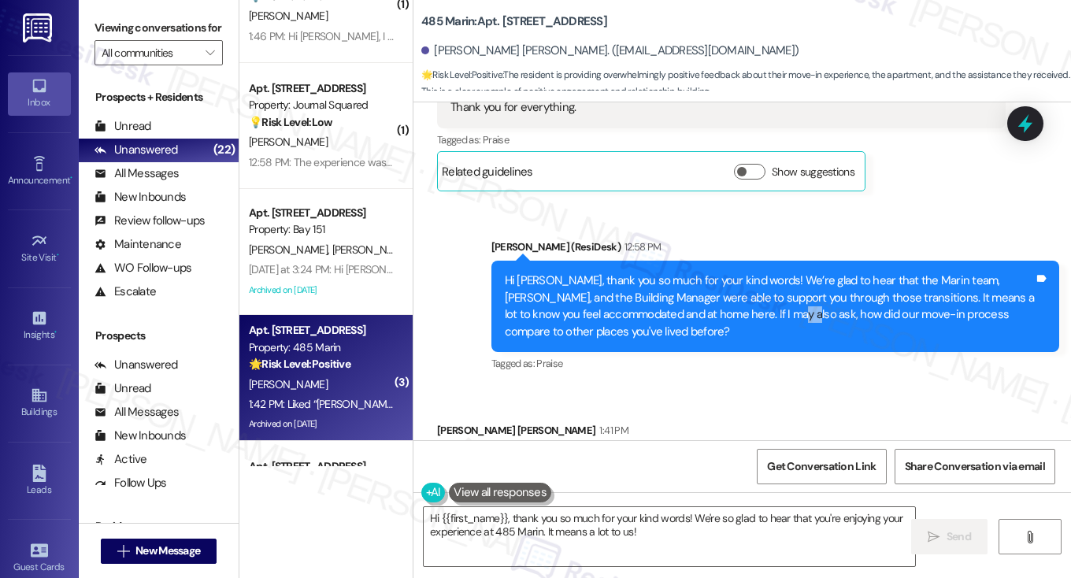
click at [747, 302] on div "Hi Luz Marina, thank you so much for your kind words! We’re glad to hear that t…" at bounding box center [770, 307] width 530 height 68
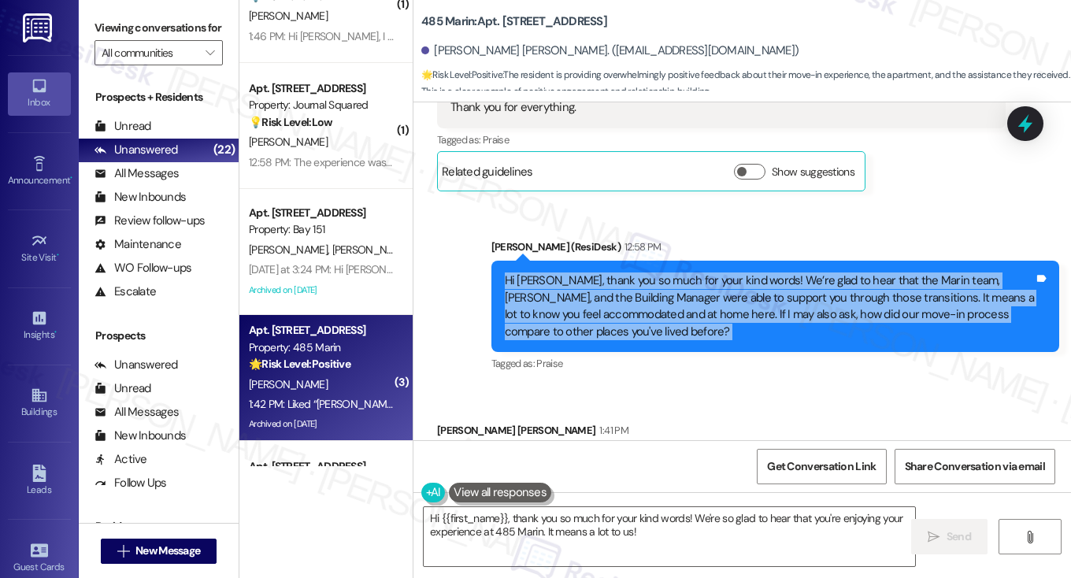
click at [747, 302] on div "Hi Luz Marina, thank you so much for your kind words! We’re glad to hear that t…" at bounding box center [770, 307] width 530 height 68
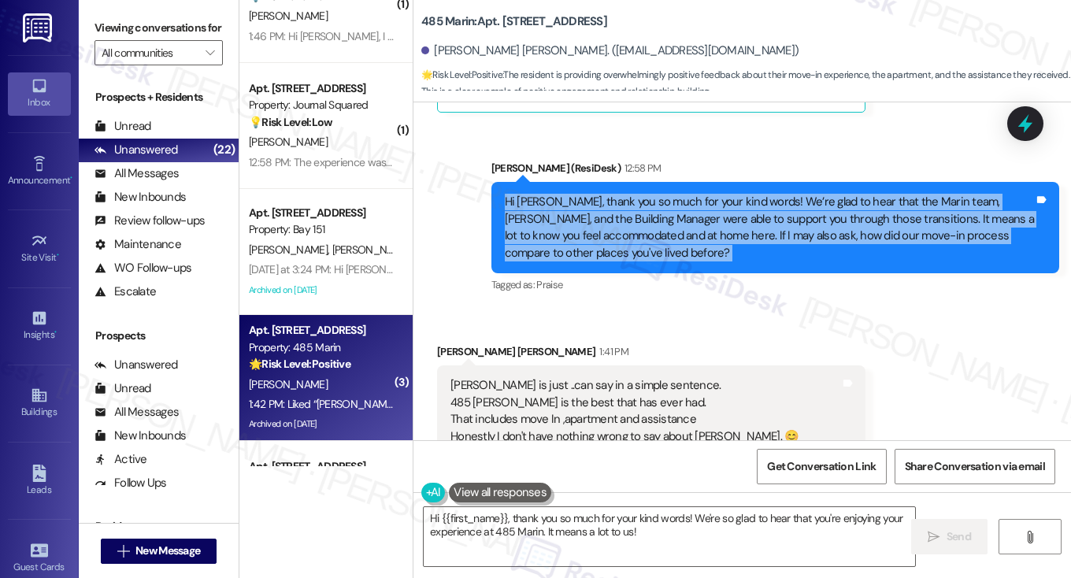
click at [724, 202] on div "Hi Luz Marina, thank you so much for your kind words! We’re glad to hear that t…" at bounding box center [770, 228] width 530 height 68
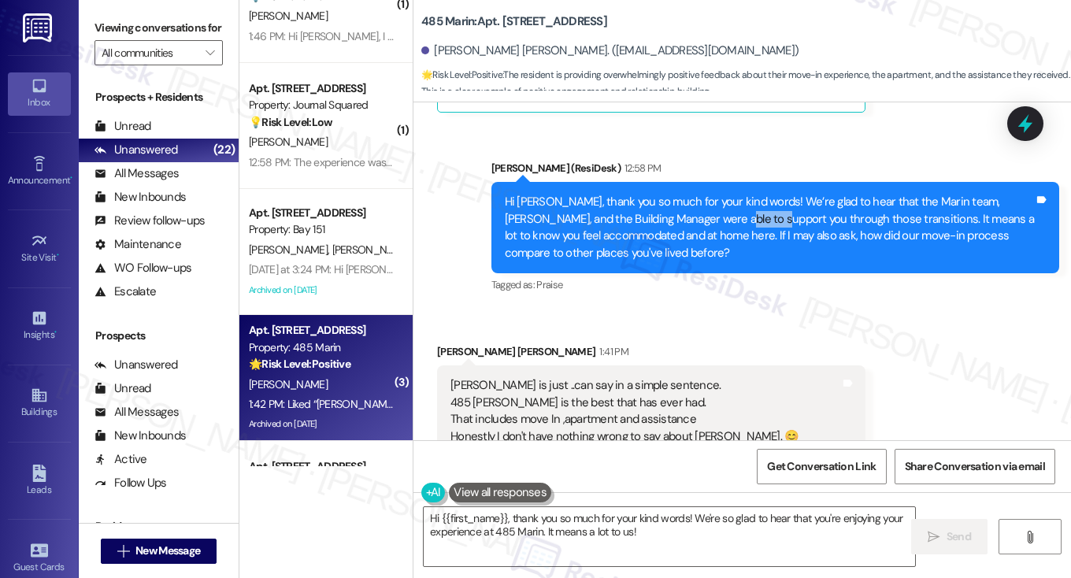
click at [724, 202] on div "Hi Luz Marina, thank you so much for your kind words! We’re glad to hear that t…" at bounding box center [770, 228] width 530 height 68
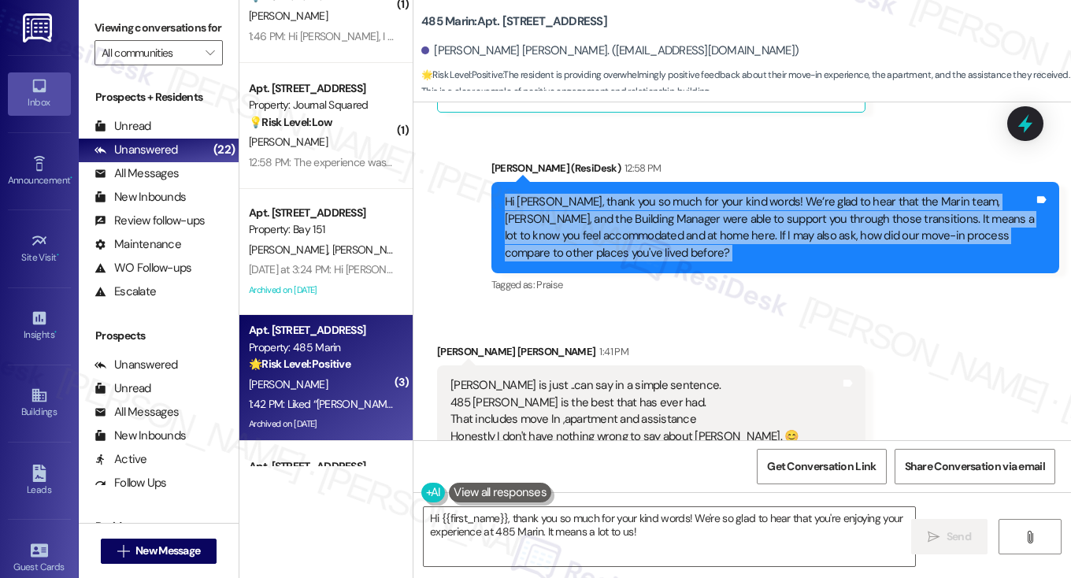
click at [724, 202] on div "Hi Luz Marina, thank you so much for your kind words! We’re glad to hear that t…" at bounding box center [770, 228] width 530 height 68
click at [100, 35] on label "Viewing conversations for" at bounding box center [159, 28] width 128 height 24
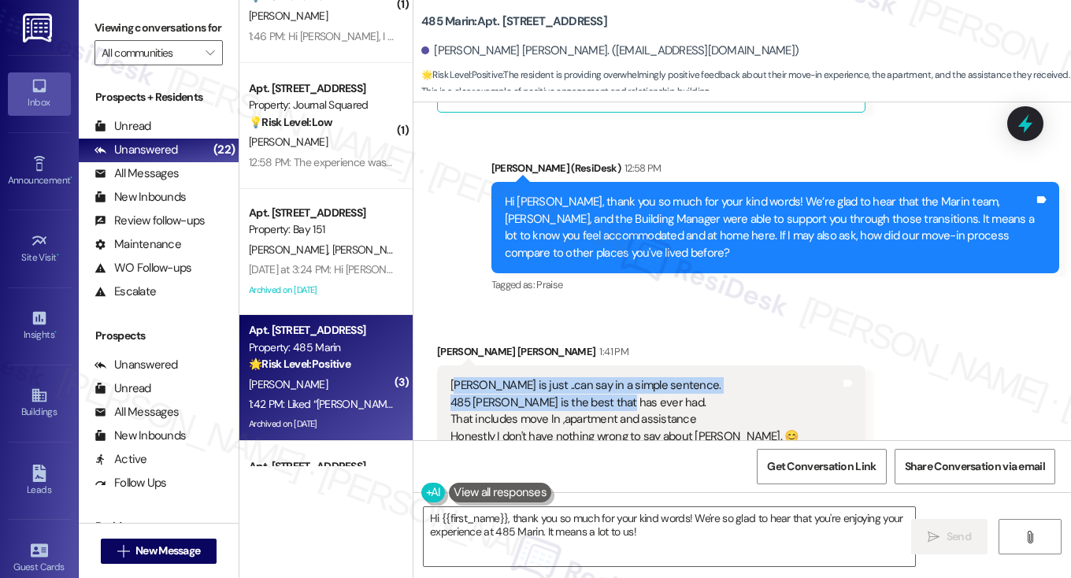
drag, startPoint x: 450, startPoint y: 369, endPoint x: 612, endPoint y: 378, distance: 162.6
click at [612, 378] on div "Jane is just ..can say in a simple sentence. 485 Marin is the best that has eve…" at bounding box center [625, 411] width 348 height 68
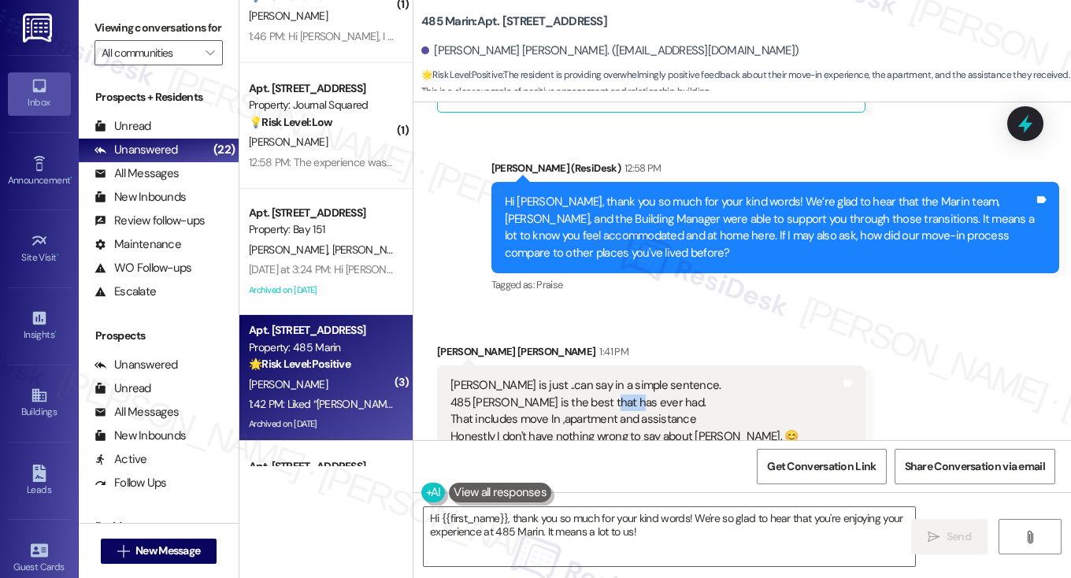
click at [612, 378] on div "Jane is just ..can say in a simple sentence. 485 Marin is the best that has eve…" at bounding box center [625, 411] width 348 height 68
click at [592, 391] on div "Jane is just ..can say in a simple sentence. 485 Marin is the best that has eve…" at bounding box center [625, 411] width 348 height 68
click at [488, 391] on div "Jane is just ..can say in a simple sentence. 485 Marin is the best that has eve…" at bounding box center [625, 411] width 348 height 68
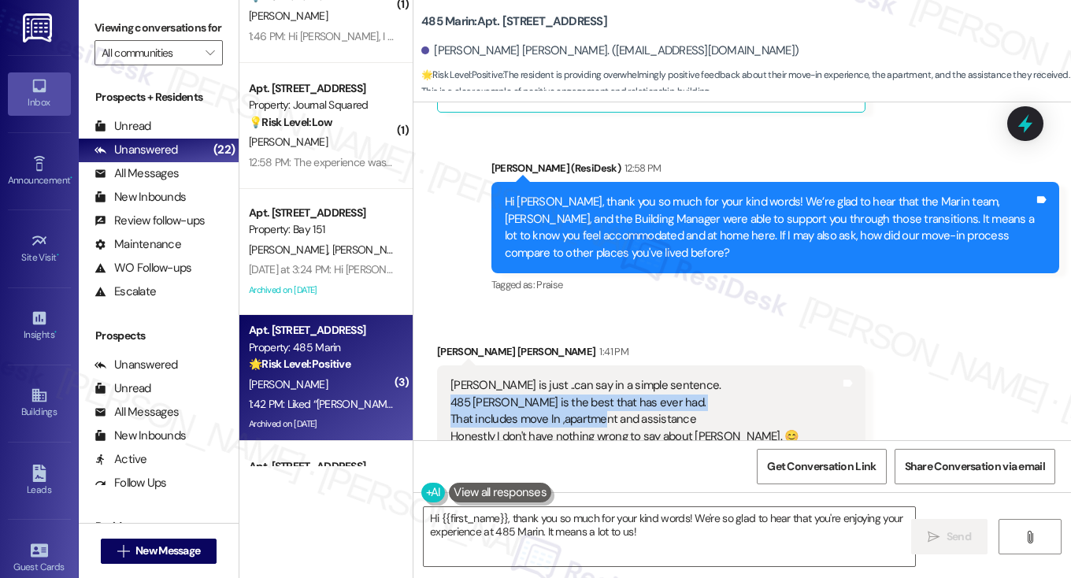
drag, startPoint x: 447, startPoint y: 388, endPoint x: 603, endPoint y: 405, distance: 156.9
click at [603, 405] on div "Jane is just ..can say in a simple sentence. 485 Marin is the best that has eve…" at bounding box center [625, 411] width 348 height 68
click at [605, 403] on div "Jane is just ..can say in a simple sentence. 485 Marin is the best that has eve…" at bounding box center [625, 411] width 348 height 68
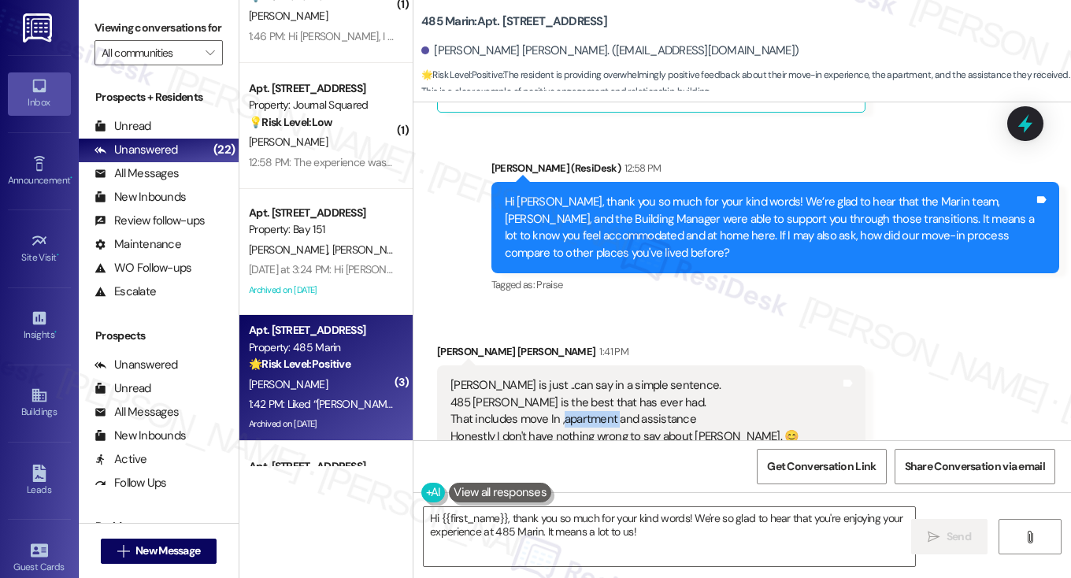
click at [605, 403] on div "Jane is just ..can say in a simple sentence. 485 Marin is the best that has eve…" at bounding box center [625, 411] width 348 height 68
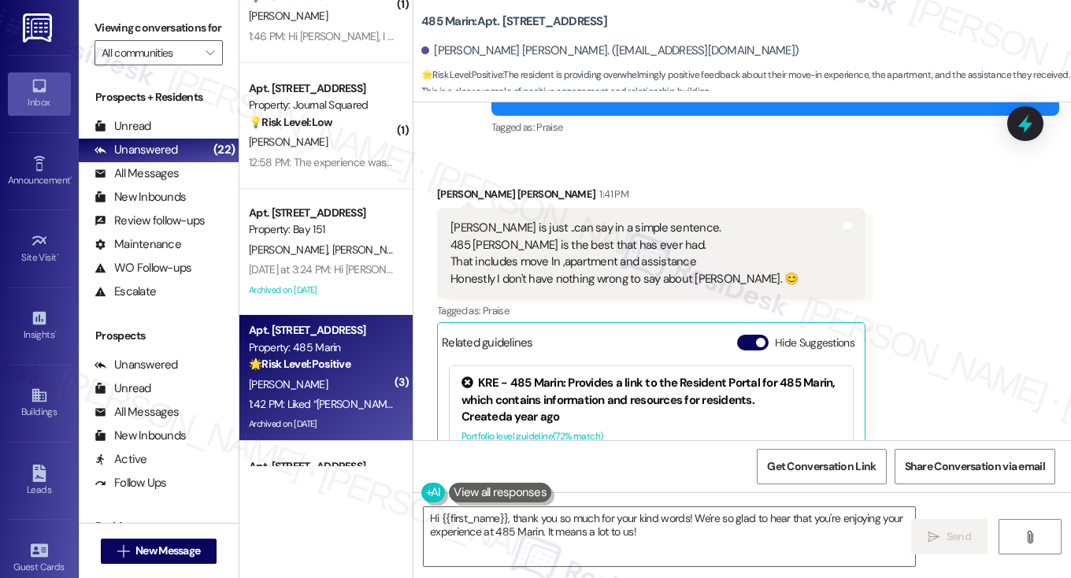
click at [491, 268] on div "Jane is just ..can say in a simple sentence. 485 Marin is the best that has eve…" at bounding box center [625, 254] width 348 height 68
click at [489, 268] on div "Jane is just ..can say in a simple sentence. 485 Marin is the best that has eve…" at bounding box center [625, 254] width 348 height 68
click at [596, 529] on textarea "Hi {{first_name}}, thank you so much for your kind words! We're so glad to hear…" at bounding box center [670, 536] width 492 height 59
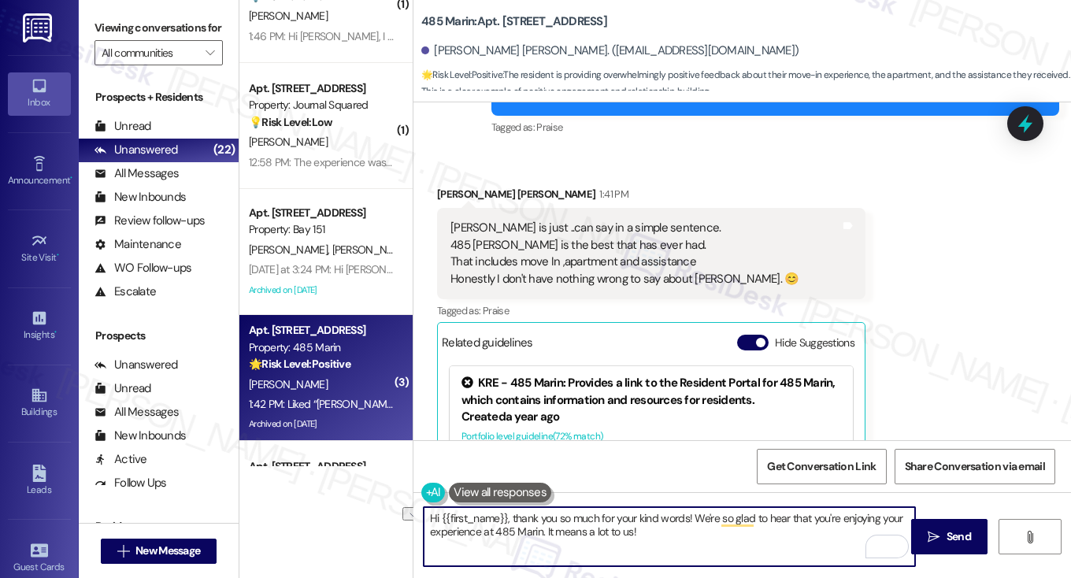
drag, startPoint x: 692, startPoint y: 518, endPoint x: 362, endPoint y: 507, distance: 331.1
click at [362, 507] on div "( 1 ) Apt. D2435, 4883 Riley Road Property: Madison Farms 🔧 Risk Level: Medium …" at bounding box center [655, 289] width 832 height 578
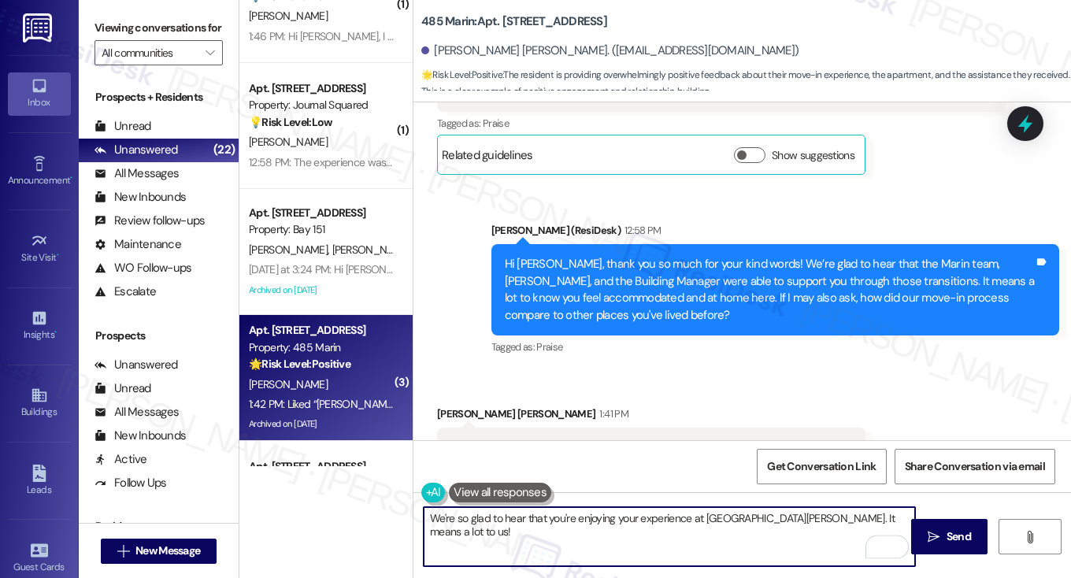
scroll to position [8088, 0]
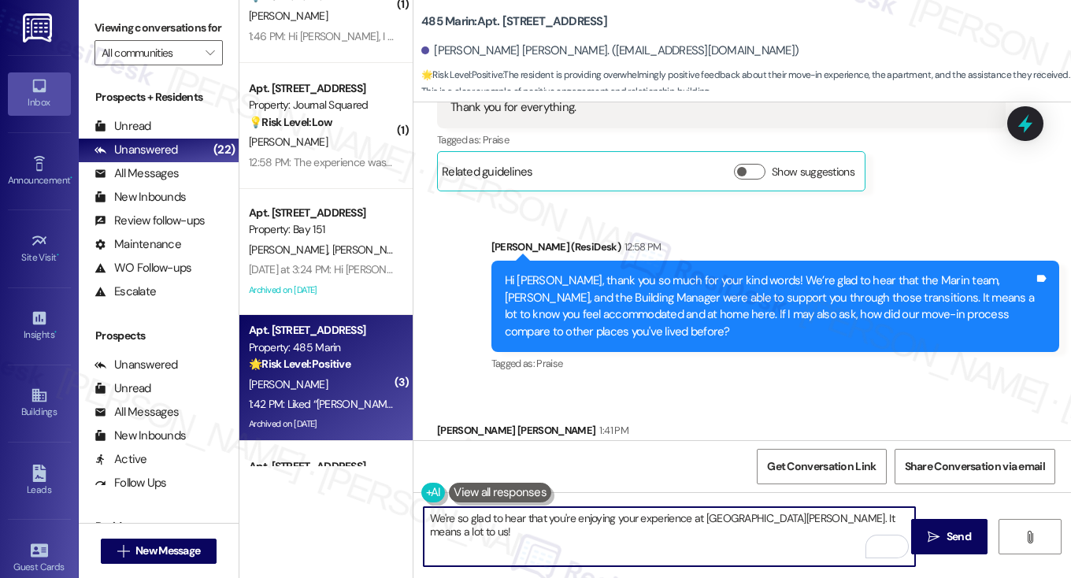
click at [561, 285] on div "Hi Luz Marina, thank you so much for your kind words! We’re glad to hear that t…" at bounding box center [770, 307] width 530 height 68
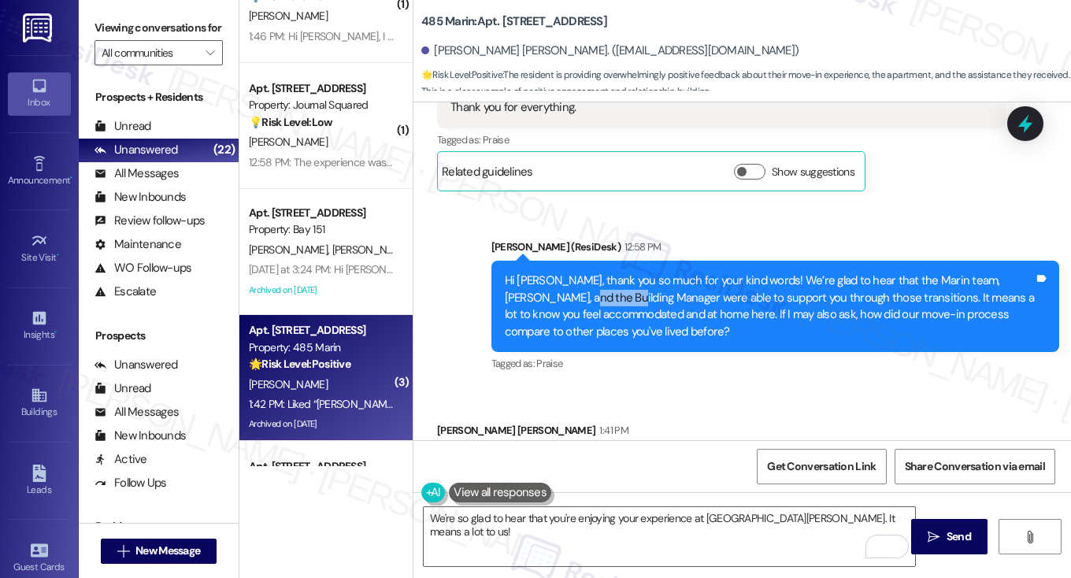
click at [561, 285] on div "Hi Luz Marina, thank you so much for your kind words! We’re glad to hear that t…" at bounding box center [770, 307] width 530 height 68
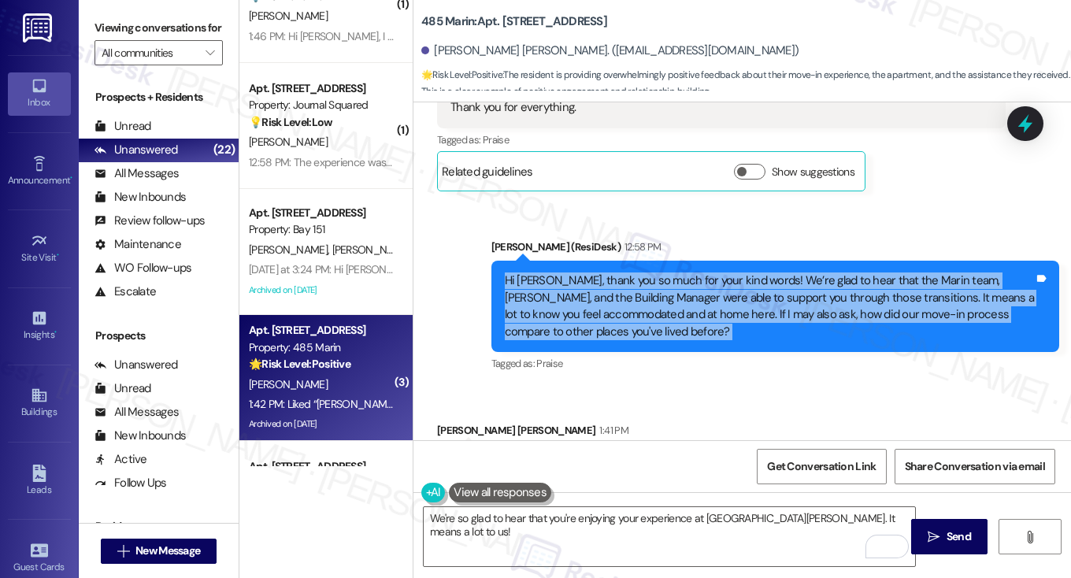
click at [561, 285] on div "Hi Luz Marina, thank you so much for your kind words! We’re glad to hear that t…" at bounding box center [770, 307] width 530 height 68
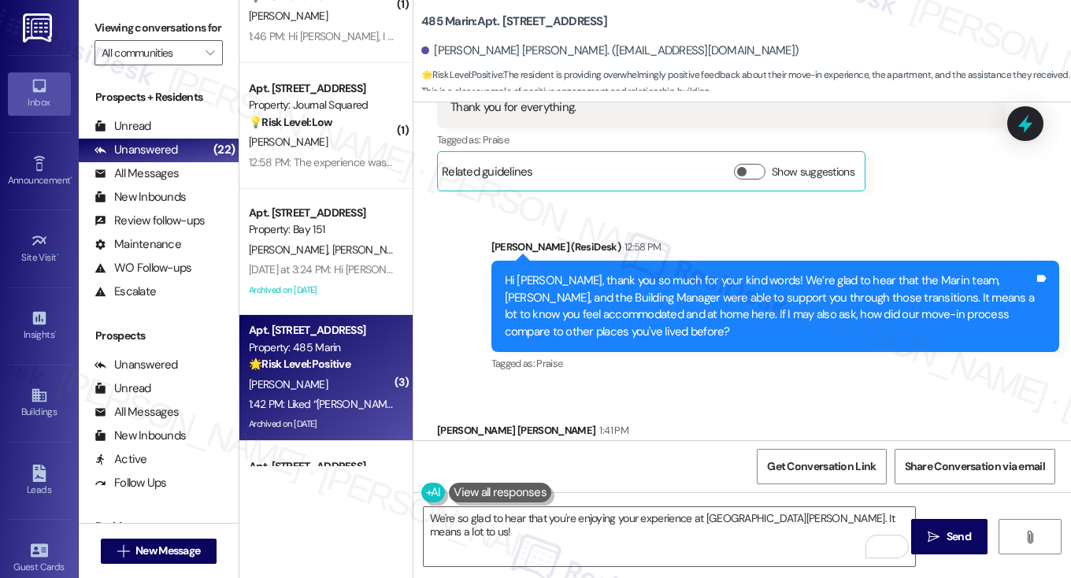
click at [88, 20] on div "Viewing conversations for All communities " at bounding box center [159, 40] width 160 height 81
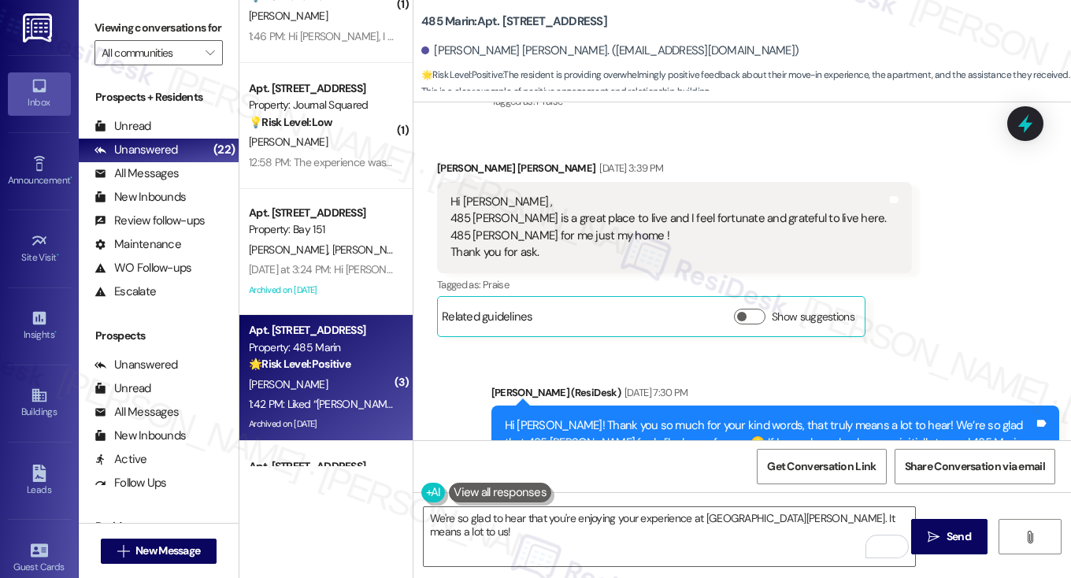
scroll to position [7300, 0]
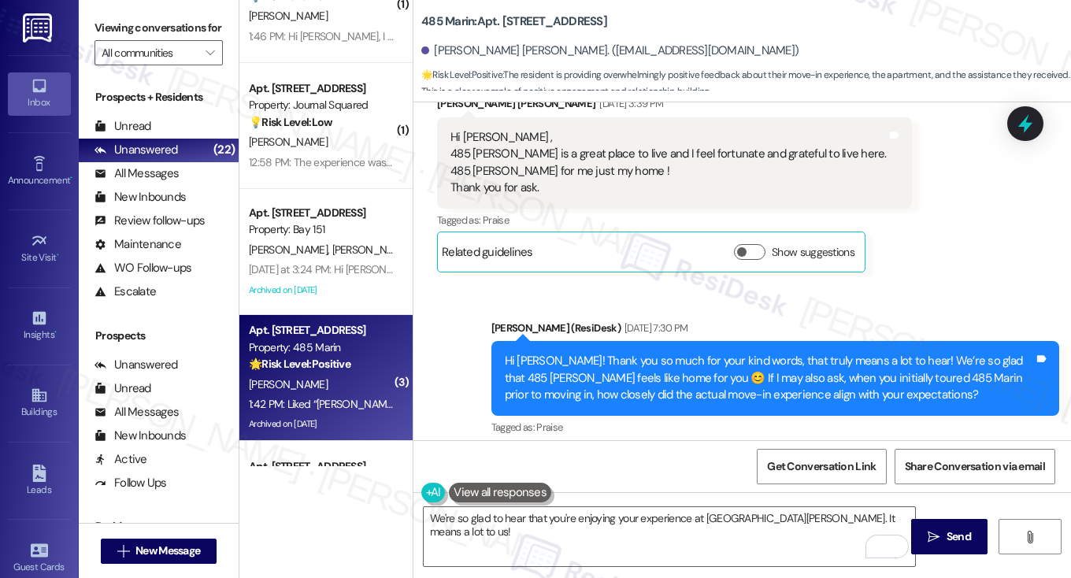
click at [778, 358] on div "Hi Luz! Thank you so much for your kind words, that truly means a lot to hear! …" at bounding box center [770, 378] width 530 height 50
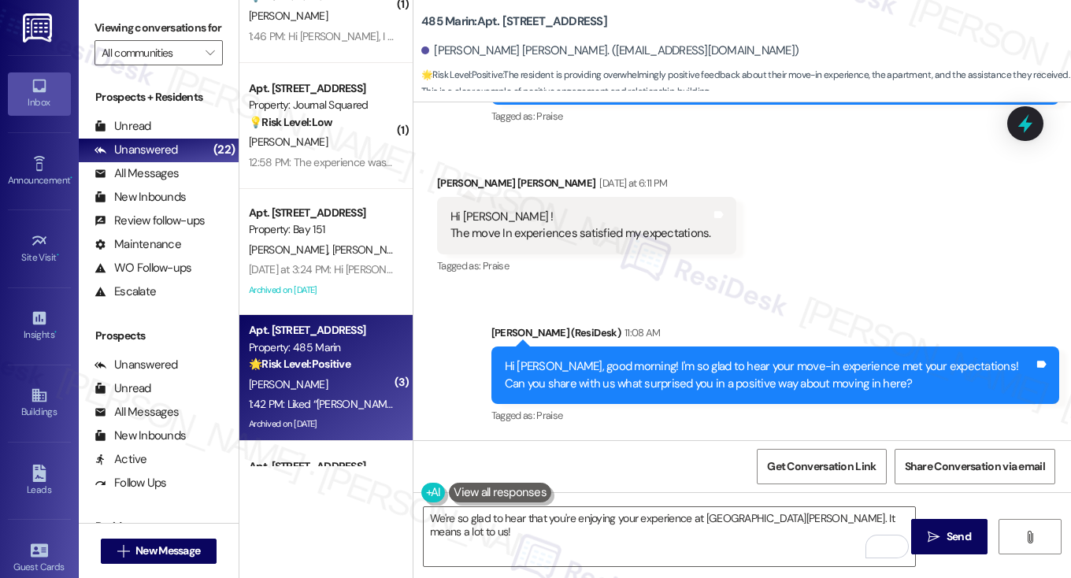
scroll to position [7694, 0]
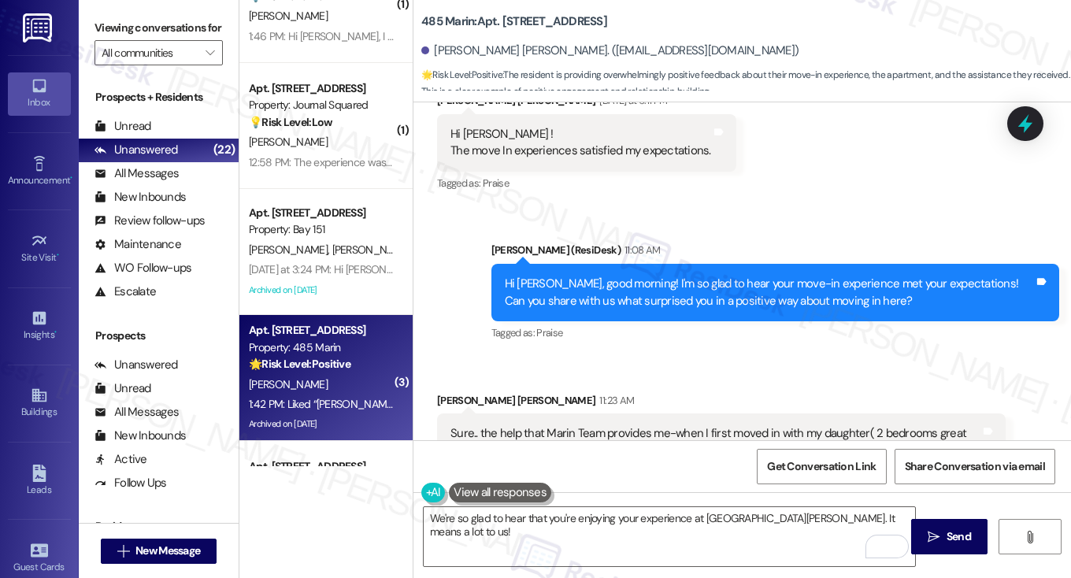
click at [802, 276] on div "Hi Luz Marina, good morning! I'm so glad to hear your move-in experience met yo…" at bounding box center [770, 293] width 530 height 34
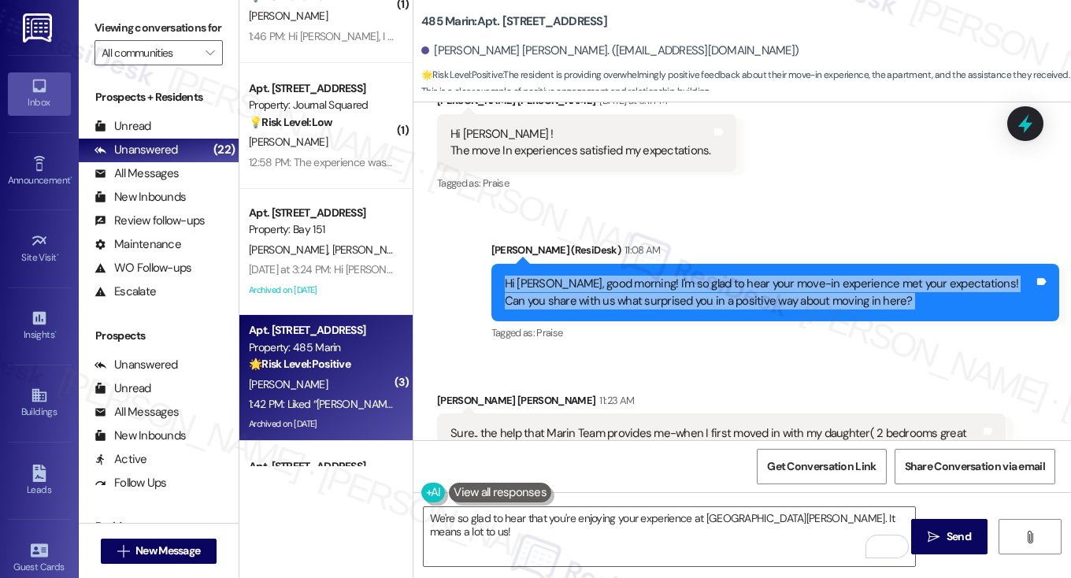
click at [802, 276] on div "Hi Luz Marina, good morning! I'm so glad to hear your move-in experience met yo…" at bounding box center [770, 293] width 530 height 34
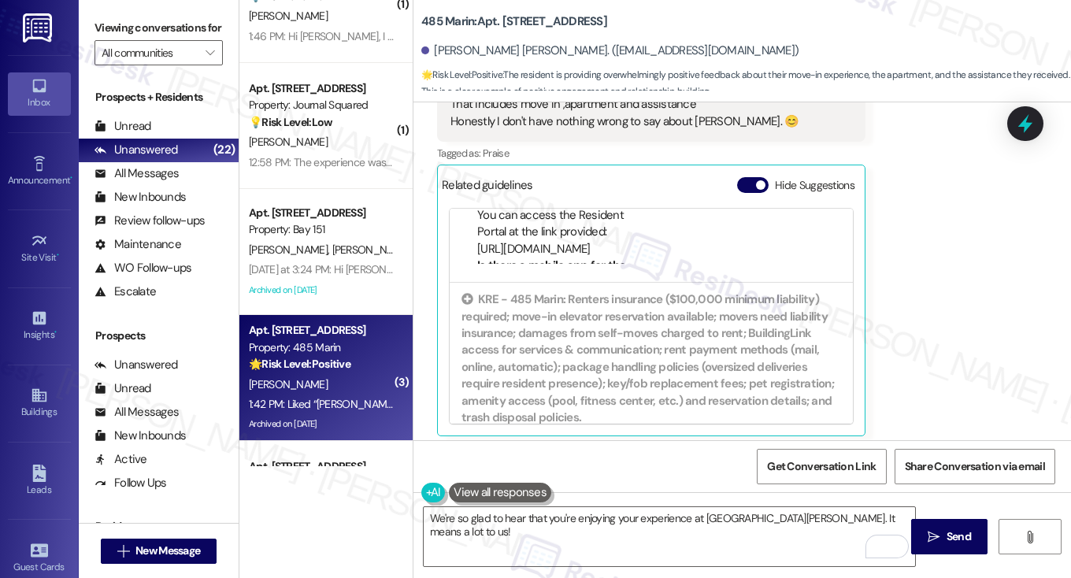
scroll to position [315, 0]
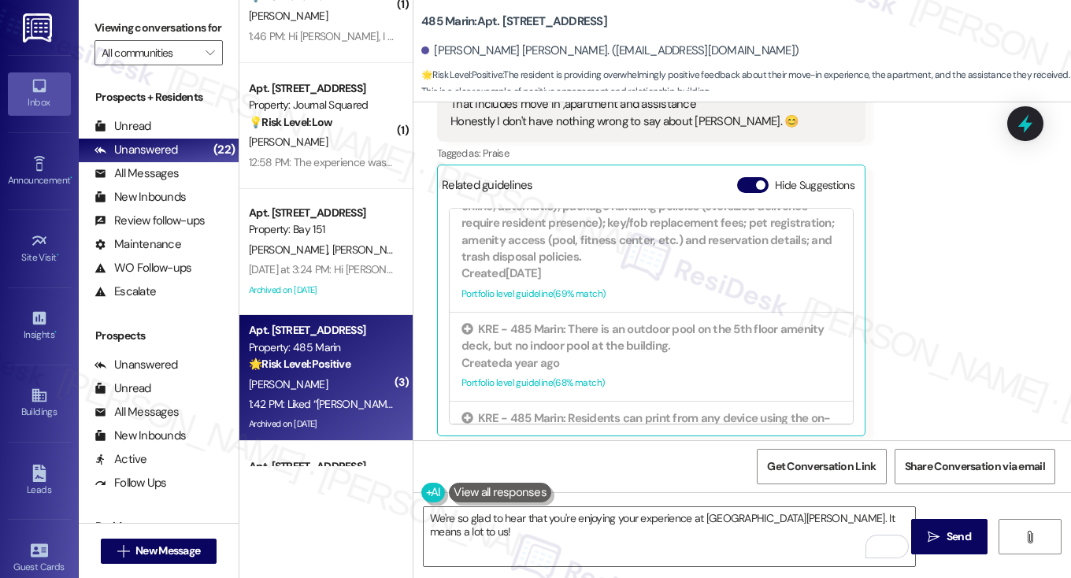
click at [98, 31] on label "Viewing conversations for" at bounding box center [159, 28] width 128 height 24
click at [850, 518] on textarea "We're so glad to hear that you're enjoying your experience at 485 Marin. It mea…" at bounding box center [670, 536] width 492 height 59
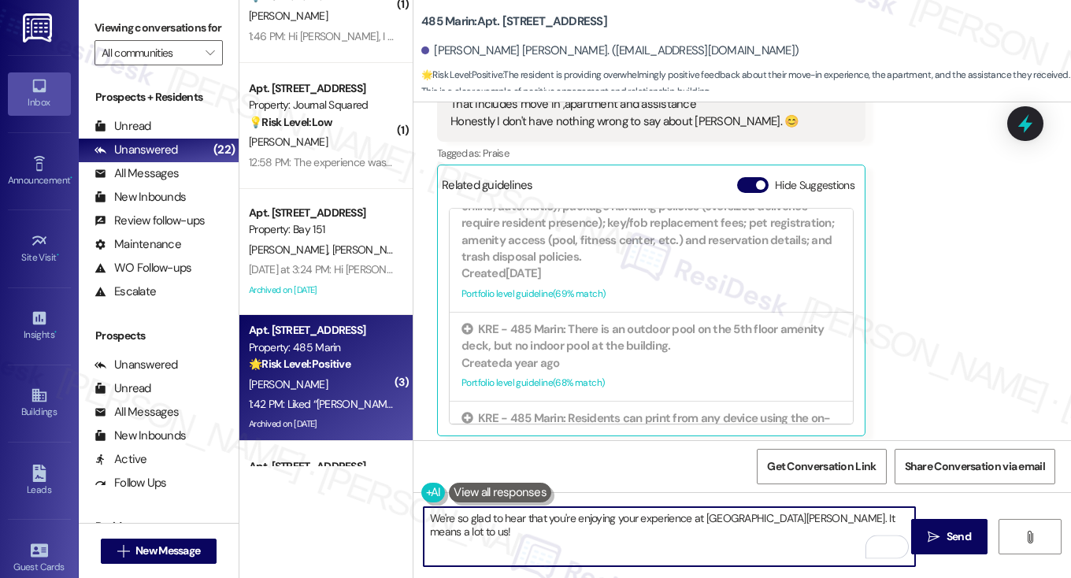
paste textarea "What's one thing we could do to make your experience at {{property}} even bette…"
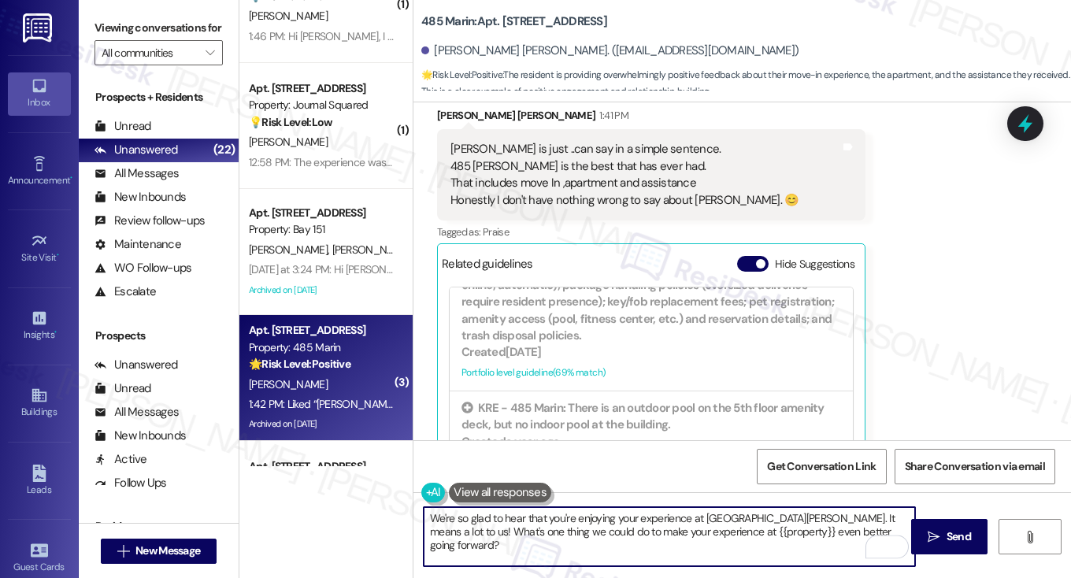
scroll to position [8245, 0]
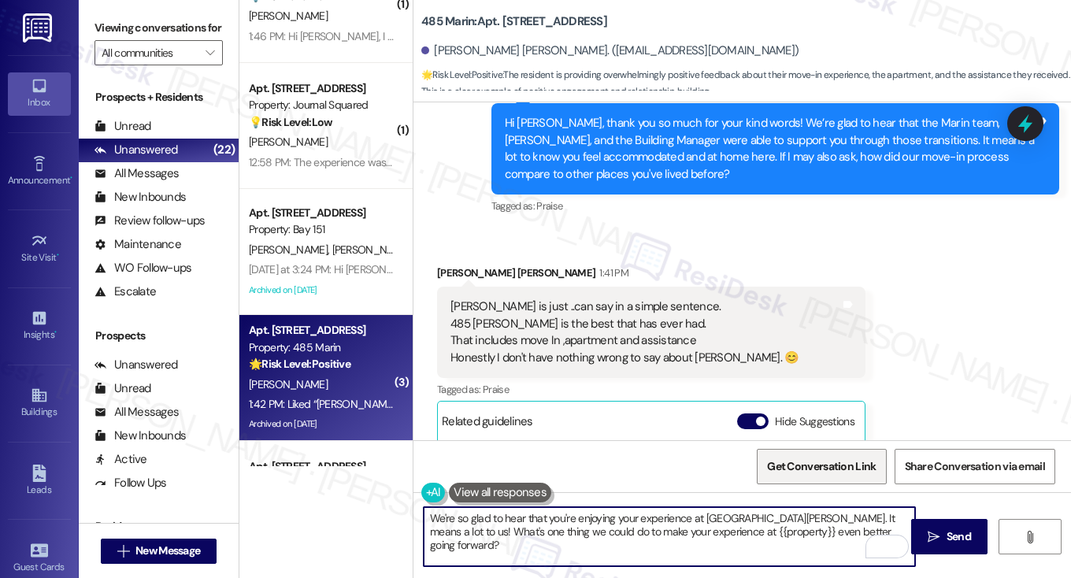
click at [826, 462] on span "Get Conversation Link" at bounding box center [821, 467] width 109 height 17
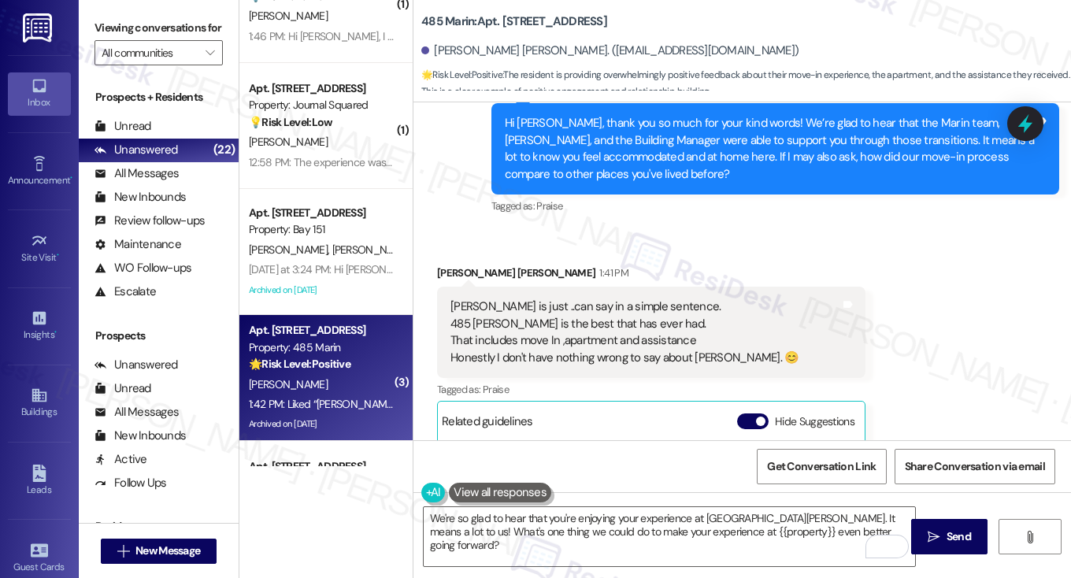
drag, startPoint x: 98, startPoint y: 21, endPoint x: 113, endPoint y: 21, distance: 14.2
click at [98, 21] on label "Viewing conversations for" at bounding box center [159, 28] width 128 height 24
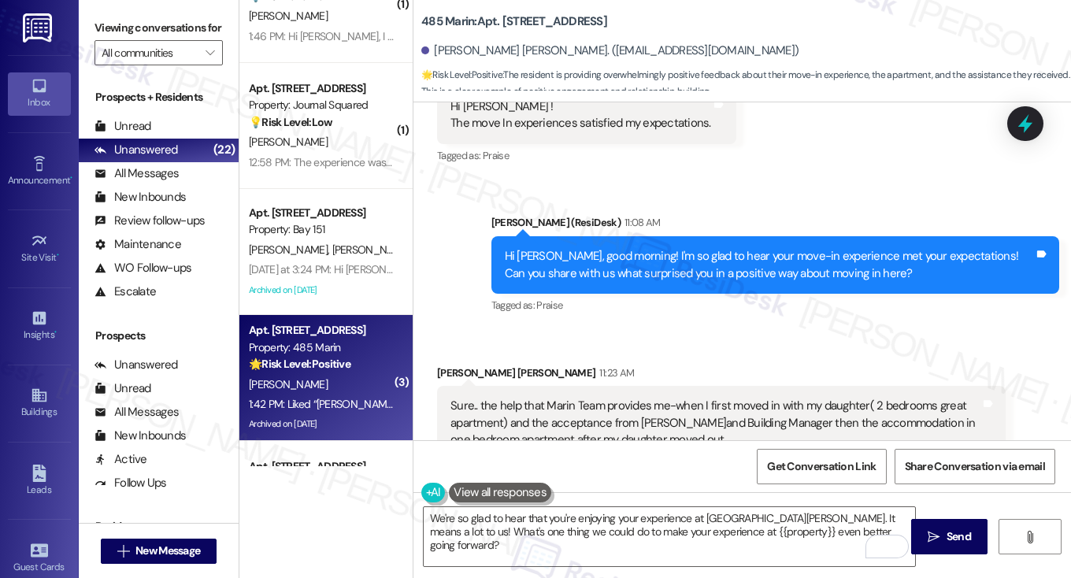
scroll to position [7694, 0]
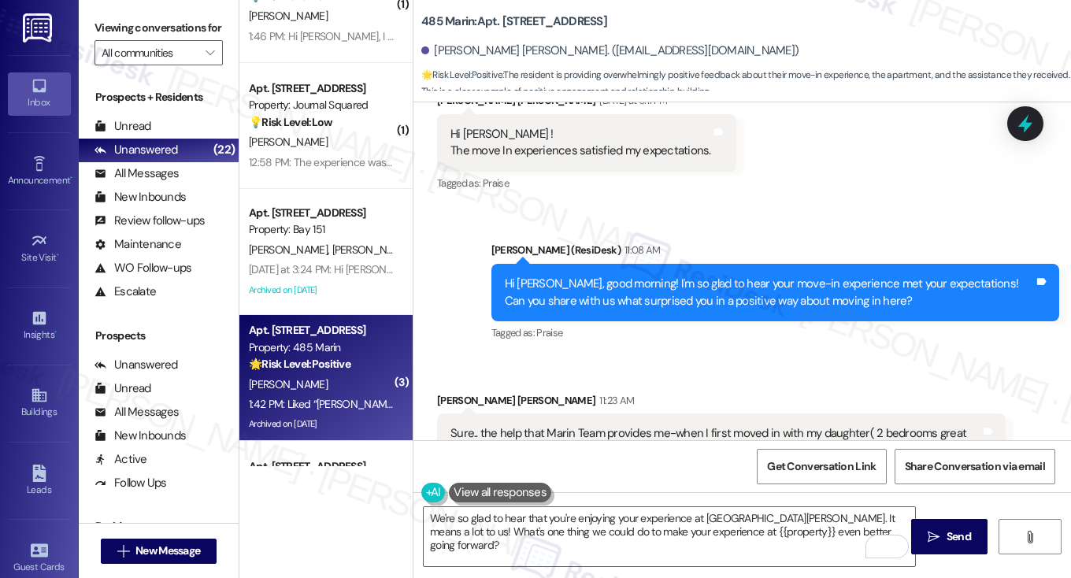
click at [782, 321] on div "Tagged as: Praise Click to highlight conversations about Praise" at bounding box center [776, 332] width 569 height 23
click at [781, 321] on div "Tagged as: Praise Click to highlight conversations about Praise" at bounding box center [776, 332] width 569 height 23
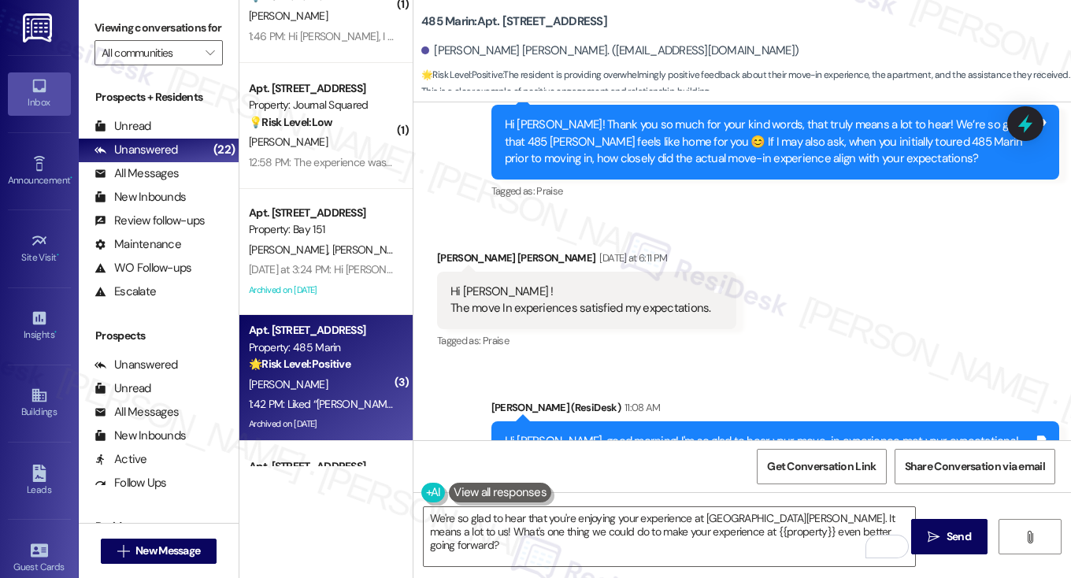
scroll to position [7458, 0]
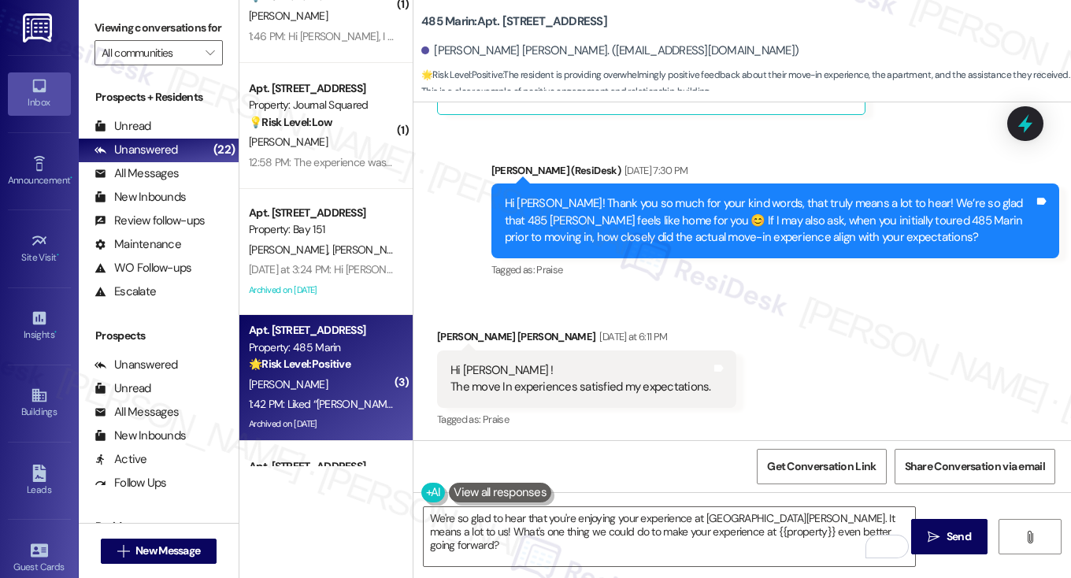
click at [753, 217] on div "Hi Luz! Thank you so much for your kind words, that truly means a lot to hear! …" at bounding box center [770, 220] width 530 height 50
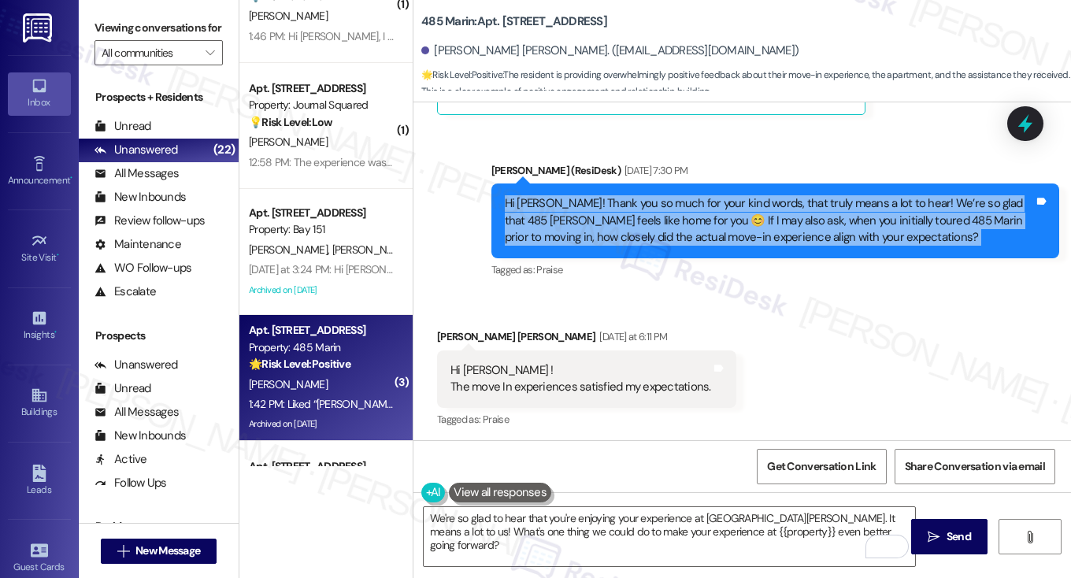
click at [753, 217] on div "Hi Luz! Thank you so much for your kind words, that truly means a lot to hear! …" at bounding box center [770, 220] width 530 height 50
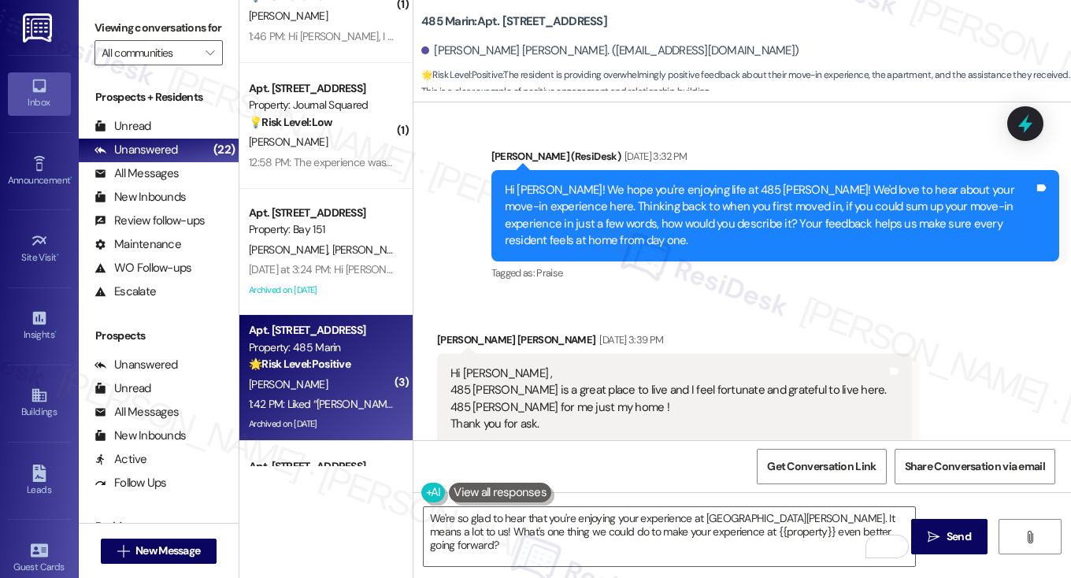
scroll to position [6985, 0]
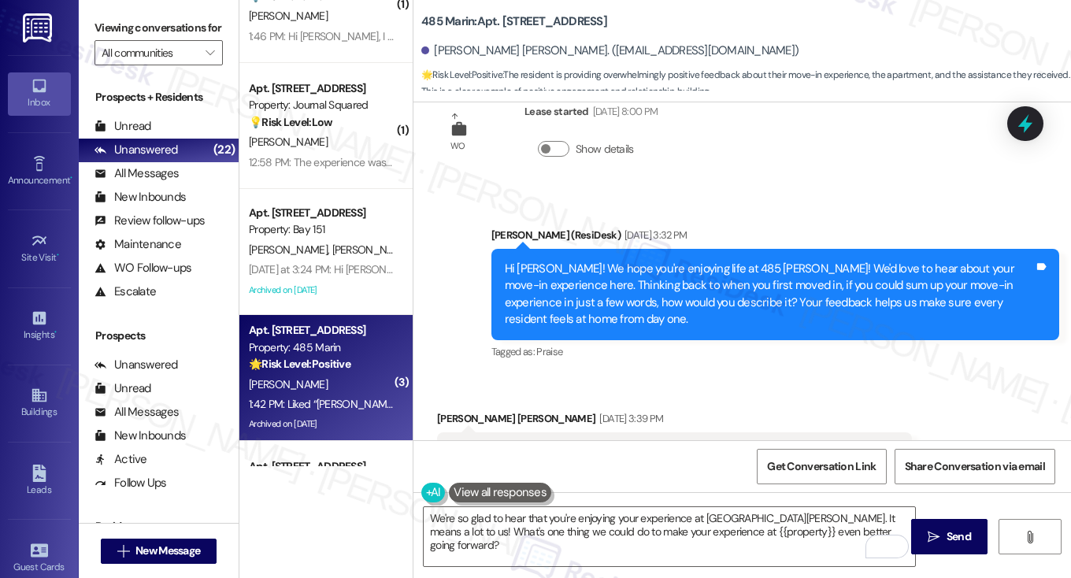
click at [734, 276] on div "Hi Luz Marina! We hope you're enjoying life at 485 Marin! We'd love to hear abo…" at bounding box center [770, 295] width 530 height 68
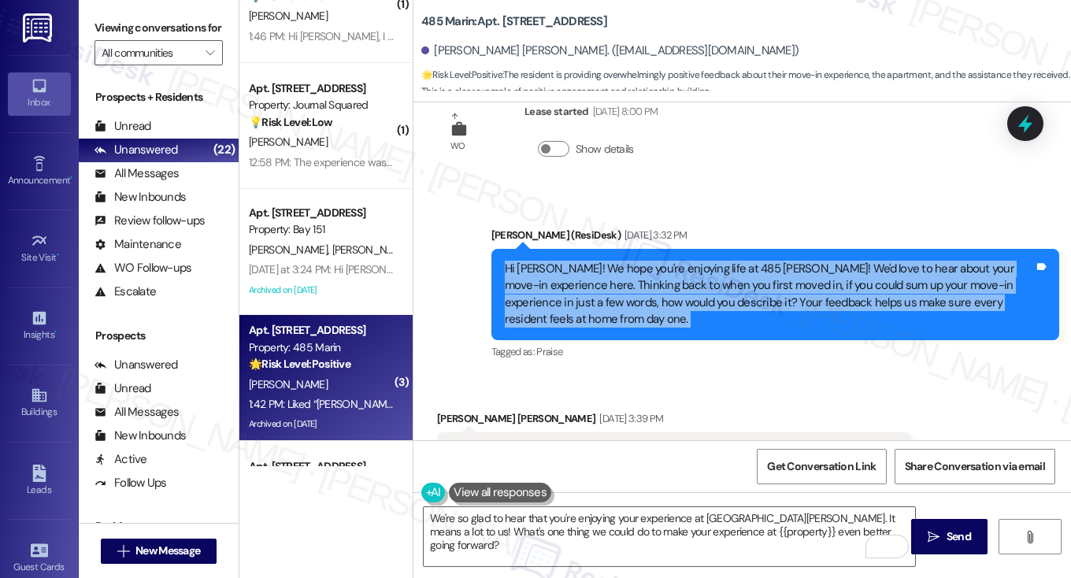
click at [734, 275] on div "Hi Luz Marina! We hope you're enjoying life at 485 Marin! We'd love to hear abo…" at bounding box center [770, 295] width 530 height 68
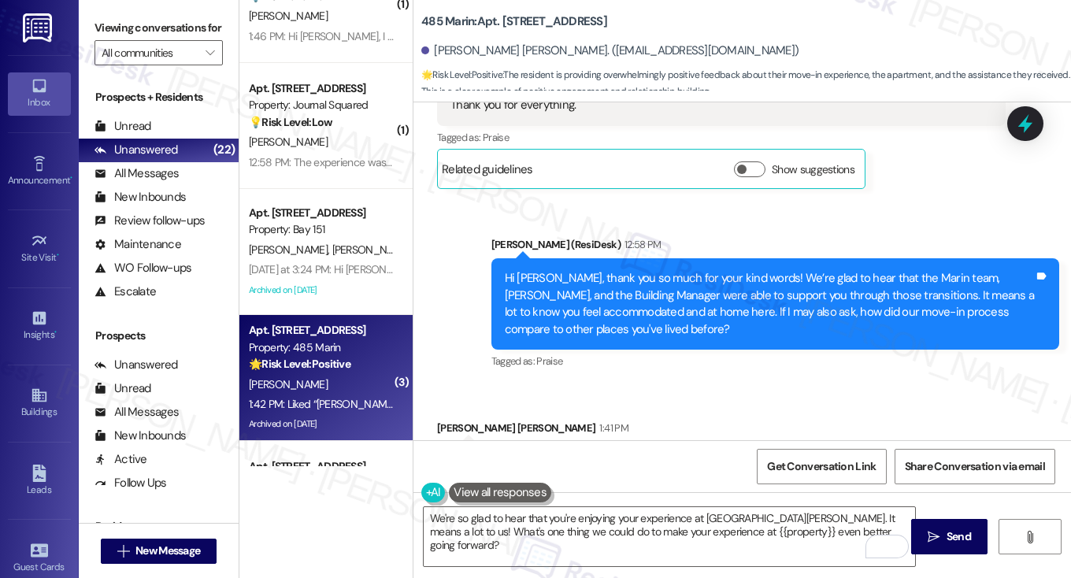
scroll to position [8088, 0]
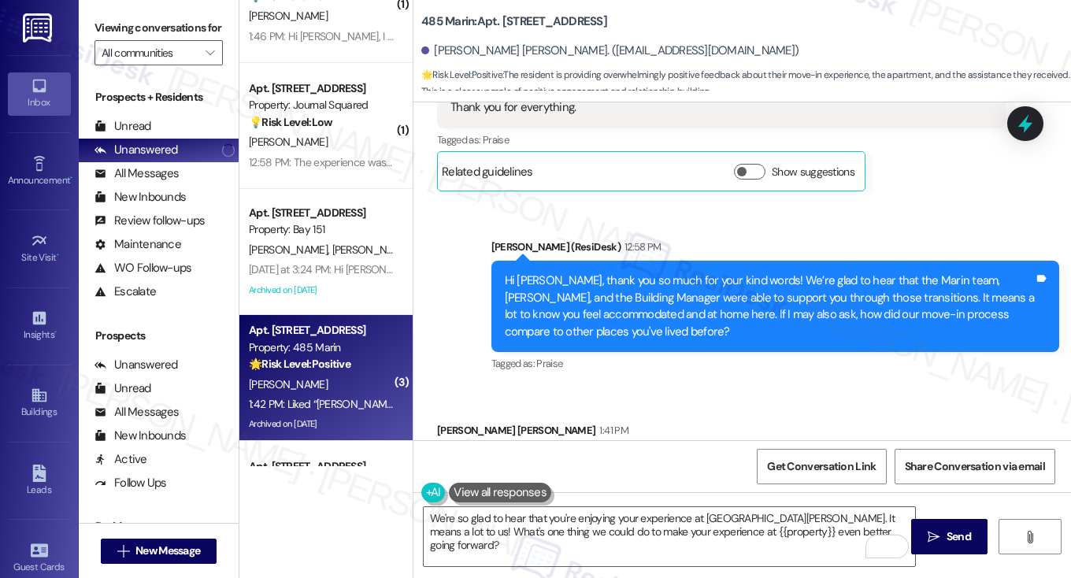
click at [687, 273] on div "Hi Luz Marina, thank you so much for your kind words! We’re glad to hear that t…" at bounding box center [770, 307] width 530 height 68
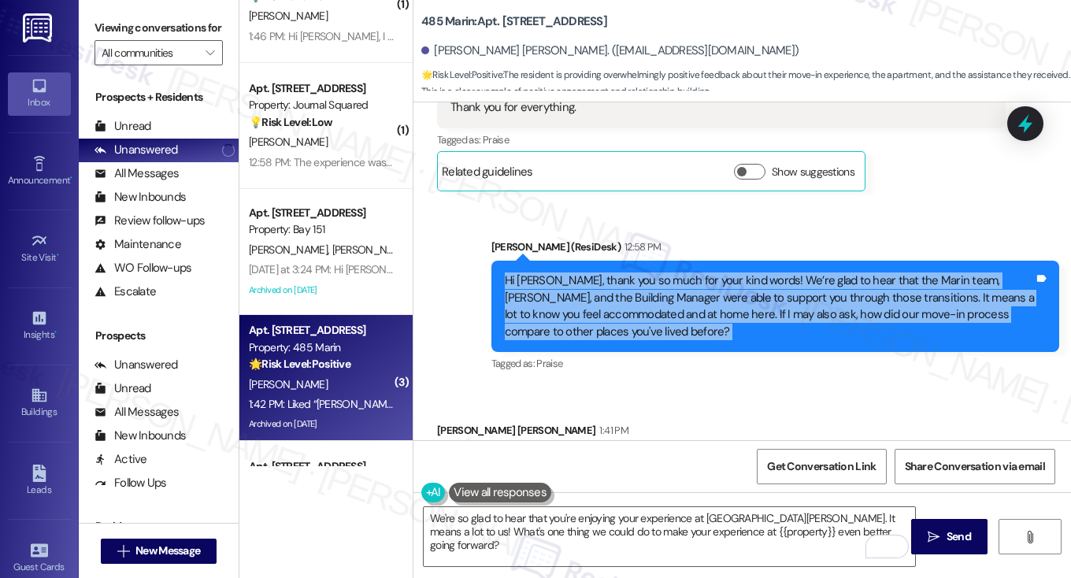
click at [687, 273] on div "Hi Luz Marina, thank you so much for your kind words! We’re glad to hear that t…" at bounding box center [770, 307] width 530 height 68
copy div "Hi Luz Marina, thank you so much for your kind words! We’re glad to hear that t…"
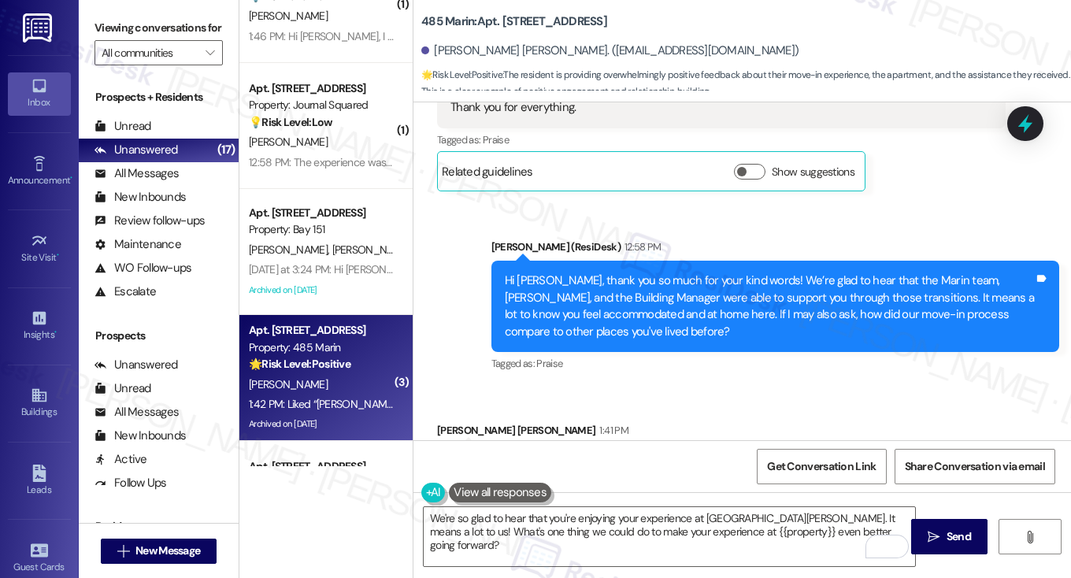
click at [920, 136] on div "Luz Marina Cruzado 11:23 AM Sure.. the help that Marin Team provides me-when I …" at bounding box center [721, 95] width 569 height 194
click at [119, 20] on label "Viewing conversations for" at bounding box center [159, 28] width 128 height 24
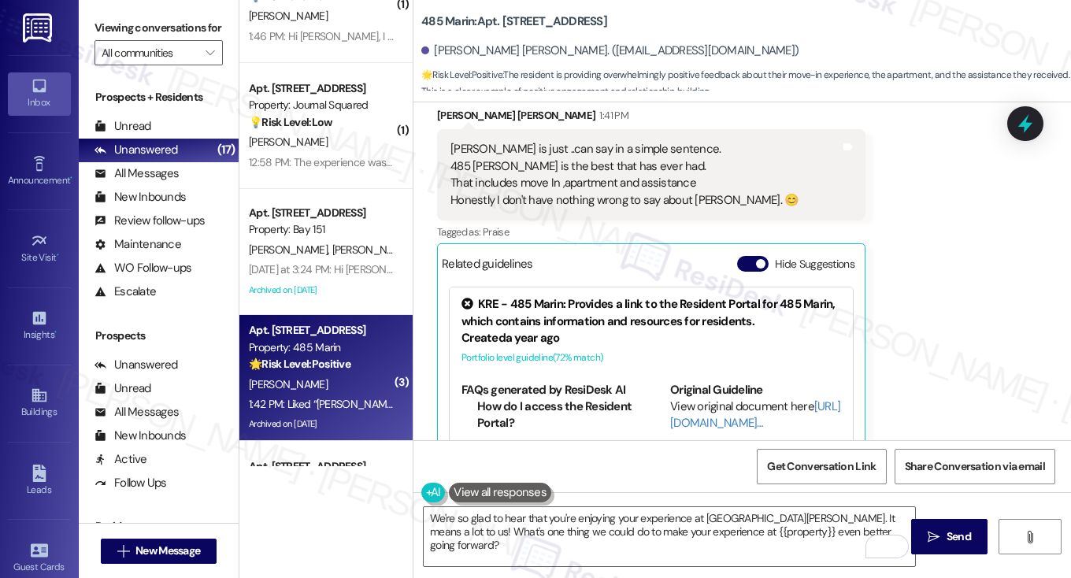
scroll to position [8324, 0]
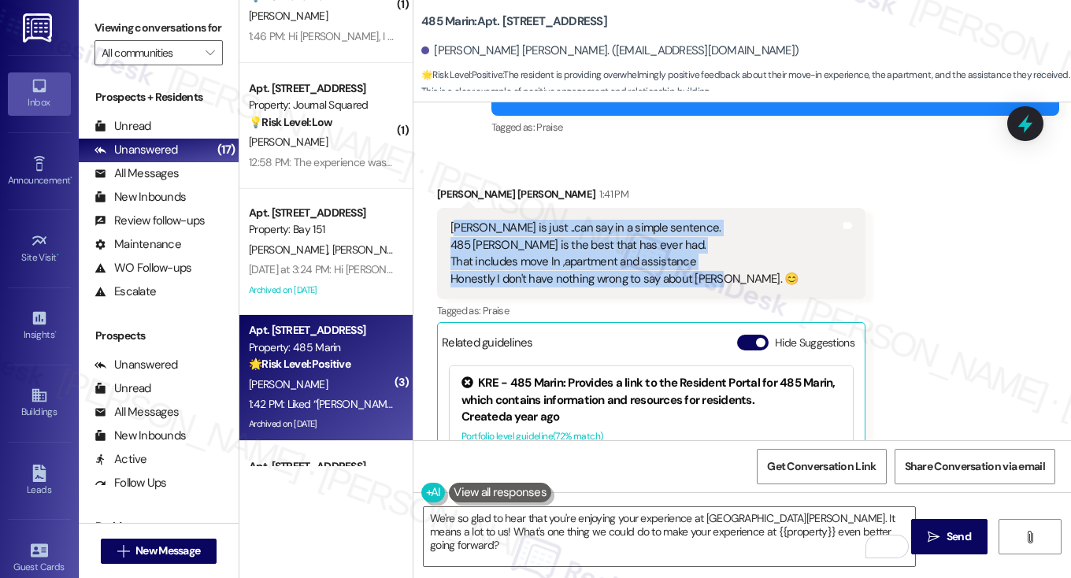
drag, startPoint x: 450, startPoint y: 207, endPoint x: 713, endPoint y: 258, distance: 268.1
click at [713, 258] on div "Jane is just ..can say in a simple sentence. 485 Marin is the best that has eve…" at bounding box center [625, 254] width 348 height 68
copy div "ane is just ..can say in a simple sentence. 485 Marin is the best that has ever…"
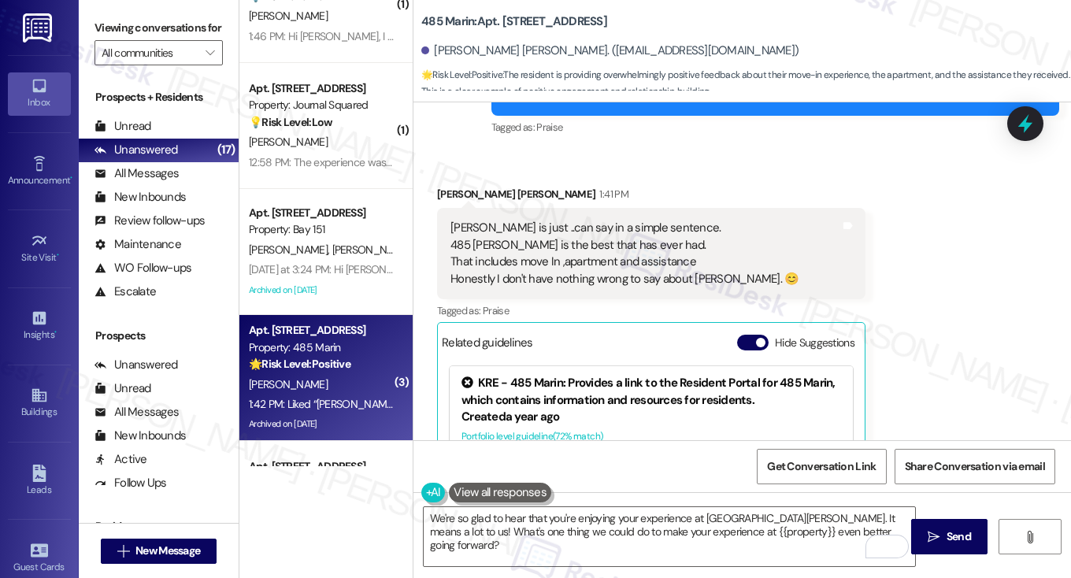
click at [115, 34] on label "Viewing conversations for" at bounding box center [159, 28] width 128 height 24
click at [110, 40] on label "Viewing conversations for" at bounding box center [159, 28] width 128 height 24
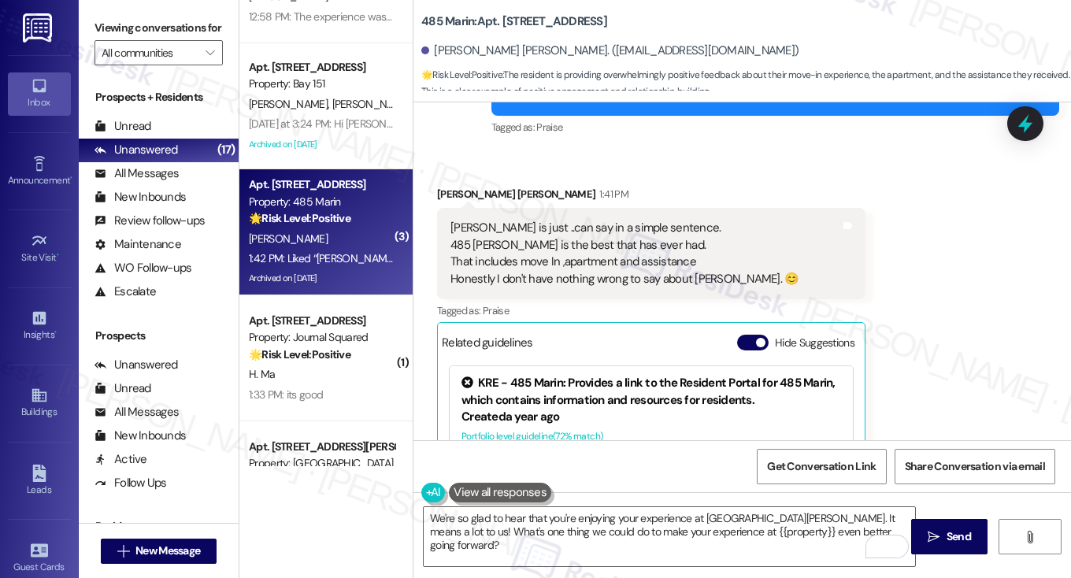
scroll to position [1261, 0]
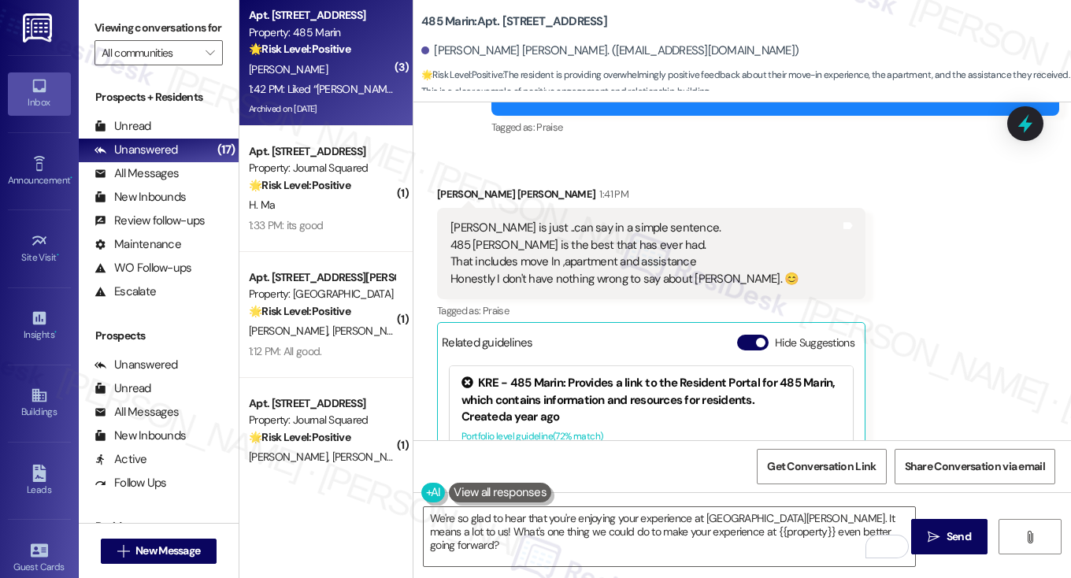
click at [124, 35] on label "Viewing conversations for" at bounding box center [159, 28] width 128 height 24
click at [658, 503] on div "We're so glad to hear that you're enjoying your experience at 485 Marin. It mea…" at bounding box center [743, 551] width 658 height 118
click at [663, 518] on textarea "We're so glad to hear that you're enjoying your experience at 485 Marin. It mea…" at bounding box center [670, 536] width 492 height 59
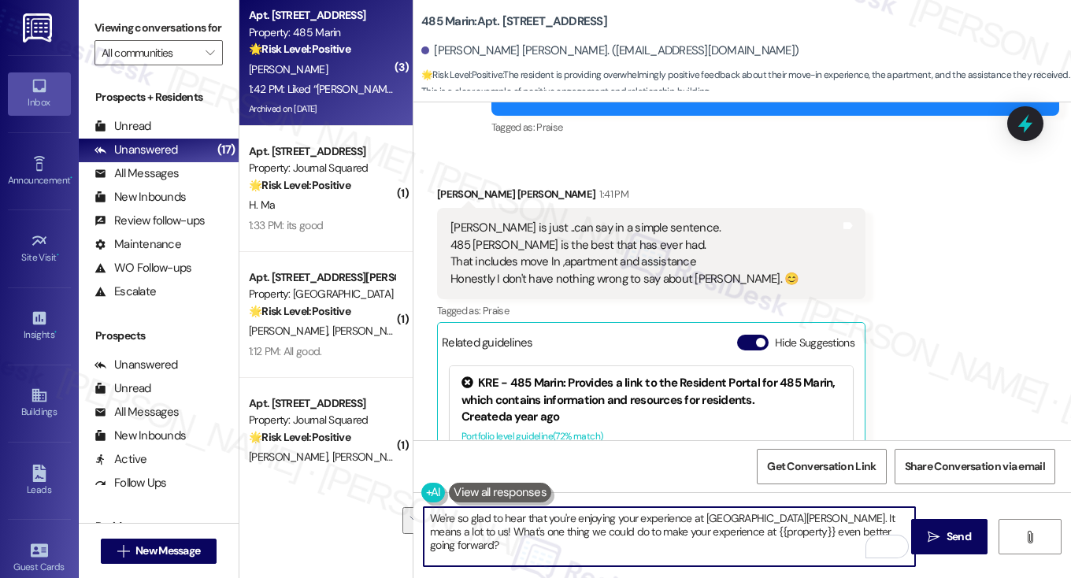
paste textarea "That’s so wonderful to hear, Luz Marina—thank you for sharing such kind words! …"
click at [596, 515] on textarea "That’s so wonderful to hear, Luz Marina—thank you for sharing such kind words! …" at bounding box center [670, 536] width 492 height 59
drag, startPoint x: 580, startPoint y: 517, endPoint x: 569, endPoint y: 517, distance: 11.0
click at [569, 517] on textarea "That’s so wonderful to hear, Luz —thank you for sharing such kind words! We’re …" at bounding box center [670, 536] width 492 height 59
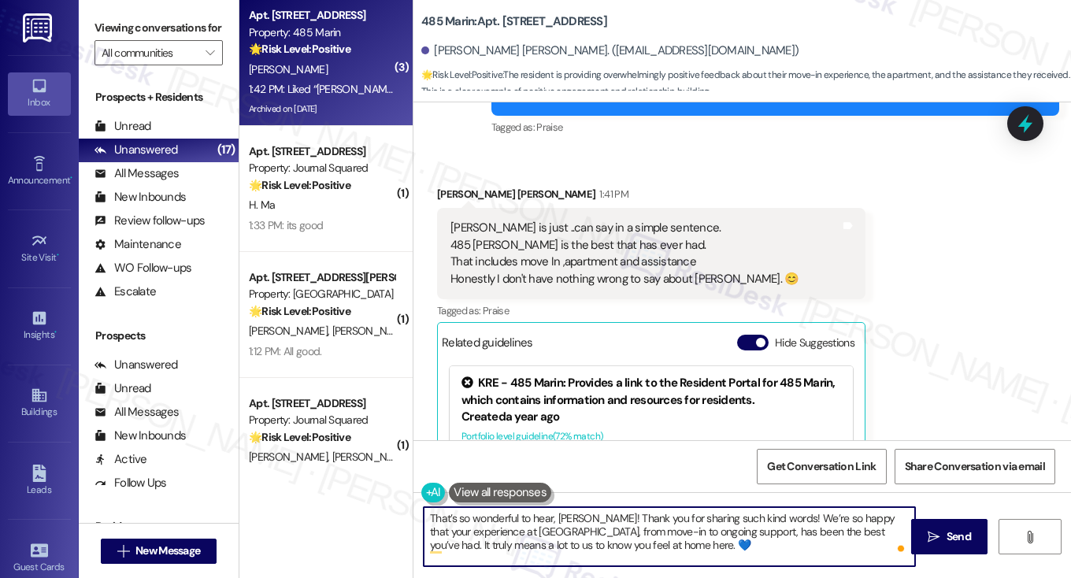
drag, startPoint x: 702, startPoint y: 551, endPoint x: 627, endPoint y: 543, distance: 75.3
click at [627, 543] on textarea "That’s so wonderful to hear, Luz! Thank you for sharing such kind words! We’re …" at bounding box center [670, 536] width 492 height 59
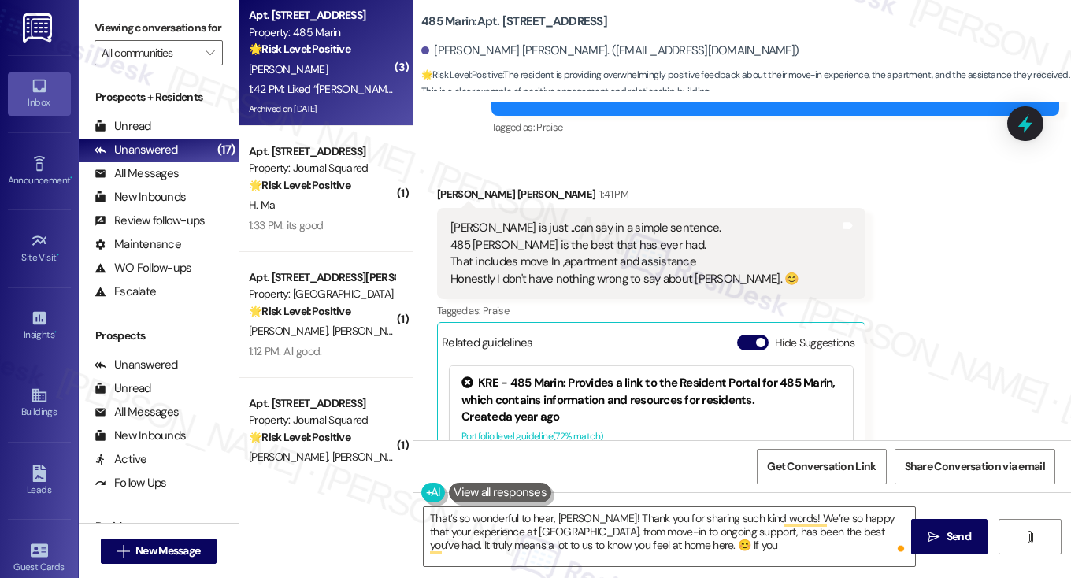
click at [515, 150] on div "Received via SMS Luz Marina Cruzado 1:41 PM Jane is just ..can say in a simple …" at bounding box center [743, 580] width 658 height 860
click at [680, 548] on textarea "That’s so wonderful to hear, Luz! Thank you for sharing such kind words! We’re …" at bounding box center [670, 536] width 492 height 59
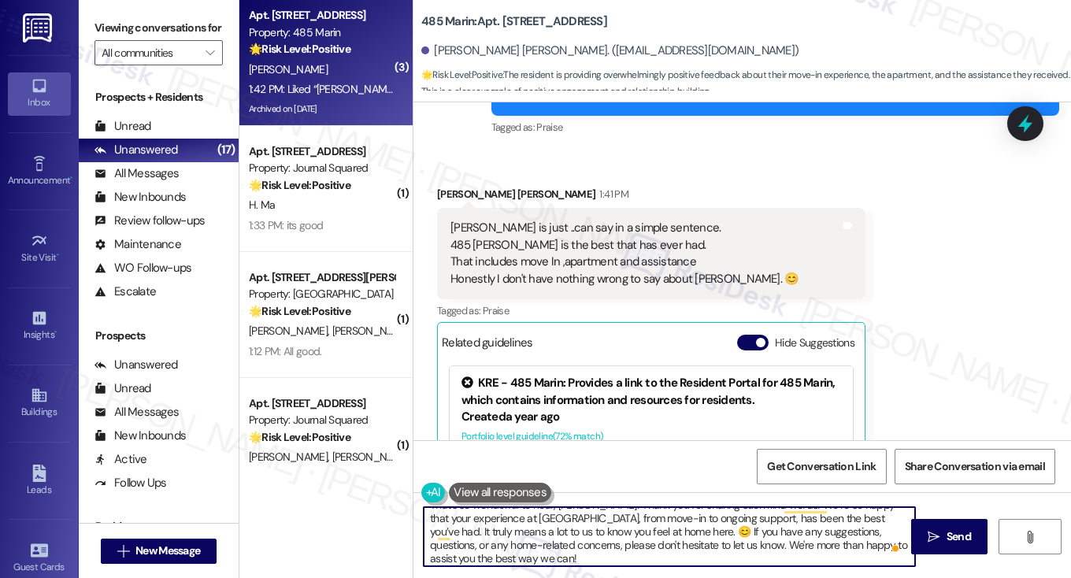
scroll to position [17, 0]
drag, startPoint x: 510, startPoint y: 555, endPoint x: 836, endPoint y: 541, distance: 326.5
click at [836, 541] on textarea "That’s so wonderful to hear, Luz! Thank you for sharing such kind words! We’re …" at bounding box center [670, 536] width 492 height 59
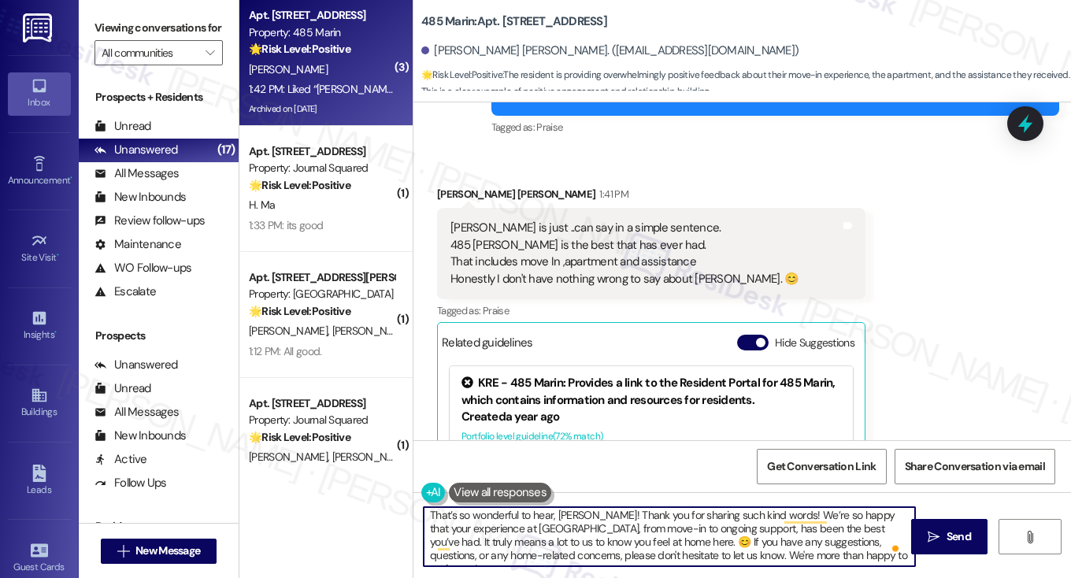
scroll to position [0, 0]
click at [647, 537] on textarea "That’s so wonderful to hear, Luz! Thank you for sharing such kind words! We’re …" at bounding box center [670, 536] width 492 height 59
click at [646, 537] on textarea "That’s so wonderful to hear, Luz! Thank you for sharing such kind words! We’re …" at bounding box center [670, 536] width 492 height 59
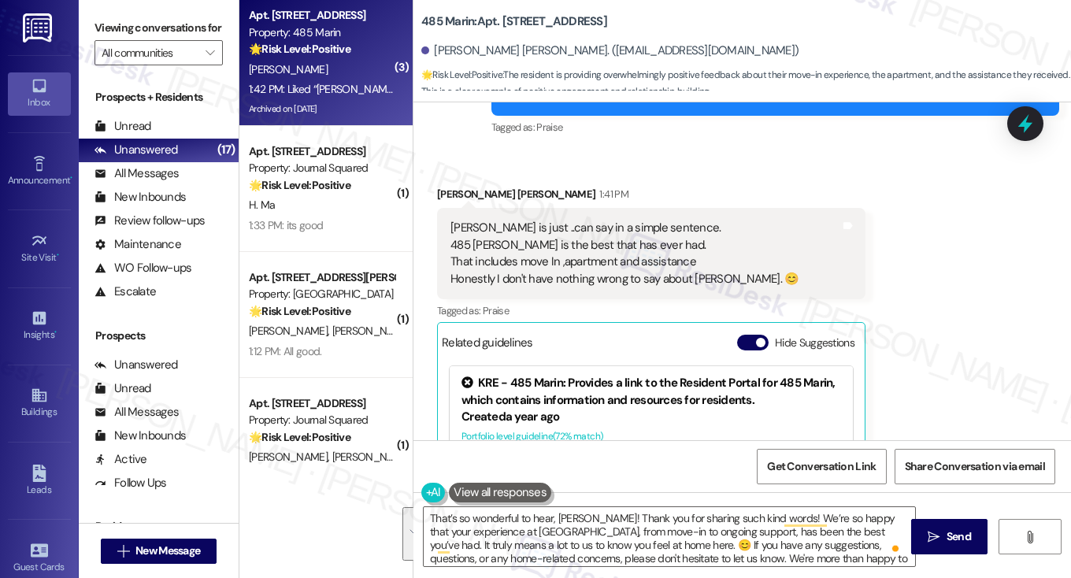
click at [957, 418] on div "Received via SMS Luz Marina Cruzado 1:41 PM Jane is just ..can say in a simple …" at bounding box center [743, 580] width 658 height 860
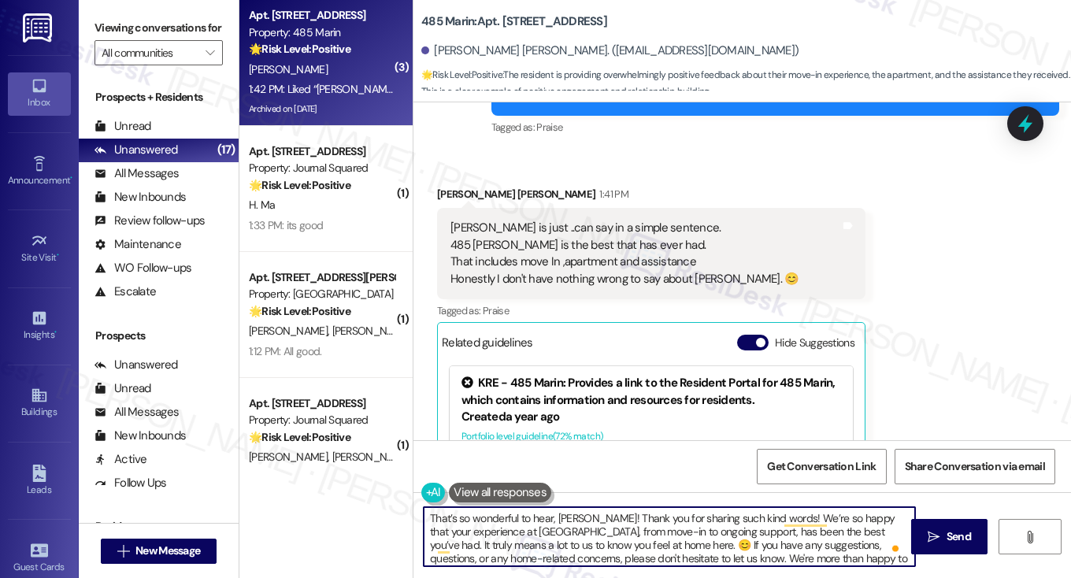
click at [567, 532] on textarea "That’s so wonderful to hear, Luz! Thank you for sharing such kind words! We’re …" at bounding box center [670, 536] width 492 height 59
click at [566, 532] on textarea "That’s so wonderful to hear, Luz! Thank you for sharing such kind words! We’re …" at bounding box center [670, 536] width 492 height 59
click at [821, 548] on textarea "That’s so wonderful to hear, Luz! Thank you for sharing such kind words! We’re …" at bounding box center [670, 536] width 492 height 59
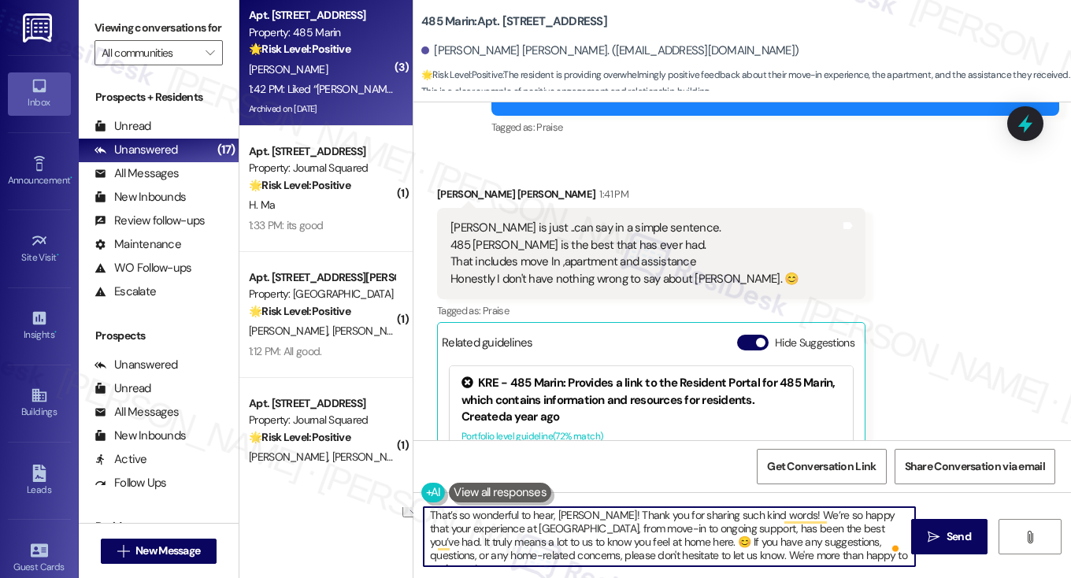
drag, startPoint x: 860, startPoint y: 560, endPoint x: 699, endPoint y: 559, distance: 160.7
click at [699, 559] on textarea "That’s so wonderful to hear, Luz! Thank you for sharing such kind words! We’re …" at bounding box center [670, 536] width 492 height 59
click at [621, 540] on textarea "That’s so wonderful to hear, Luz! Thank you for sharing such kind words! We’re …" at bounding box center [670, 536] width 492 height 59
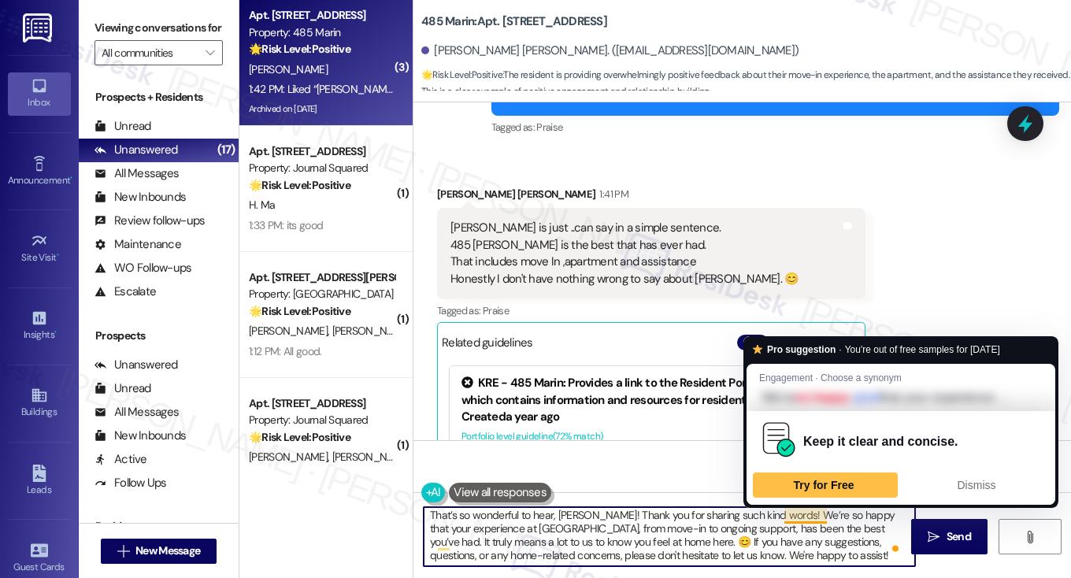
click at [665, 530] on textarea "That’s so wonderful to hear, Luz! Thank you for sharing such kind words! We’re …" at bounding box center [670, 536] width 492 height 59
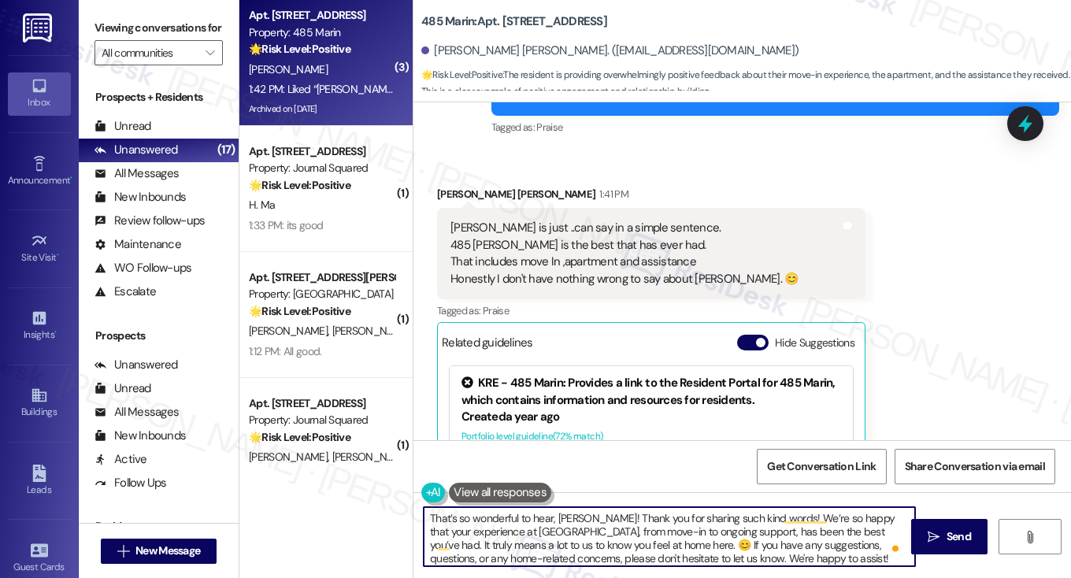
scroll to position [0, 0]
drag, startPoint x: 757, startPoint y: 511, endPoint x: 782, endPoint y: 511, distance: 25.2
click at [782, 511] on textarea "That’s so wonderful to hear, Luz! Thank you for sharing such kind words! We’re …" at bounding box center [670, 536] width 492 height 59
click at [730, 523] on textarea "That’s so wonderful to hear, Luz! Thank you for sharing such kind words! We’re …" at bounding box center [670, 536] width 492 height 59
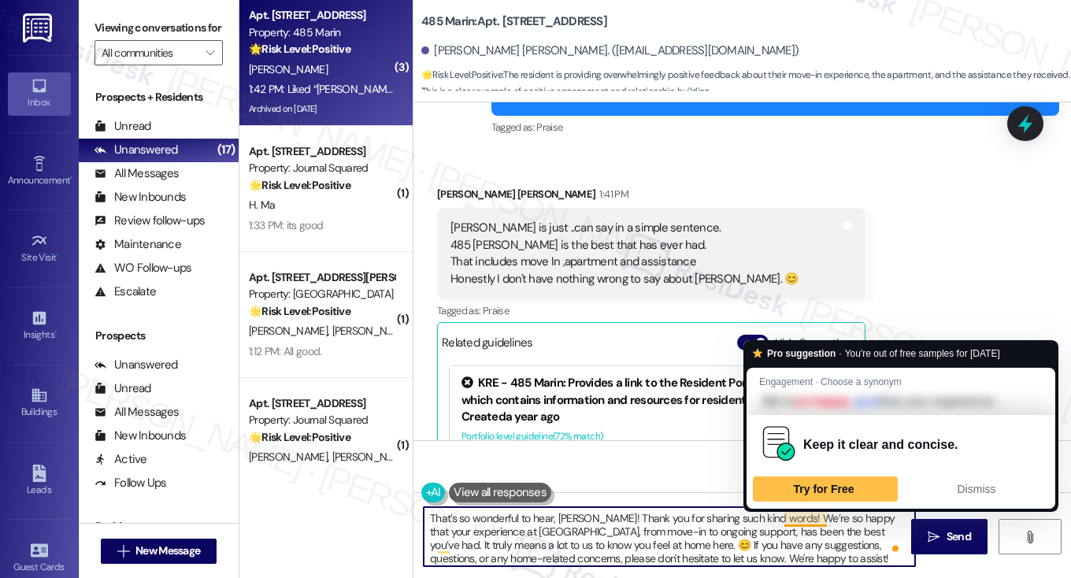
click at [818, 518] on textarea "That’s so wonderful to hear, Luz! Thank you for sharing such kind words! We’re …" at bounding box center [670, 536] width 492 height 59
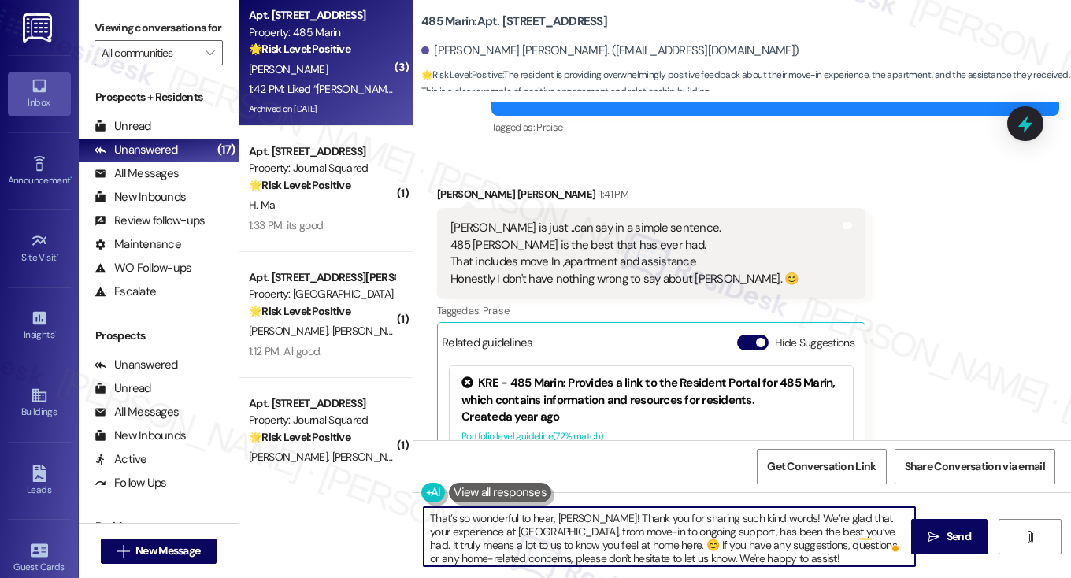
click at [559, 544] on textarea "That’s so wonderful to hear, Luz! Thank you for sharing such kind words! We’re …" at bounding box center [670, 536] width 492 height 59
click at [659, 544] on textarea "That’s so wonderful to hear, Luz! Thank you for sharing such kind words! We’re …" at bounding box center [670, 536] width 492 height 59
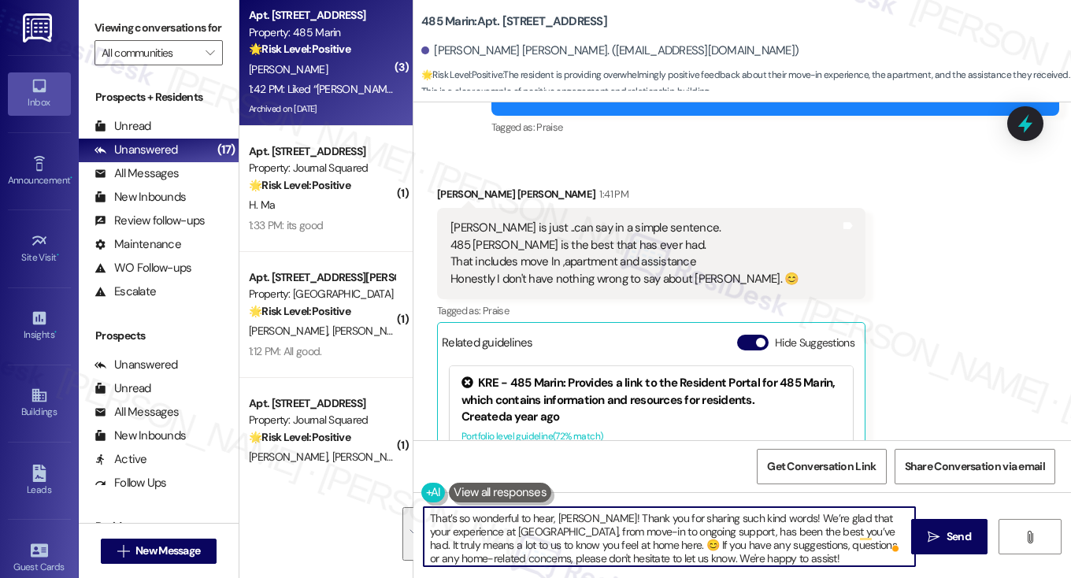
click at [659, 544] on textarea "That’s so wonderful to hear, Luz! Thank you for sharing such kind words! We’re …" at bounding box center [670, 536] width 492 height 59
click at [718, 532] on textarea "That’s so wonderful to hear, Luz! Thank you for sharing such kind words! We’re …" at bounding box center [670, 536] width 492 height 59
click at [758, 532] on textarea "That’s so wonderful to hear, Luz! Thank you for sharing such kind words! We’re …" at bounding box center [670, 536] width 492 height 59
drag, startPoint x: 584, startPoint y: 541, endPoint x: 567, endPoint y: 541, distance: 16.5
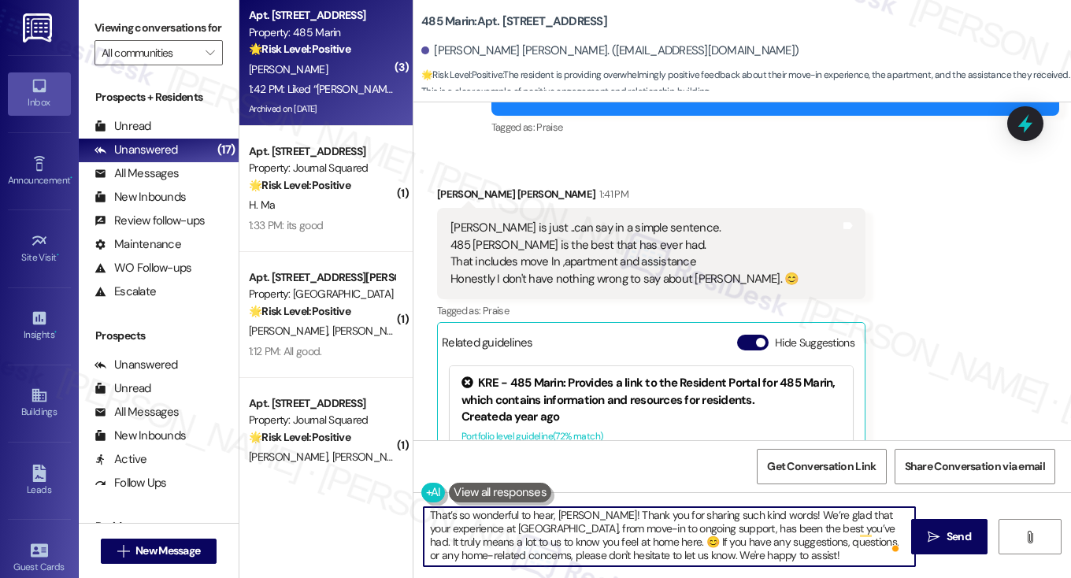
click at [566, 541] on textarea "That’s so wonderful to hear, Luz! Thank you for sharing such kind words! We’re …" at bounding box center [670, 536] width 492 height 59
click at [578, 541] on textarea "That’s so wonderful to hear, Luz! Thank you for sharing such kind words! We’re …" at bounding box center [670, 536] width 492 height 59
drag, startPoint x: 580, startPoint y: 541, endPoint x: 572, endPoint y: 542, distance: 7.9
click at [572, 542] on textarea "That’s so wonderful to hear, Luz! Thank you for sharing such kind words! We’re …" at bounding box center [670, 536] width 492 height 59
click at [699, 553] on textarea "That’s so wonderful to hear, Luz! Thank you for sharing such kind words! We’re …" at bounding box center [670, 536] width 492 height 59
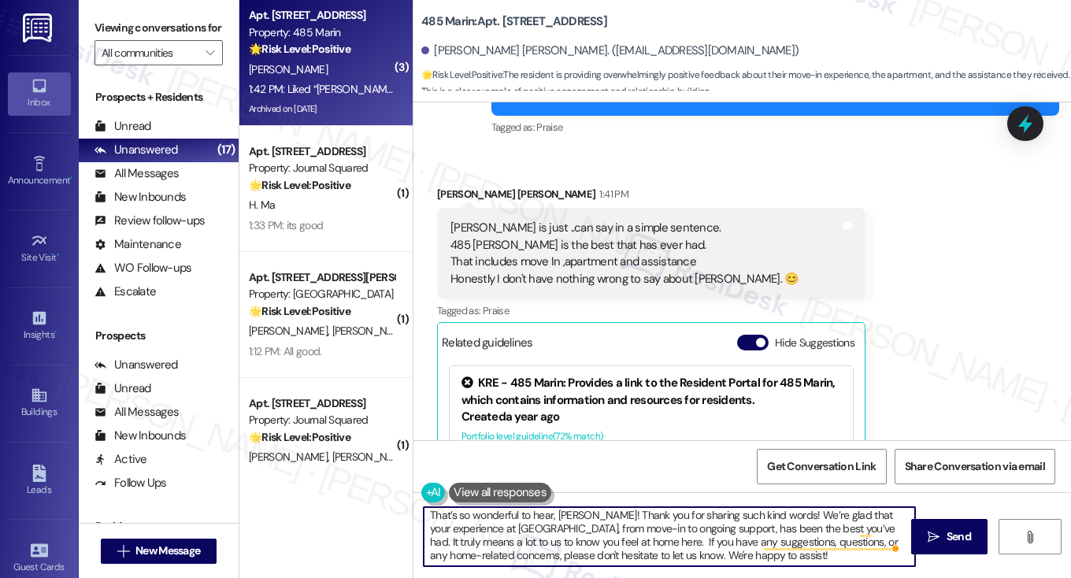
paste textarea "😊"
type textarea "That’s so wonderful to hear, Luz! Thank you for sharing such kind words! We’re …"
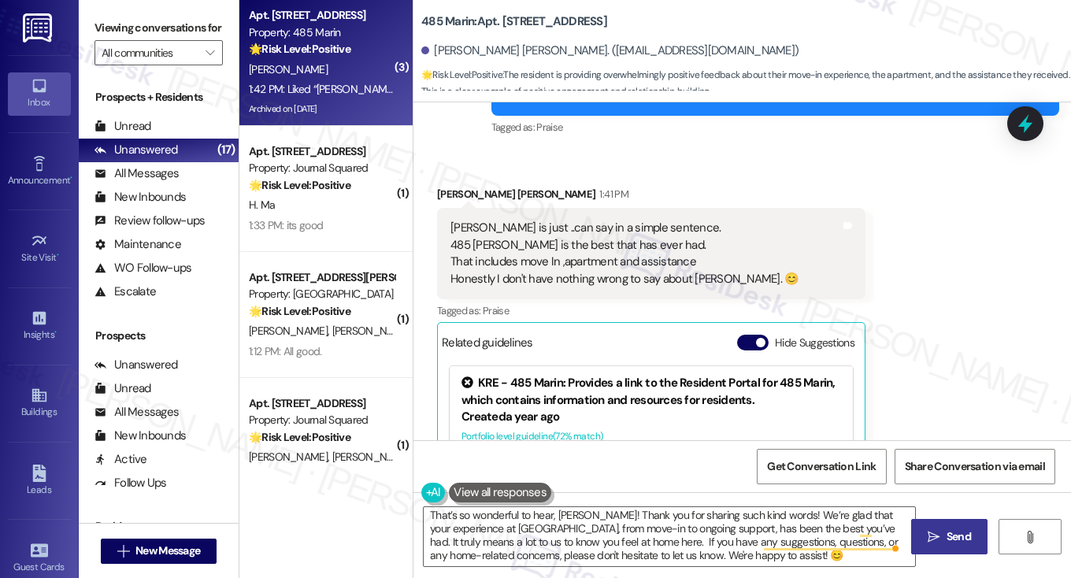
click at [953, 526] on button " Send" at bounding box center [950, 536] width 76 height 35
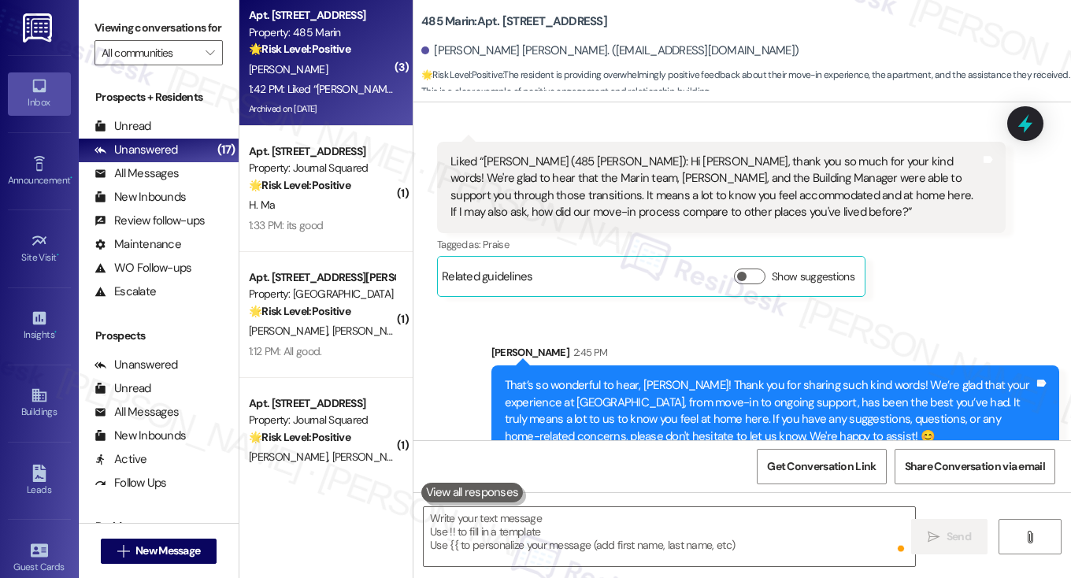
scroll to position [9036, 0]
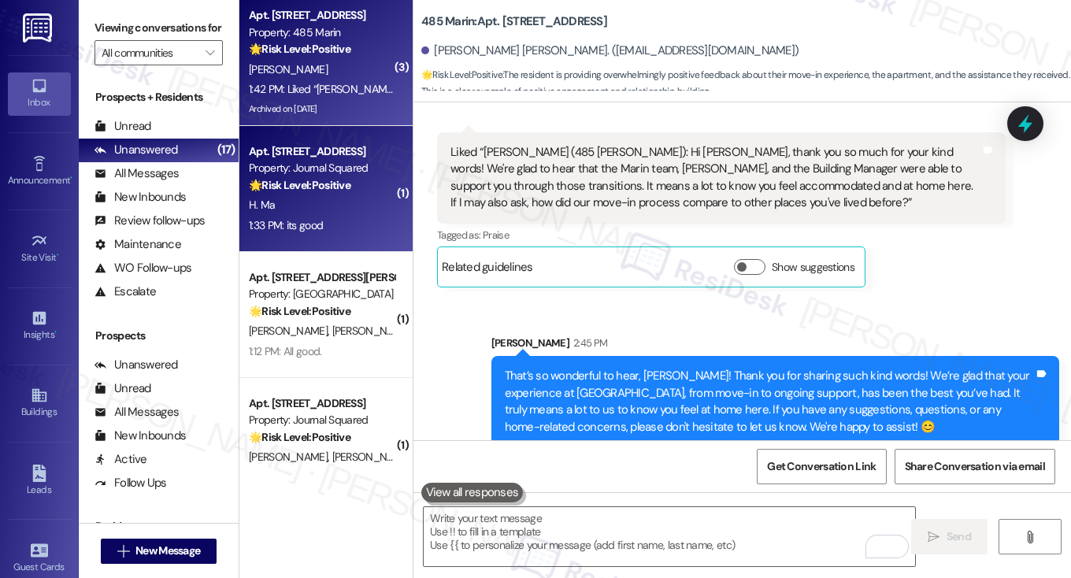
click at [386, 198] on div "H. Ma" at bounding box center [321, 205] width 149 height 20
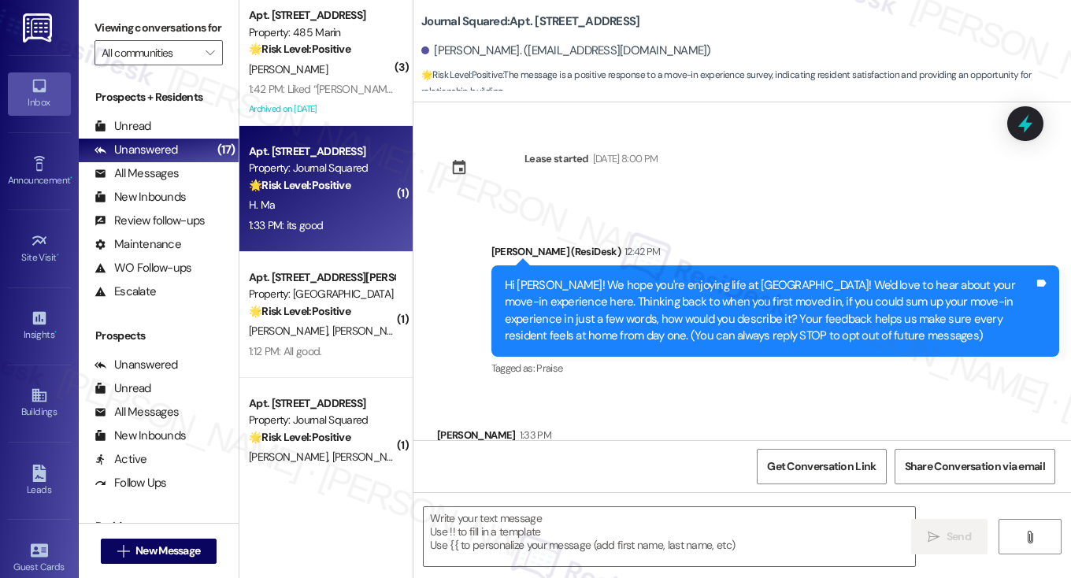
scroll to position [84, 0]
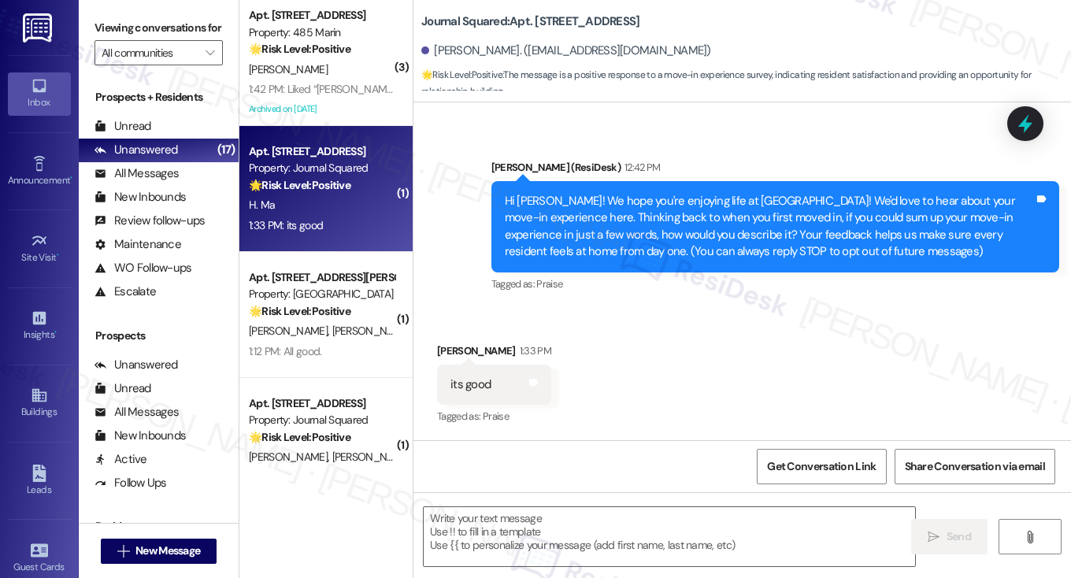
type textarea "Fetching suggested responses. Please feel free to read through the conversation…"
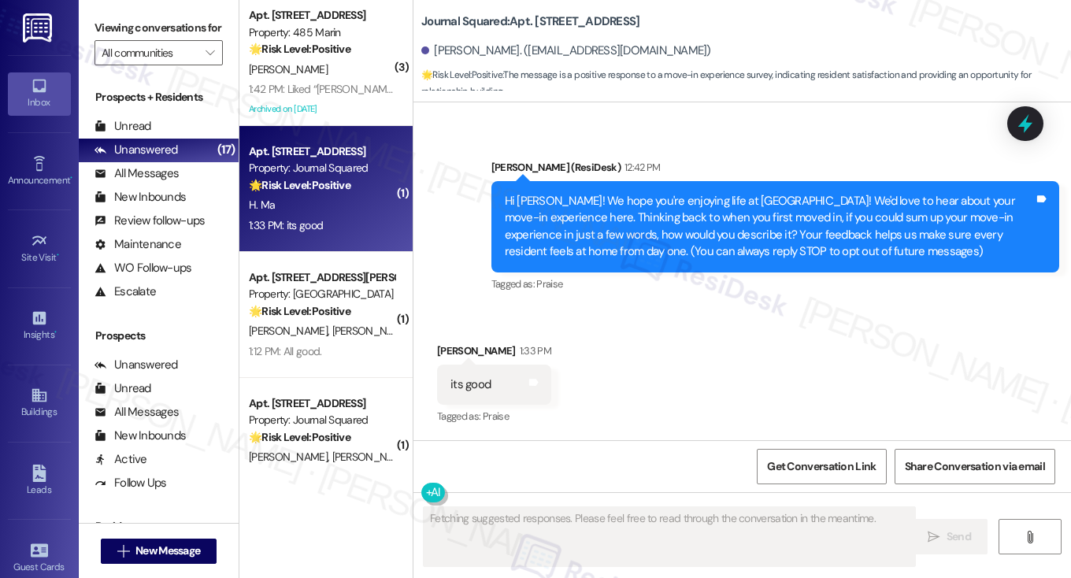
click at [738, 254] on div "Hi [PERSON_NAME]! We hope you're enjoying life at [GEOGRAPHIC_DATA]! We'd love …" at bounding box center [770, 227] width 530 height 68
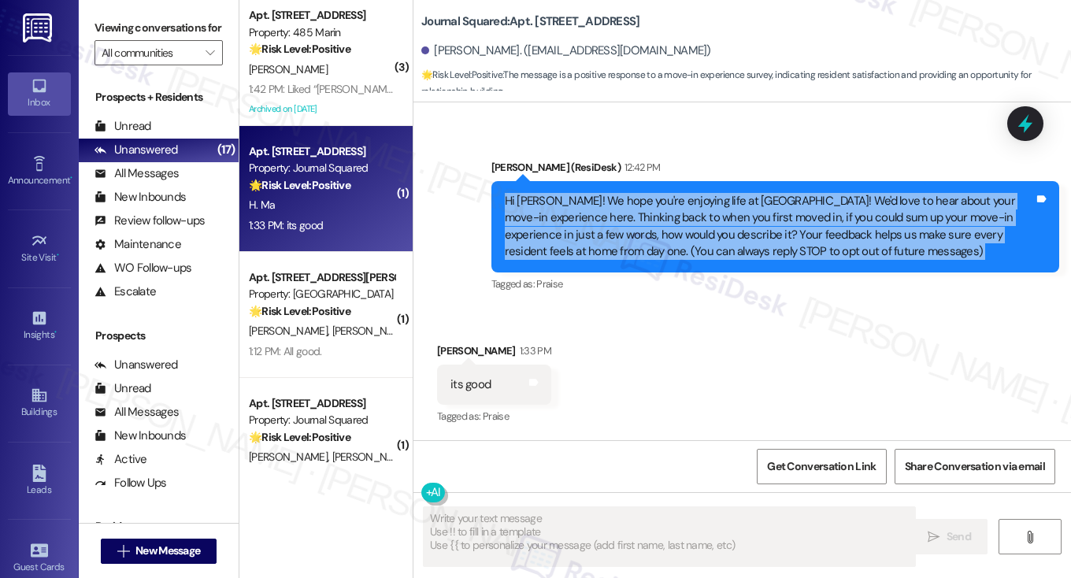
click at [738, 254] on div "Hi [PERSON_NAME]! We hope you're enjoying life at [GEOGRAPHIC_DATA]! We'd love …" at bounding box center [770, 227] width 530 height 68
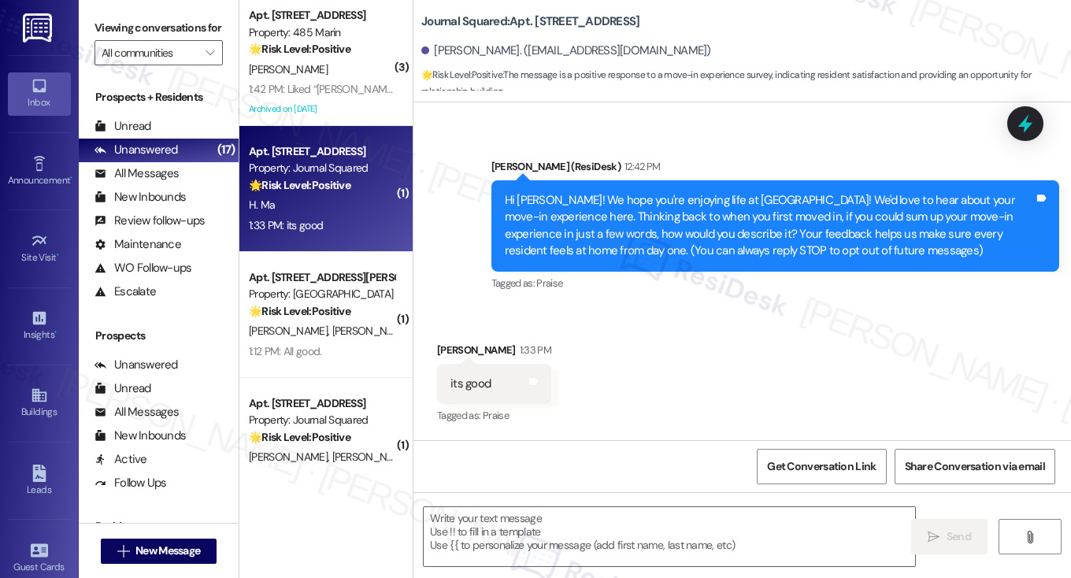
click at [129, 40] on label "Viewing conversations for" at bounding box center [159, 28] width 128 height 24
click at [637, 205] on div "Hi [PERSON_NAME]! We hope you're enjoying life at [GEOGRAPHIC_DATA]! We'd love …" at bounding box center [770, 226] width 530 height 68
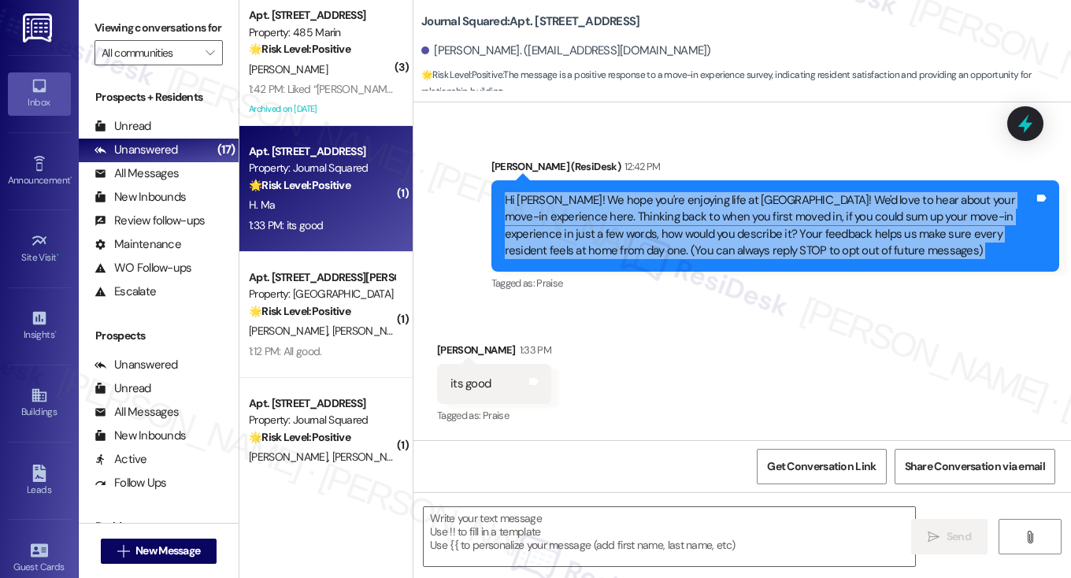
click at [637, 205] on div "Hi [PERSON_NAME]! We hope you're enjoying life at [GEOGRAPHIC_DATA]! We'd love …" at bounding box center [770, 226] width 530 height 68
click at [585, 530] on textarea at bounding box center [670, 536] width 492 height 59
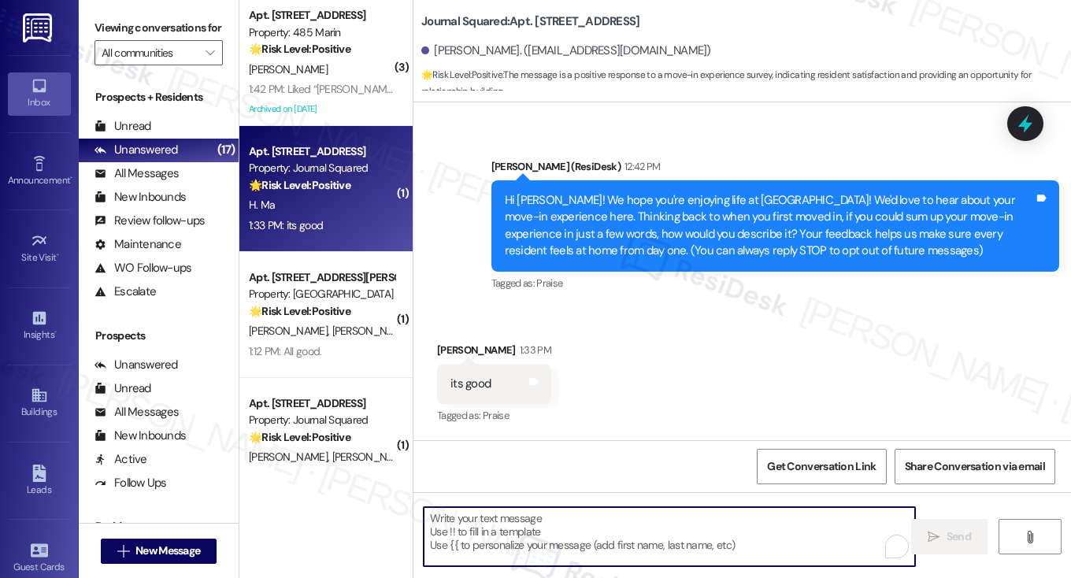
click at [532, 195] on div "Hi [PERSON_NAME]! We hope you're enjoying life at [GEOGRAPHIC_DATA]! We'd love …" at bounding box center [770, 226] width 530 height 68
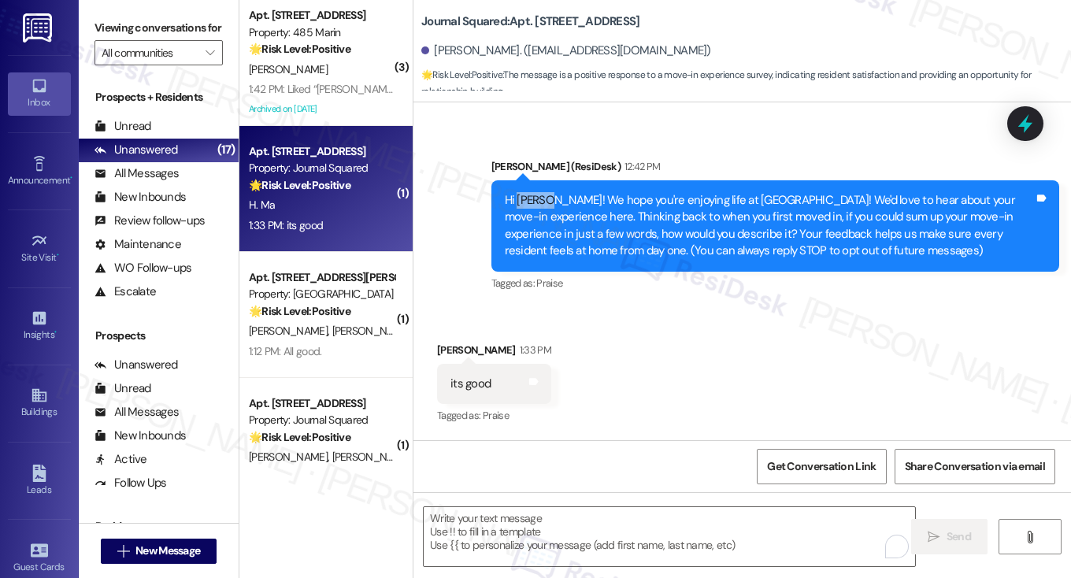
click at [532, 195] on div "Hi [PERSON_NAME]! We hope you're enjoying life at [GEOGRAPHIC_DATA]! We'd love …" at bounding box center [770, 226] width 530 height 68
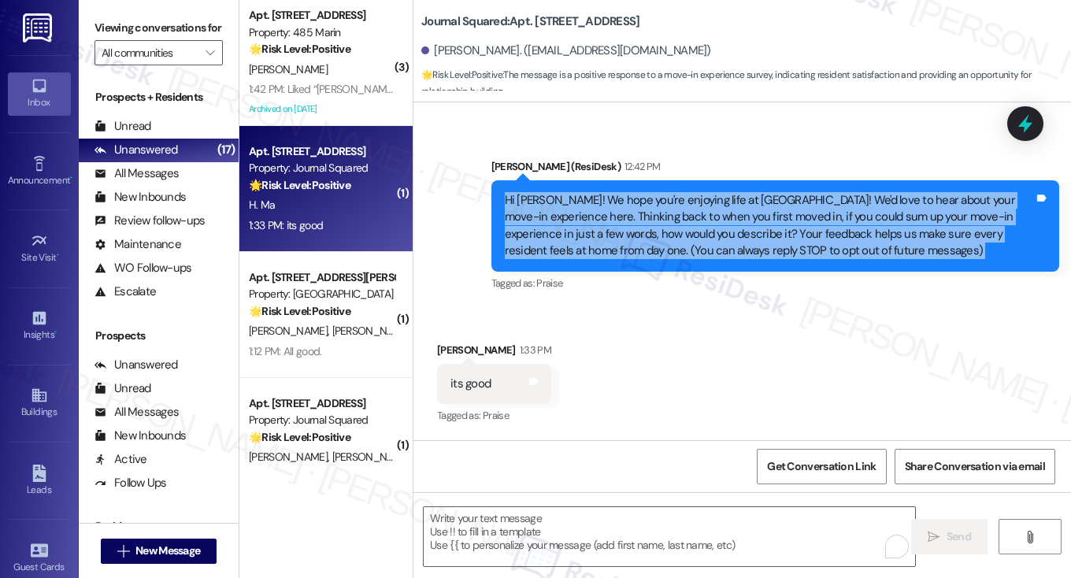
click at [532, 195] on div "Hi [PERSON_NAME]! We hope you're enjoying life at [GEOGRAPHIC_DATA]! We'd love …" at bounding box center [770, 226] width 530 height 68
copy div "Hi Hanshu! We hope you're enjoying life at Journal Squared! We'd love to hear a…"
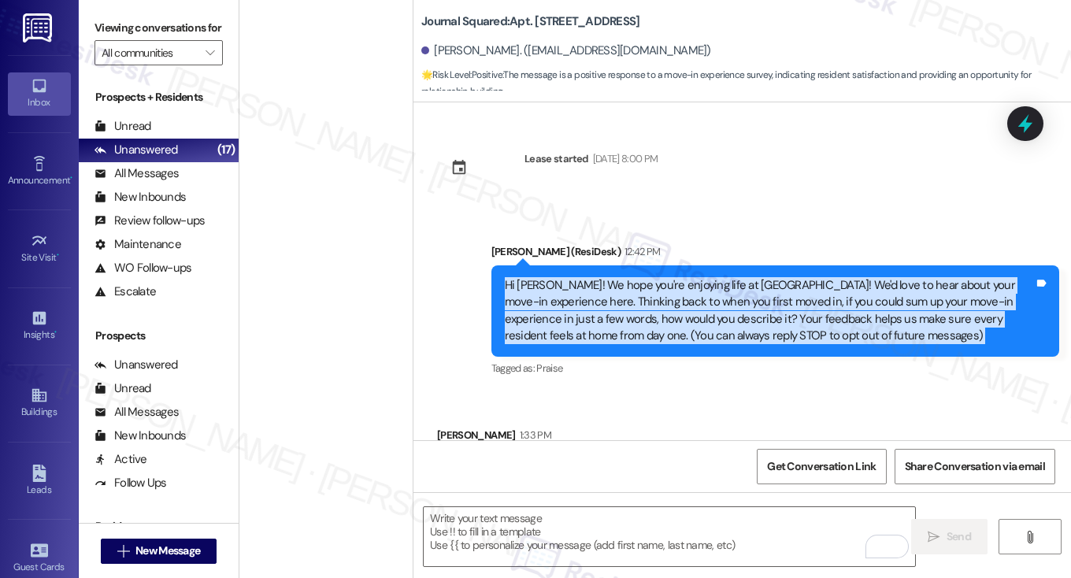
scroll to position [85, 0]
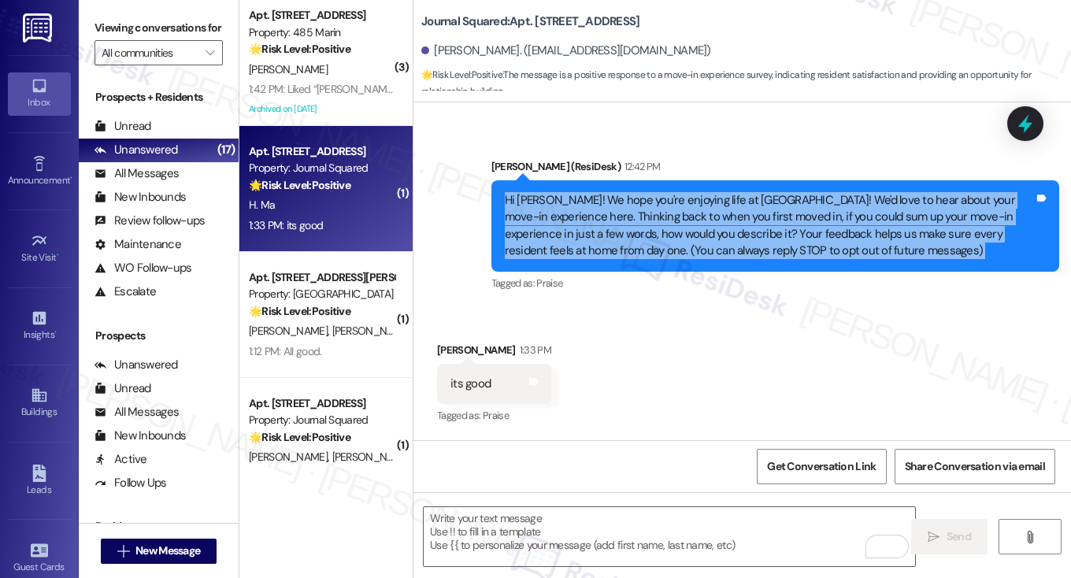
click at [112, 18] on label "Viewing conversations for" at bounding box center [159, 28] width 128 height 24
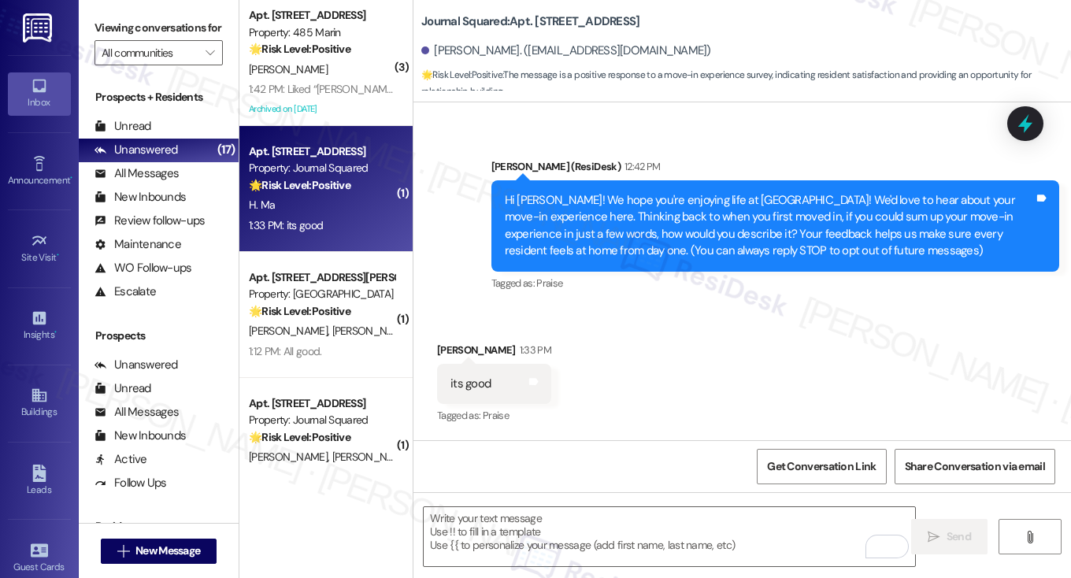
click at [466, 384] on div "its good" at bounding box center [471, 384] width 40 height 17
copy div "its good Tags and notes"
click at [101, 17] on label "Viewing conversations for" at bounding box center [159, 28] width 128 height 24
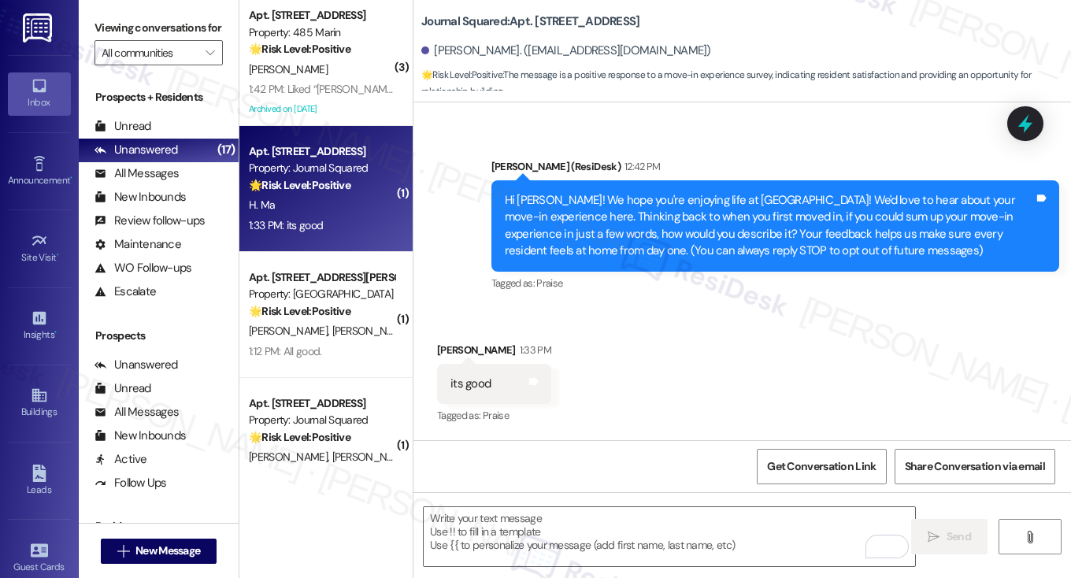
click at [129, 40] on label "Viewing conversations for" at bounding box center [159, 28] width 128 height 24
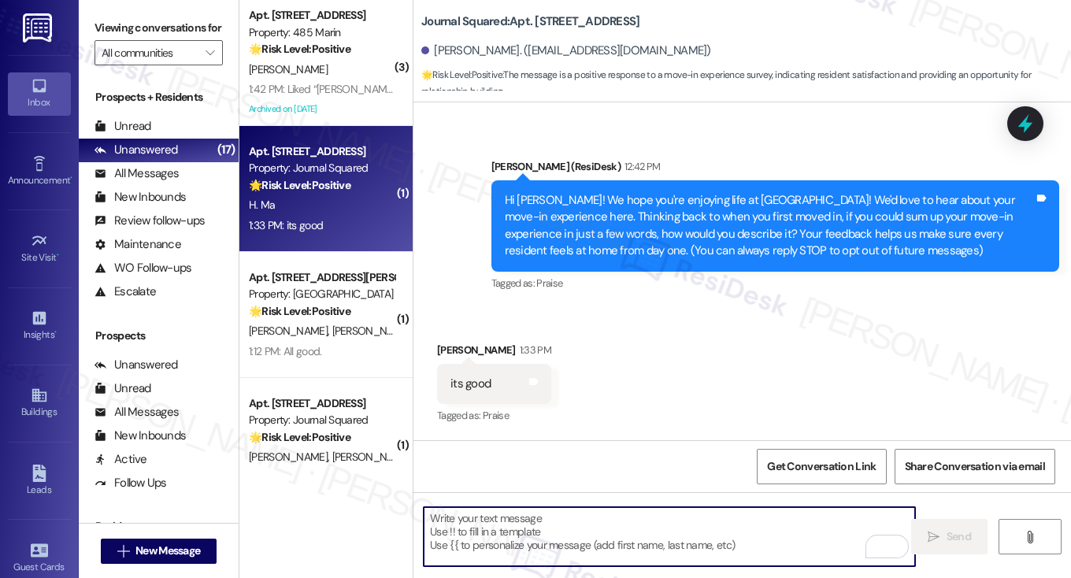
click at [545, 517] on textarea "To enrich screen reader interactions, please activate Accessibility in Grammarl…" at bounding box center [670, 536] width 492 height 59
paste textarea "Thanks for sharing, [PERSON_NAME]—we’re glad to hear it’s been good! When you f…"
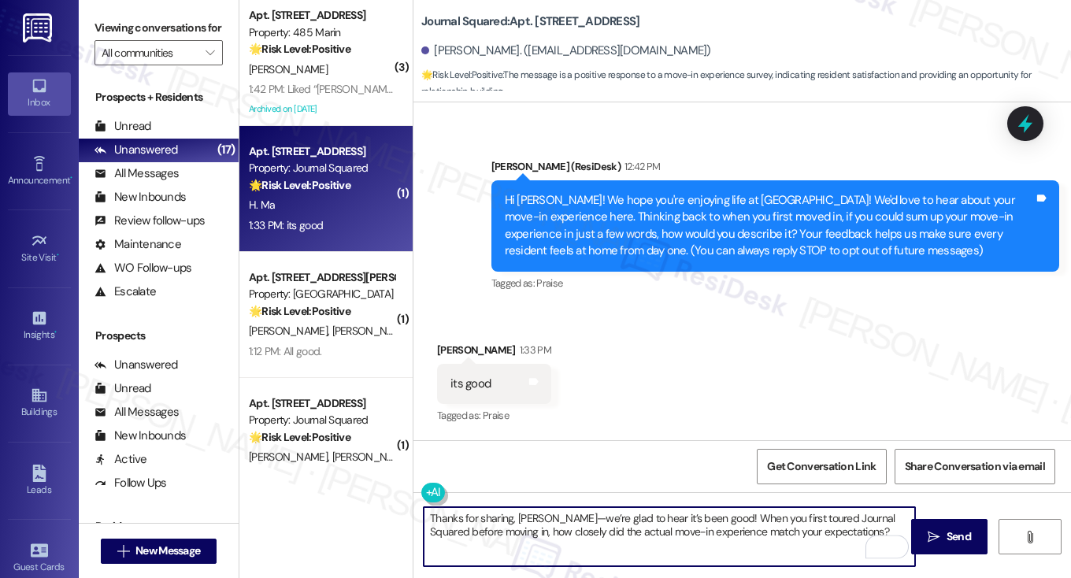
drag, startPoint x: 557, startPoint y: 516, endPoint x: 549, endPoint y: 514, distance: 8.2
click at [549, 514] on textarea "Thanks for sharing, [PERSON_NAME]—we’re glad to hear it’s been good! When you f…" at bounding box center [670, 536] width 492 height 59
click at [558, 516] on textarea "Thanks for sharing, [PERSON_NAME]! we’re glad to hear it’s been good! When you …" at bounding box center [670, 536] width 492 height 59
type textarea "Thanks for sharing, [PERSON_NAME]! We’re glad to hear it’s been good! When you …"
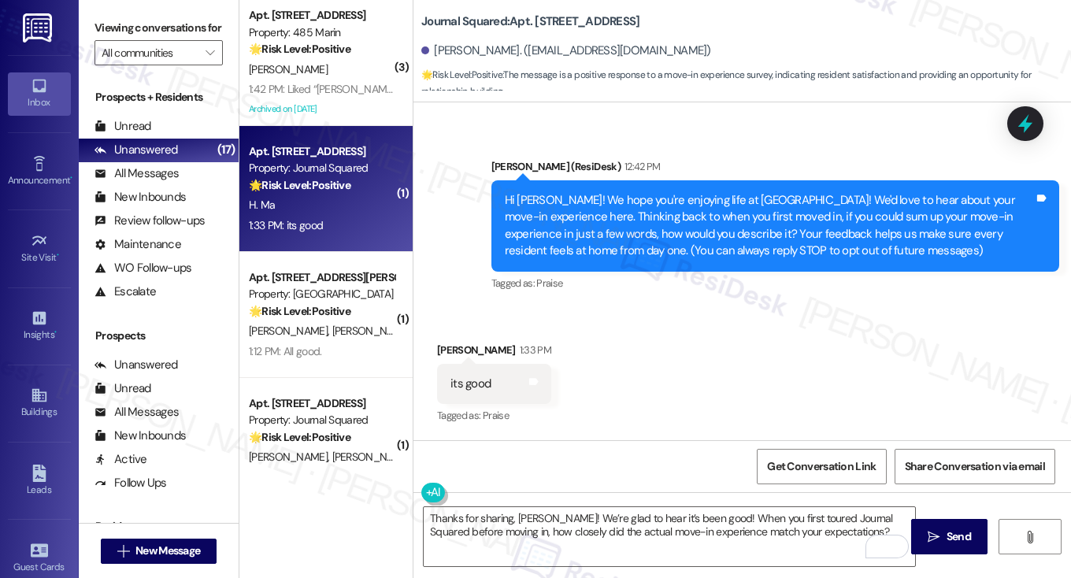
click at [121, 34] on label "Viewing conversations for" at bounding box center [159, 28] width 128 height 24
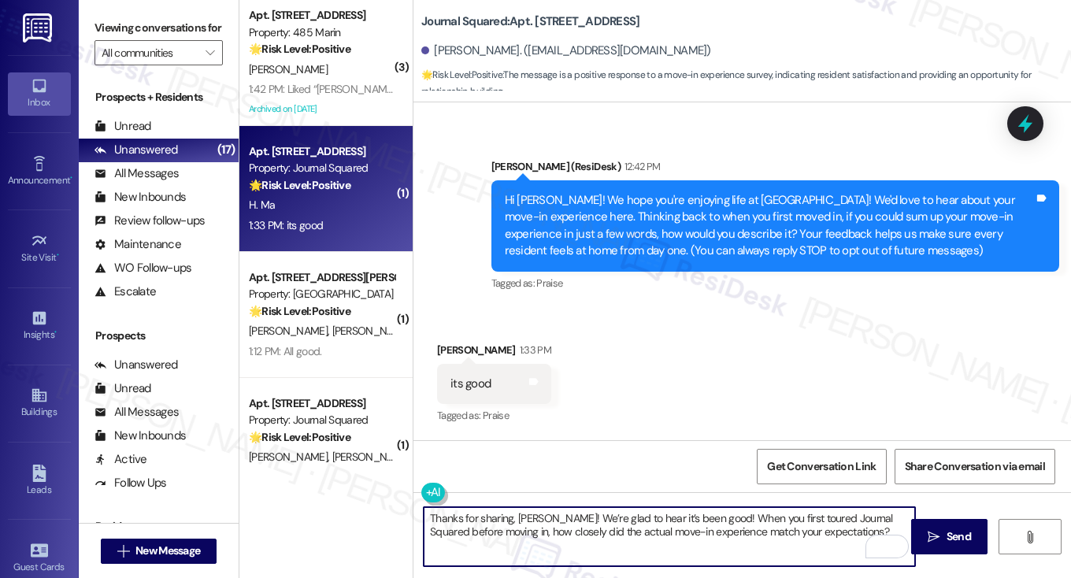
click at [751, 526] on textarea "Thanks for sharing, [PERSON_NAME]! We’re glad to hear it’s been good! When you …" at bounding box center [670, 536] width 492 height 59
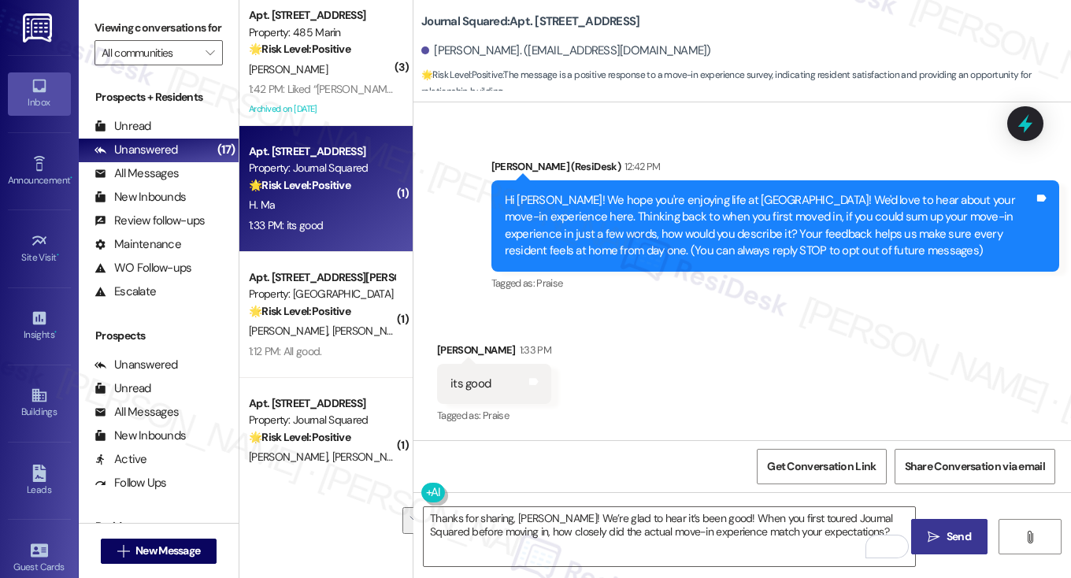
click at [924, 521] on button " Send" at bounding box center [950, 536] width 76 height 35
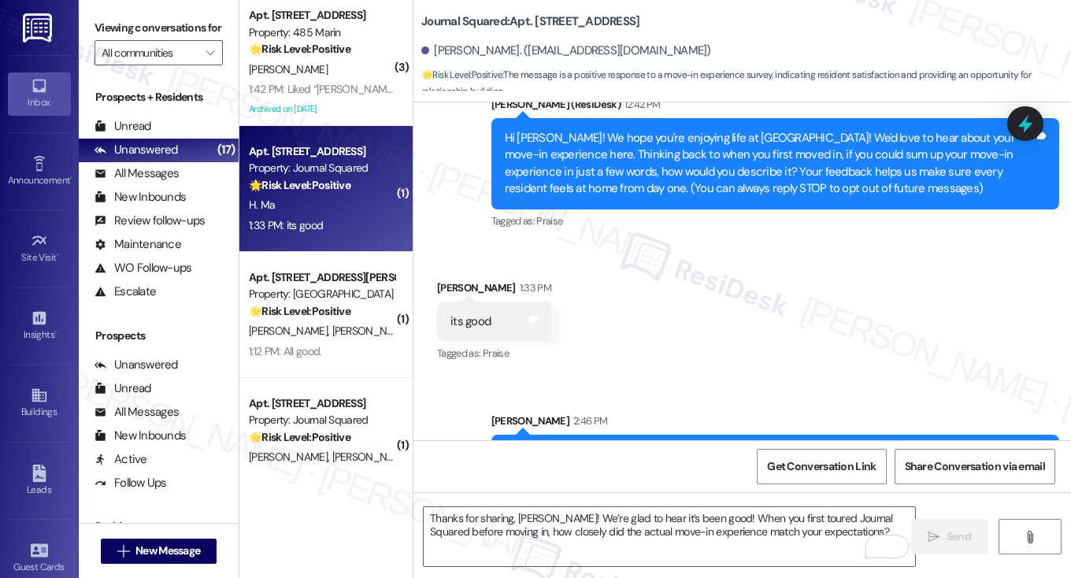
scroll to position [211, 0]
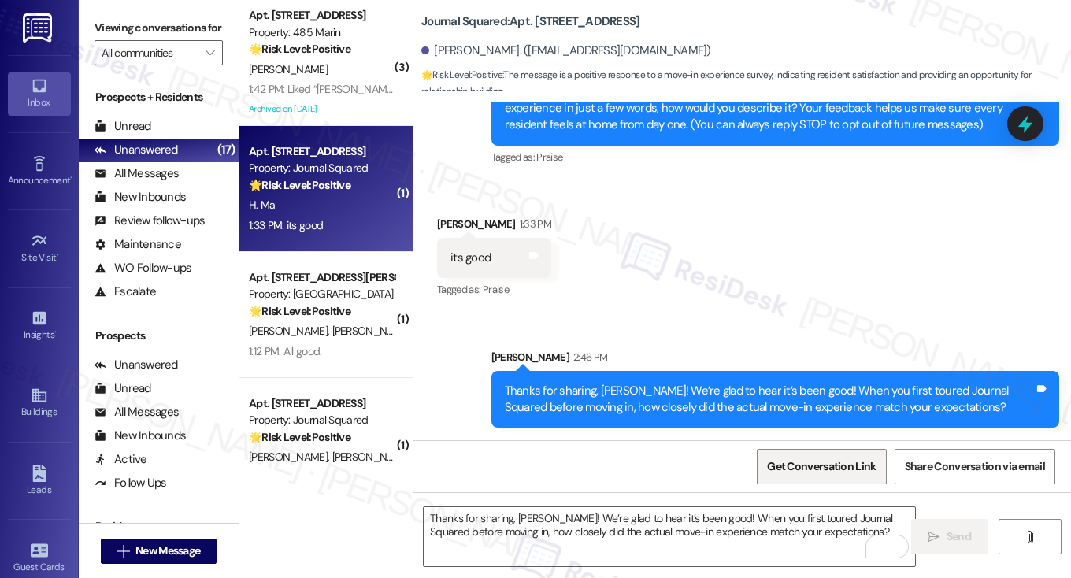
click at [807, 459] on span "Get Conversation Link" at bounding box center [821, 467] width 109 height 17
click at [117, 37] on label "Viewing conversations for" at bounding box center [159, 28] width 128 height 24
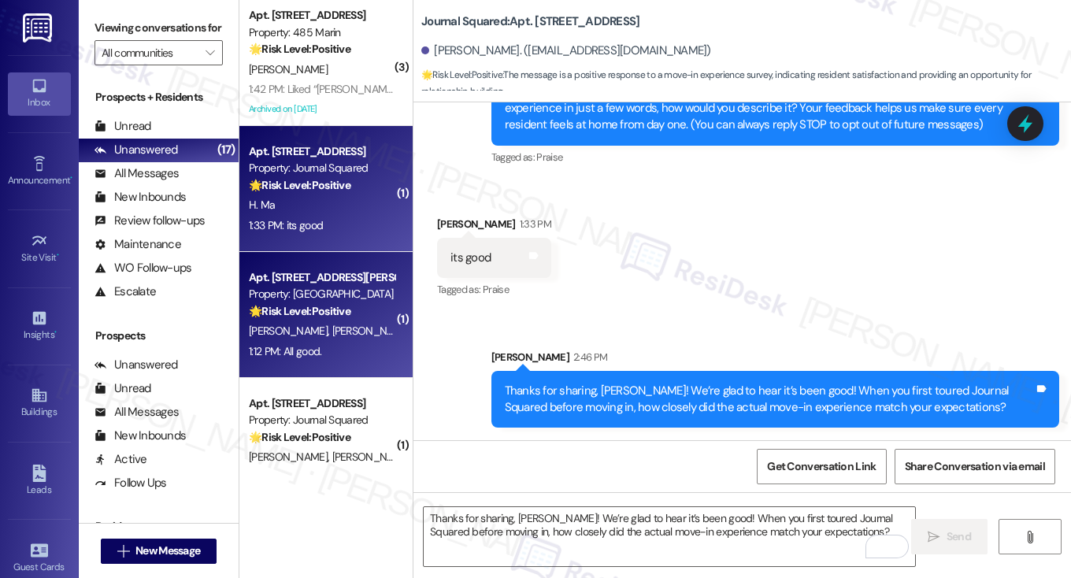
click at [359, 346] on div "1:12 PM: All good. 1:12 PM: All good." at bounding box center [321, 352] width 149 height 20
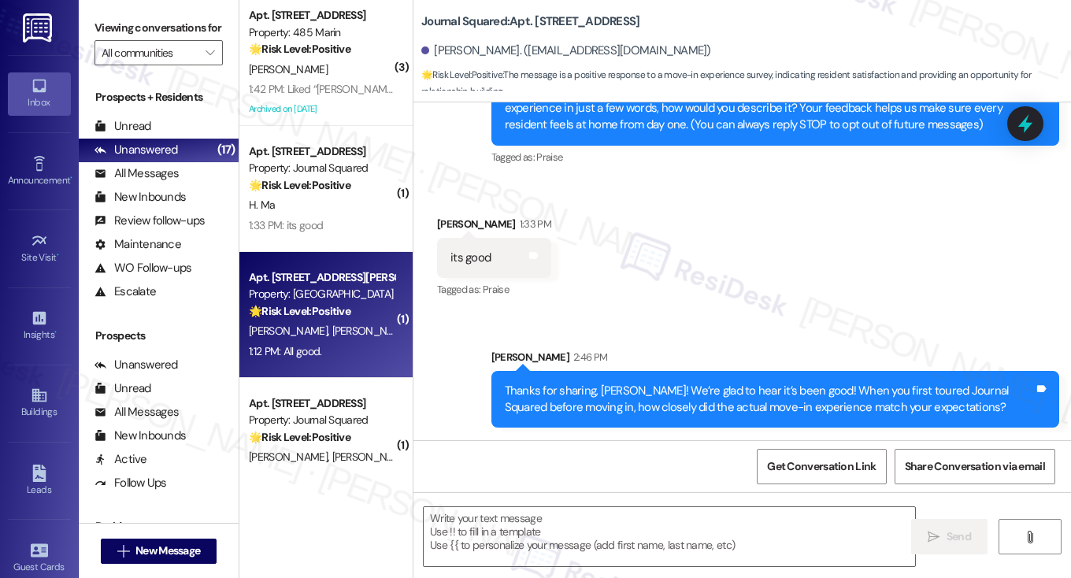
type textarea "Fetching suggested responses. Please feel free to read through the conversation…"
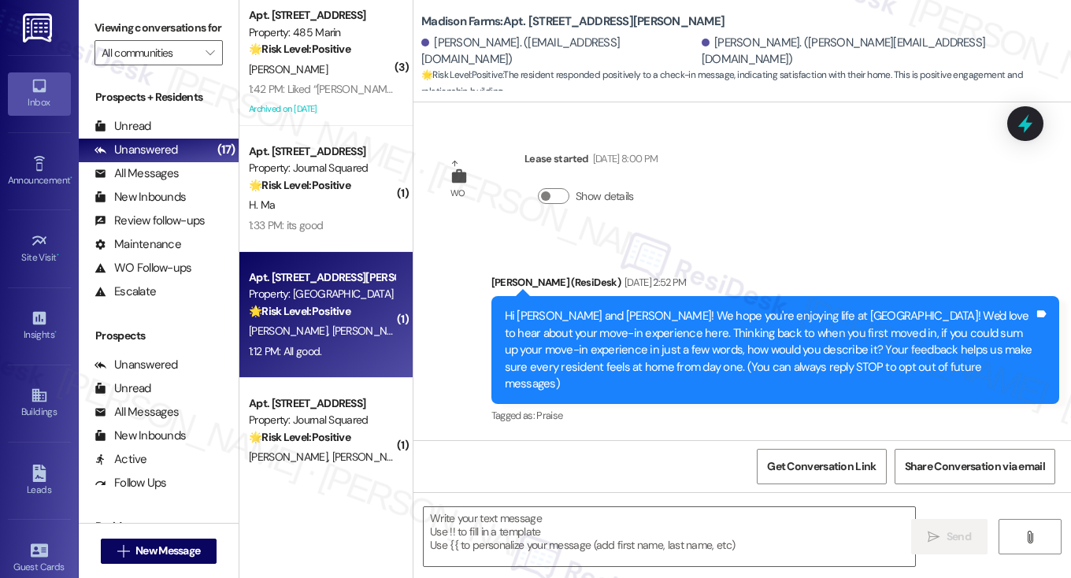
scroll to position [265, 0]
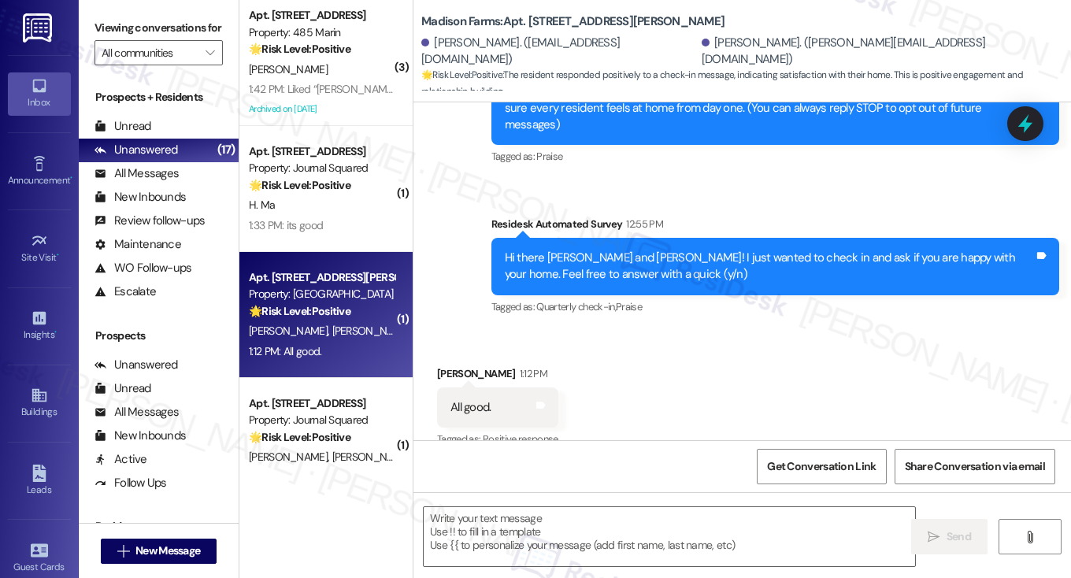
type textarea "Fetching suggested responses. Please feel free to read through the conversation…"
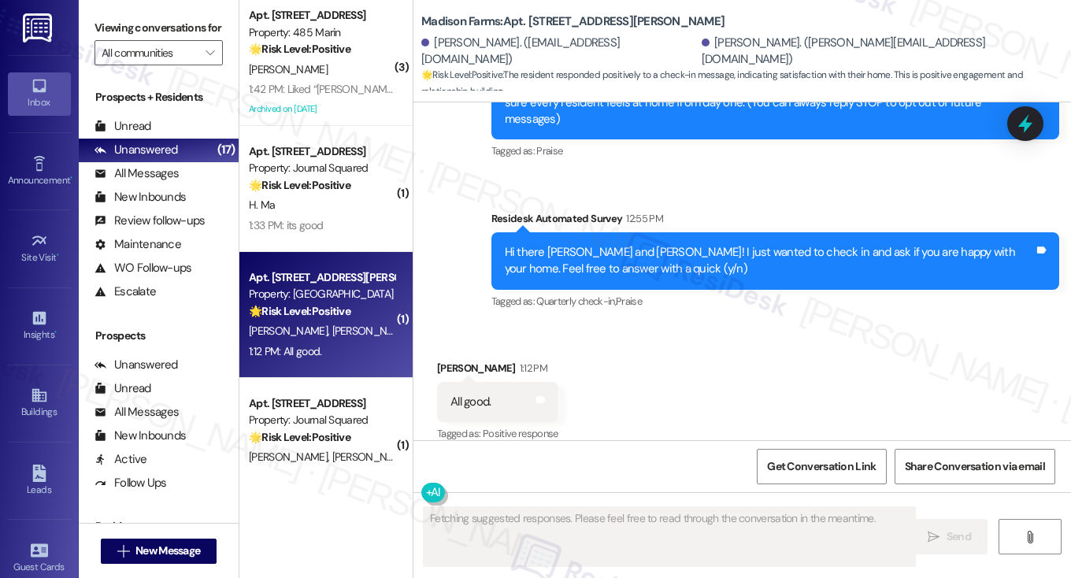
click at [619, 246] on div "Hi there Nancy and Veronica! I just wanted to check in and ask if you are happy…" at bounding box center [770, 261] width 530 height 34
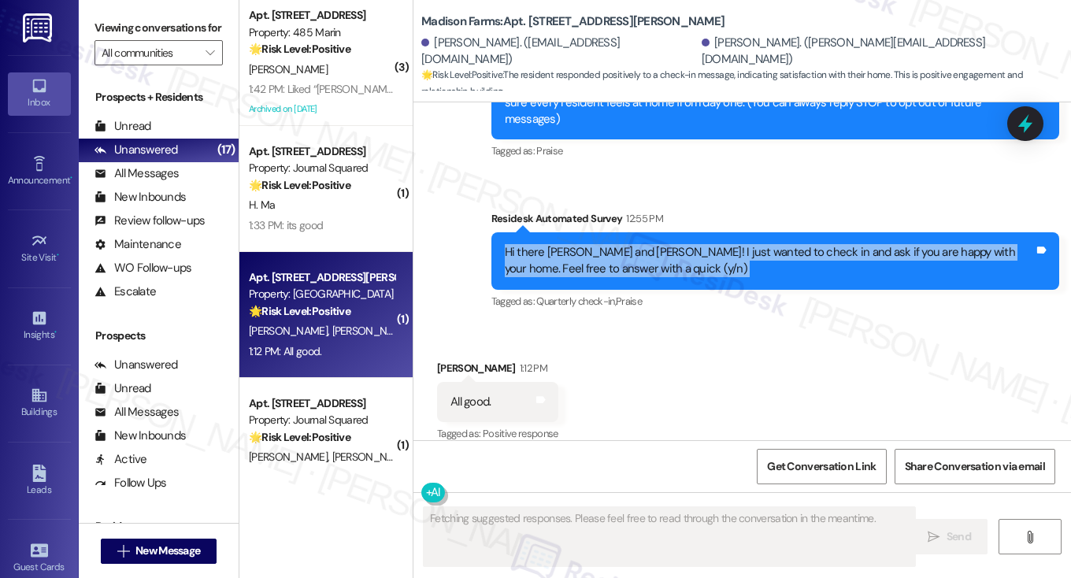
click at [619, 246] on div "Hi there Nancy and Veronica! I just wanted to check in and ask if you are happy…" at bounding box center [770, 261] width 530 height 34
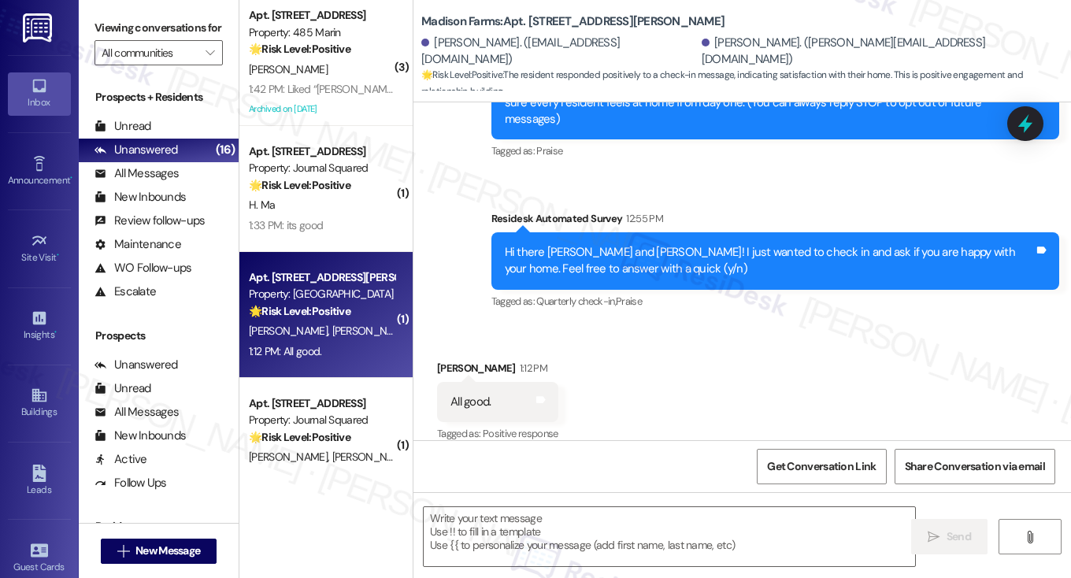
click at [100, 26] on label "Viewing conversations for" at bounding box center [159, 28] width 128 height 24
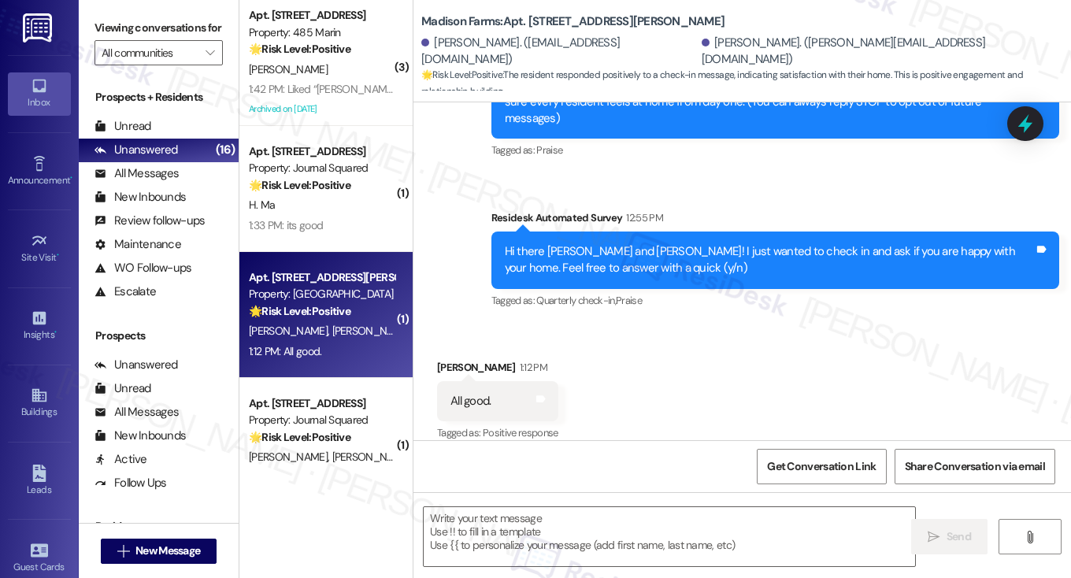
click at [570, 232] on div "Hi there Nancy and Veronica! I just wanted to check in and ask if you are happy…" at bounding box center [776, 261] width 569 height 58
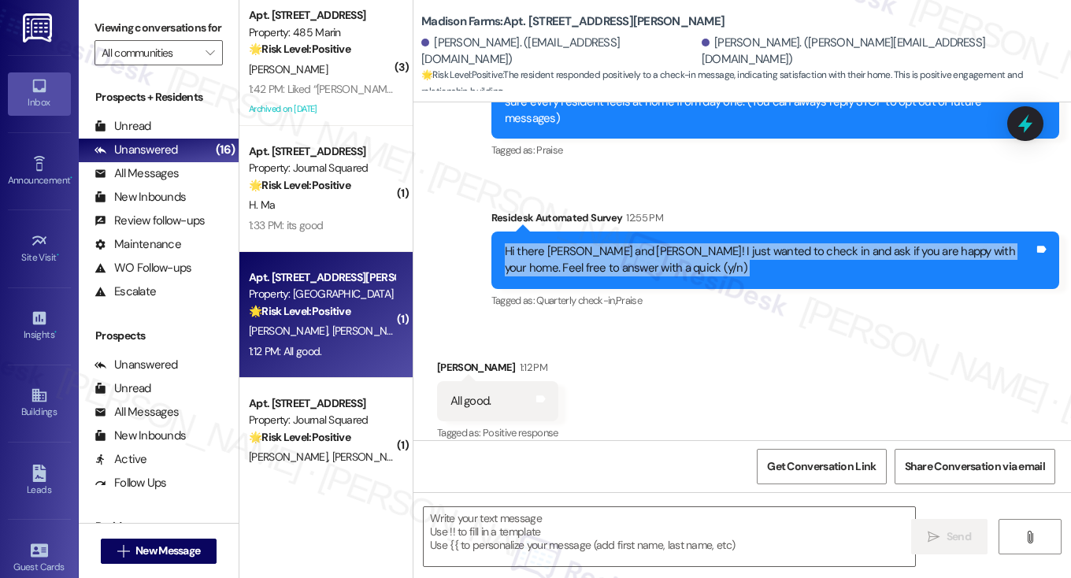
click at [570, 232] on div "Hi there Nancy and Veronica! I just wanted to check in and ask if you are happy…" at bounding box center [776, 261] width 569 height 58
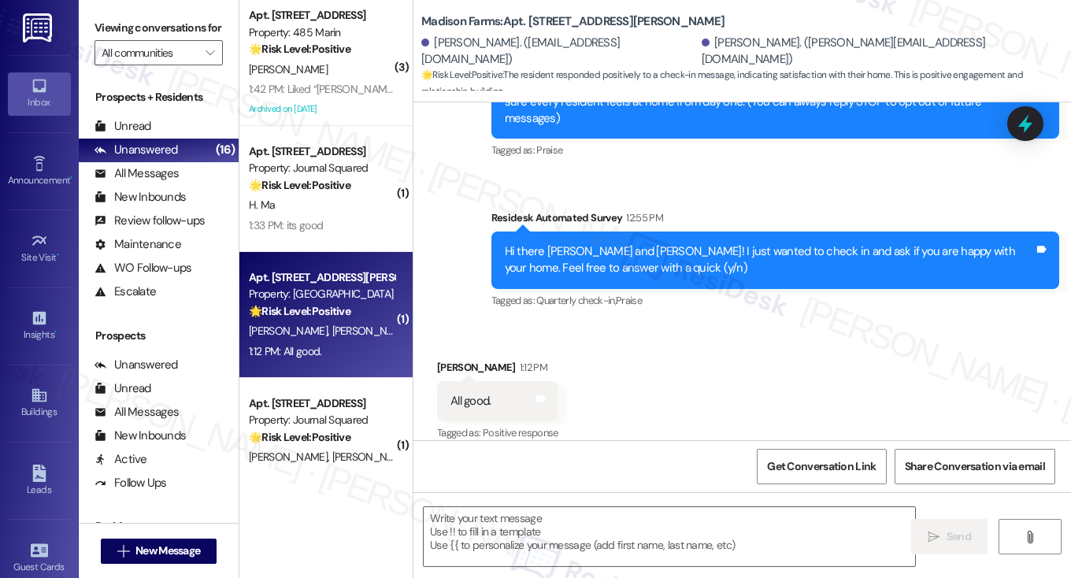
drag, startPoint x: 99, startPoint y: 30, endPoint x: 107, endPoint y: 28, distance: 8.0
click at [99, 30] on label "Viewing conversations for" at bounding box center [159, 28] width 128 height 24
click at [463, 24] on b "Madison Farms: Apt. E2152, 4883 Riley Road" at bounding box center [572, 21] width 303 height 17
click at [591, 522] on textarea at bounding box center [670, 536] width 492 height 59
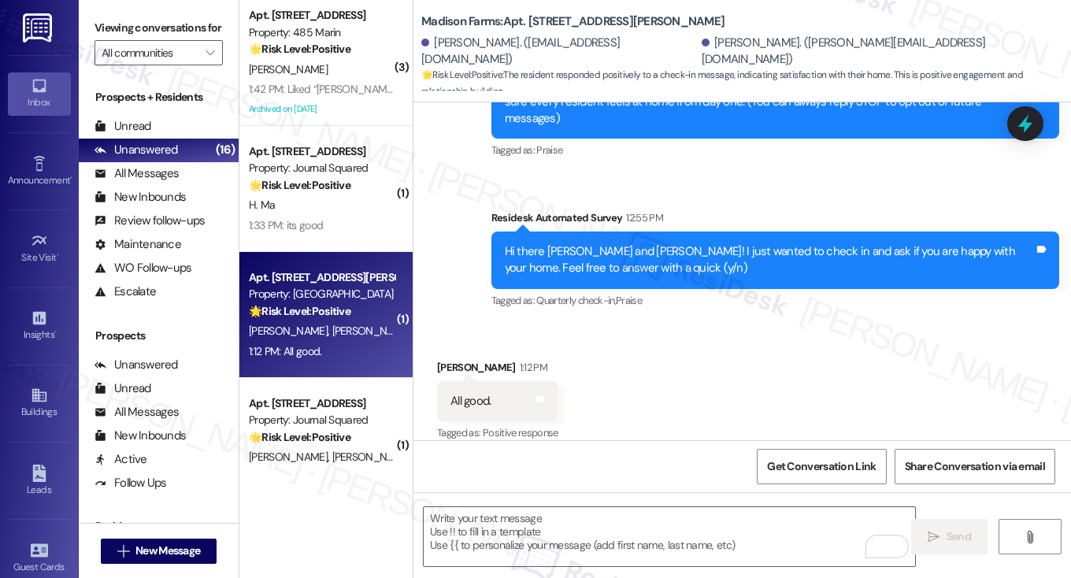
drag, startPoint x: 109, startPoint y: 24, endPoint x: 126, endPoint y: 27, distance: 17.6
click at [109, 24] on label "Viewing conversations for" at bounding box center [159, 28] width 128 height 24
click at [610, 243] on div "Hi there Nancy and Veronica! I just wanted to check in and ask if you are happy…" at bounding box center [770, 260] width 530 height 34
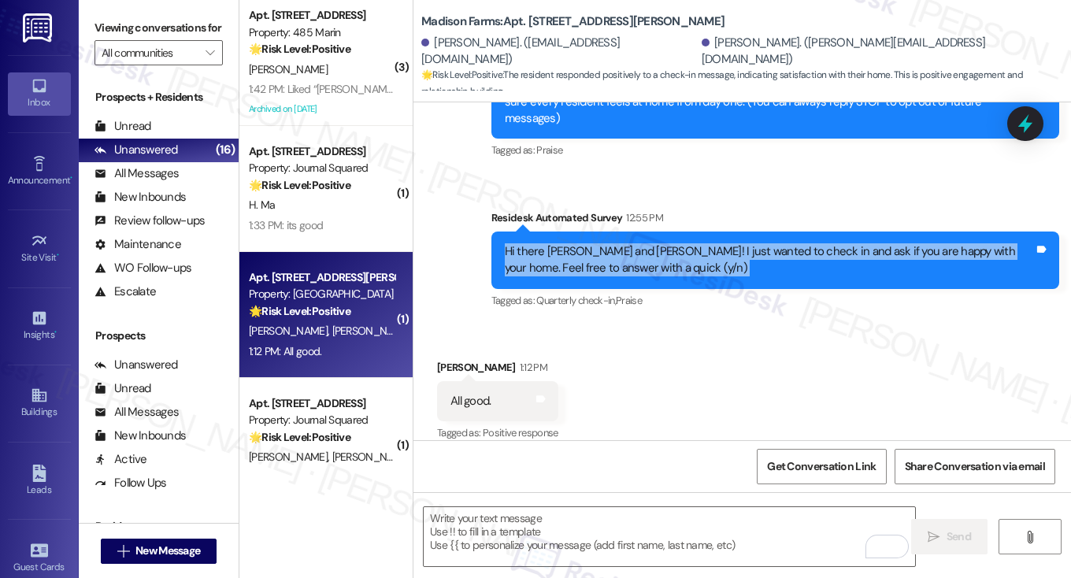
click at [610, 243] on div "Hi there Nancy and Veronica! I just wanted to check in and ask if you are happy…" at bounding box center [770, 260] width 530 height 34
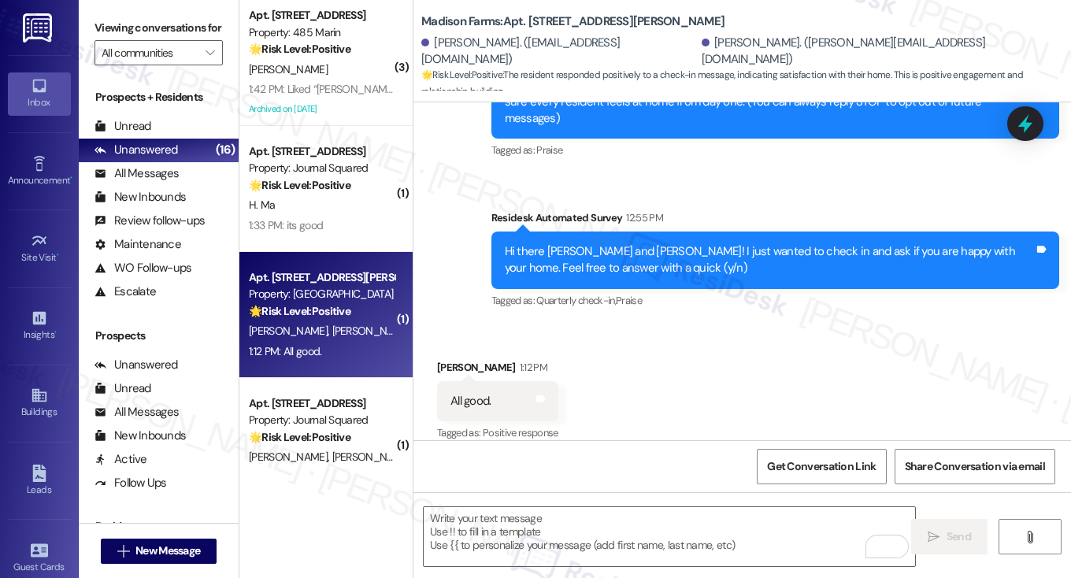
click at [114, 31] on label "Viewing conversations for" at bounding box center [159, 28] width 128 height 24
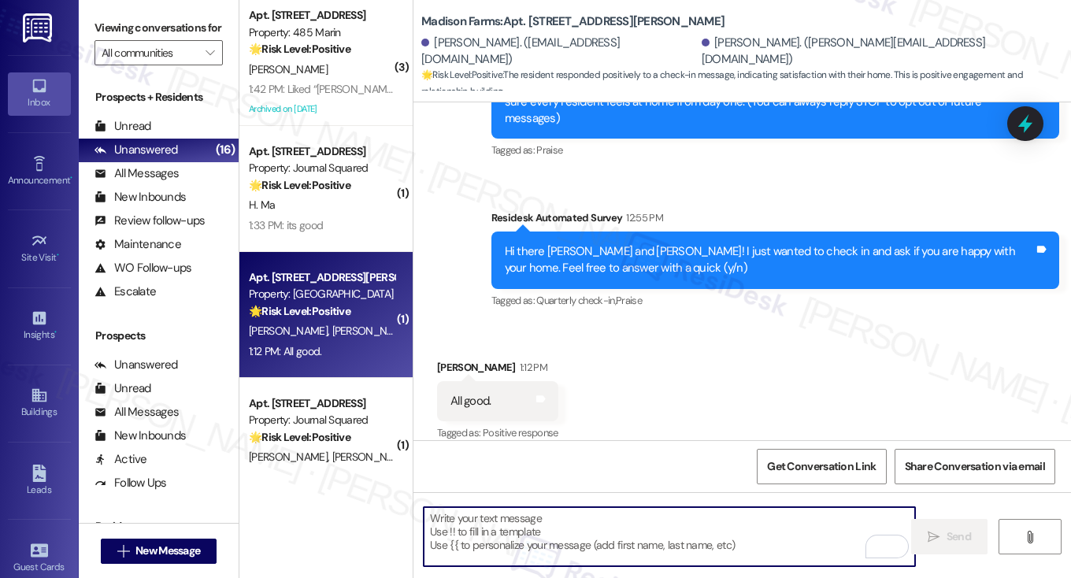
click at [518, 532] on textarea "To enrich screen reader interactions, please activate Accessibility in Grammarl…" at bounding box center [670, 536] width 492 height 59
paste textarea "That’s wonderful to hear, Yu-Shou, thank you! 💛 If you’re comfortable, would yo…"
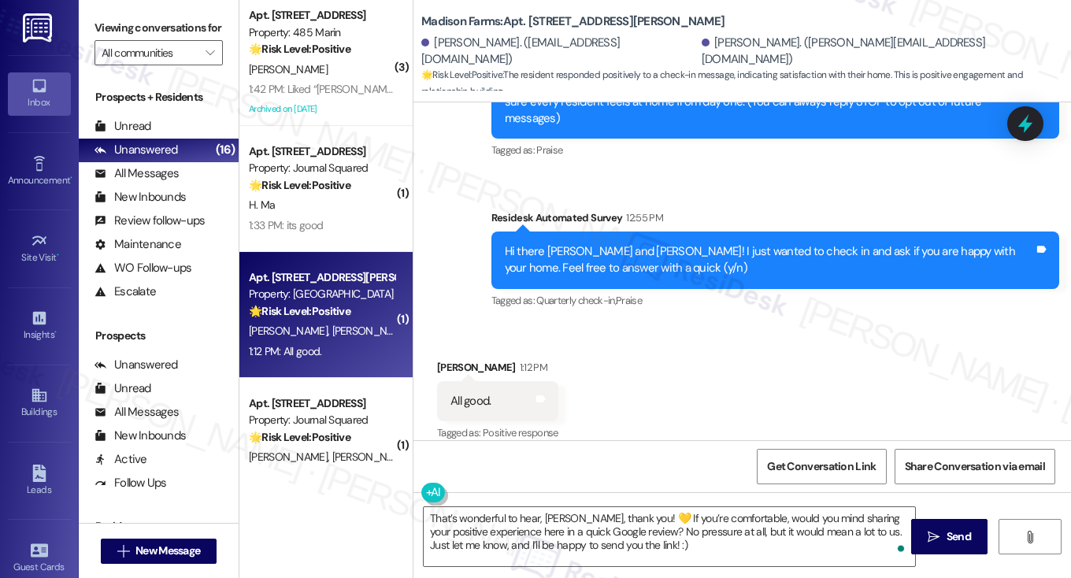
click at [447, 359] on div "Nancy Iacono 1:12 PM" at bounding box center [497, 370] width 121 height 22
copy div "Nancy"
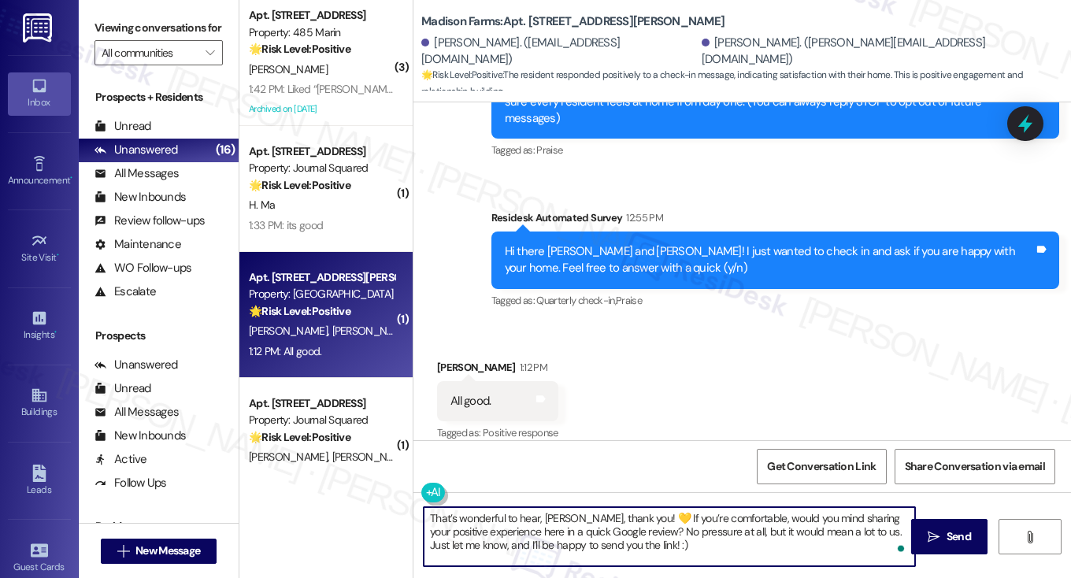
drag, startPoint x: 540, startPoint y: 515, endPoint x: 580, endPoint y: 515, distance: 39.4
click at [580, 515] on textarea "That’s wonderful to hear, Yu-Shou, thank you! 💛 If you’re comfortable, would yo…" at bounding box center [670, 536] width 492 height 59
paste textarea "Nancy"
click at [633, 510] on textarea "That’s wonderful to hear, Nancy, thank you! 💛 If you’re comfortable, would you …" at bounding box center [670, 536] width 492 height 59
click at [757, 519] on textarea "That’s wonderful to hear, Nancy, thank you! If you’re comfortable, would you mi…" at bounding box center [670, 536] width 492 height 59
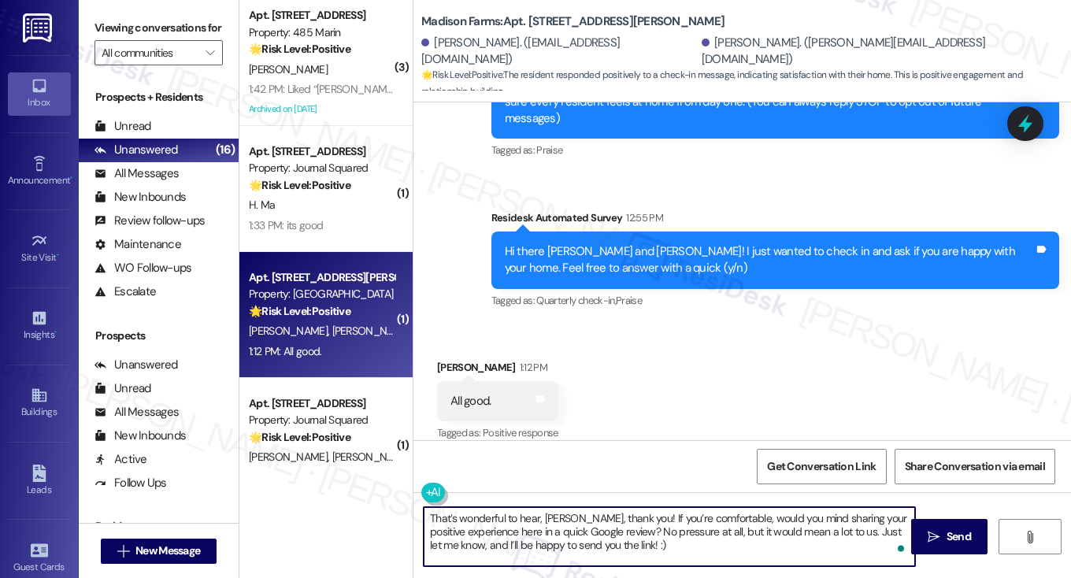
click at [758, 521] on textarea "That’s wonderful to hear, Nancy, thank you! If you’re comfortable, would you mi…" at bounding box center [670, 536] width 492 height 59
click at [679, 538] on textarea "That’s wonderful to hear, Nancy, thank you! If you’re comfortable, would you mi…" at bounding box center [670, 536] width 492 height 59
type textarea "That’s wonderful to hear, Nancy, thank you! If you’re comfortable, would you mi…"
click at [928, 531] on icon "" at bounding box center [934, 537] width 12 height 13
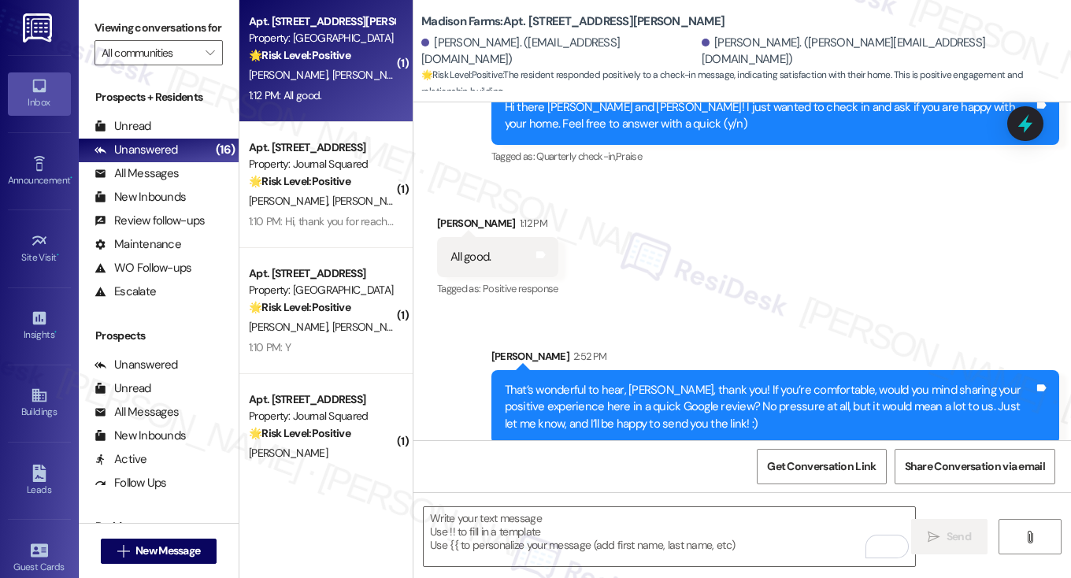
scroll to position [1418, 0]
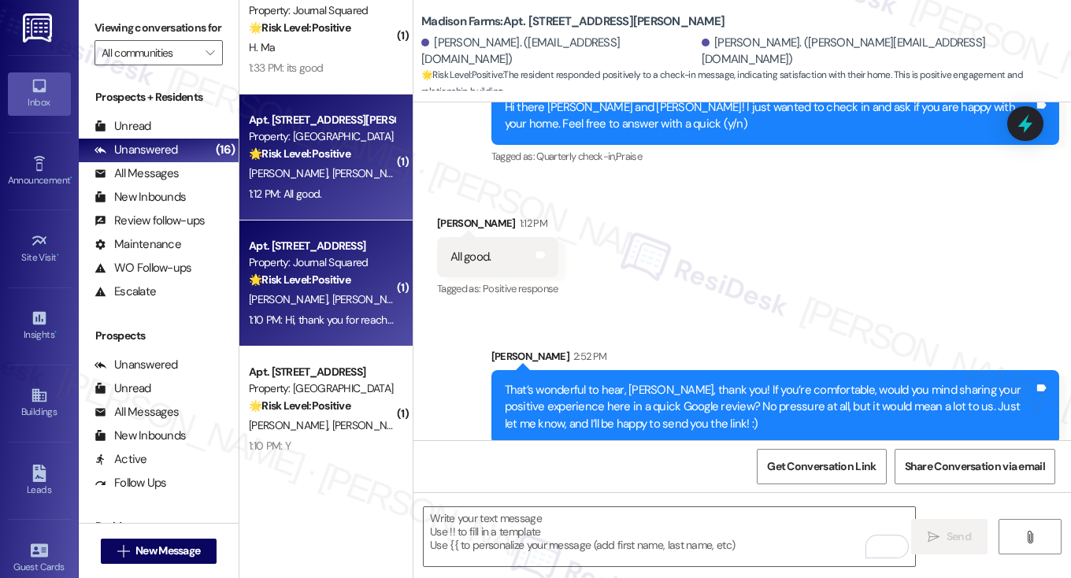
click at [332, 242] on div "Apt. 4408, 595 Pavonia Ave" at bounding box center [322, 246] width 146 height 17
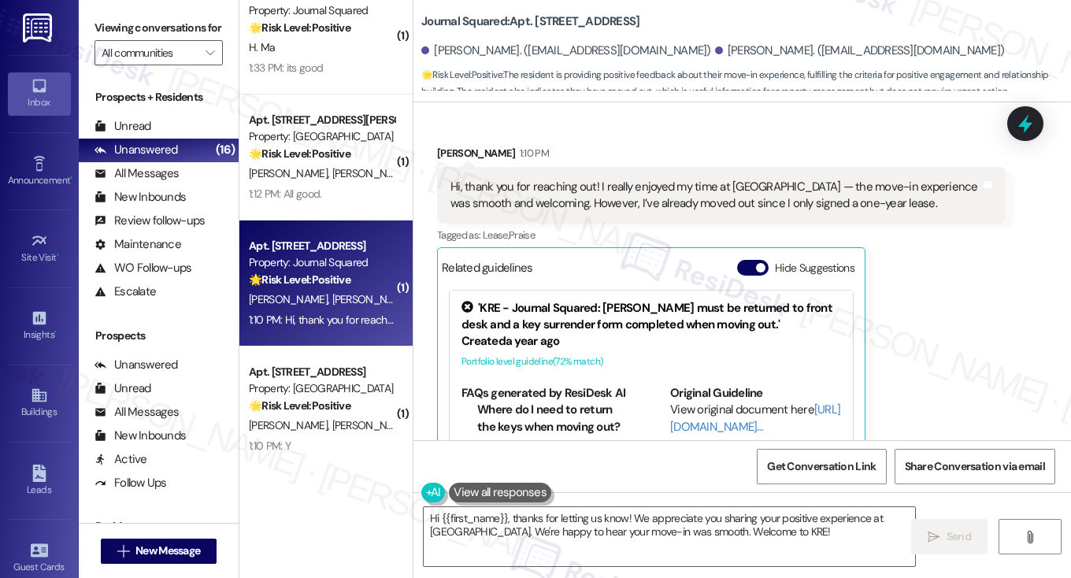
scroll to position [363, 0]
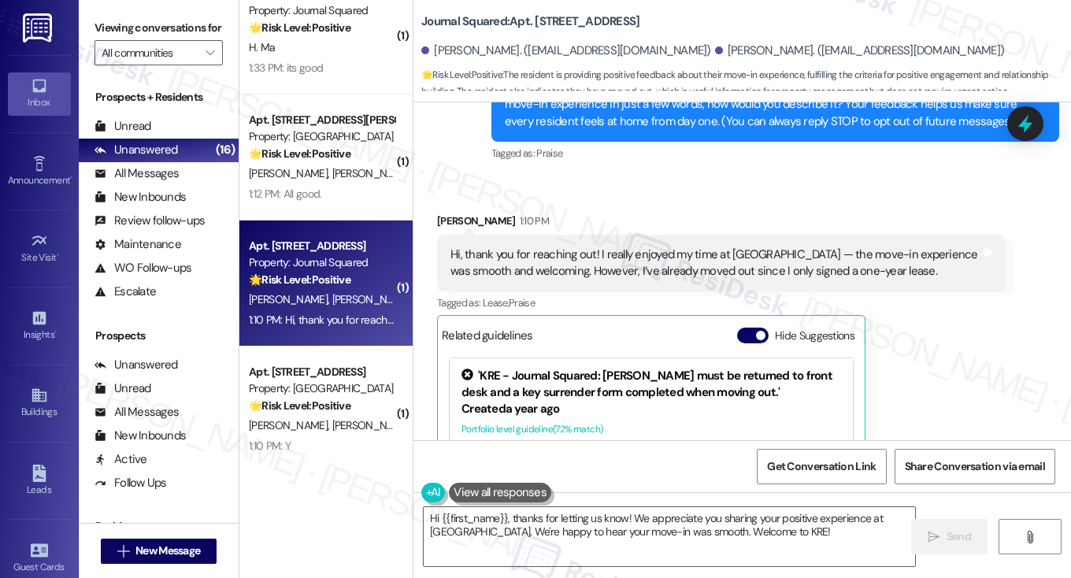
click at [552, 268] on div "Hi, thank you for reaching out! I really enjoyed my time at Journal Squared — t…" at bounding box center [716, 264] width 530 height 34
click at [551, 268] on div "Hi, thank you for reaching out! I really enjoyed my time at Journal Squared — t…" at bounding box center [716, 264] width 530 height 34
click at [737, 265] on div "Hi, thank you for reaching out! I really enjoyed my time at Journal Squared — t…" at bounding box center [716, 264] width 530 height 34
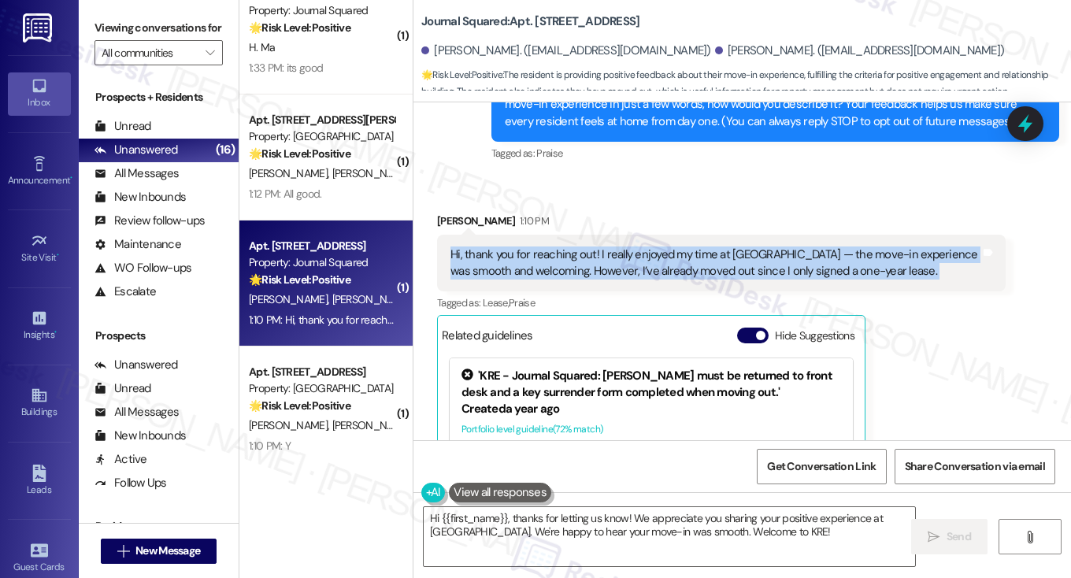
click at [737, 265] on div "Hi, thank you for reaching out! I really enjoyed my time at Journal Squared — t…" at bounding box center [716, 264] width 530 height 34
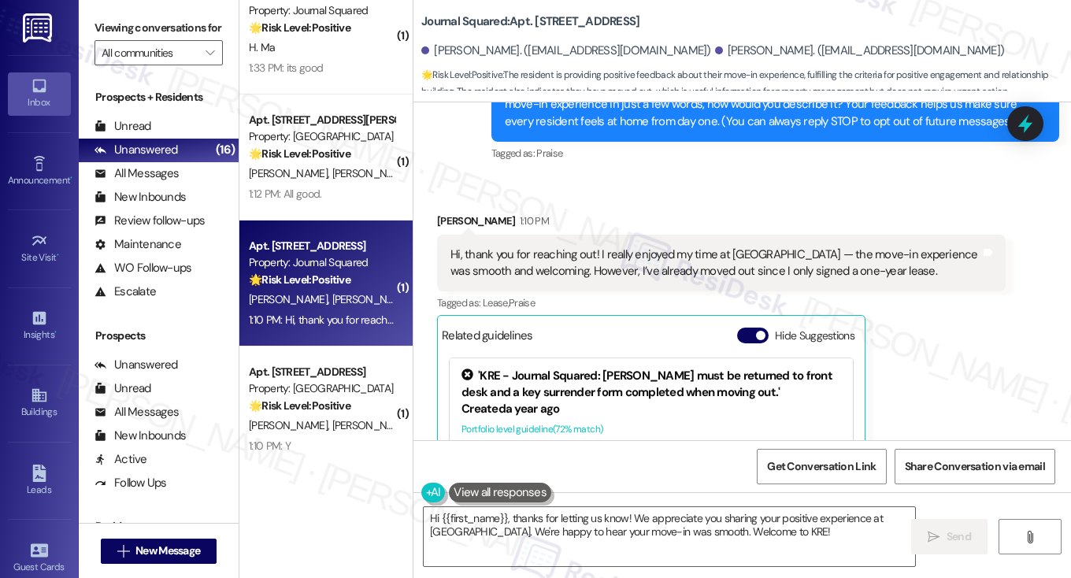
click at [113, 28] on label "Viewing conversations for" at bounding box center [159, 28] width 128 height 24
click at [785, 523] on textarea "Hi {{first_name}}, thanks for letting us know! We appreciate you sharing your p…" at bounding box center [670, 536] width 492 height 59
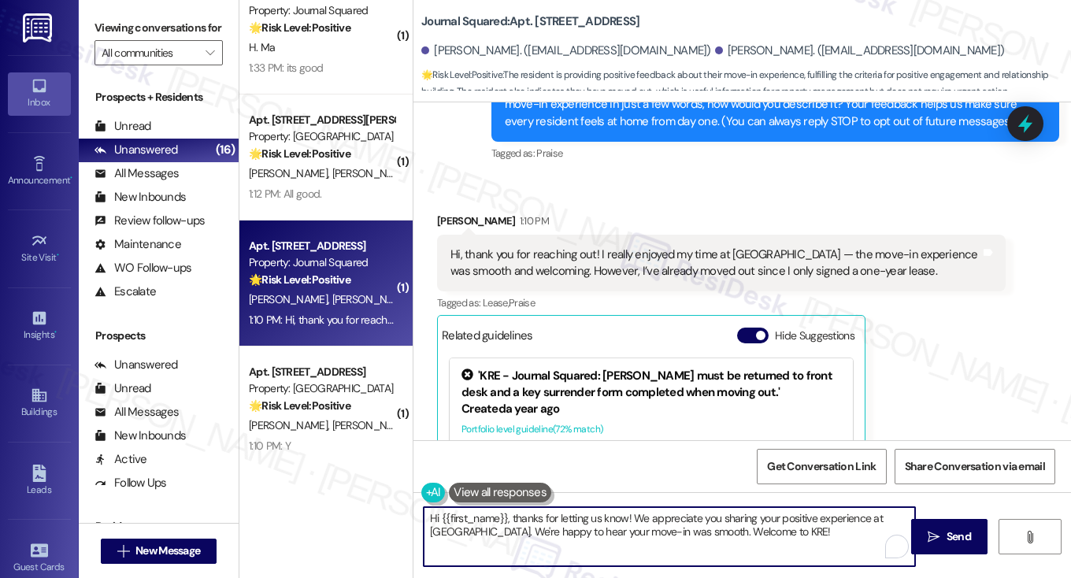
drag, startPoint x: 863, startPoint y: 532, endPoint x: 510, endPoint y: 510, distance: 354.4
click at [517, 532] on textarea "Hi {{first_name}}, thanks for letting us know! We appreciate you sharing your p…" at bounding box center [670, 536] width 492 height 59
click at [500, 279] on div "Hi, thank you for reaching out! I really enjoyed my time at Journal Squared — t…" at bounding box center [716, 264] width 530 height 34
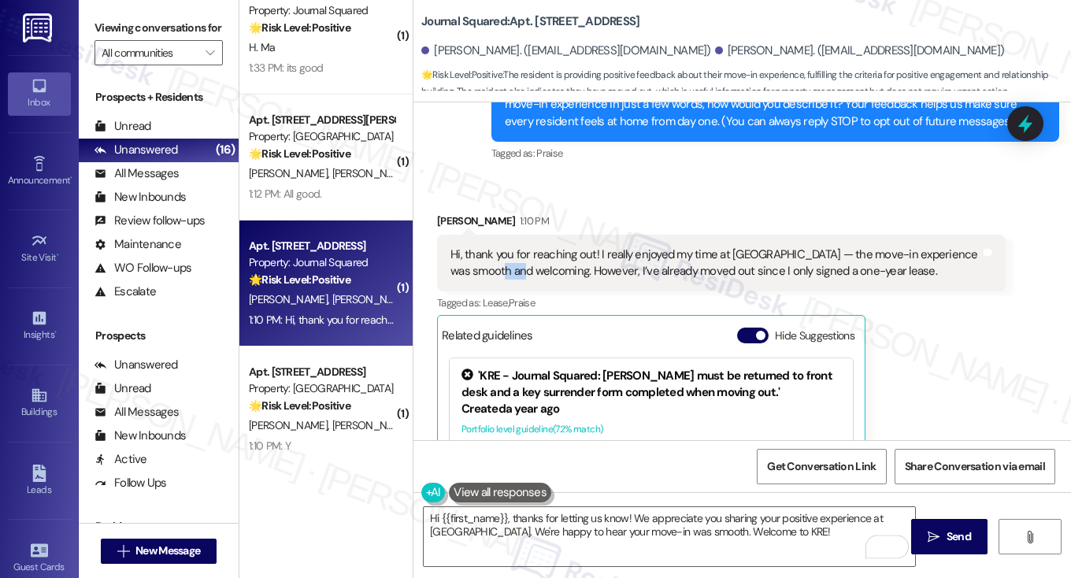
click at [500, 279] on div "Hi, thank you for reaching out! I really enjoyed my time at Journal Squared — t…" at bounding box center [716, 264] width 530 height 34
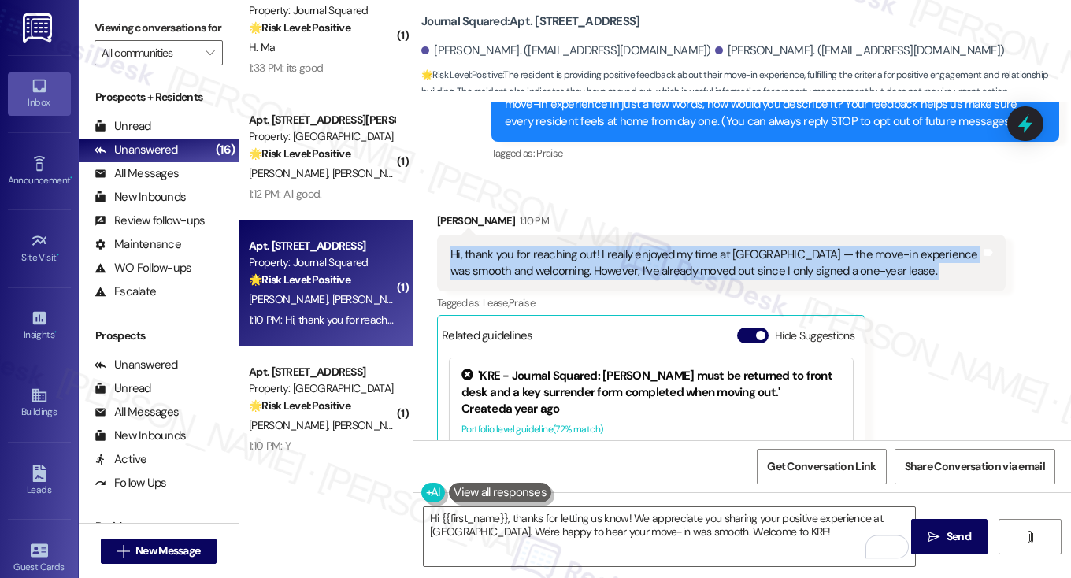
drag, startPoint x: 500, startPoint y: 279, endPoint x: 508, endPoint y: 284, distance: 9.2
click at [500, 279] on div "Hi, thank you for reaching out! I really enjoyed my time at Journal Squared — t…" at bounding box center [716, 264] width 530 height 34
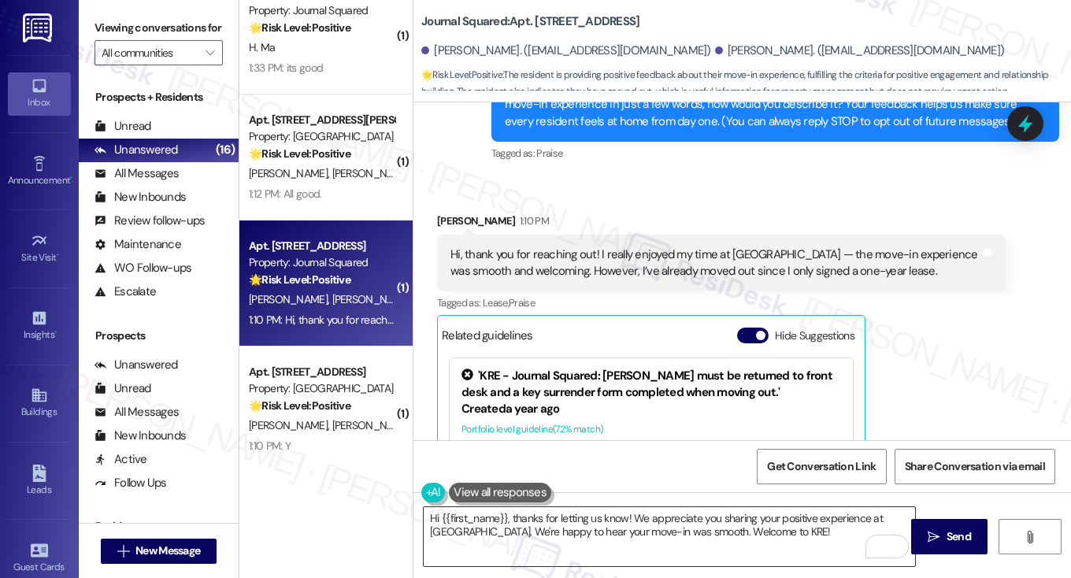
click at [498, 533] on textarea "Hi {{first_name}}, thanks for letting us know! We appreciate you sharing your p…" at bounding box center [670, 536] width 492 height 59
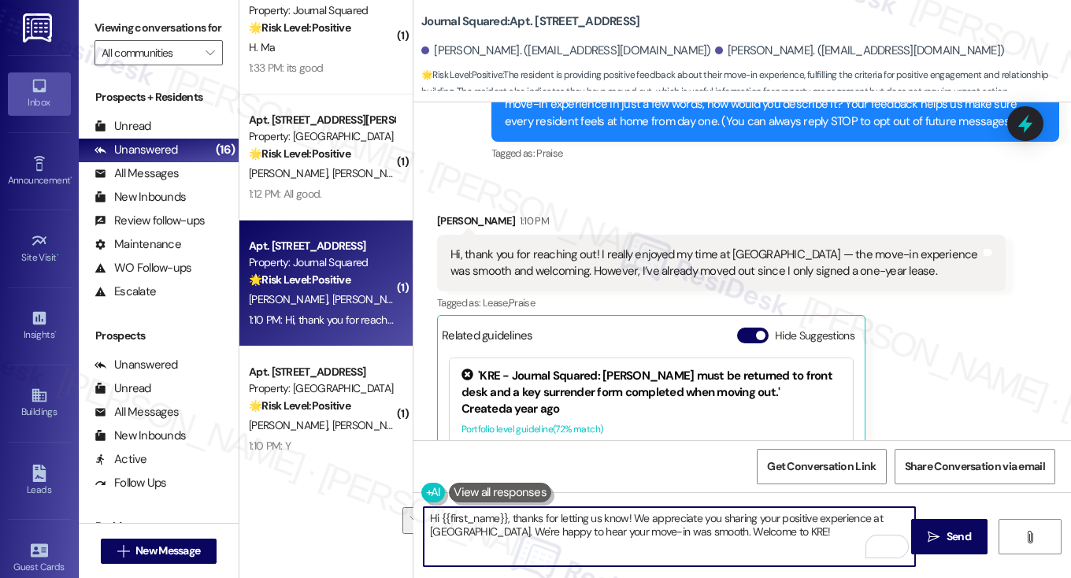
drag, startPoint x: 506, startPoint y: 533, endPoint x: 511, endPoint y: 516, distance: 18.0
click at [511, 516] on textarea "Hi {{first_name}}, thanks for letting us know! We appreciate you sharing your p…" at bounding box center [670, 536] width 492 height 59
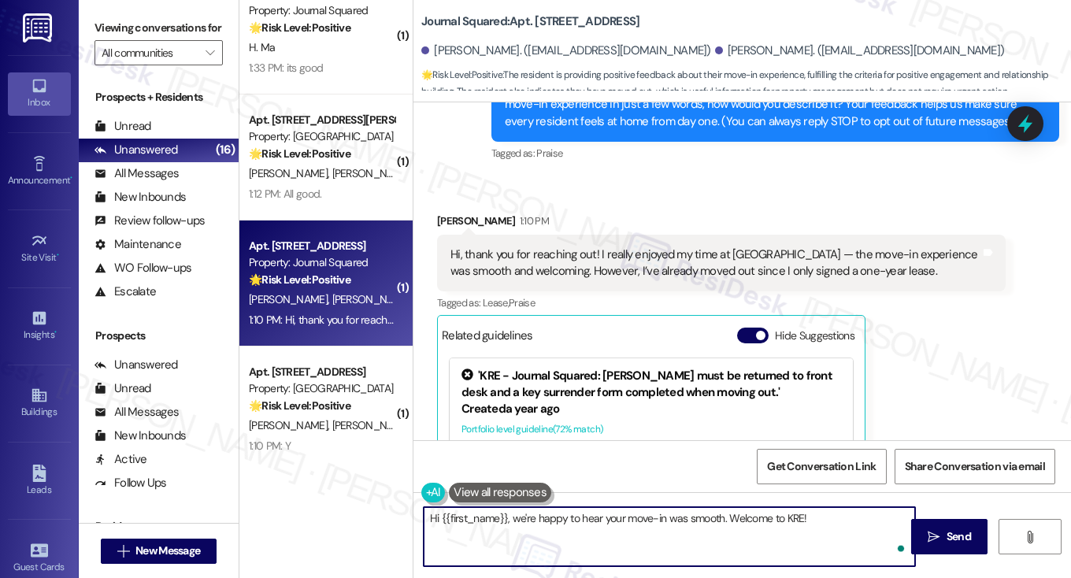
click at [841, 525] on textarea "Hi {{first_name}}, we're happy to hear your move-in was smooth. Welcome to KRE!" at bounding box center [670, 536] width 492 height 59
drag, startPoint x: 835, startPoint y: 525, endPoint x: 726, endPoint y: 518, distance: 109.7
click at [726, 518] on textarea "Hi {{first_name}}, we're happy to hear your move-in was smooth. Welcome to KRE!" at bounding box center [670, 536] width 492 height 59
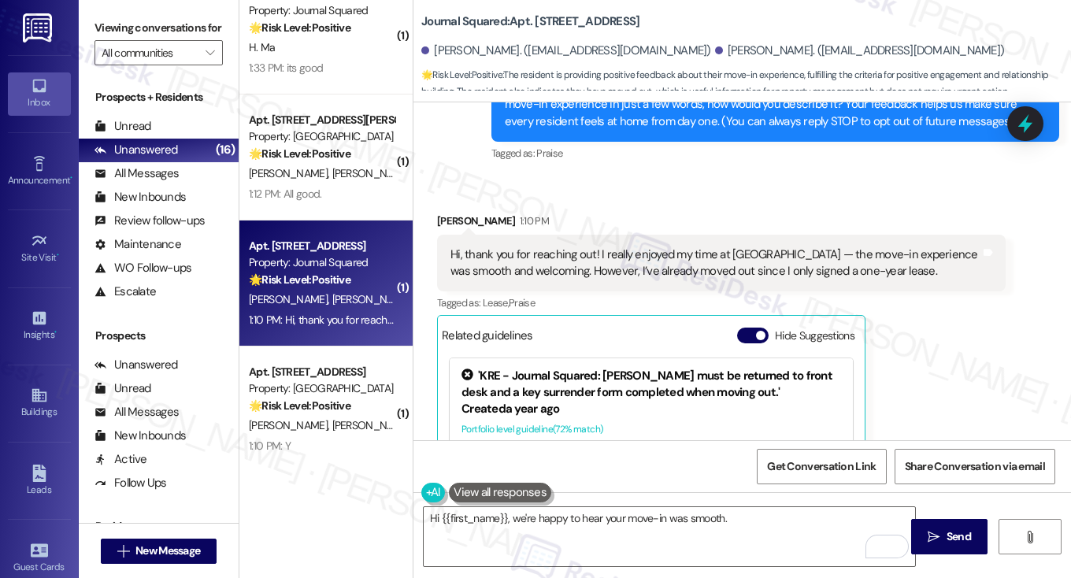
click at [96, 30] on label "Viewing conversations for" at bounding box center [159, 28] width 128 height 24
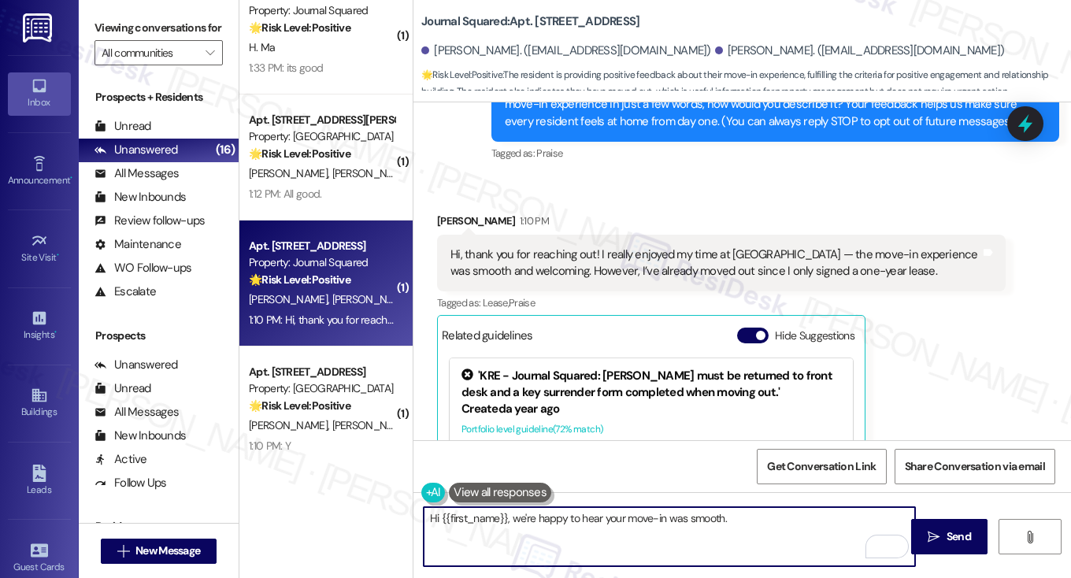
click at [756, 529] on textarea "Hi {{first_name}}, we're happy to hear your move-in was smooth." at bounding box center [670, 536] width 492 height 59
paste textarea "When you initially toured {{property}} prior to moving in, how closely did the …"
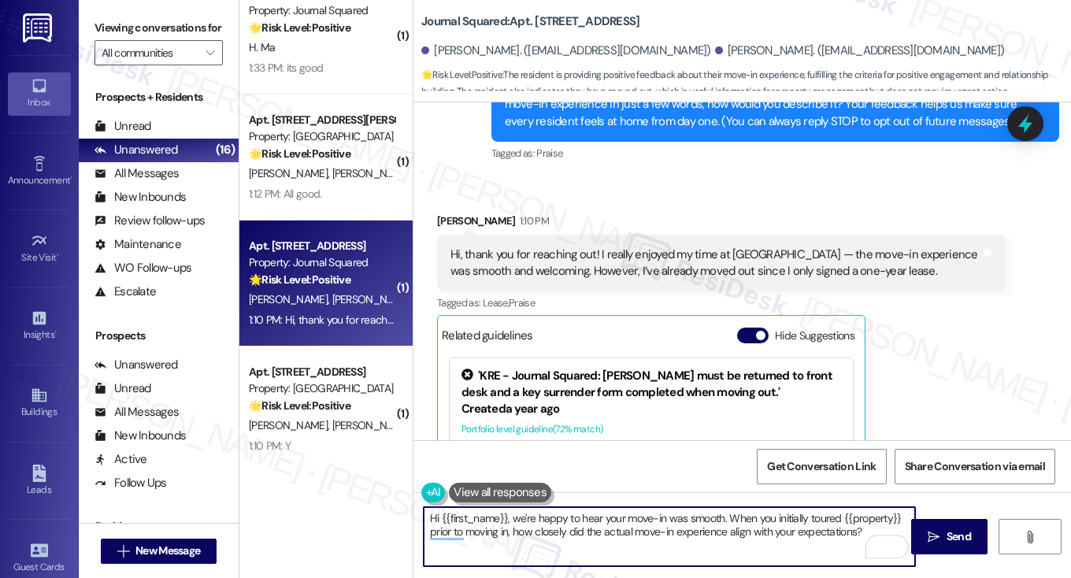
type textarea "Hi {{first_name}}, we're happy to hear your move-in was smooth. When you initia…"
click at [725, 271] on div "Hi, thank you for reaching out! I really enjoyed my time at Journal Squared — t…" at bounding box center [716, 264] width 530 height 34
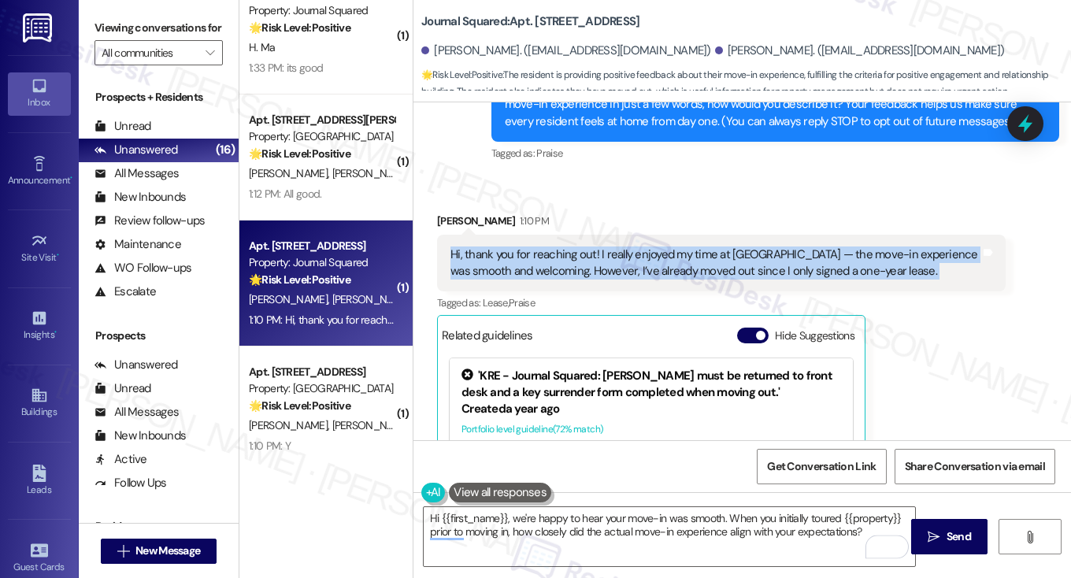
click at [725, 271] on div "Hi, thank you for reaching out! I really enjoyed my time at Journal Squared — t…" at bounding box center [716, 264] width 530 height 34
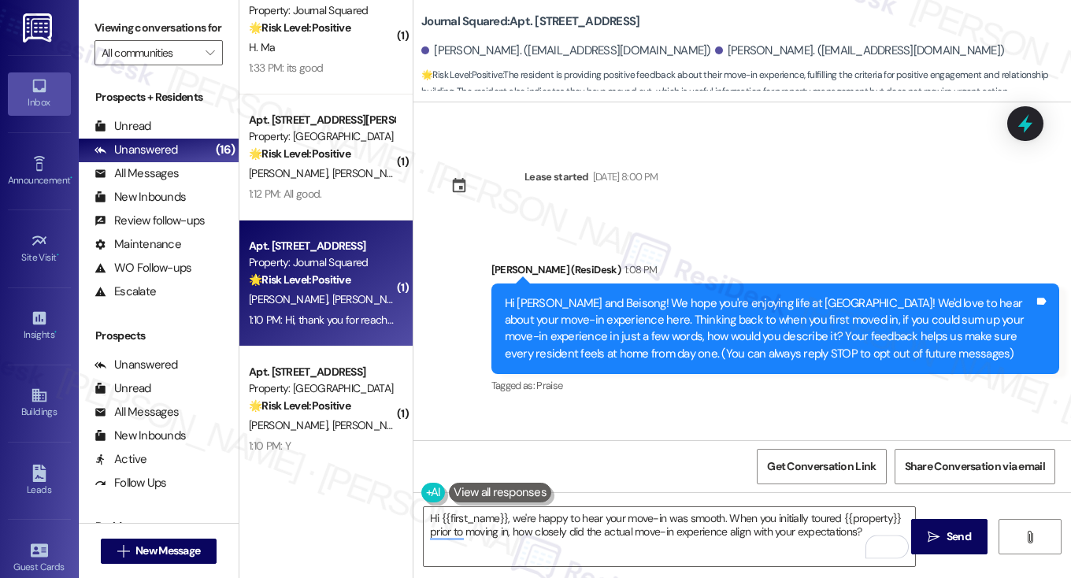
scroll to position [127, 0]
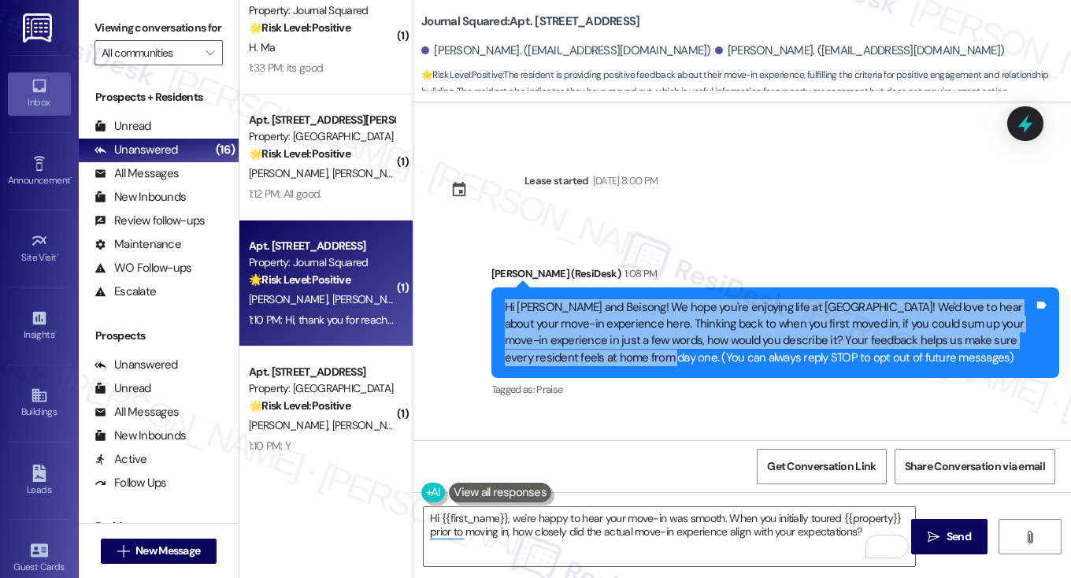
drag, startPoint x: 498, startPoint y: 307, endPoint x: 637, endPoint y: 354, distance: 146.2
click at [637, 354] on div "Hi Haoyang and Beisong! We hope you're enjoying life at Journal Squared! We'd l…" at bounding box center [776, 333] width 569 height 91
copy div "Hi Haoyang and Beisong! We hope you're enjoying life at Journal Squared! We'd l…"
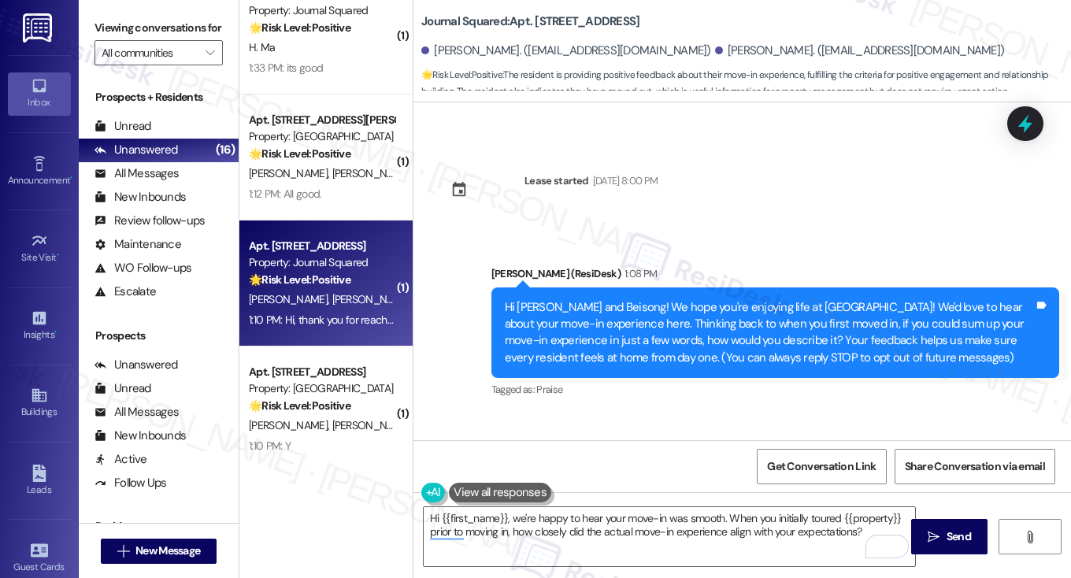
drag, startPoint x: 124, startPoint y: 16, endPoint x: 155, endPoint y: 29, distance: 33.5
click at [124, 16] on label "Viewing conversations for" at bounding box center [159, 28] width 128 height 24
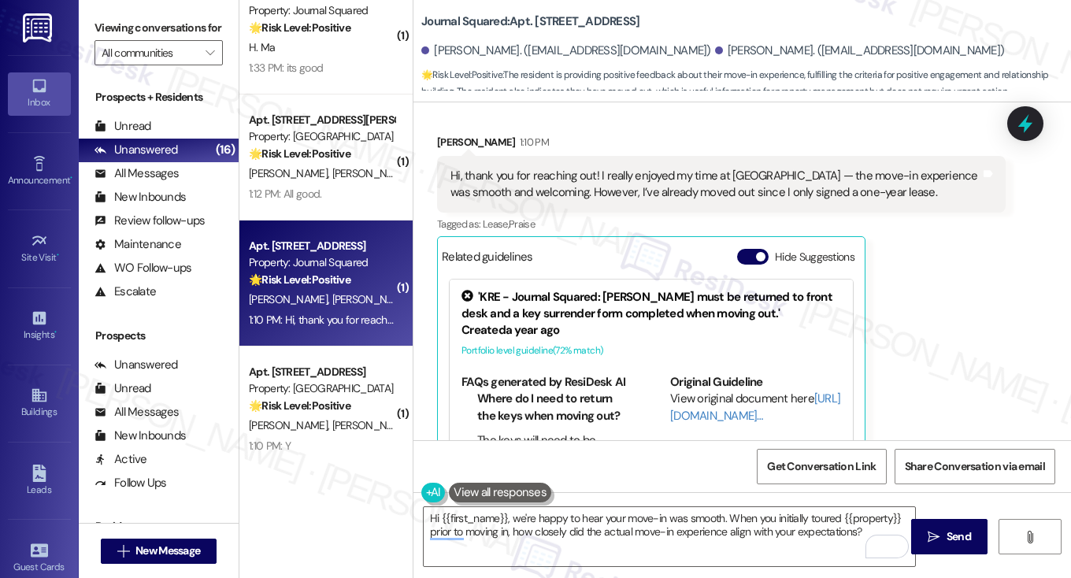
scroll to position [364, 0]
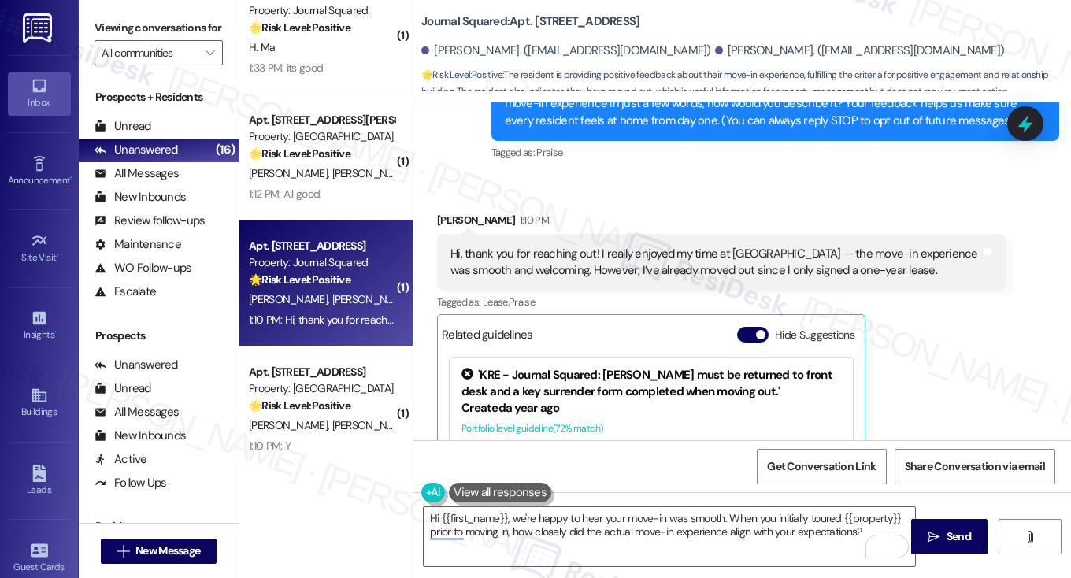
click at [540, 251] on div "Hi, thank you for reaching out! I really enjoyed my time at Journal Squared — t…" at bounding box center [716, 263] width 530 height 34
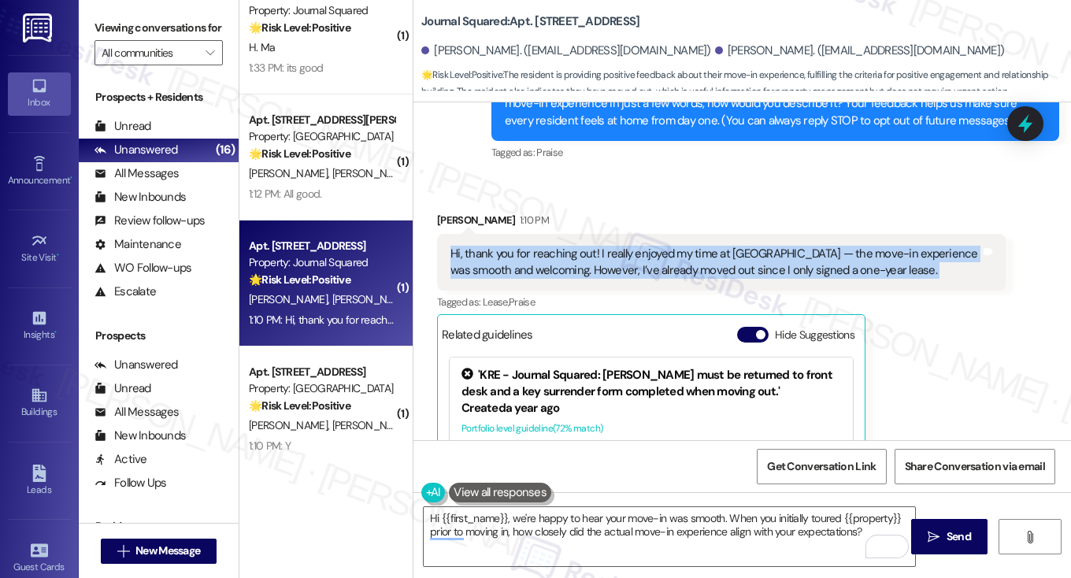
click at [540, 251] on div "Hi, thank you for reaching out! I really enjoyed my time at Journal Squared — t…" at bounding box center [716, 263] width 530 height 34
copy div "Hi, thank you for reaching out! I really enjoyed my time at Journal Squared — t…"
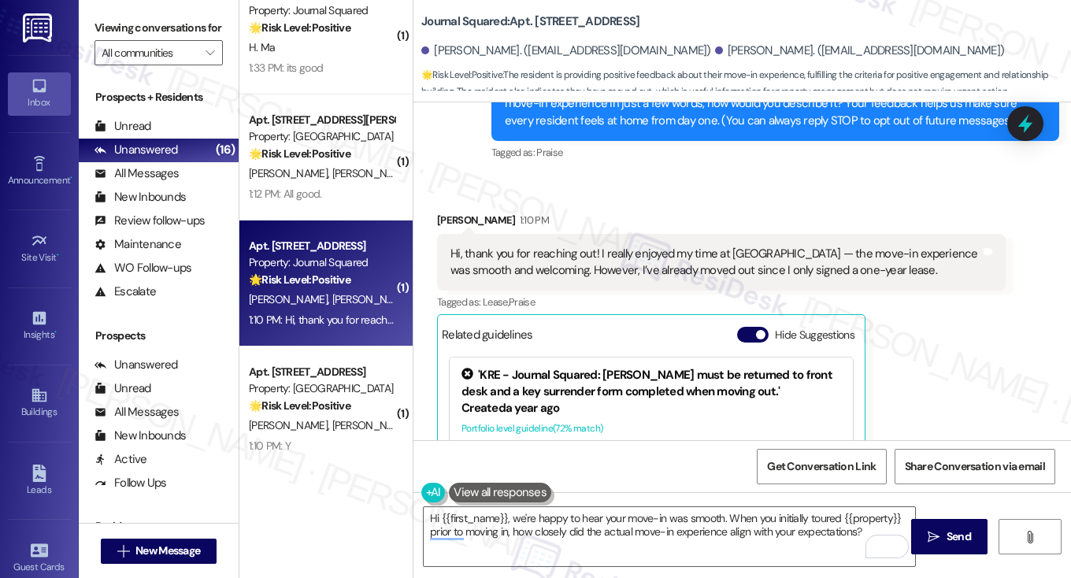
click at [130, 34] on label "Viewing conversations for" at bounding box center [159, 28] width 128 height 24
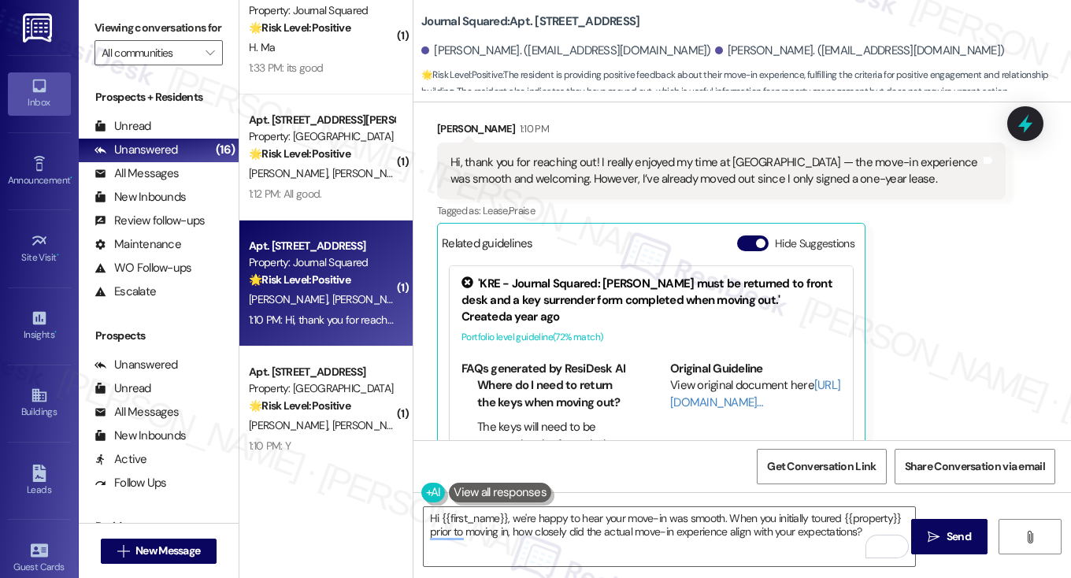
scroll to position [365, 0]
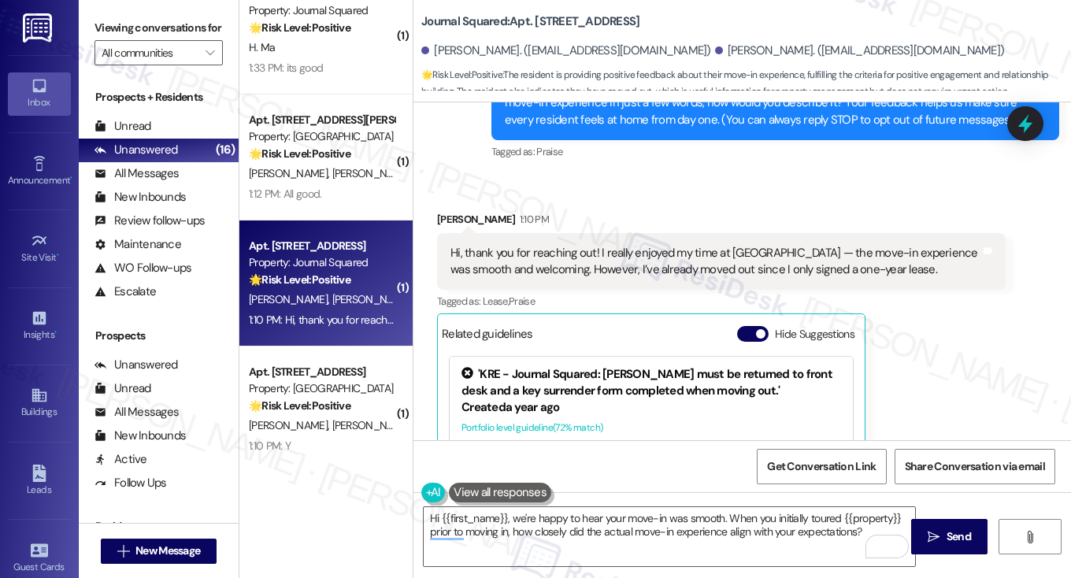
click at [600, 261] on div "Hi, thank you for reaching out! I really enjoyed my time at Journal Squared — t…" at bounding box center [716, 262] width 530 height 34
click at [599, 261] on div "Hi, thank you for reaching out! I really enjoyed my time at Journal Squared — t…" at bounding box center [716, 262] width 530 height 34
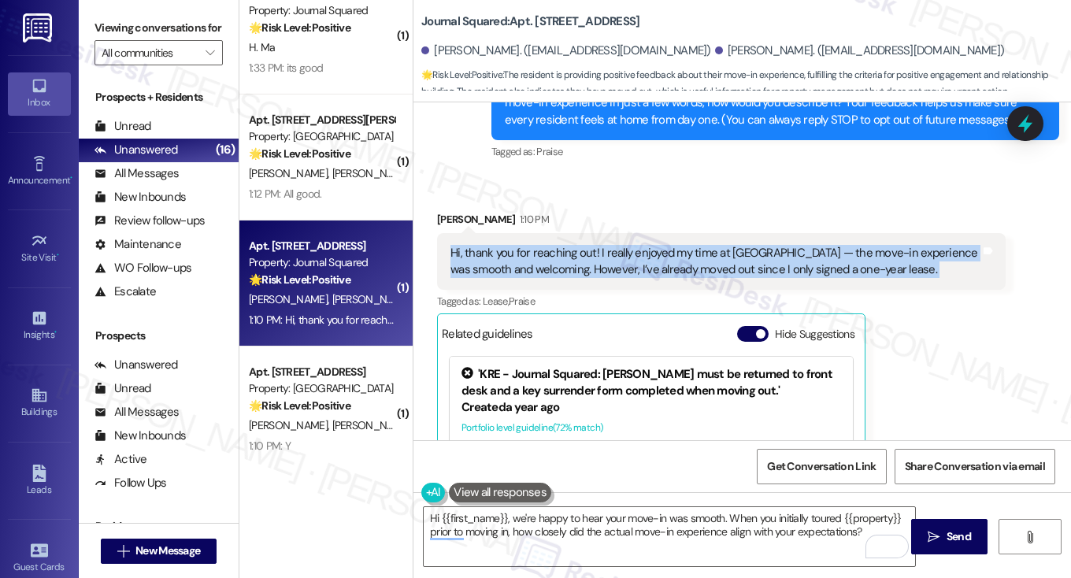
click at [599, 261] on div "Hi, thank you for reaching out! I really enjoyed my time at Journal Squared — t…" at bounding box center [716, 262] width 530 height 34
click at [593, 265] on div "Hi, thank you for reaching out! I really enjoyed my time at Journal Squared — t…" at bounding box center [716, 262] width 530 height 34
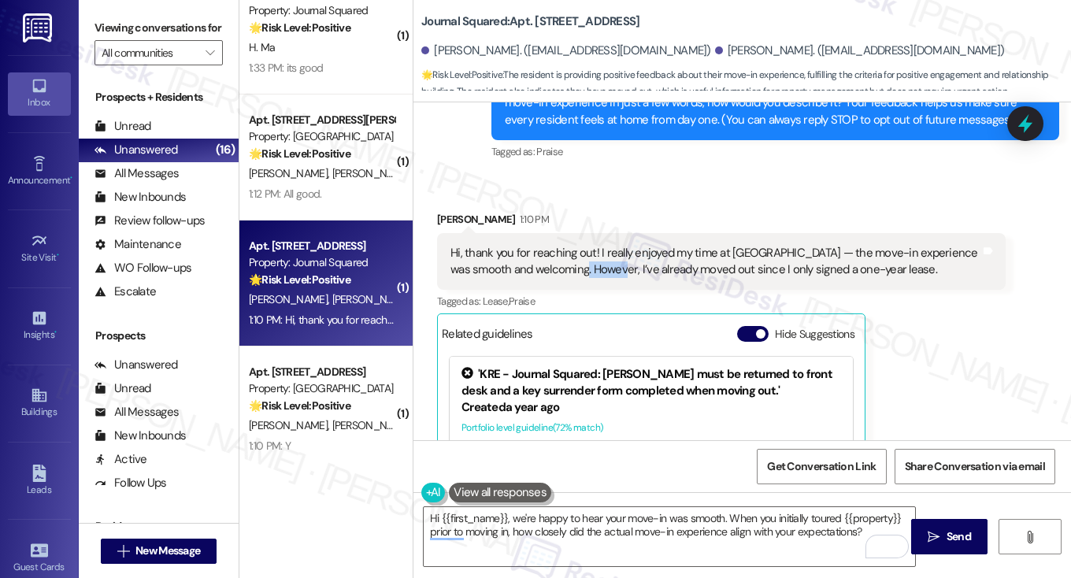
click at [593, 265] on div "Hi, thank you for reaching out! I really enjoyed my time at Journal Squared — t…" at bounding box center [716, 262] width 530 height 34
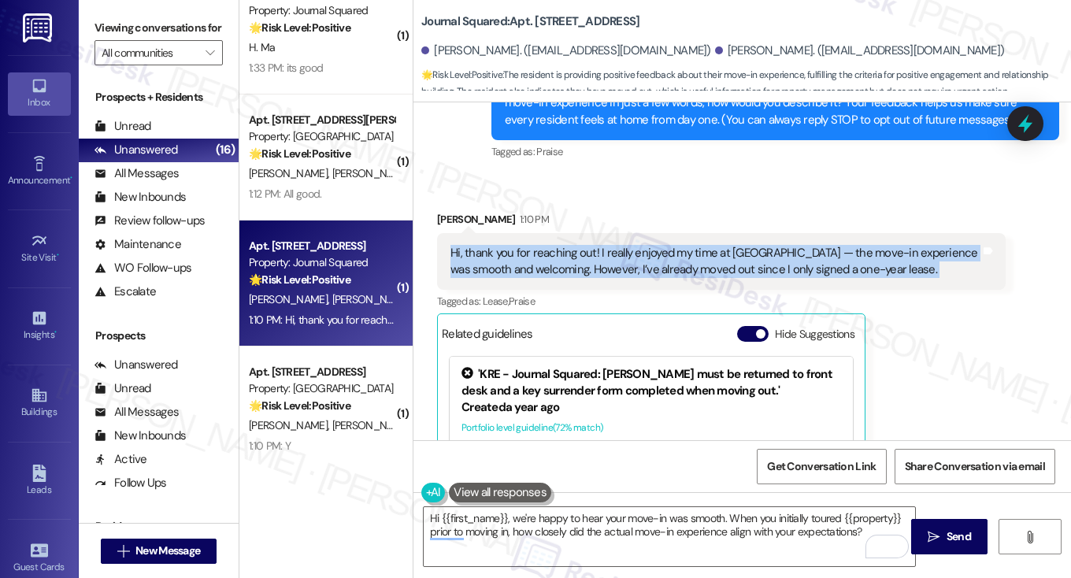
click at [593, 265] on div "Hi, thank you for reaching out! I really enjoyed my time at Journal Squared — t…" at bounding box center [716, 262] width 530 height 34
click at [704, 271] on div "Hi, thank you for reaching out! I really enjoyed my time at Journal Squared — t…" at bounding box center [716, 262] width 530 height 34
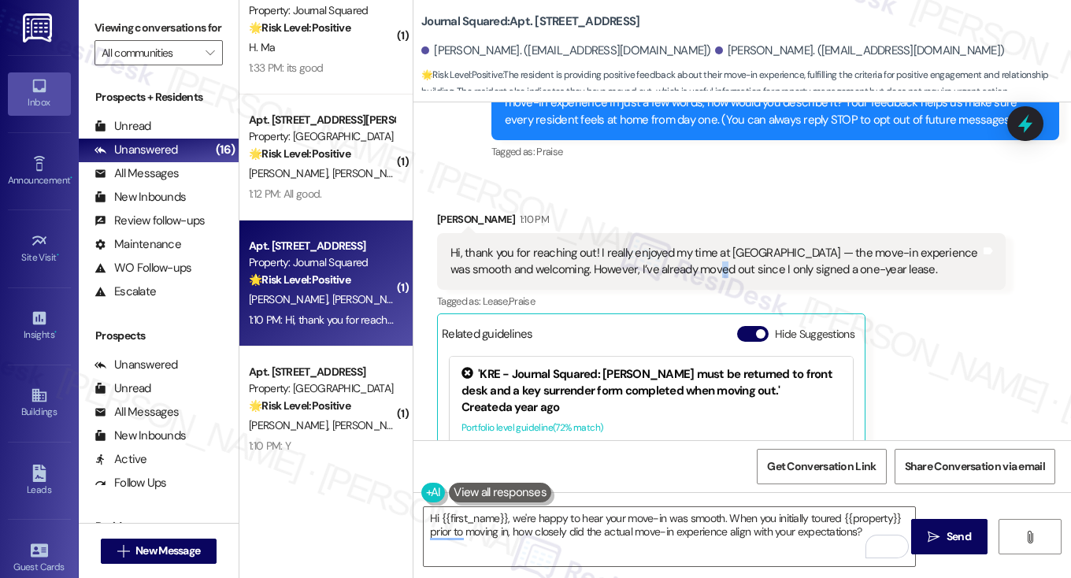
click at [704, 271] on div "Hi, thank you for reaching out! I really enjoyed my time at Journal Squared — t…" at bounding box center [716, 262] width 530 height 34
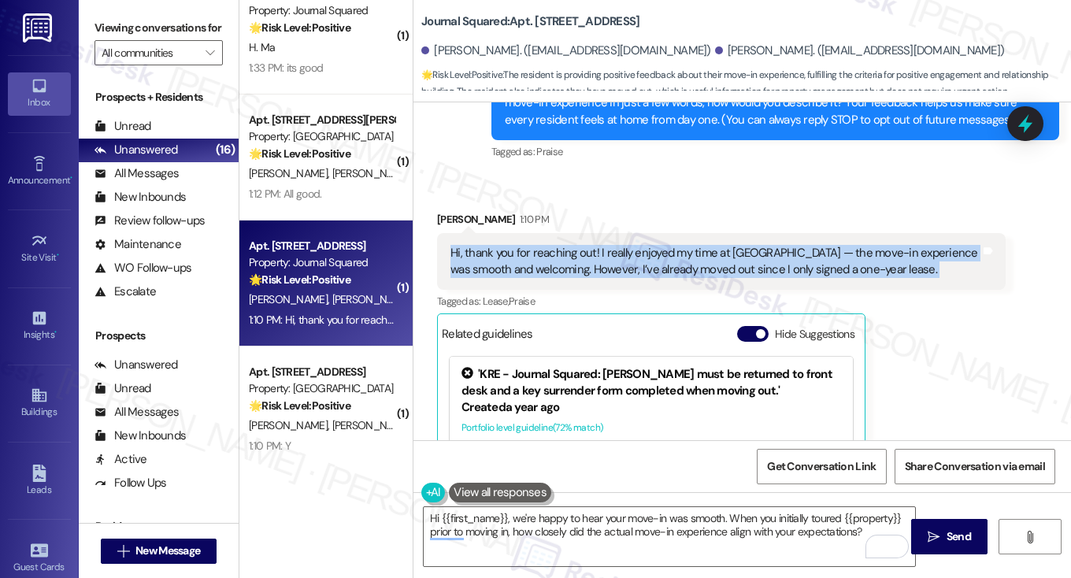
click at [704, 271] on div "Hi, thank you for reaching out! I really enjoyed my time at Journal Squared — t…" at bounding box center [716, 262] width 530 height 34
click at [774, 256] on div "Hi, thank you for reaching out! I really enjoyed my time at Journal Squared — t…" at bounding box center [716, 262] width 530 height 34
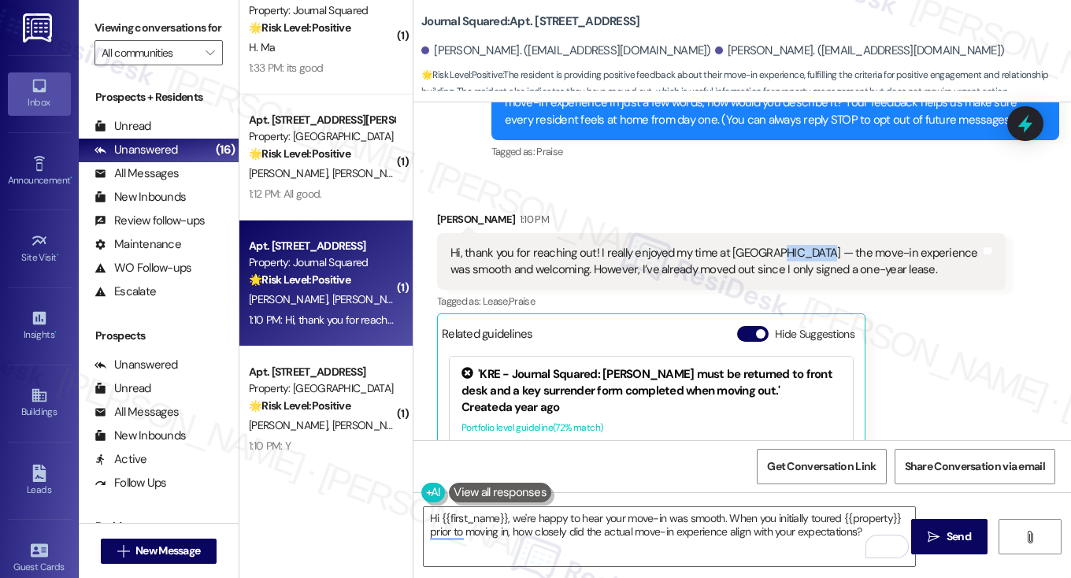
click at [774, 256] on div "Hi, thank you for reaching out! I really enjoyed my time at Journal Squared — t…" at bounding box center [716, 262] width 530 height 34
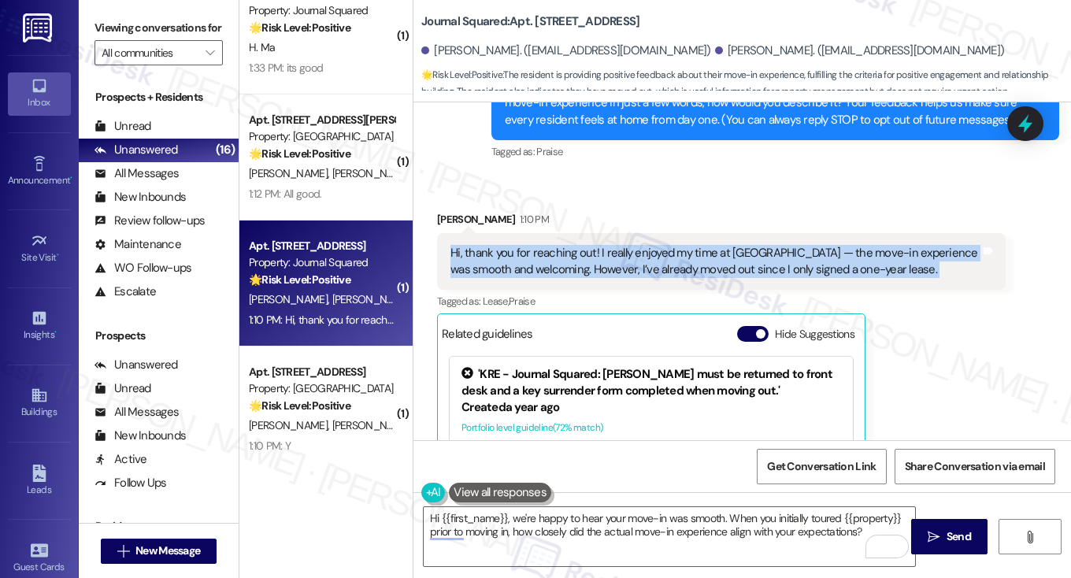
click at [774, 256] on div "Hi, thank you for reaching out! I really enjoyed my time at Journal Squared — t…" at bounding box center [716, 262] width 530 height 34
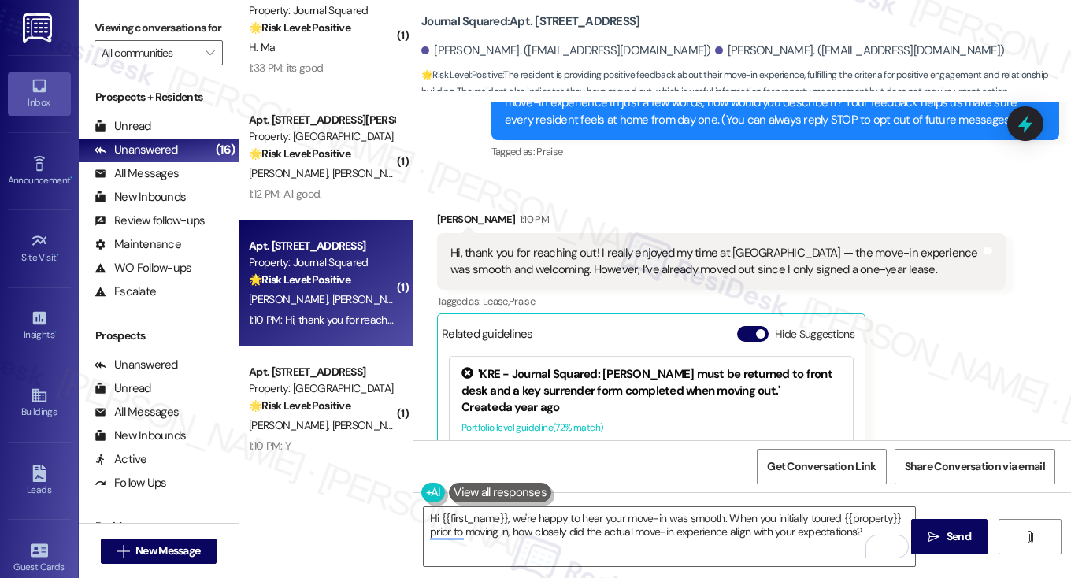
click at [102, 17] on label "Viewing conversations for" at bounding box center [159, 28] width 128 height 24
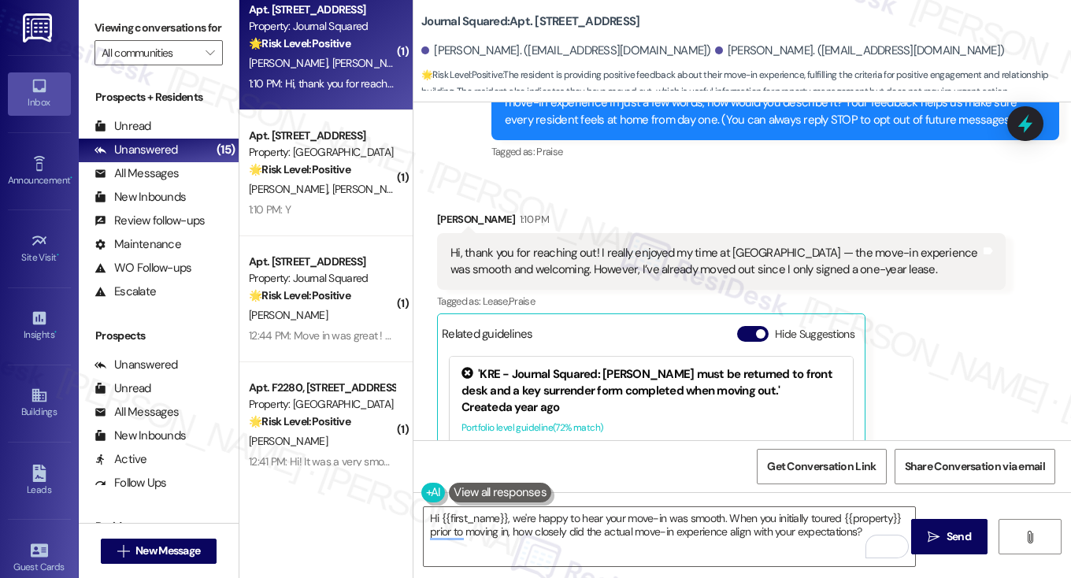
scroll to position [522, 0]
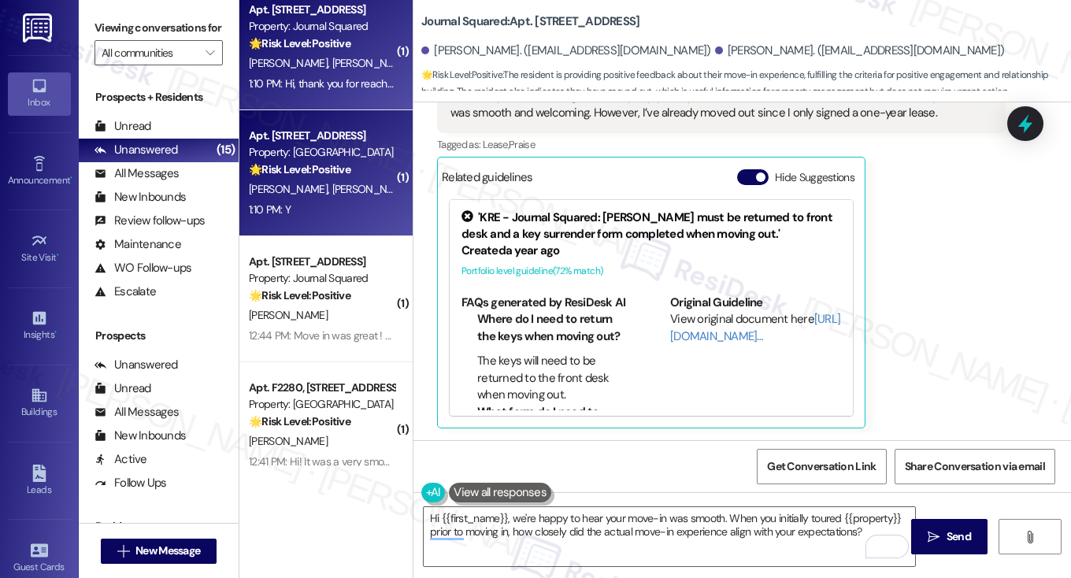
click at [332, 199] on div "D. Pizzano O. Catania" at bounding box center [321, 190] width 149 height 20
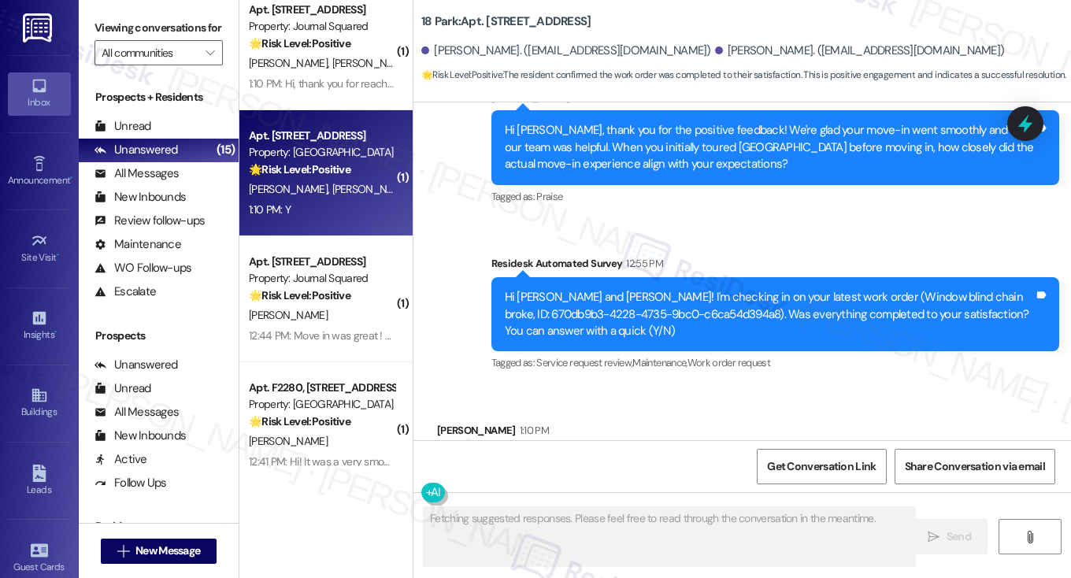
scroll to position [1098, 0]
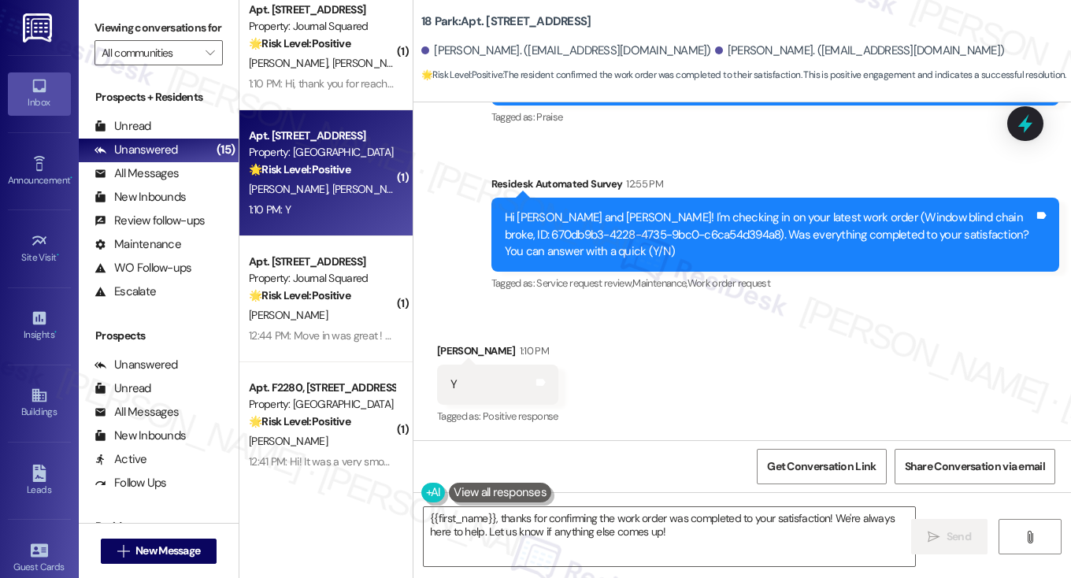
drag, startPoint x: 110, startPoint y: 37, endPoint x: 129, endPoint y: 56, distance: 26.7
click at [110, 37] on label "Viewing conversations for" at bounding box center [159, 28] width 128 height 24
click at [608, 536] on textarea "{{first_name}}, thanks for confirming the work order was completed to your sati…" at bounding box center [670, 536] width 492 height 59
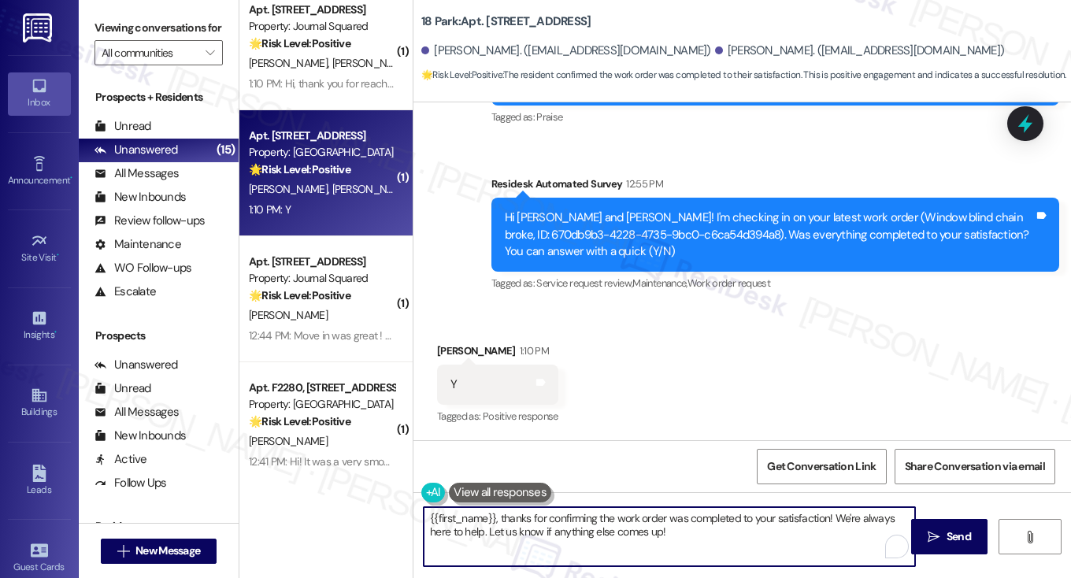
paste textarea "Hi {{first_name}}! I'm glad to hear that the latest work order was completed to…"
click at [470, 365] on div "Y Tags and notes" at bounding box center [497, 385] width 121 height 40
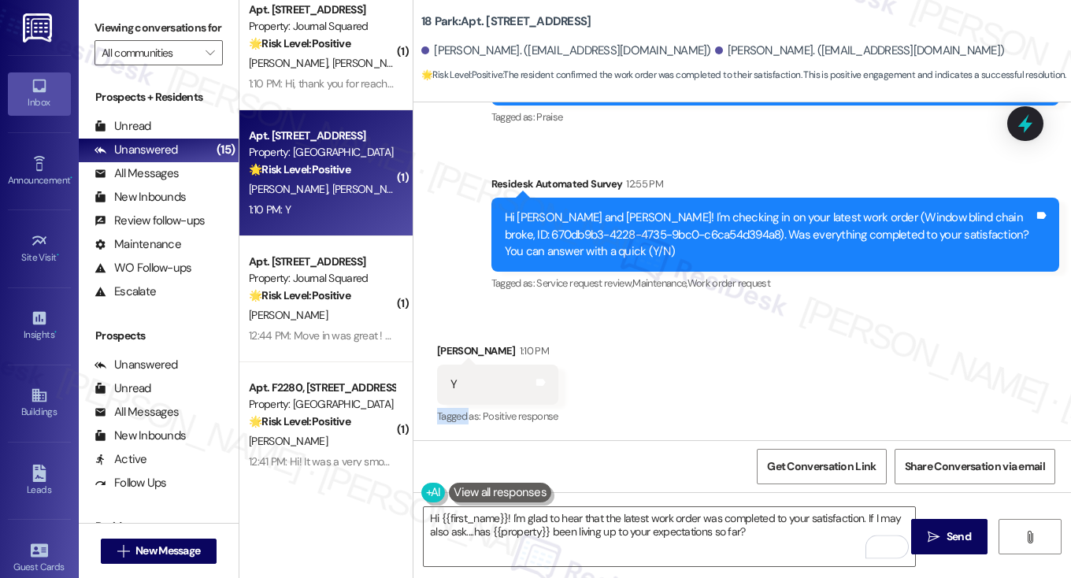
click at [468, 365] on div "Y Tags and notes" at bounding box center [497, 385] width 121 height 40
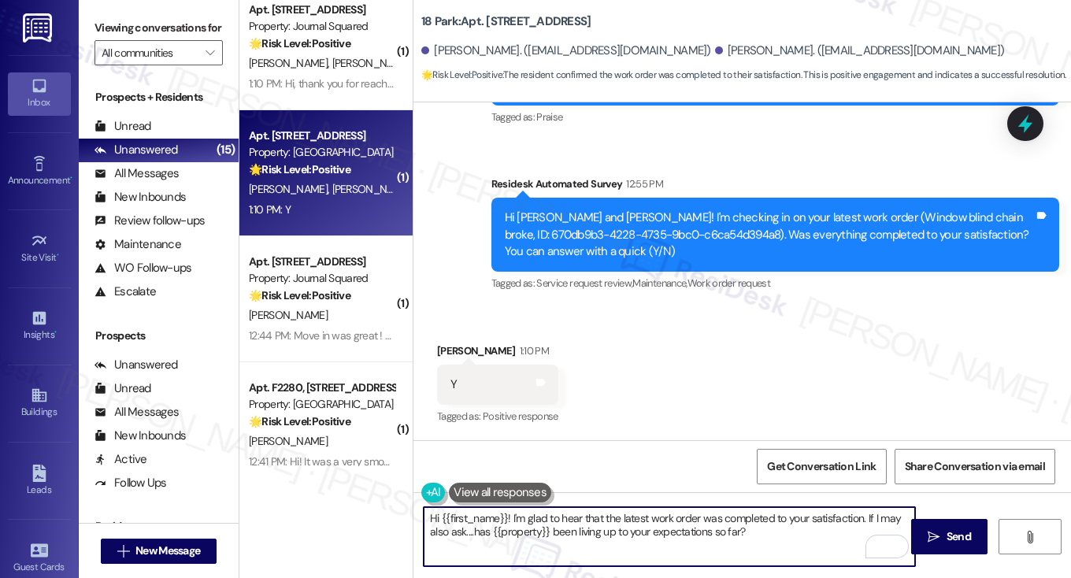
drag, startPoint x: 439, startPoint y: 517, endPoint x: 506, endPoint y: 517, distance: 67.0
click at [506, 517] on textarea "Hi {{first_name}}! I'm glad to hear that the latest work order was completed to…" at bounding box center [670, 536] width 492 height 59
click at [589, 519] on textarea "Hi Olivia! I'm glad to hear that the latest work order was completed to your sa…" at bounding box center [670, 536] width 492 height 59
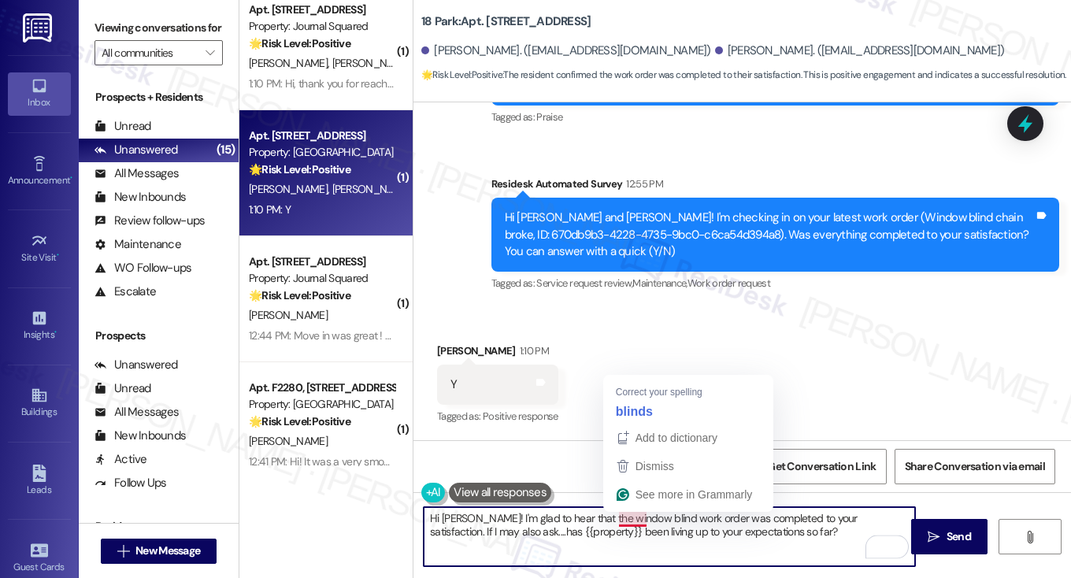
type textarea "Hi Olivia! I'm glad to hear that the window blinds work order was completed to …"
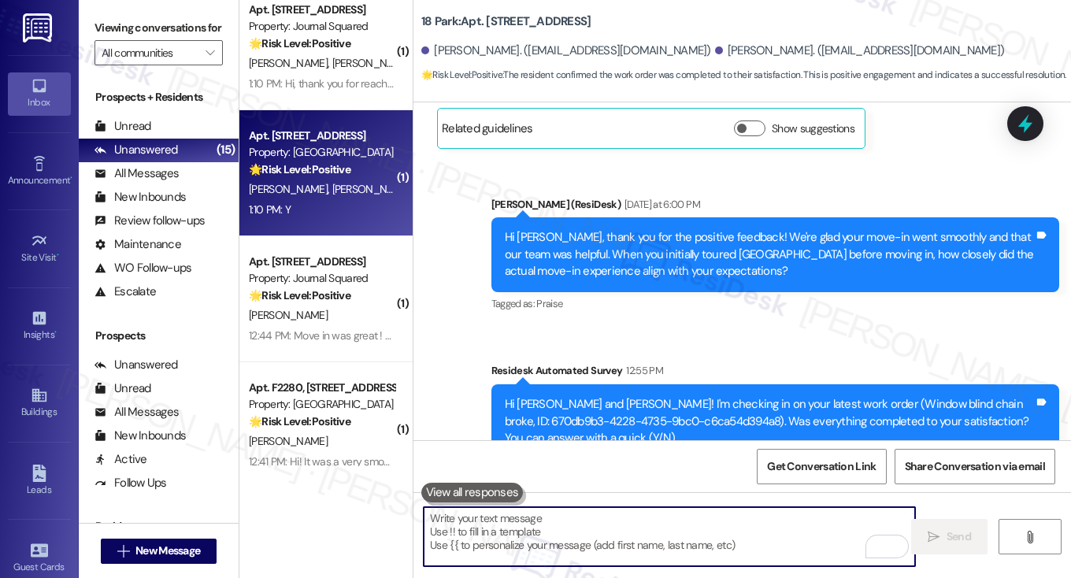
scroll to position [911, 0]
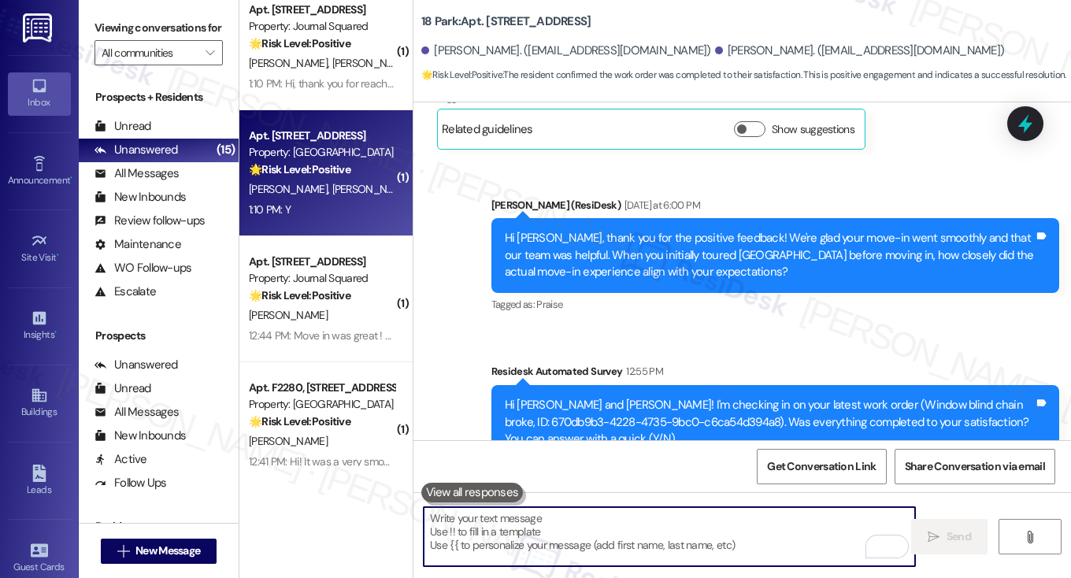
click at [615, 271] on div "Hi Dominick, thank you for the positive feedback! We're glad your move-in went …" at bounding box center [770, 255] width 530 height 50
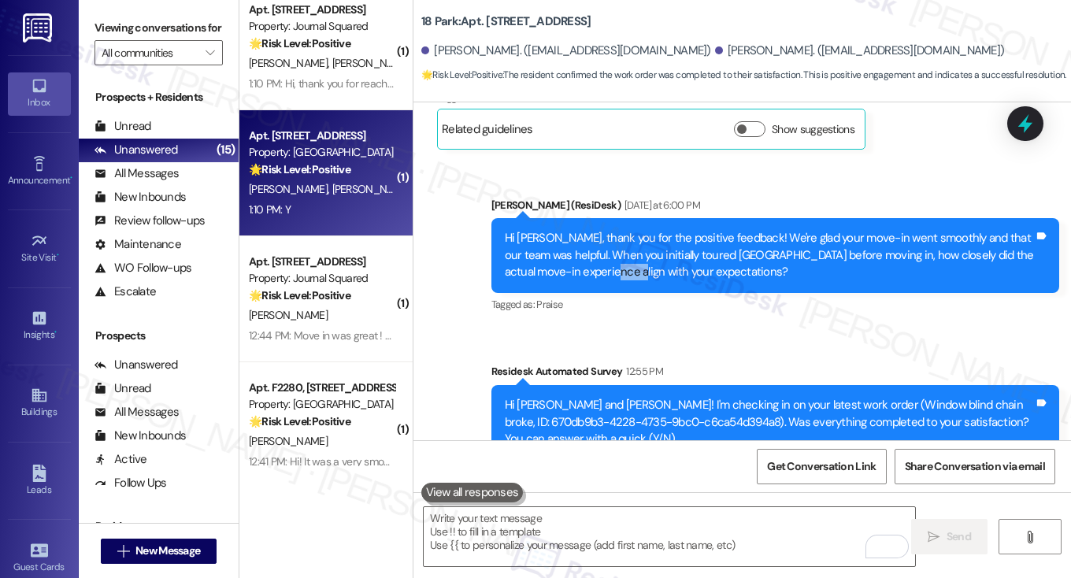
click at [615, 271] on div "Hi Dominick, thank you for the positive feedback! We're glad your move-in went …" at bounding box center [770, 255] width 530 height 50
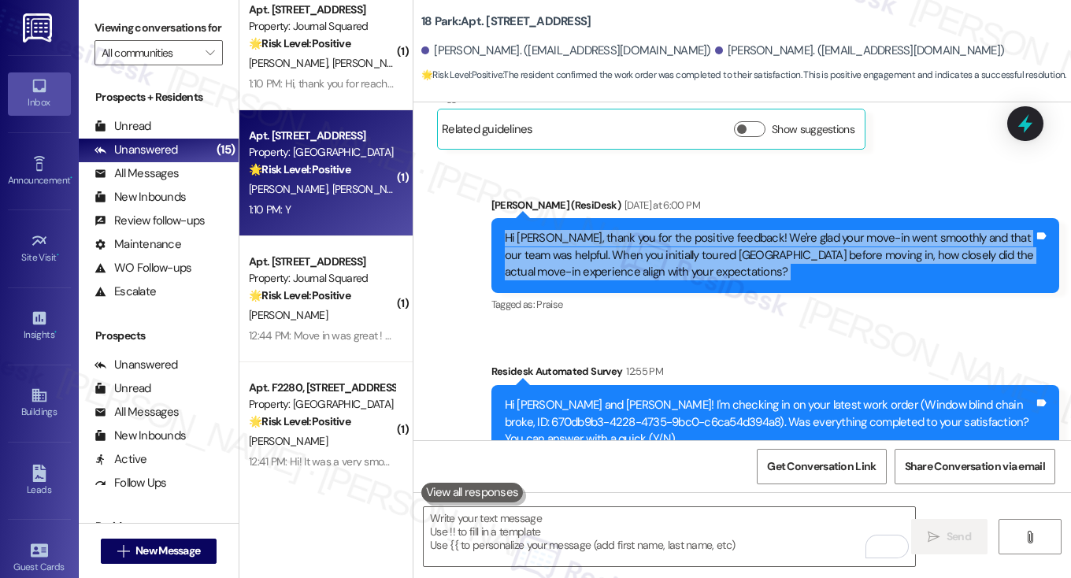
click at [615, 271] on div "Hi Dominick, thank you for the positive feedback! We're glad your move-in went …" at bounding box center [770, 255] width 530 height 50
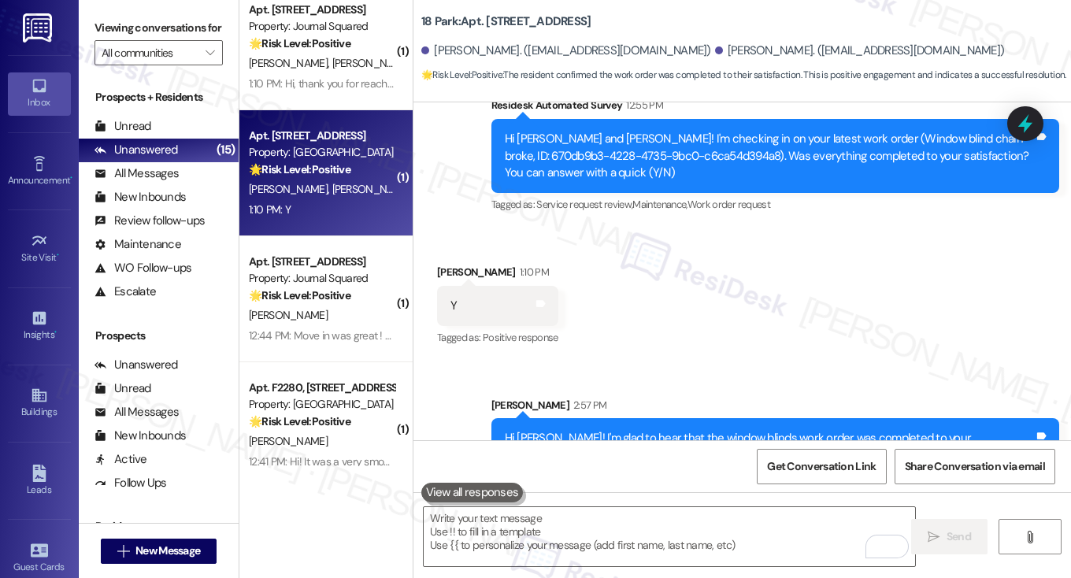
scroll to position [1225, 0]
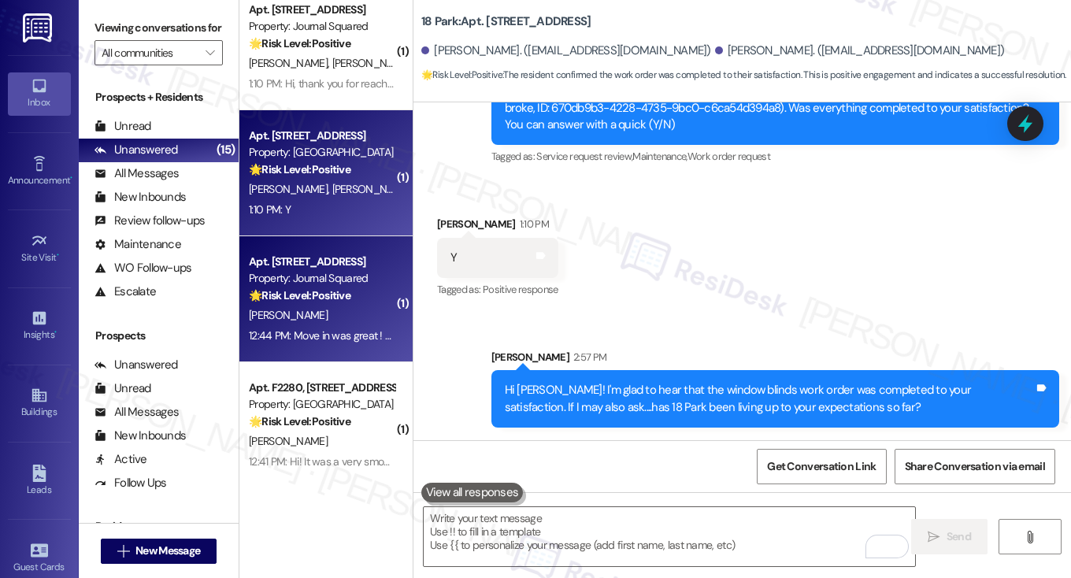
click at [276, 292] on strong "🌟 Risk Level: Positive" at bounding box center [300, 295] width 102 height 14
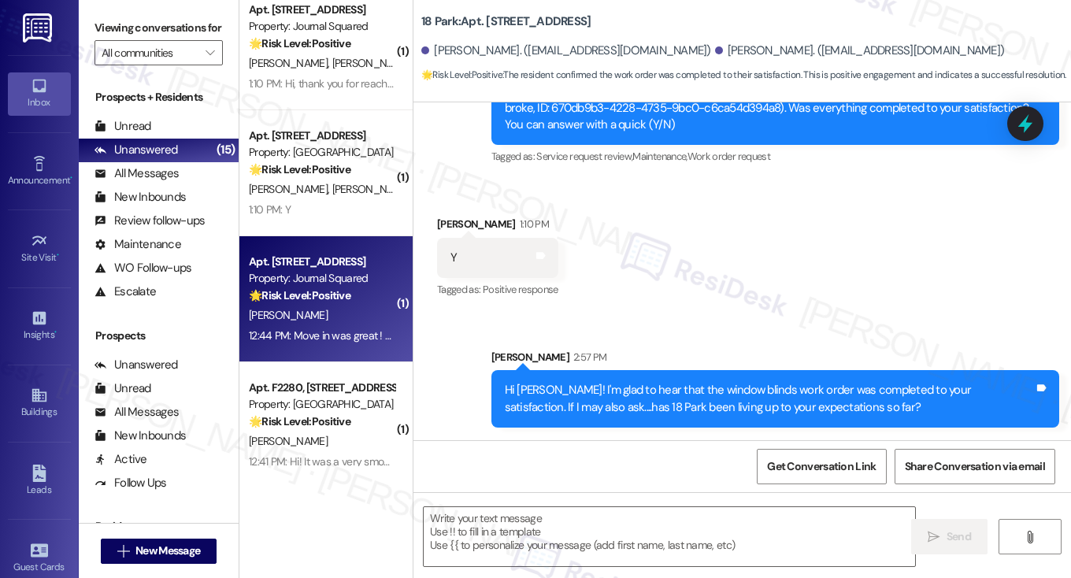
type textarea "Fetching suggested responses. Please feel free to read through the conversation…"
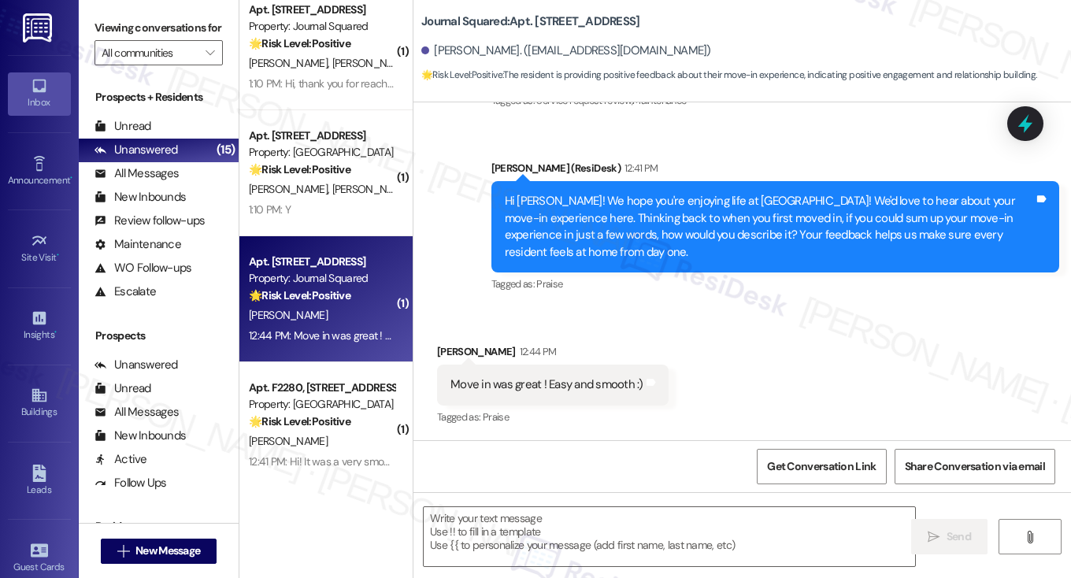
type textarea "Fetching suggested responses. Please feel free to read through the conversation…"
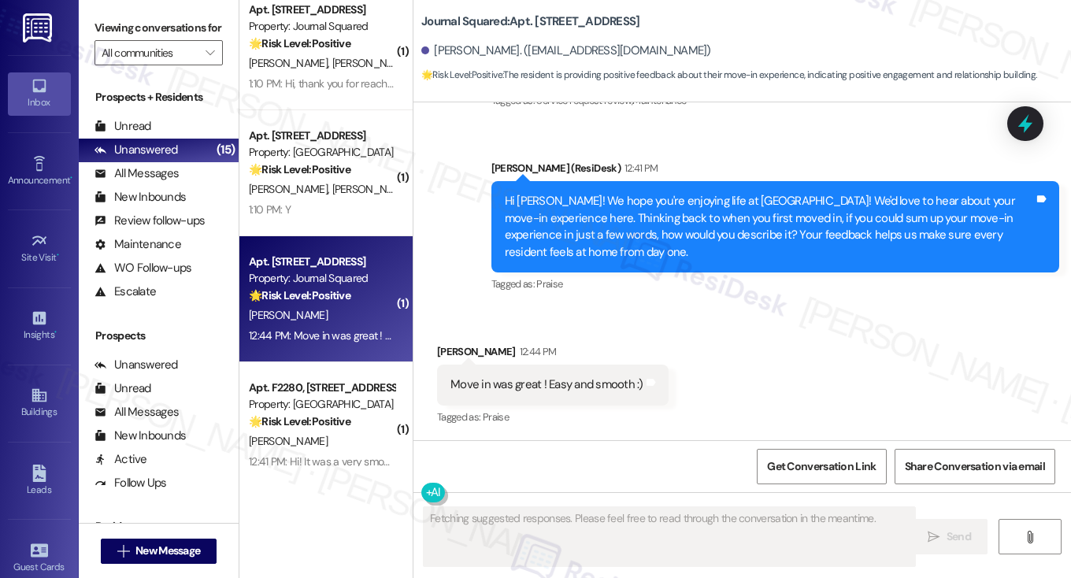
scroll to position [251, 0]
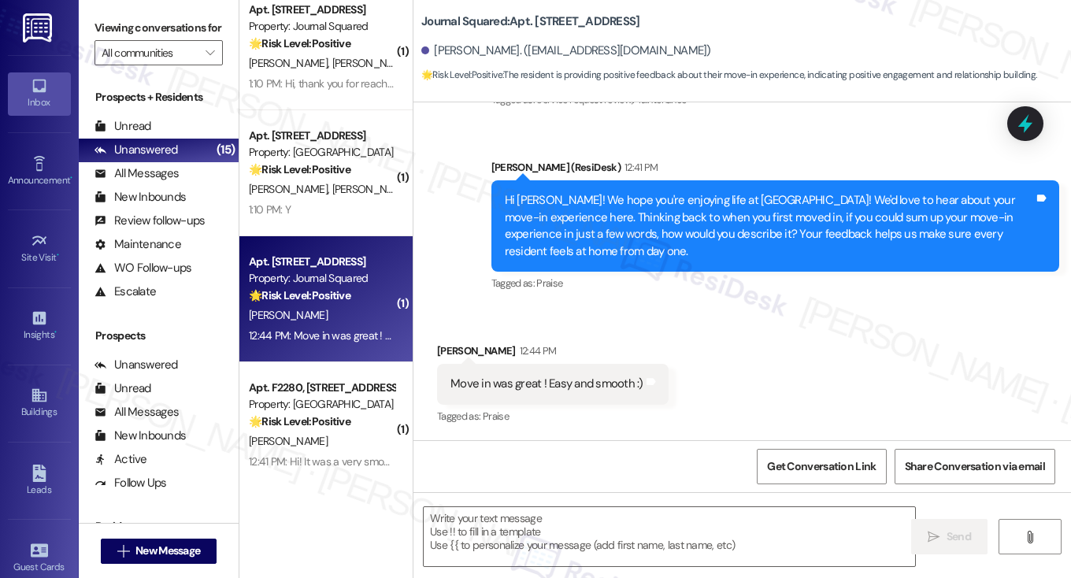
click at [110, 40] on label "Viewing conversations for" at bounding box center [159, 28] width 128 height 24
click at [577, 208] on div "Hi Zoe! We hope you're enjoying life at Journal Squared! We'd love to hear abou…" at bounding box center [770, 226] width 530 height 68
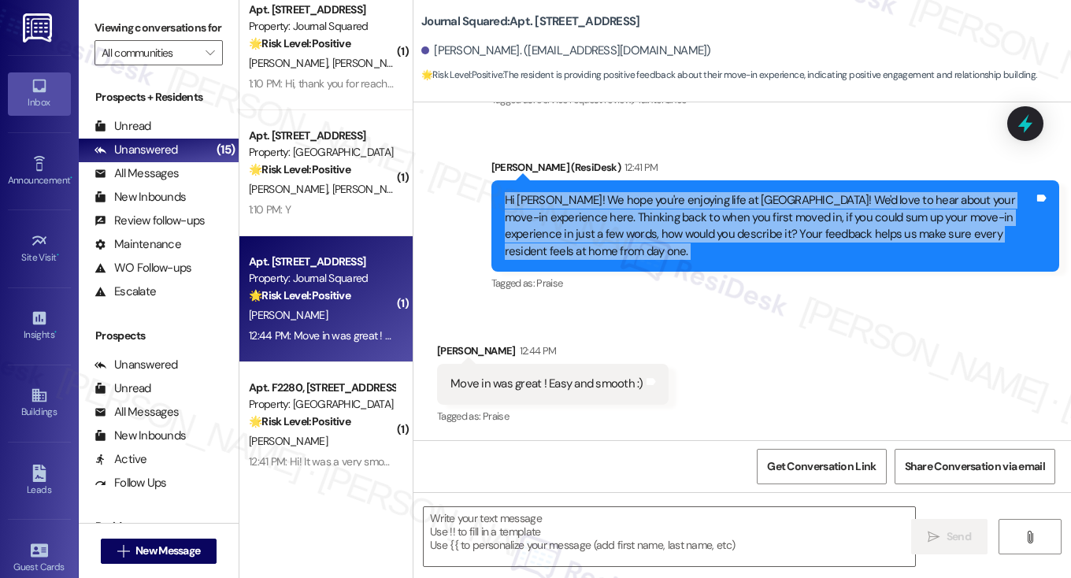
click at [579, 208] on div "Hi Zoe! We hope you're enjoying life at Journal Squared! We'd love to hear abou…" at bounding box center [770, 226] width 530 height 68
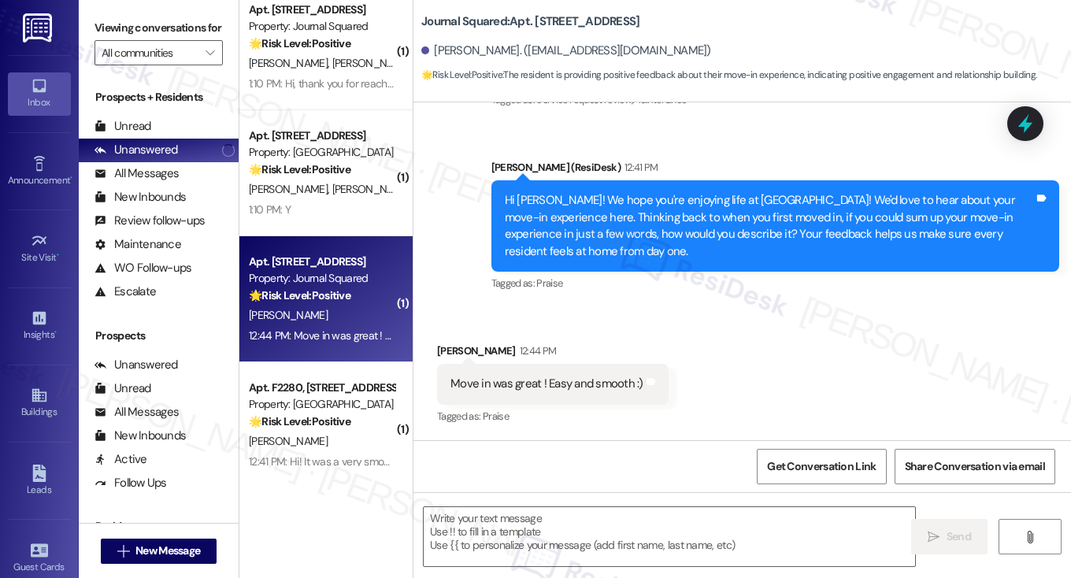
click at [548, 387] on div "Move in was great ! Easy and smooth :)" at bounding box center [547, 384] width 193 height 17
click at [629, 224] on div "Hi Zoe! We hope you're enjoying life at Journal Squared! We'd love to hear abou…" at bounding box center [770, 226] width 530 height 68
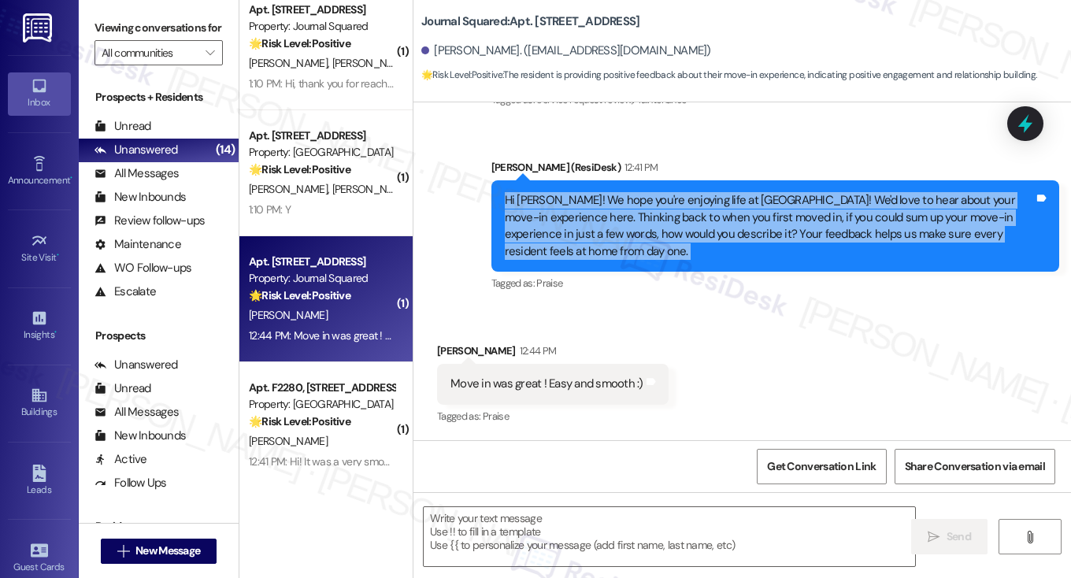
click at [629, 224] on div "Hi Zoe! We hope you're enjoying life at Journal Squared! We'd love to hear abou…" at bounding box center [770, 226] width 530 height 68
copy div "Hi Zoe! We hope you're enjoying life at Journal Squared! We'd love to hear abou…"
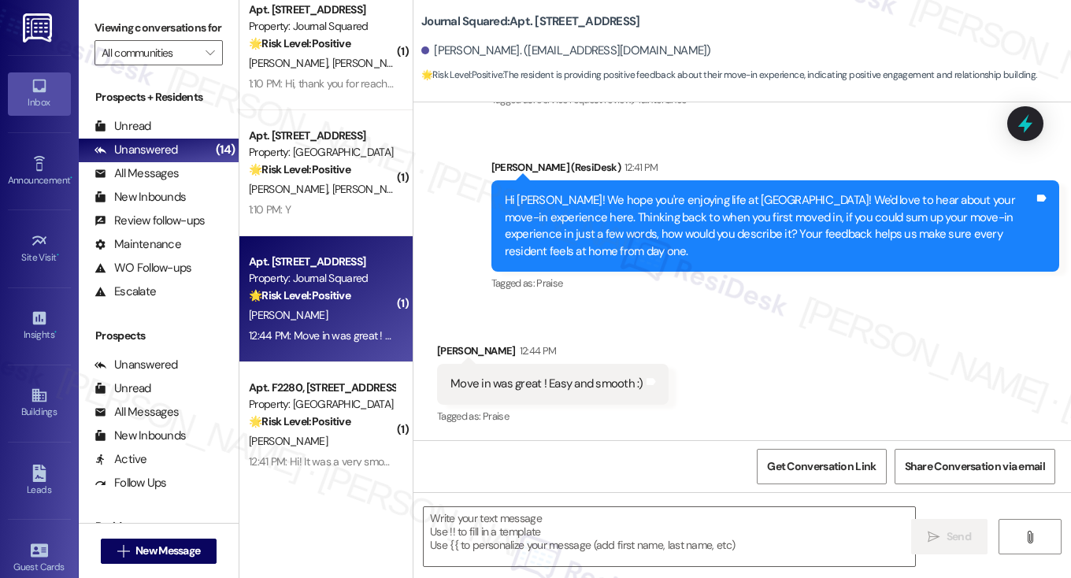
drag, startPoint x: 95, startPoint y: 28, endPoint x: 139, endPoint y: 43, distance: 46.6
click at [95, 28] on label "Viewing conversations for" at bounding box center [159, 28] width 128 height 24
click at [564, 378] on div "Move in was great ! Easy and smooth :)" at bounding box center [547, 384] width 193 height 17
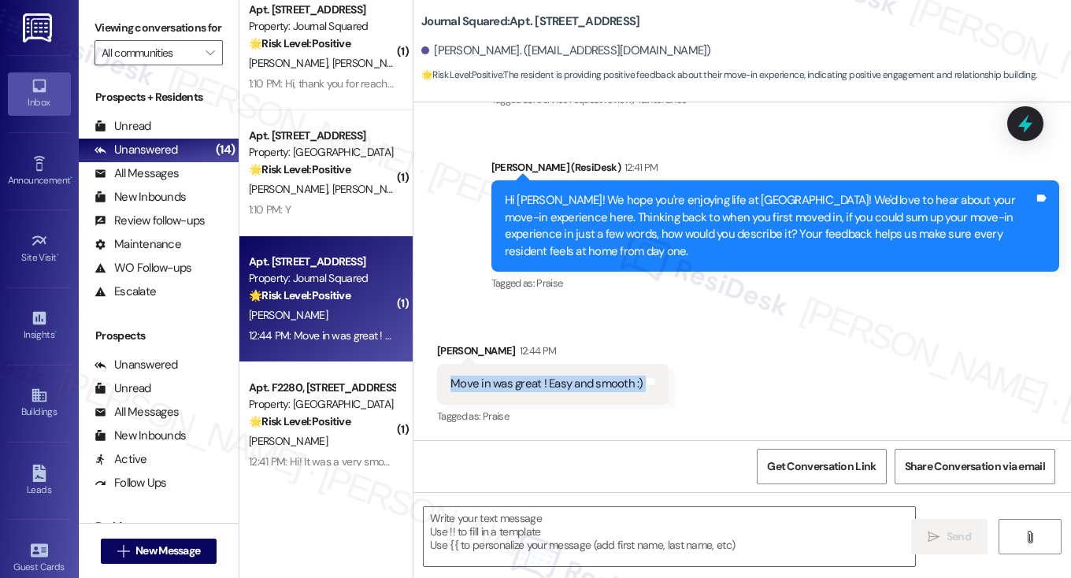
copy div "Move in was great ! Easy and smooth :) Tags and notes"
click at [110, 40] on label "Viewing conversations for" at bounding box center [159, 28] width 128 height 24
click at [557, 525] on textarea at bounding box center [670, 536] width 492 height 59
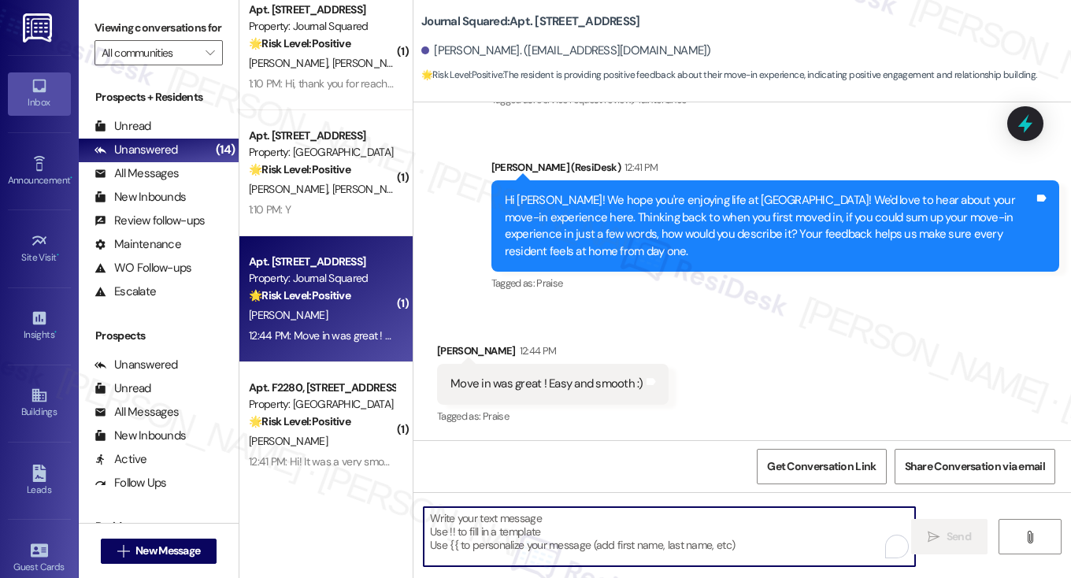
paste textarea "That’s wonderful to hear, Zoe—thank you for sharing! We’re so glad your move-in…"
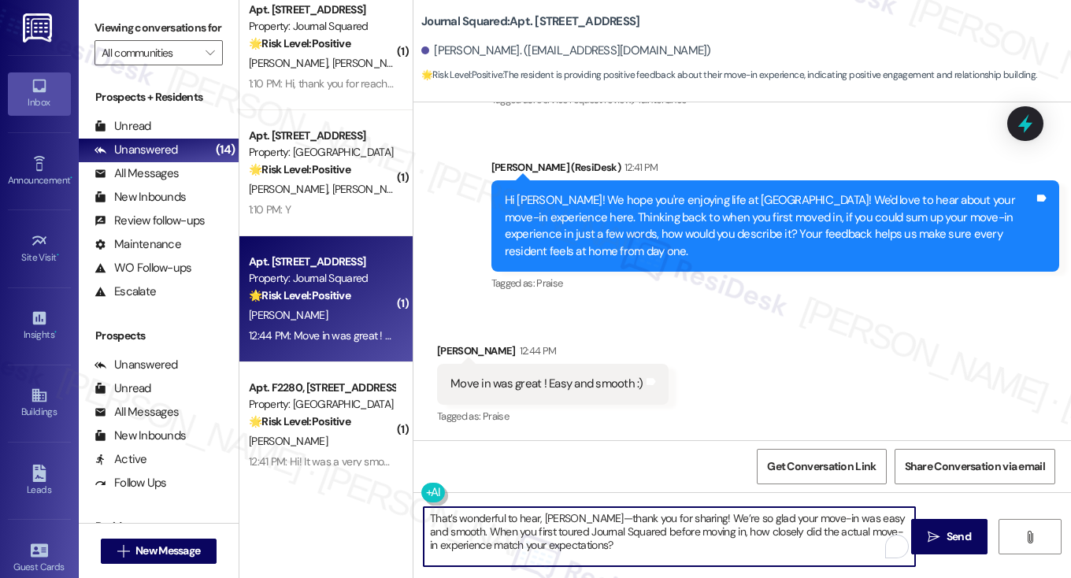
click at [443, 347] on div "Zoe Lurie 12:44 PM" at bounding box center [553, 354] width 232 height 22
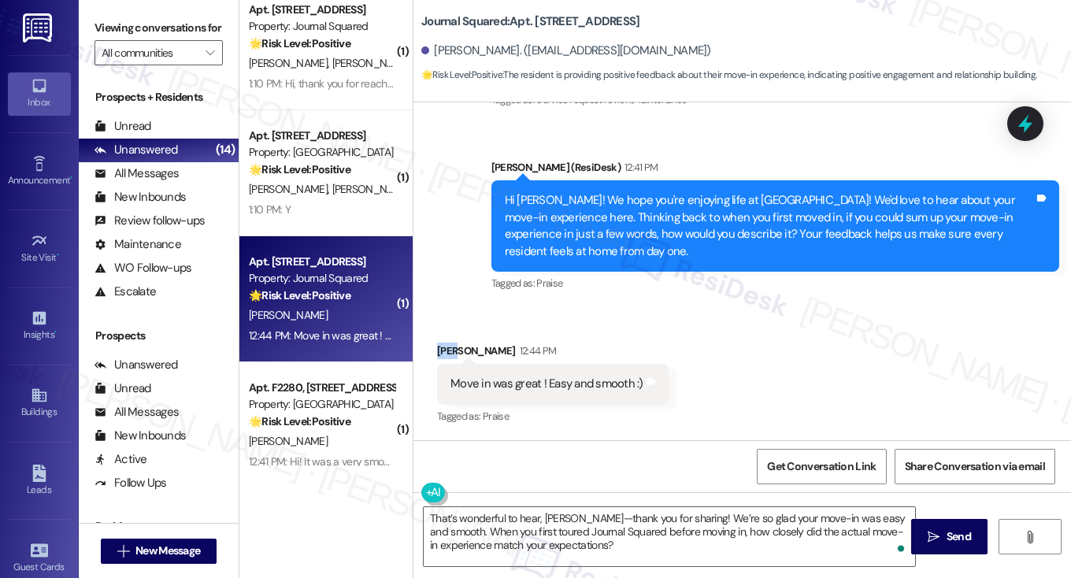
click at [443, 347] on div "Zoe Lurie 12:44 PM" at bounding box center [553, 354] width 232 height 22
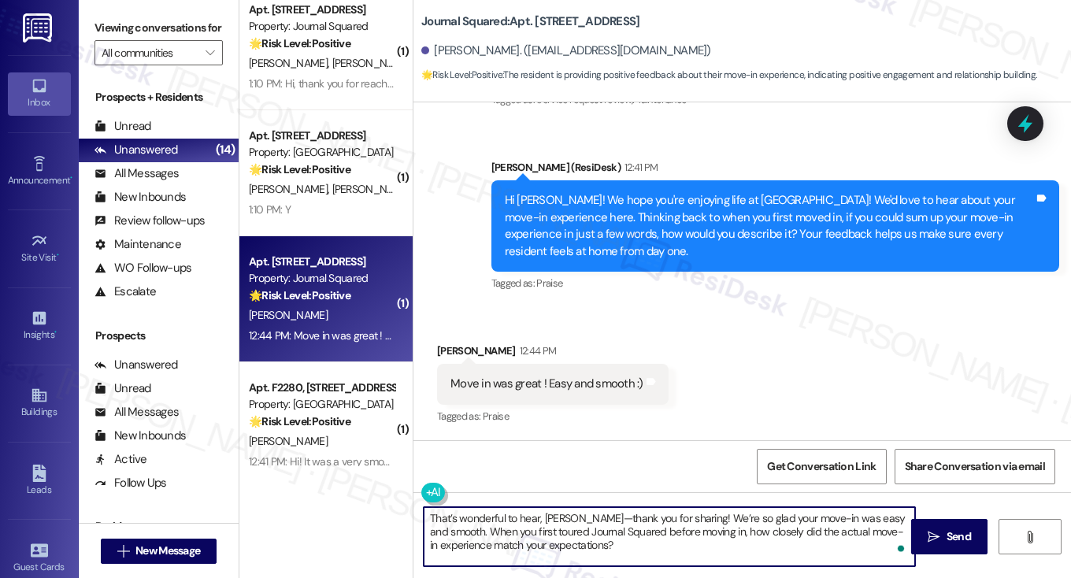
click at [561, 514] on textarea "That’s wonderful to hear, Zoe—thank you for sharing! We’re so glad your move-in…" at bounding box center [670, 536] width 492 height 59
click at [564, 519] on textarea "That’s wonderful to hear, Zoe! thank you for sharing! We’re so glad your move-i…" at bounding box center [670, 536] width 492 height 59
drag, startPoint x: 664, startPoint y: 517, endPoint x: 563, endPoint y: 513, distance: 100.9
click at [563, 513] on textarea "That’s wonderful to hear, Zoe! Thank you for sharing! We’re so glad your move-i…" at bounding box center [670, 536] width 492 height 59
click at [794, 518] on textarea "That’s wonderful to hear, Zoe! We’re so glad your move-in was easy and smooth. …" at bounding box center [670, 536] width 492 height 59
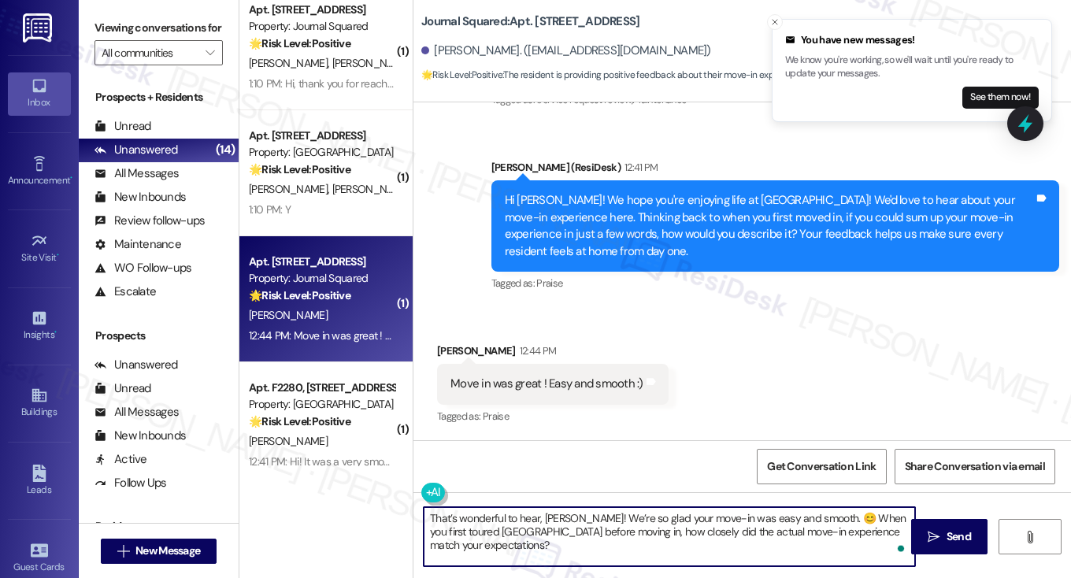
click at [580, 541] on textarea "That’s wonderful to hear, Zoe! We’re so glad your move-in was easy and smooth. …" at bounding box center [670, 536] width 492 height 59
click at [899, 388] on div "Received via SMS Zoe Lurie 12:44 PM Move in was great ! Easy and smooth :) Tags…" at bounding box center [743, 373] width 658 height 133
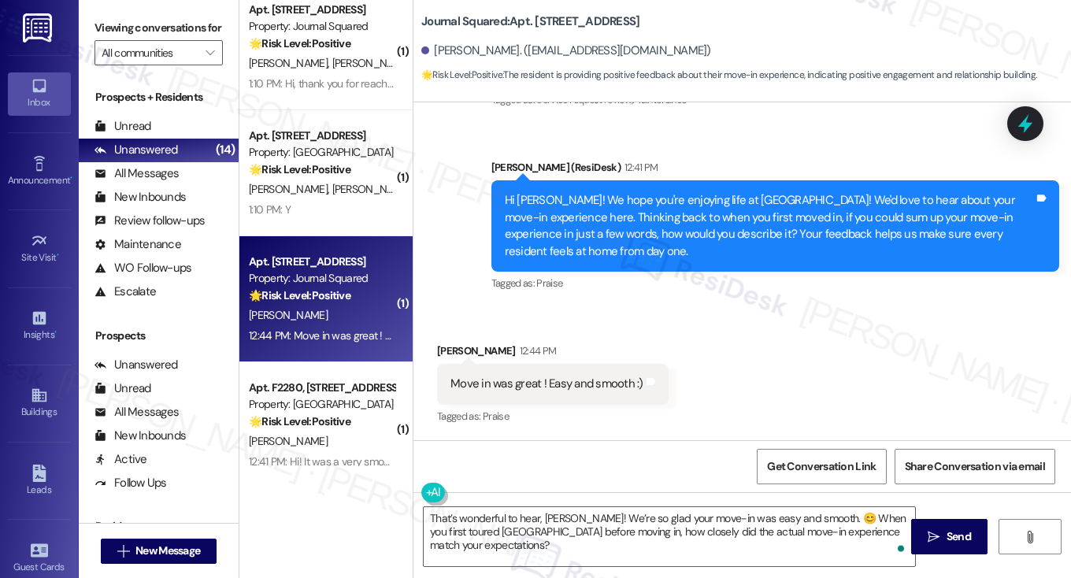
click at [110, 24] on label "Viewing conversations for" at bounding box center [159, 28] width 128 height 24
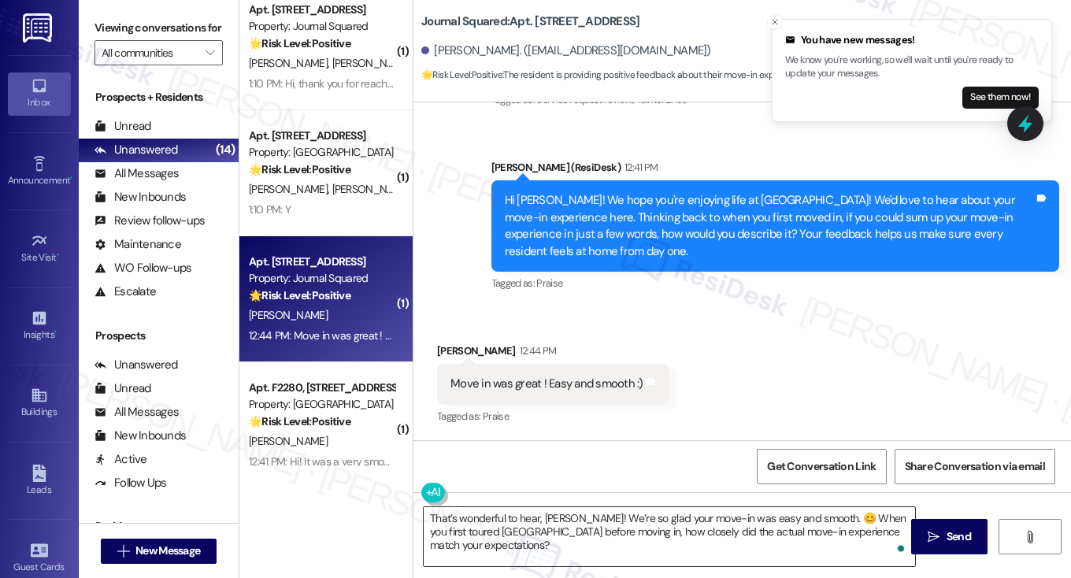
click at [501, 525] on textarea "That’s wonderful to hear, Zoe! We’re so glad your move-in was easy and smooth. …" at bounding box center [670, 536] width 492 height 59
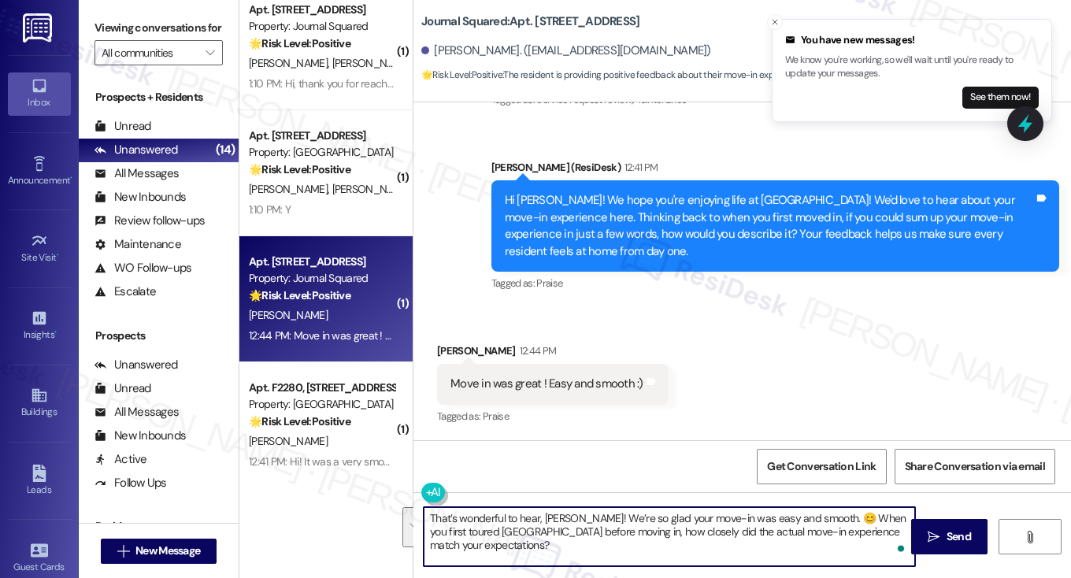
drag, startPoint x: 556, startPoint y: 545, endPoint x: 564, endPoint y: 515, distance: 31.0
click at [564, 515] on textarea "That’s wonderful to hear, Zoe! We’re so glad your move-in was easy and smooth. …" at bounding box center [670, 536] width 492 height 59
paste textarea "That's wonderful to hear! What specific aspects of the move-in process stood ou…"
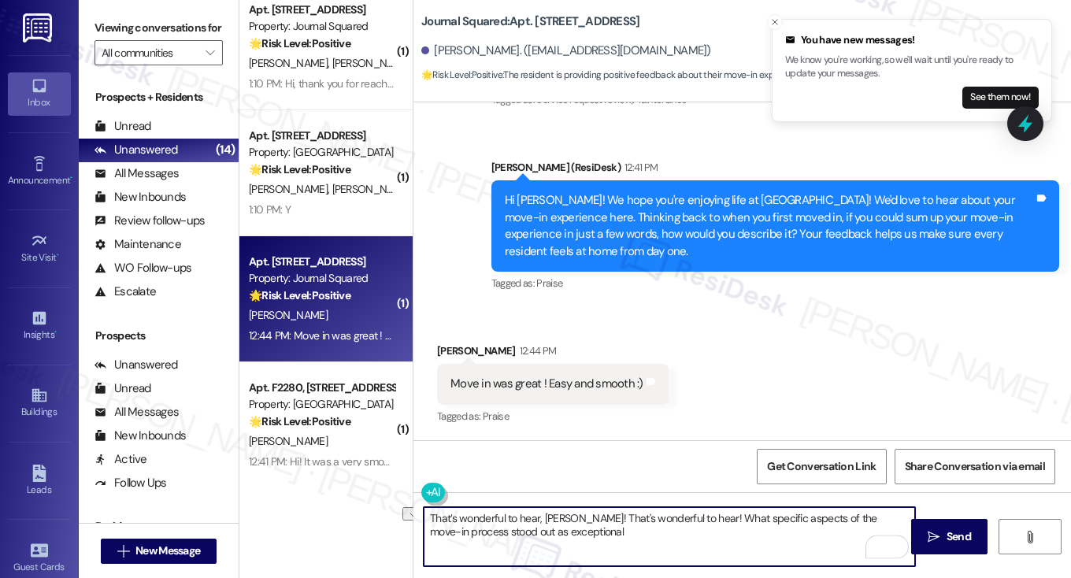
drag, startPoint x: 678, startPoint y: 517, endPoint x: 563, endPoint y: 518, distance: 114.2
click at [563, 518] on textarea "That’s wonderful to hear, Zoe! That's wonderful to hear! What specific aspects …" at bounding box center [670, 536] width 492 height 59
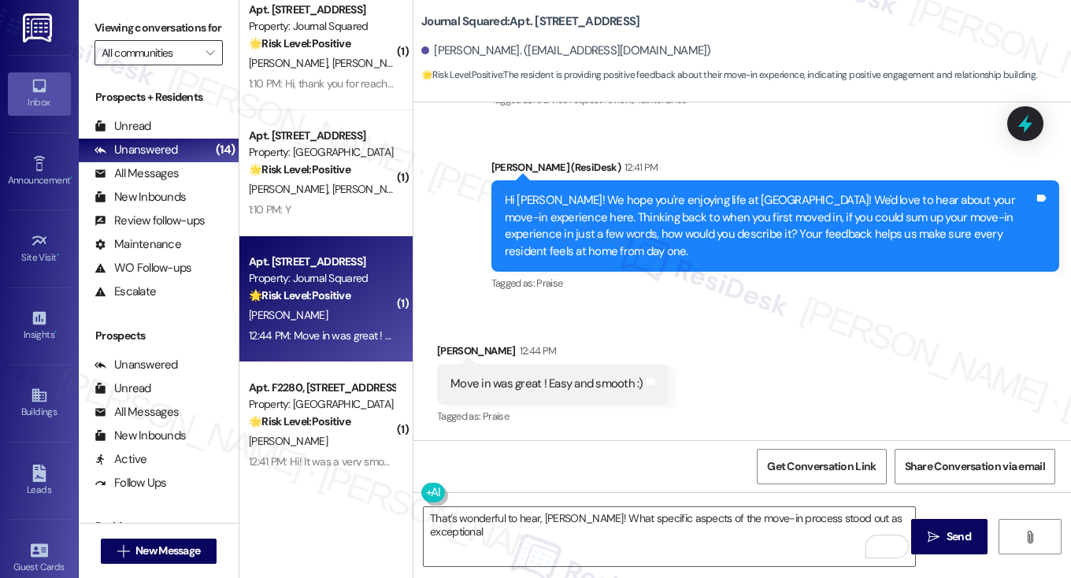
drag, startPoint x: 126, startPoint y: 37, endPoint x: 158, endPoint y: 60, distance: 38.9
click at [126, 37] on label "Viewing conversations for" at bounding box center [159, 28] width 128 height 24
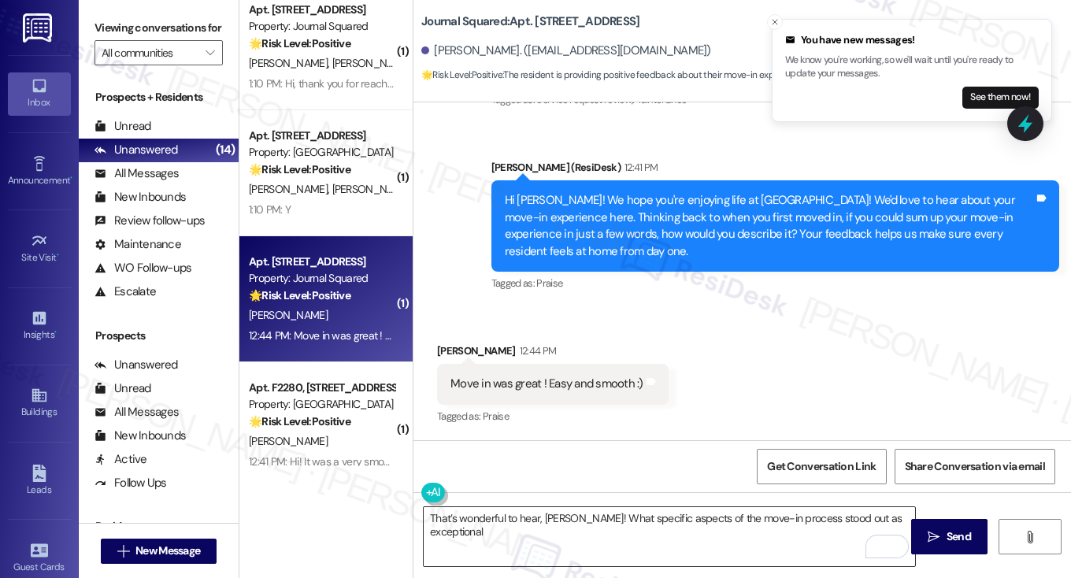
click at [896, 511] on textarea "That’s wonderful to hear, Zoe! What specific aspects of the move-in process sto…" at bounding box center [670, 536] width 492 height 59
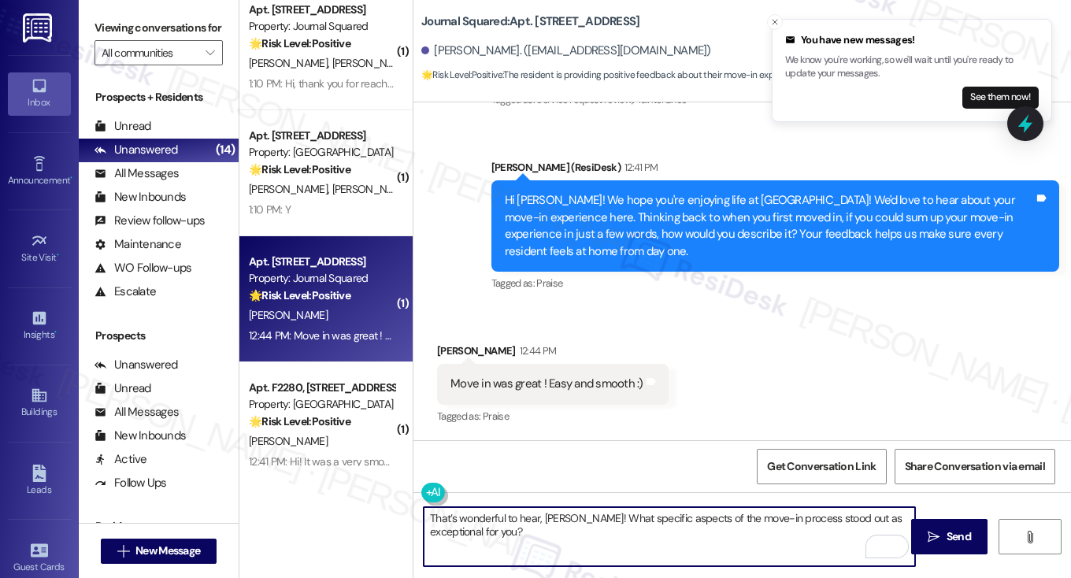
type textarea "That’s wonderful to hear, Zoe! What specific aspects of the move-in process sto…"
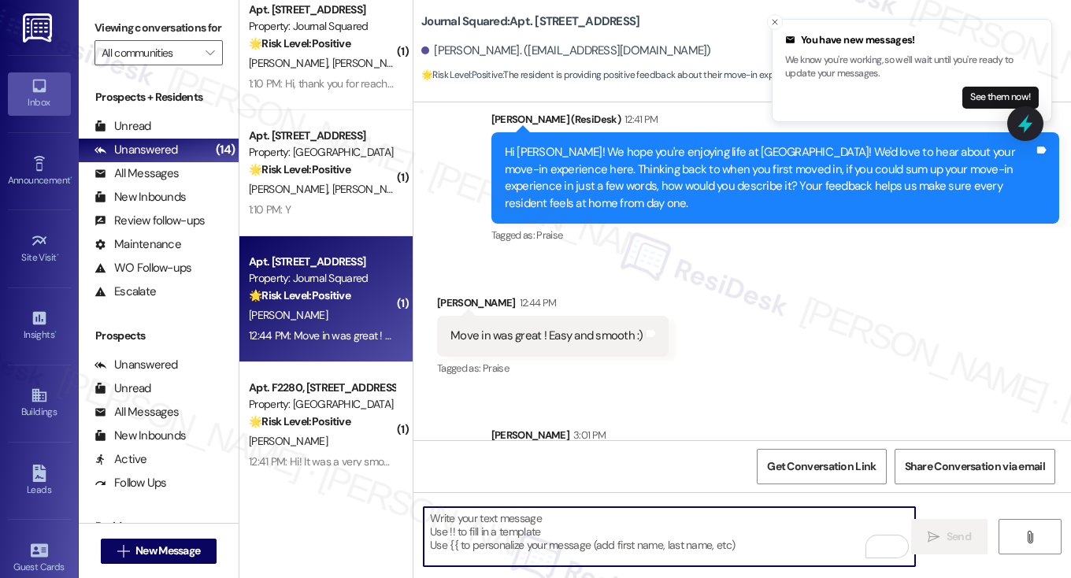
scroll to position [221, 0]
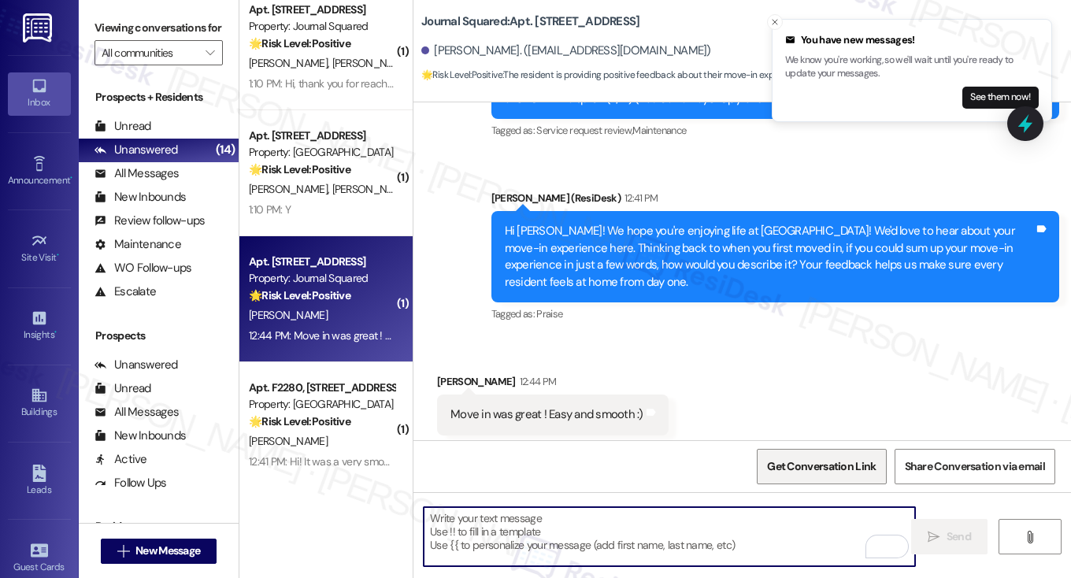
click at [800, 460] on span "Get Conversation Link" at bounding box center [821, 467] width 109 height 17
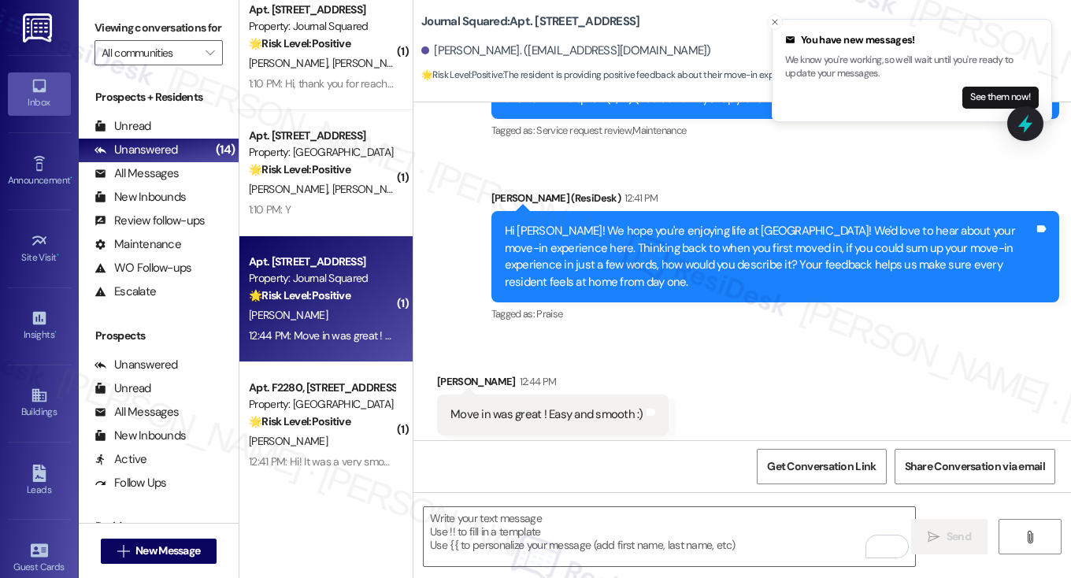
drag, startPoint x: 93, startPoint y: 15, endPoint x: 98, endPoint y: 6, distance: 10.6
click at [93, 15] on div "Viewing conversations for All communities " at bounding box center [159, 40] width 160 height 81
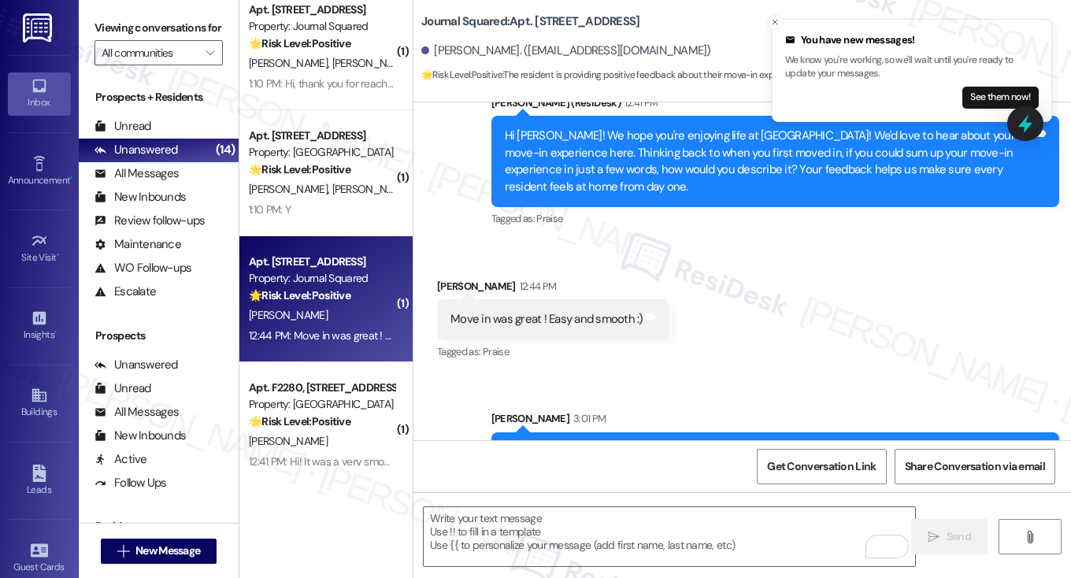
scroll to position [378, 0]
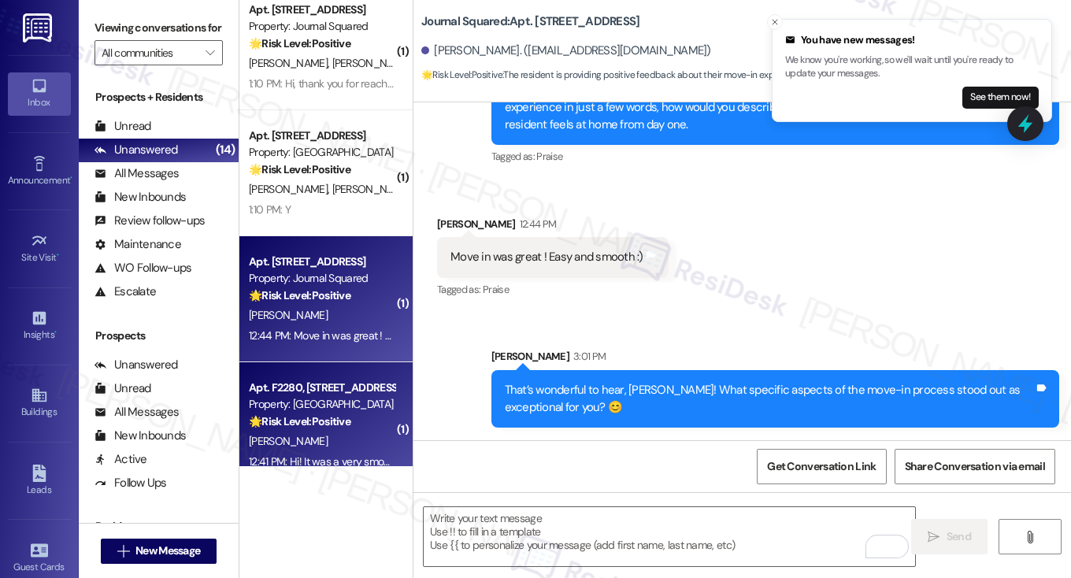
click at [322, 418] on strong "🌟 Risk Level: Positive" at bounding box center [300, 421] width 102 height 14
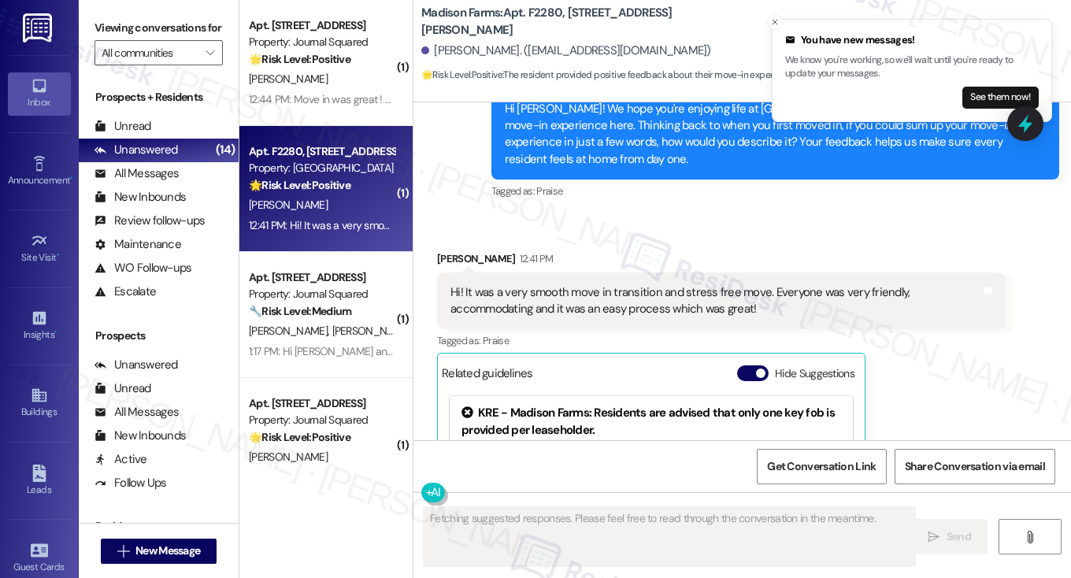
scroll to position [2761, 0]
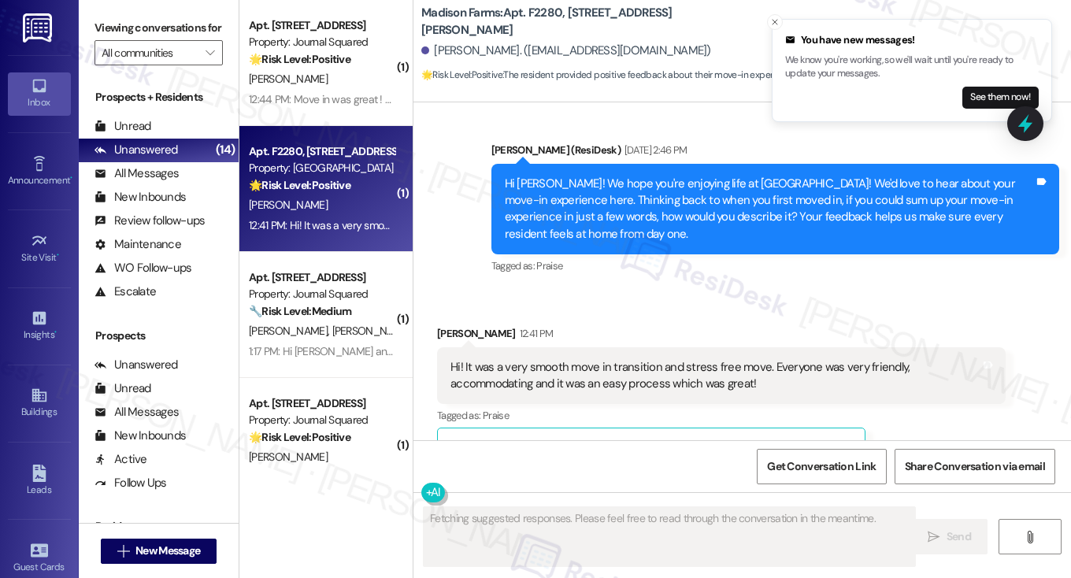
click at [621, 359] on div "Hi! It was a very smooth move in transition and stress free move. Everyone was …" at bounding box center [716, 376] width 530 height 34
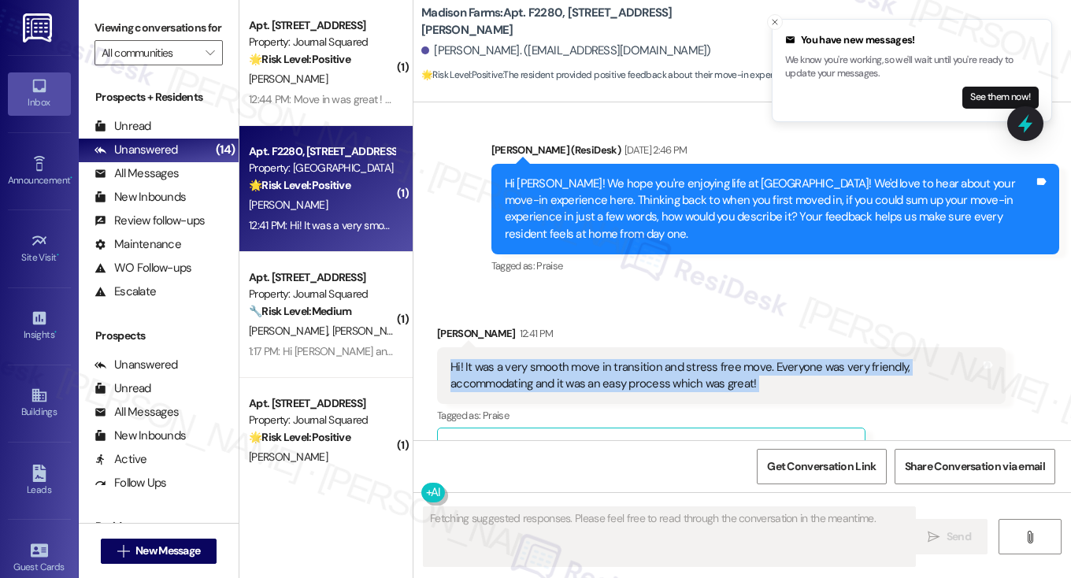
click at [621, 359] on div "Hi! It was a very smooth move in transition and stress free move. Everyone was …" at bounding box center [716, 376] width 530 height 34
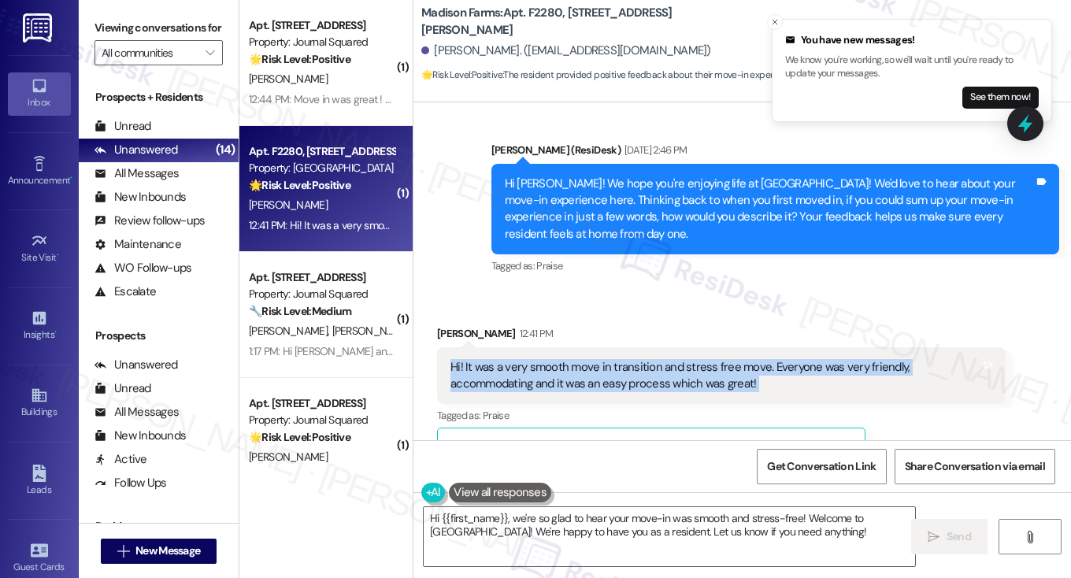
click at [605, 359] on div "Hi! It was a very smooth move in transition and stress free move. Everyone was …" at bounding box center [716, 376] width 530 height 34
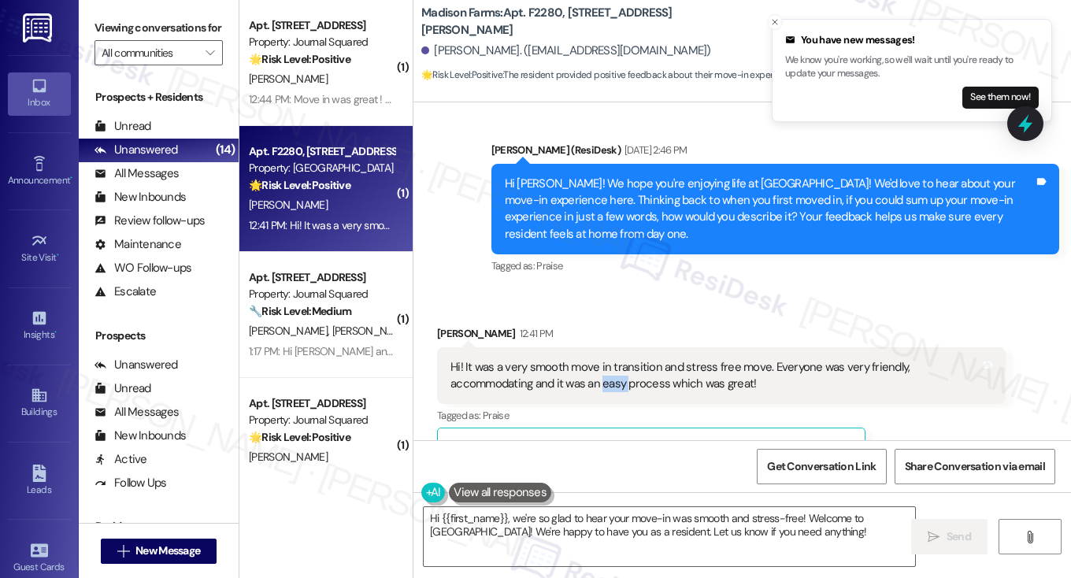
click at [605, 359] on div "Hi! It was a very smooth move in transition and stress free move. Everyone was …" at bounding box center [716, 376] width 530 height 34
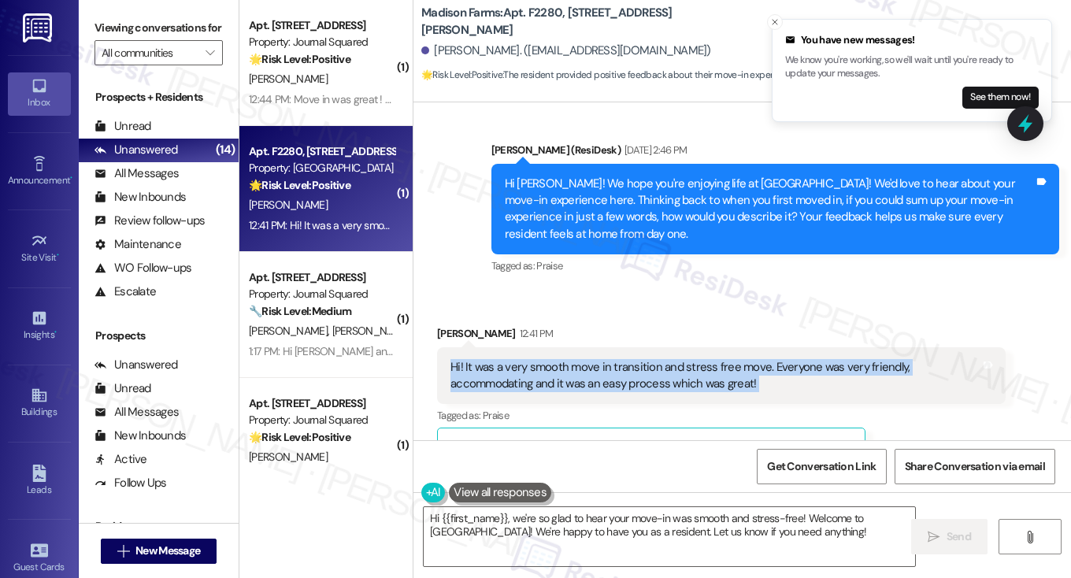
click at [605, 359] on div "Hi! It was a very smooth move in transition and stress free move. Everyone was …" at bounding box center [716, 376] width 530 height 34
click at [536, 525] on textarea "Hi {{first_name}}, we're so glad to hear your move-in was smooth and stress-fre…" at bounding box center [670, 536] width 492 height 59
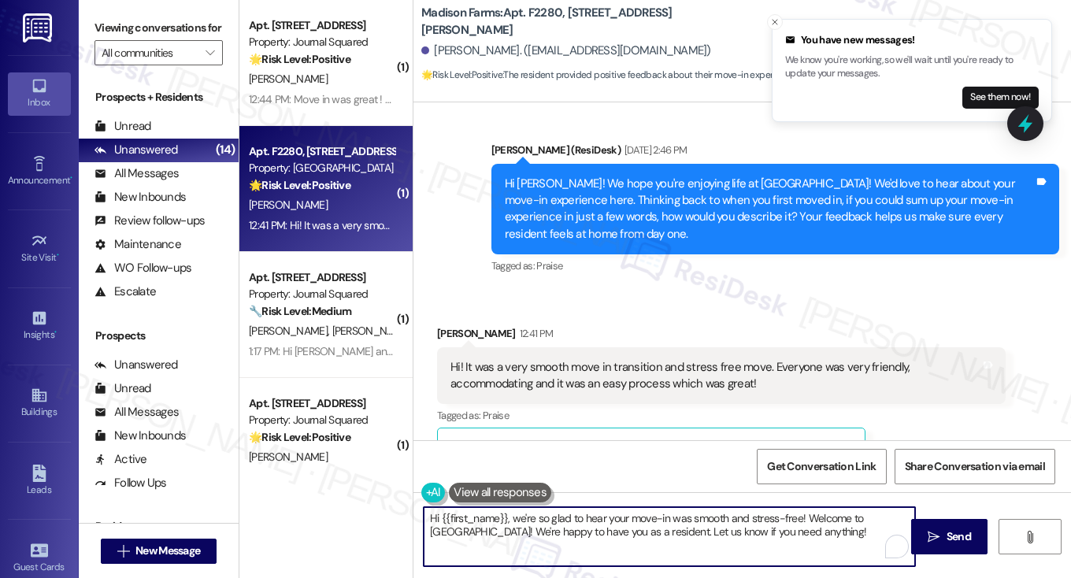
drag, startPoint x: 807, startPoint y: 538, endPoint x: 806, endPoint y: 515, distance: 22.9
click at [806, 515] on textarea "Hi {{first_name}}, we're so glad to hear your move-in was smooth and stress-fre…" at bounding box center [670, 536] width 492 height 59
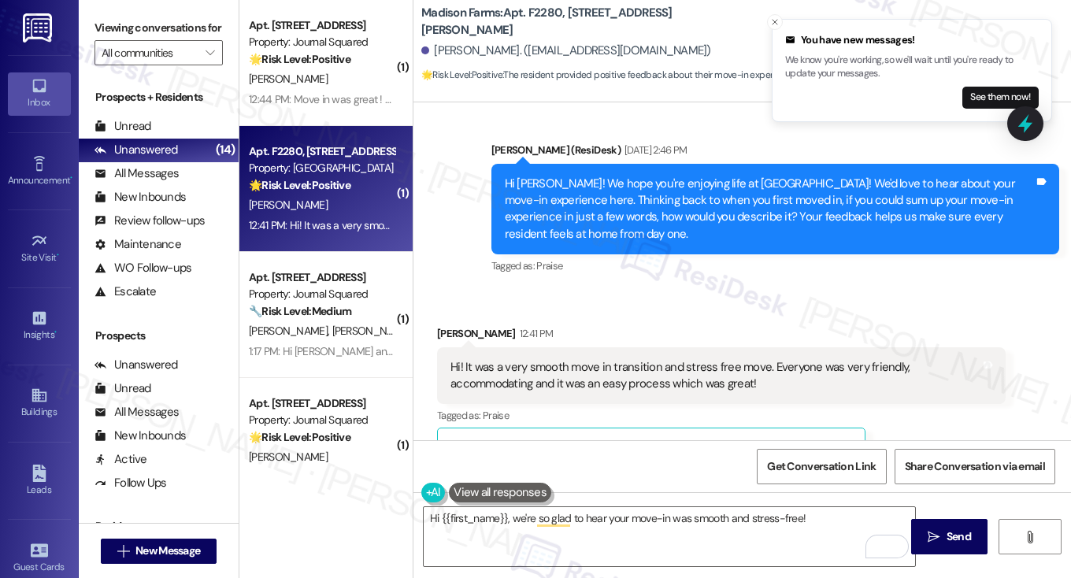
drag, startPoint x: 117, startPoint y: 24, endPoint x: 280, endPoint y: 138, distance: 199.8
click at [117, 24] on label "Viewing conversations for" at bounding box center [159, 28] width 128 height 24
click at [813, 526] on textarea "Hi {{first_name}}, we're so glad to hear your move-in was smooth and stress-fre…" at bounding box center [670, 536] width 492 height 59
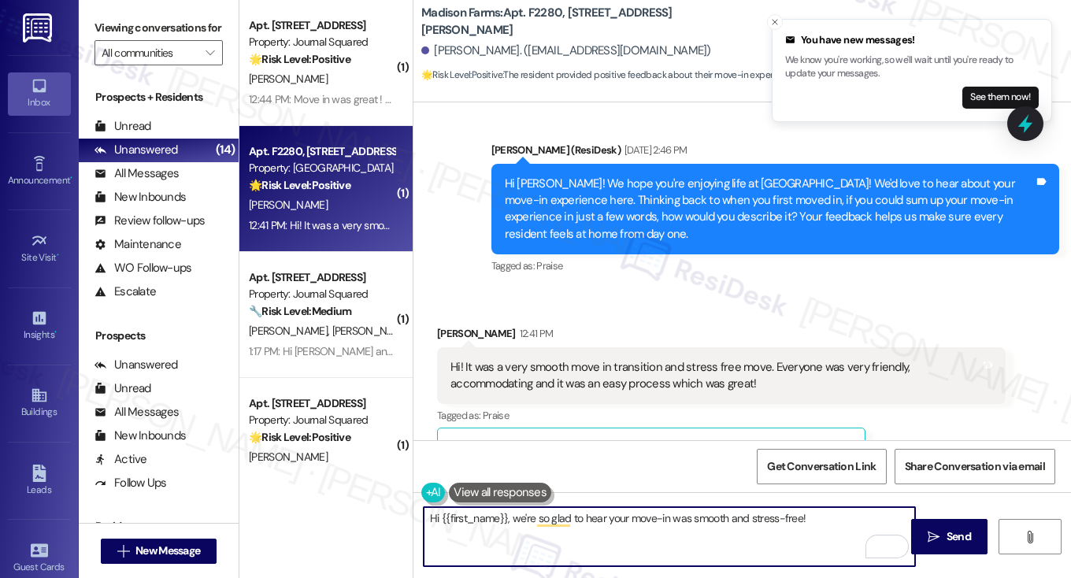
paste textarea "When you initially toured {{property}} prior to moving in, how closely did the …"
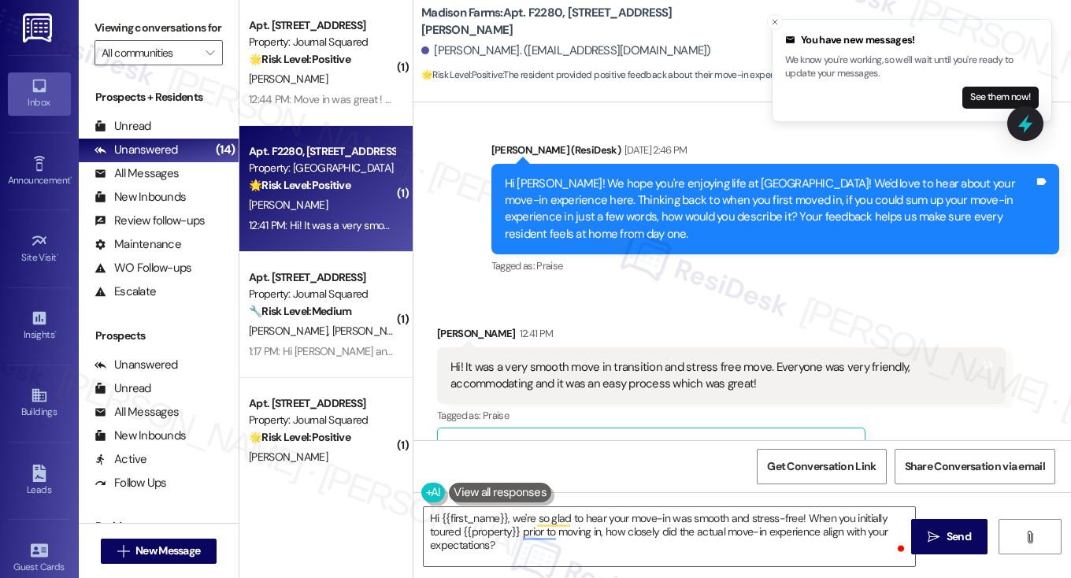
click at [110, 10] on div "Viewing conversations for All communities " at bounding box center [159, 40] width 160 height 81
click at [100, 39] on label "Viewing conversations for" at bounding box center [159, 28] width 128 height 24
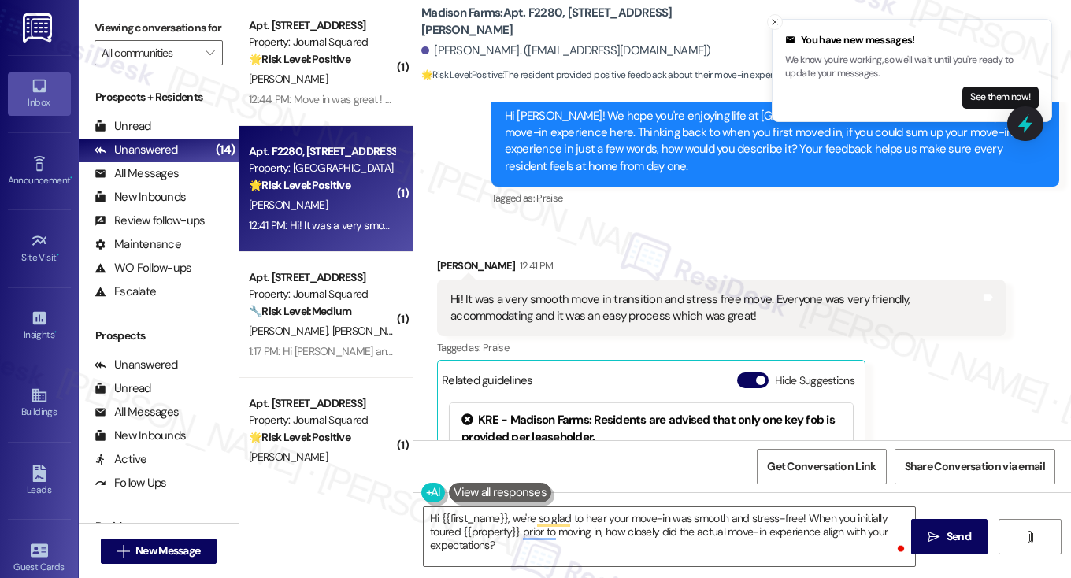
scroll to position [2919, 0]
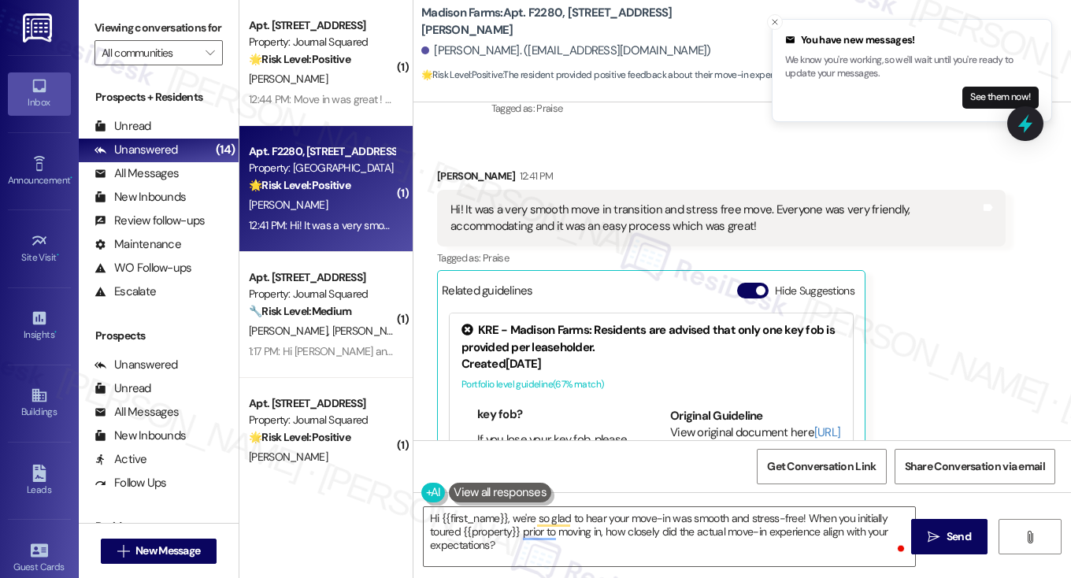
click at [626, 202] on div "Hi! It was a very smooth move in transition and stress free move. Everyone was …" at bounding box center [716, 219] width 530 height 34
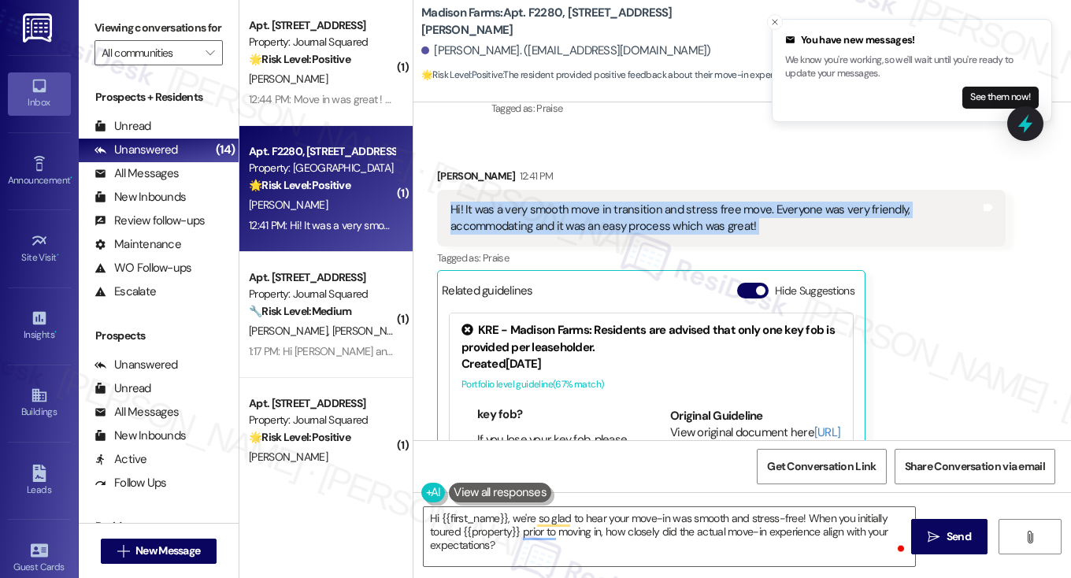
click at [626, 202] on div "Hi! It was a very smooth move in transition and stress free move. Everyone was …" at bounding box center [716, 219] width 530 height 34
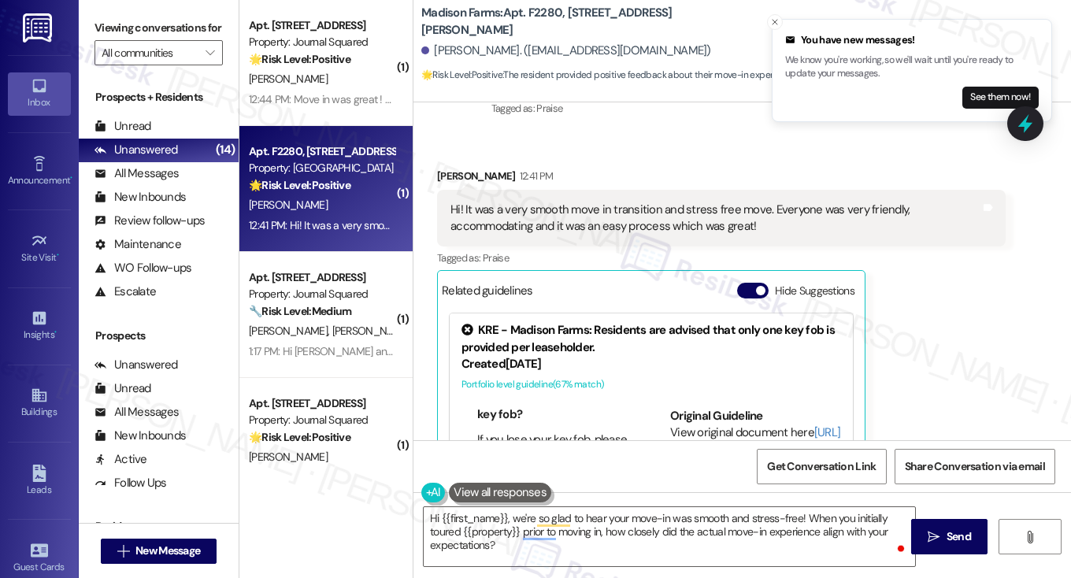
click at [100, 23] on label "Viewing conversations for" at bounding box center [159, 28] width 128 height 24
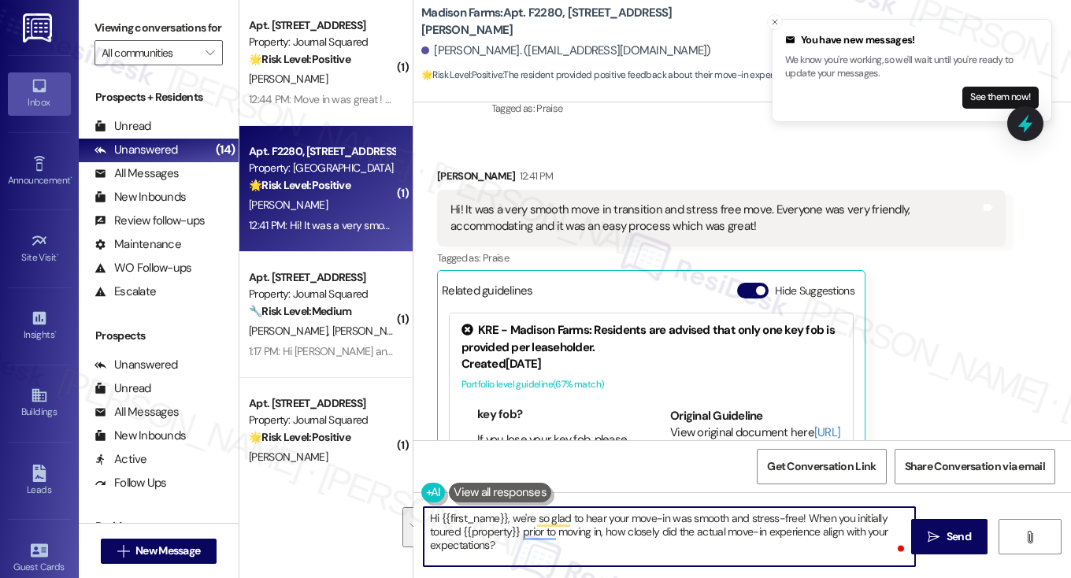
drag, startPoint x: 648, startPoint y: 558, endPoint x: 804, endPoint y: 512, distance: 161.8
click at [804, 512] on textarea "Hi {{first_name}}, we're so glad to hear your move-in was smooth and stress-fre…" at bounding box center [670, 536] width 492 height 59
click at [804, 515] on textarea "Hi {{first_name}}, we're so glad to hear your move-in was smooth and stress-fre…" at bounding box center [670, 536] width 492 height 59
type textarea "Hi {{first_name}}, we're so glad to hear your move-in was smooth and stress-fre…"
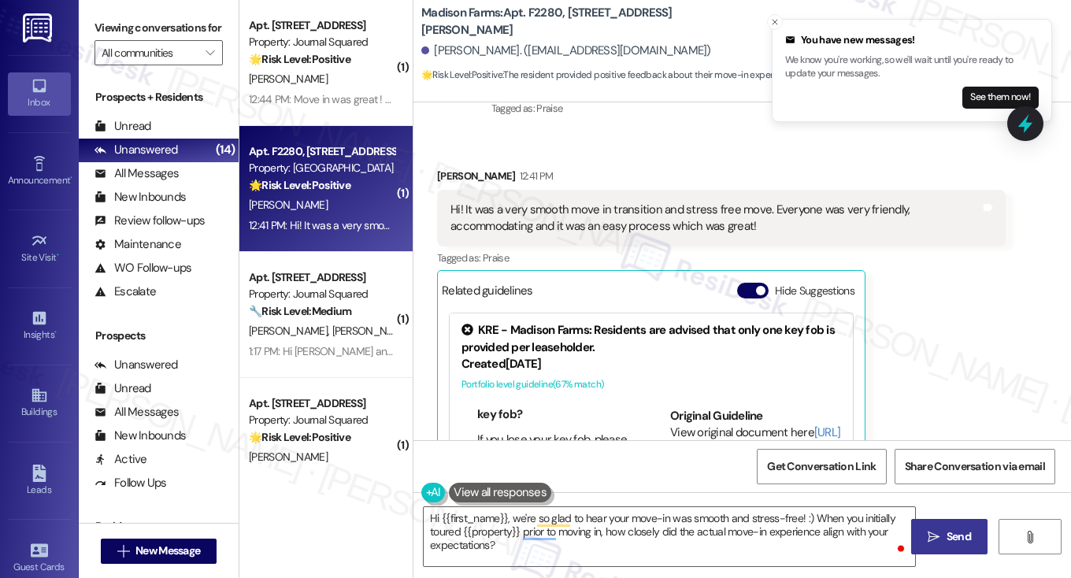
click at [952, 542] on span "Send" at bounding box center [959, 537] width 24 height 17
click at [772, 22] on icon "Close toast" at bounding box center [774, 21] width 9 height 9
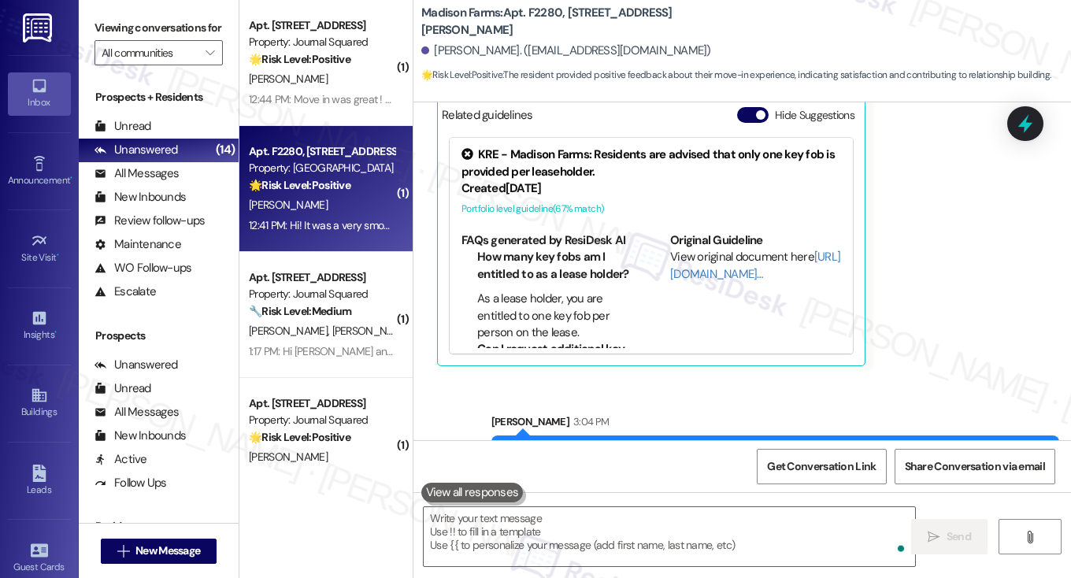
scroll to position [3142, 0]
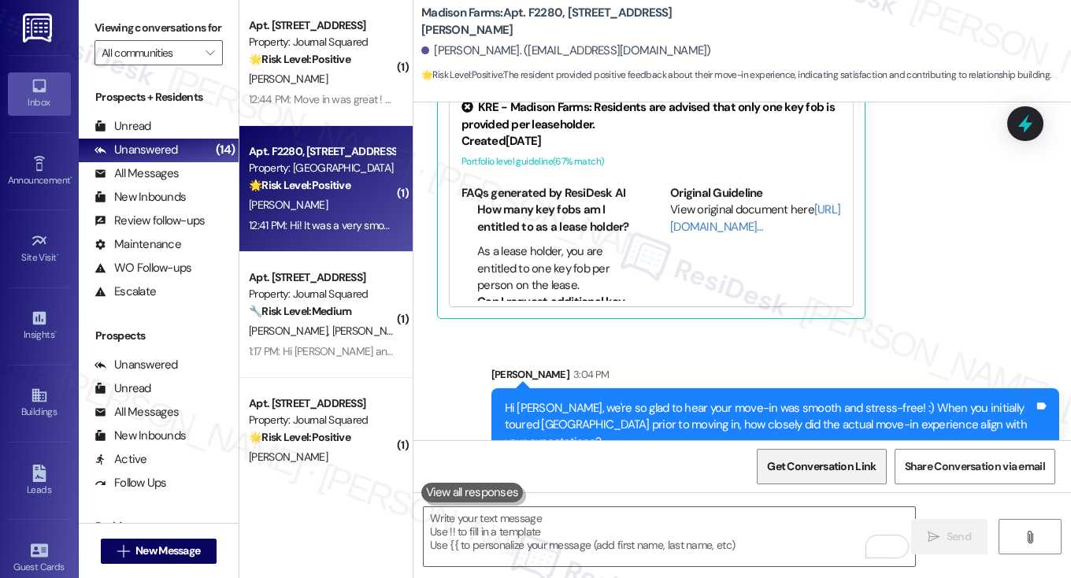
click at [802, 452] on span "Get Conversation Link" at bounding box center [821, 467] width 115 height 34
click at [110, 40] on label "Viewing conversations for" at bounding box center [159, 28] width 128 height 24
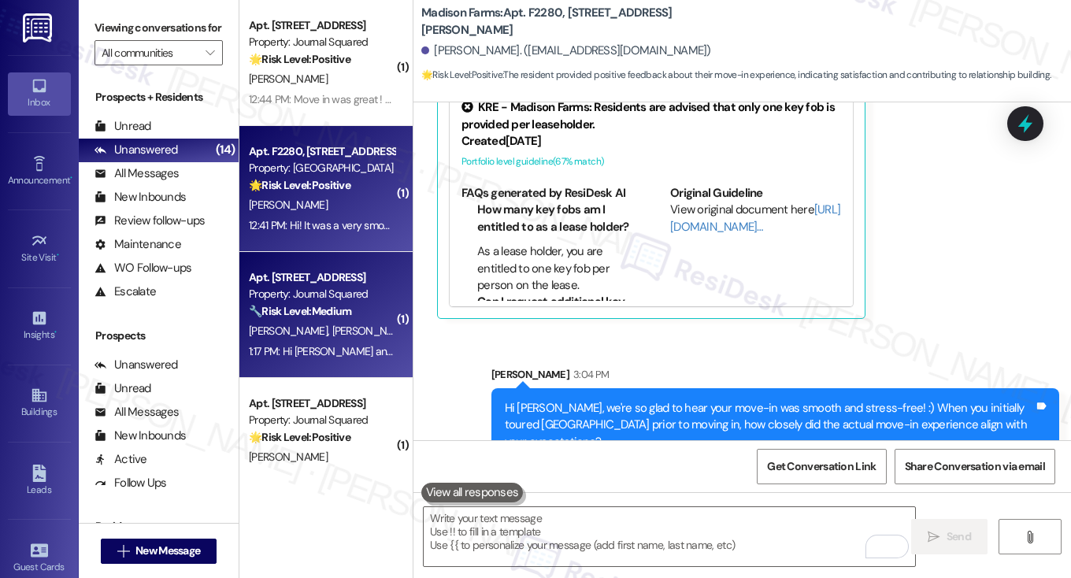
click at [336, 310] on strong "🔧 Risk Level: Medium" at bounding box center [300, 311] width 102 height 14
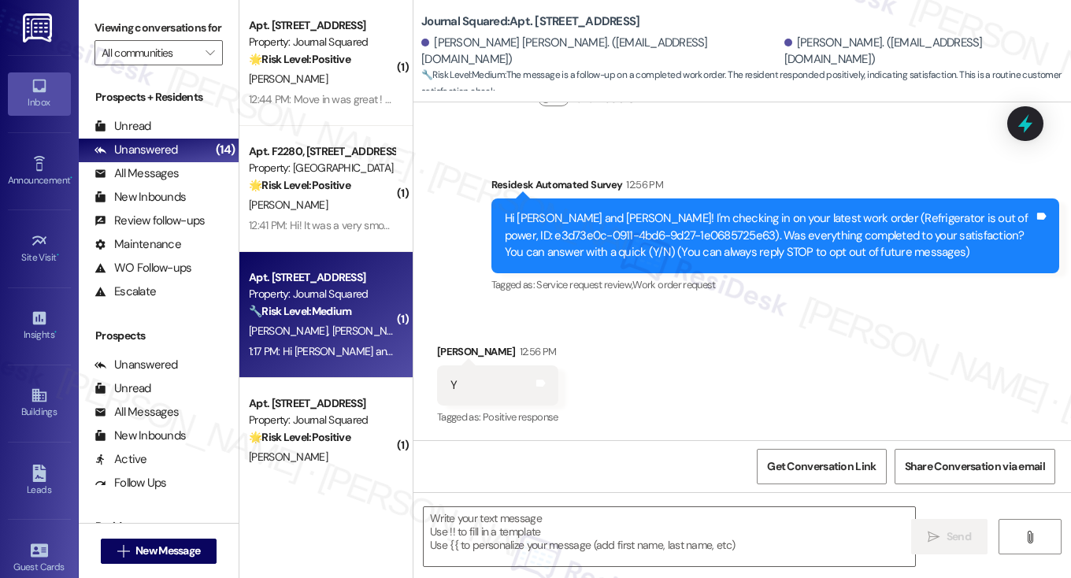
type textarea "Fetching suggested responses. Please feel free to read through the conversation…"
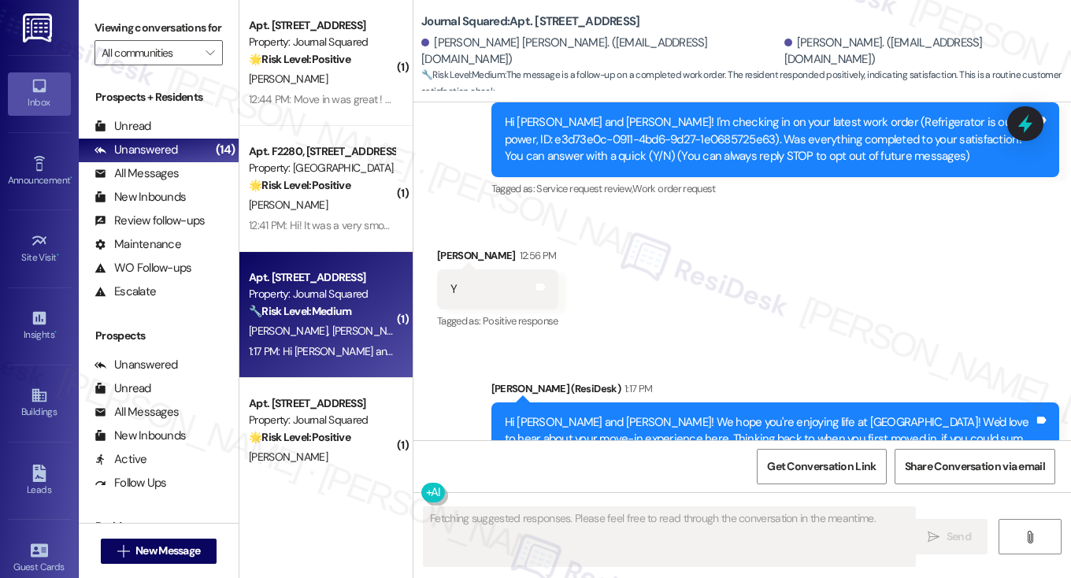
scroll to position [283, 0]
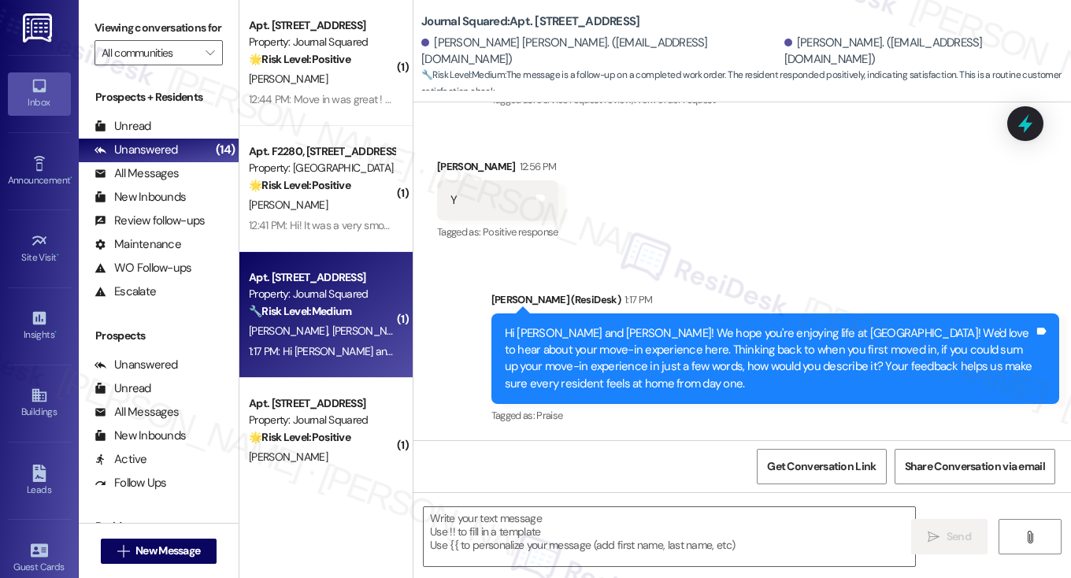
click at [609, 345] on div "Hi Bohan and Kevin! We hope you're enjoying life at Journal Squared! We'd love …" at bounding box center [770, 359] width 530 height 68
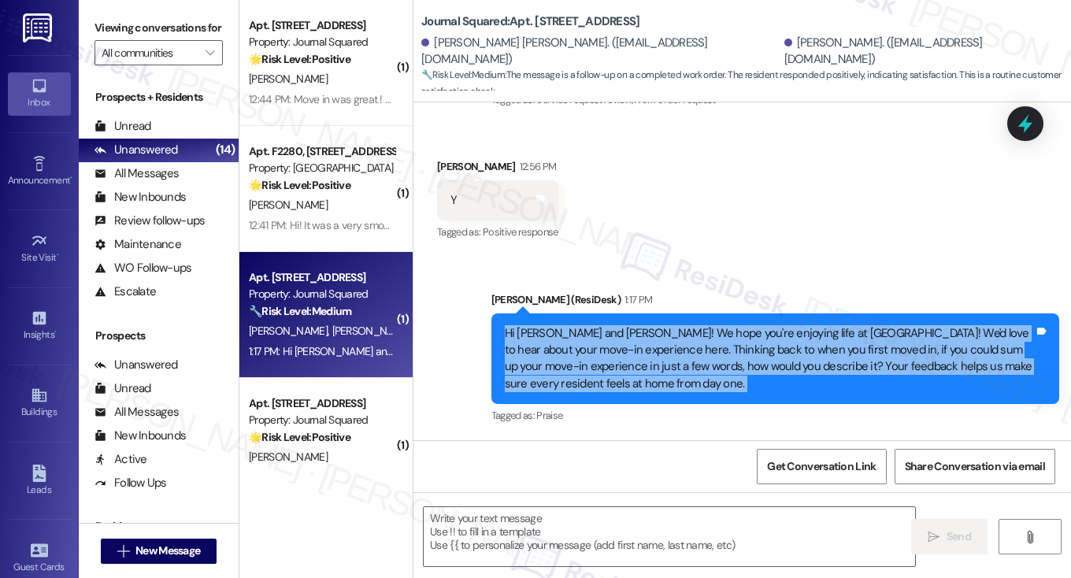
click at [609, 345] on div "Hi Bohan and Kevin! We hope you're enjoying life at Journal Squared! We'd love …" at bounding box center [770, 359] width 530 height 68
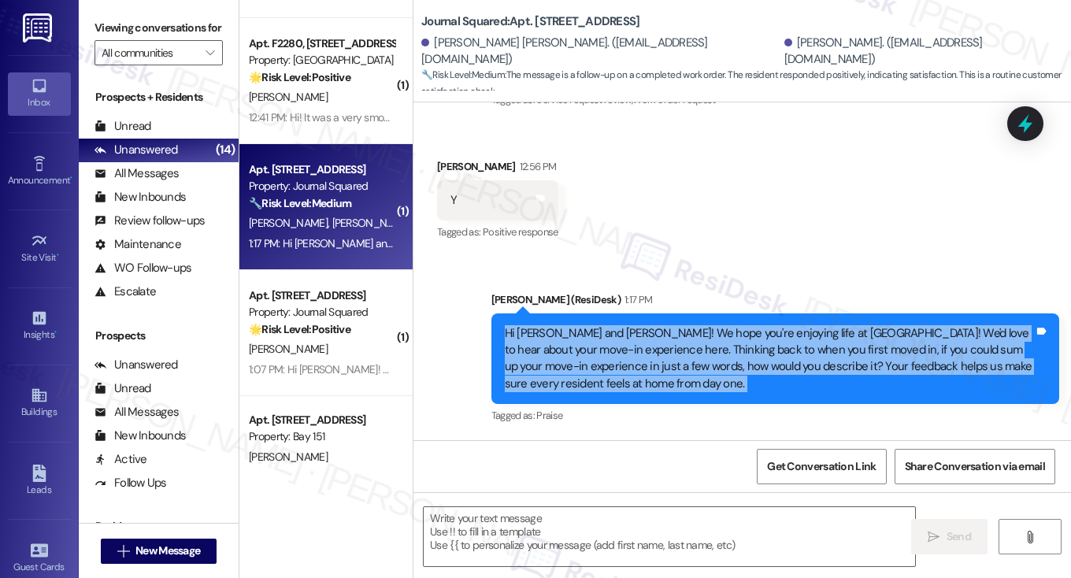
scroll to position [2127, 0]
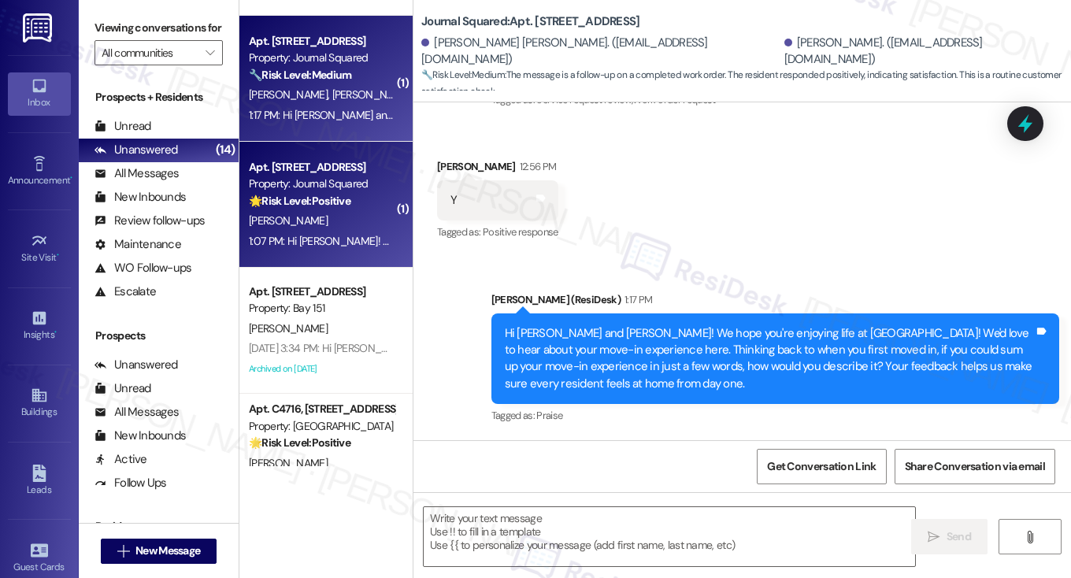
click at [380, 224] on div "J. Yao" at bounding box center [321, 221] width 149 height 20
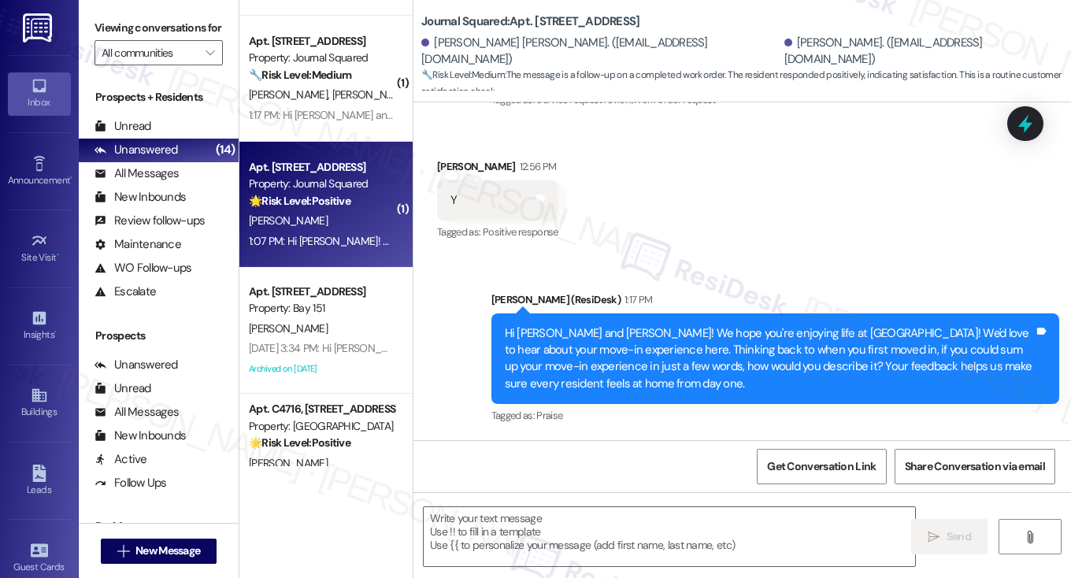
type textarea "Fetching suggested responses. Please feel free to read through the conversation…"
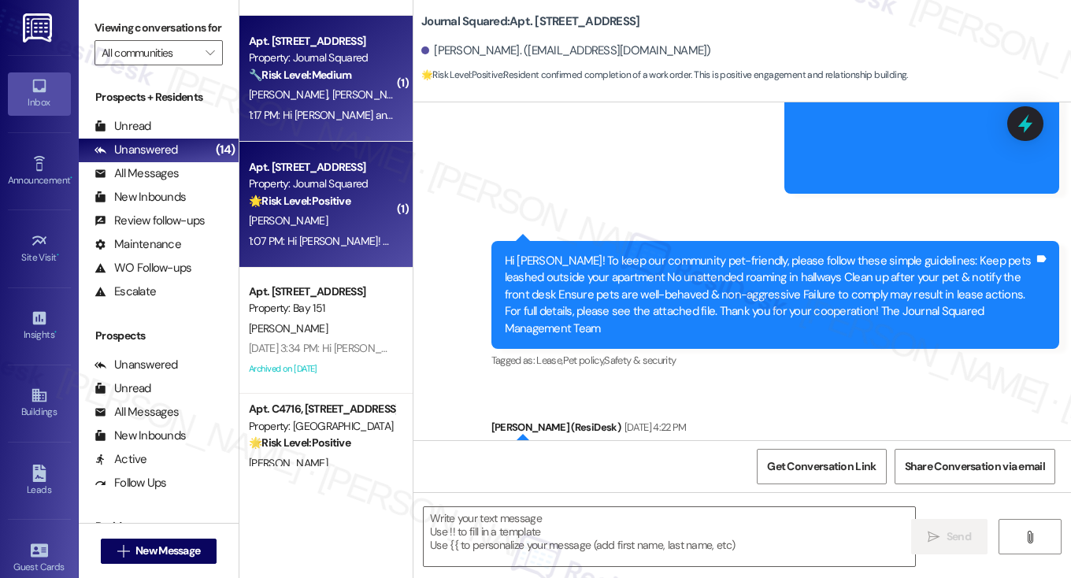
type textarea "Fetching suggested responses. Please feel free to read through the conversation…"
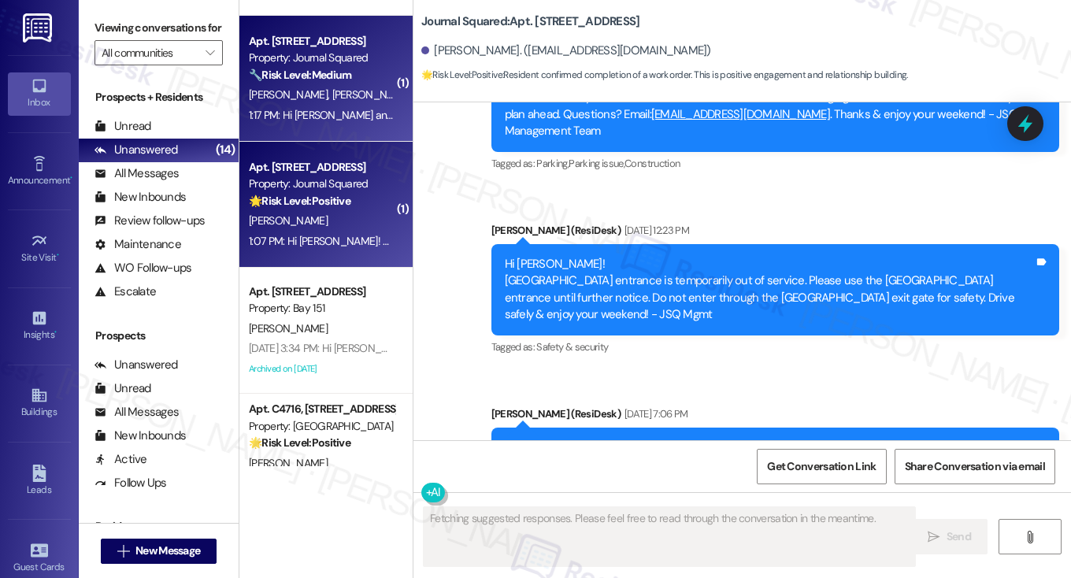
scroll to position [9535, 0]
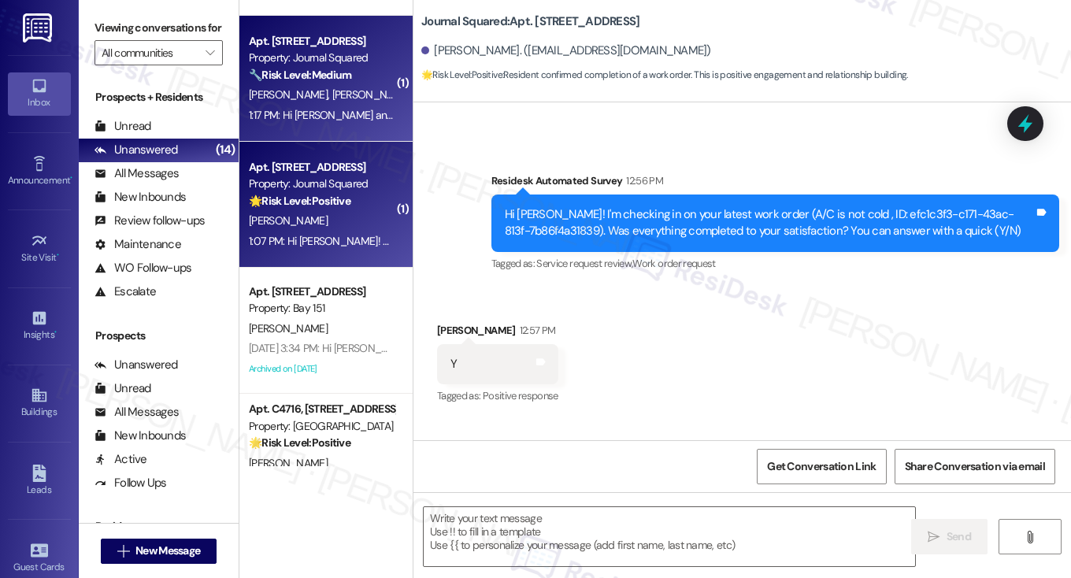
click at [306, 81] on div "🔧 Risk Level: Medium The message is a follow-up on a completed work order. The …" at bounding box center [322, 75] width 146 height 17
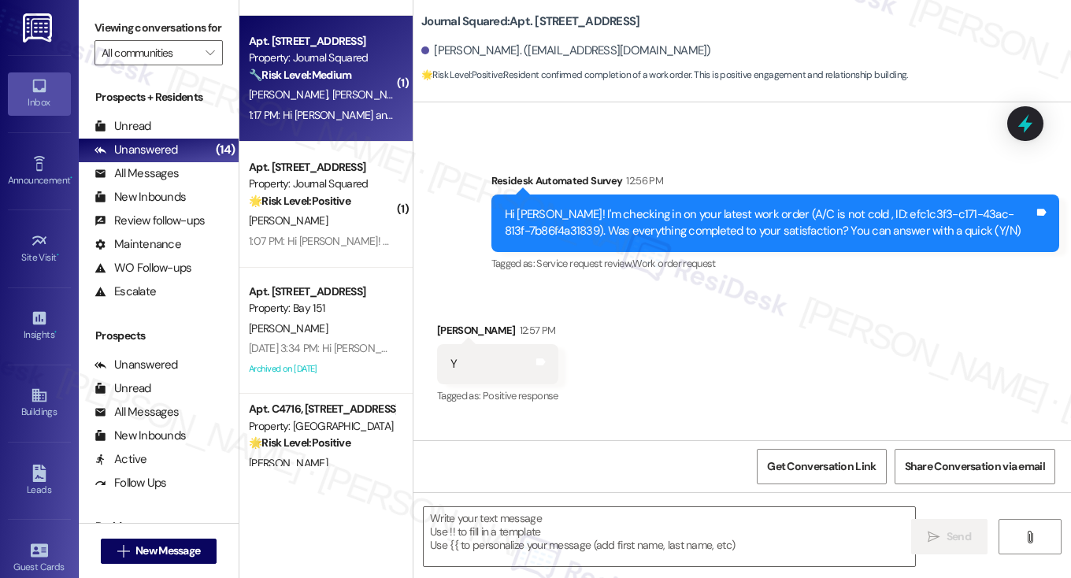
type textarea "Fetching suggested responses. Please feel free to read through the conversation…"
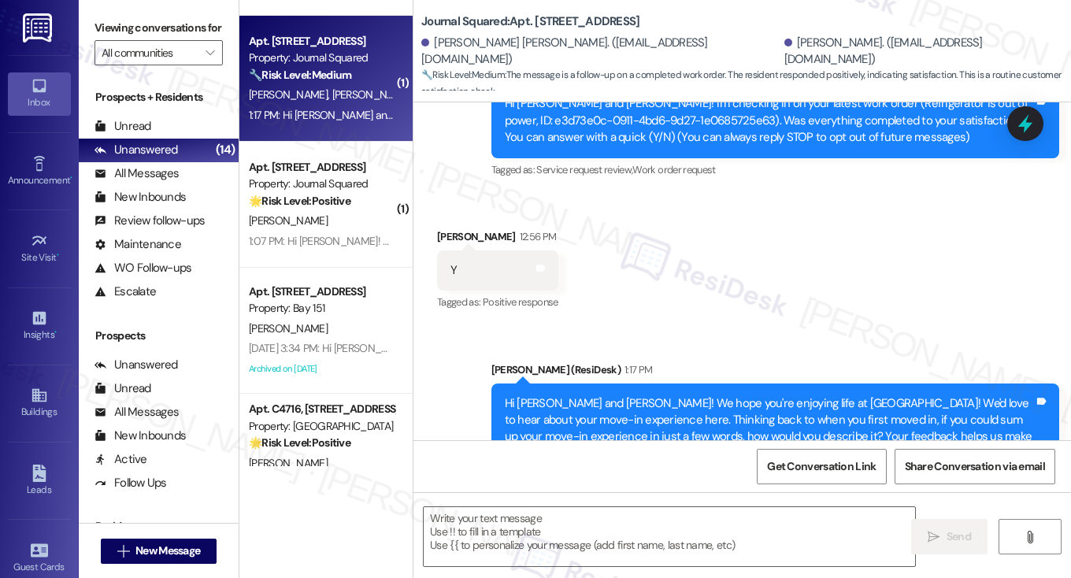
scroll to position [283, 0]
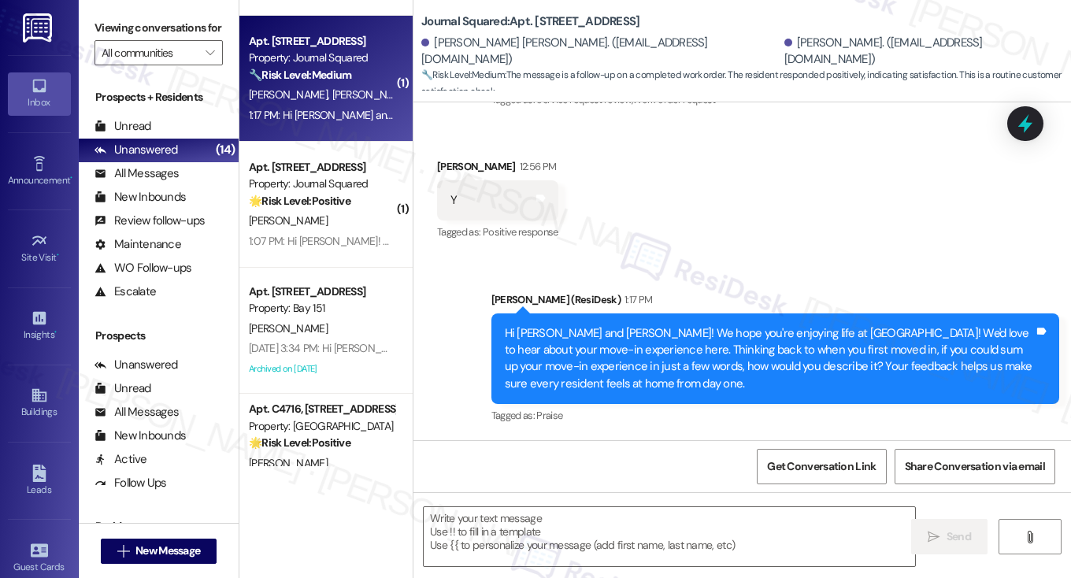
drag, startPoint x: 114, startPoint y: 21, endPoint x: 192, endPoint y: 98, distance: 109.7
click at [114, 21] on label "Viewing conversations for" at bounding box center [159, 28] width 128 height 24
click at [584, 540] on textarea at bounding box center [670, 536] width 492 height 59
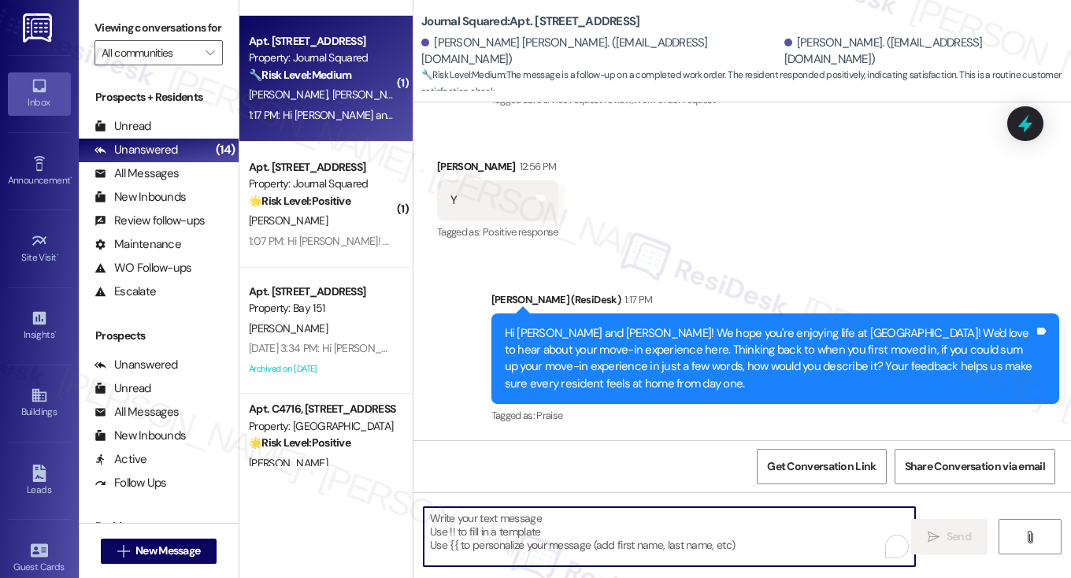
paste textarea "Hi {{first_name}}! I'm glad to hear that the latest work order was completed to…"
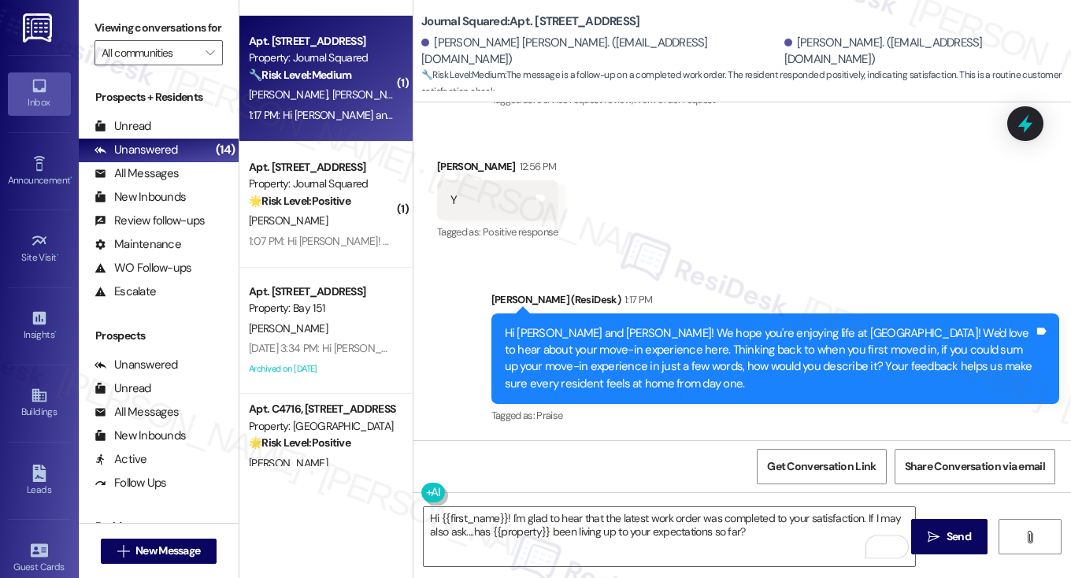
click at [444, 173] on div "Kevin Gong 12:56 PM" at bounding box center [497, 169] width 121 height 22
click at [443, 171] on div "Kevin Gong 12:56 PM" at bounding box center [497, 169] width 121 height 22
copy div "Kevin"
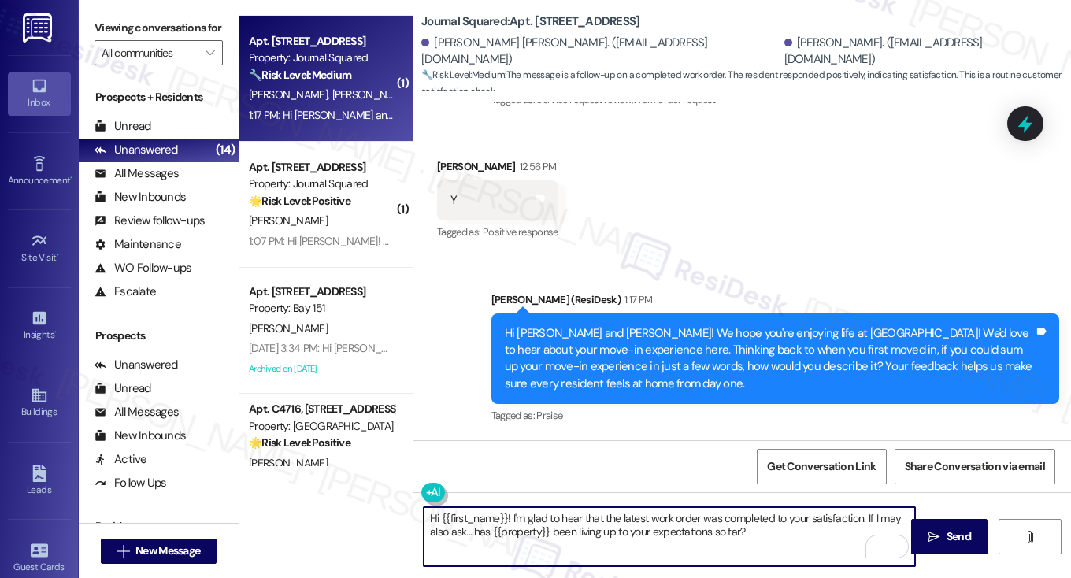
drag, startPoint x: 438, startPoint y: 518, endPoint x: 503, endPoint y: 505, distance: 66.6
click at [503, 505] on div "Hi {{first_name}}! I'm glad to hear that the latest work order was completed to…" at bounding box center [743, 551] width 658 height 118
paste textarea "Kevin"
type textarea "Hi Kevin! I'm glad to hear that the latest work order was completed to your sat…"
click at [760, 540] on textarea "Hi Kevin! I'm glad to hear that the latest work order was completed to your sat…" at bounding box center [670, 536] width 492 height 59
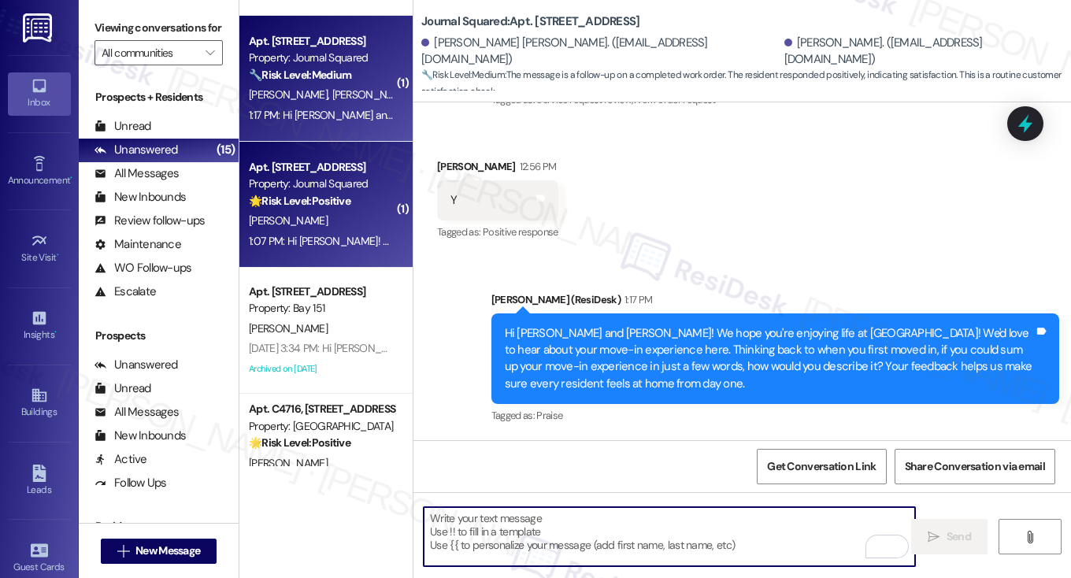
click at [371, 236] on div "1:07 PM: Hi Jingyuan! We hope you're enjoying life at Journal Squared! We'd lov…" at bounding box center [1052, 241] width 1606 height 14
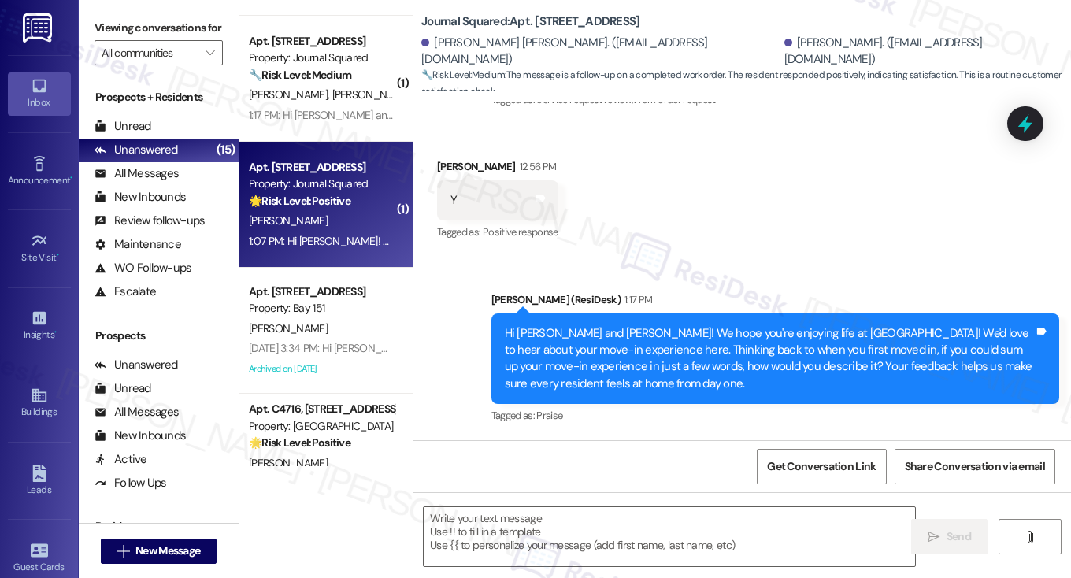
type textarea "Fetching suggested responses. Please feel free to read through the conversation…"
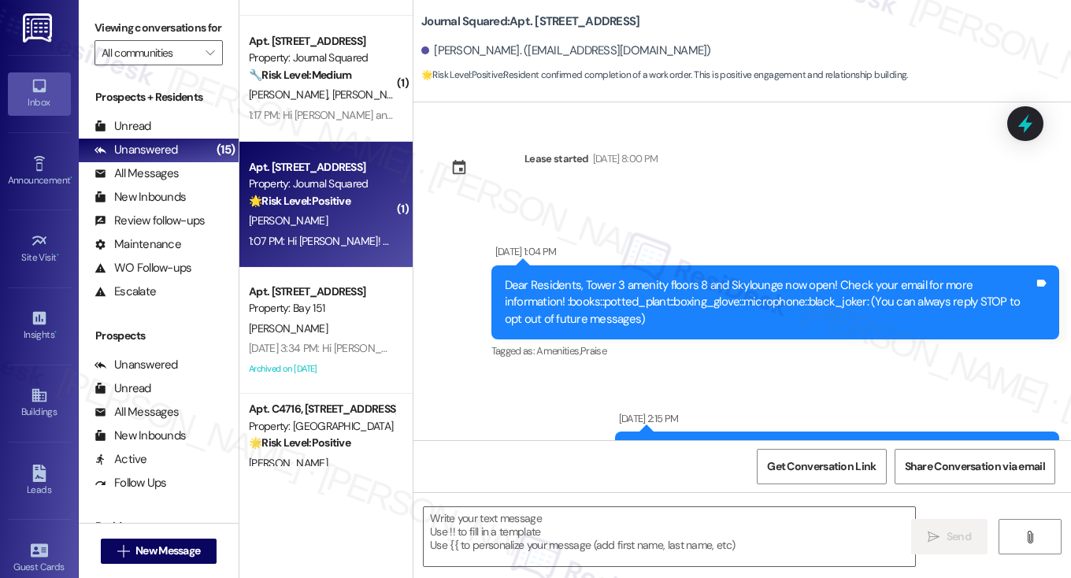
type textarea "Fetching suggested responses. Please feel free to read through the conversation…"
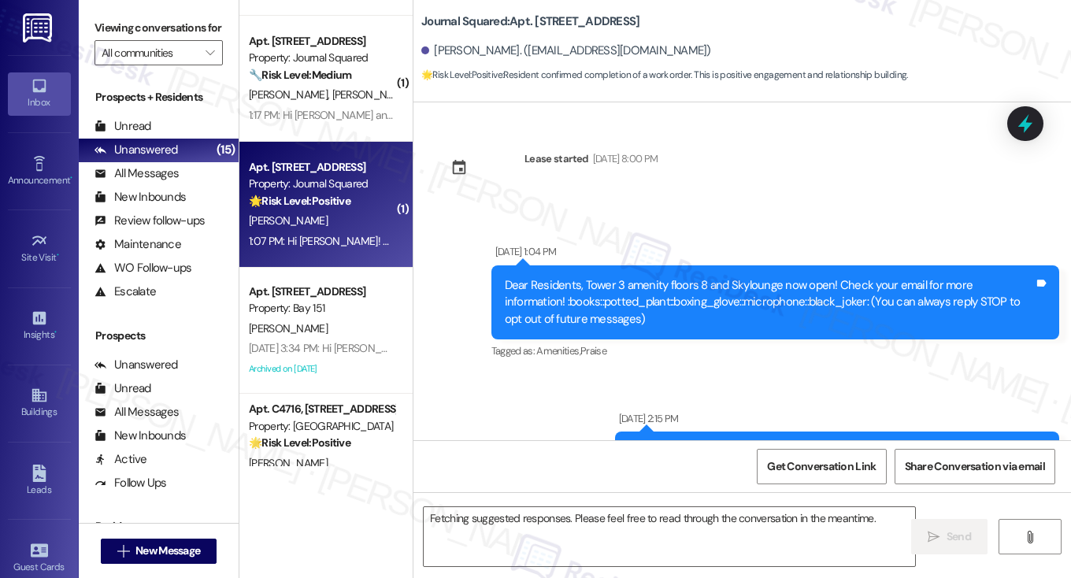
scroll to position [9535, 0]
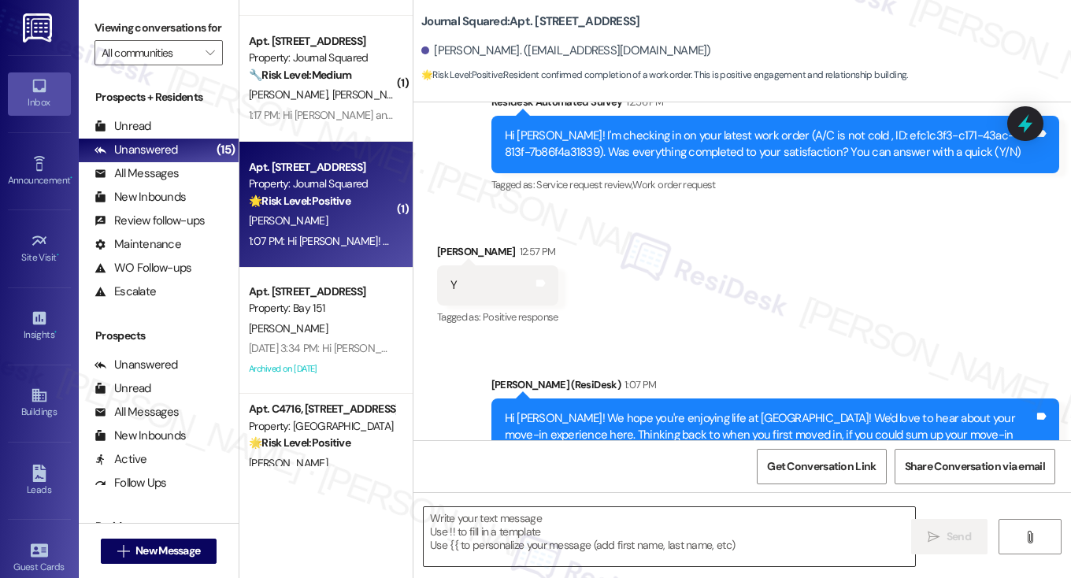
click at [580, 523] on textarea at bounding box center [670, 536] width 492 height 59
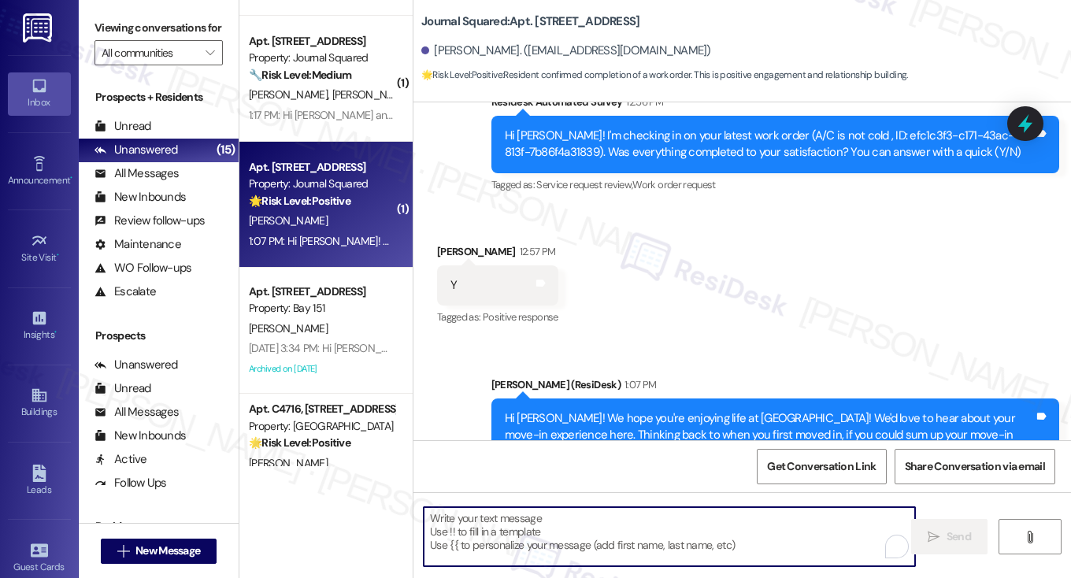
paste textarea "Kevin"
type textarea "Kevin"
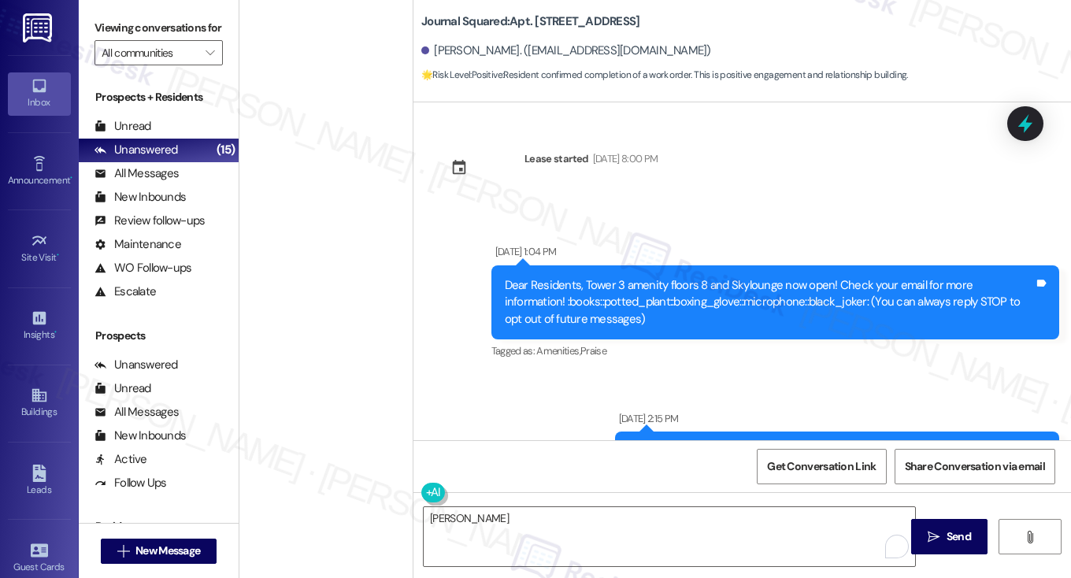
scroll to position [9535, 0]
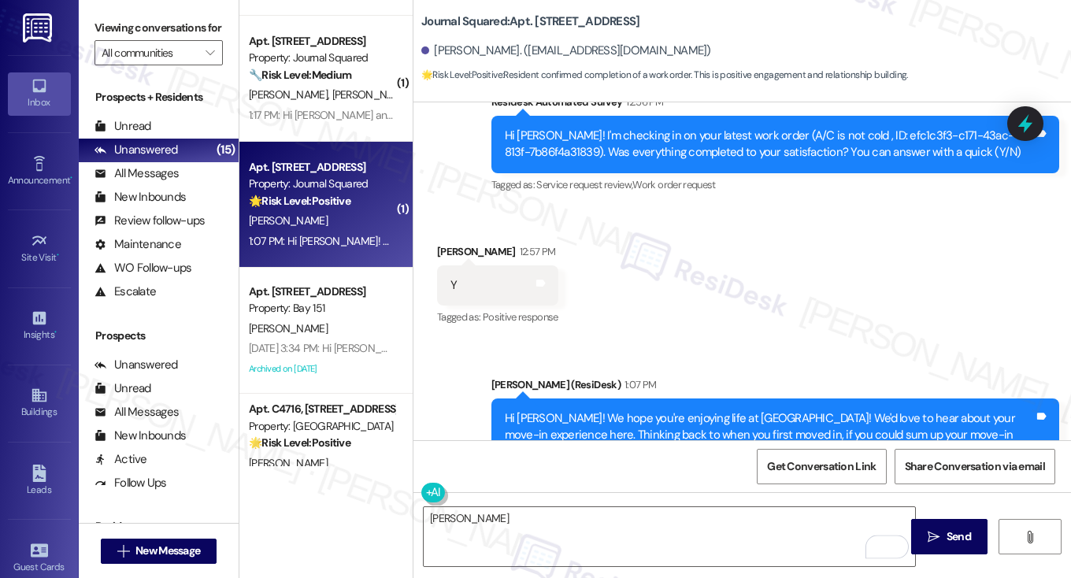
click at [110, 22] on label "Viewing conversations for" at bounding box center [159, 28] width 128 height 24
click at [486, 537] on textarea "[PERSON_NAME]" at bounding box center [670, 536] width 492 height 59
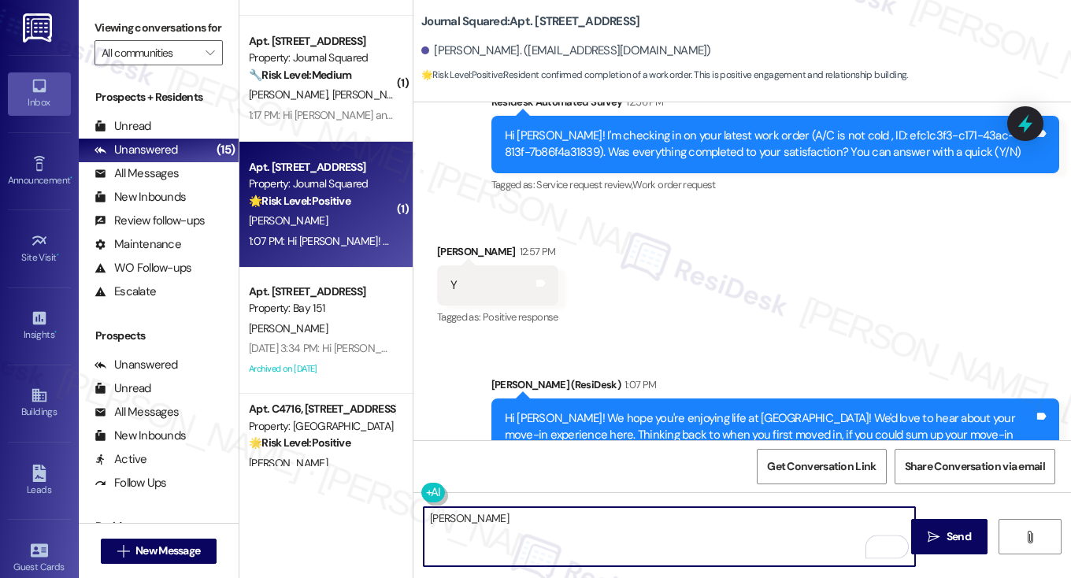
paste textarea "Hi {{first_name}}! I'm glad to hear that the latest work order was completed to…"
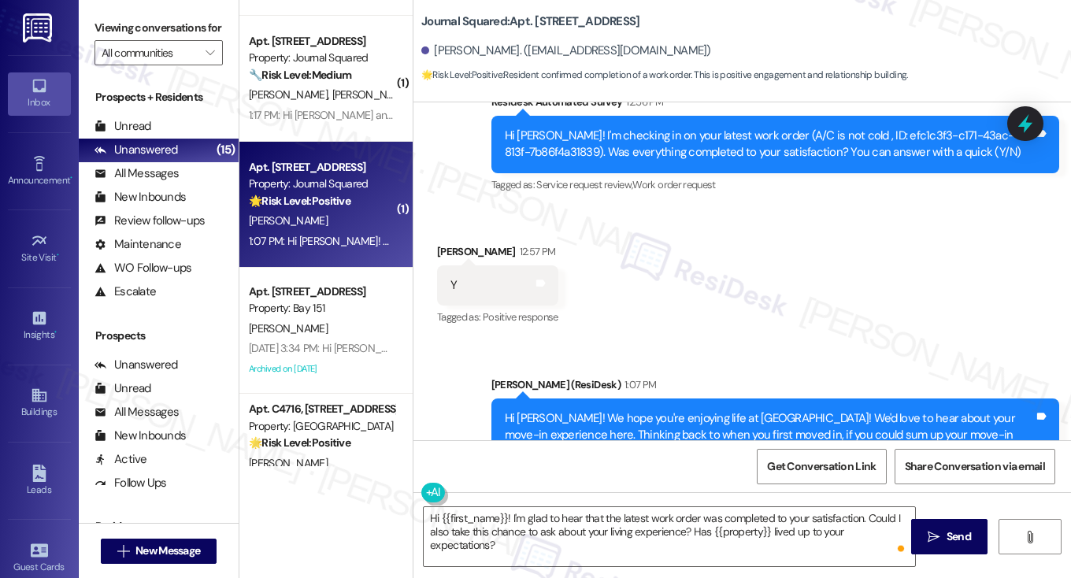
click at [449, 243] on div "[PERSON_NAME] 12:57 PM" at bounding box center [497, 254] width 121 height 22
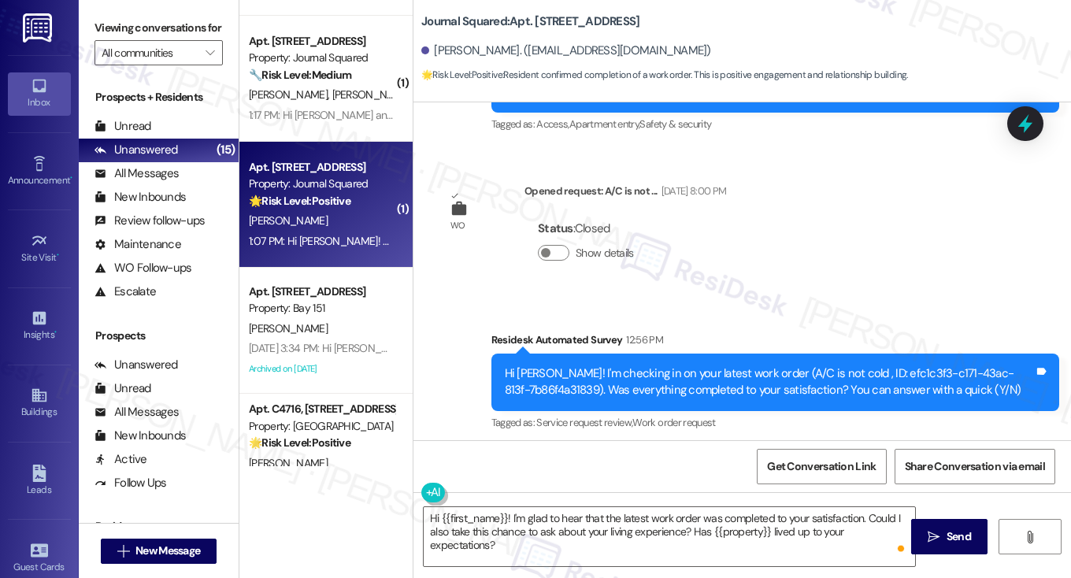
scroll to position [9299, 0]
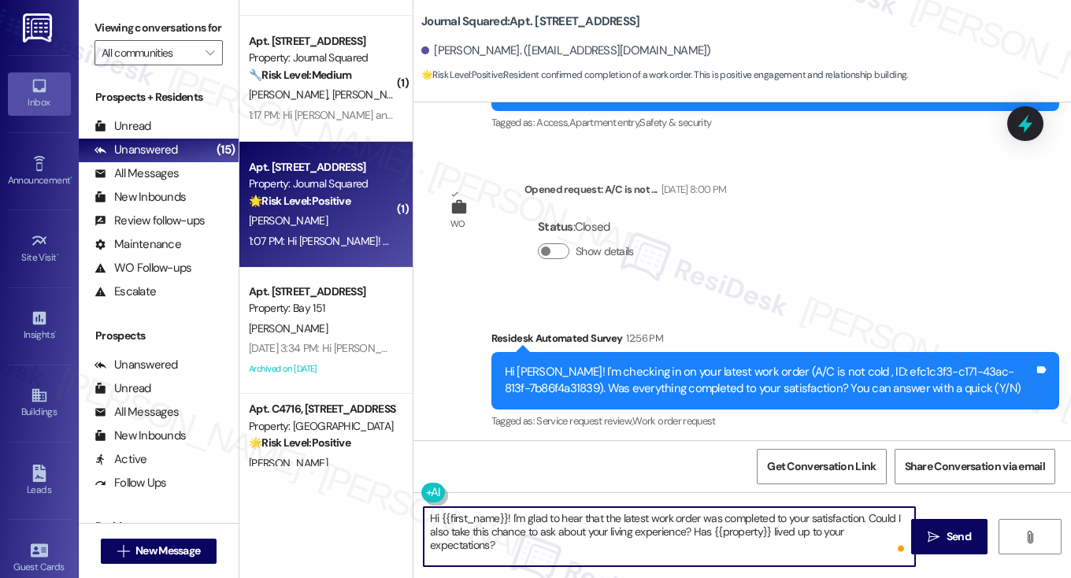
click at [636, 518] on textarea "Hi {{first_name}}! I'm glad to hear that the latest work order was completed to…" at bounding box center [670, 536] width 492 height 59
type textarea "Hi {{first_name}}! I'm glad to hear that the AC work order was completed to you…"
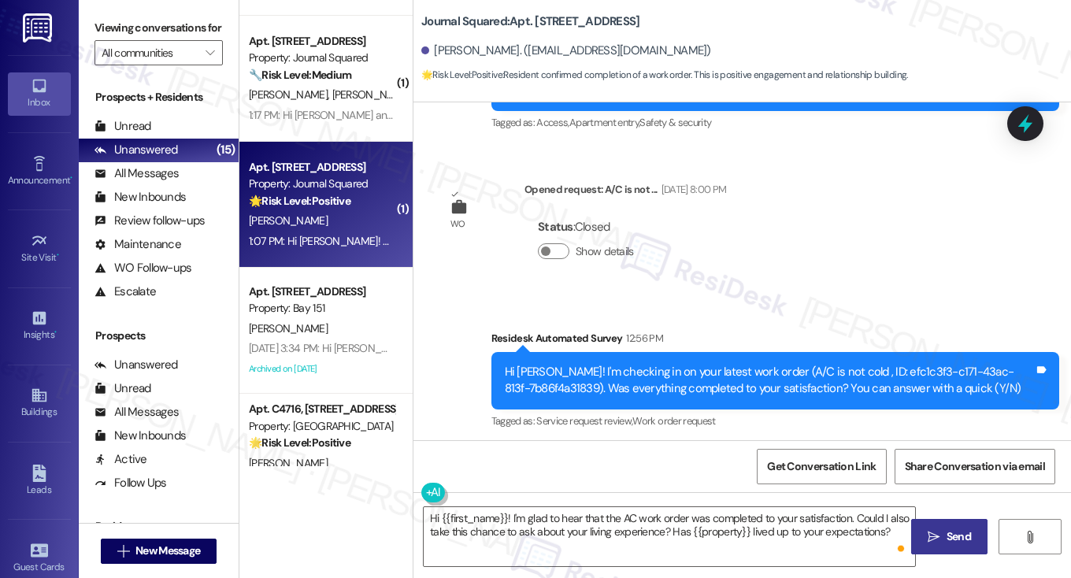
click at [959, 529] on span "Send" at bounding box center [959, 537] width 24 height 17
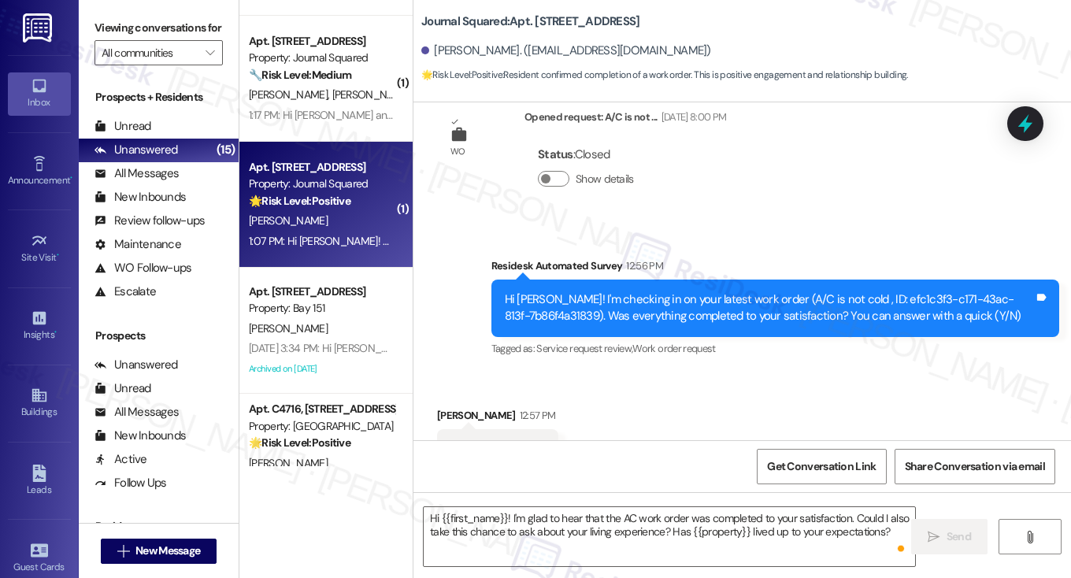
scroll to position [9662, 0]
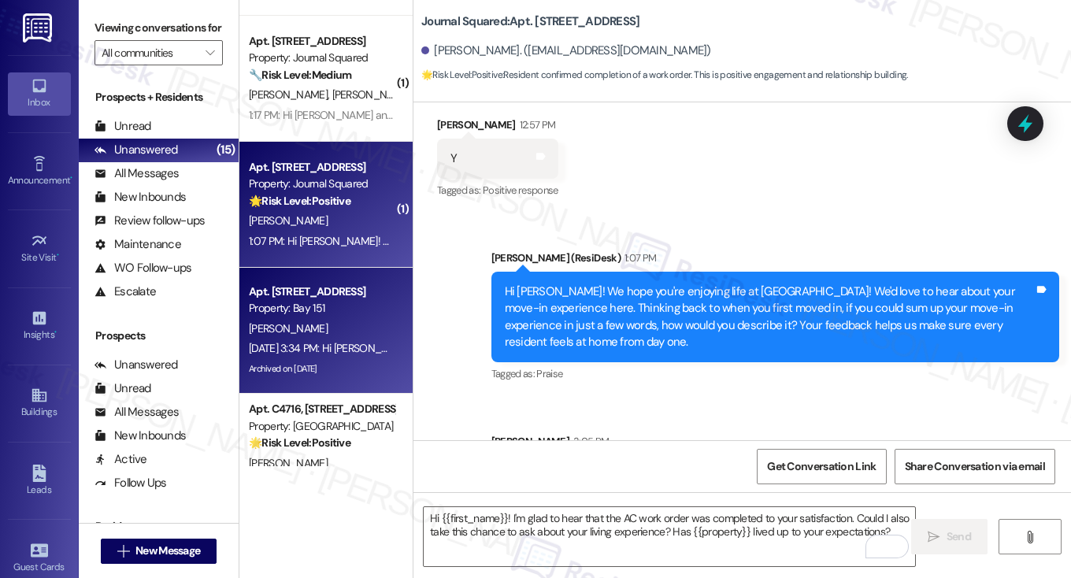
click at [356, 302] on div "Property: Bay 151" at bounding box center [322, 308] width 146 height 17
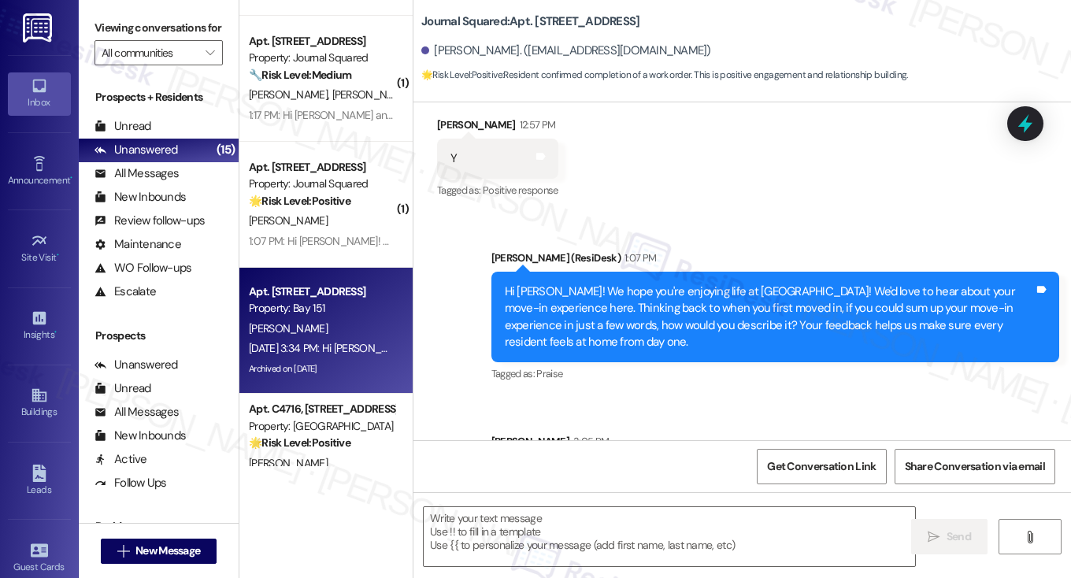
type textarea "Fetching suggested responses. Please feel free to read through the conversation…"
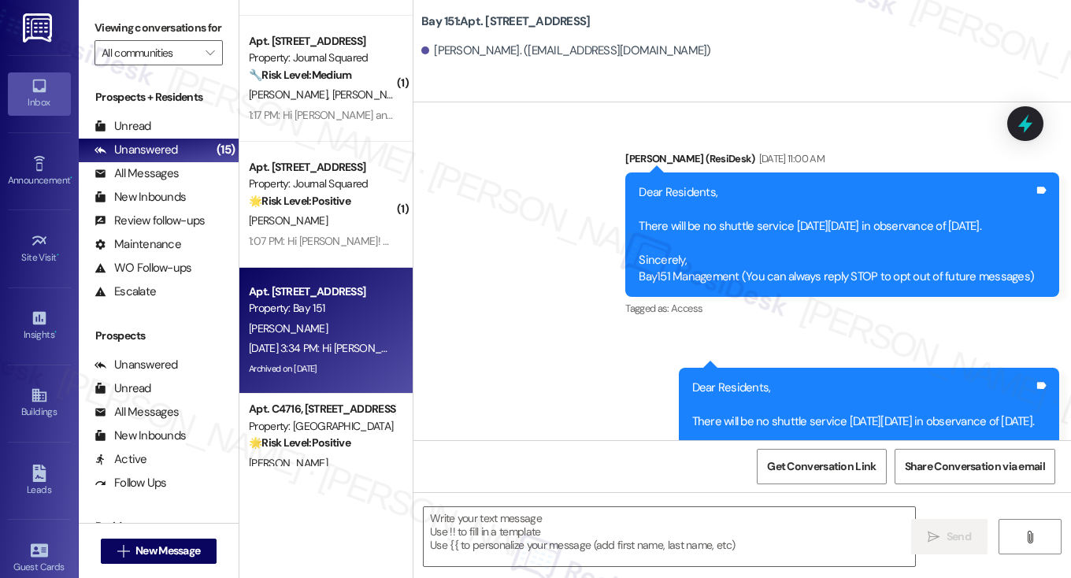
type textarea "Fetching suggested responses. Please feel free to read through the conversation…"
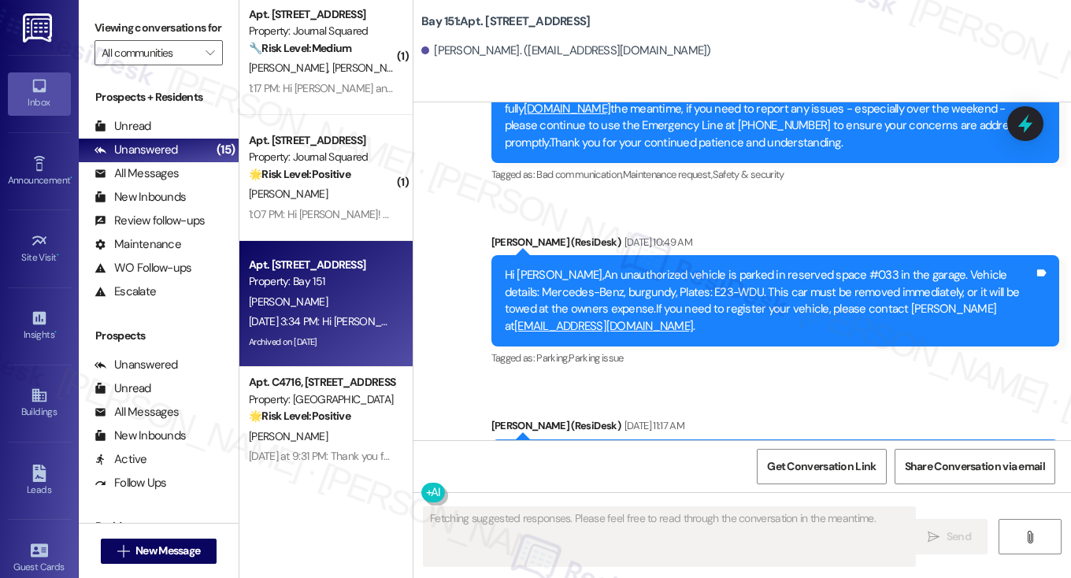
scroll to position [2181, 0]
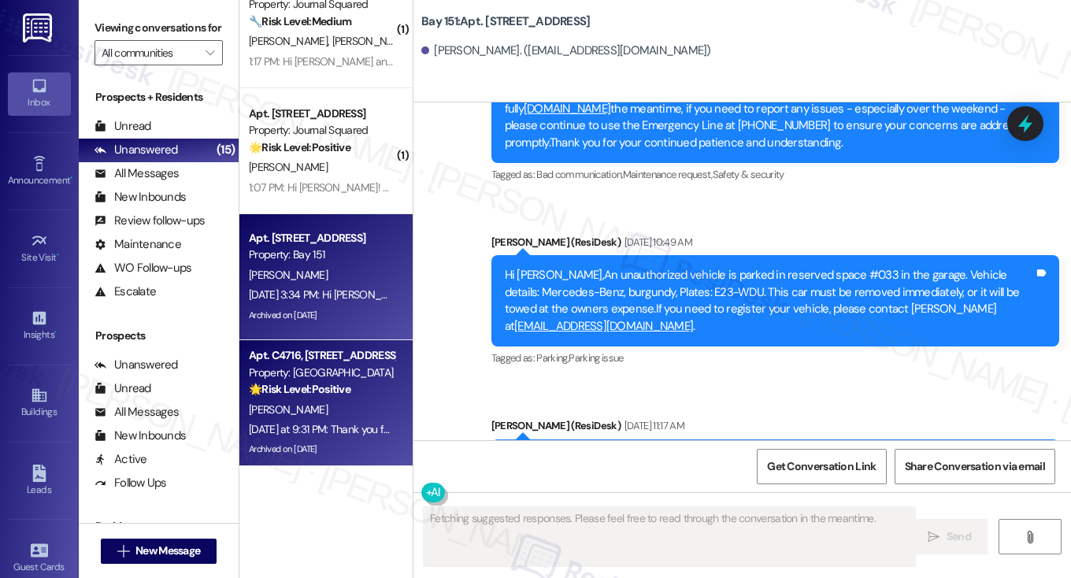
click at [332, 388] on strong "🌟 Risk Level: Positive" at bounding box center [300, 389] width 102 height 14
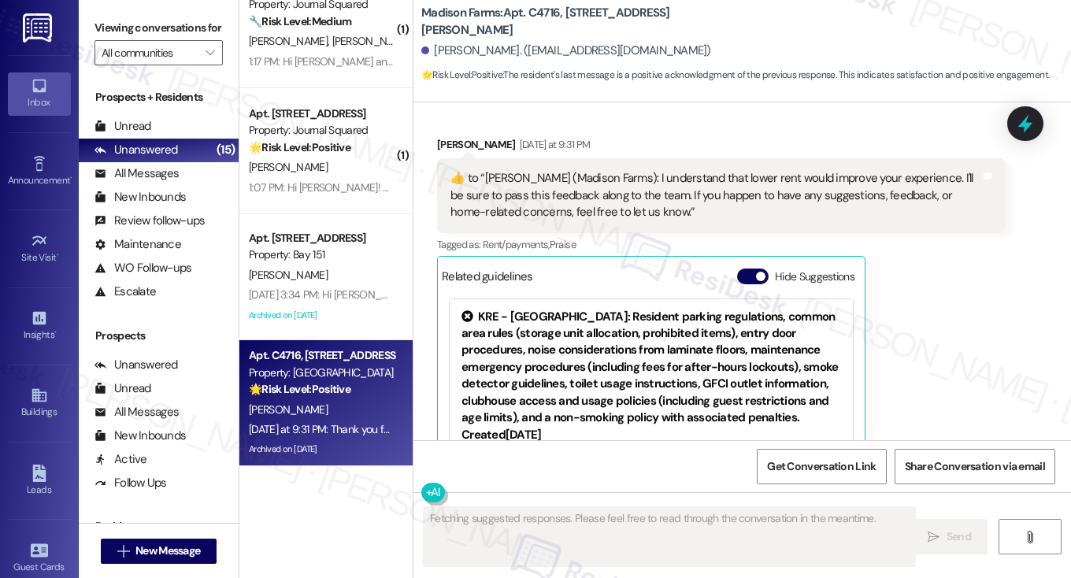
scroll to position [11505, 0]
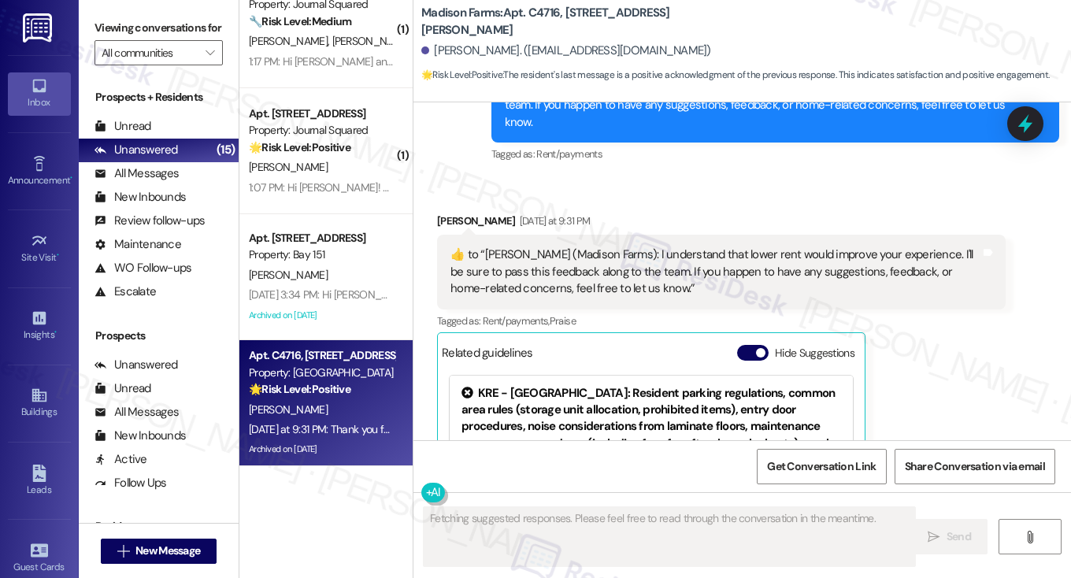
click at [555, 247] on div "​👍​ to “ [PERSON_NAME] (Madison Farms): I understand that lower rent would impr…" at bounding box center [716, 272] width 530 height 50
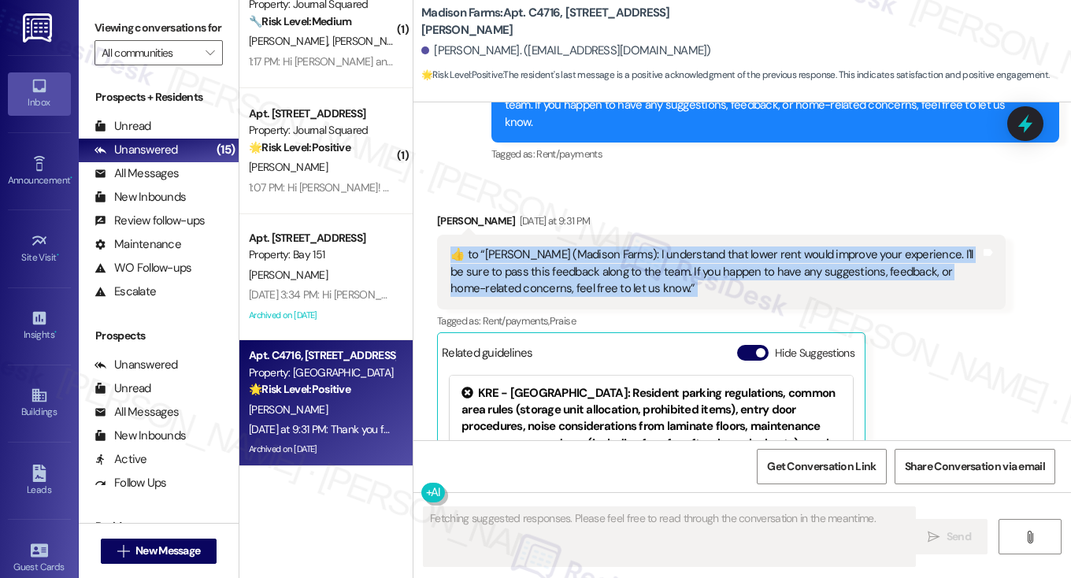
click at [555, 247] on div "​👍​ to “ [PERSON_NAME] (Madison Farms): I understand that lower rent would impr…" at bounding box center [716, 272] width 530 height 50
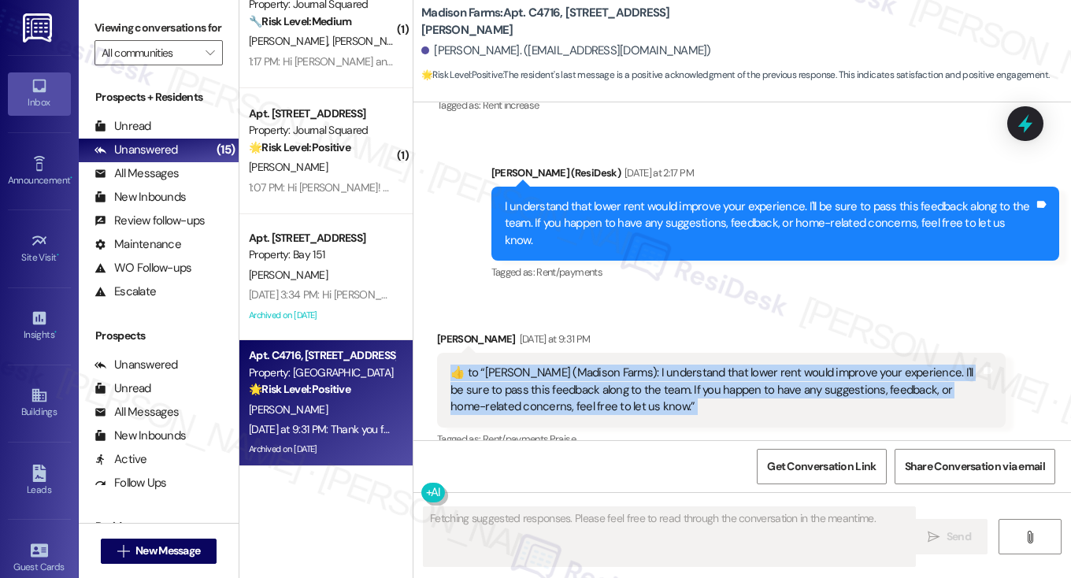
scroll to position [11189, 0]
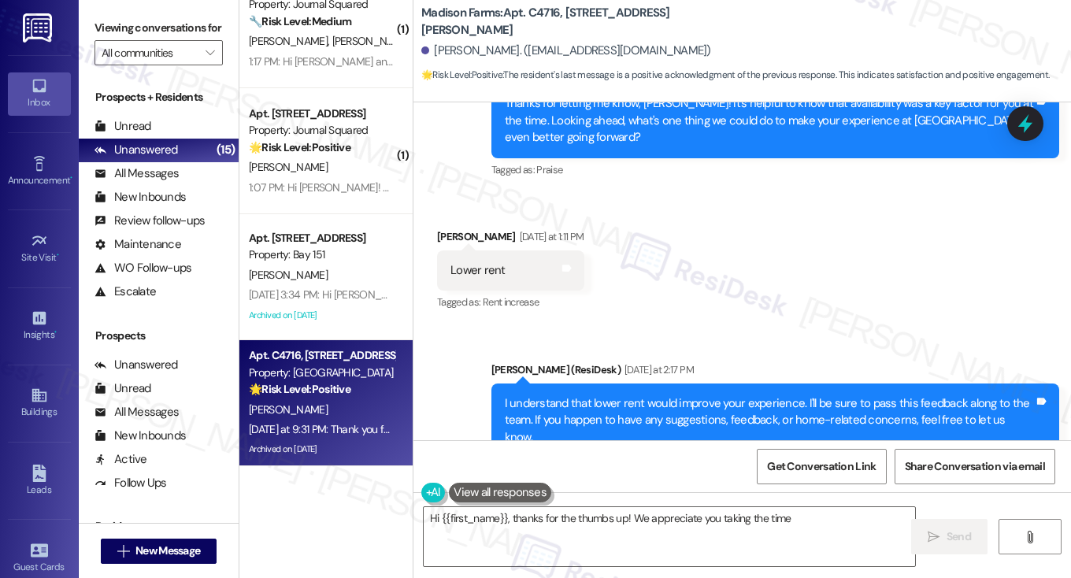
click at [547, 395] on div "I understand that lower rent would improve your experience. I'll be sure to pas…" at bounding box center [770, 420] width 530 height 50
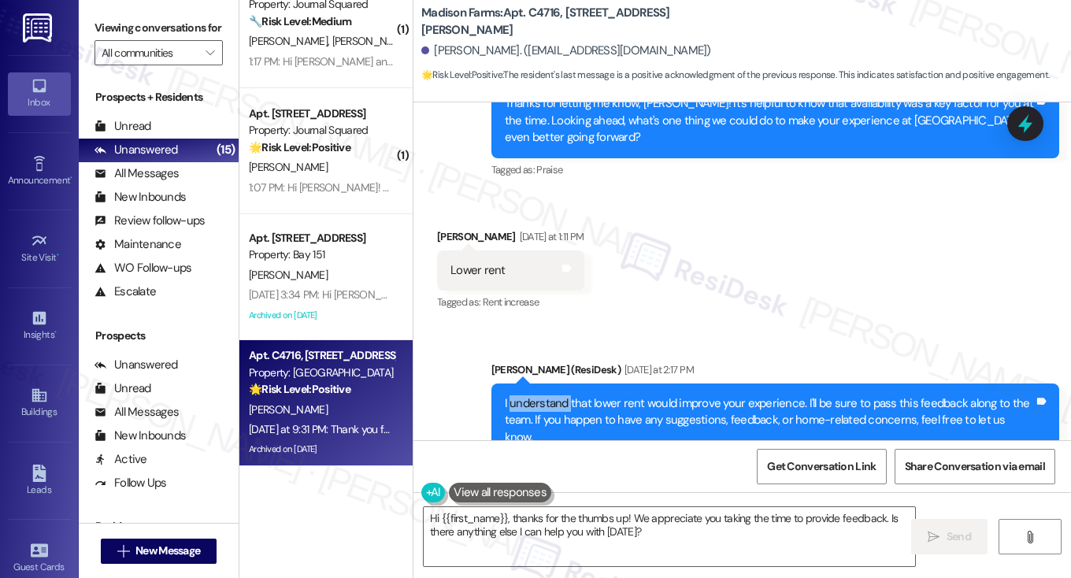
click at [547, 395] on div "I understand that lower rent would improve your experience. I'll be sure to pas…" at bounding box center [770, 420] width 530 height 50
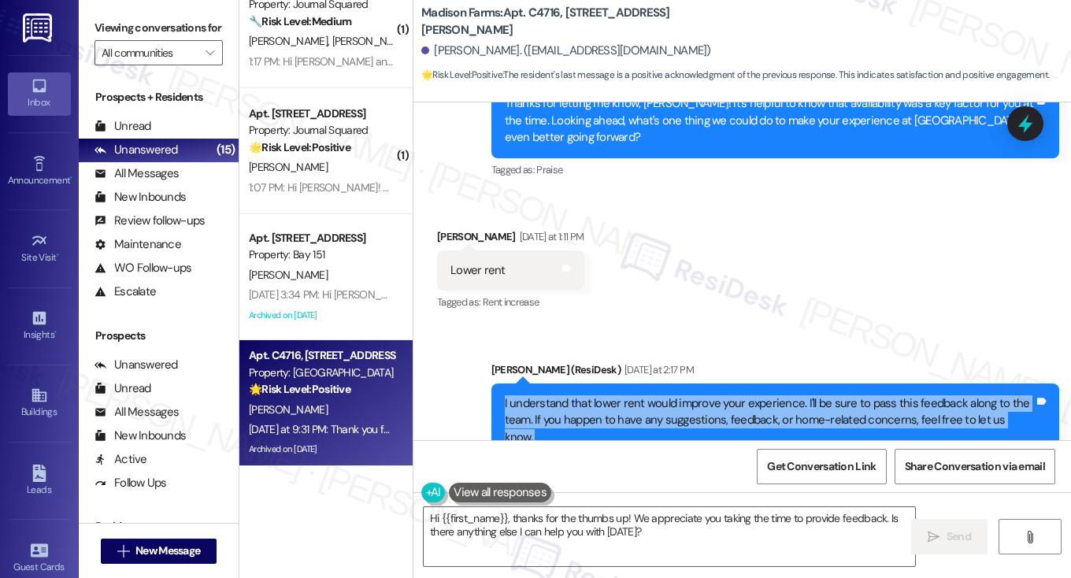
click at [547, 395] on div "I understand that lower rent would improve your experience. I'll be sure to pas…" at bounding box center [770, 420] width 530 height 50
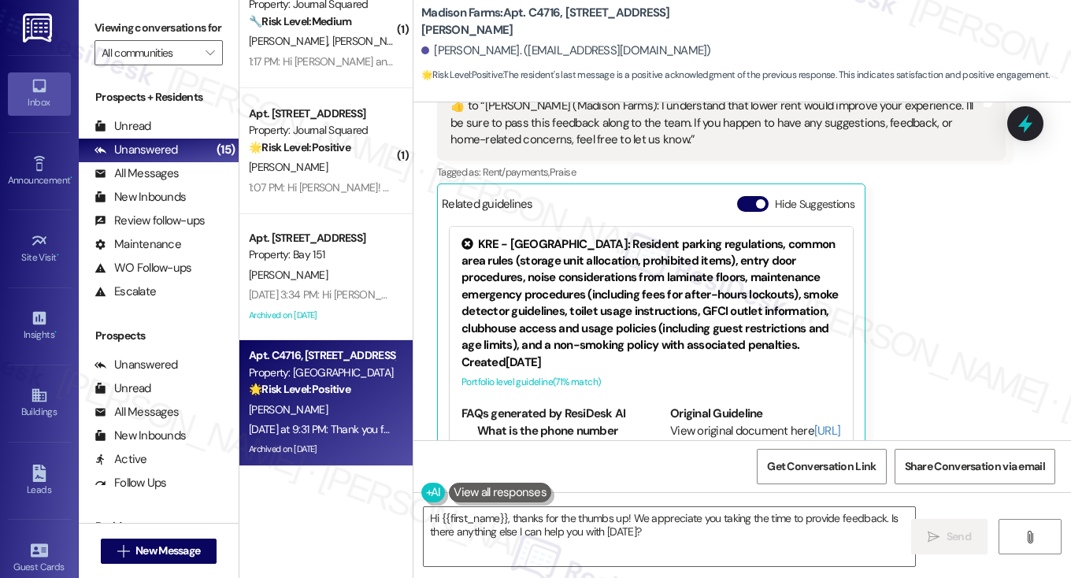
scroll to position [11741, 0]
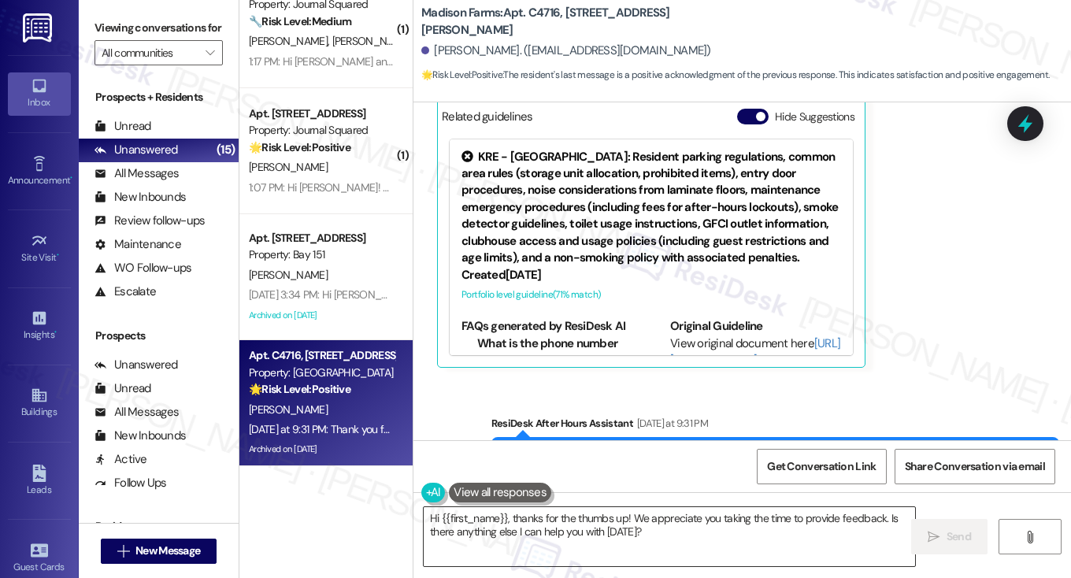
click at [589, 546] on textarea "Hi {{first_name}}, thanks for the thumbs up! We appreciate you taking the time …" at bounding box center [670, 536] width 492 height 59
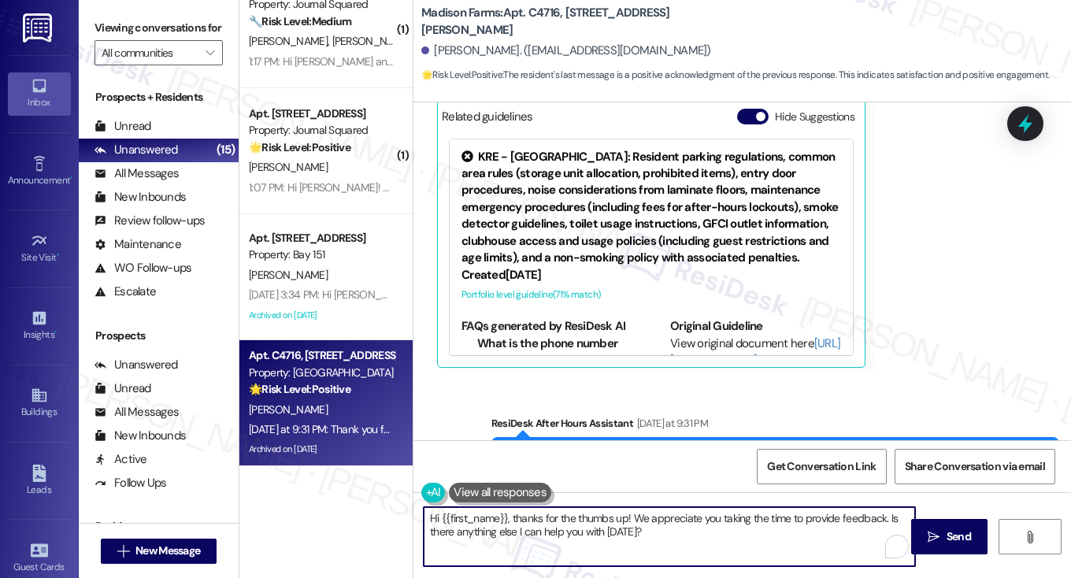
click at [589, 546] on textarea "Hi {{first_name}}, thanks for the thumbs up! We appreciate you taking the time …" at bounding box center [670, 536] width 492 height 59
click at [556, 527] on textarea "Hi {{first_name}}, thanks for the thumbs up! We appreciate you taking the time …" at bounding box center [670, 536] width 492 height 59
drag, startPoint x: 511, startPoint y: 514, endPoint x: 410, endPoint y: 507, distance: 101.1
click at [413, 507] on div "Madison Farms: Apt. C4716, [STREET_ADDRESS][PERSON_NAME][PERSON_NAME]. ([EMAIL_…" at bounding box center [742, 289] width 659 height 578
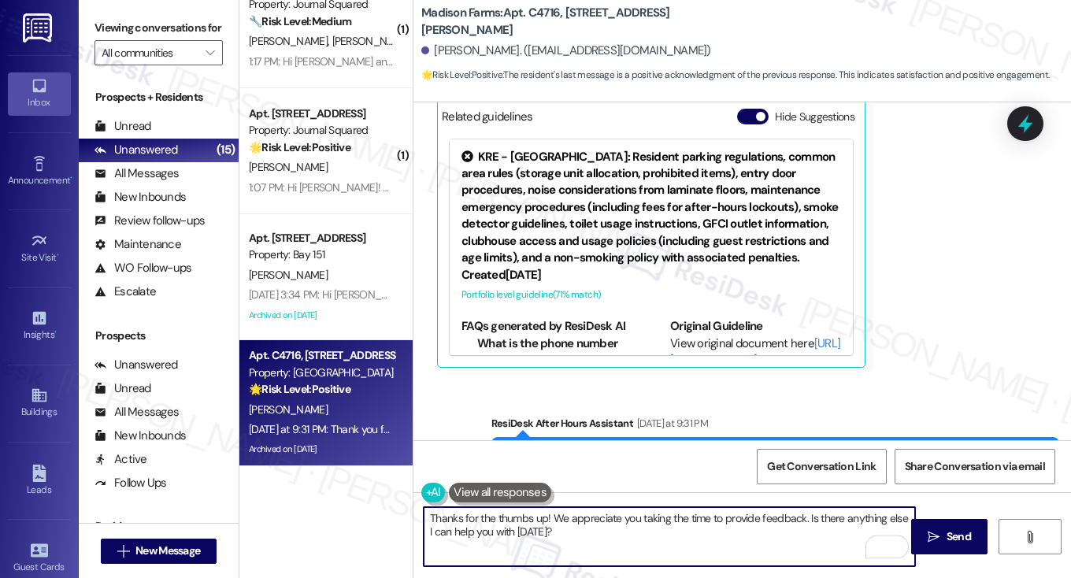
click at [444, 45] on div "[PERSON_NAME]. ([EMAIL_ADDRESS][DOMAIN_NAME])" at bounding box center [566, 51] width 290 height 17
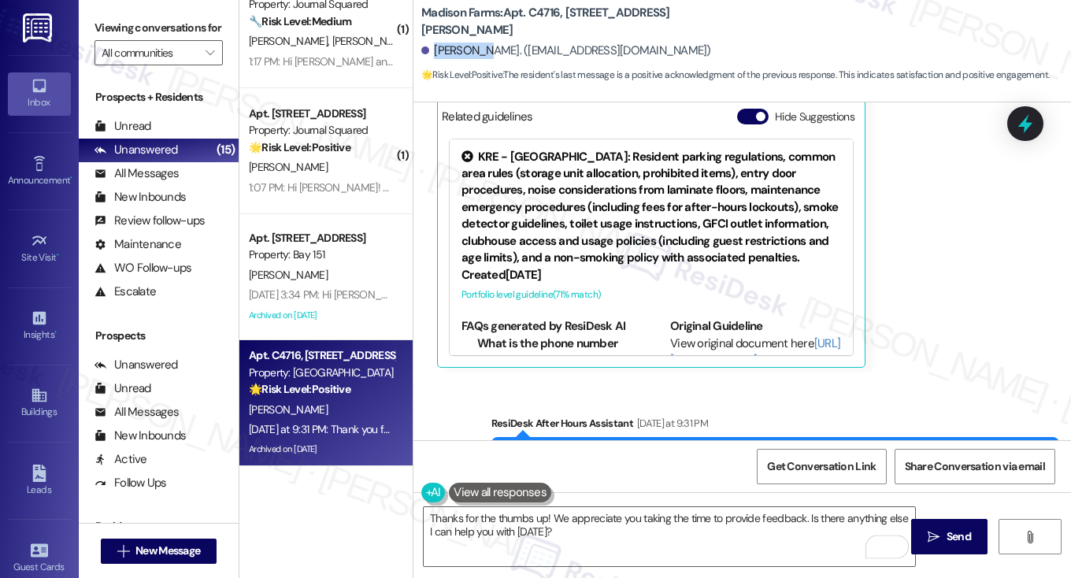
click at [444, 45] on div "[PERSON_NAME]. ([EMAIL_ADDRESS][DOMAIN_NAME])" at bounding box center [566, 51] width 290 height 17
copy div "[PERSON_NAME]"
click at [544, 514] on textarea "Thanks for the thumbs up! We appreciate you taking the time to provide feedback…" at bounding box center [670, 536] width 492 height 59
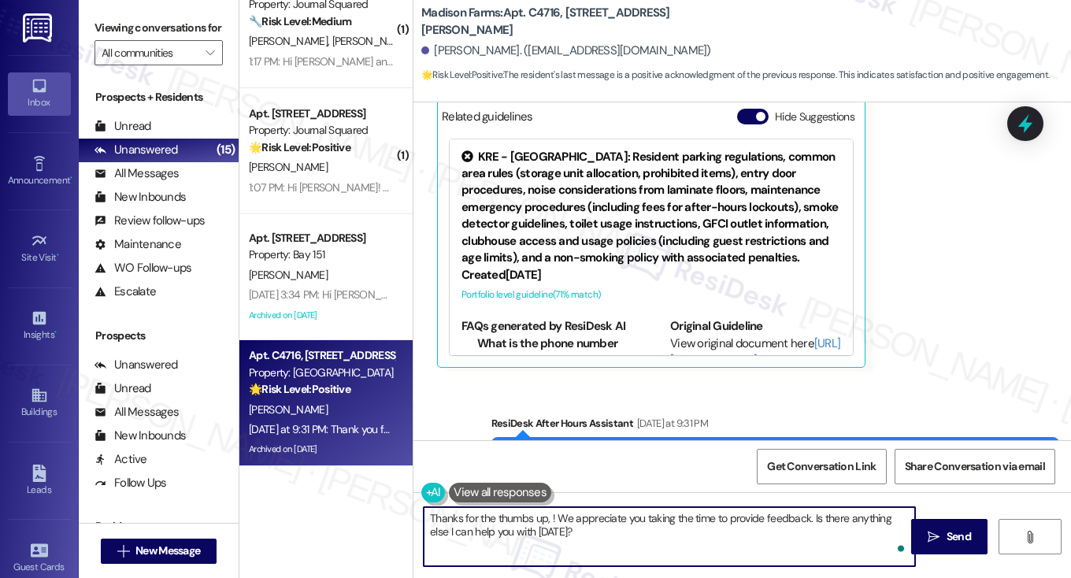
paste textarea "[PERSON_NAME]"
drag, startPoint x: 644, startPoint y: 542, endPoint x: 595, endPoint y: 516, distance: 55.3
click at [595, 516] on textarea "Thanks for the thumbs up, [PERSON_NAME]! We appreciate you taking the time to p…" at bounding box center [670, 536] width 492 height 59
click at [625, 522] on textarea "Thanks for the thumbs up, [PERSON_NAME]! I'm always here to assist if you need …" at bounding box center [670, 536] width 492 height 59
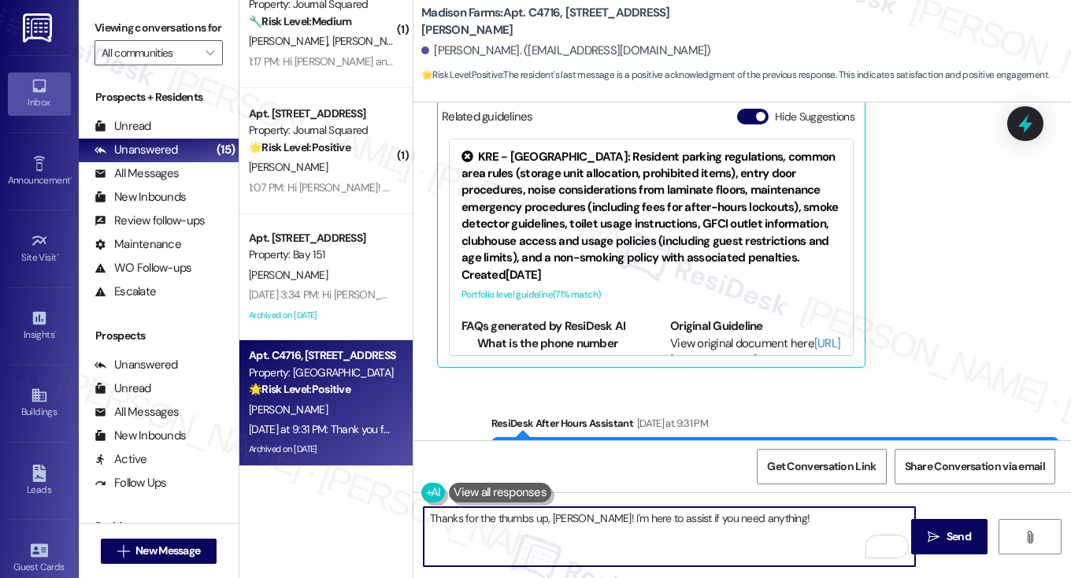
click at [782, 521] on textarea "Thanks for the thumbs up, [PERSON_NAME]! I'm here to assist if you need anythin…" at bounding box center [670, 536] width 492 height 59
click at [765, 519] on textarea "Thanks for the thumbs up, [PERSON_NAME]! I'm here to assist if you need anythin…" at bounding box center [670, 536] width 492 height 59
click at [737, 531] on textarea "Thanks for the thumbs up, [PERSON_NAME]! I'm here to assist if you need anythin…" at bounding box center [670, 536] width 492 height 59
type textarea "Thanks for the thumbs up, [PERSON_NAME]! I'm here to assist if you need anythin…"
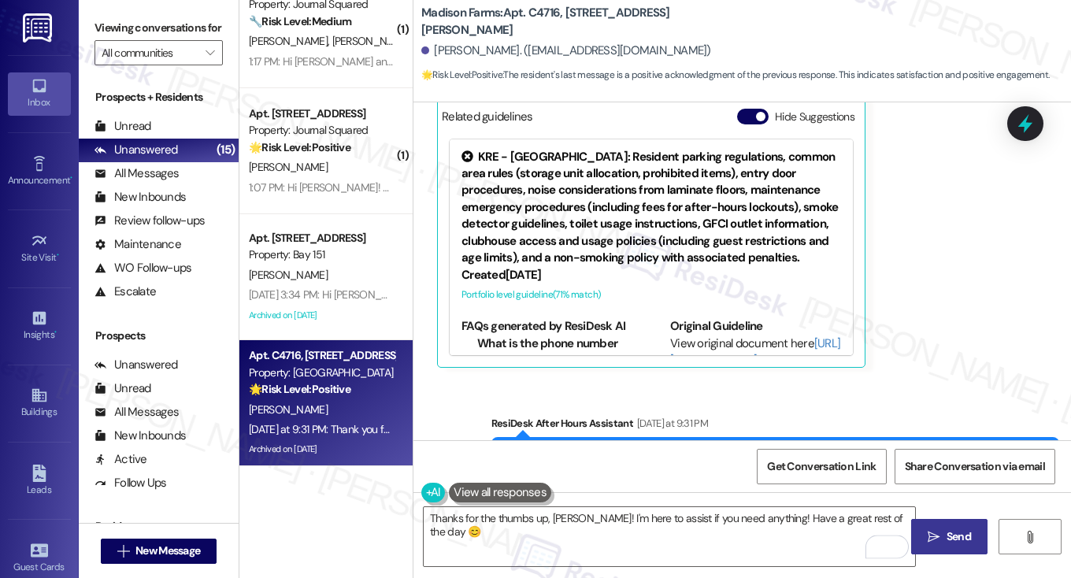
click at [945, 525] on button " Send" at bounding box center [950, 536] width 76 height 35
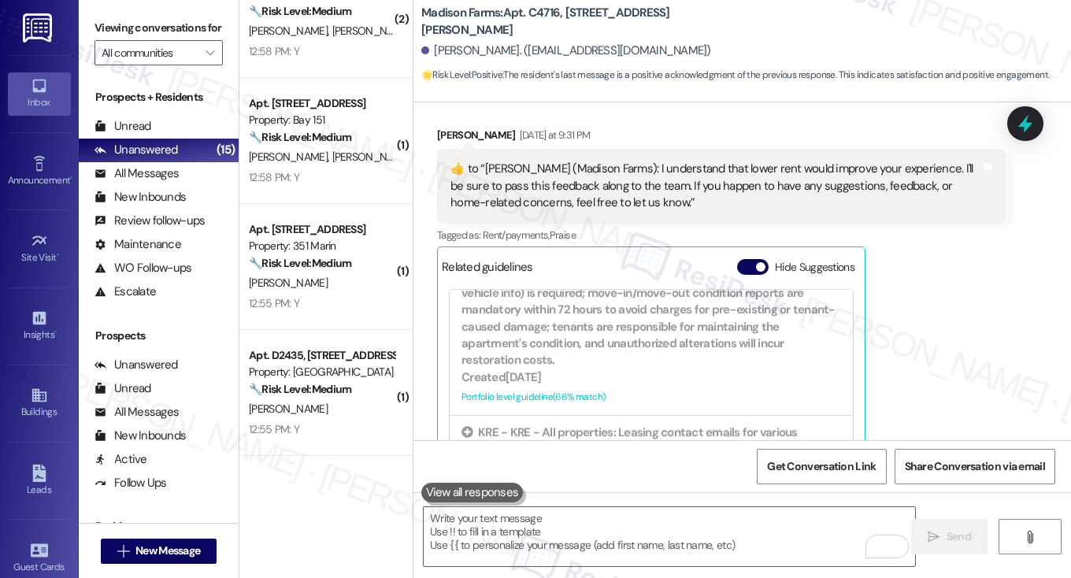
scroll to position [0, 0]
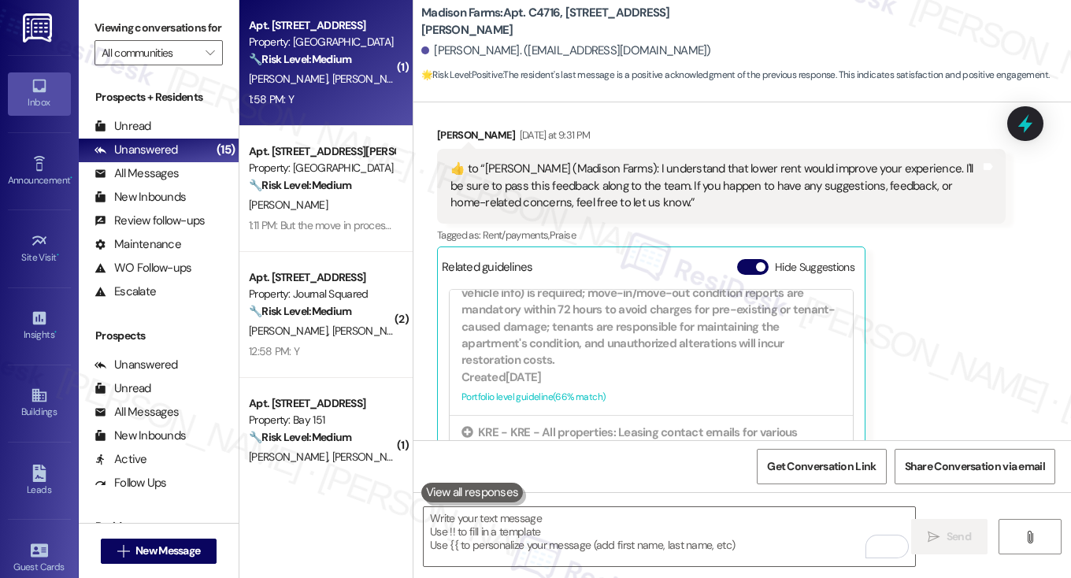
click at [304, 28] on div "Apt. [STREET_ADDRESS]" at bounding box center [322, 25] width 146 height 17
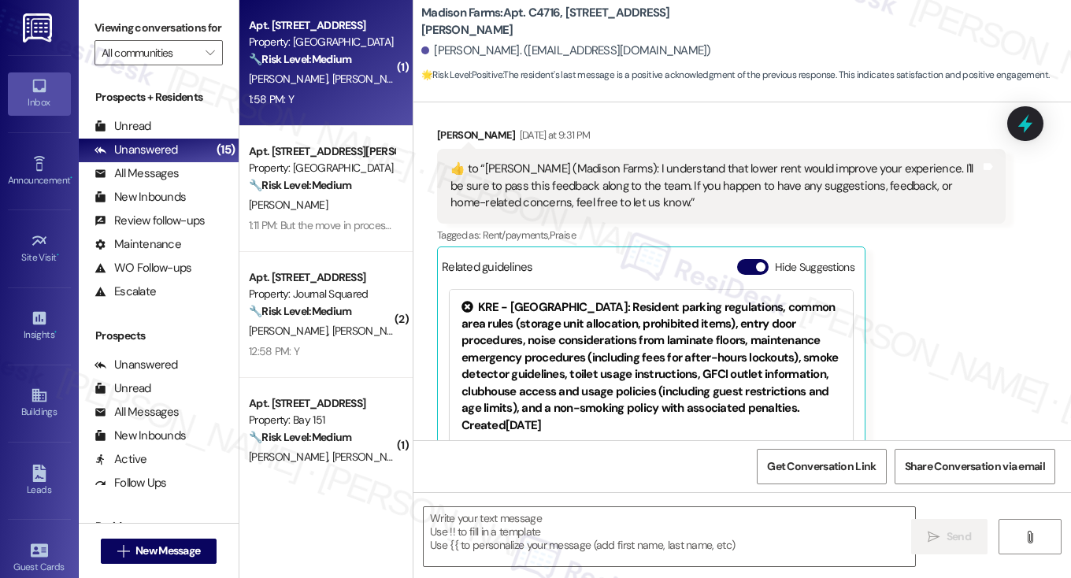
type textarea "Fetching suggested responses. Please feel free to read through the conversation…"
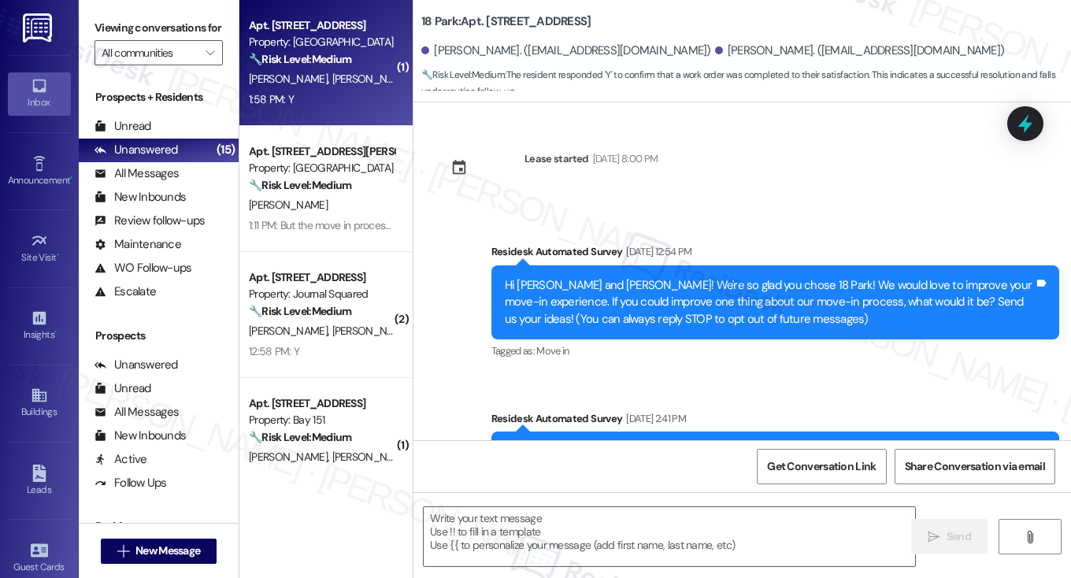
scroll to position [5368, 0]
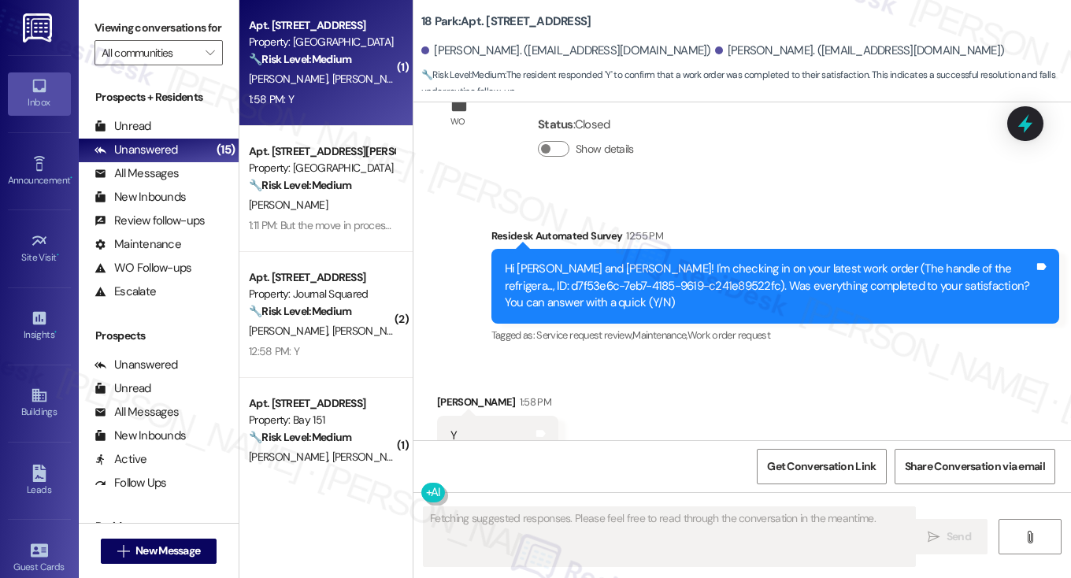
click at [113, 26] on label "Viewing conversations for" at bounding box center [159, 28] width 128 height 24
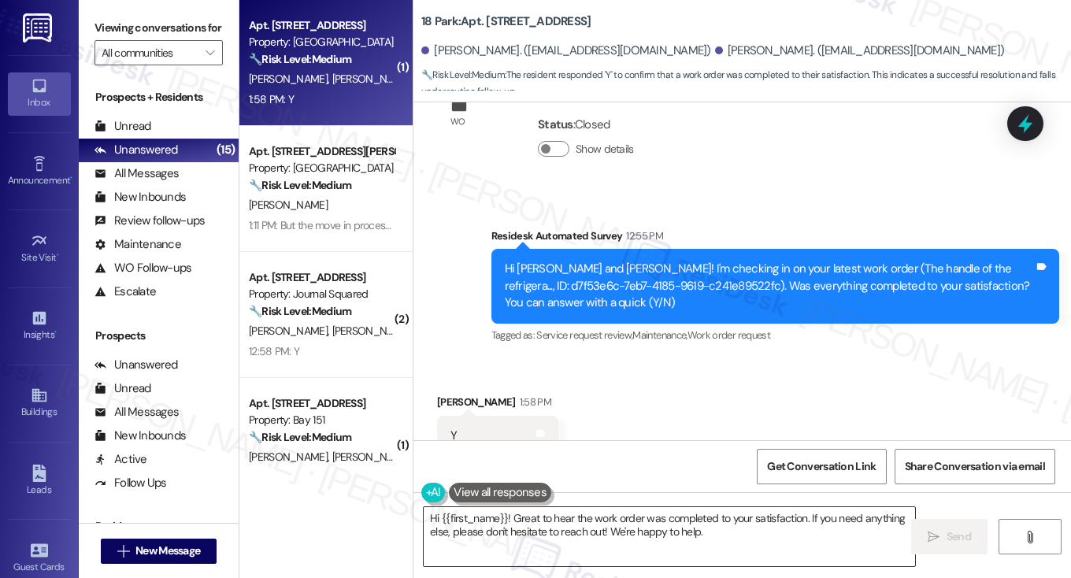
click at [518, 516] on textarea "Hi {{first_name}}! Great to hear the work order was completed to your satisfact…" at bounding box center [670, 536] width 492 height 59
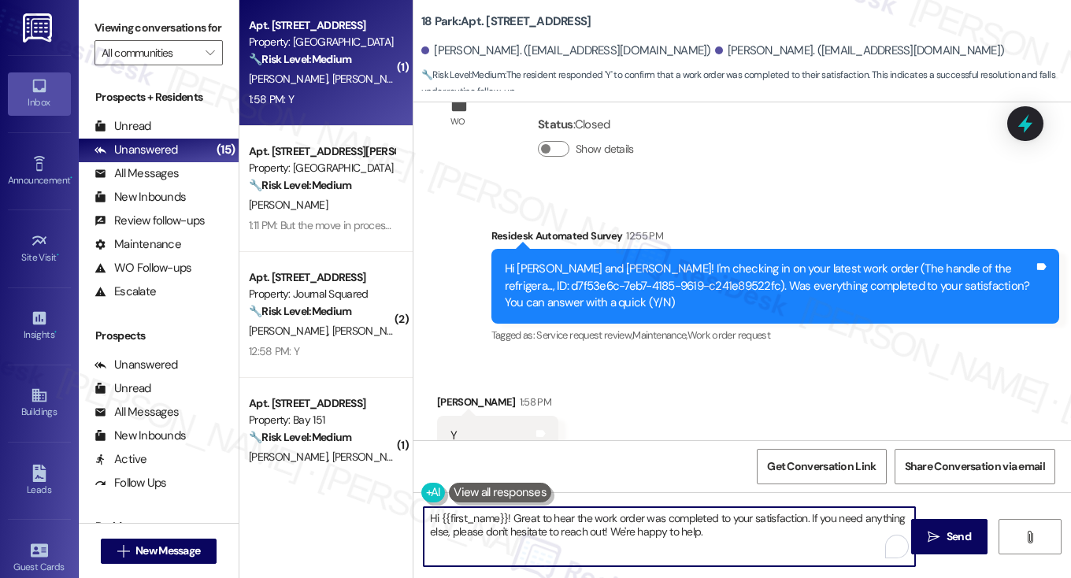
click at [737, 541] on textarea "Hi {{first_name}}! Great to hear the work order was completed to your satisfact…" at bounding box center [670, 536] width 492 height 59
click at [455, 394] on div "[PERSON_NAME] 1:58 PM" at bounding box center [497, 405] width 121 height 22
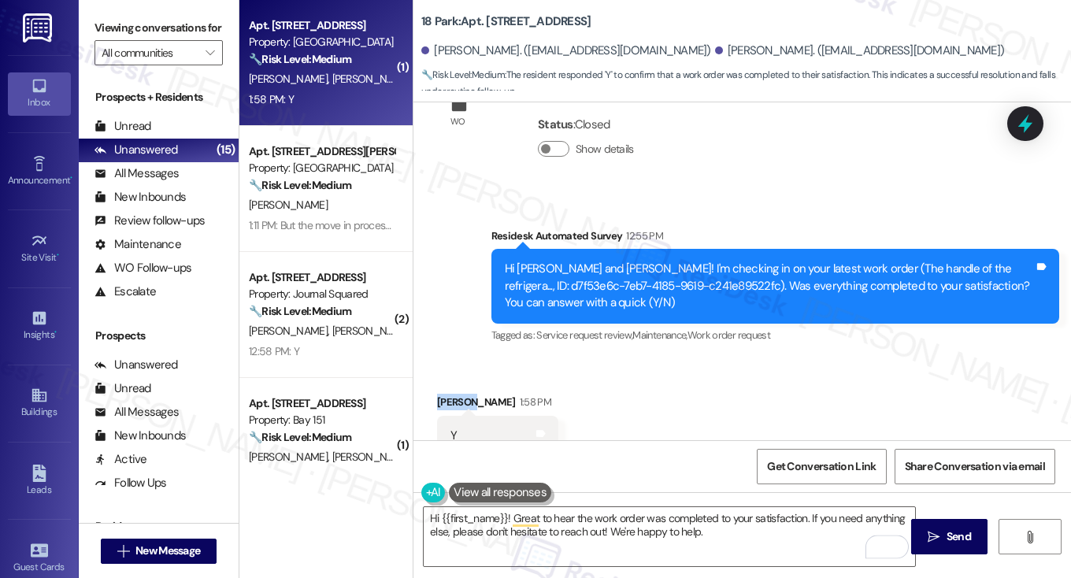
click at [455, 394] on div "[PERSON_NAME] 1:58 PM" at bounding box center [497, 405] width 121 height 22
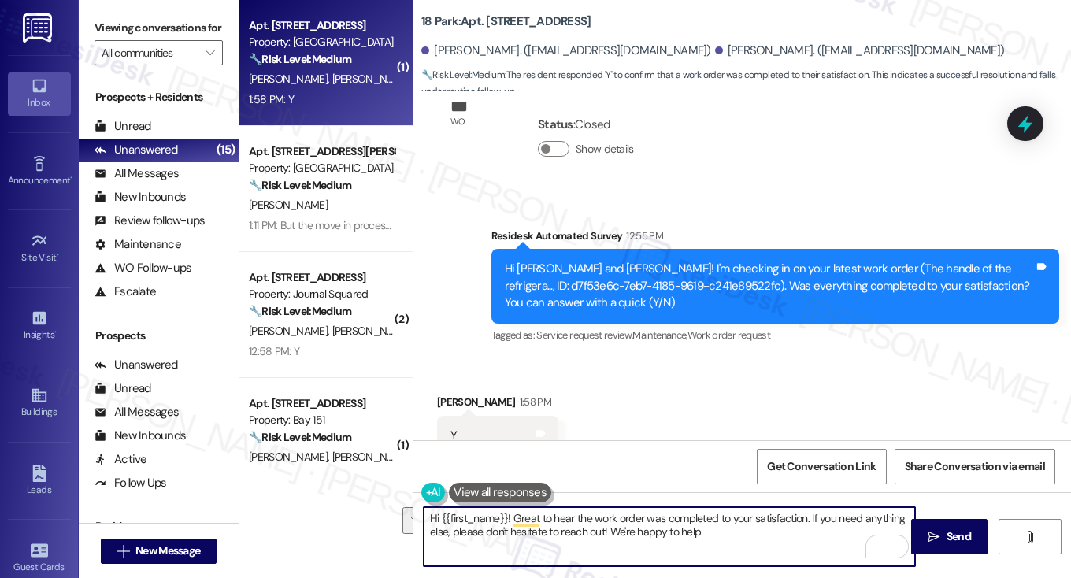
drag, startPoint x: 804, startPoint y: 544, endPoint x: 808, endPoint y: 515, distance: 29.4
click at [808, 515] on textarea "Hi {{first_name}}! Great to hear the work order was completed to your satisfact…" at bounding box center [670, 536] width 492 height 59
paste textarea "Hi {{first_name}}! I'm glad to hear that the latest work order was completed to…"
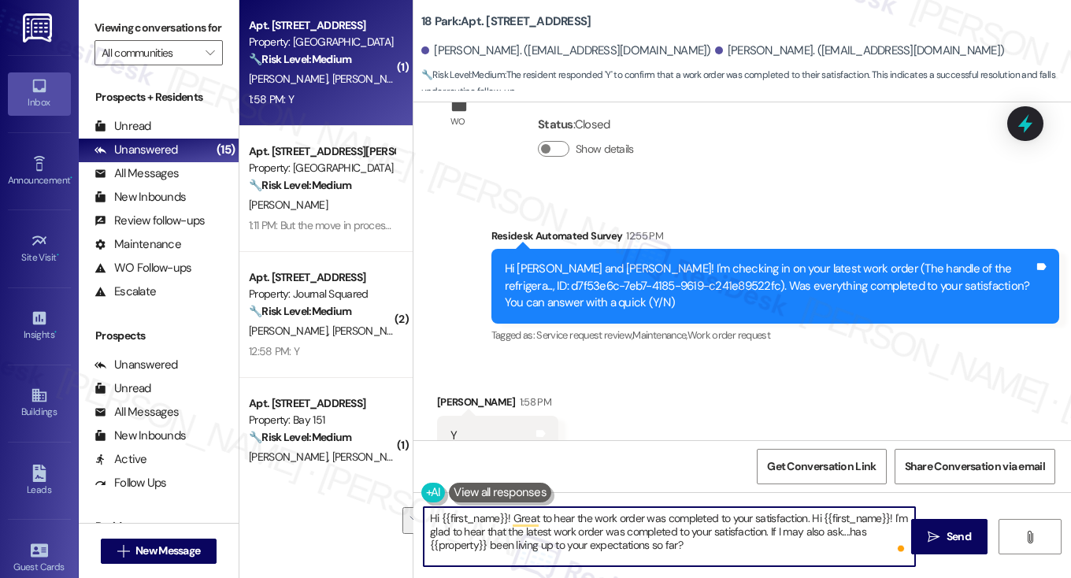
drag, startPoint x: 766, startPoint y: 532, endPoint x: 810, endPoint y: 510, distance: 49.3
click at [810, 510] on textarea "Hi {{first_name}}! Great to hear the work order was completed to your satisfact…" at bounding box center [670, 536] width 492 height 59
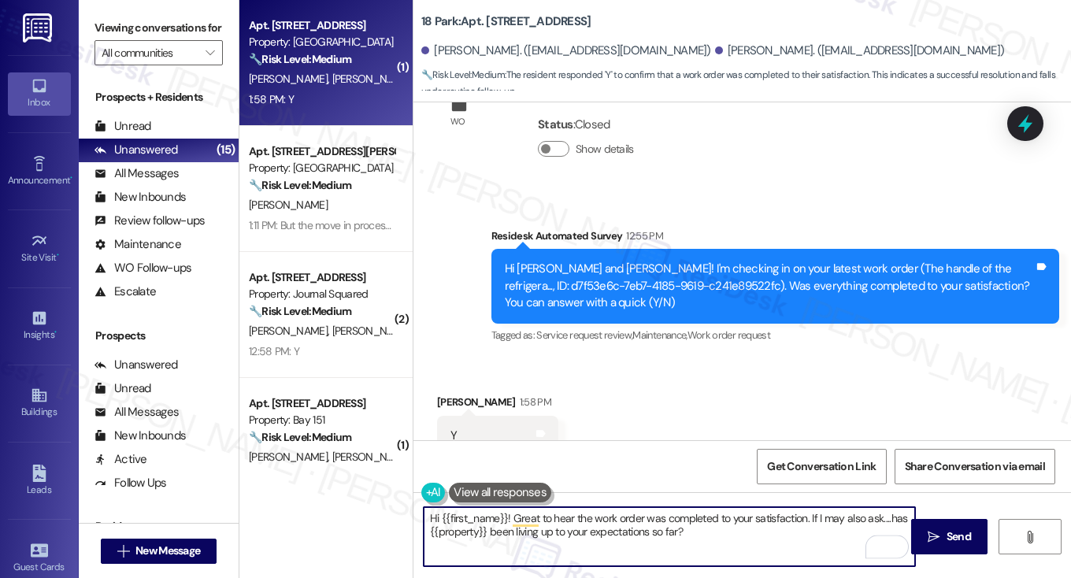
click at [454, 394] on div "[PERSON_NAME] 1:58 PM" at bounding box center [497, 405] width 121 height 22
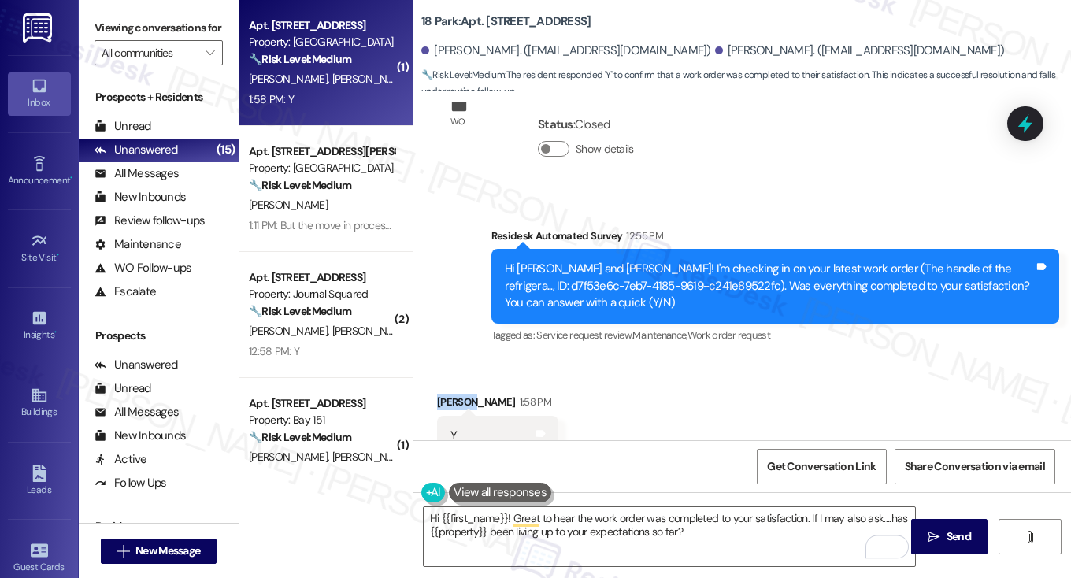
click at [454, 394] on div "[PERSON_NAME] 1:58 PM" at bounding box center [497, 405] width 121 height 22
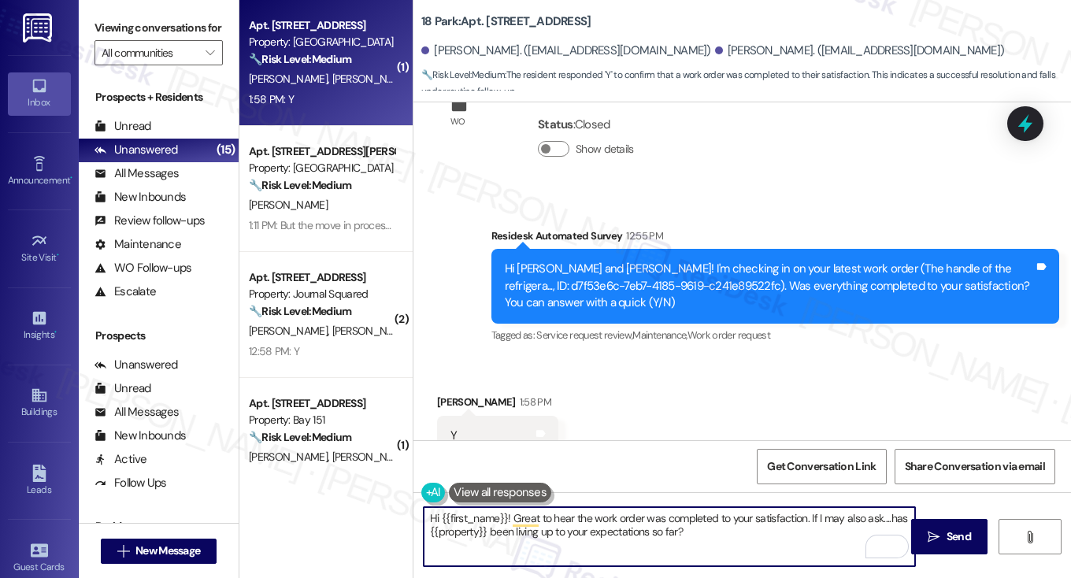
drag, startPoint x: 438, startPoint y: 516, endPoint x: 503, endPoint y: 503, distance: 66.7
click at [503, 507] on div "Hi {{first_name}}! Great to hear the work order was completed to your satisfact…" at bounding box center [661, 537] width 493 height 61
type textarea "Hi [PERSON_NAME]! Great to hear the work order was completed to your satisfacti…"
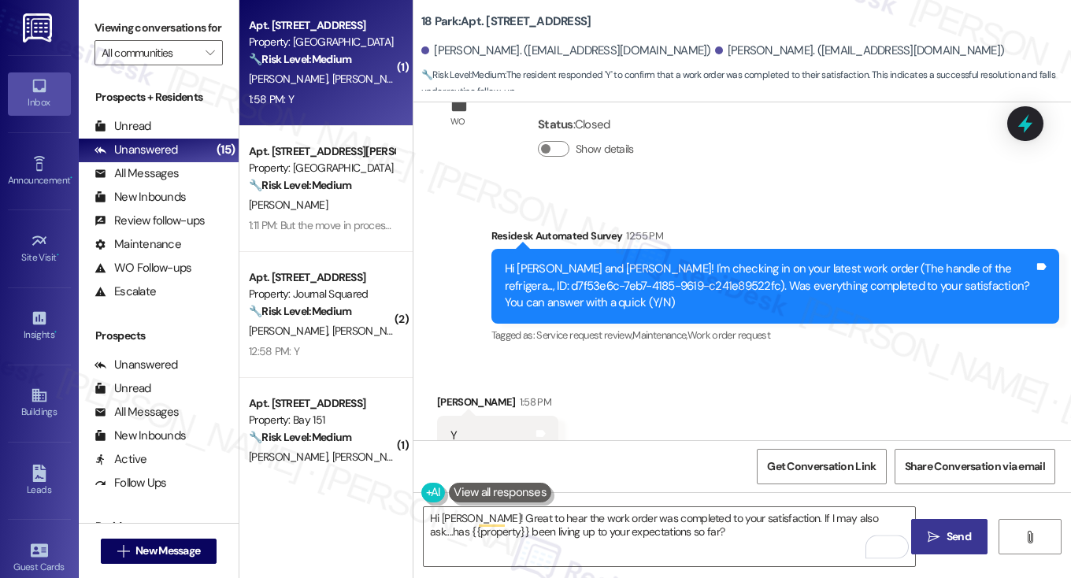
drag, startPoint x: 952, startPoint y: 533, endPoint x: 934, endPoint y: 519, distance: 23.0
click at [952, 533] on span "Send" at bounding box center [959, 537] width 24 height 17
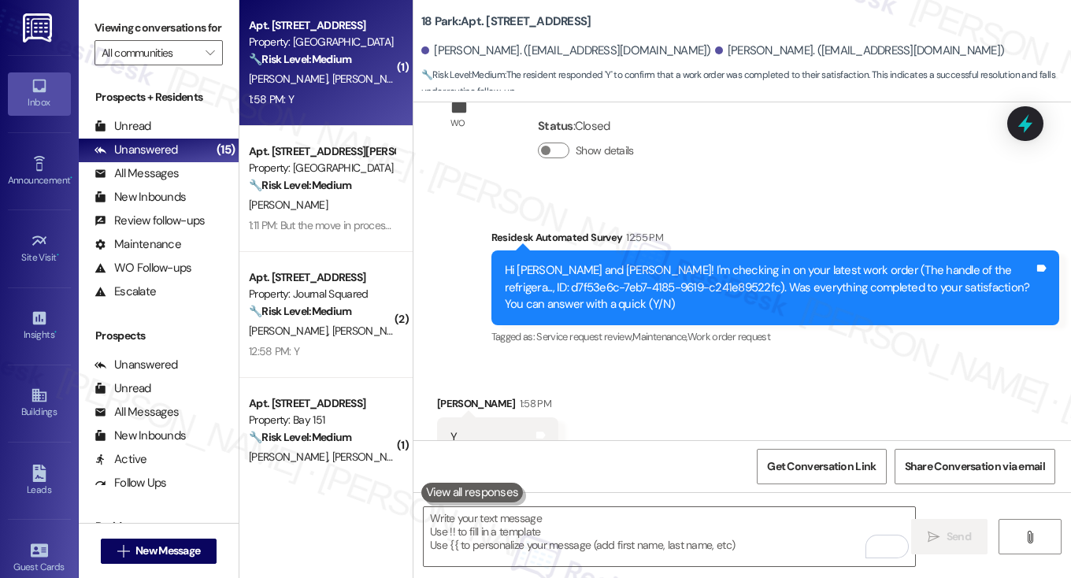
scroll to position [5495, 0]
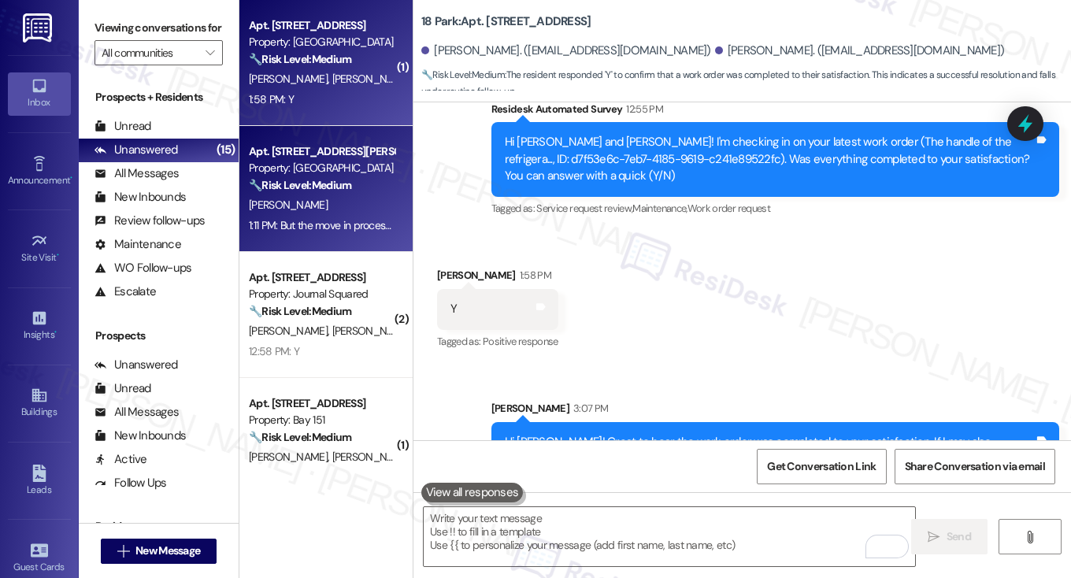
click at [375, 217] on div "1:11 PM: But the move in process is like anywhere else. Follow the steps and po…" at bounding box center [321, 226] width 149 height 20
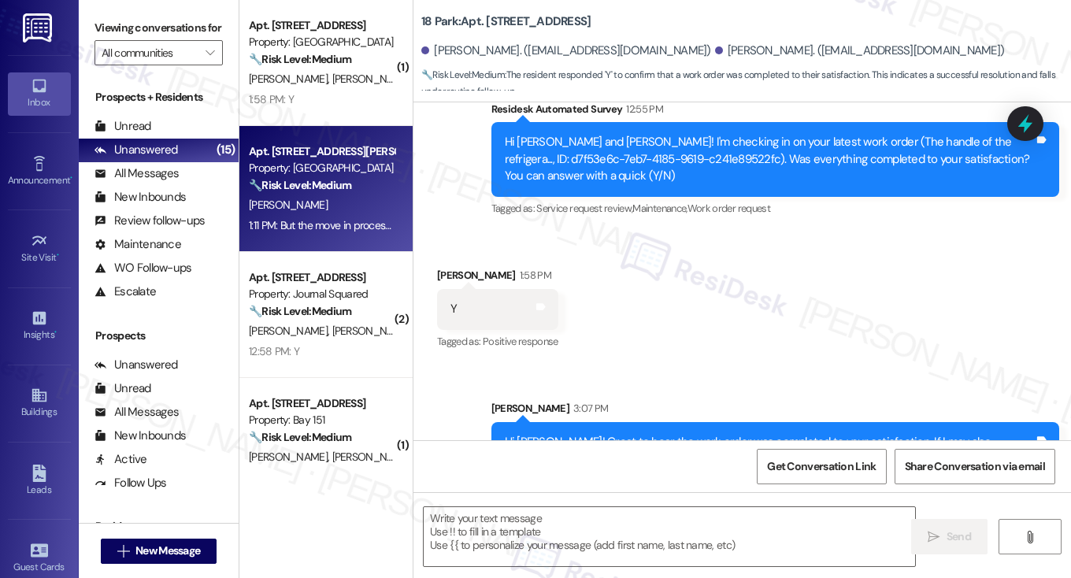
type textarea "Fetching suggested responses. Please feel free to read through the conversation…"
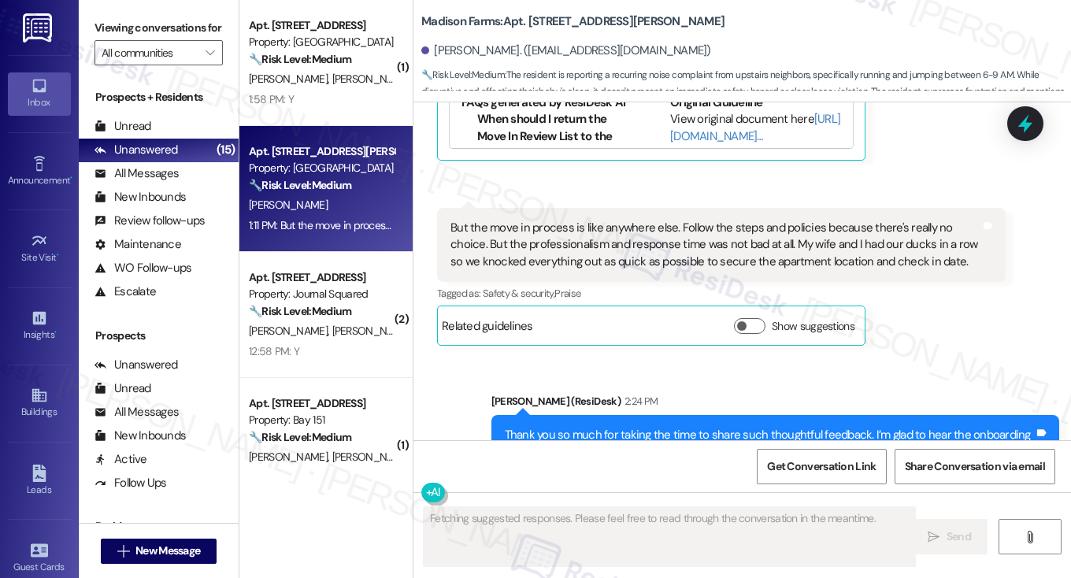
scroll to position [1876, 0]
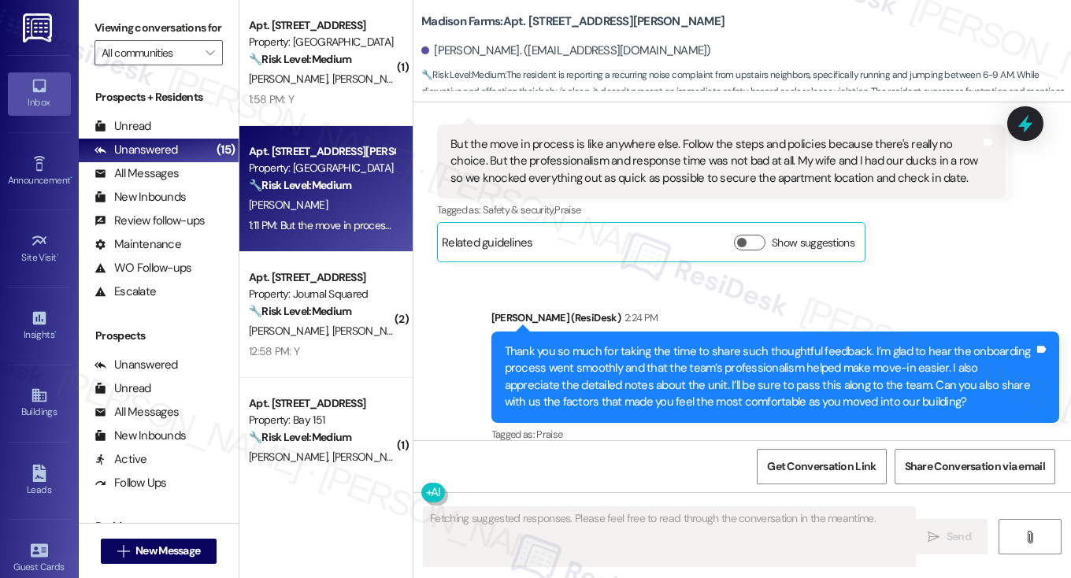
click at [582, 350] on div "Thank you so much for taking the time to share such thoughtful feedback. I’m gl…" at bounding box center [770, 377] width 530 height 68
click at [580, 350] on div "Thank you so much for taking the time to share such thoughtful feedback. I’m gl…" at bounding box center [770, 377] width 530 height 68
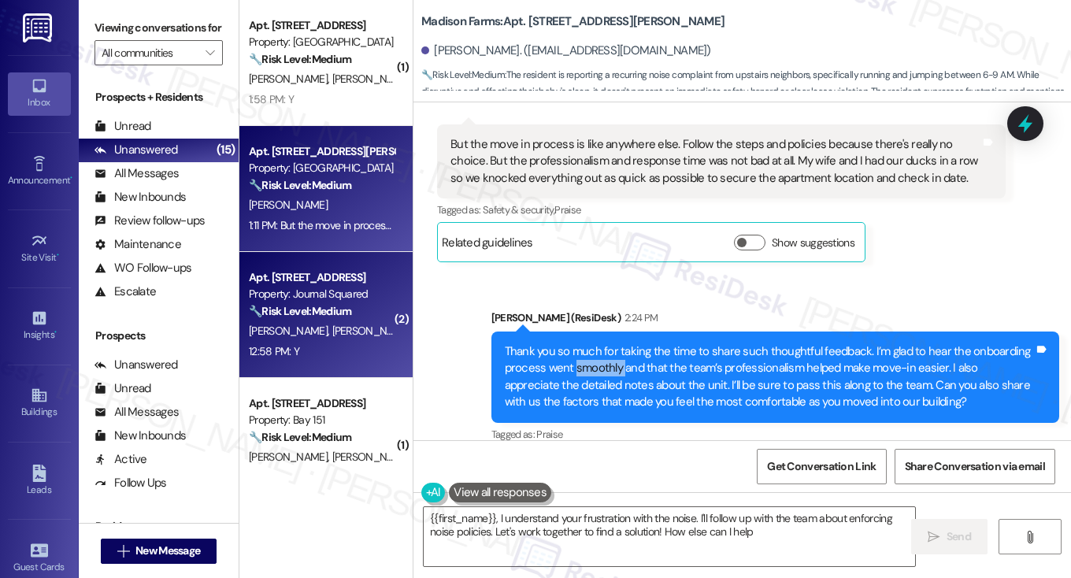
type textarea "{{first_name}}, I understand your frustration with the noise. I'll follow up wi…"
click at [277, 260] on div "Apt. [STREET_ADDRESS] Property: Journal Squared 🔧 Risk Level: Medium The reside…" at bounding box center [325, 315] width 173 height 126
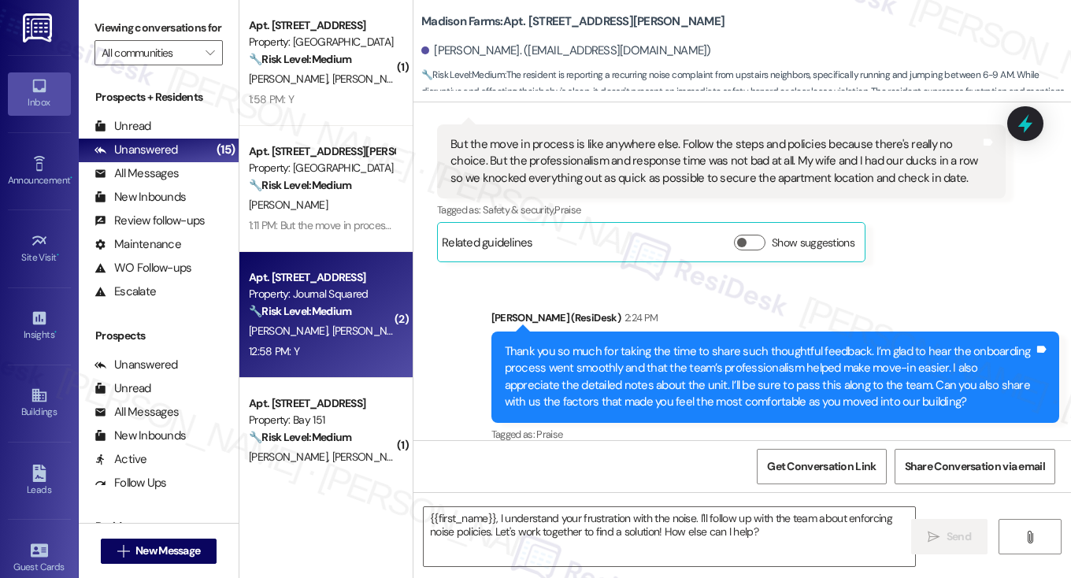
type textarea "Fetching suggested responses. Please feel free to read through the conversation…"
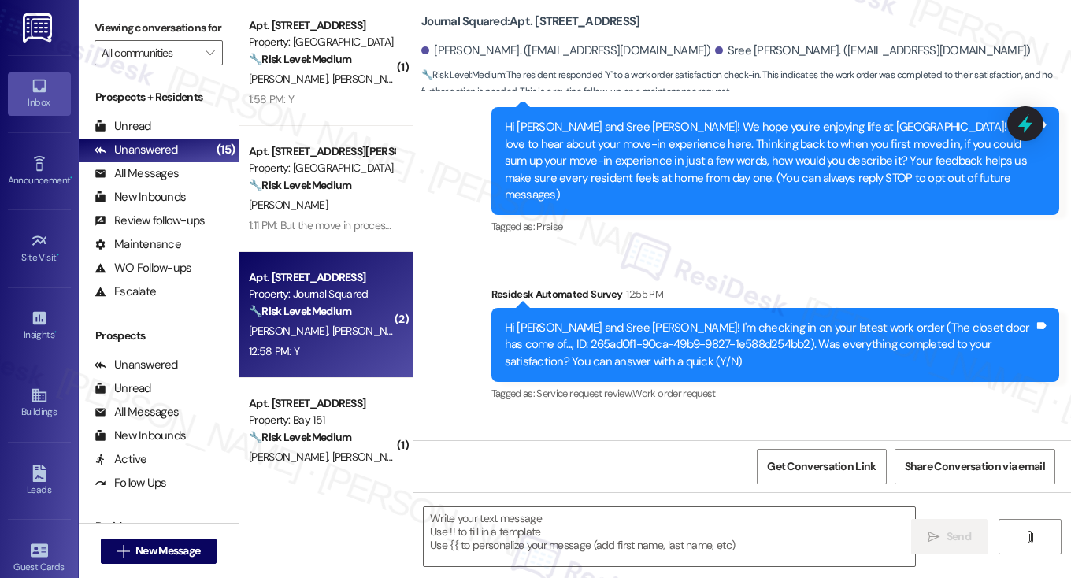
type textarea "Fetching suggested responses. Please feel free to read through the conversation…"
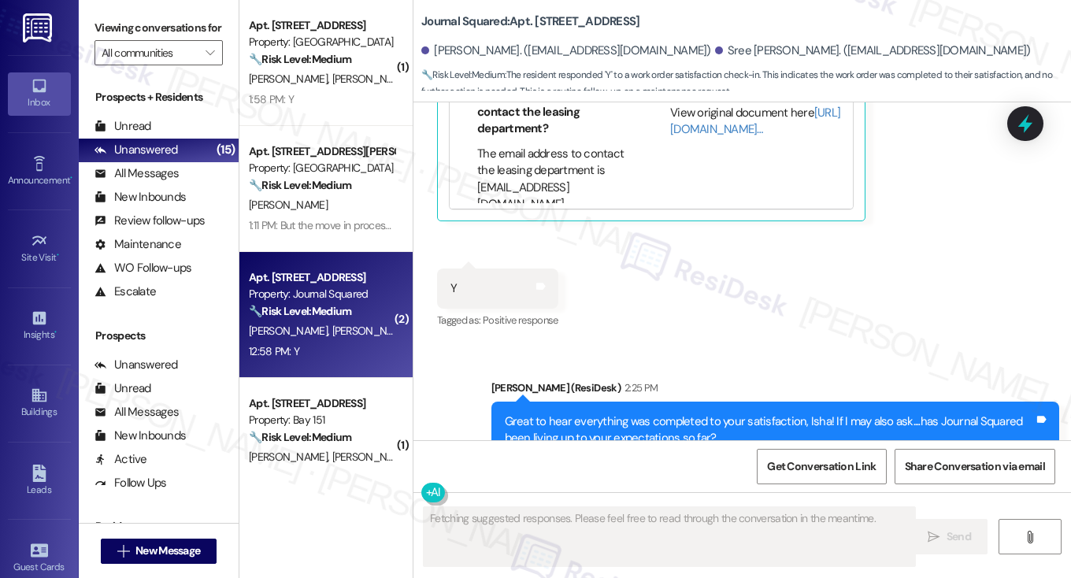
scroll to position [848, 0]
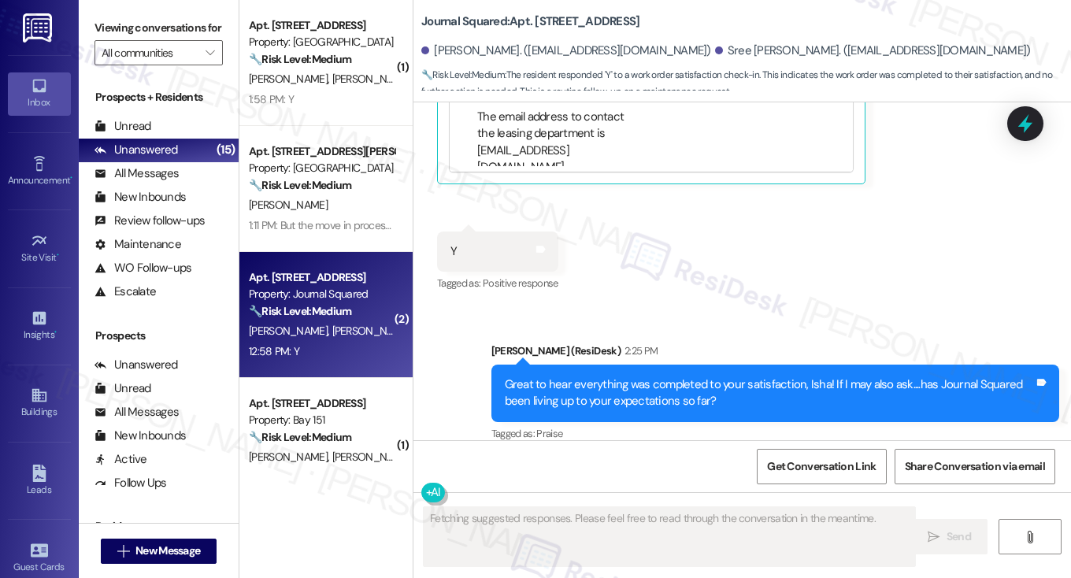
click at [700, 377] on div "Great to hear everything was completed to your satisfaction, Isha! If I may als…" at bounding box center [770, 394] width 530 height 34
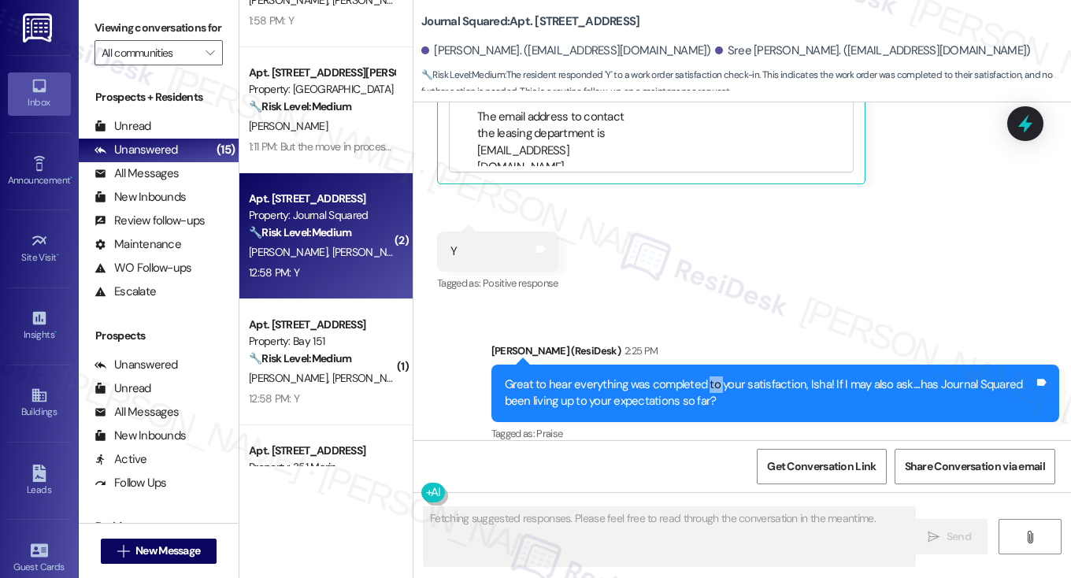
scroll to position [158, 0]
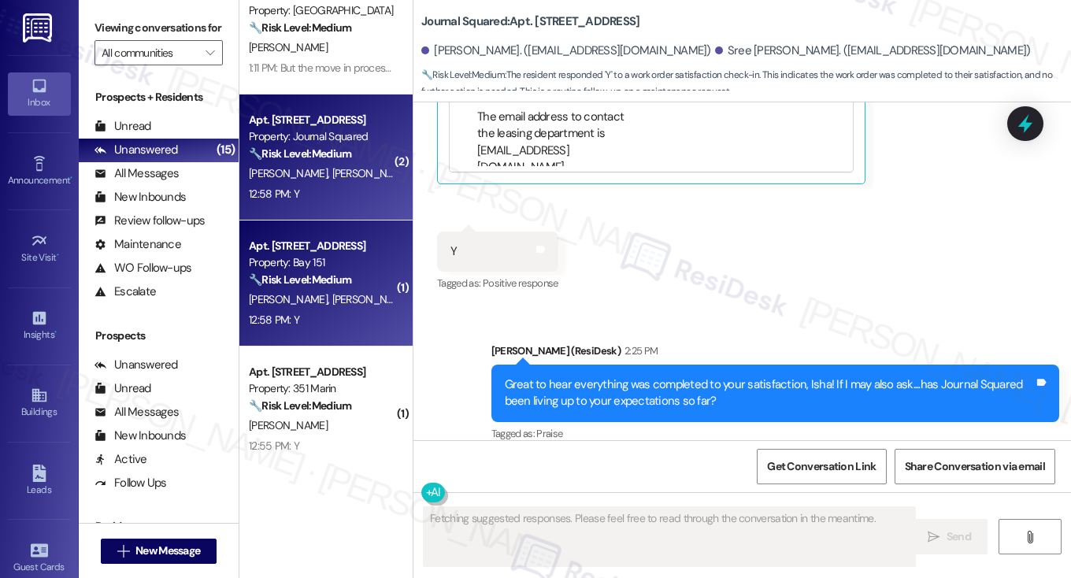
click at [343, 260] on div "Property: Bay 151" at bounding box center [322, 262] width 146 height 17
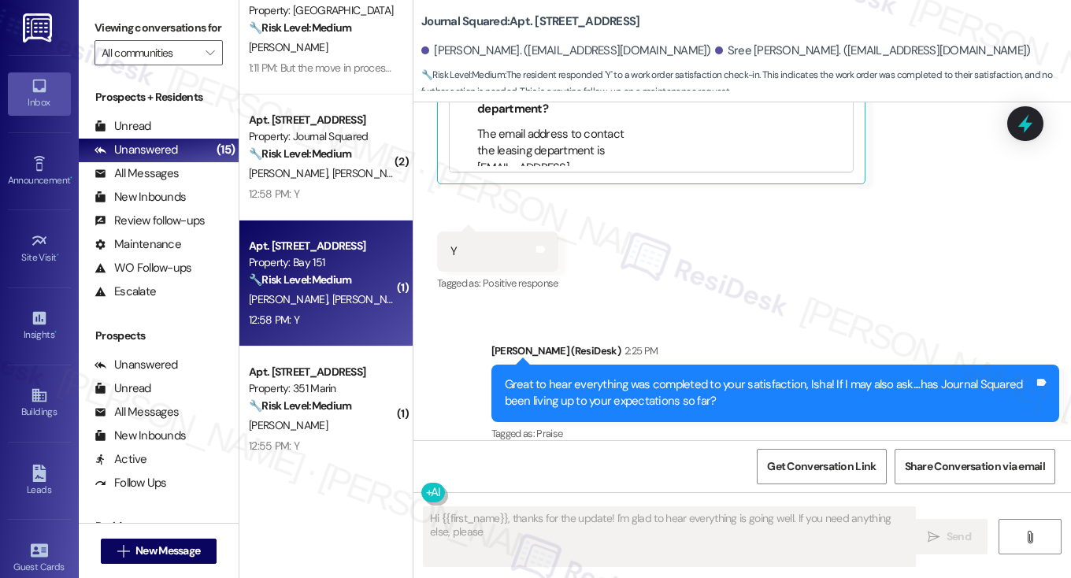
type textarea "Hi {{first_name}}, thanks for the update! I'm glad to hear everything is going …"
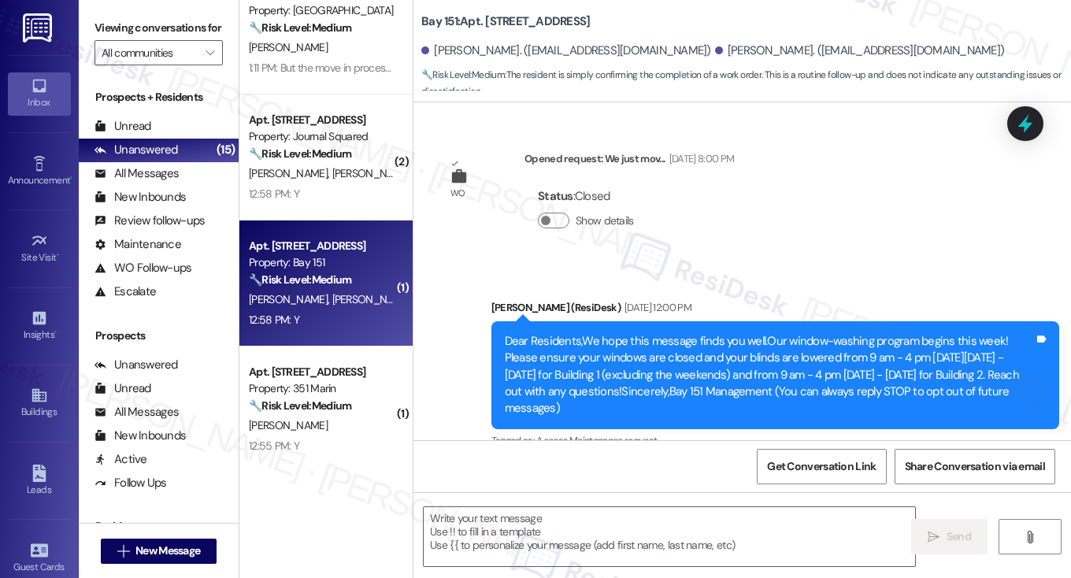
type textarea "Fetching suggested responses. Please feel free to read through the conversation…"
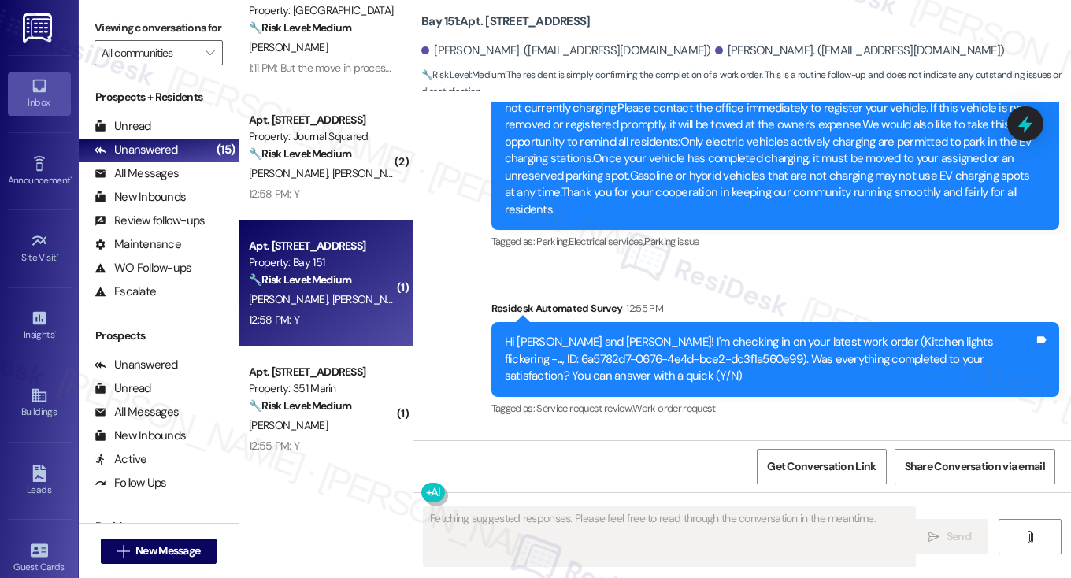
scroll to position [315, 0]
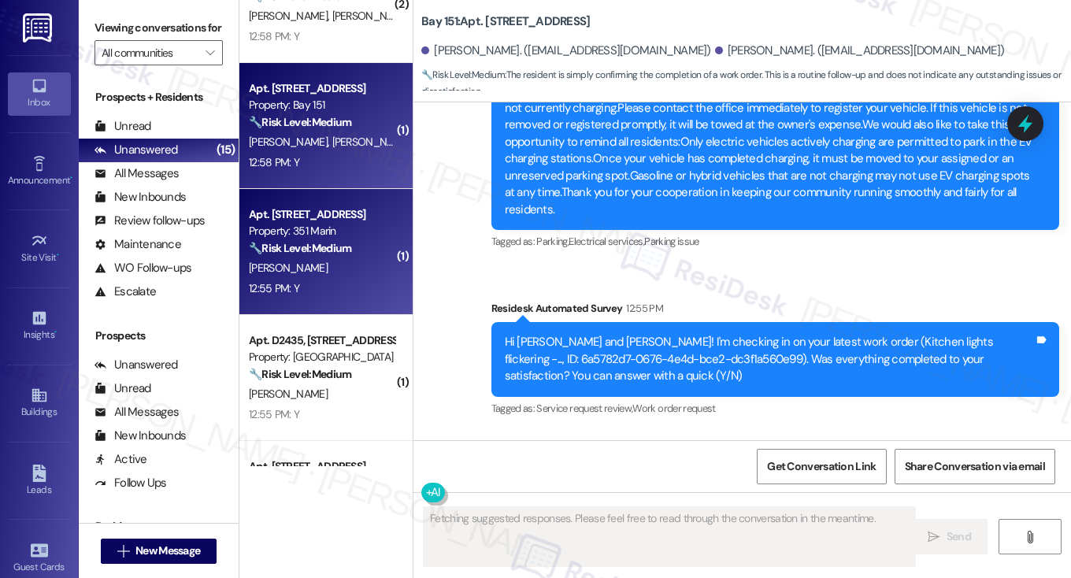
click at [331, 205] on div "Apt. [STREET_ADDRESS] Property: 351 Marin 🔧 Risk Level: Medium The resident con…" at bounding box center [321, 232] width 149 height 54
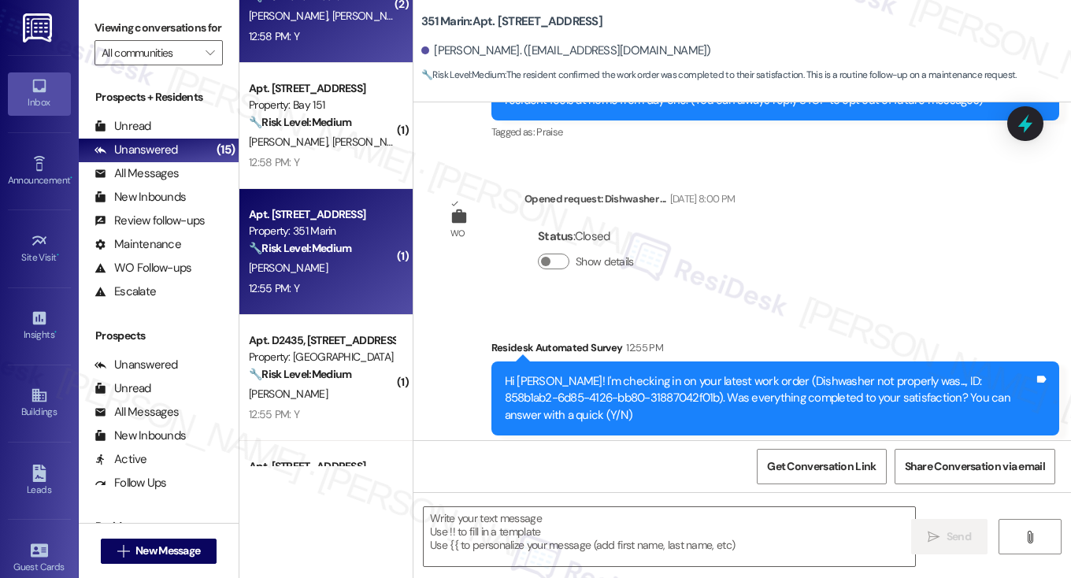
type textarea "Fetching suggested responses. Please feel free to read through the conversation…"
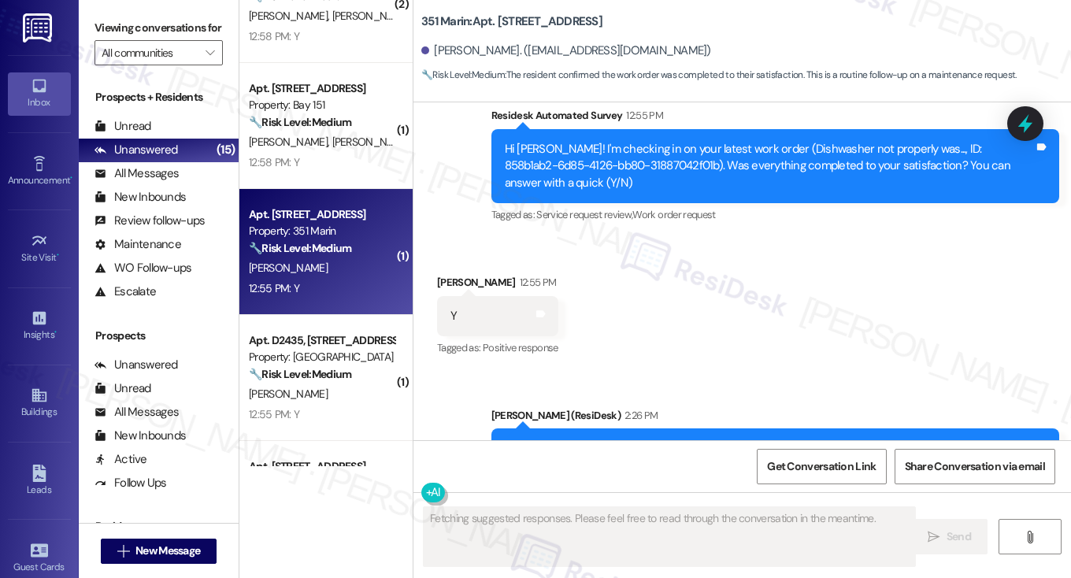
scroll to position [564, 0]
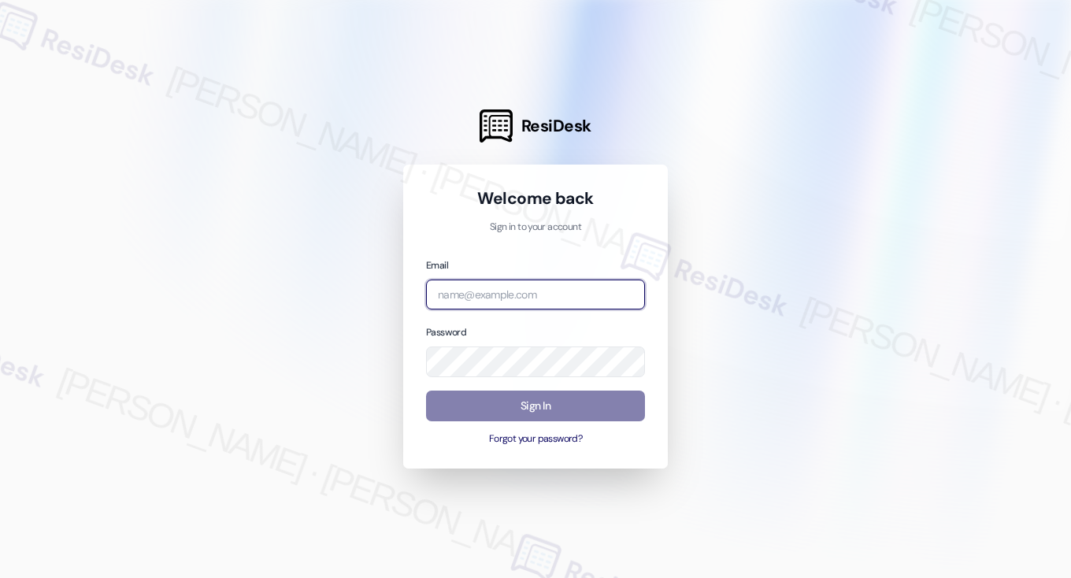
click at [574, 285] on input "email" at bounding box center [535, 295] width 219 height 31
type input "[EMAIL_ADDRESS][PERSON_NAME][PERSON_NAME][DOMAIN_NAME]"
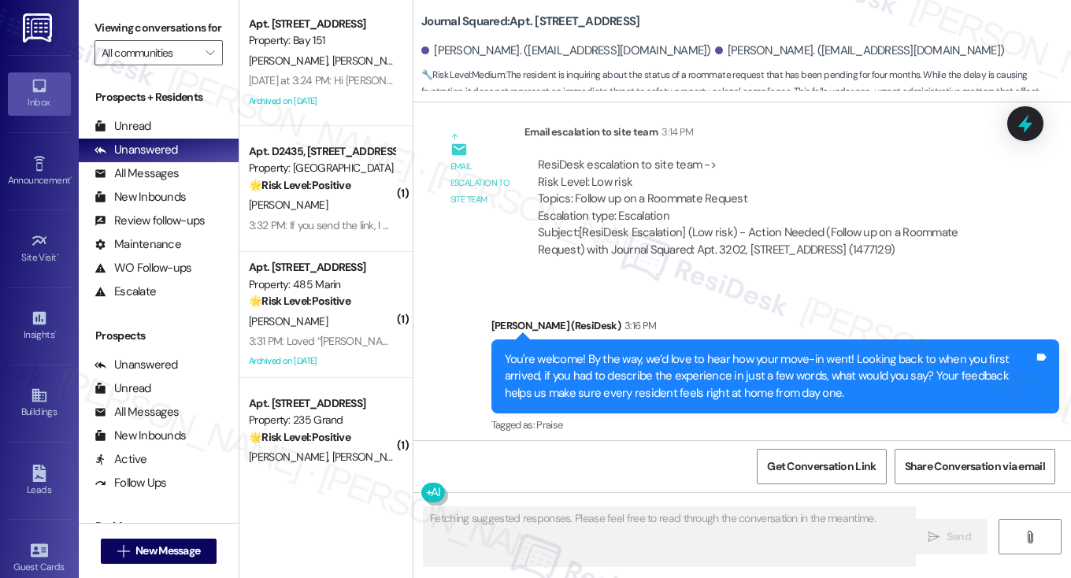
scroll to position [1144, 0]
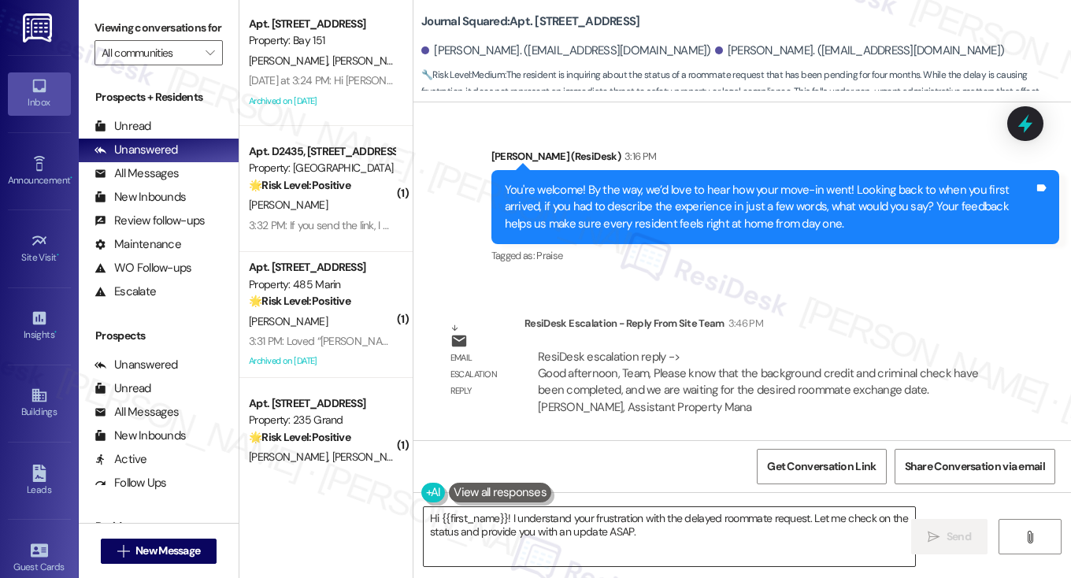
click at [656, 522] on textarea "Hi {{first_name}}! I understand your frustration with the delayed roommate requ…" at bounding box center [670, 536] width 492 height 59
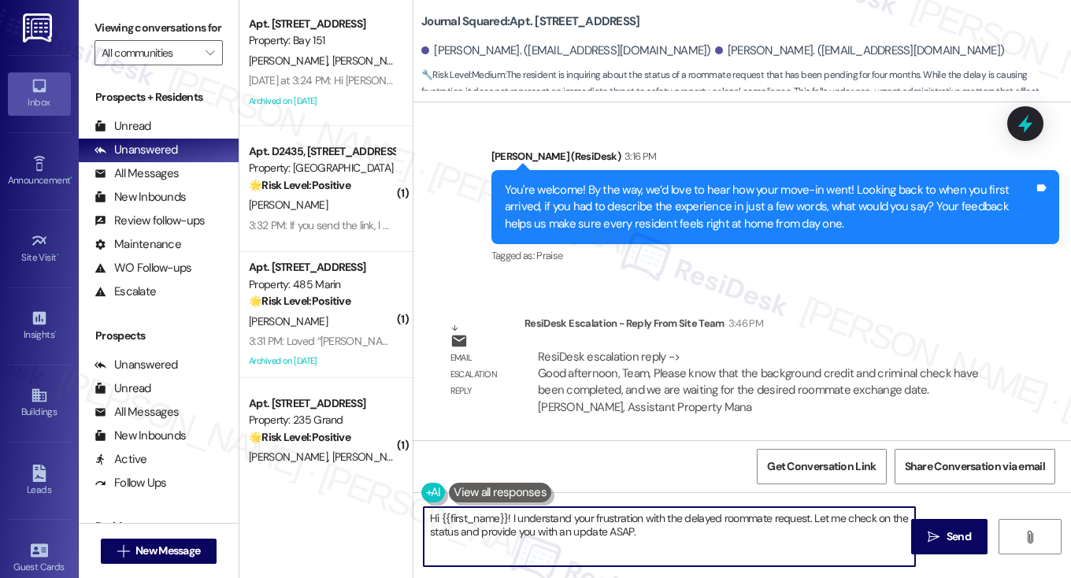
click at [656, 522] on textarea "Hi {{first_name}}! I understand your frustration with the delayed roommate requ…" at bounding box center [670, 536] width 492 height 59
click at [658, 535] on textarea "Hi {{first_name}}! I understand your frustration with the delayed roommate requ…" at bounding box center [670, 536] width 492 height 59
drag, startPoint x: 681, startPoint y: 535, endPoint x: 507, endPoint y: 513, distance: 175.5
click at [507, 513] on textarea "Hi {{first_name}}! I understand your frustration with the delayed roommate requ…" at bounding box center [670, 536] width 492 height 59
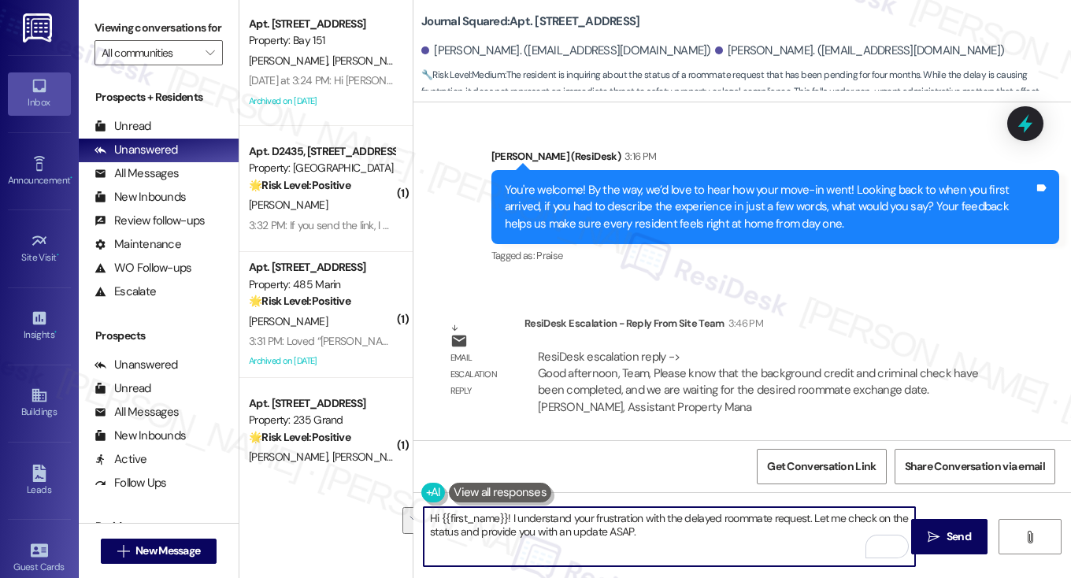
click at [664, 553] on textarea "Hi {{first_name}}! I understand your frustration with the delayed roommate requ…" at bounding box center [670, 536] width 492 height 59
drag, startPoint x: 685, startPoint y: 538, endPoint x: 438, endPoint y: 516, distance: 247.6
click at [438, 516] on textarea "Hi {{first_name}}! I understand your frustration with the delayed roommate requ…" at bounding box center [670, 536] width 492 height 59
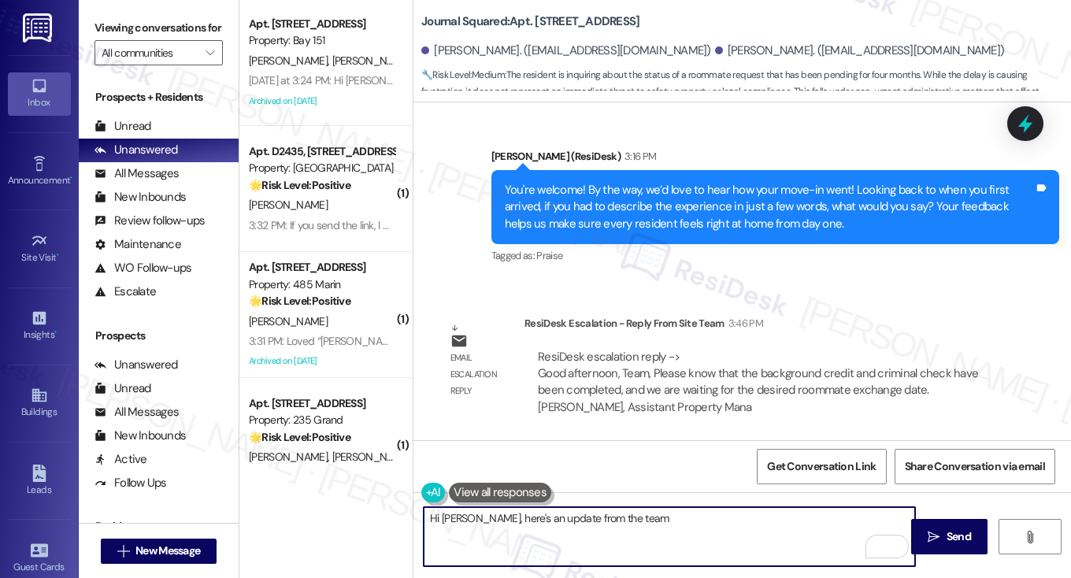
click at [660, 519] on textarea "Hi [PERSON_NAME], here's an update from the team" at bounding box center [670, 536] width 492 height 59
paste textarea "background credit and criminal check have been completed, and we are waiting fo…"
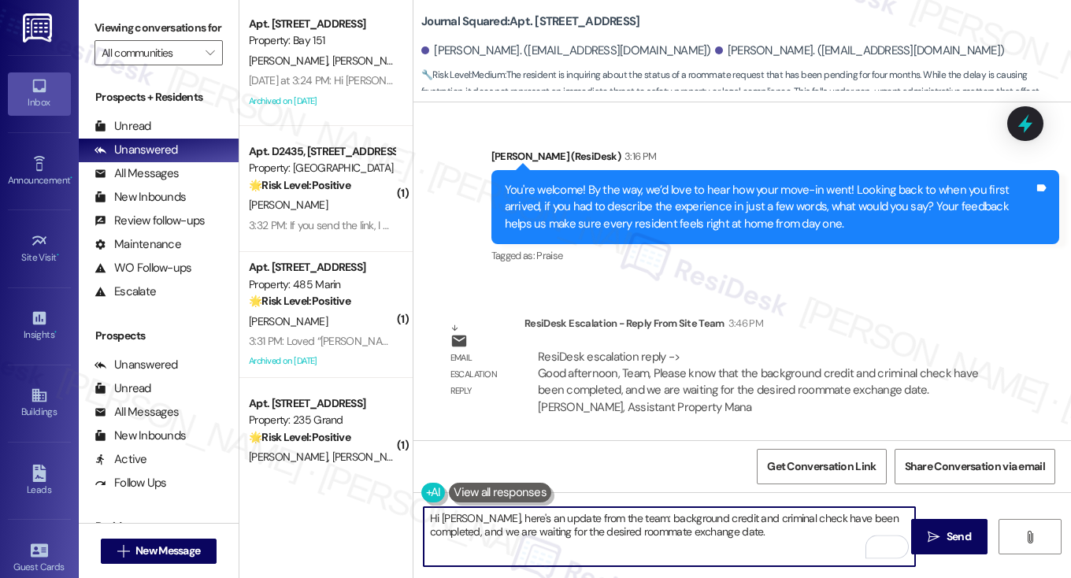
click at [615, 517] on textarea "Hi [PERSON_NAME], here's an update from the team: background credit and crimina…" at bounding box center [670, 536] width 492 height 59
click at [764, 537] on textarea "Hi [PERSON_NAME], here's an update from the team: "Background credit and crimin…" at bounding box center [670, 536] width 492 height 59
click at [611, 516] on textarea "Hi [PERSON_NAME], here's an update from the team: "Background credit and crimin…" at bounding box center [670, 536] width 492 height 59
click at [759, 539] on textarea "Hi [PERSON_NAME], here's an update from the team: "Background credit and crimin…" at bounding box center [670, 536] width 492 height 59
click at [640, 543] on textarea "Hi [PERSON_NAME], here's an update from the team: "Background credit and crimin…" at bounding box center [670, 536] width 492 height 59
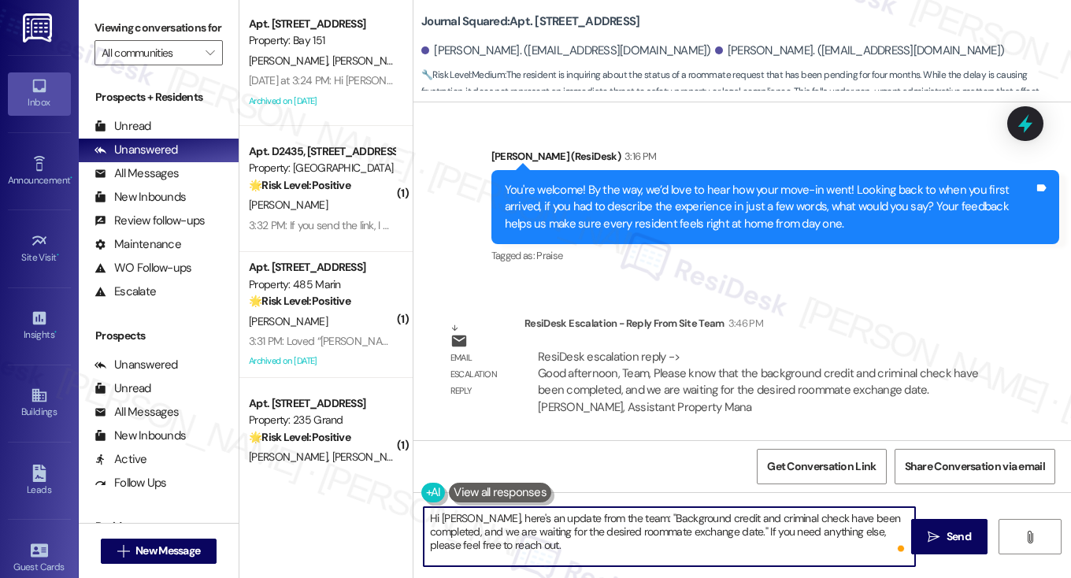
click at [640, 543] on textarea "Hi [PERSON_NAME], here's an update from the team: "Background credit and crimin…" at bounding box center [670, 536] width 492 height 59
click at [612, 518] on textarea "Hi [PERSON_NAME], here's an update from the team: "Background credit and crimin…" at bounding box center [670, 536] width 492 height 59
click at [709, 528] on textarea "Hi [PERSON_NAME], here's an update from the team: "Background credit and crimin…" at bounding box center [670, 536] width 492 height 59
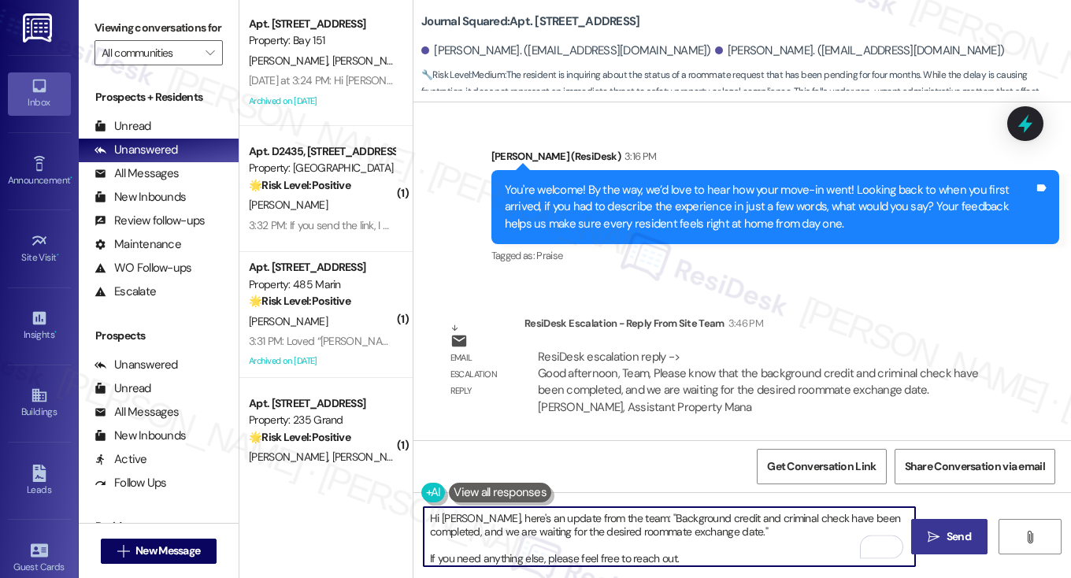
type textarea "Hi [PERSON_NAME], here's an update from the team: "Background credit and crimin…"
click at [948, 542] on span "Send" at bounding box center [959, 537] width 24 height 17
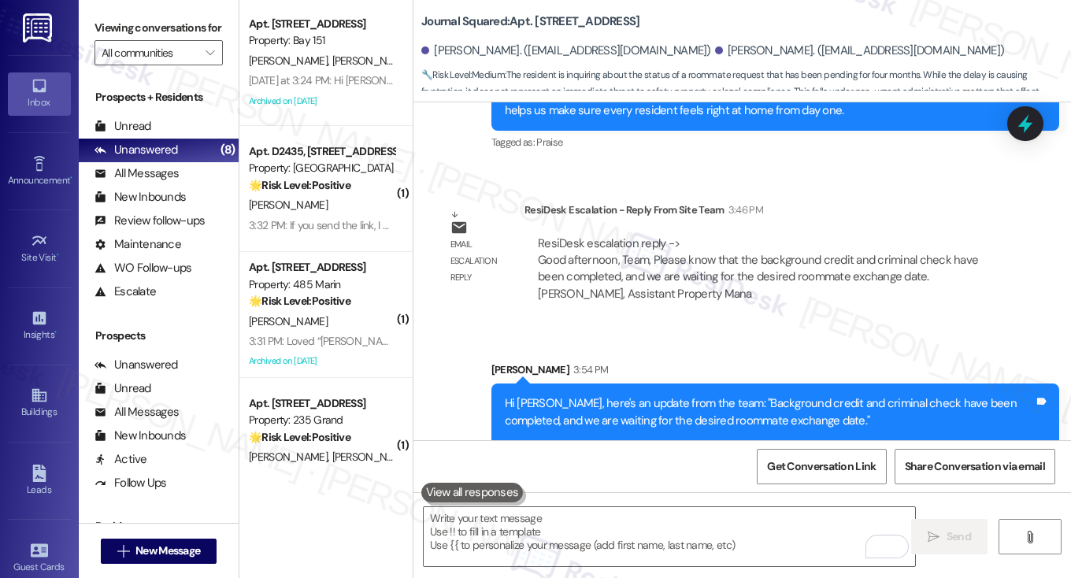
scroll to position [1305, 0]
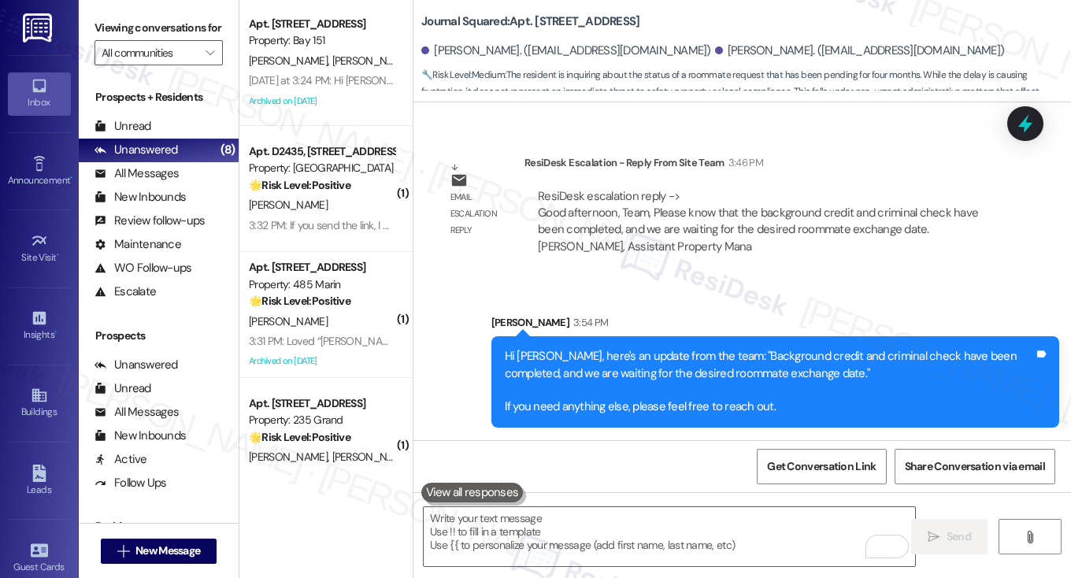
click at [544, 376] on div "Hi [PERSON_NAME], here's an update from the team: "Background credit and crimin…" at bounding box center [770, 382] width 530 height 68
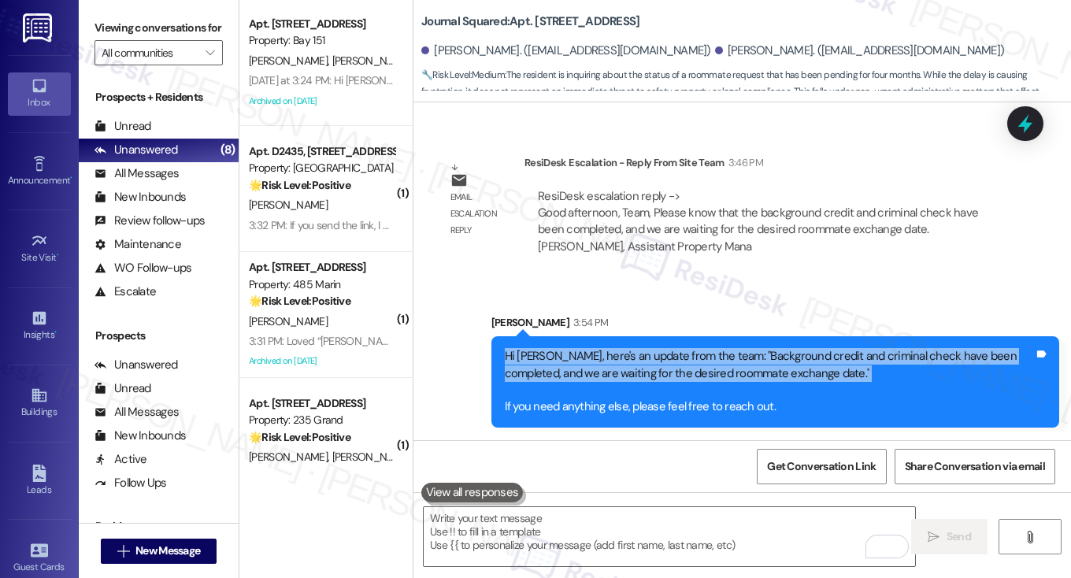
click at [544, 376] on div "Hi [PERSON_NAME], here's an update from the team: "Background credit and crimin…" at bounding box center [770, 382] width 530 height 68
click at [616, 362] on div "Hi [PERSON_NAME], here's an update from the team: "Background credit and crimin…" at bounding box center [770, 382] width 530 height 68
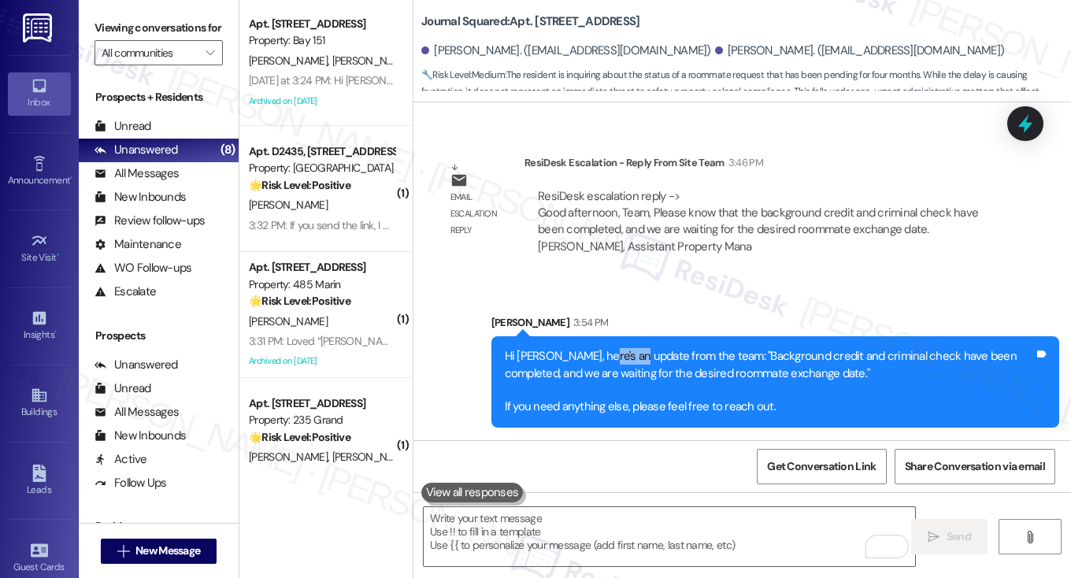
click at [616, 362] on div "Hi [PERSON_NAME], here's an update from the team: "Background credit and crimin…" at bounding box center [770, 382] width 530 height 68
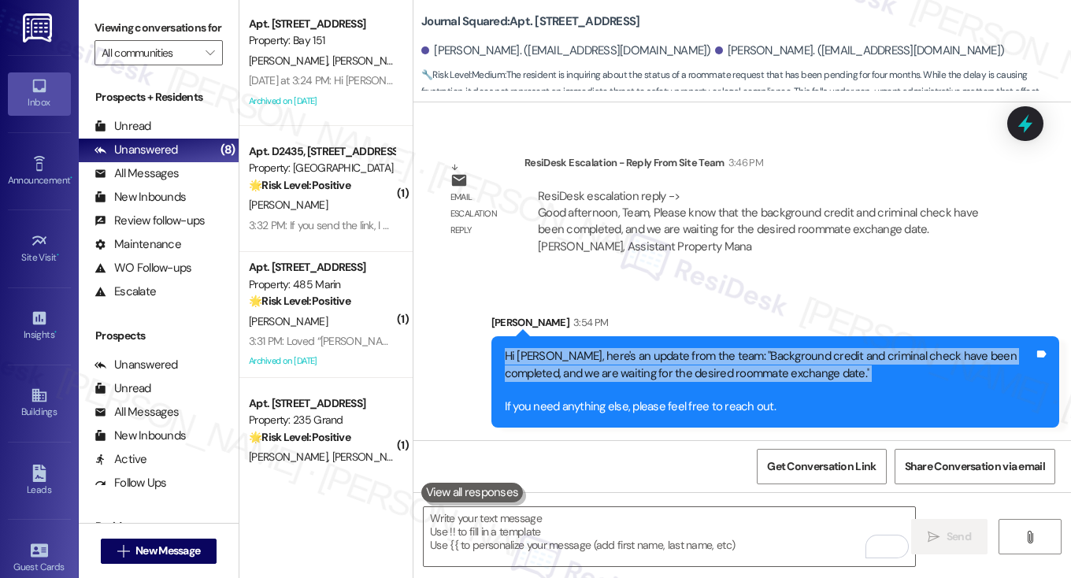
click at [616, 362] on div "Hi [PERSON_NAME], here's an update from the team: "Background credit and crimin…" at bounding box center [770, 382] width 530 height 68
